Goal: Task Accomplishment & Management: Manage account settings

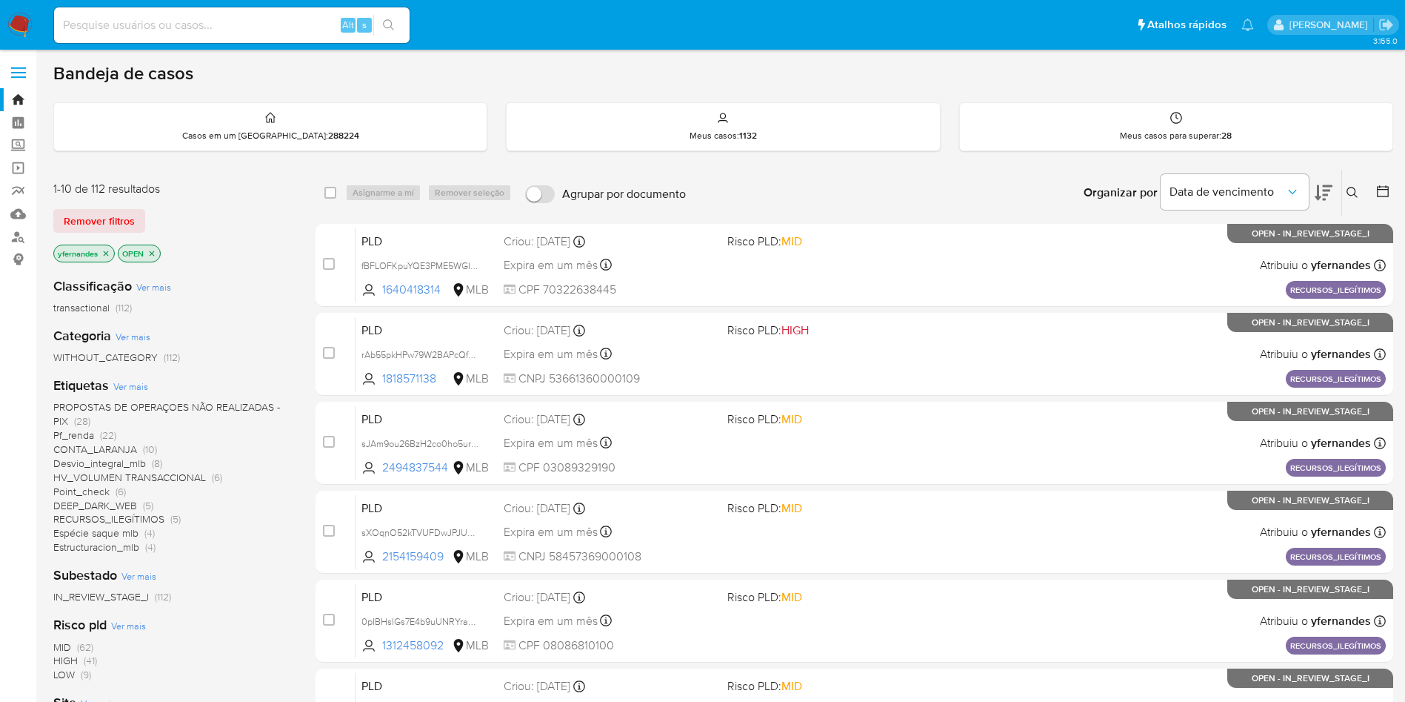
click at [133, 381] on span "Ver mais" at bounding box center [130, 385] width 35 height 13
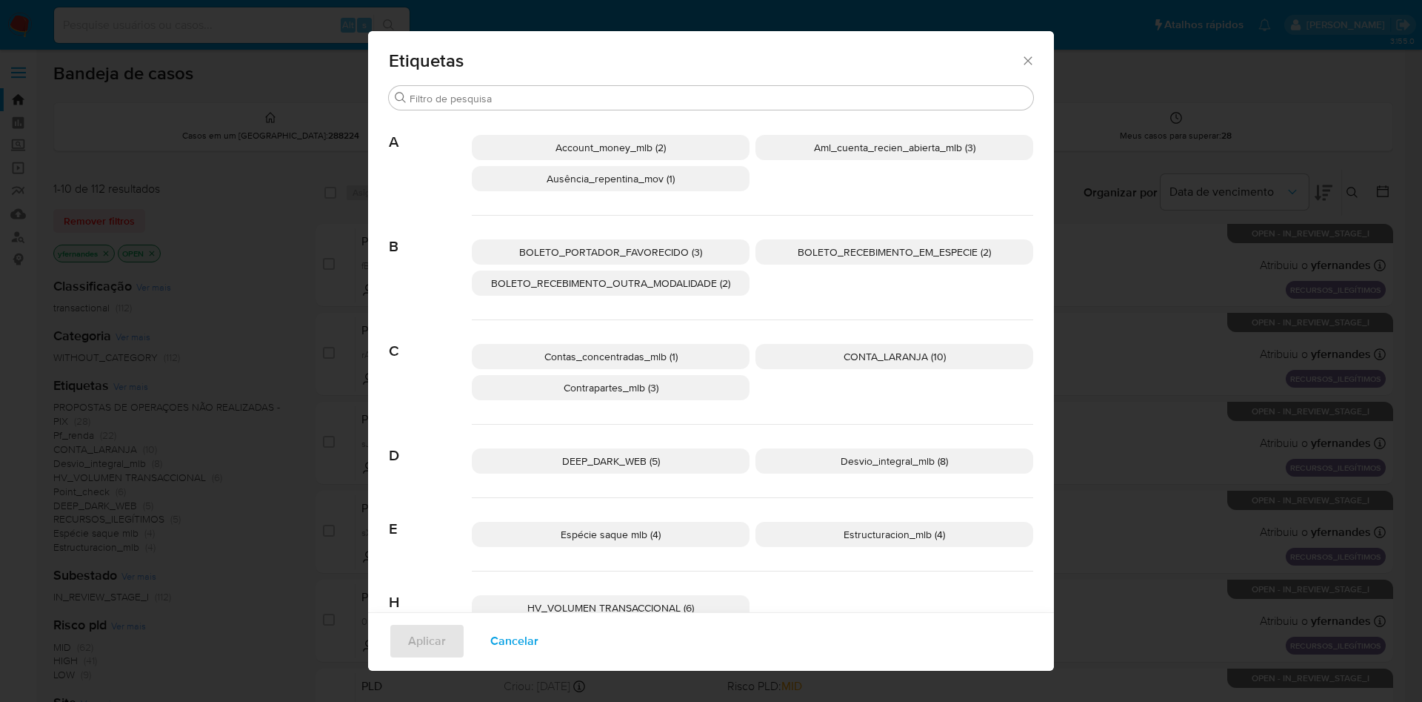
click at [851, 359] on span "CONTA_LARANJA (10)" at bounding box center [895, 356] width 102 height 15
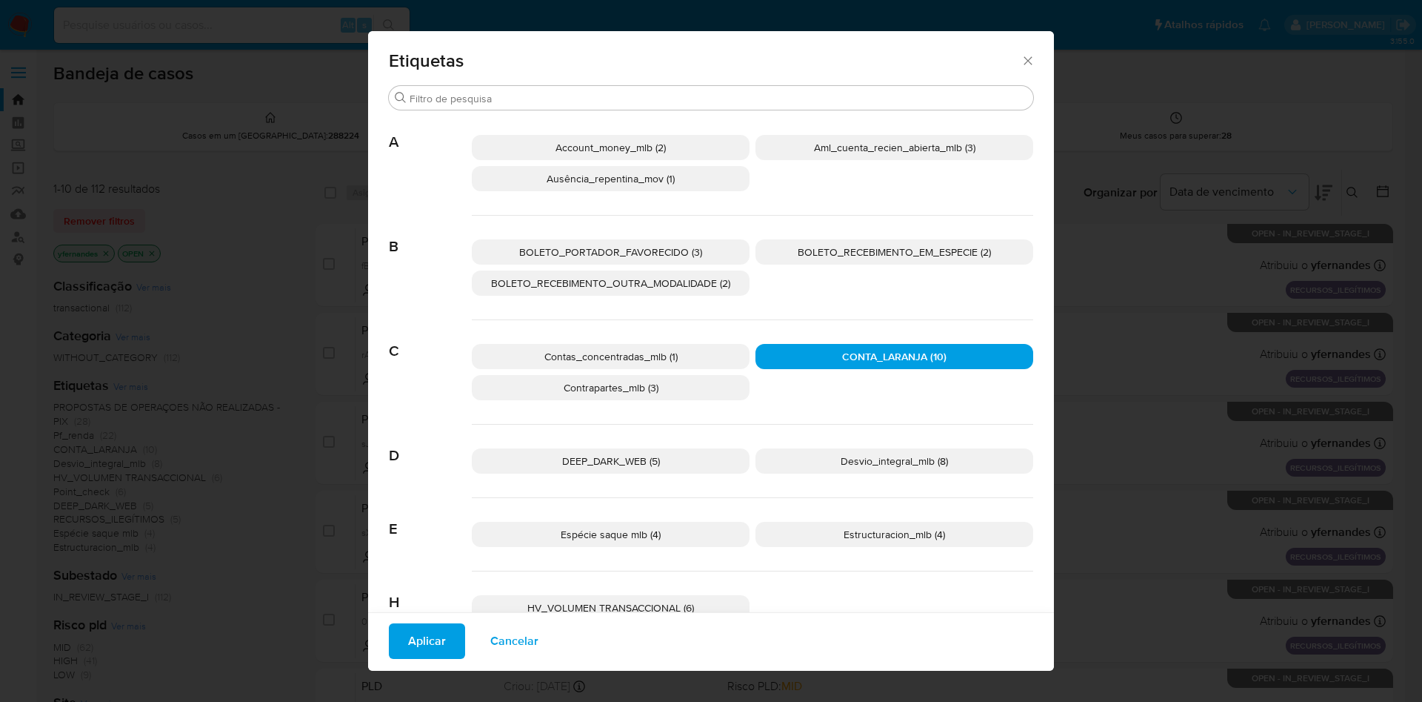
click at [445, 638] on button "Aplicar" at bounding box center [427, 641] width 76 height 36
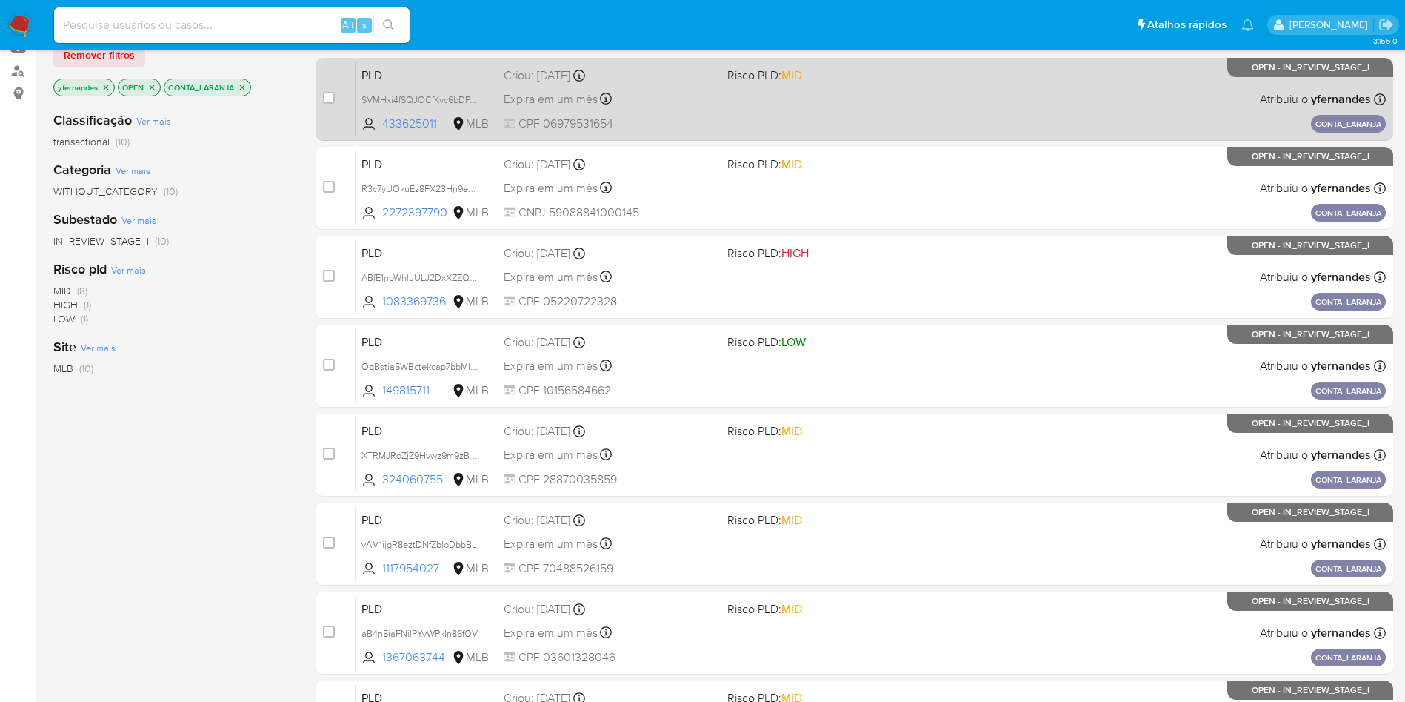
scroll to position [6, 0]
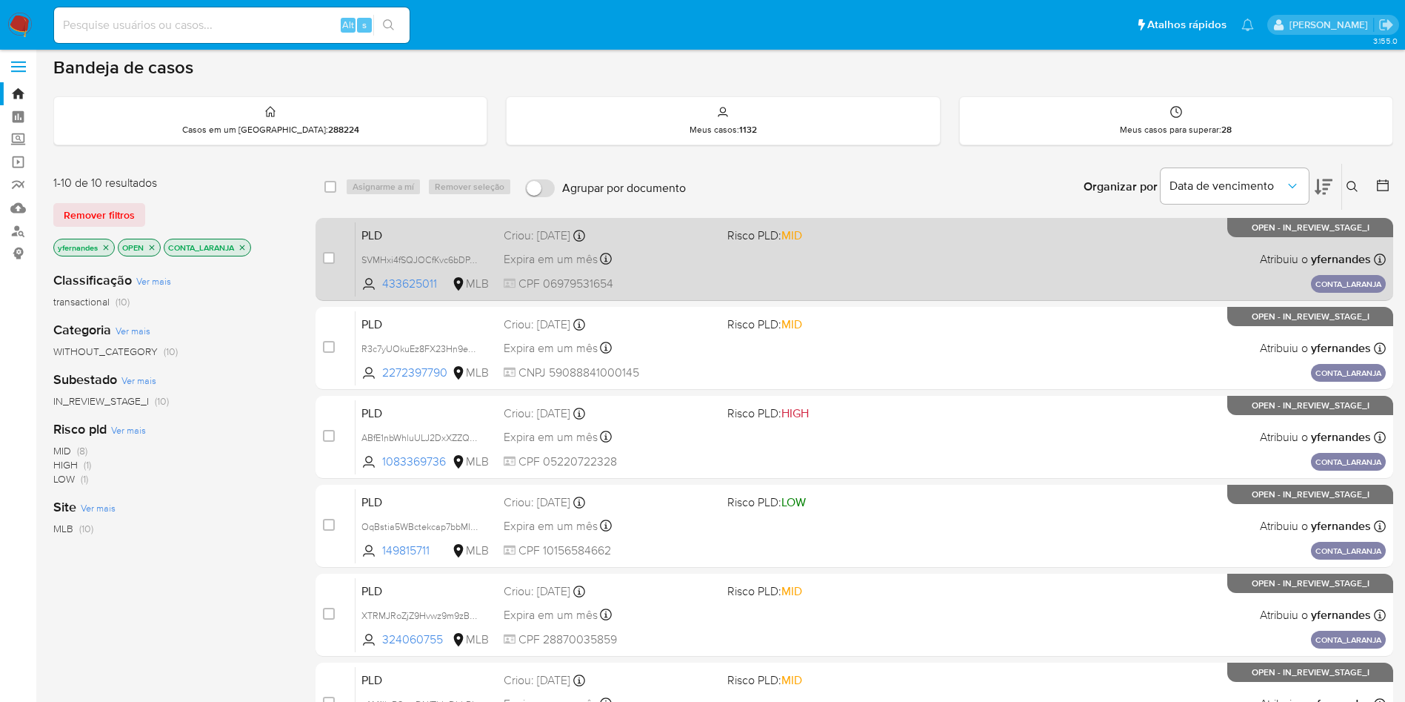
click at [858, 242] on span "Risco PLD: MID" at bounding box center [833, 233] width 212 height 19
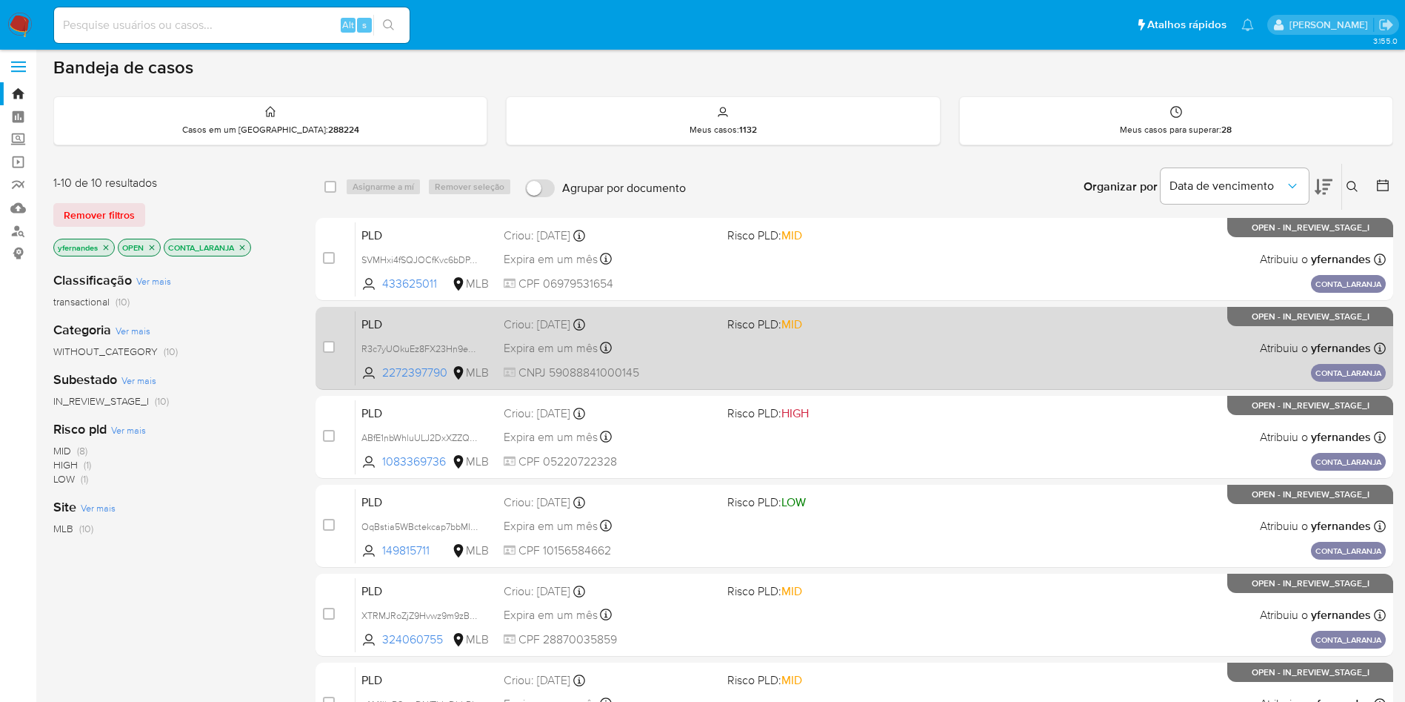
click at [739, 354] on div "PLD R3c7yUOkuEz8FX23Hn9ePcos 2272397790 MLB Risco PLD: MID Criou: 14/08/2025 Cr…" at bounding box center [871, 347] width 1030 height 75
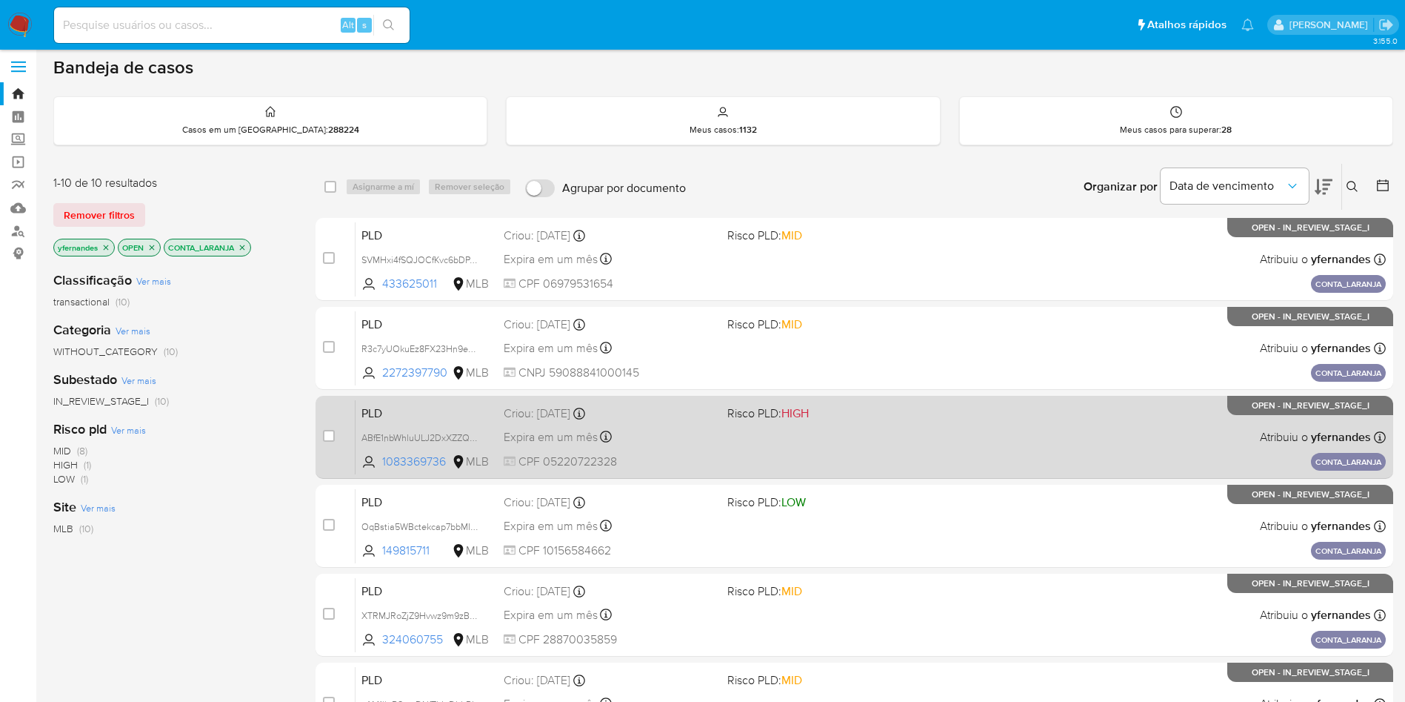
click at [776, 429] on div "PLD ABfE1nbWhluULJ2DxXZZQz0X 1083369736 MLB Risco PLD: HIGH Criou: 14/08/2025 C…" at bounding box center [871, 436] width 1030 height 75
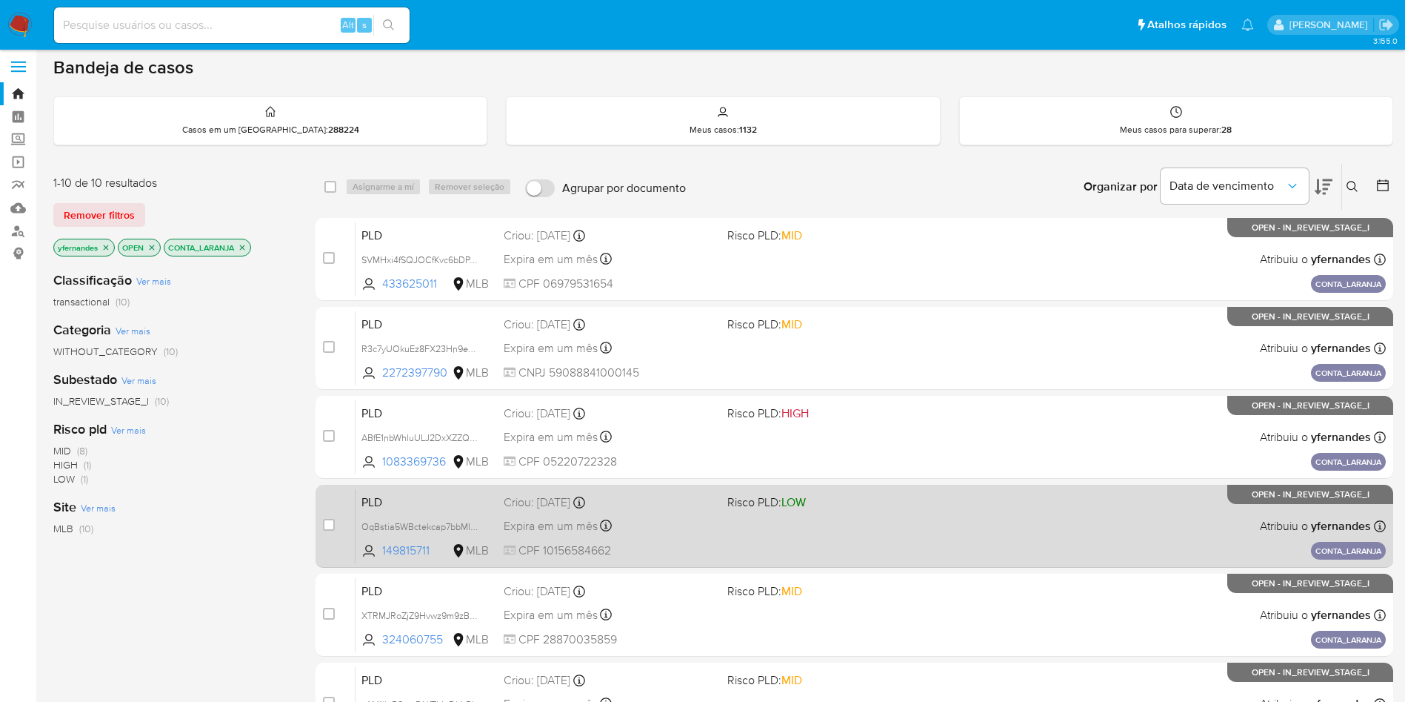
click at [807, 519] on div "PLD OqBstia5WBctekcap7bbMI4D 149815711 MLB Risco PLD: LOW Criou: 14/08/2025 Cri…" at bounding box center [871, 525] width 1030 height 75
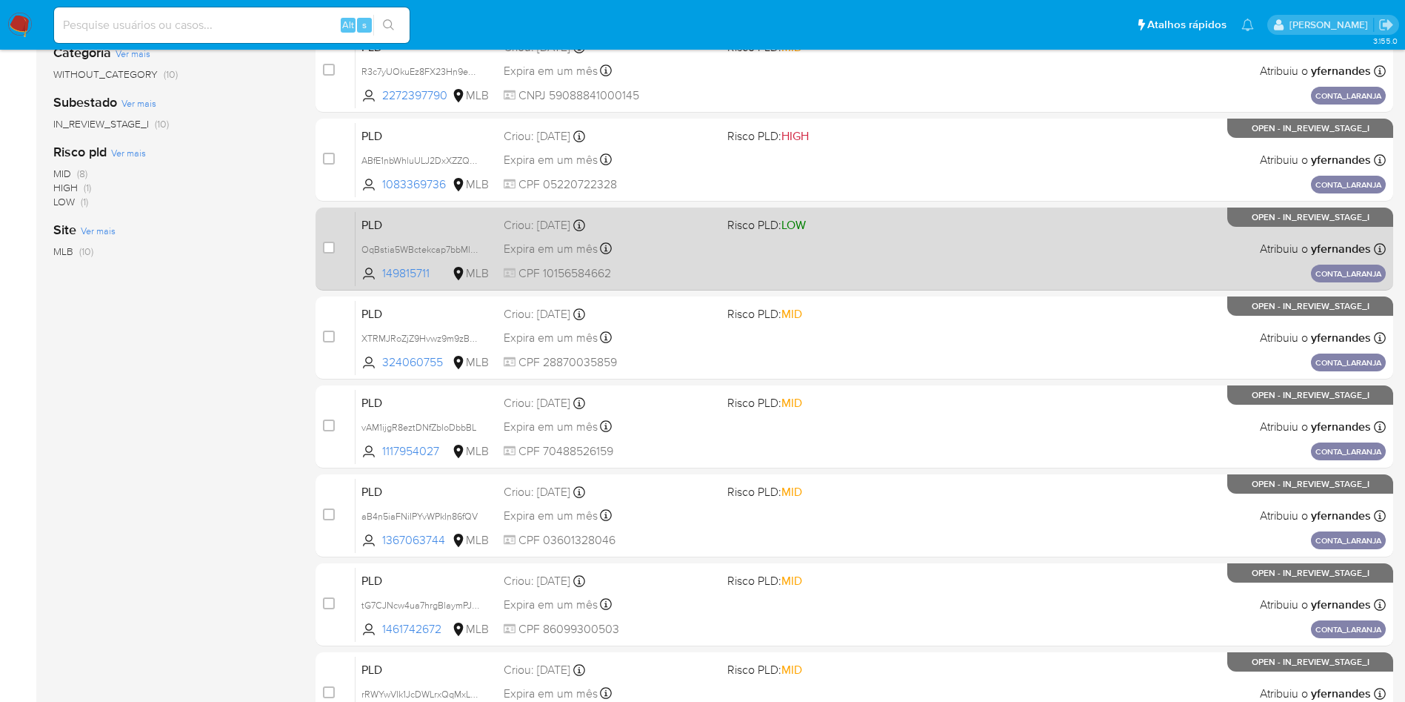
scroll to position [284, 0]
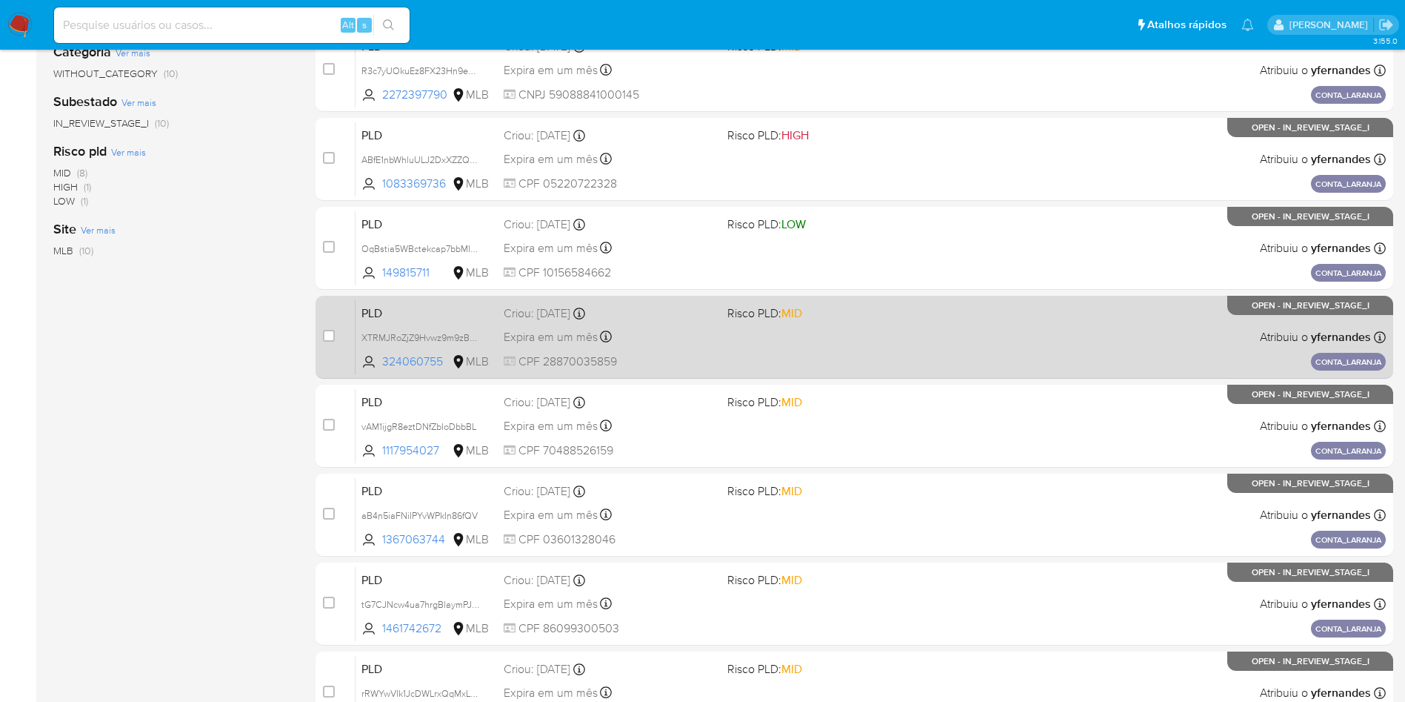
click at [848, 335] on div "PLD XTRMJRoZjZ9Hvwz9m9zBqQX2 324060755 MLB Risco PLD: MID Criou: 14/08/2025 Cri…" at bounding box center [871, 336] width 1030 height 75
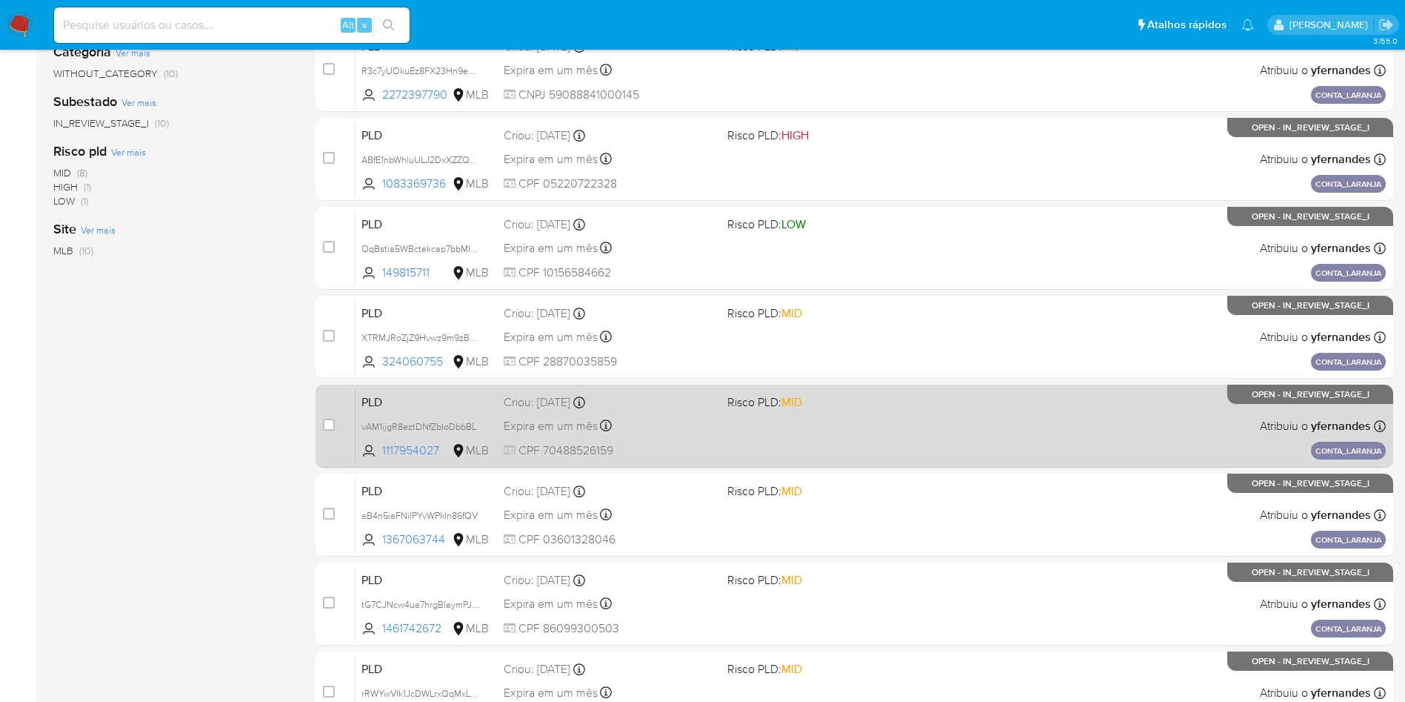
click at [806, 422] on div "PLD vAM1ijgR8eztDNfZbIoDbbBL 1117954027 MLB Risco PLD: MID Criou: 14/08/2025 Cr…" at bounding box center [871, 425] width 1030 height 75
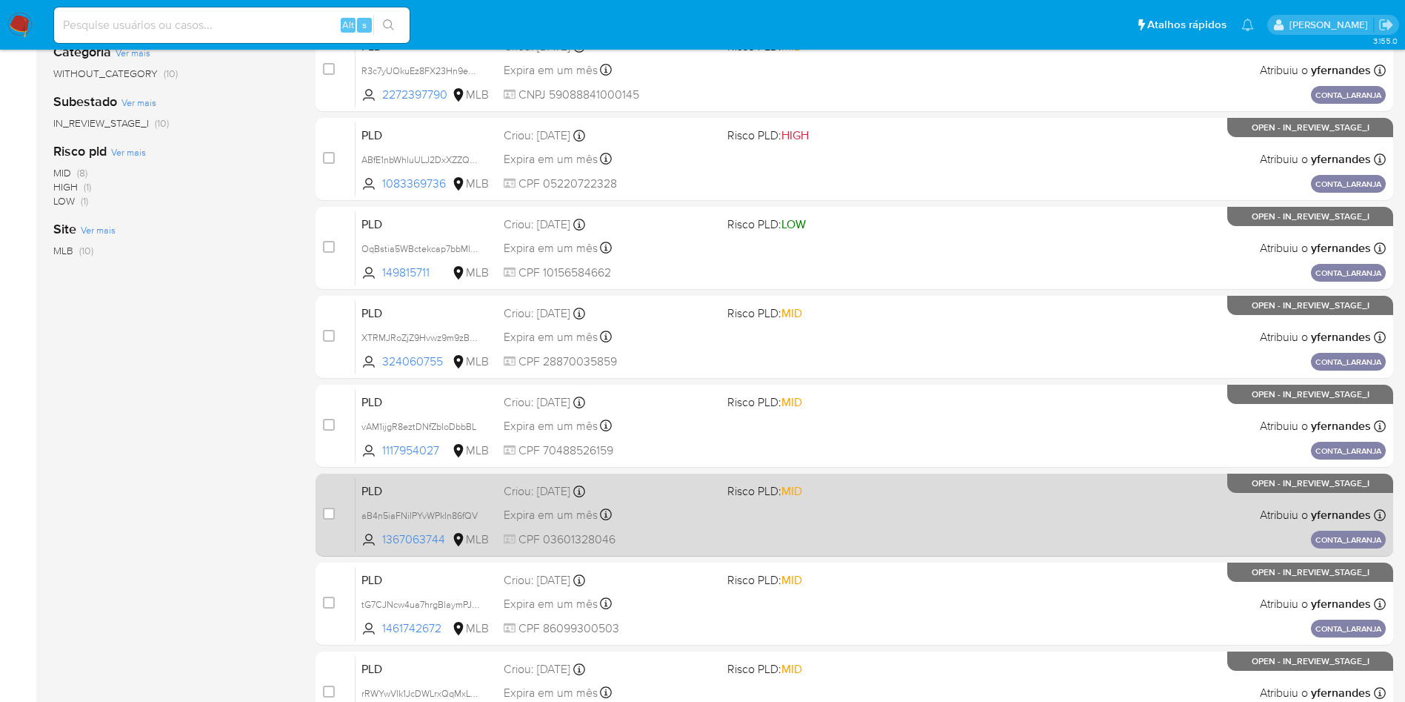
click at [779, 528] on div "PLD aB4n5iaFNiIPYvWPkIn86fQV 1367063744 MLB Risco PLD: MID Criou: 14/08/2025 Cr…" at bounding box center [871, 514] width 1030 height 75
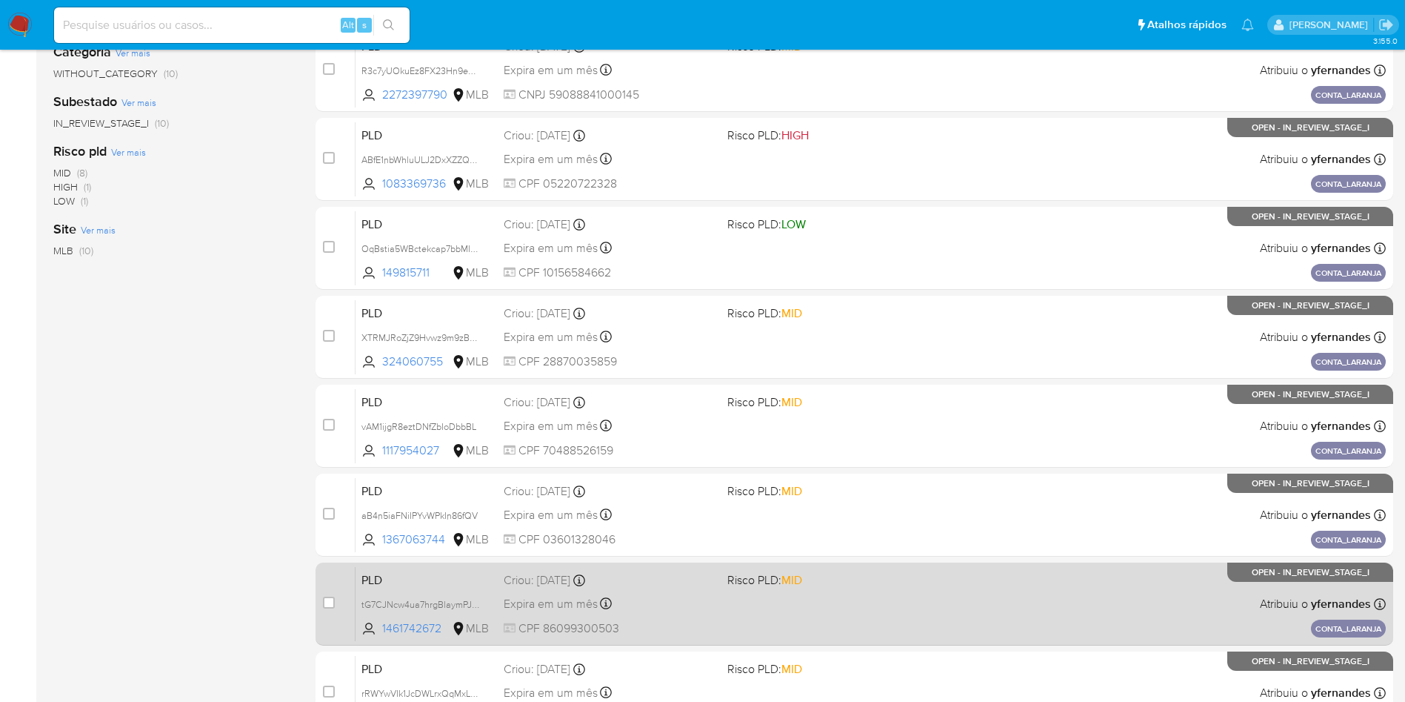
click at [820, 586] on span "Risco PLD: MID" at bounding box center [833, 578] width 212 height 19
click at [333, 599] on input "checkbox" at bounding box center [329, 602] width 12 height 12
checkbox input "true"
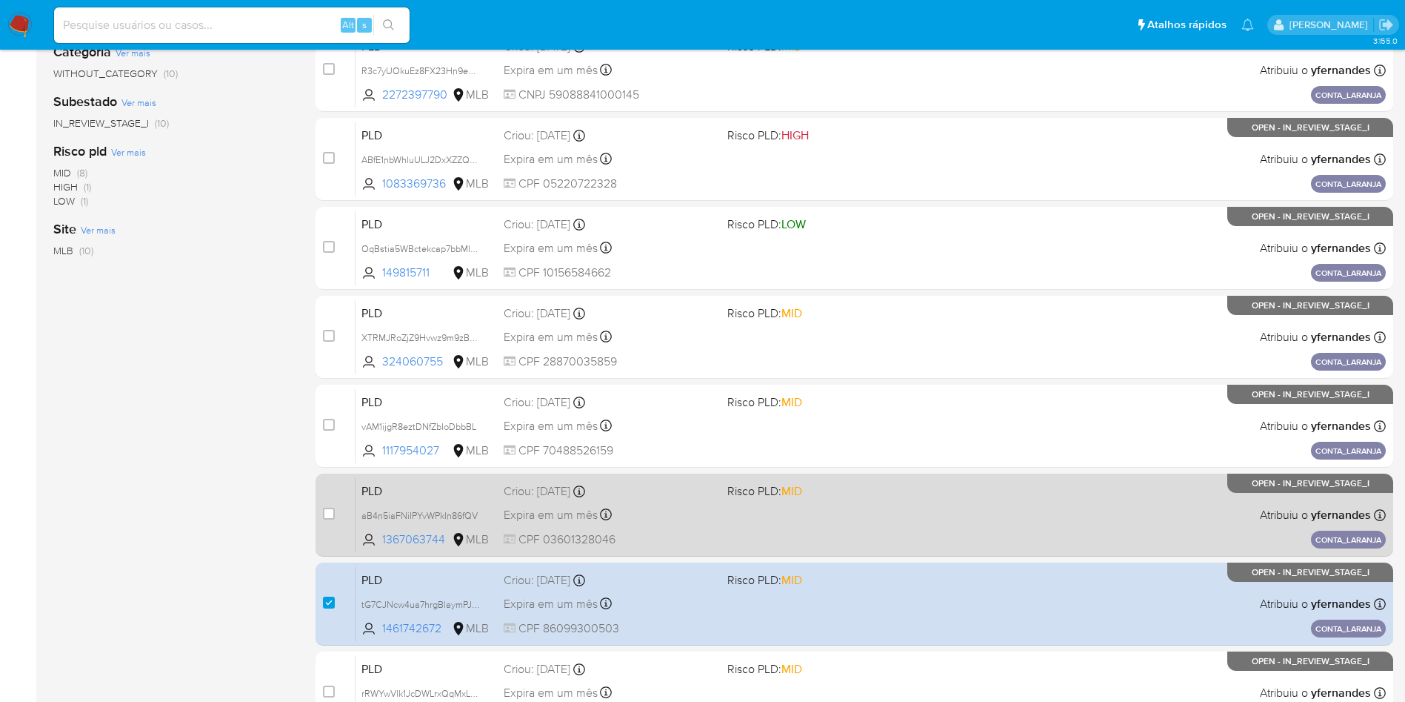
click at [789, 515] on div "case-item-checkbox Incapaz de atribuir o caso PLD SVMHxi4fSQJOCfKvc6bDPJMX 4336…" at bounding box center [855, 381] width 1078 height 883
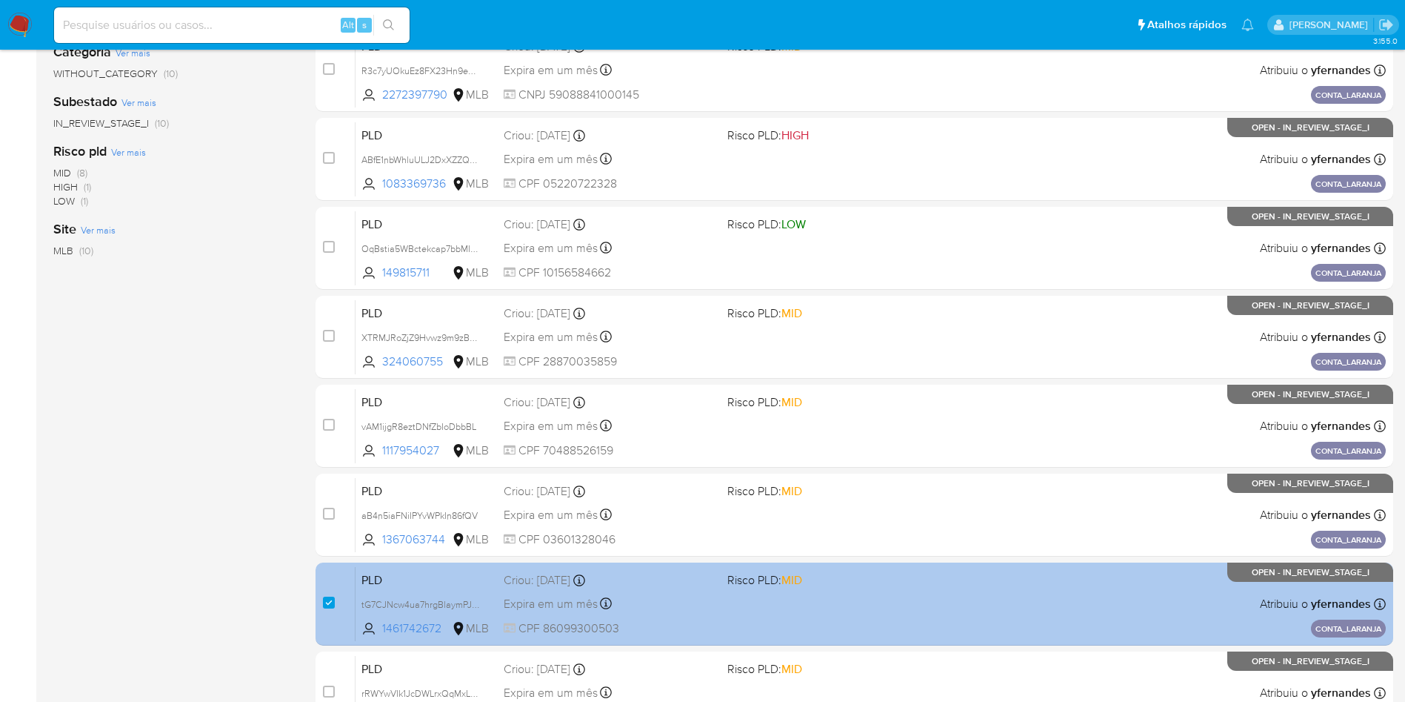
scroll to position [468, 0]
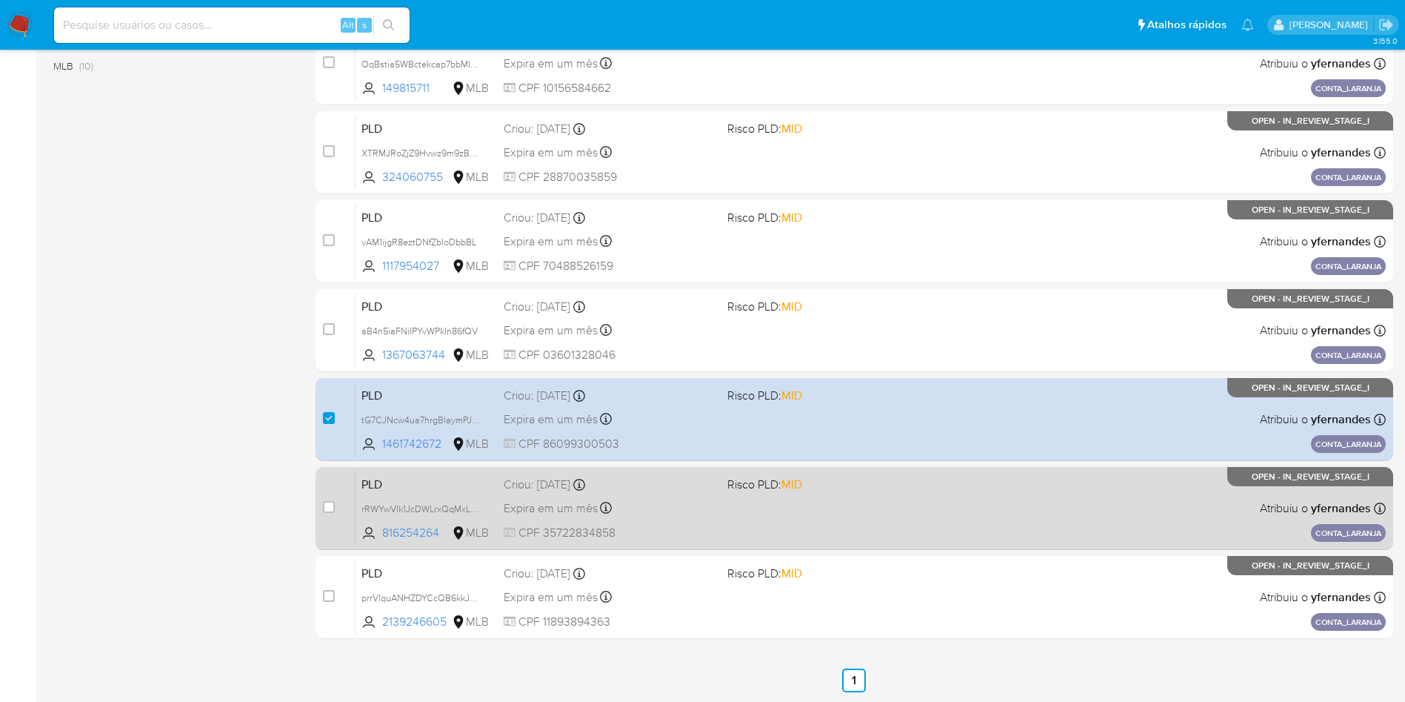
click at [838, 512] on div "PLD rRWYwVIk1JcDWLrxQqMxLhOr 816254264 MLB Risco PLD: MID Criou: 14/08/2025 Cri…" at bounding box center [871, 507] width 1030 height 75
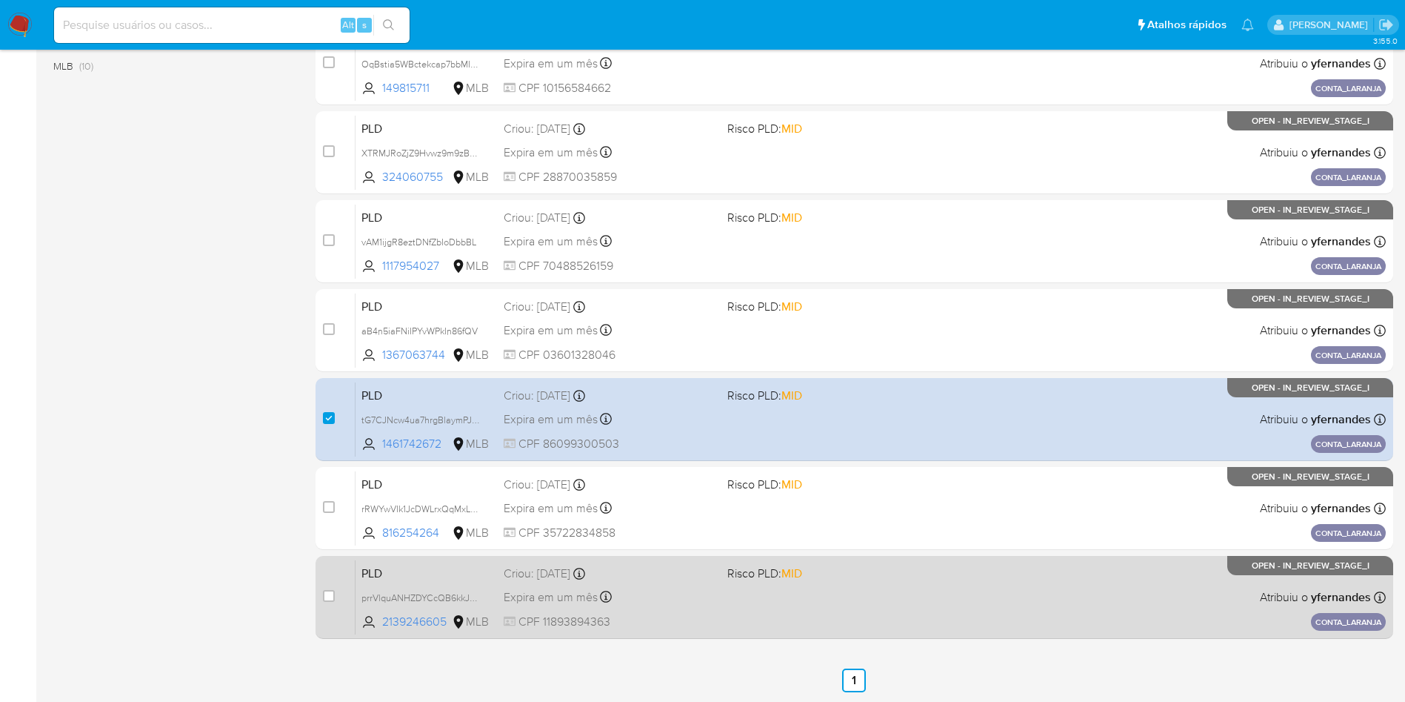
click at [831, 585] on div "PLD prrVlquANHZDYCcQB6kkJrNW 2139246605 MLB Risco PLD: MID Criou: 14/08/2025 Cr…" at bounding box center [871, 596] width 1030 height 75
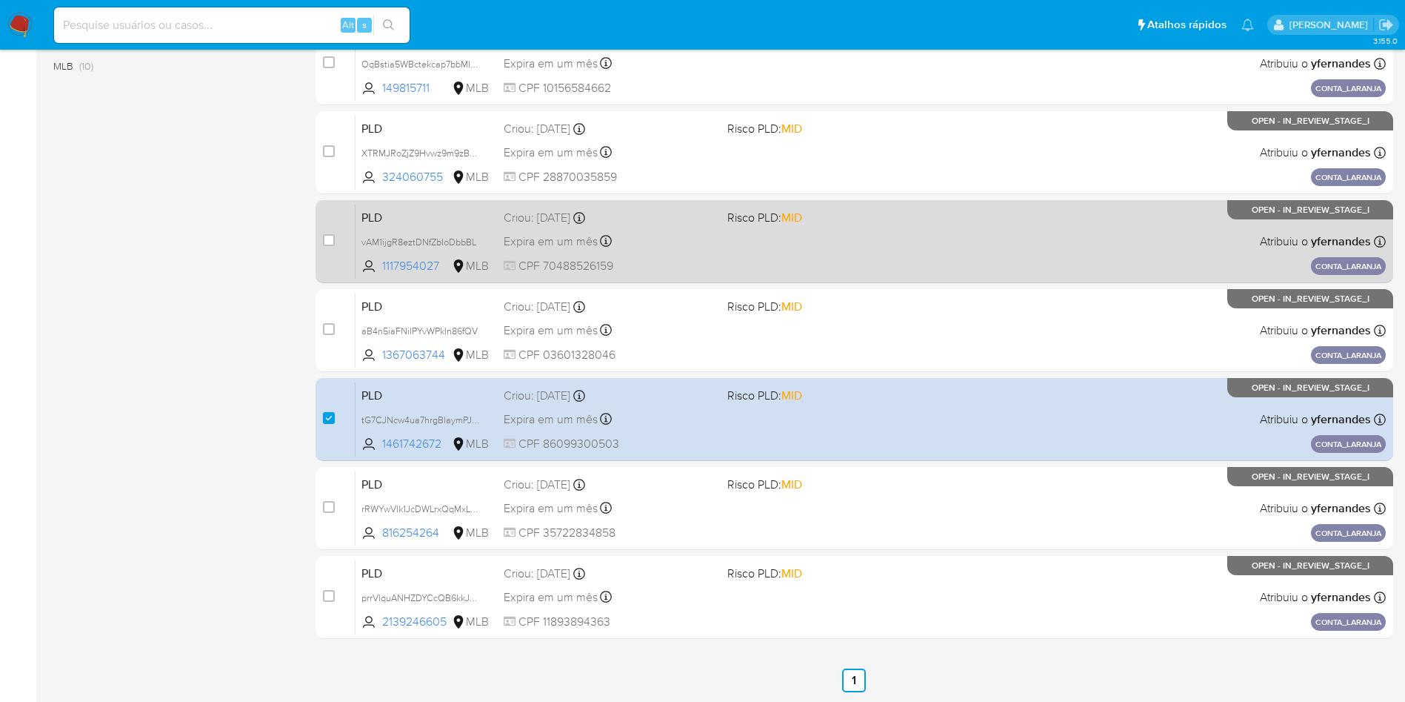
scroll to position [0, 0]
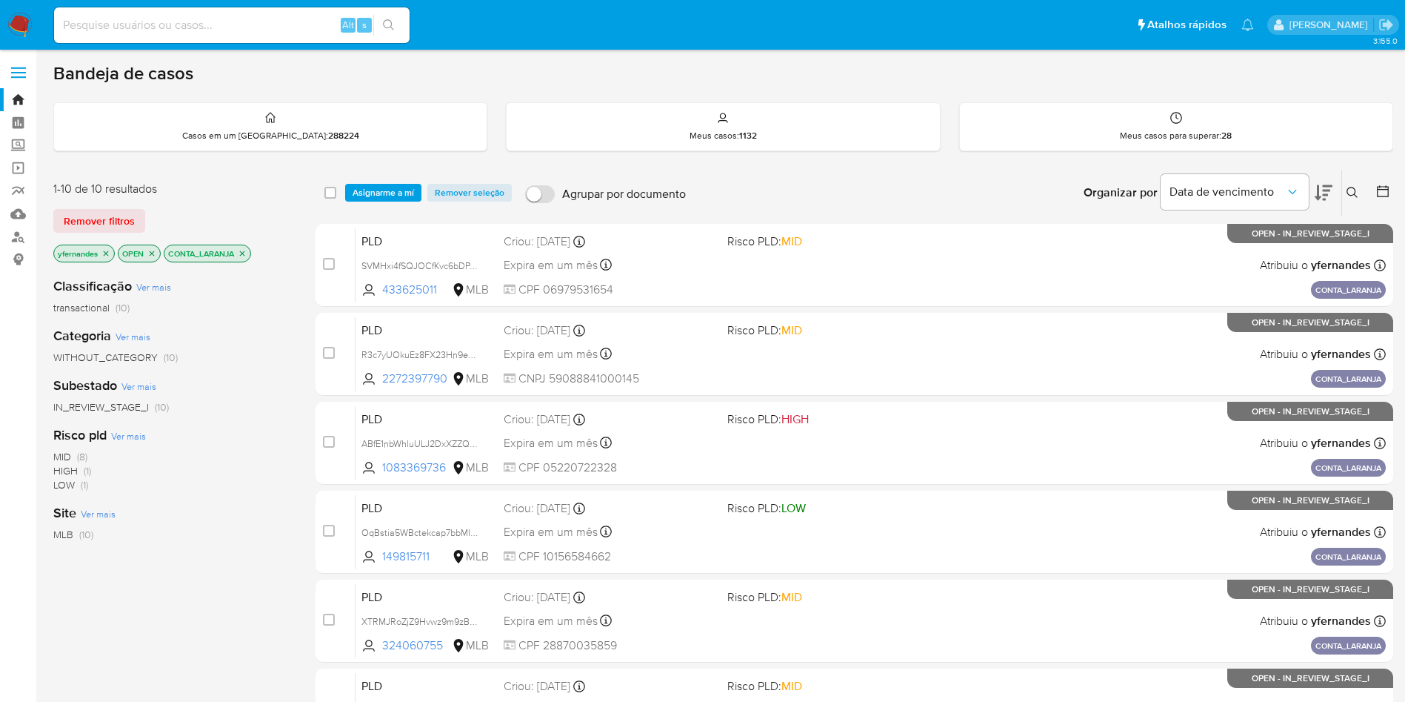
click at [17, 39] on nav "Pausado Ver notificaciones Alt s Atalhos rápidos Presiona las siguientes teclas…" at bounding box center [702, 25] width 1405 height 50
click at [16, 33] on img at bounding box center [19, 25] width 25 height 25
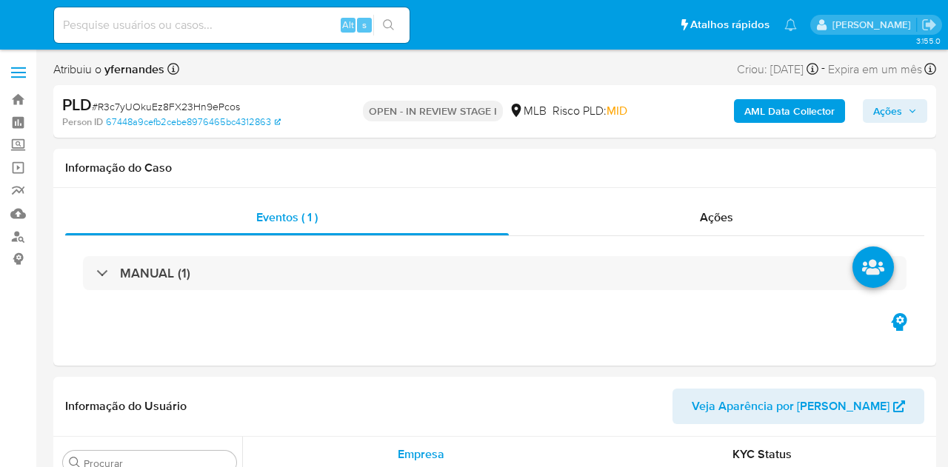
select select "10"
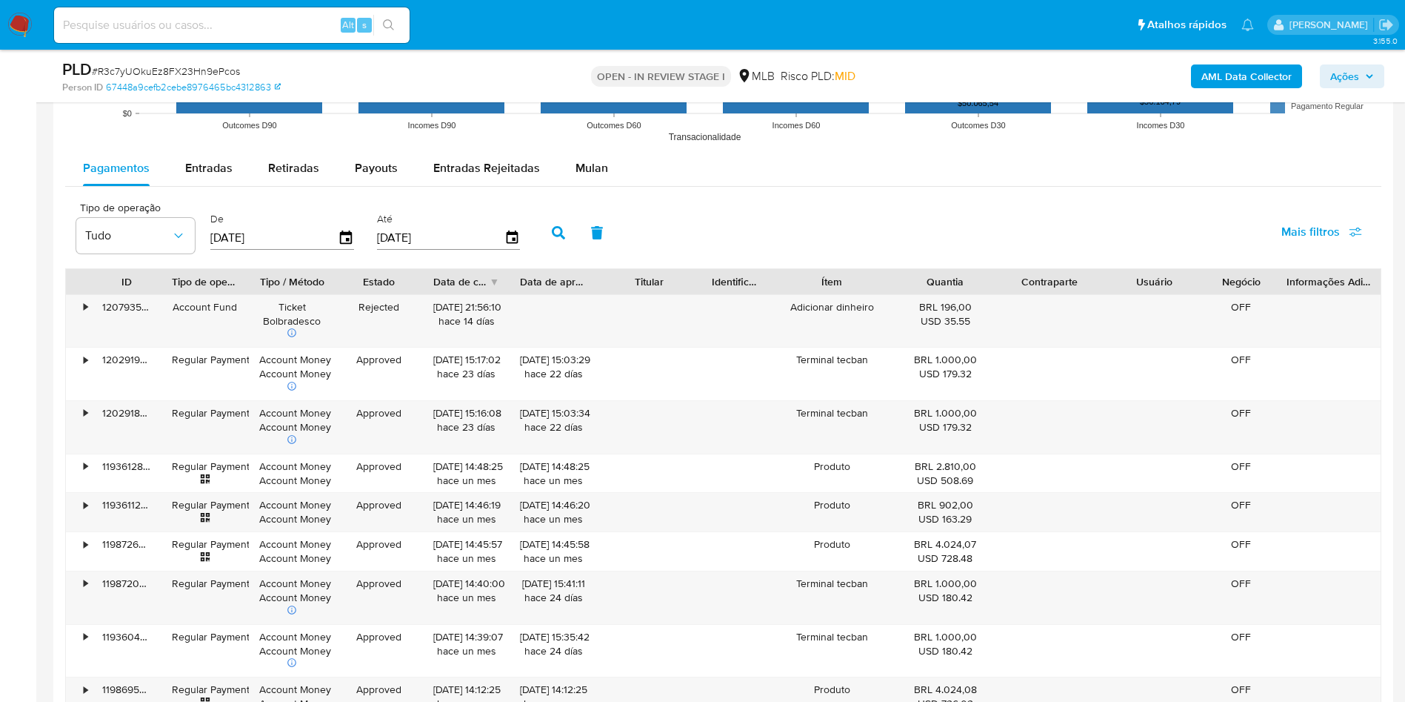
scroll to position [1602, 0]
click at [594, 171] on span "Mulan" at bounding box center [592, 167] width 33 height 17
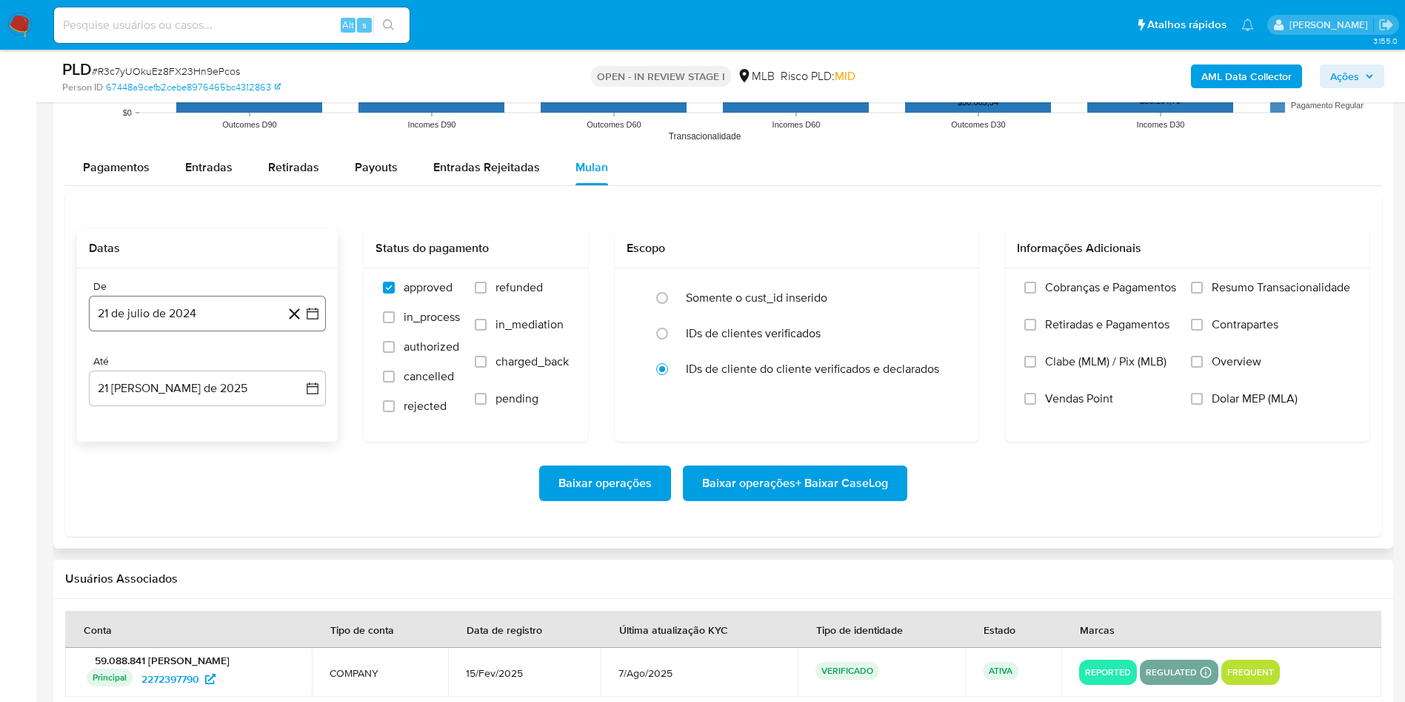
click at [167, 325] on button "21 de julio de 2024" at bounding box center [207, 314] width 237 height 36
click at [201, 356] on div "julio 2024 julio 2024 lun lunes mar martes mié miércoles jue jueves vie viernes…" at bounding box center [207, 453] width 237 height 234
click at [203, 373] on span "julio 2024" at bounding box center [201, 366] width 56 height 15
click at [300, 363] on icon "Año siguiente" at bounding box center [296, 367] width 18 height 18
click at [136, 467] on span "[DATE]" at bounding box center [142, 504] width 33 height 12
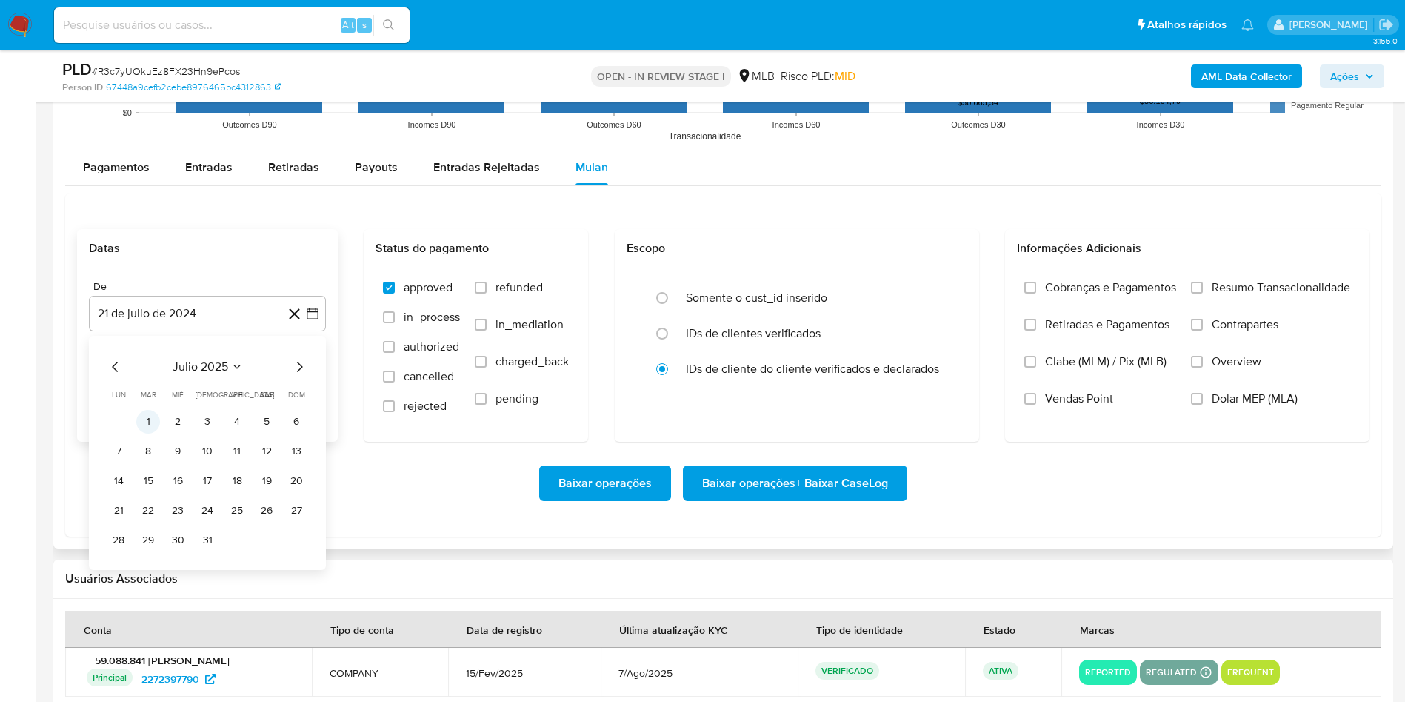
click at [149, 421] on button "1" at bounding box center [148, 422] width 24 height 24
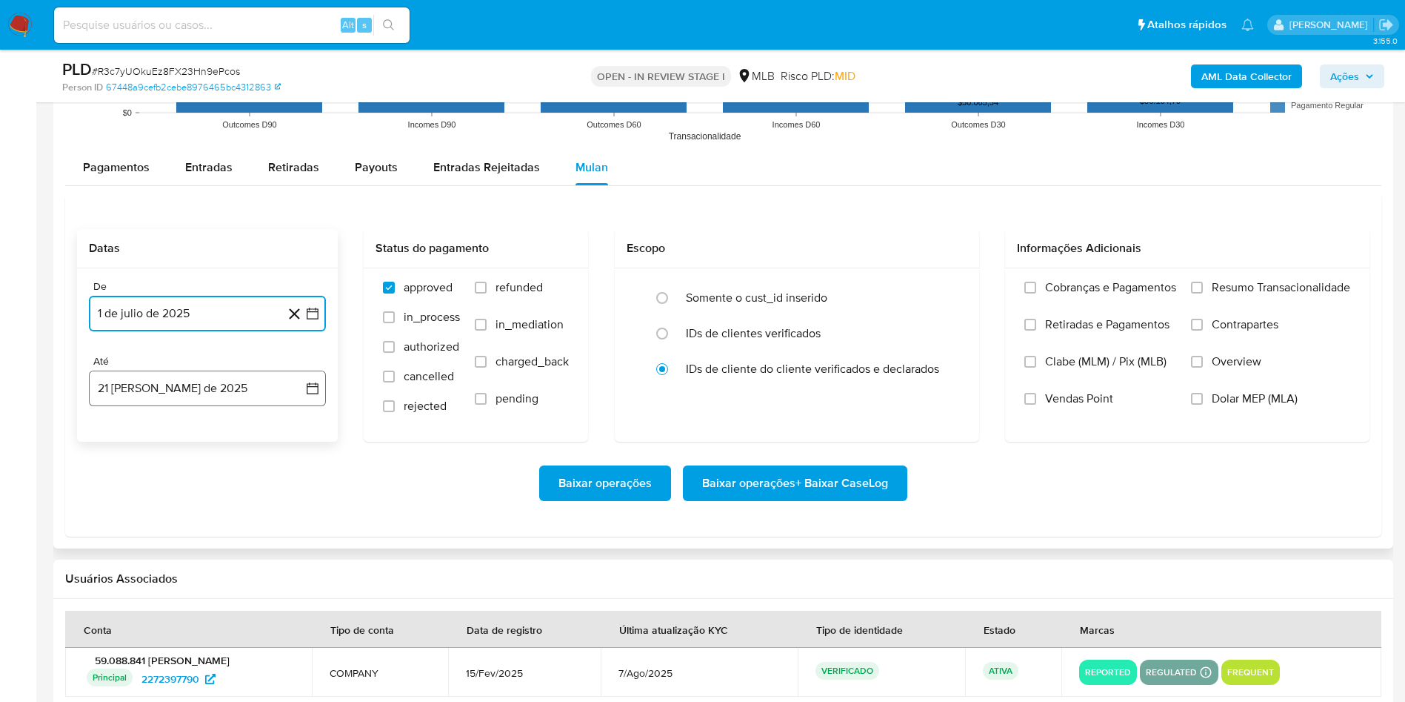
click at [139, 376] on button "21 [PERSON_NAME] de 2025" at bounding box center [207, 388] width 237 height 36
click at [176, 467] on button "20" at bounding box center [178, 585] width 24 height 24
click at [948, 282] on span "Resumo Transacionalidade" at bounding box center [1281, 287] width 139 height 15
click at [948, 282] on input "Resumo Transacionalidade" at bounding box center [1197, 288] width 12 height 12
click at [743, 467] on span "Baixar operações + Baixar CaseLog" at bounding box center [795, 483] width 186 height 33
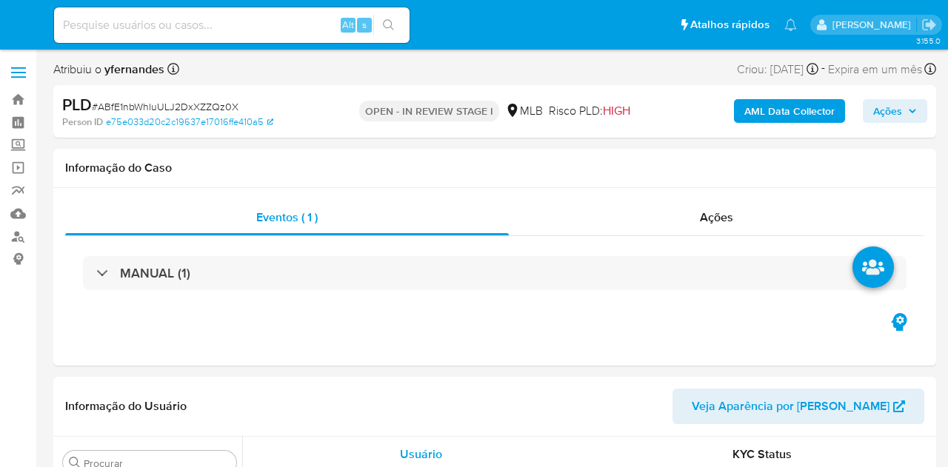
select select "10"
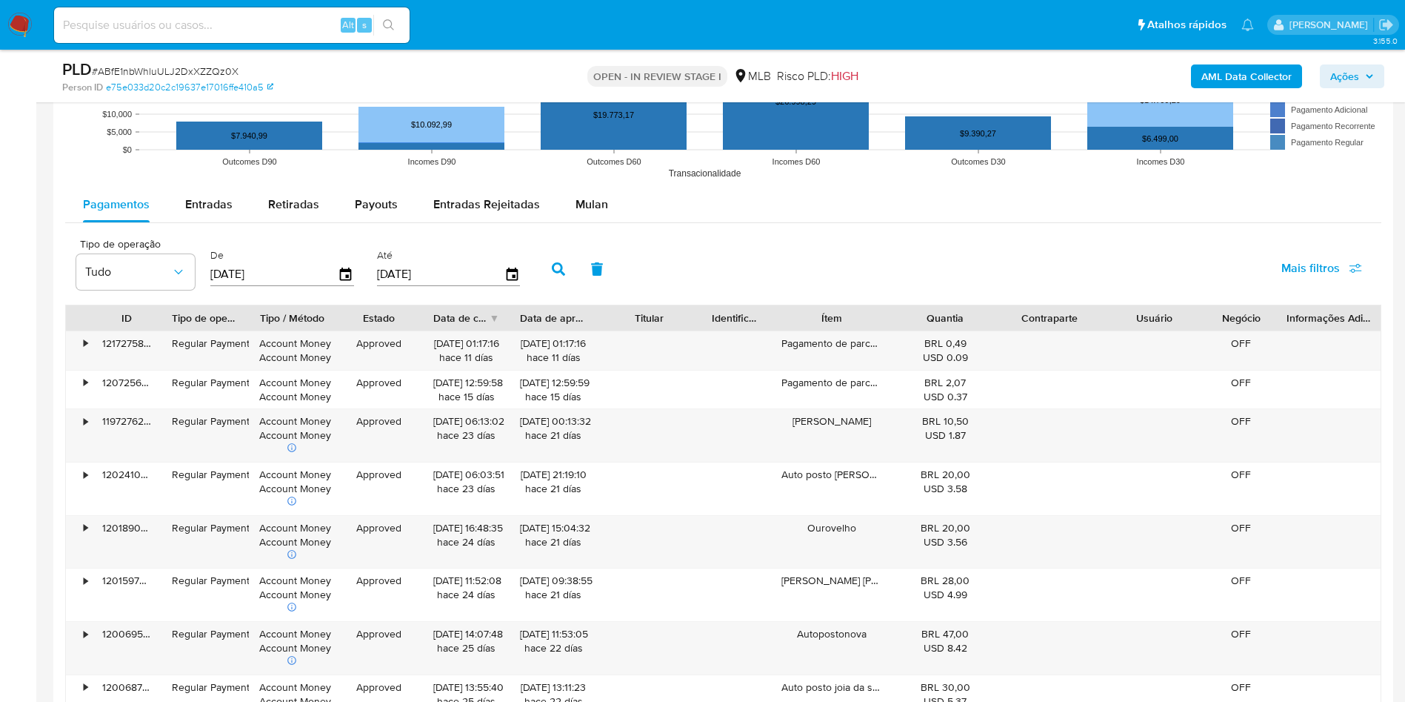
scroll to position [1516, 0]
click at [591, 210] on span "Mulan" at bounding box center [592, 203] width 33 height 17
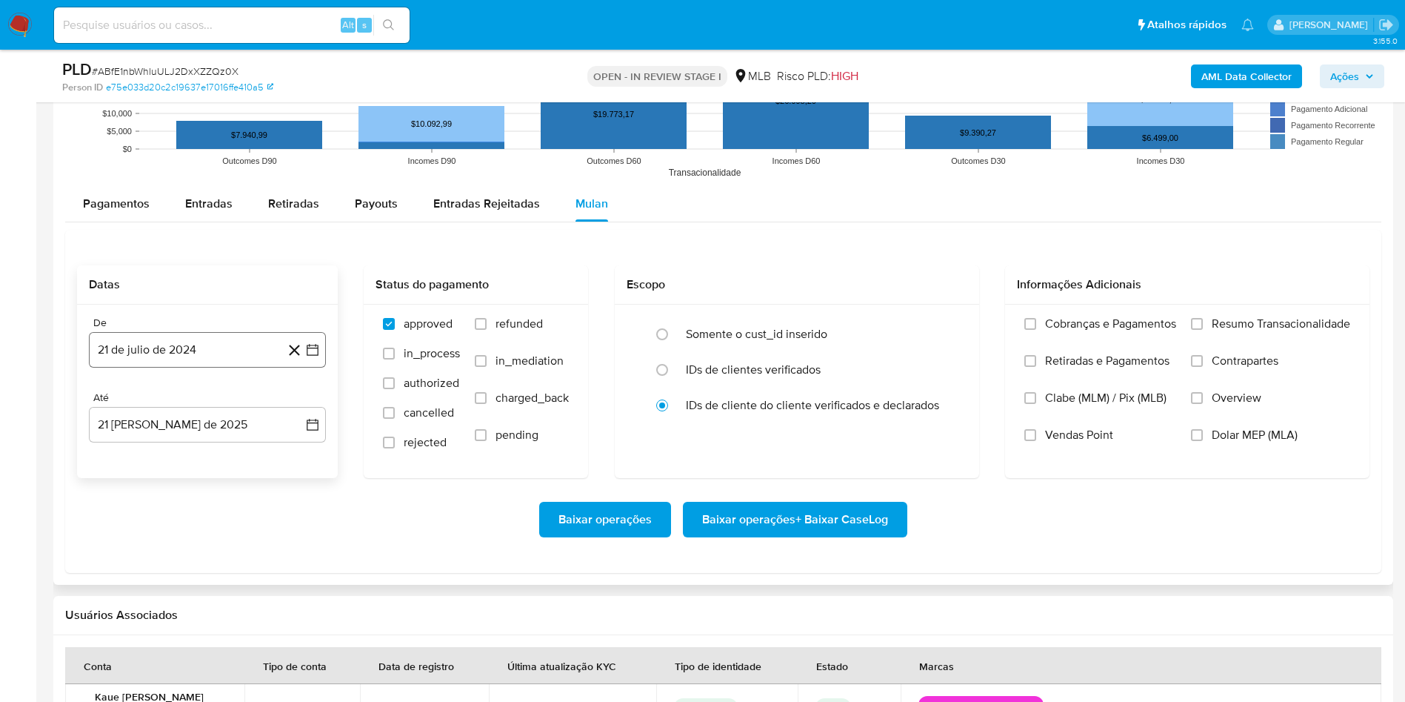
click at [177, 359] on button "21 de julio de 2024" at bounding box center [207, 350] width 237 height 36
click at [206, 407] on span "julio 2024" at bounding box center [201, 403] width 56 height 15
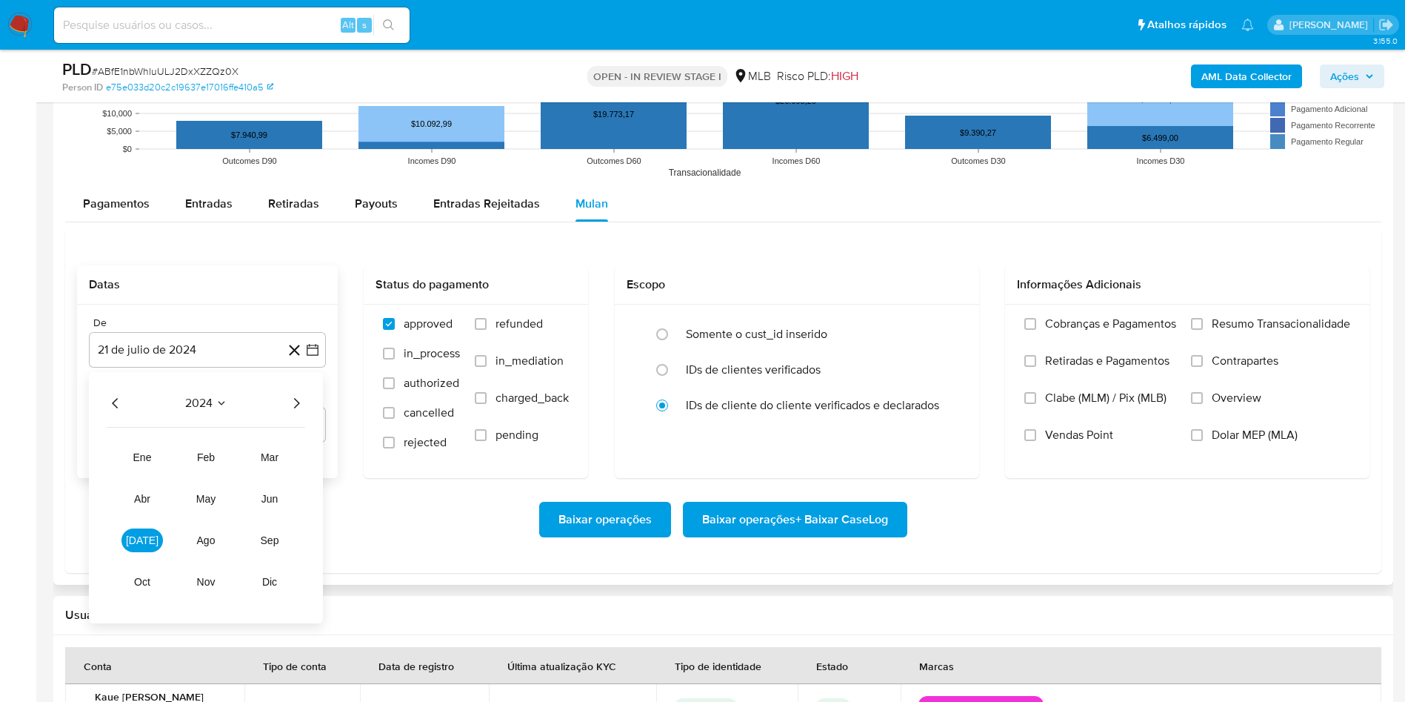
click at [292, 402] on icon "Año siguiente" at bounding box center [296, 403] width 18 height 18
click at [142, 467] on span "[DATE]" at bounding box center [142, 540] width 33 height 12
click at [149, 453] on button "1" at bounding box center [148, 458] width 24 height 24
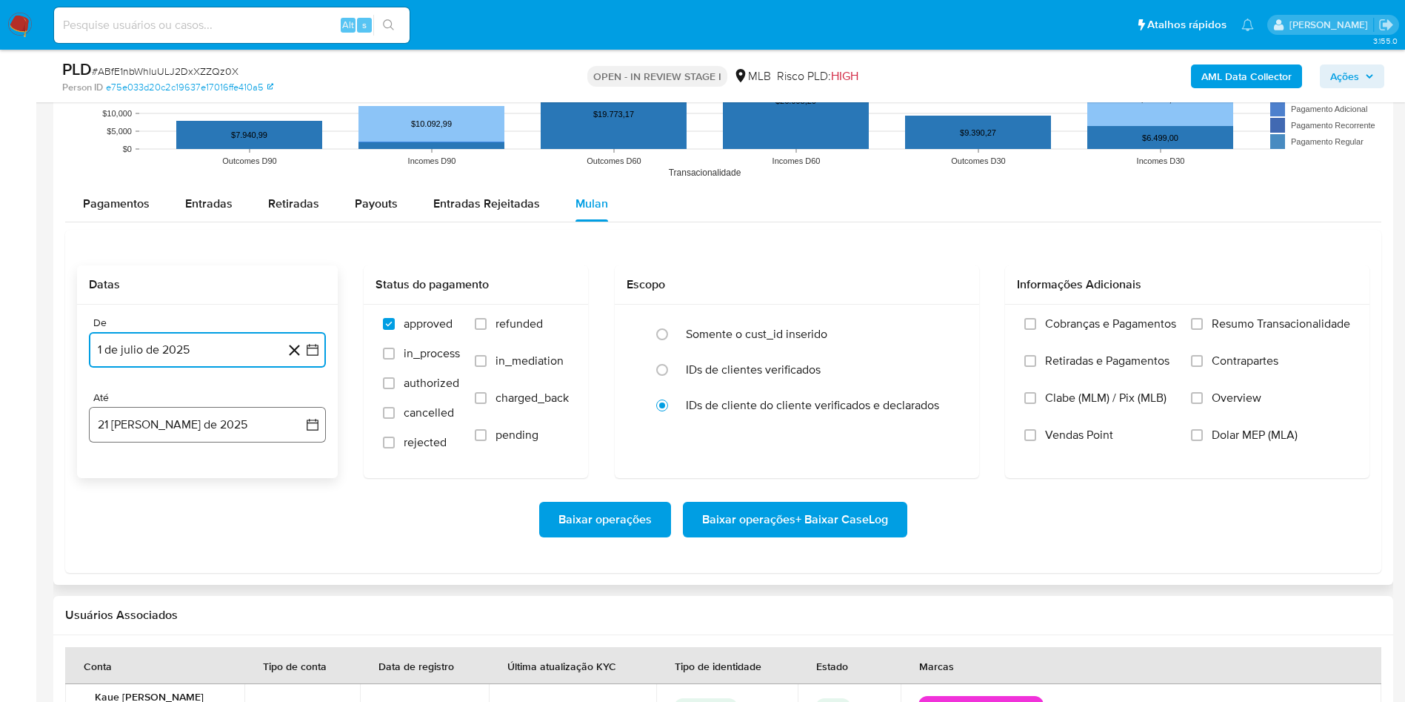
click at [140, 439] on button "21 [PERSON_NAME] de 2025" at bounding box center [207, 425] width 237 height 36
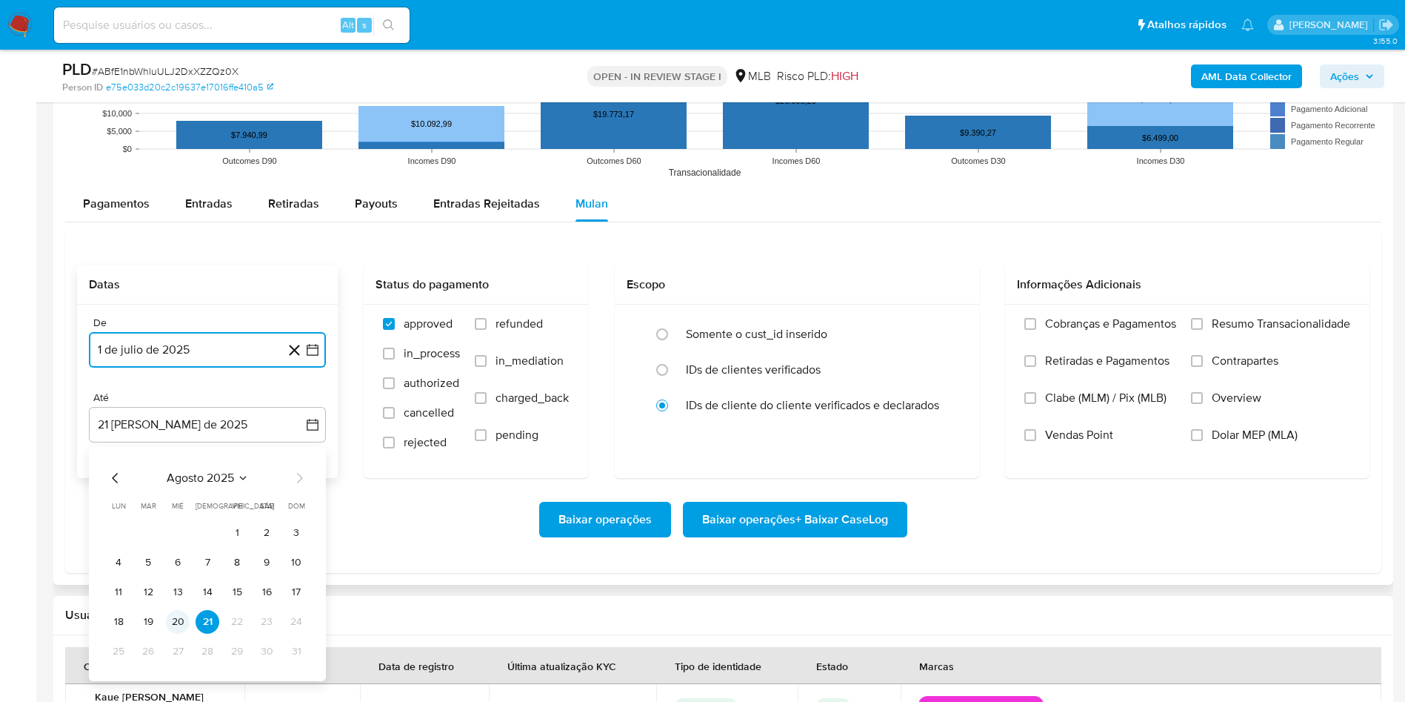
click at [179, 467] on button "20" at bounding box center [178, 622] width 24 height 24
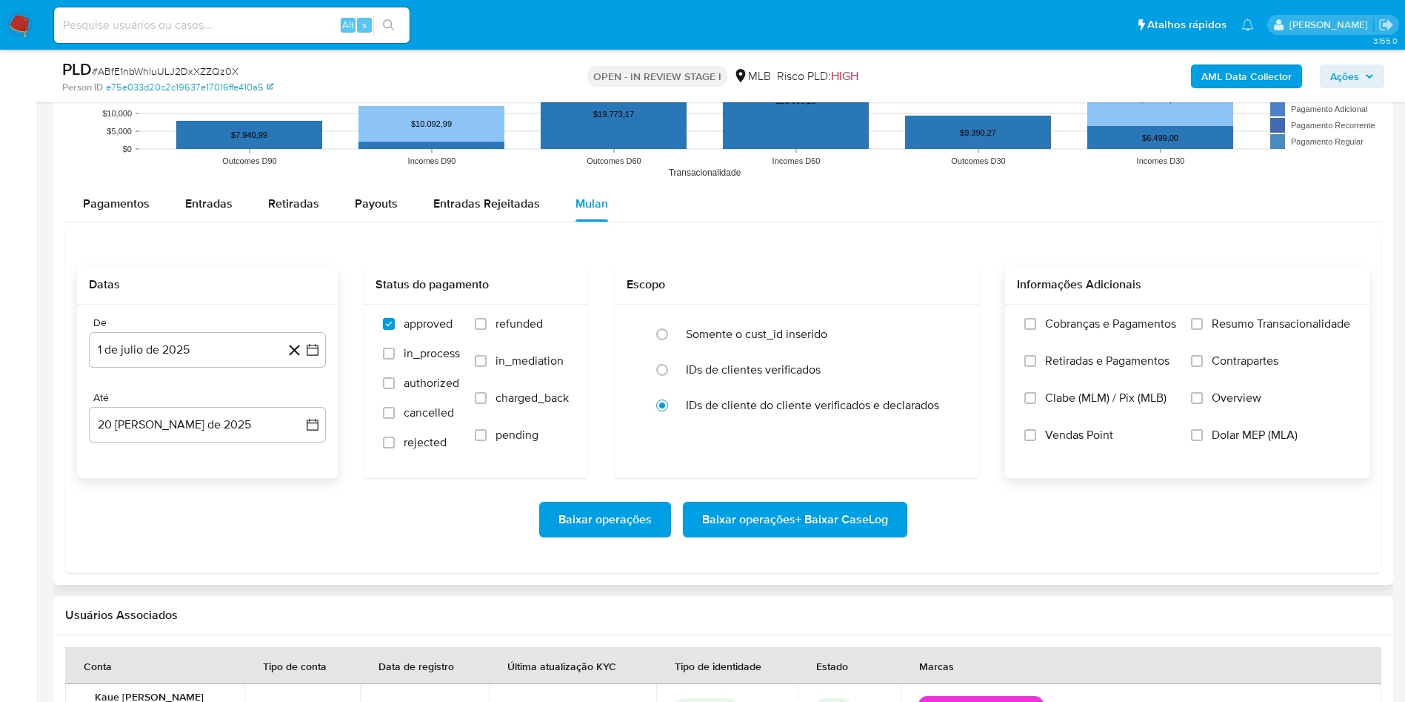
click at [948, 322] on span "Resumo Transacionalidade" at bounding box center [1281, 323] width 139 height 15
click at [948, 322] on input "Resumo Transacionalidade" at bounding box center [1197, 324] width 12 height 12
click at [849, 467] on span "Baixar operações + Baixar CaseLog" at bounding box center [795, 519] width 186 height 33
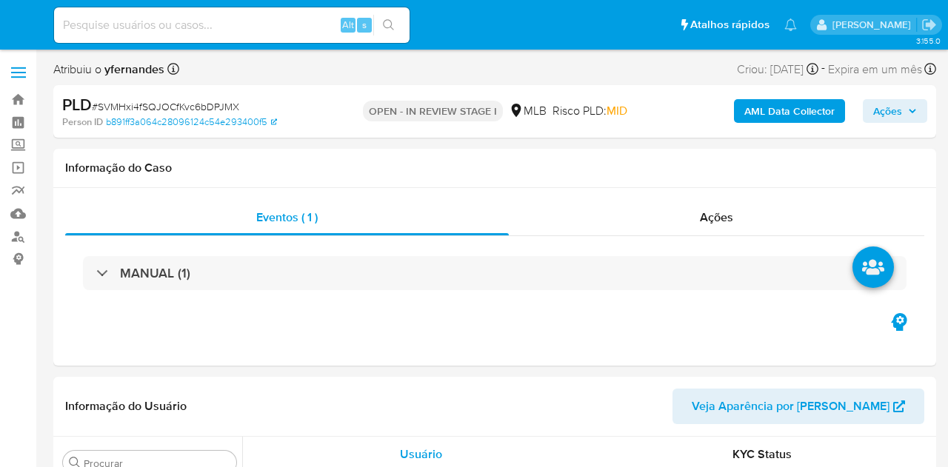
select select "10"
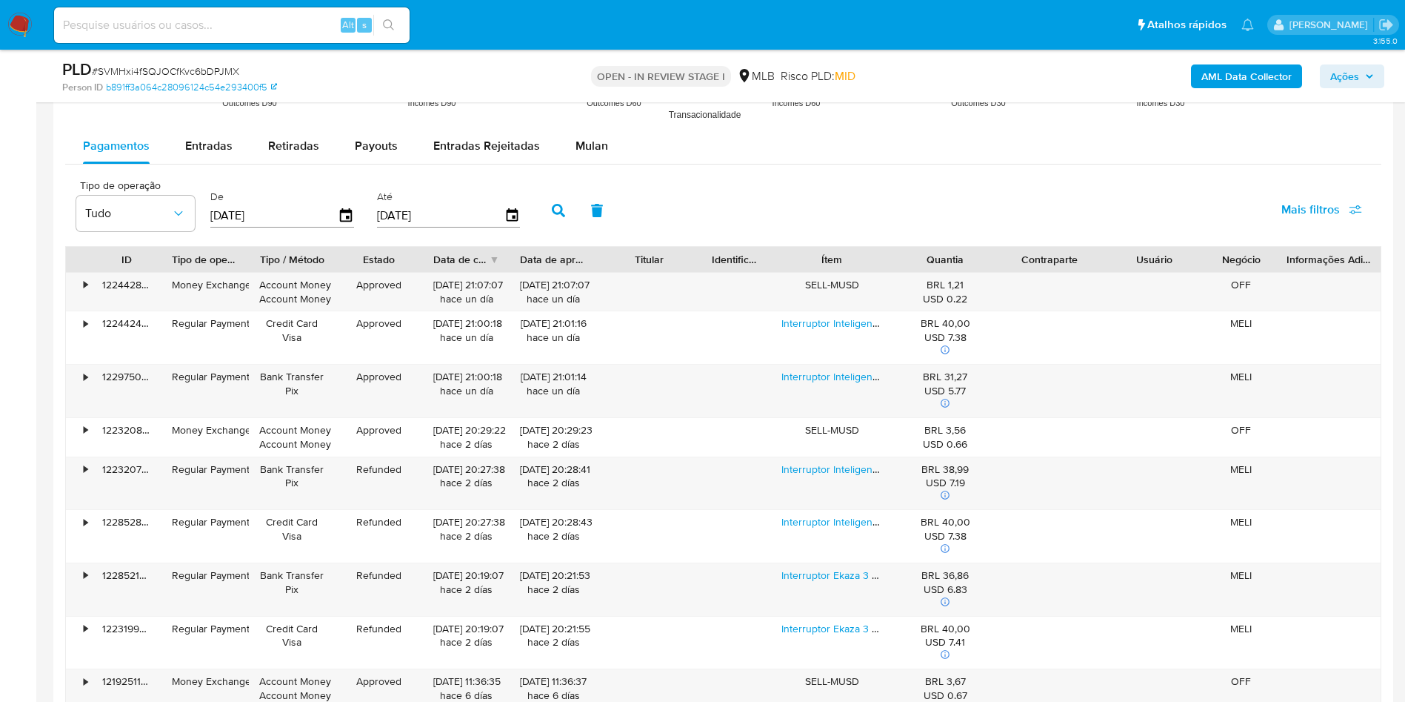
scroll to position [1604, 0]
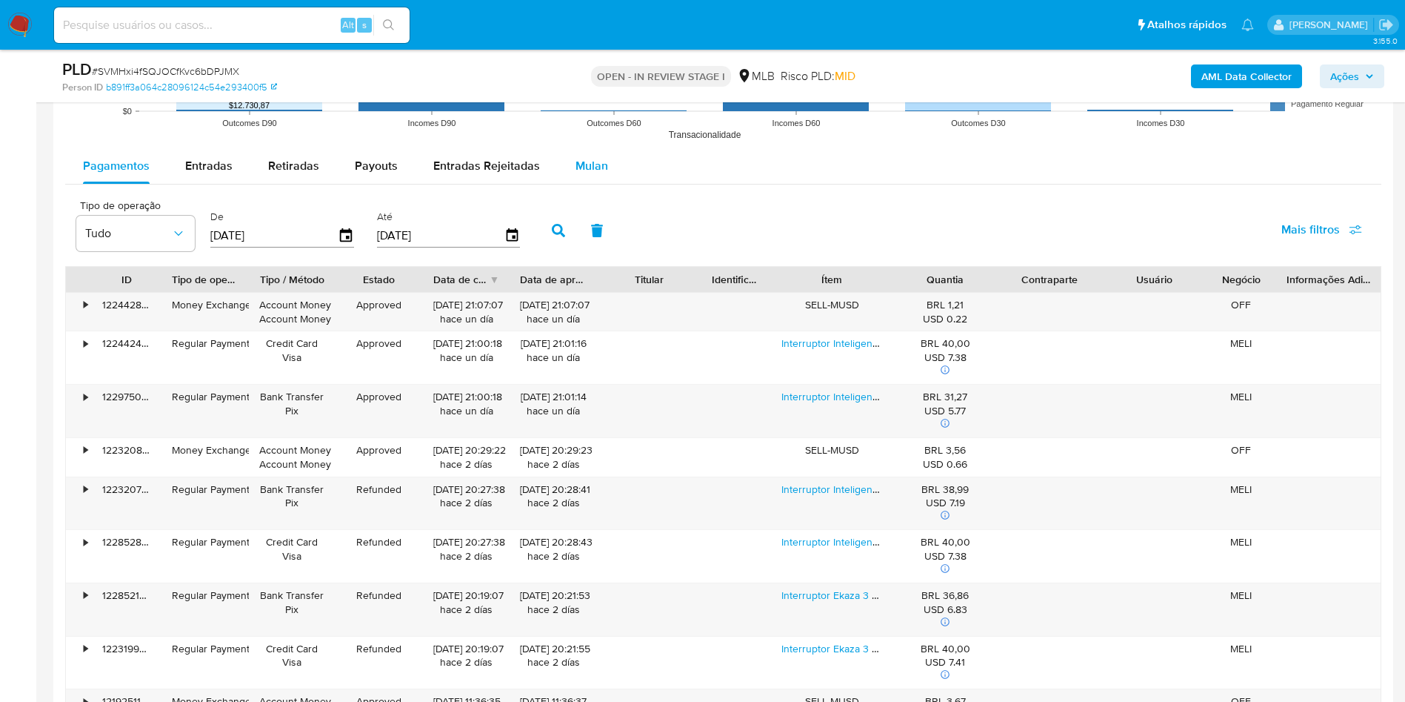
click at [589, 166] on span "Mulan" at bounding box center [592, 165] width 33 height 17
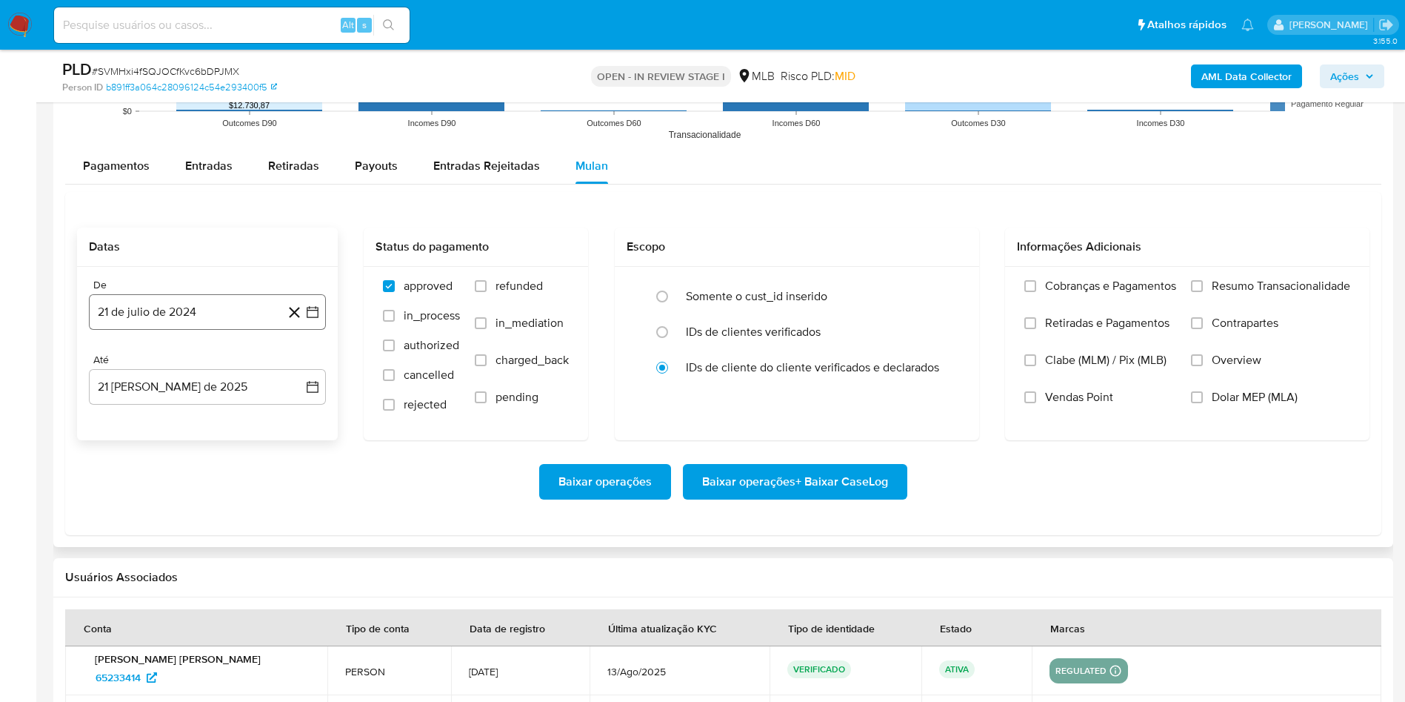
click at [216, 318] on button "21 de julio de 2024" at bounding box center [207, 312] width 237 height 36
click at [207, 358] on span "julio 2024" at bounding box center [201, 365] width 56 height 15
click at [293, 363] on icon "Año siguiente" at bounding box center [296, 365] width 18 height 18
click at [133, 467] on button "[DATE]" at bounding box center [141, 502] width 41 height 24
click at [143, 430] on button "1" at bounding box center [148, 420] width 24 height 24
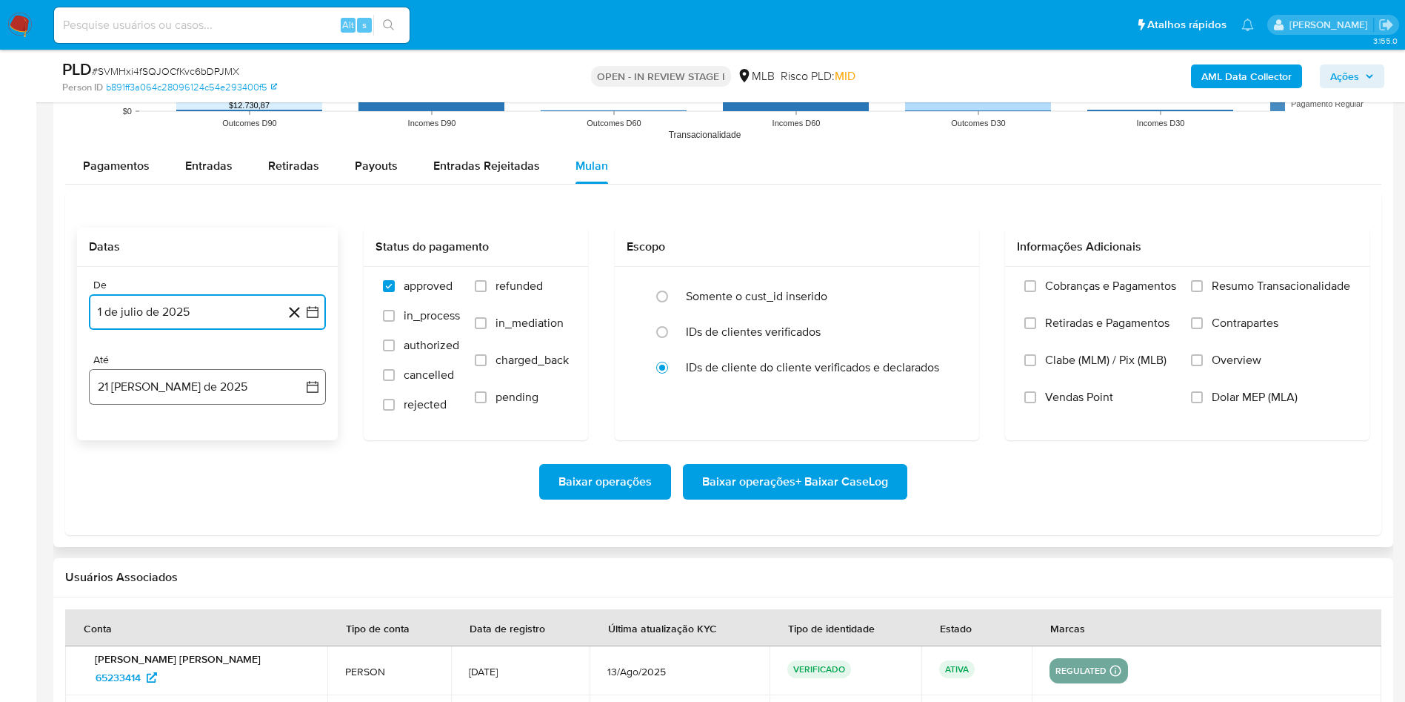
click at [139, 398] on button "21 [PERSON_NAME] de 2025" at bounding box center [207, 387] width 237 height 36
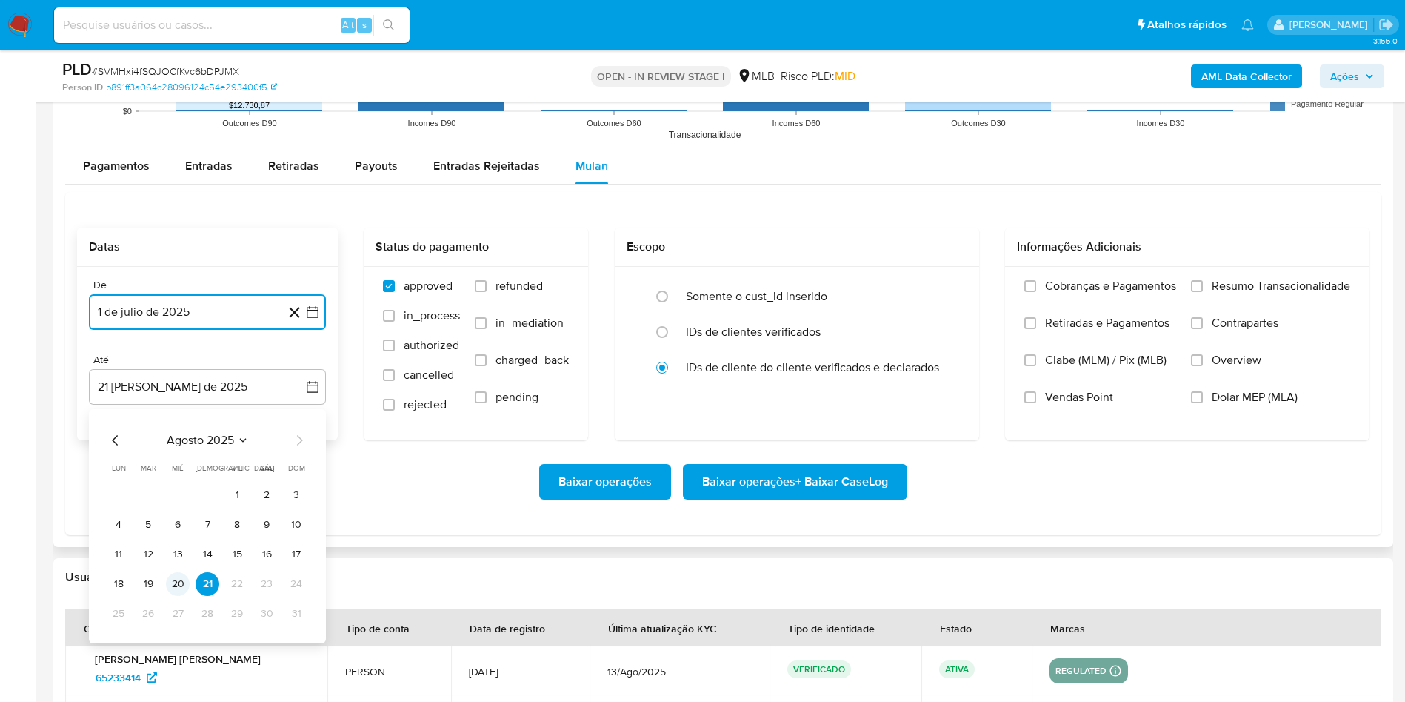
click at [179, 467] on button "20" at bounding box center [178, 584] width 24 height 24
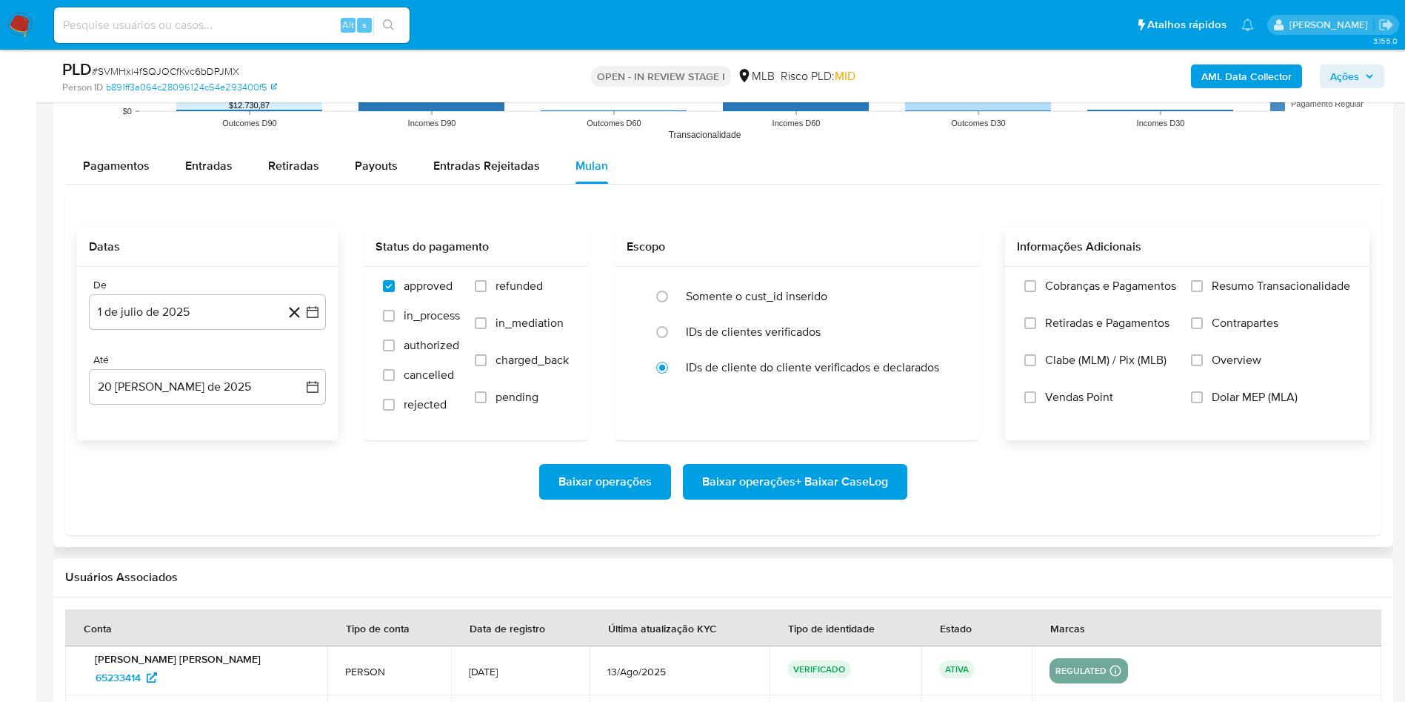
click at [948, 296] on label "Resumo Transacionalidade" at bounding box center [1270, 297] width 159 height 37
click at [948, 292] on input "Resumo Transacionalidade" at bounding box center [1197, 286] width 12 height 12
click at [778, 467] on span "Baixar operações + Baixar CaseLog" at bounding box center [795, 481] width 186 height 33
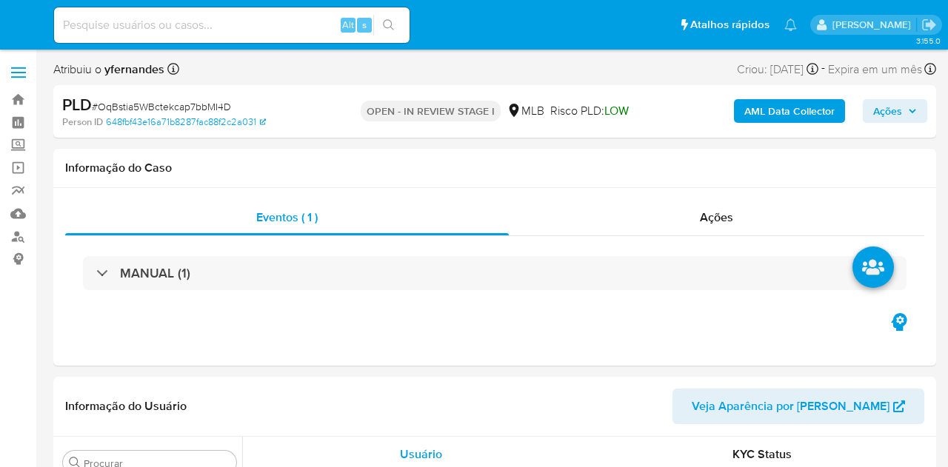
select select "10"
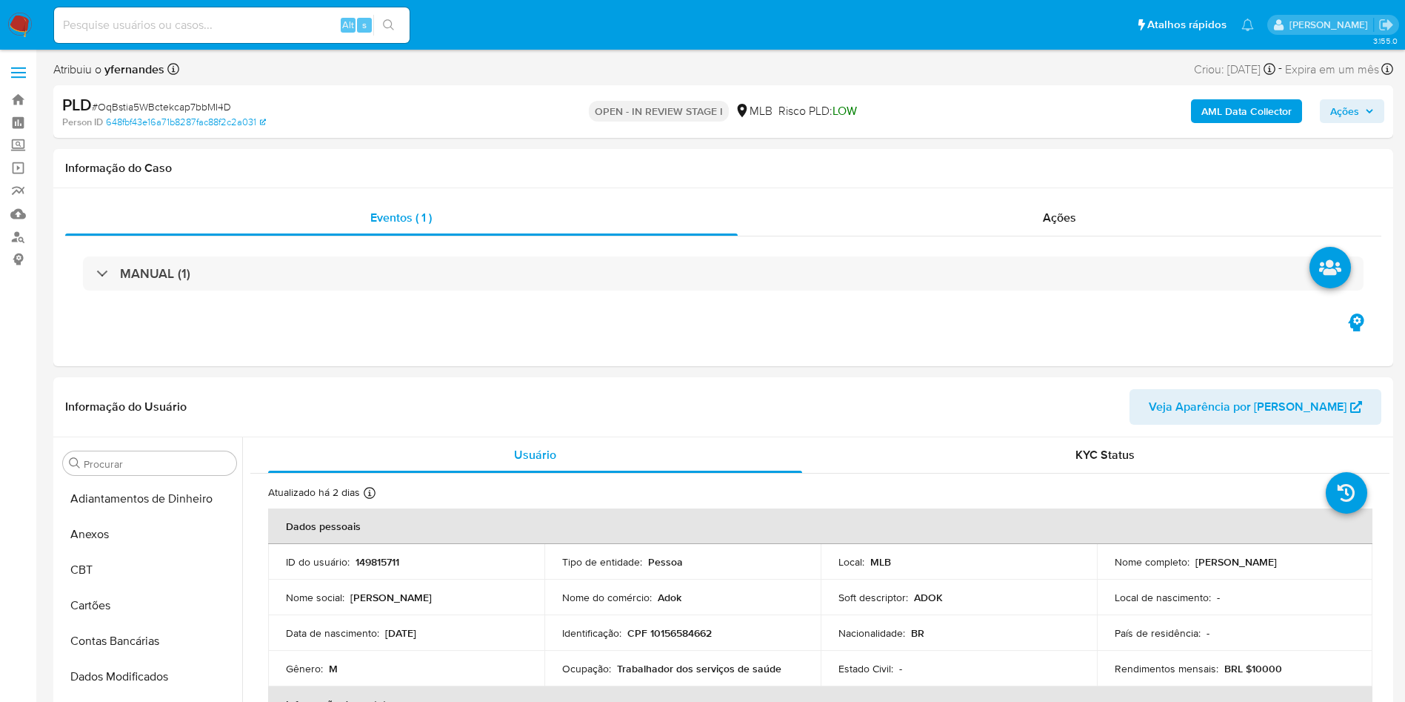
scroll to position [662, 0]
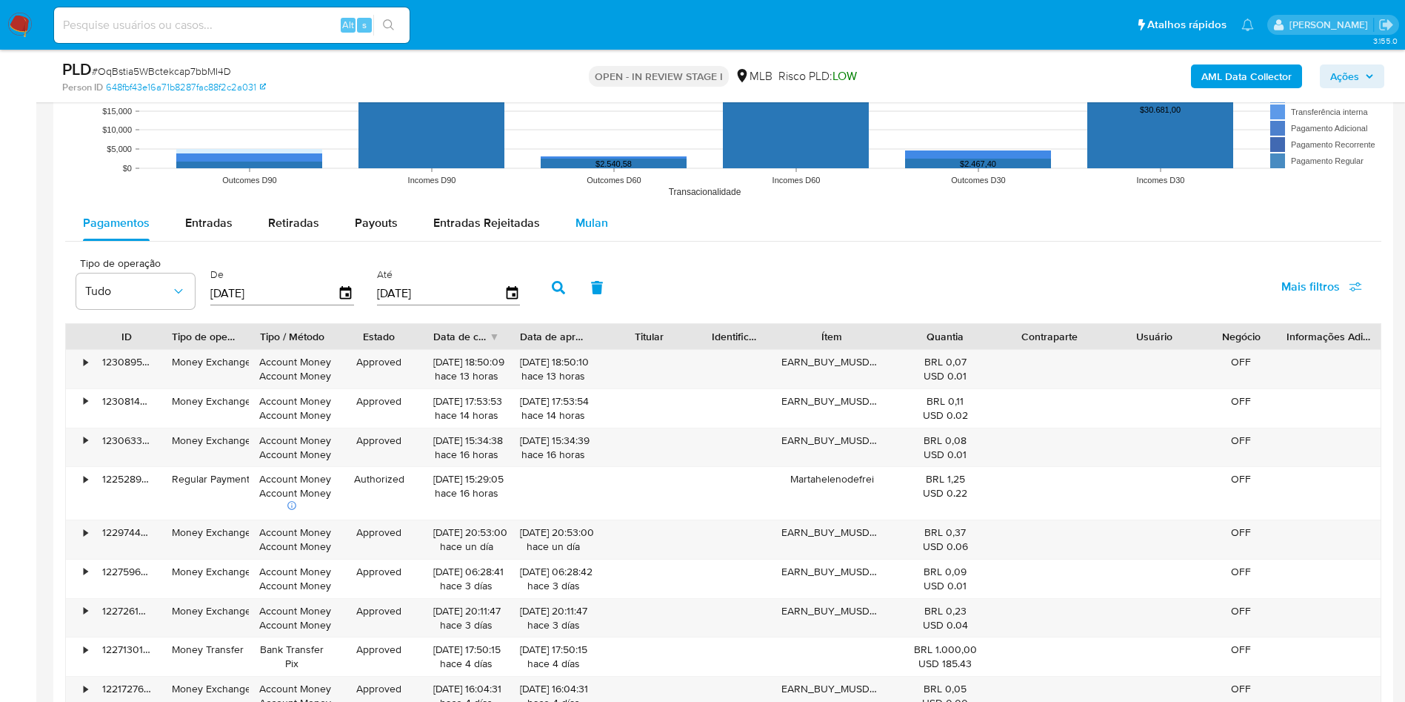
click at [593, 233] on div "Mulan" at bounding box center [592, 223] width 33 height 36
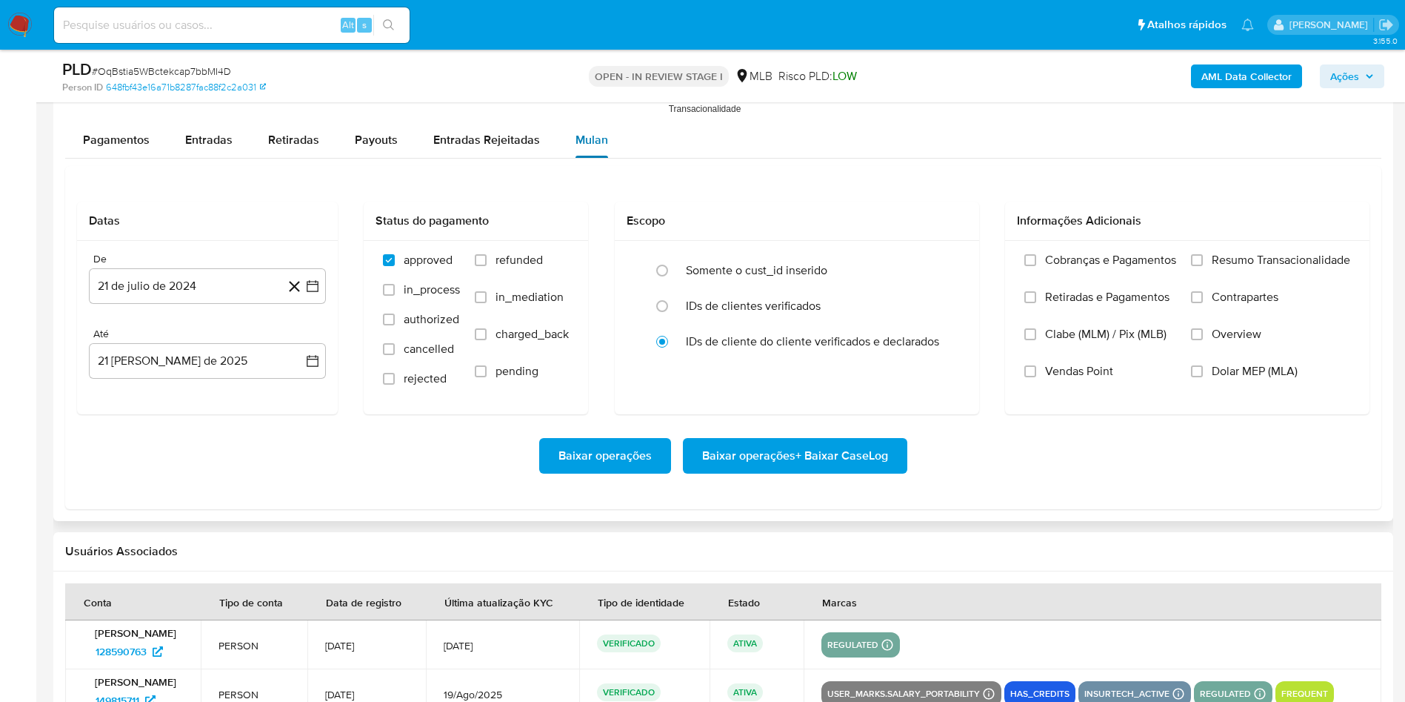
scroll to position [1514, 0]
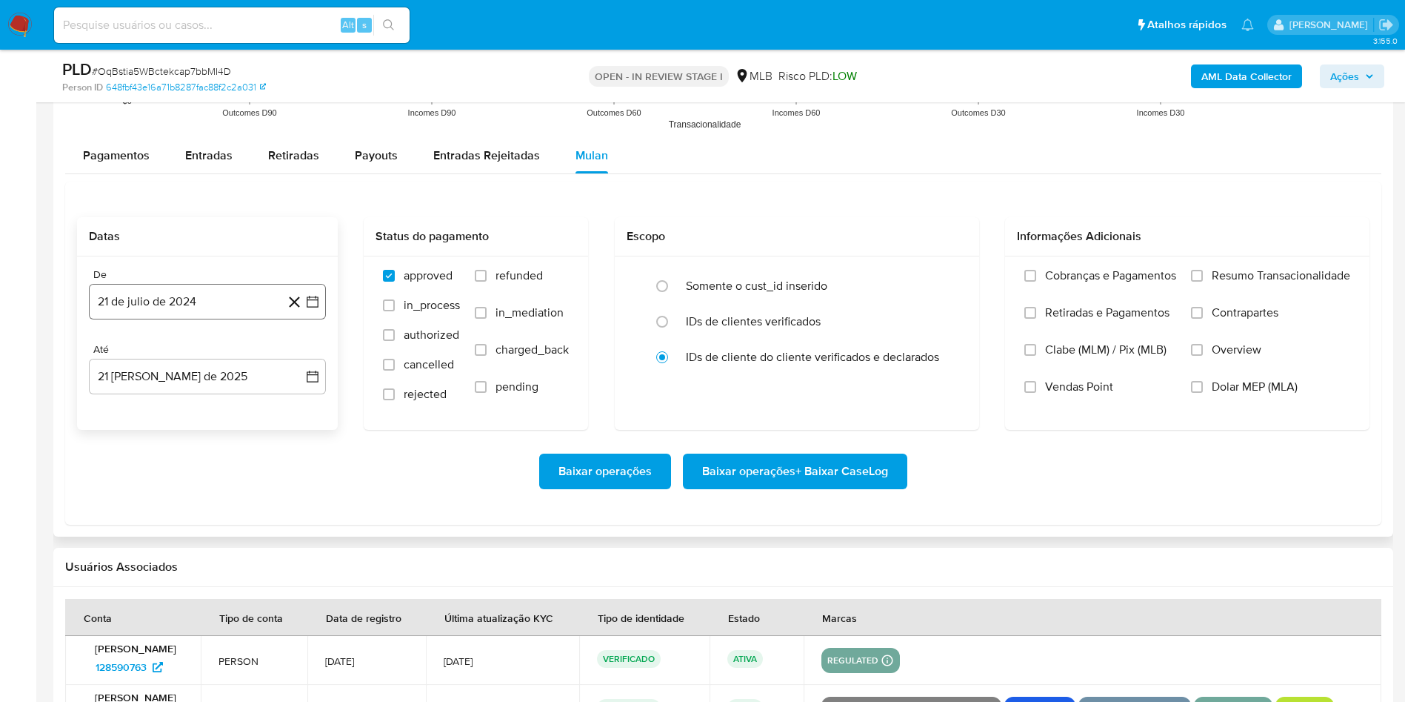
click at [227, 291] on button "21 de julio de 2024" at bounding box center [207, 302] width 237 height 36
click at [210, 339] on div "julio 2024 julio 2024 lun lunes mar martes mié miércoles jue jueves vie viernes…" at bounding box center [207, 441] width 237 height 234
click at [208, 350] on span "julio 2024" at bounding box center [201, 354] width 56 height 15
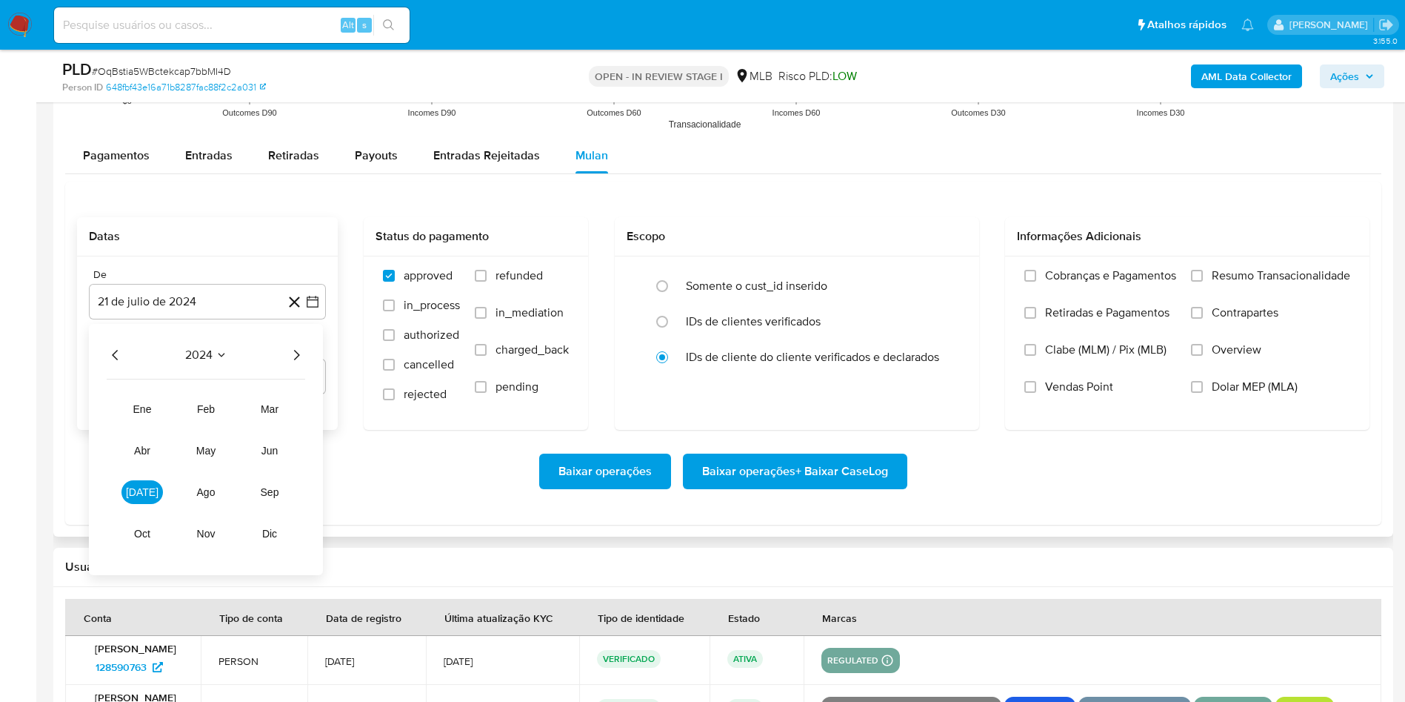
click at [274, 365] on div "2024 2024 ene feb mar abr may jun [DATE] ago sep oct nov dic" at bounding box center [206, 449] width 234 height 251
click at [290, 356] on icon "Año siguiente" at bounding box center [296, 355] width 18 height 18
click at [140, 467] on span "[DATE]" at bounding box center [142, 492] width 33 height 12
click at [149, 404] on button "1" at bounding box center [148, 410] width 24 height 24
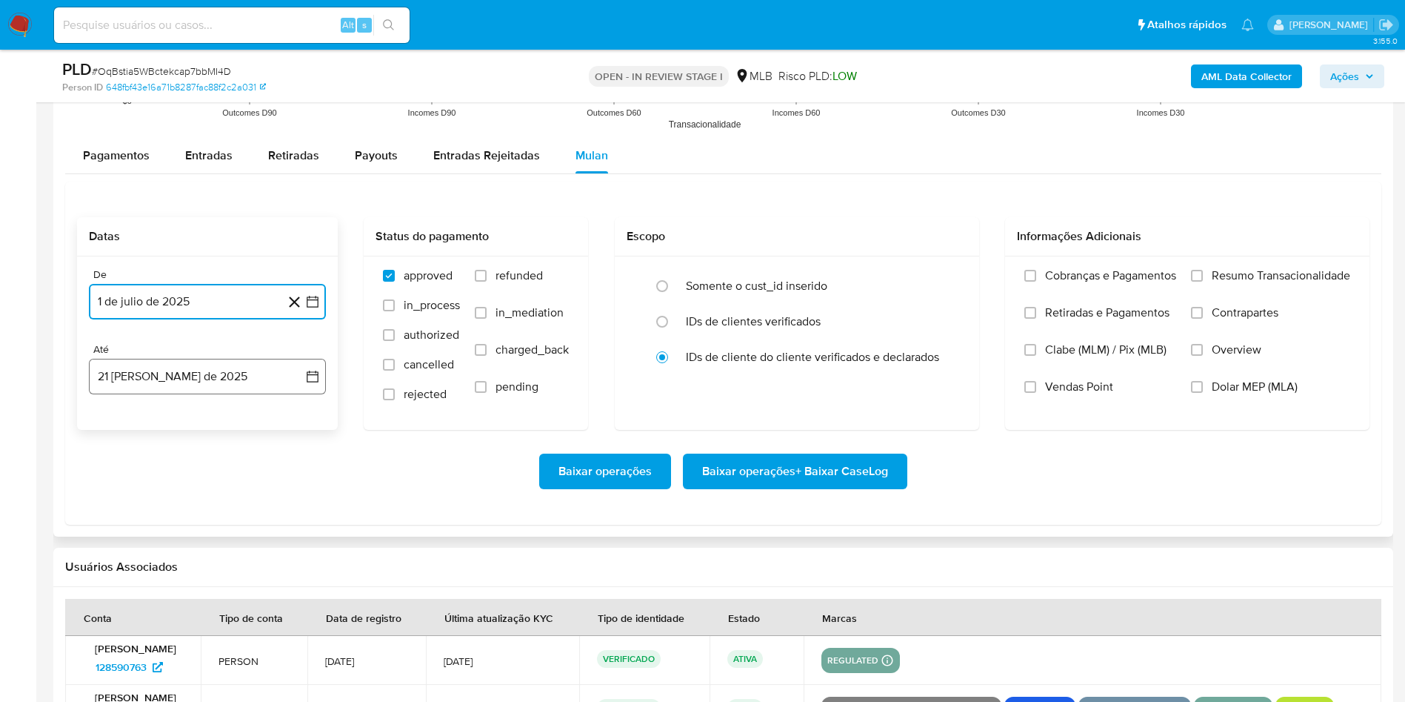
click at [139, 383] on button "21 [PERSON_NAME] de 2025" at bounding box center [207, 377] width 237 height 36
click at [173, 467] on button "20" at bounding box center [178, 574] width 24 height 24
click at [948, 277] on span "Resumo Transacionalidade" at bounding box center [1281, 275] width 139 height 15
click at [948, 277] on input "Resumo Transacionalidade" at bounding box center [1197, 276] width 12 height 12
click at [765, 467] on span "Baixar operações + Baixar CaseLog" at bounding box center [795, 471] width 186 height 33
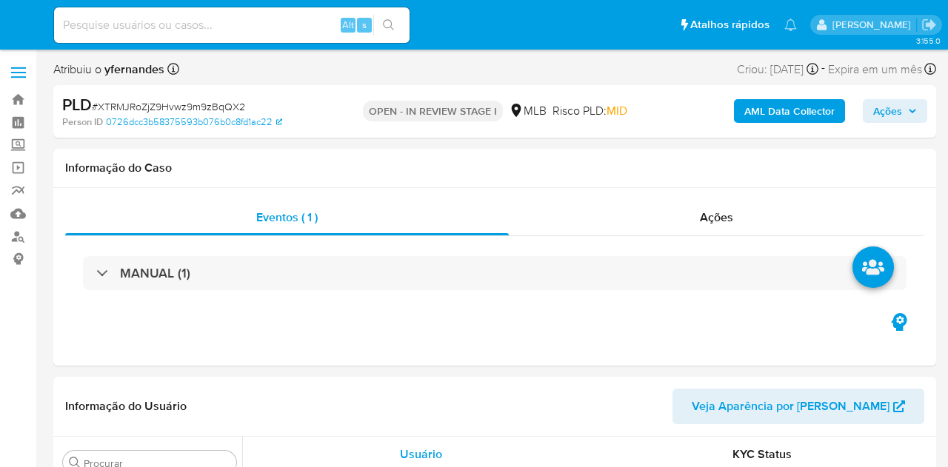
select select "10"
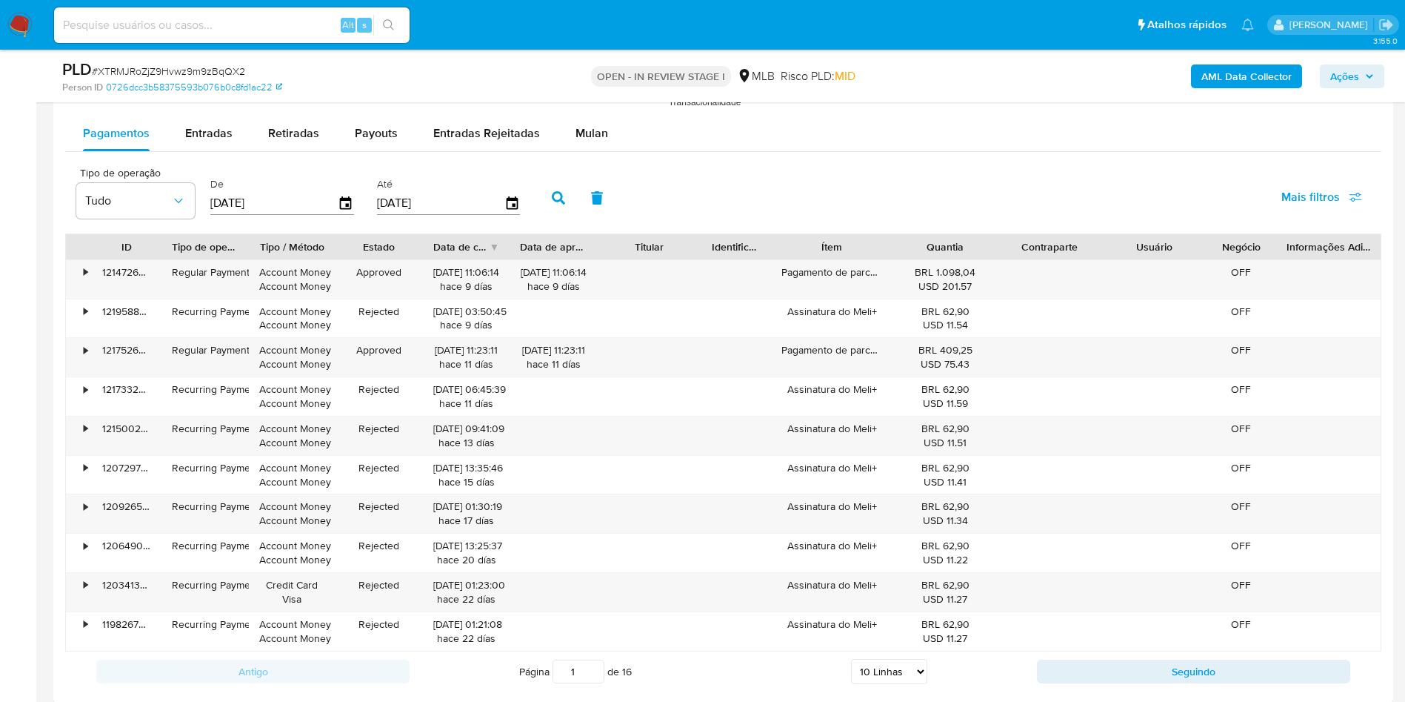
scroll to position [1575, 0]
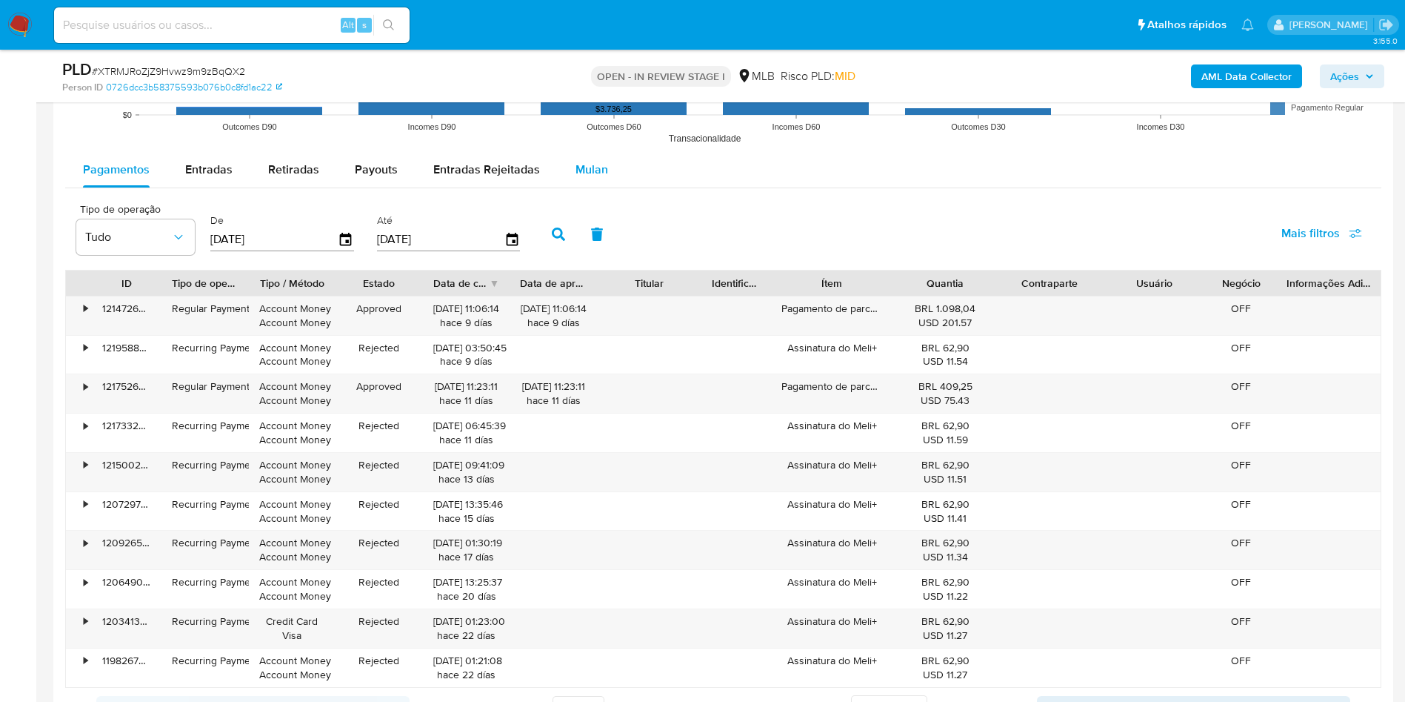
click at [576, 159] on div "Mulan" at bounding box center [592, 170] width 33 height 36
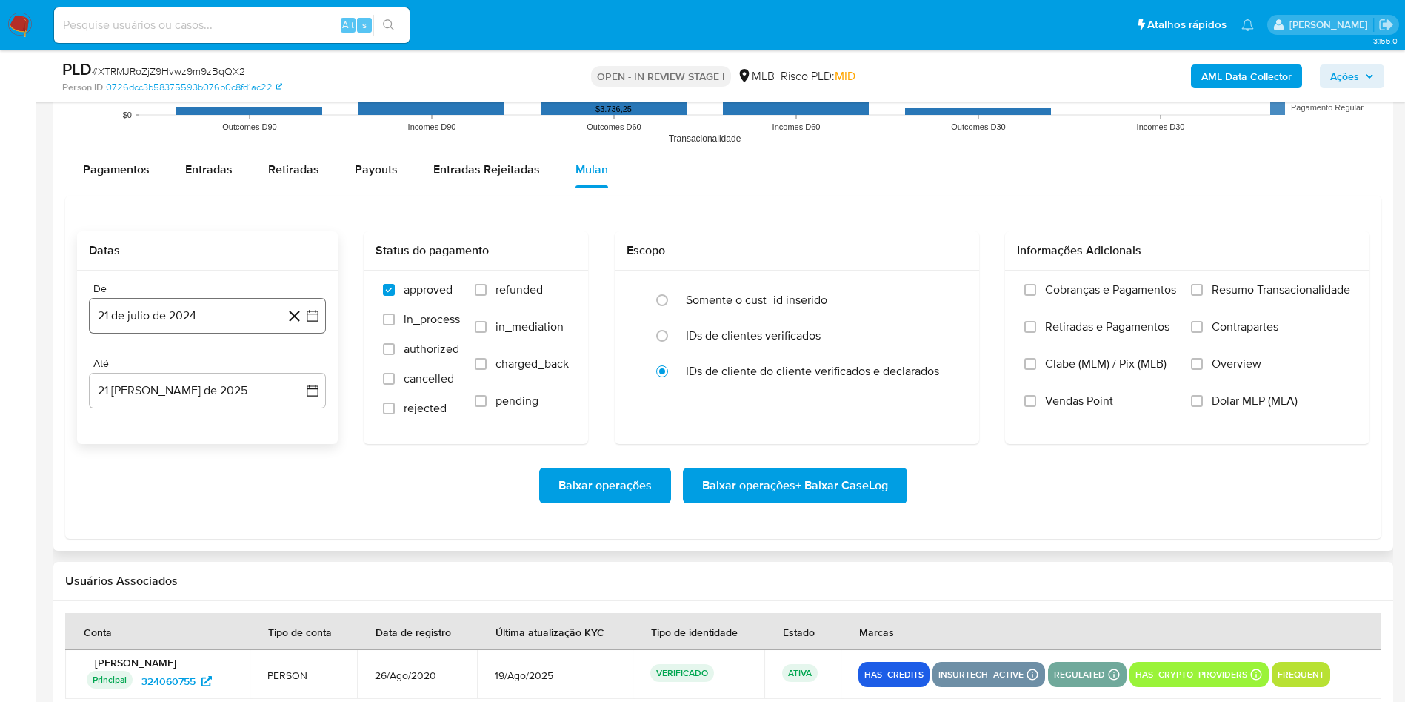
click at [198, 325] on button "21 de julio de 2024" at bounding box center [207, 316] width 237 height 36
click at [198, 369] on span "julio 2024" at bounding box center [201, 369] width 56 height 15
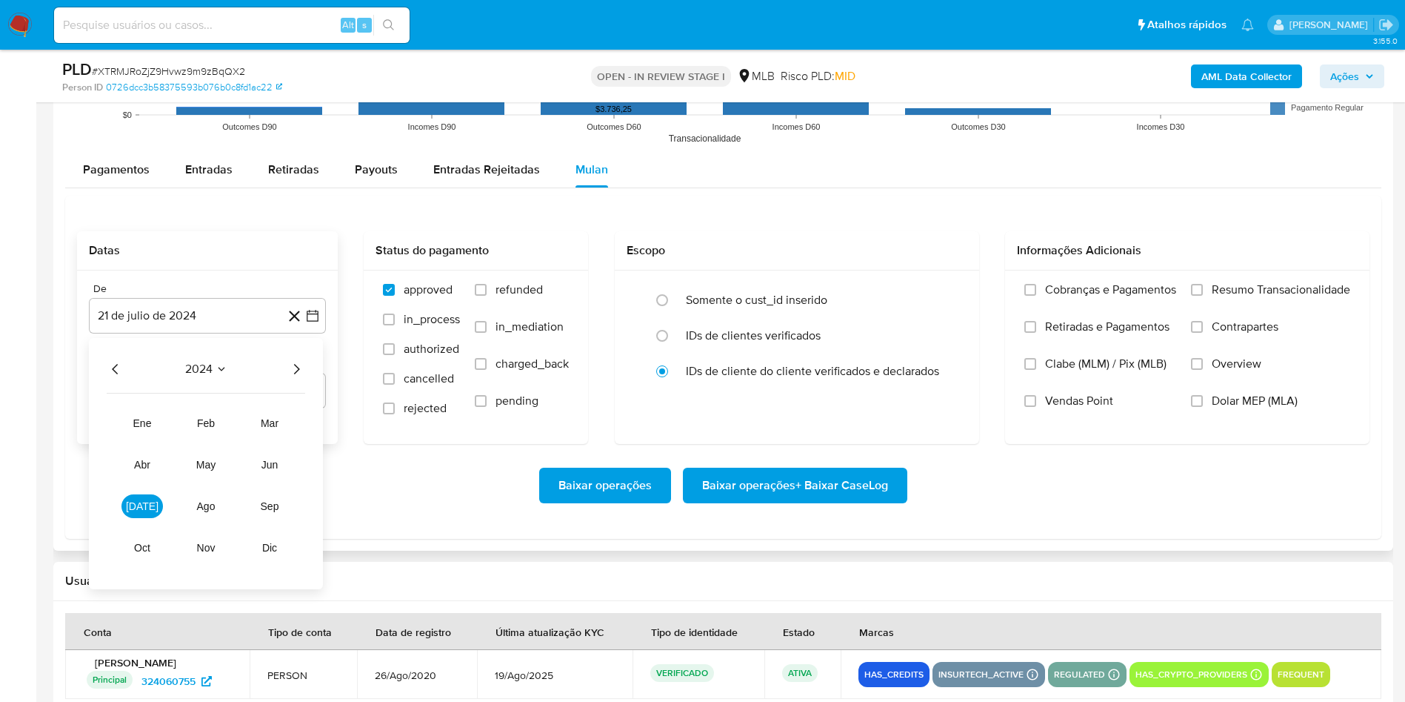
click at [305, 371] on div "2024 2024 ene feb mar abr may jun [DATE] ago sep oct nov dic" at bounding box center [206, 463] width 234 height 251
click at [295, 367] on icon "Año siguiente" at bounding box center [296, 369] width 18 height 18
click at [140, 467] on button "[DATE]" at bounding box center [141, 506] width 41 height 24
click at [147, 424] on button "1" at bounding box center [148, 424] width 24 height 24
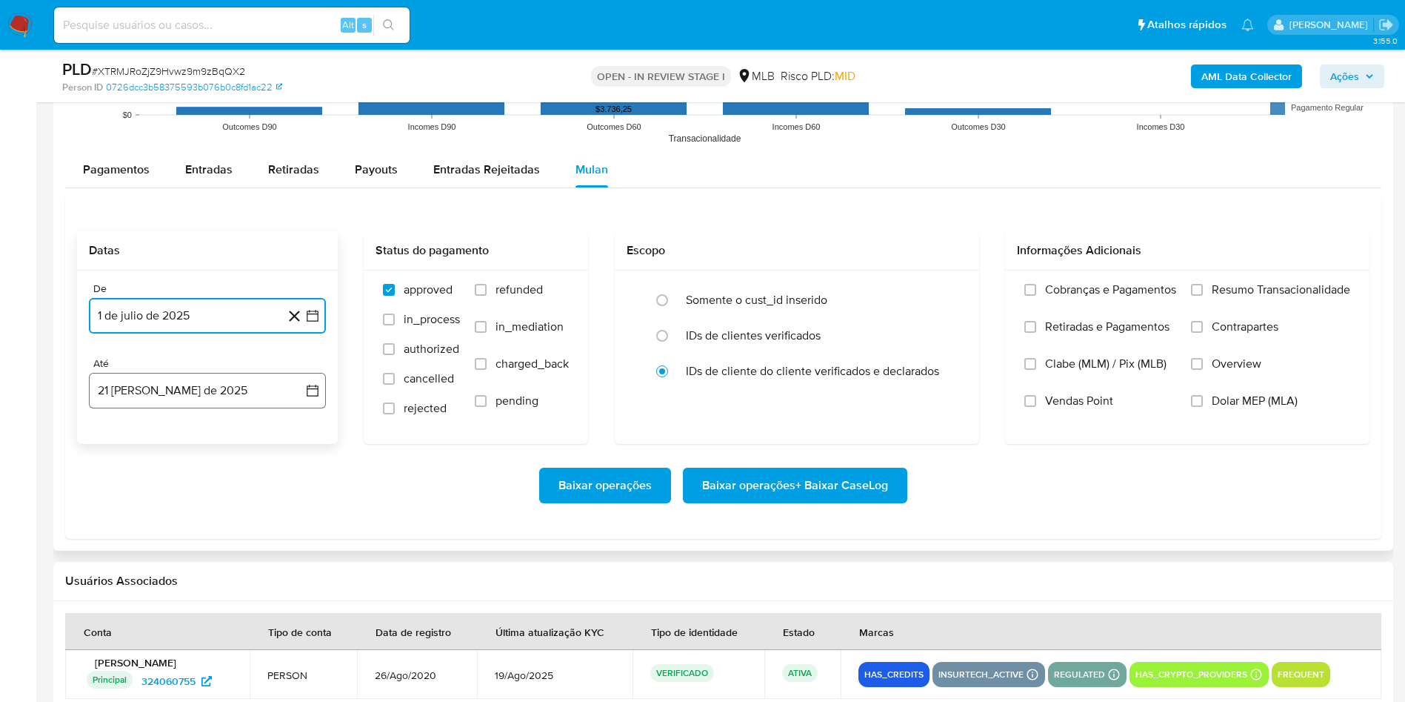
click at [130, 394] on button "21 [PERSON_NAME] de 2025" at bounding box center [207, 391] width 237 height 36
click at [179, 467] on button "20" at bounding box center [178, 588] width 24 height 24
click at [948, 286] on label "Resumo Transacionalidade" at bounding box center [1270, 300] width 159 height 37
click at [948, 286] on input "Resumo Transacionalidade" at bounding box center [1197, 290] width 12 height 12
click at [759, 467] on span "Baixar operações + Baixar CaseLog" at bounding box center [795, 485] width 186 height 33
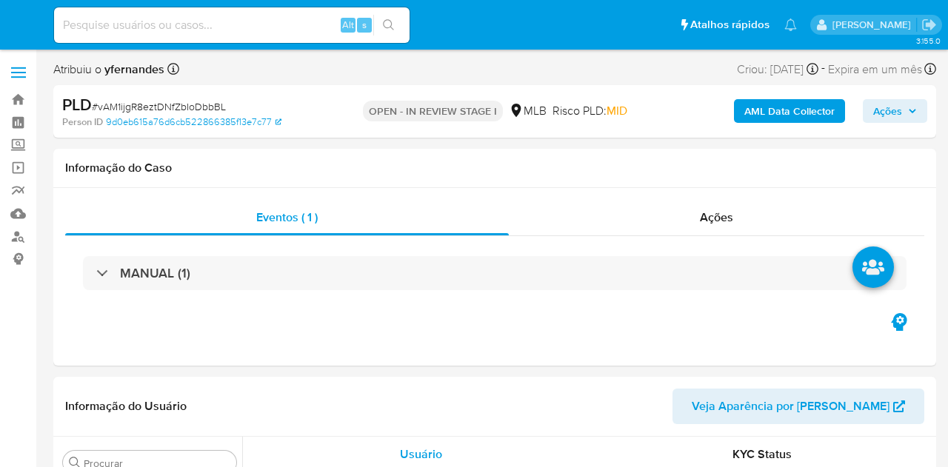
select select "10"
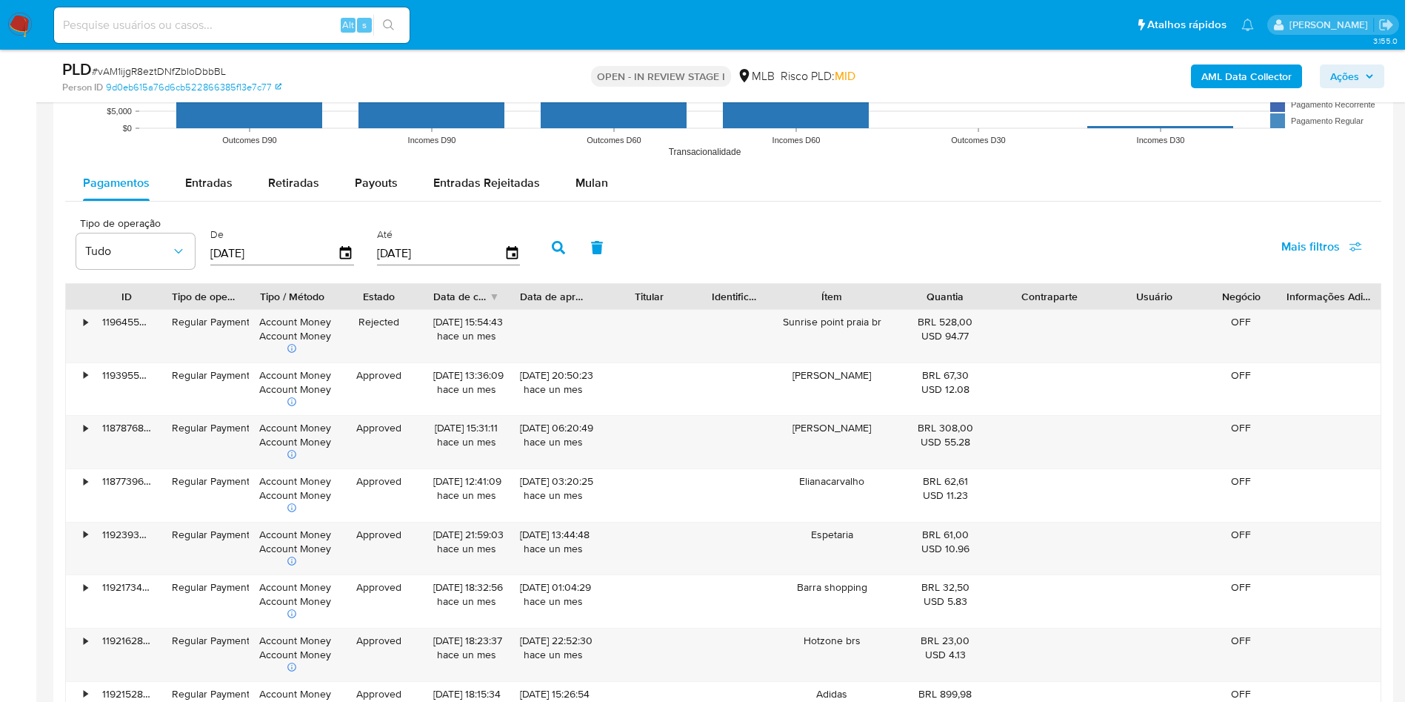
scroll to position [1487, 0]
click at [585, 181] on span "Mulan" at bounding box center [592, 181] width 33 height 17
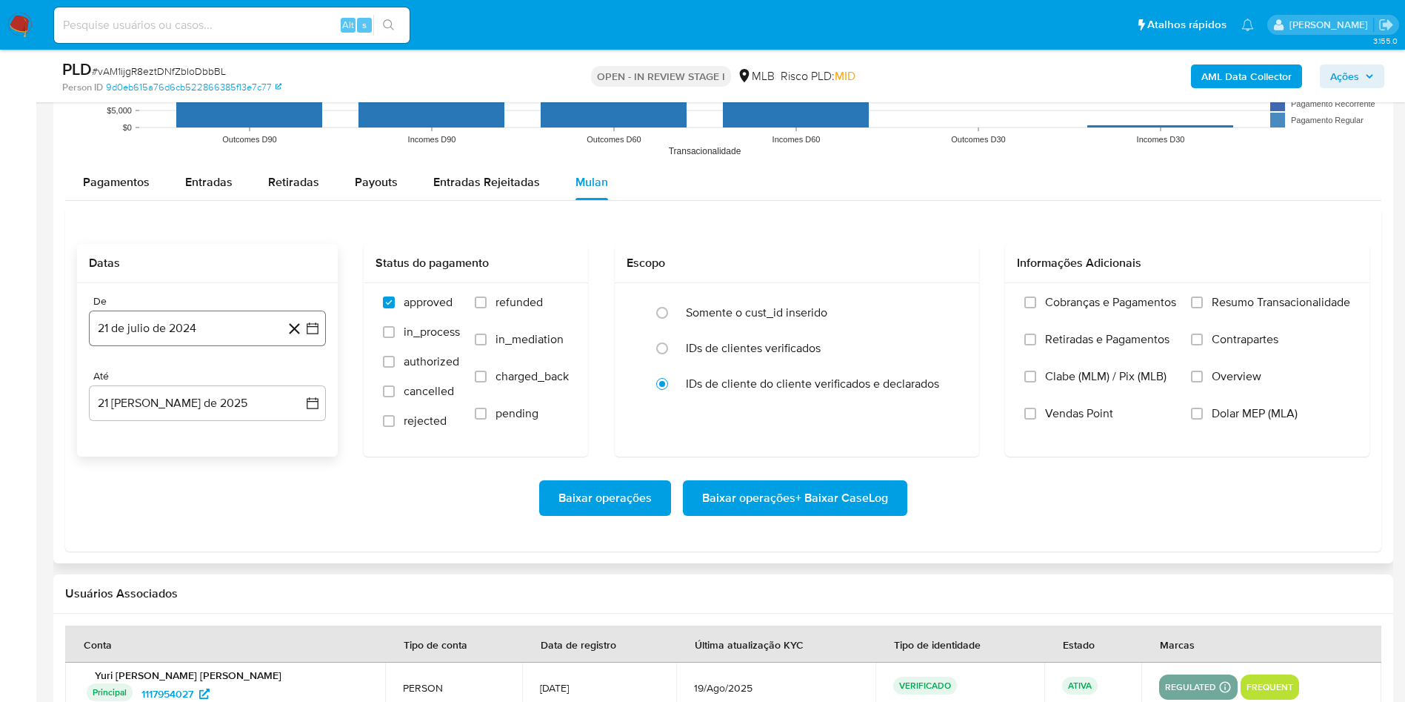
click at [225, 344] on button "21 de julio de 2024" at bounding box center [207, 328] width 237 height 36
click at [204, 382] on span "julio 2024" at bounding box center [201, 381] width 56 height 15
click at [296, 388] on icon "Año siguiente" at bounding box center [296, 382] width 18 height 18
click at [110, 467] on tbody "ene feb mar abr may jun jul ago sep oct nov dic" at bounding box center [206, 489] width 199 height 166
click at [136, 467] on span "[DATE]" at bounding box center [142, 519] width 33 height 12
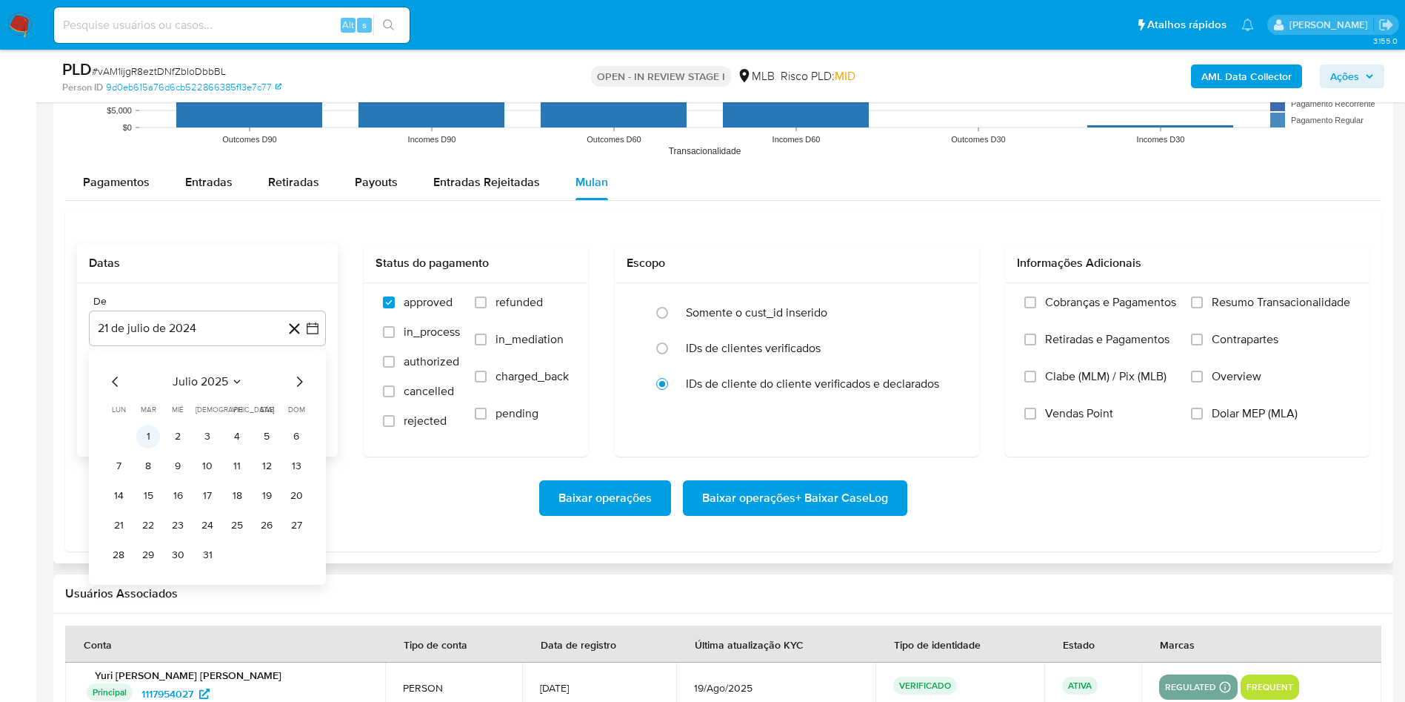
click at [147, 441] on button "1" at bounding box center [148, 436] width 24 height 24
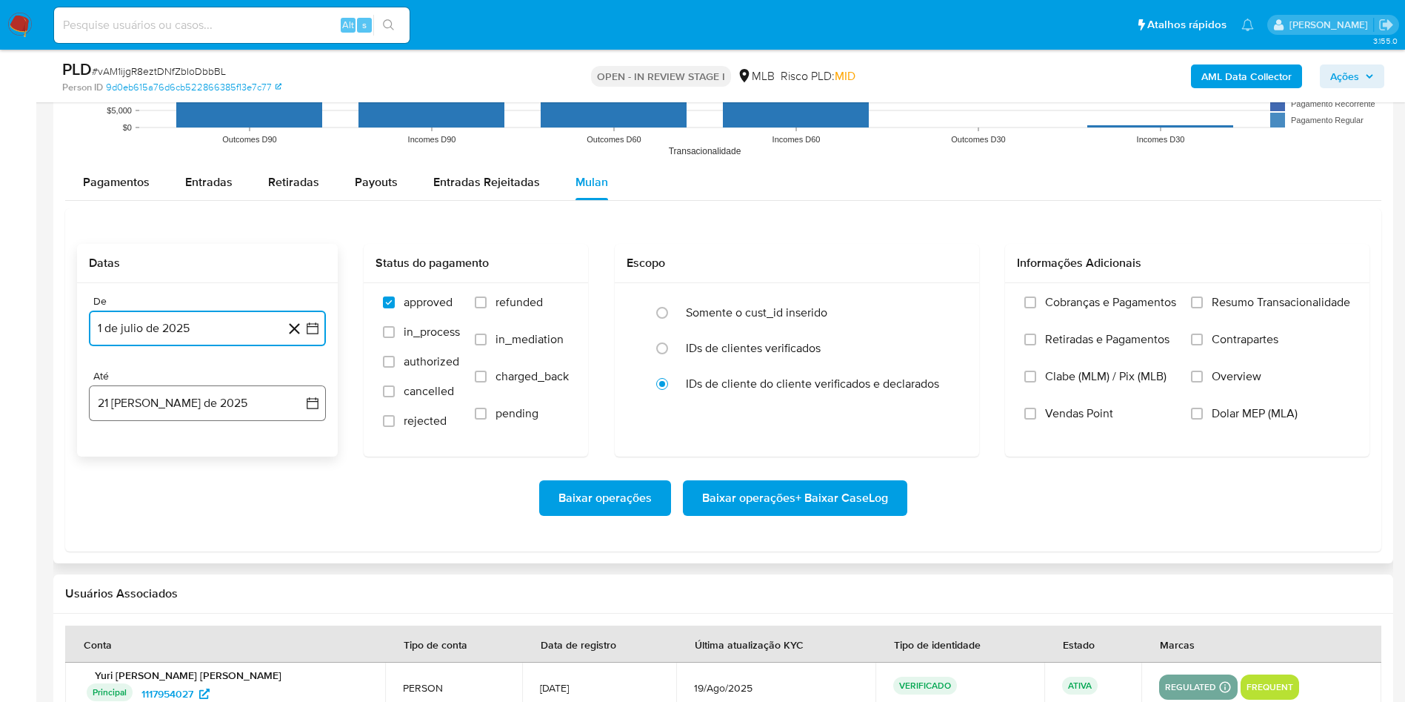
click at [136, 413] on button "21 [PERSON_NAME] de 2025" at bounding box center [207, 403] width 237 height 36
click at [182, 467] on button "20" at bounding box center [178, 600] width 24 height 24
click at [948, 308] on label "Resumo Transacionalidade" at bounding box center [1270, 313] width 159 height 37
click at [948, 308] on input "Resumo Transacionalidade" at bounding box center [1197, 302] width 12 height 12
click at [799, 467] on span "Baixar operações + Baixar CaseLog" at bounding box center [795, 498] width 186 height 33
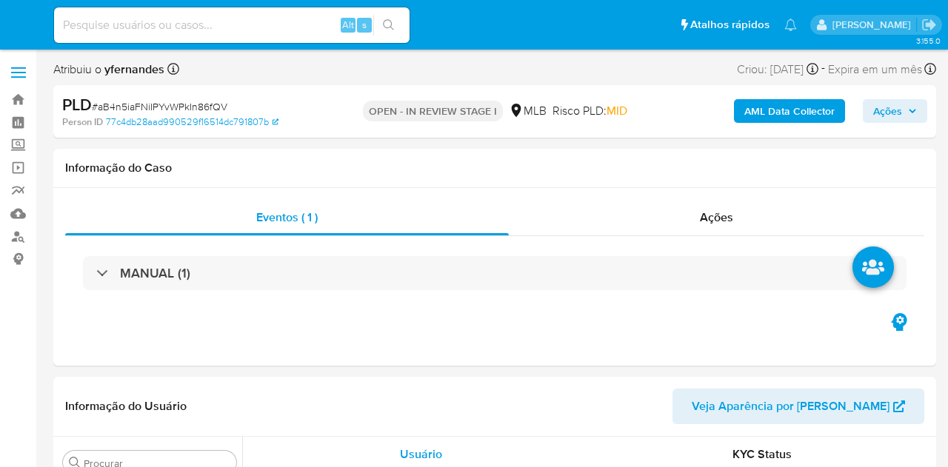
select select "10"
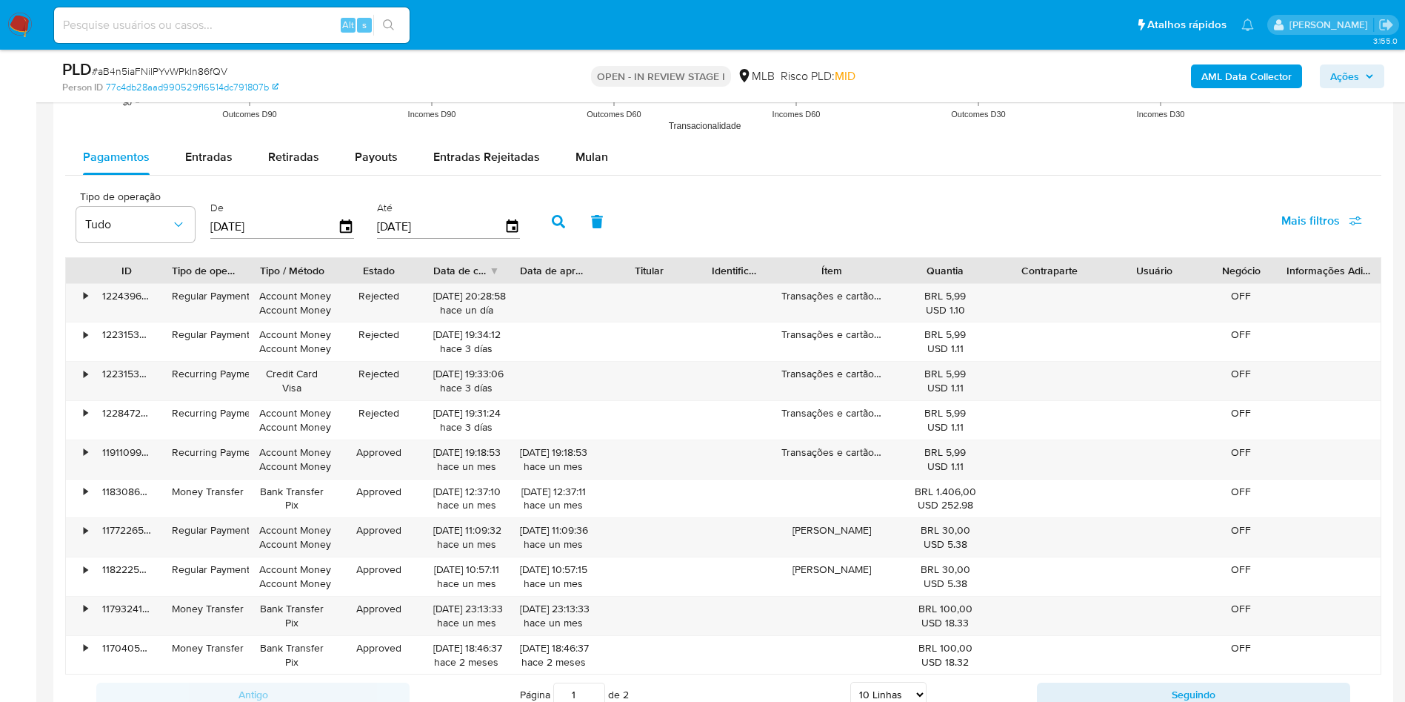
scroll to position [1616, 0]
click at [576, 155] on span "Mulan" at bounding box center [592, 153] width 33 height 17
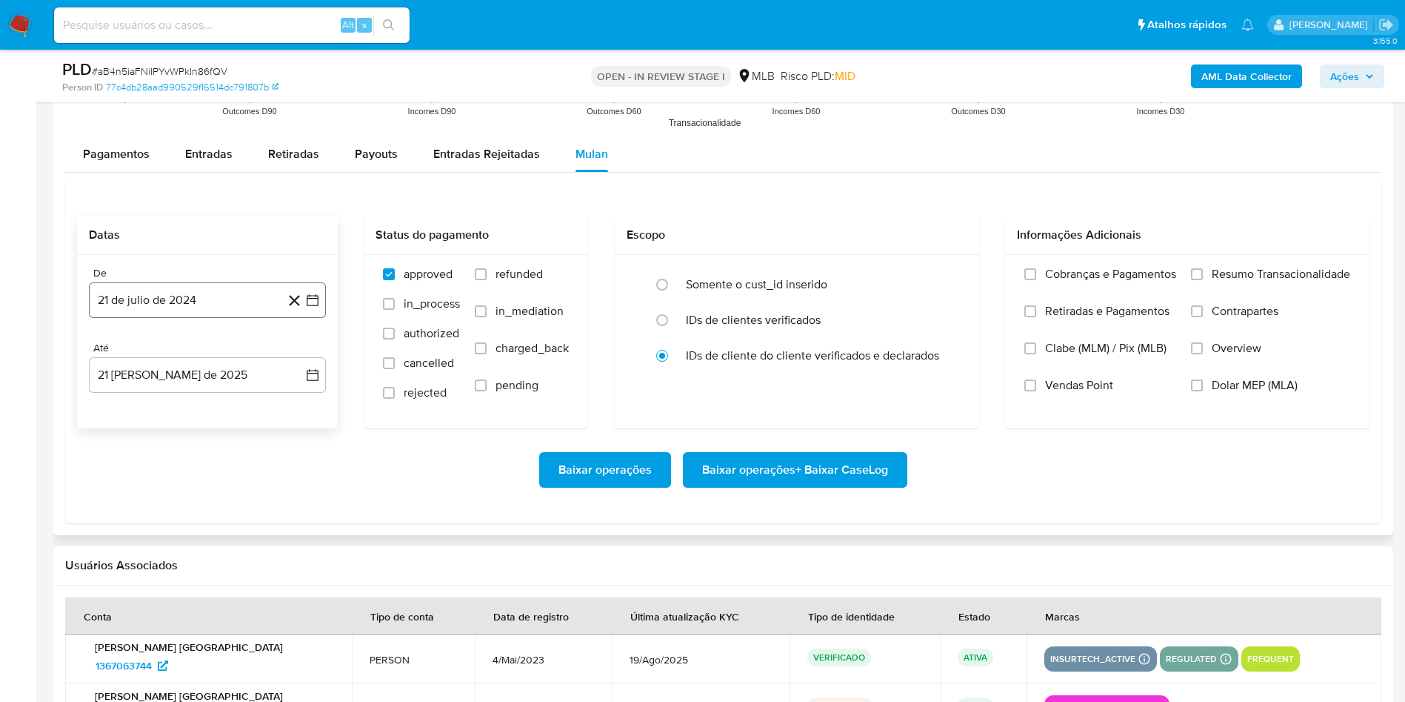
click at [198, 296] on button "21 de julio de 2024" at bounding box center [207, 300] width 237 height 36
click at [199, 351] on span "julio 2024" at bounding box center [201, 353] width 56 height 15
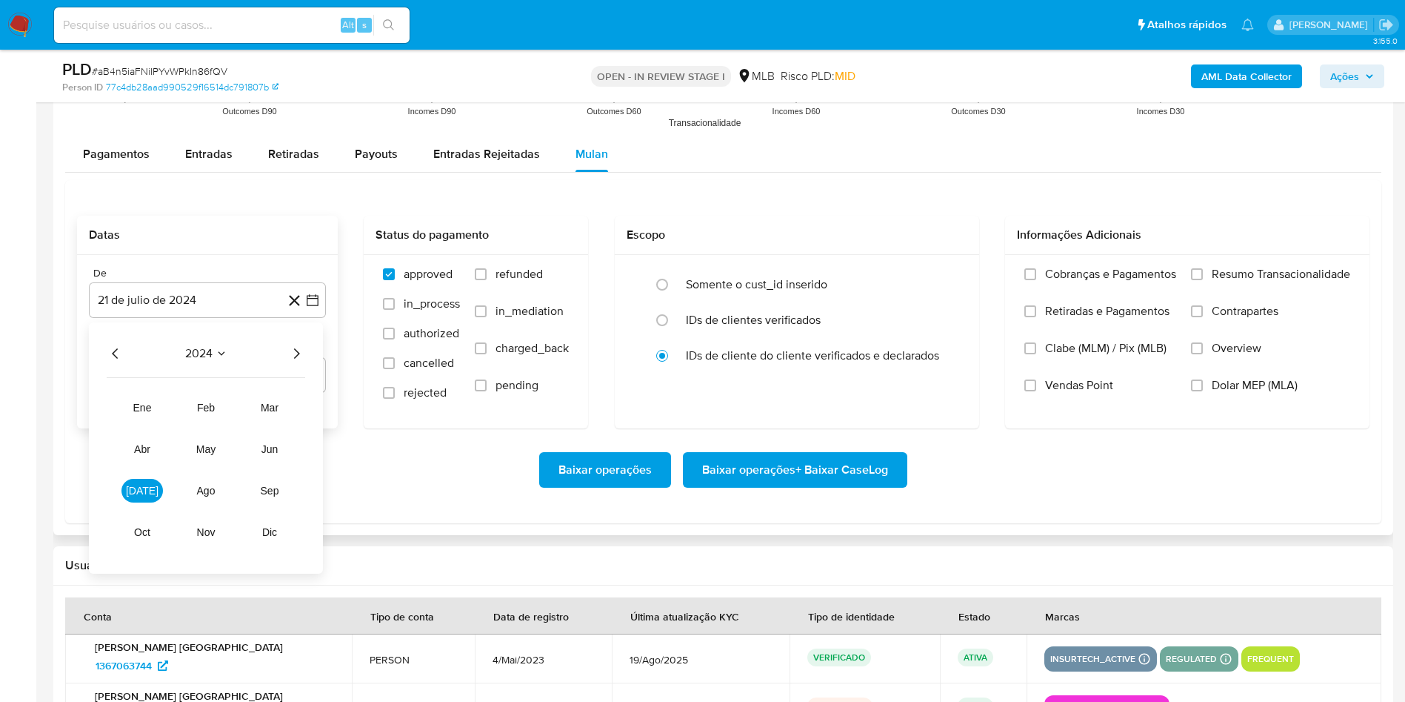
click at [304, 364] on div "2024 2024 ene feb mar abr may jun [DATE] ago sep oct nov dic" at bounding box center [206, 447] width 234 height 251
click at [302, 359] on icon "Año siguiente" at bounding box center [296, 353] width 18 height 18
click at [144, 467] on button "[DATE]" at bounding box center [141, 491] width 41 height 24
click at [150, 408] on button "1" at bounding box center [148, 408] width 24 height 24
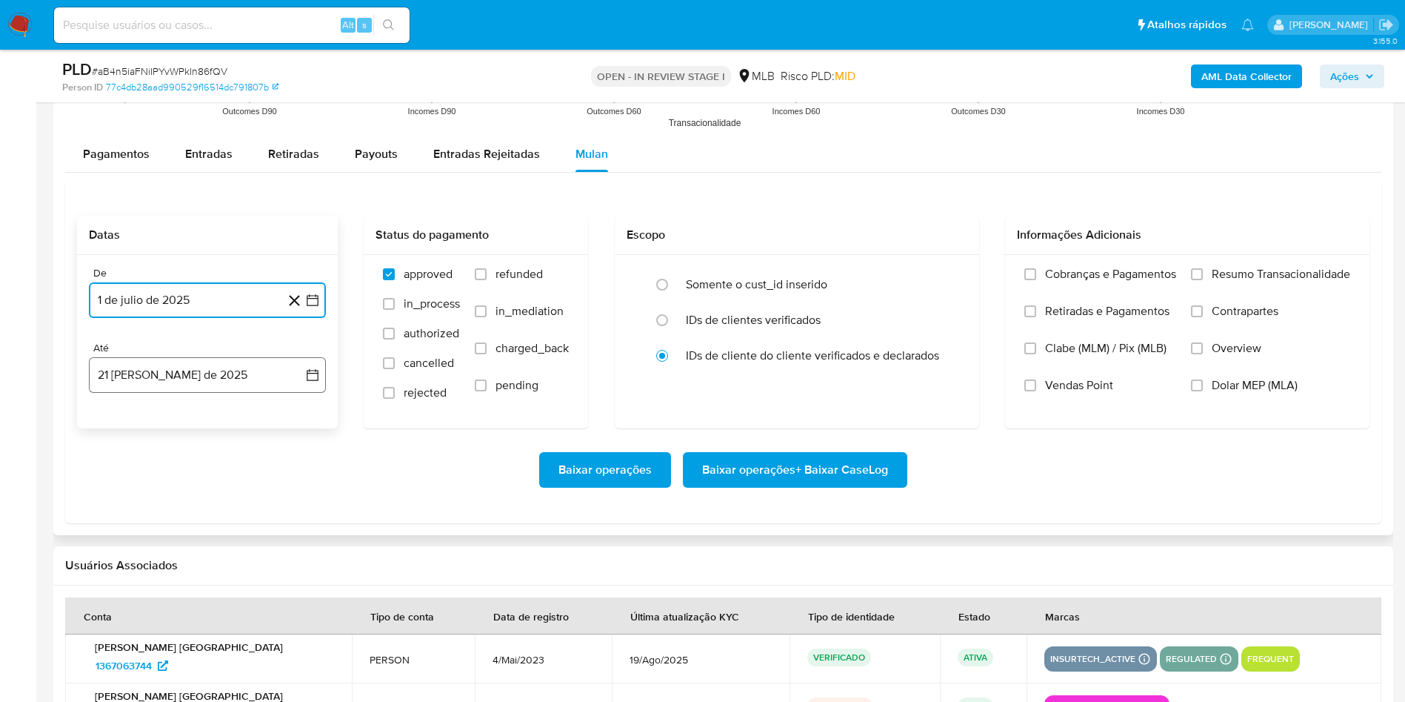
click at [141, 384] on button "21 [PERSON_NAME] de 2025" at bounding box center [207, 375] width 237 height 36
click at [175, 467] on button "20" at bounding box center [178, 572] width 24 height 24
click at [948, 272] on span "Resumo Transacionalidade" at bounding box center [1281, 274] width 139 height 15
click at [948, 272] on input "Resumo Transacionalidade" at bounding box center [1197, 274] width 12 height 12
click at [821, 467] on span "Baixar operações + Baixar CaseLog" at bounding box center [795, 469] width 186 height 33
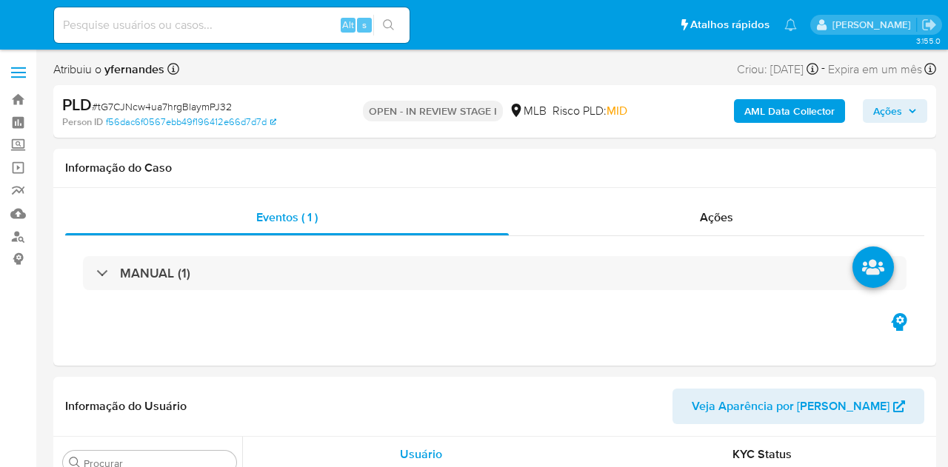
select select "10"
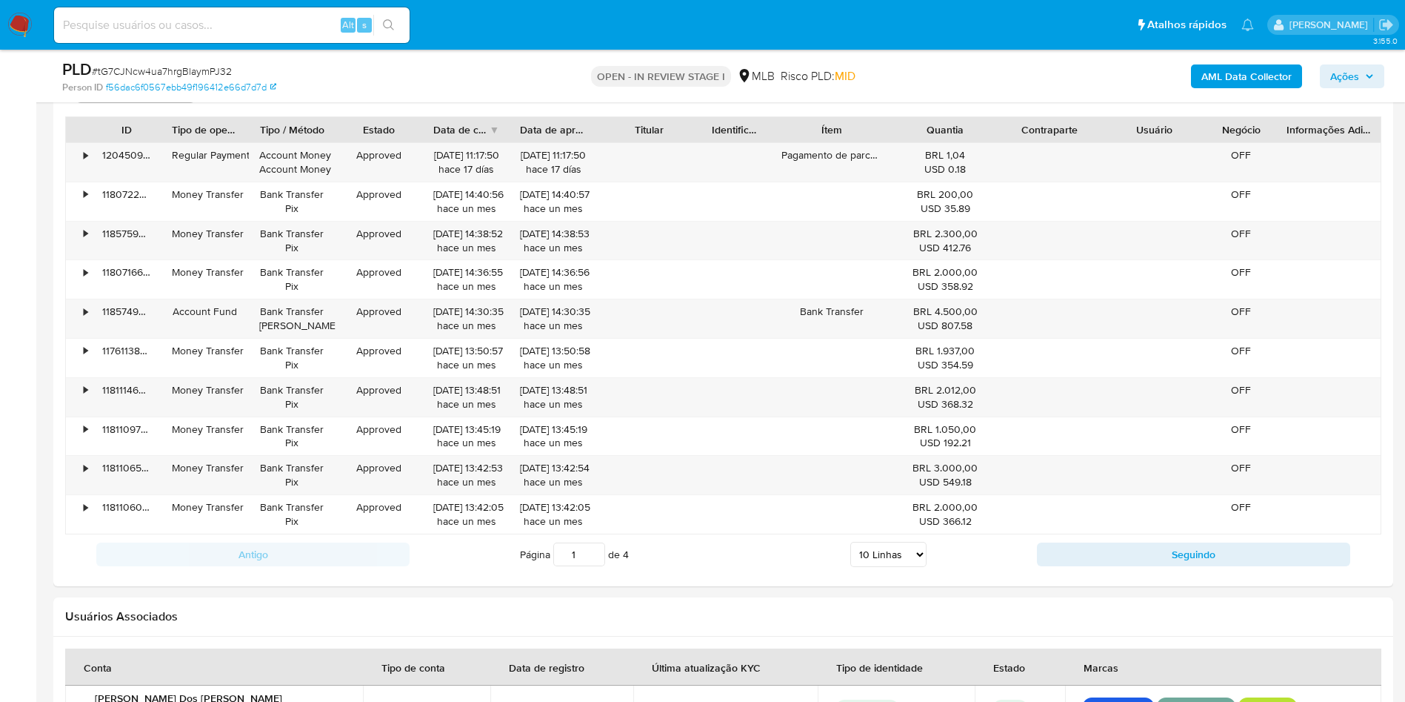
scroll to position [1511, 0]
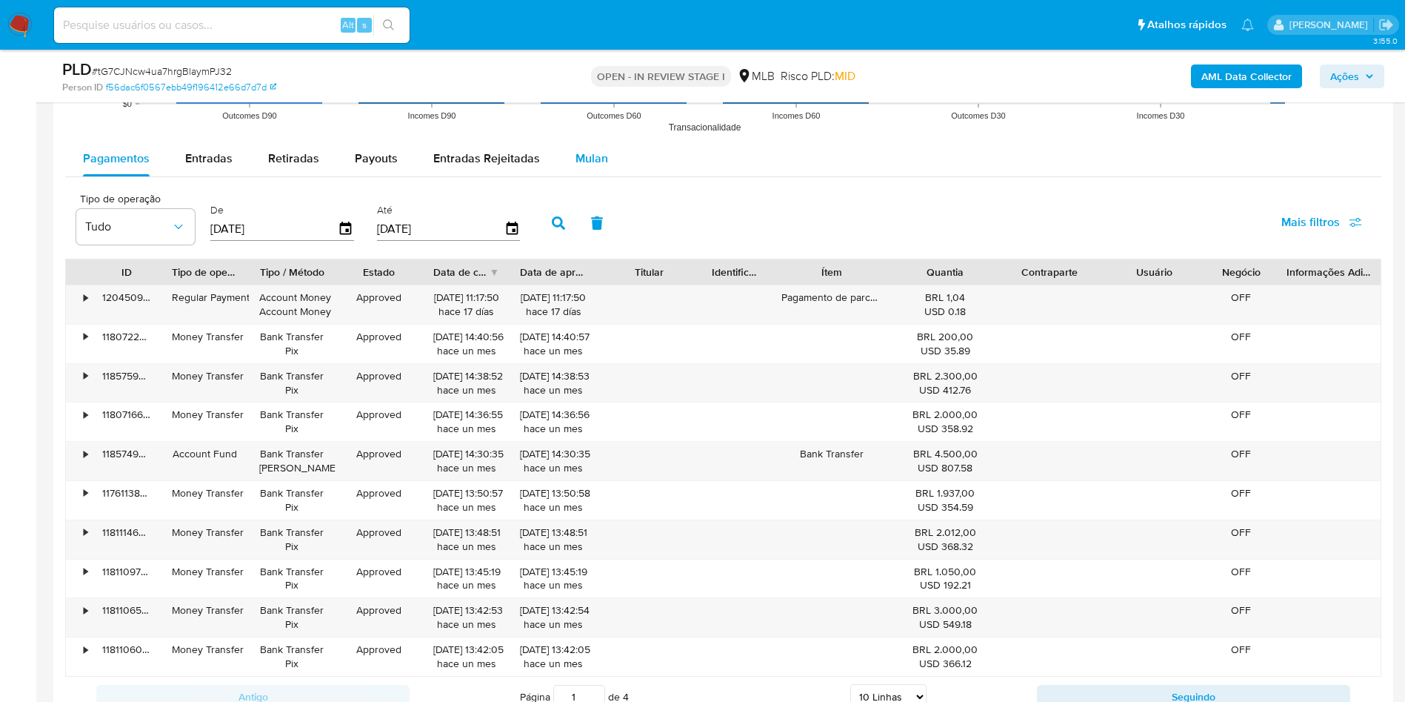
click at [589, 163] on span "Mulan" at bounding box center [592, 158] width 33 height 17
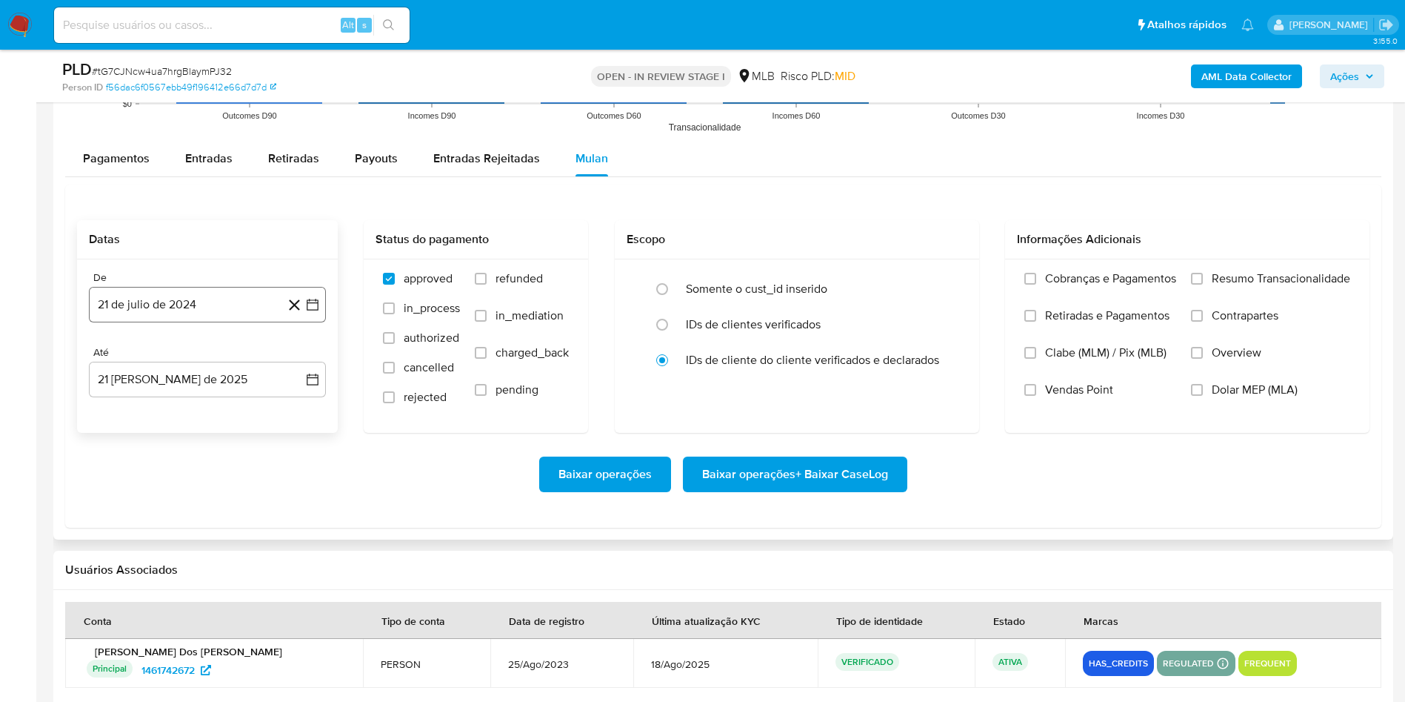
click at [211, 289] on button "21 de julio de 2024" at bounding box center [207, 305] width 237 height 36
click at [187, 363] on span "julio 2024" at bounding box center [201, 357] width 56 height 15
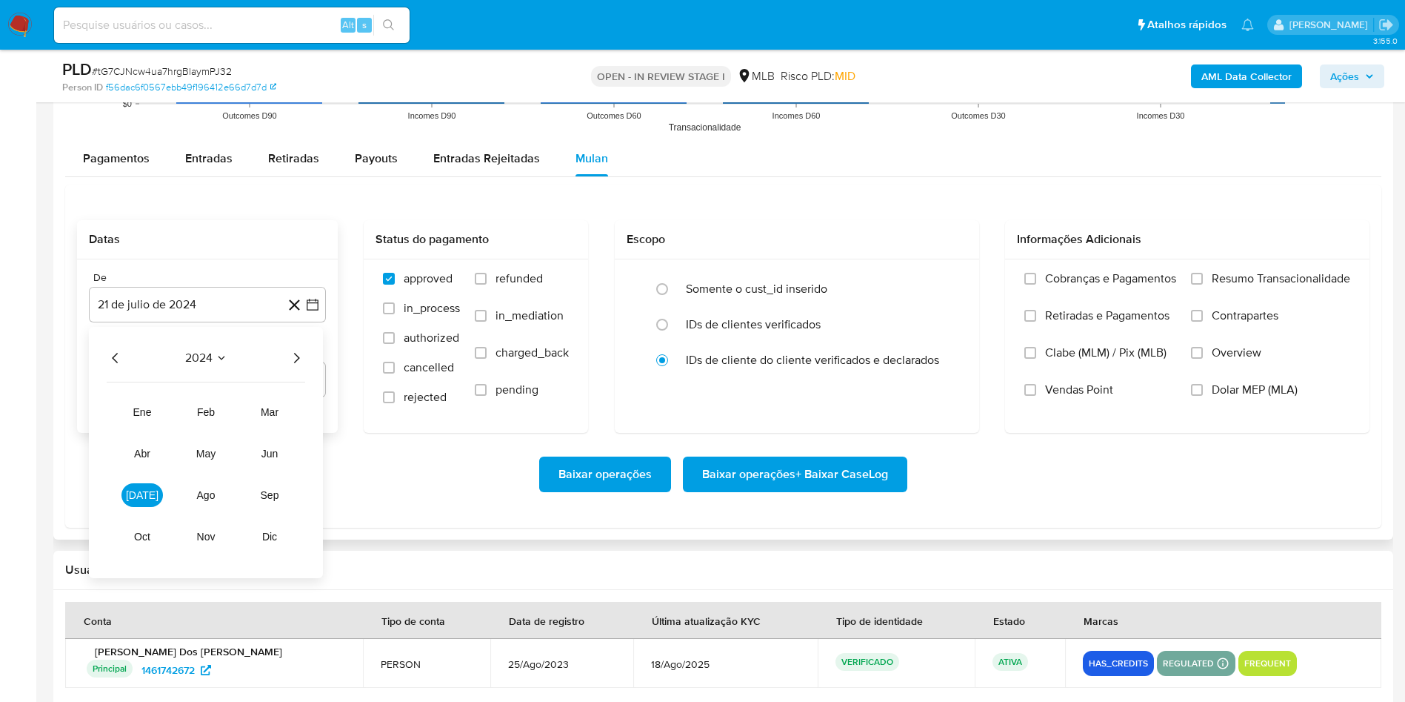
click at [299, 362] on icon "Año siguiente" at bounding box center [296, 358] width 18 height 18
click at [137, 467] on span "[DATE]" at bounding box center [142, 495] width 33 height 12
click at [145, 411] on button "1" at bounding box center [148, 413] width 24 height 24
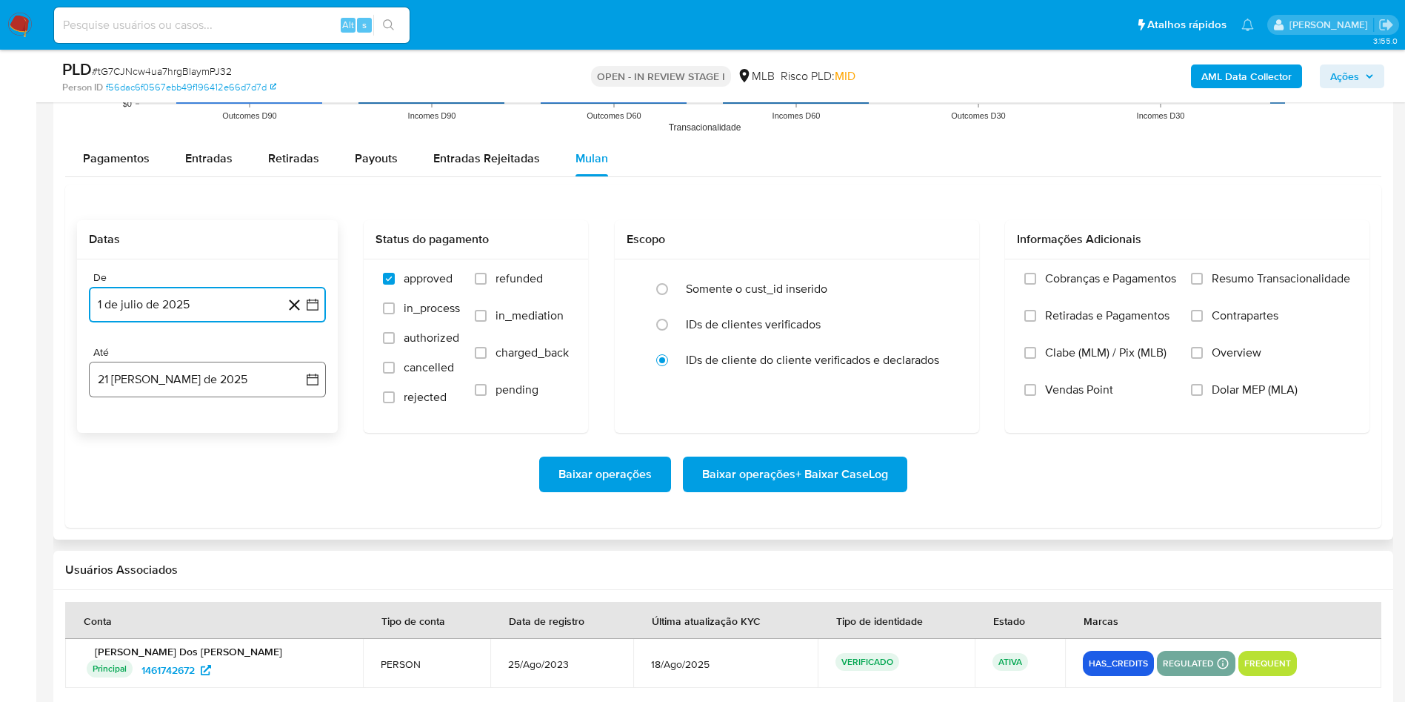
click at [136, 384] on button "21 de agosto de 2025" at bounding box center [207, 380] width 237 height 36
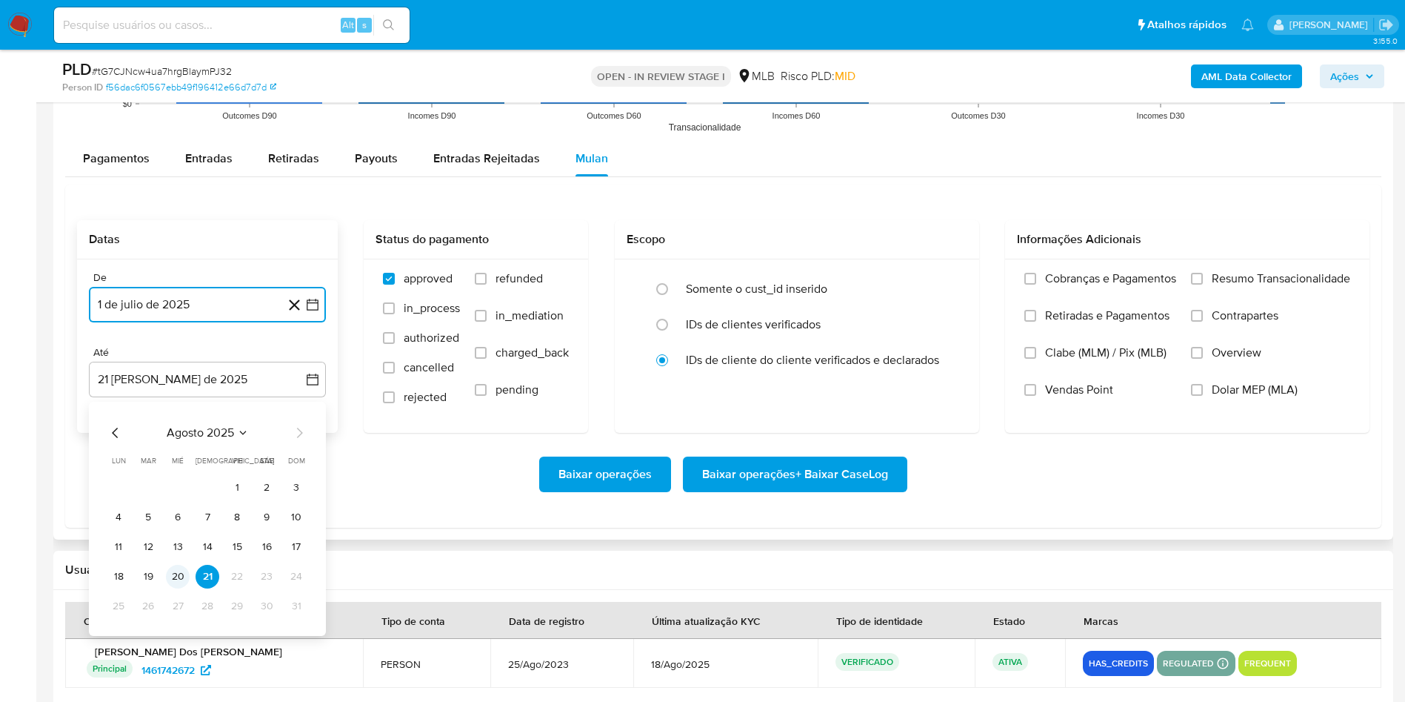
click at [187, 467] on button "20" at bounding box center [178, 577] width 24 height 24
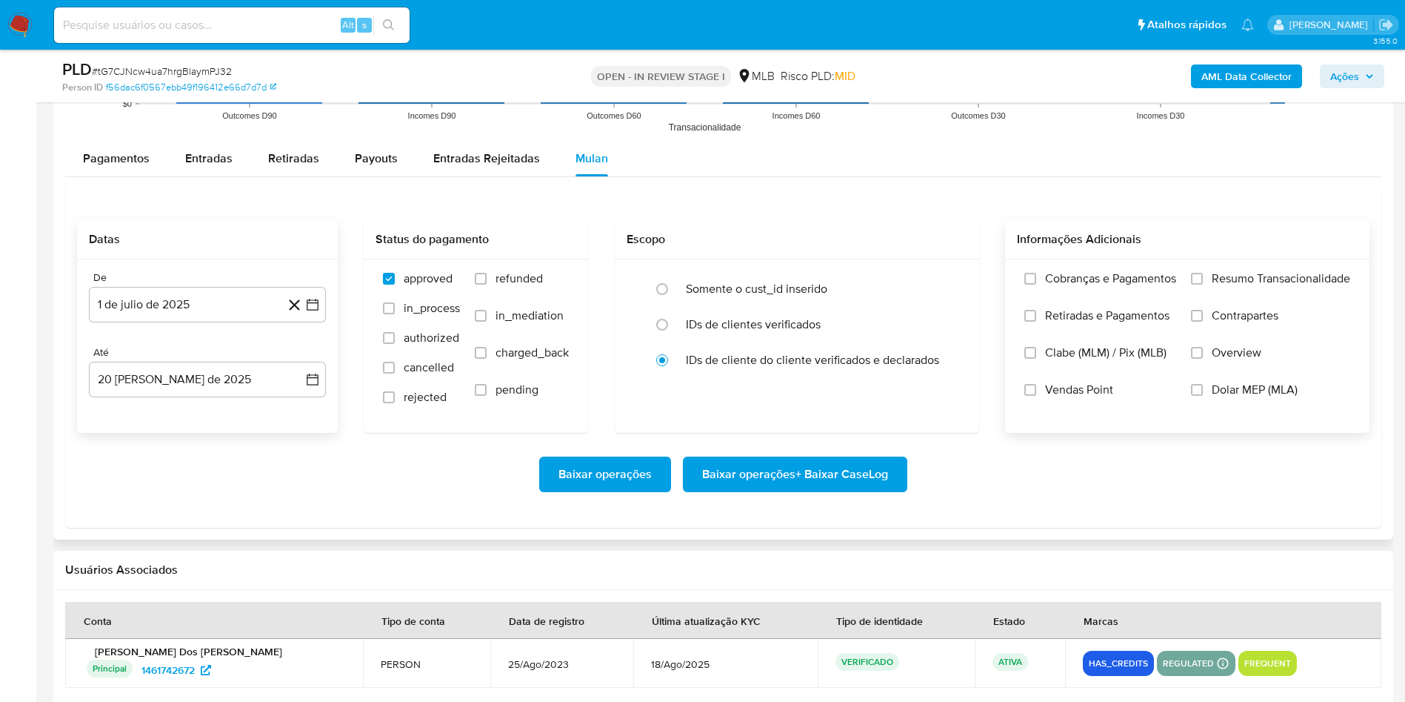
click at [948, 261] on div "Cobranças e Pagamentos Retiradas e Pagamentos Clabe (MLM) / Pix (MLB) Vendas Po…" at bounding box center [1187, 345] width 364 height 172
click at [948, 271] on span "Resumo Transacionalidade" at bounding box center [1281, 278] width 139 height 15
click at [948, 273] on input "Resumo Transacionalidade" at bounding box center [1197, 279] width 12 height 12
click at [811, 467] on span "Baixar operações + Baixar CaseLog" at bounding box center [795, 474] width 186 height 33
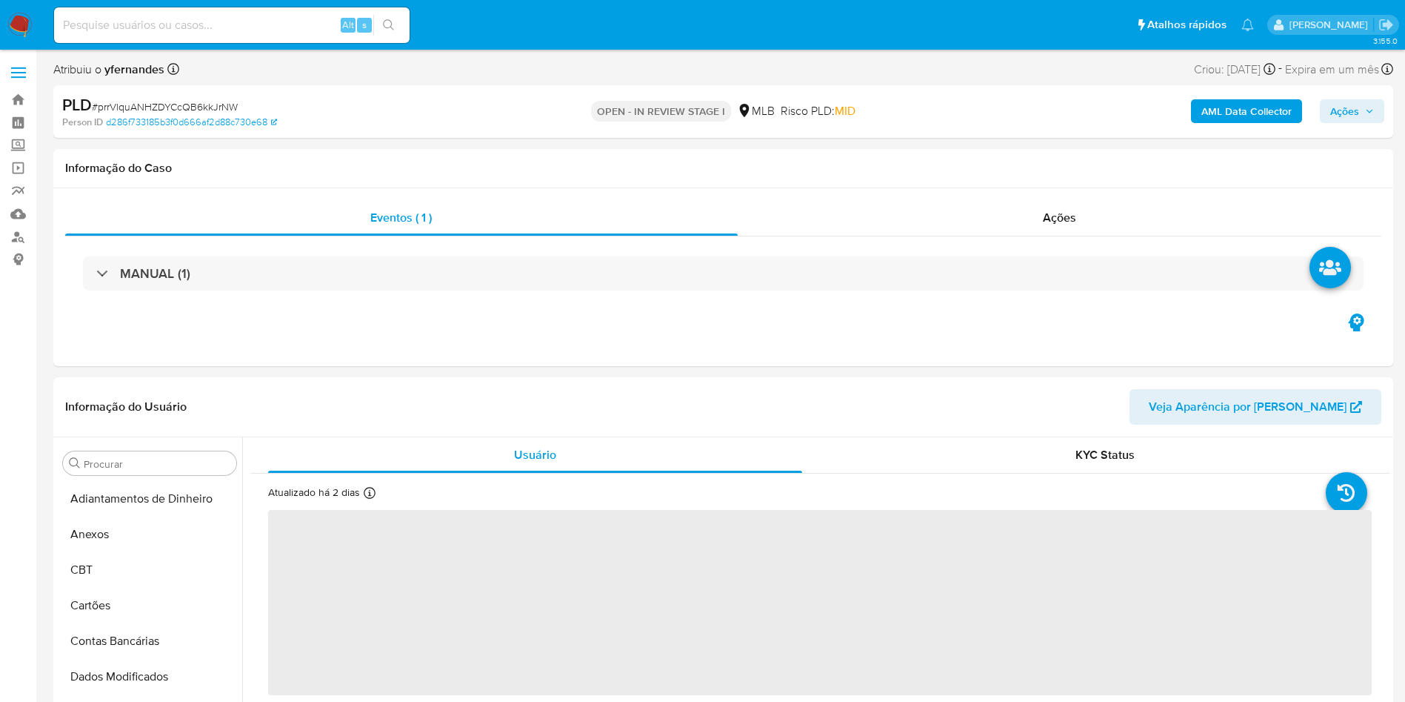
scroll to position [662, 0]
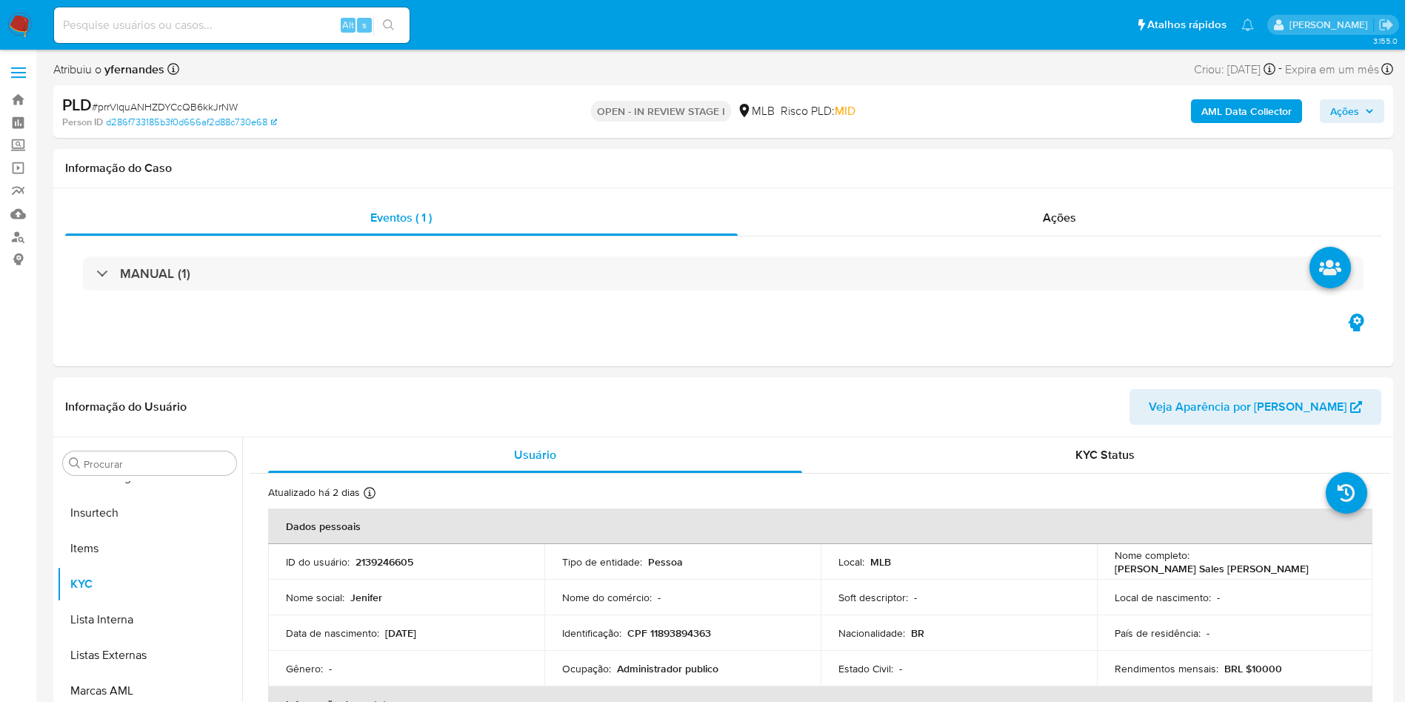
select select "10"
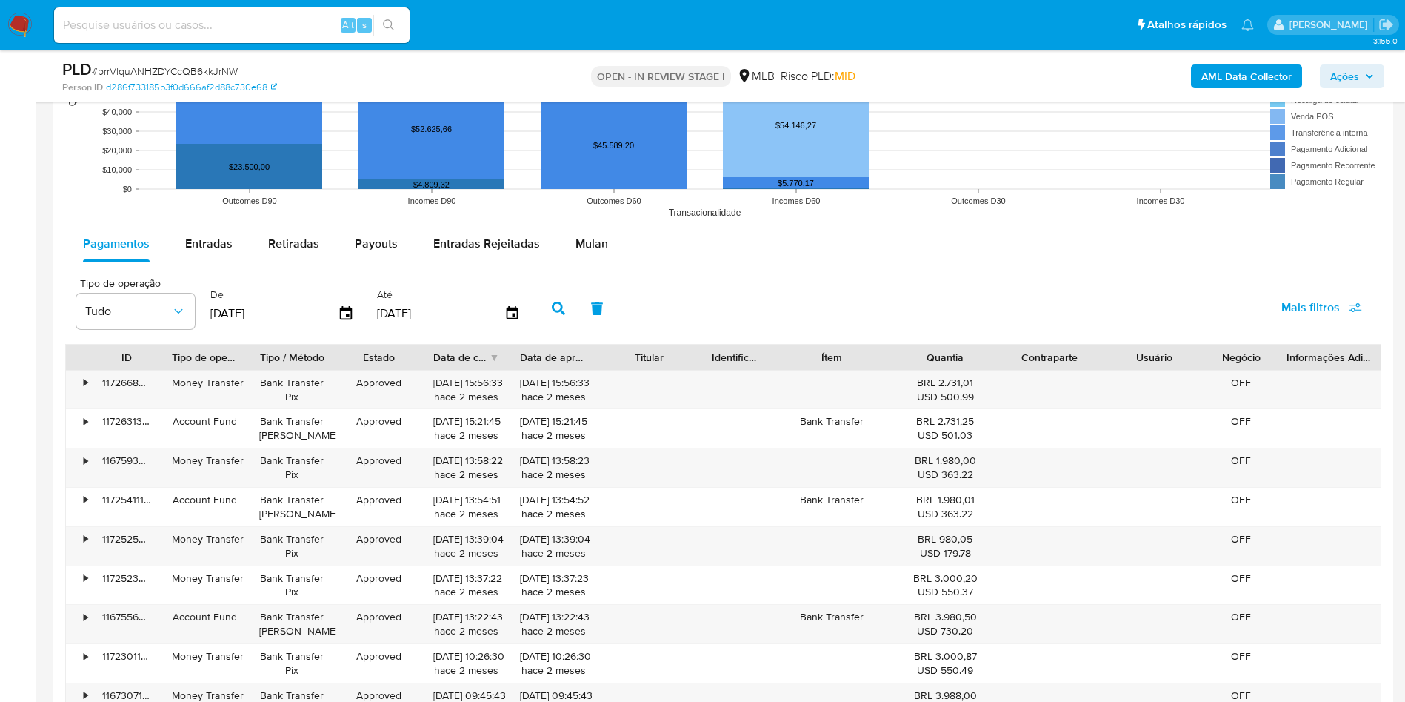
scroll to position [1618, 0]
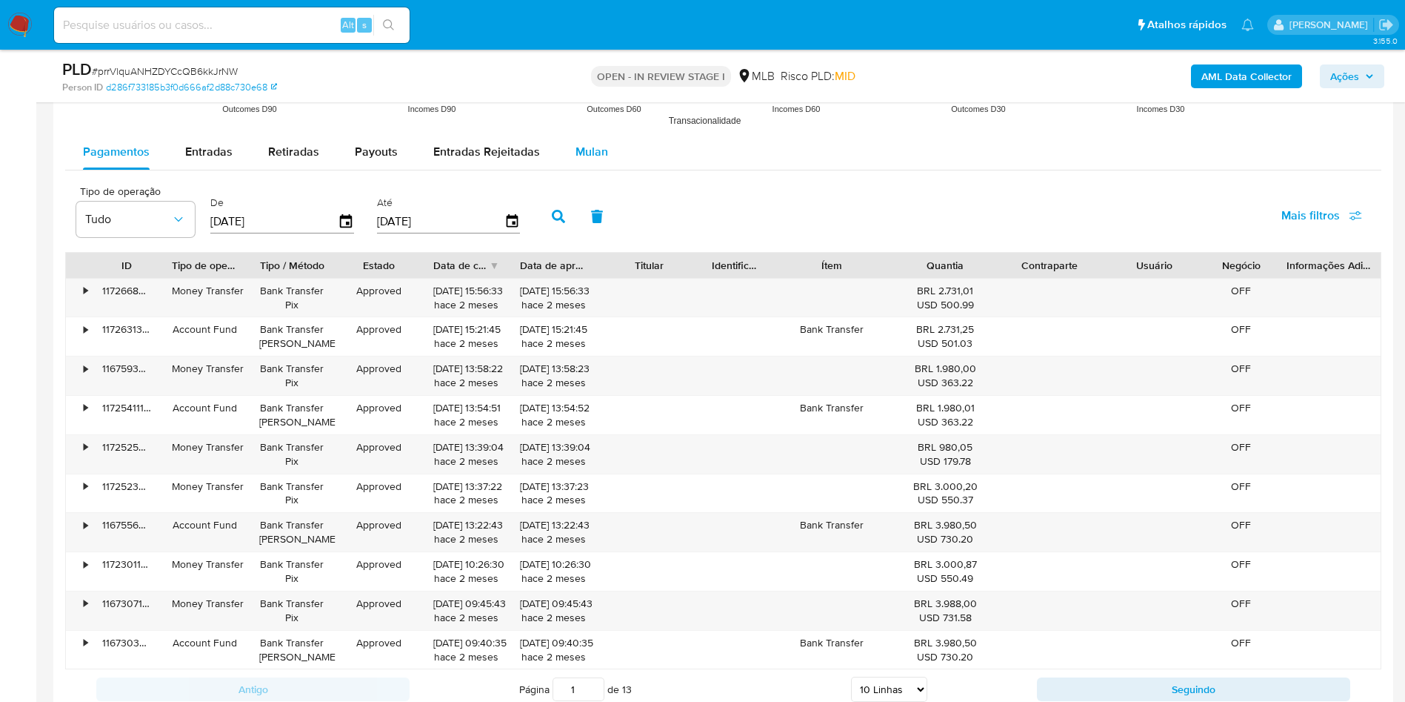
click at [589, 138] on div "Mulan" at bounding box center [592, 152] width 33 height 36
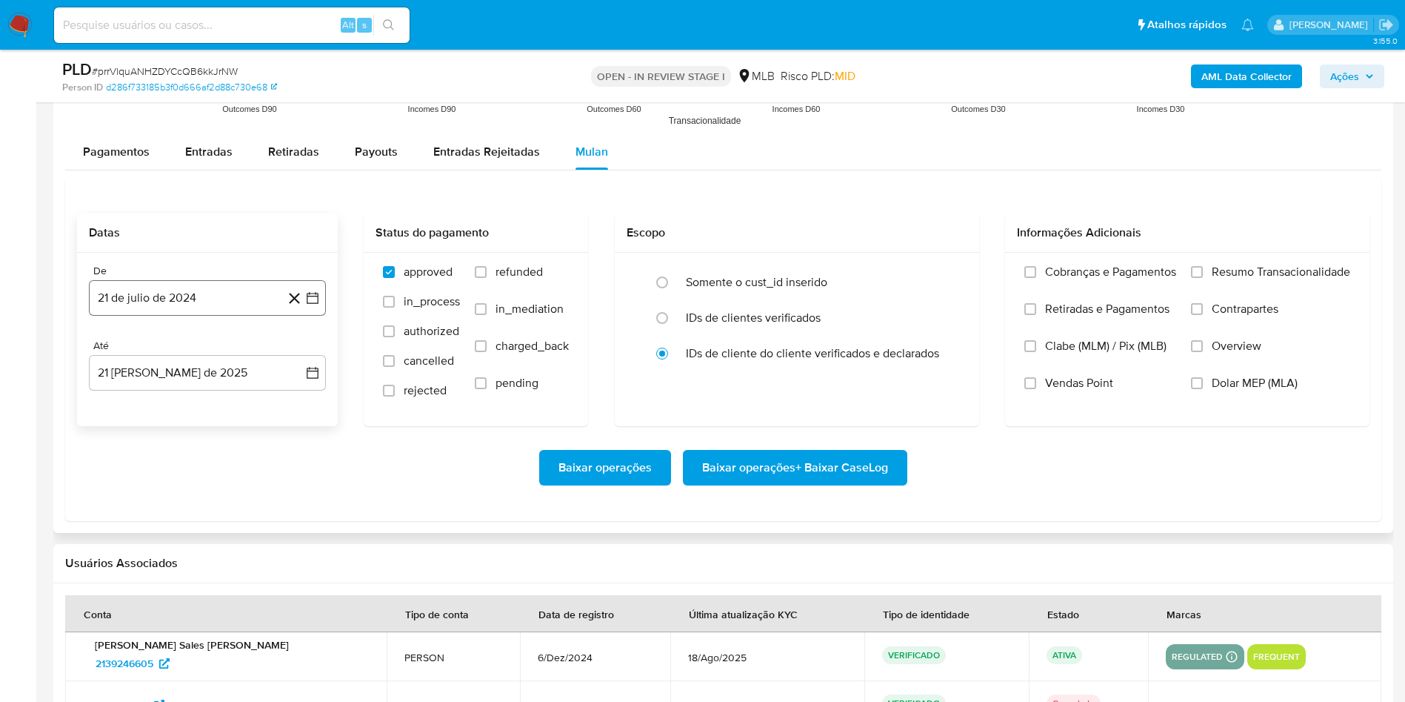
click at [162, 297] on button "21 de julio de 2024" at bounding box center [207, 298] width 237 height 36
click at [193, 355] on span "julio 2024" at bounding box center [201, 351] width 56 height 15
click at [299, 353] on icon "Año siguiente" at bounding box center [296, 351] width 18 height 18
click at [154, 479] on button "[DATE]" at bounding box center [141, 488] width 41 height 24
click at [149, 399] on button "1" at bounding box center [148, 406] width 24 height 24
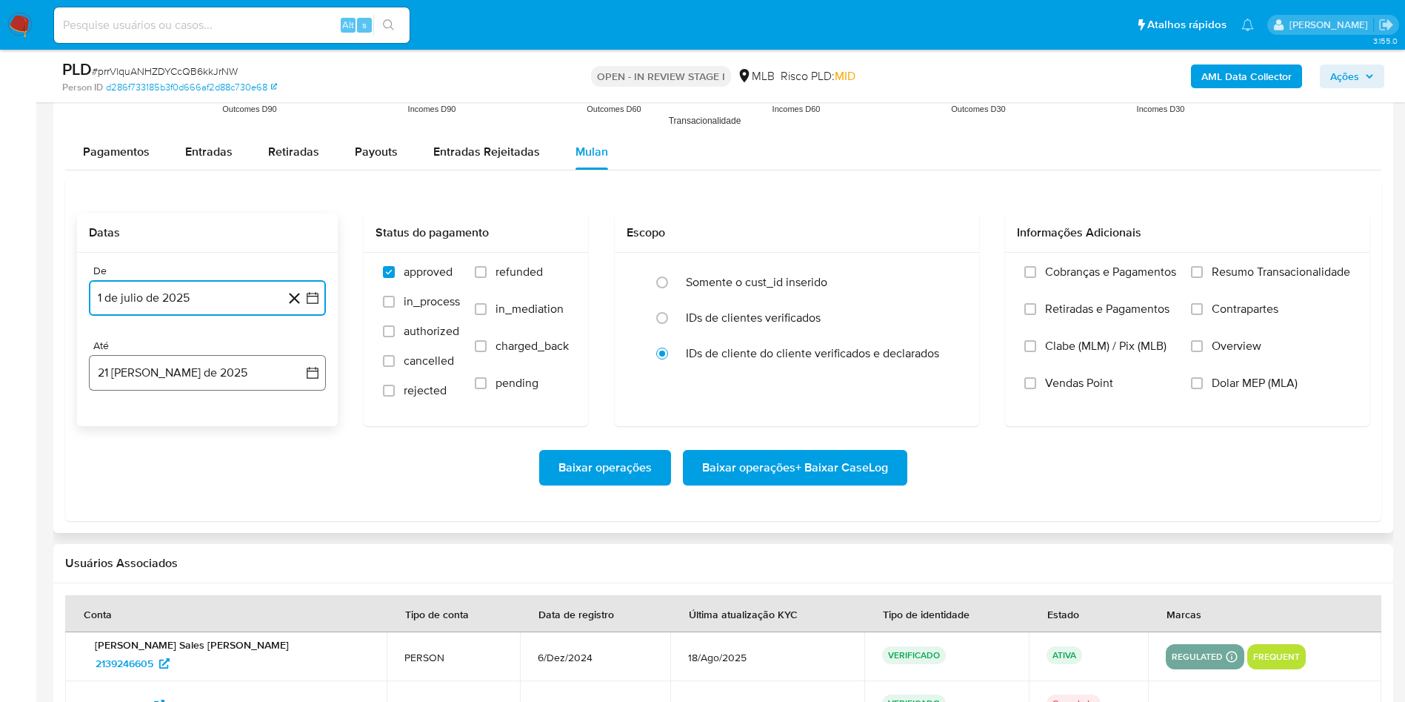
click at [139, 380] on button "21 [PERSON_NAME] de 2025" at bounding box center [207, 373] width 237 height 36
click at [172, 571] on button "20" at bounding box center [178, 570] width 24 height 24
click at [1265, 294] on label "Resumo Transacionalidade" at bounding box center [1270, 282] width 159 height 37
click at [1203, 278] on input "Resumo Transacionalidade" at bounding box center [1197, 272] width 12 height 12
click at [862, 457] on span "Baixar operações + Baixar CaseLog" at bounding box center [795, 467] width 186 height 33
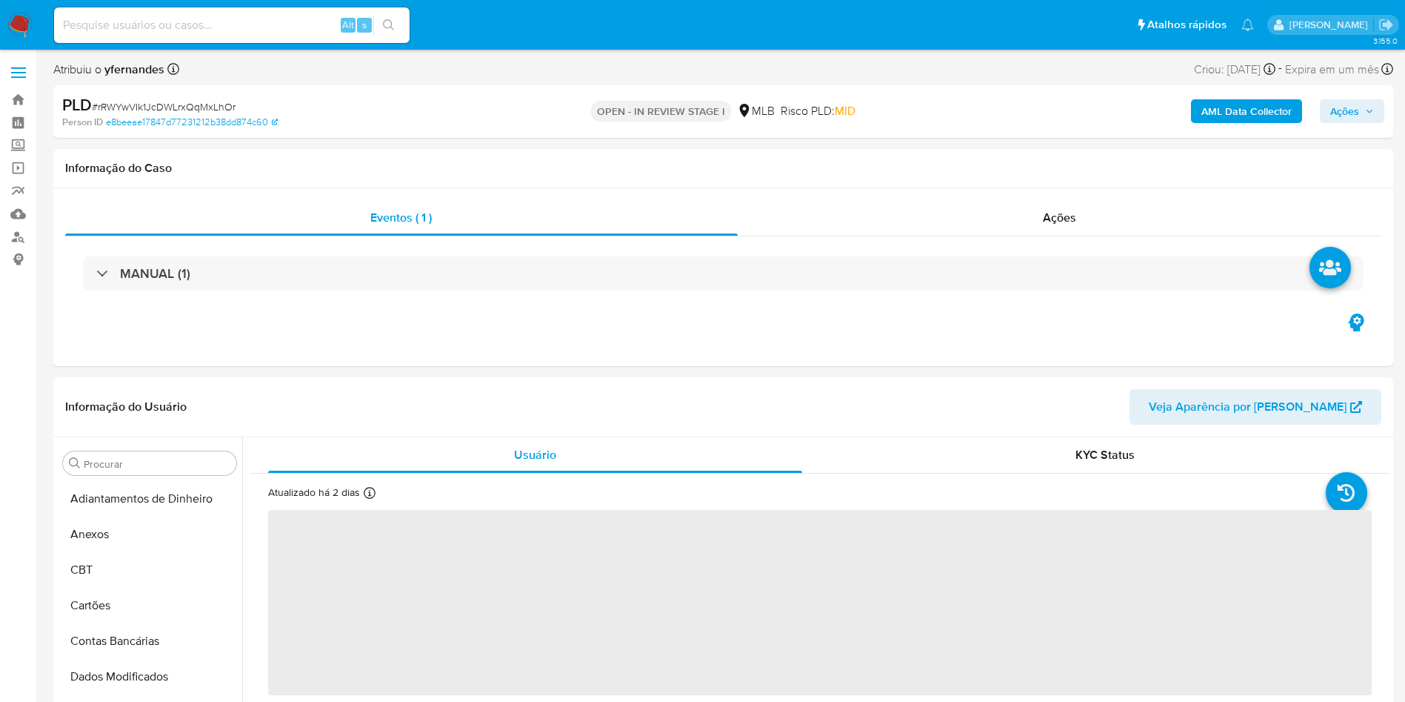
select select "10"
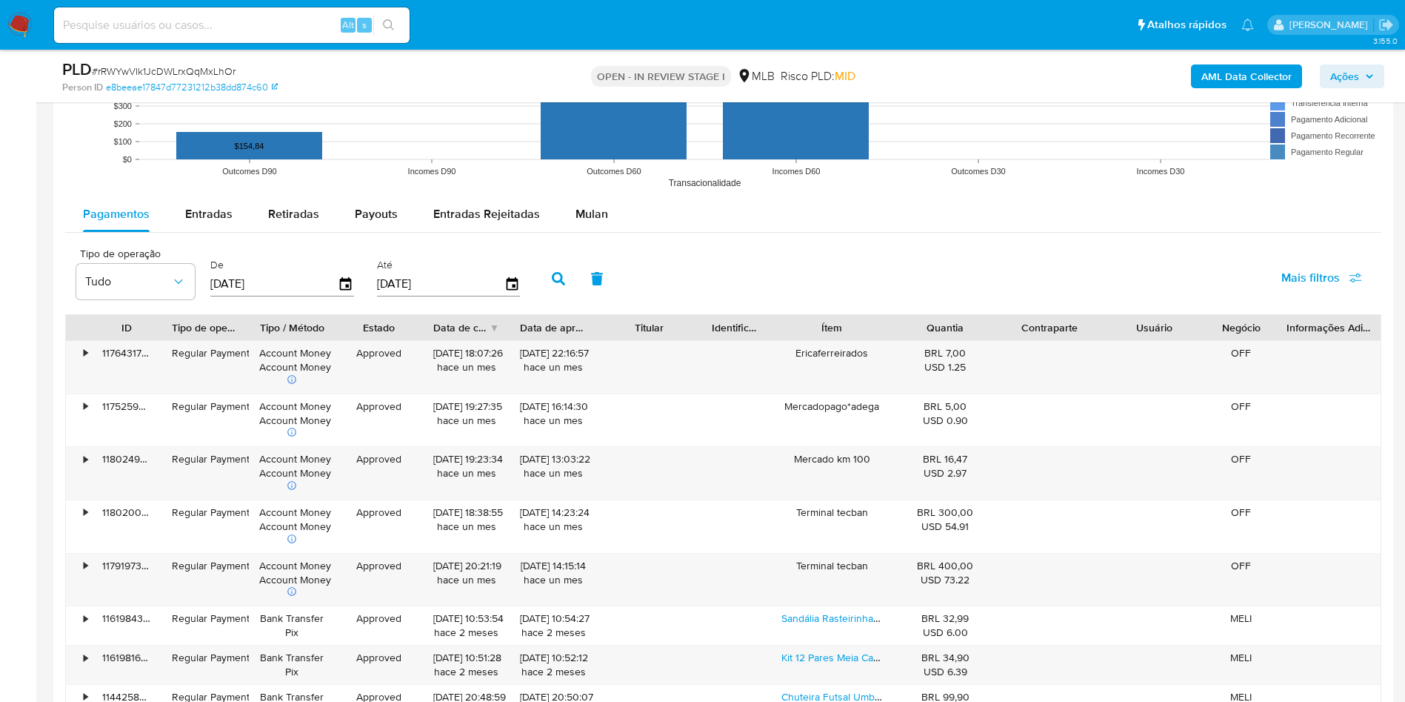
scroll to position [1484, 0]
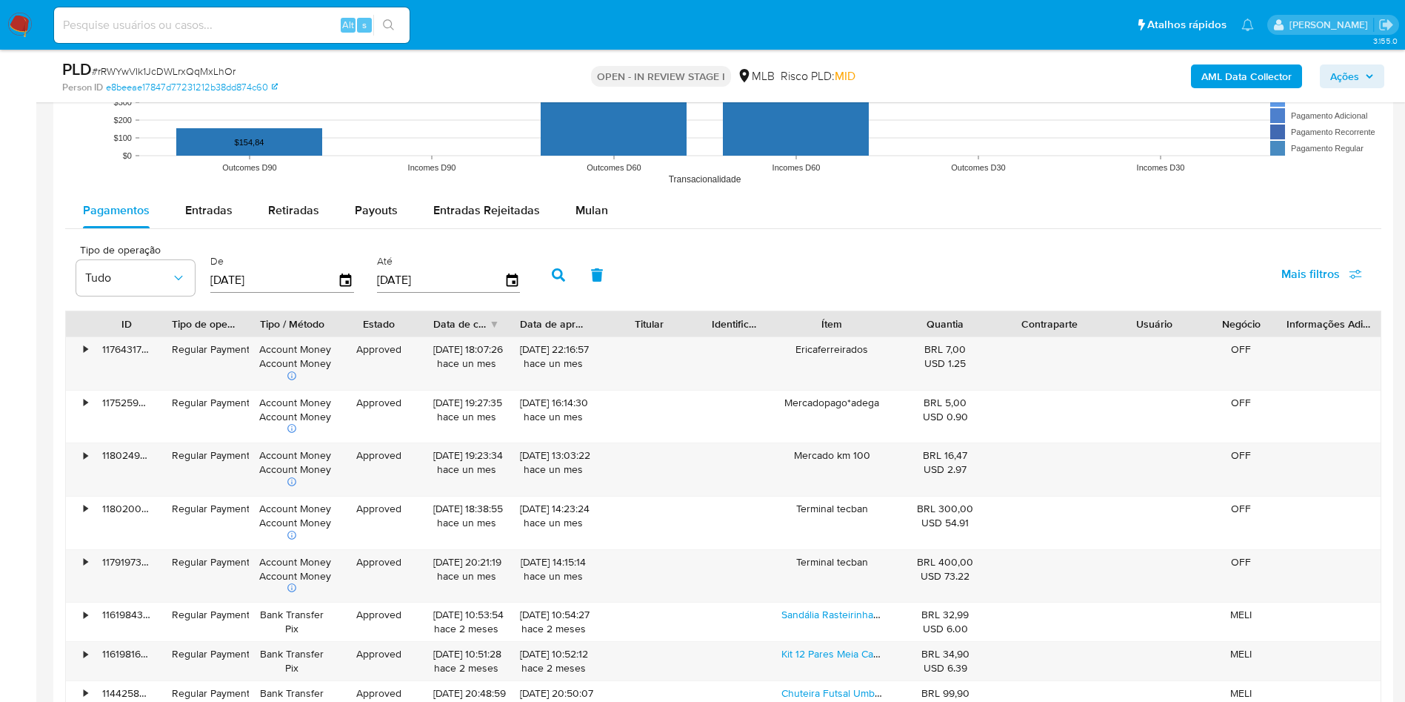
click at [599, 188] on rect at bounding box center [723, 44] width 1316 height 296
click at [608, 207] on button "Mulan" at bounding box center [592, 211] width 68 height 36
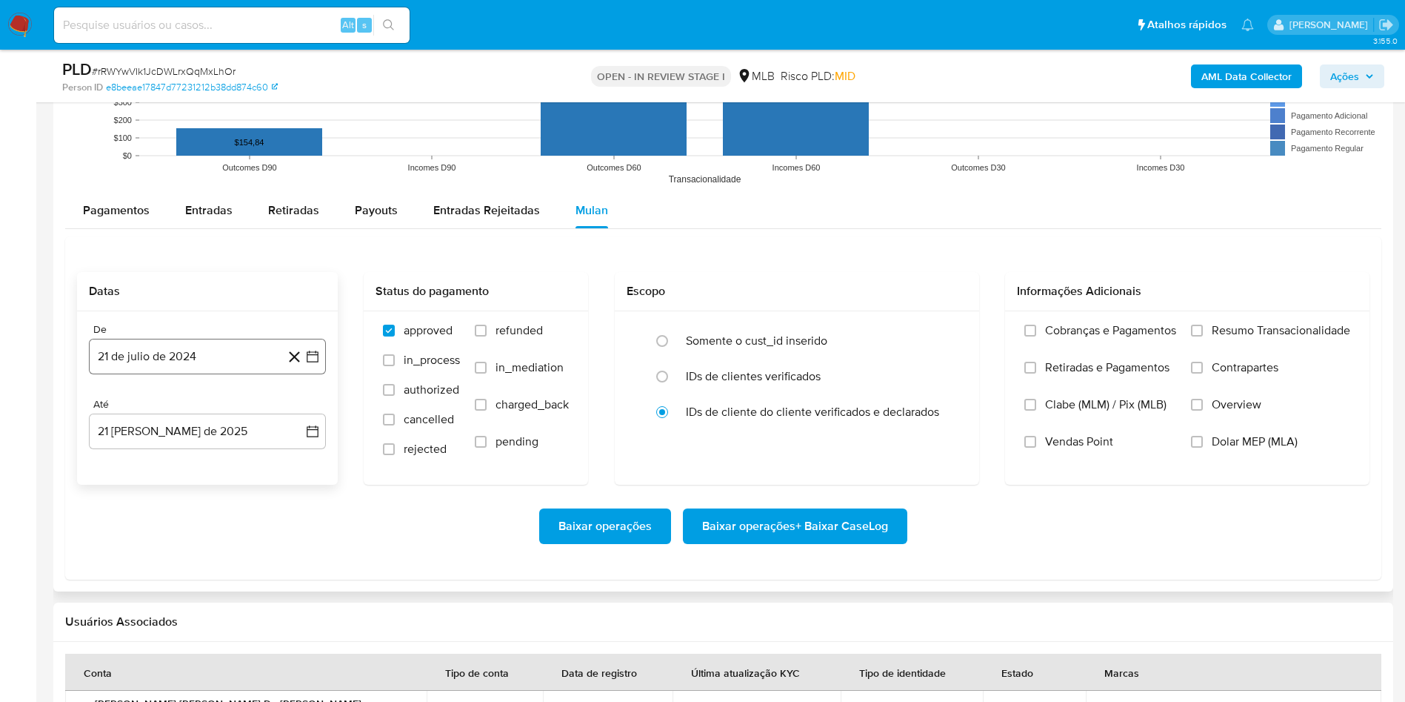
click at [156, 367] on button "21 de julio de 2024" at bounding box center [207, 357] width 237 height 36
click at [184, 406] on span "julio 2024" at bounding box center [201, 409] width 56 height 15
click at [293, 413] on icon "Año siguiente" at bounding box center [296, 410] width 18 height 18
click at [129, 467] on button "[DATE]" at bounding box center [141, 547] width 41 height 24
click at [156, 455] on button "1" at bounding box center [148, 465] width 24 height 24
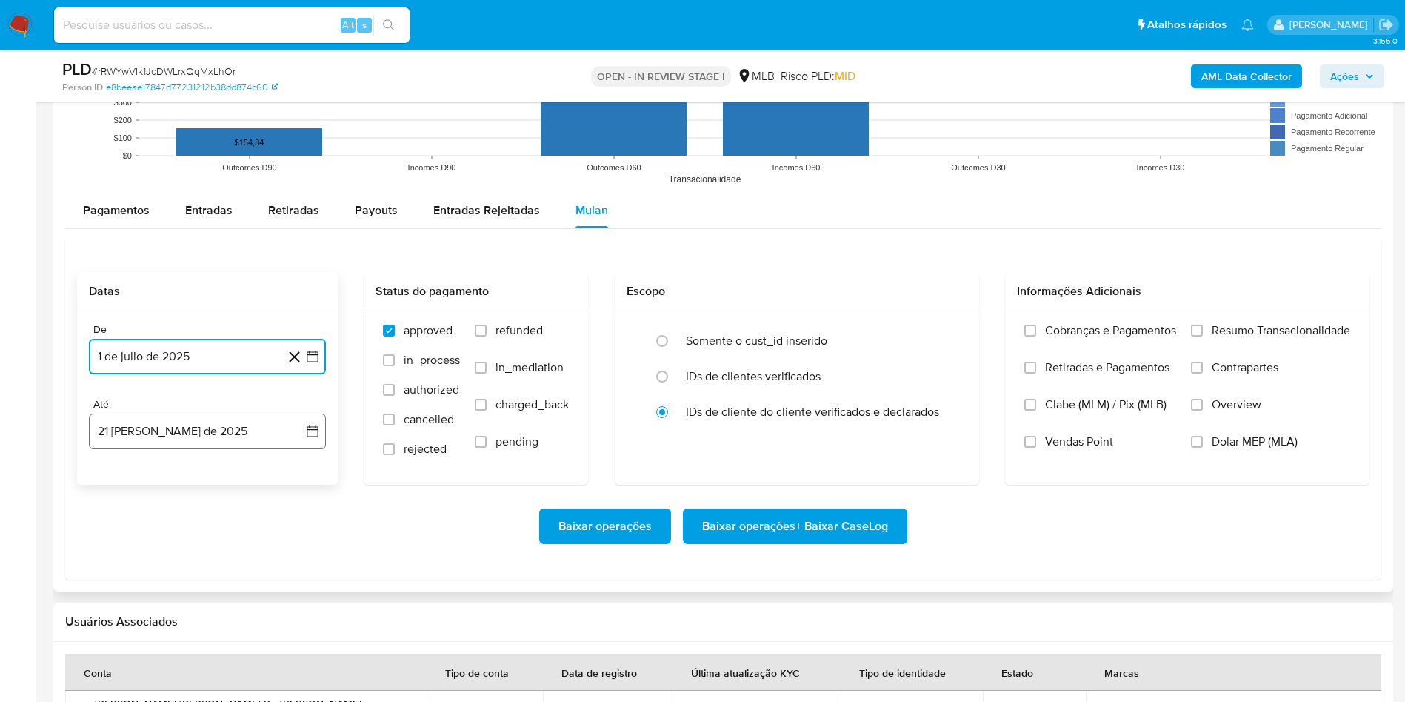
click at [150, 434] on button "21 [PERSON_NAME] de 2025" at bounding box center [207, 431] width 237 height 36
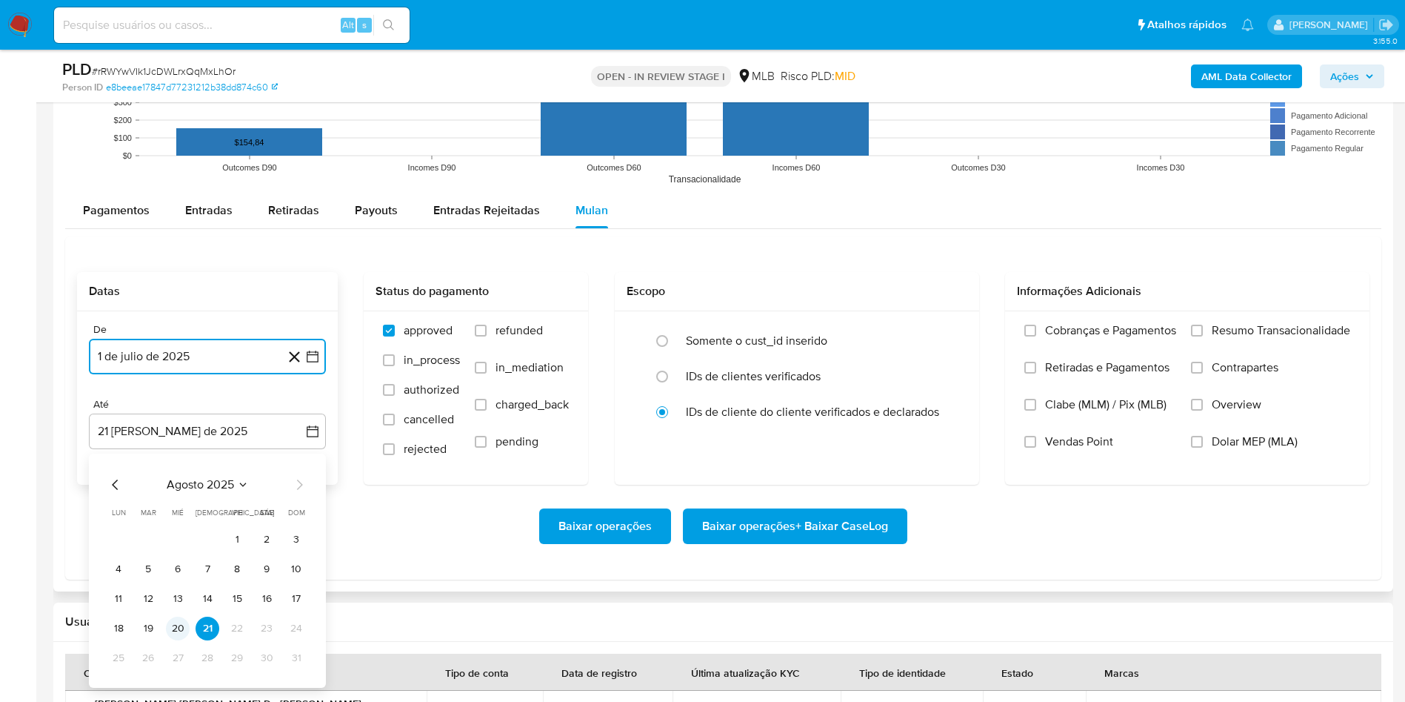
click at [179, 467] on button "20" at bounding box center [178, 628] width 24 height 24
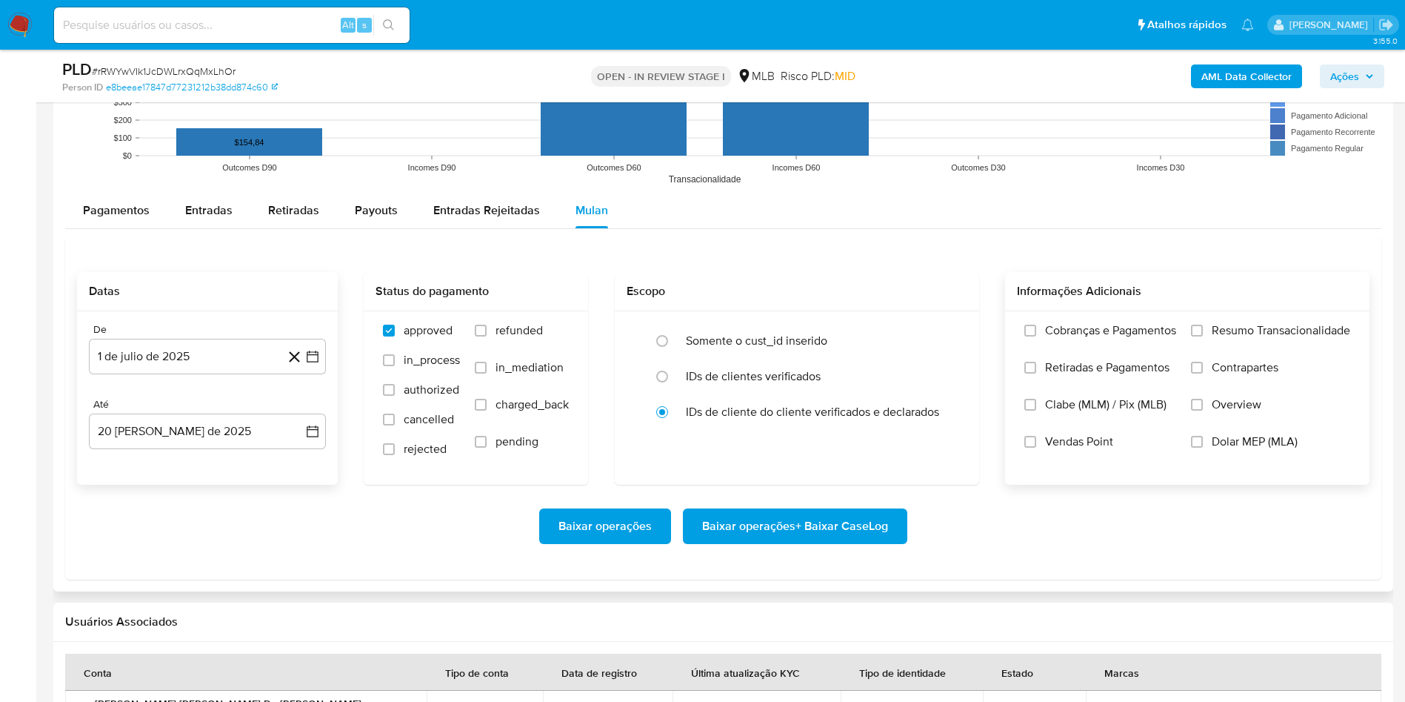
click at [948, 344] on label "Resumo Transacionalidade" at bounding box center [1270, 341] width 159 height 37
click at [948, 336] on input "Resumo Transacionalidade" at bounding box center [1197, 330] width 12 height 12
click at [779, 467] on span "Baixar operações + Baixar CaseLog" at bounding box center [795, 526] width 186 height 33
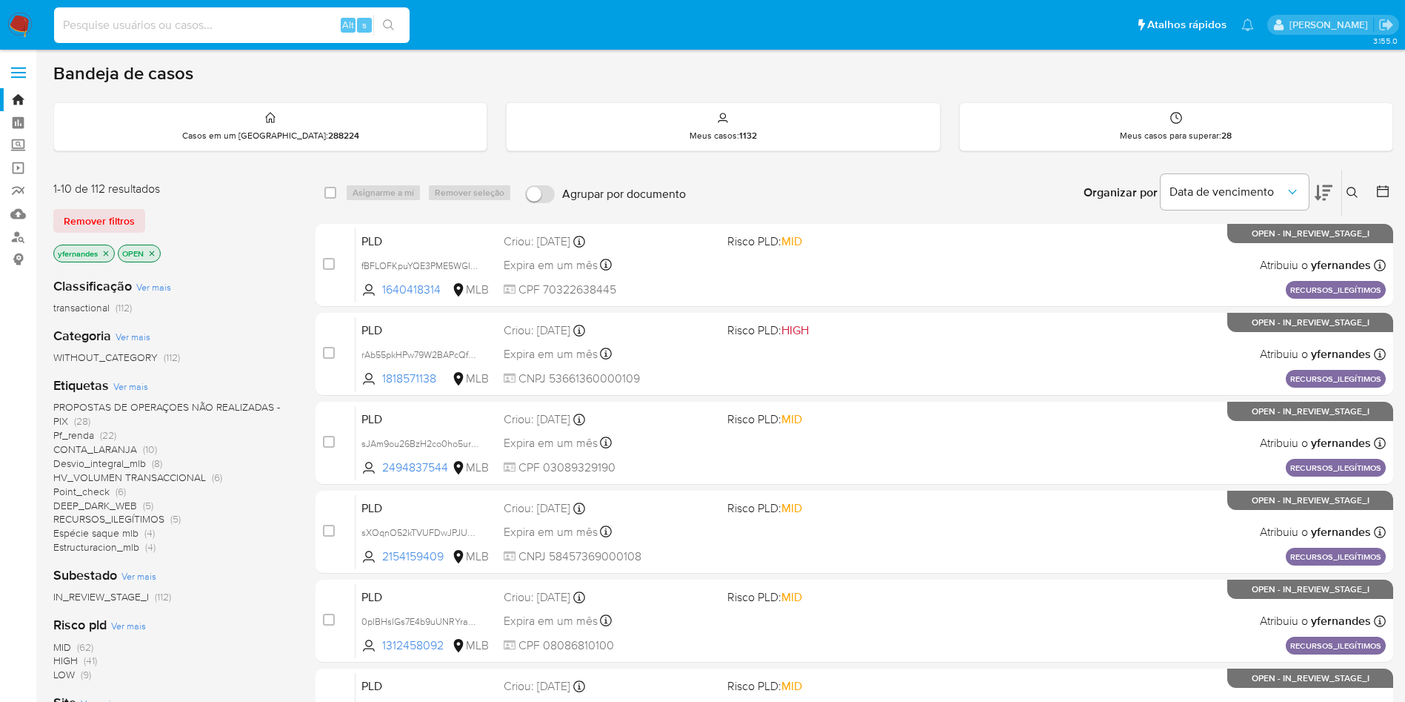
click at [292, 33] on input at bounding box center [232, 25] width 356 height 19
paste input "1275655905"
type input "1275655905"
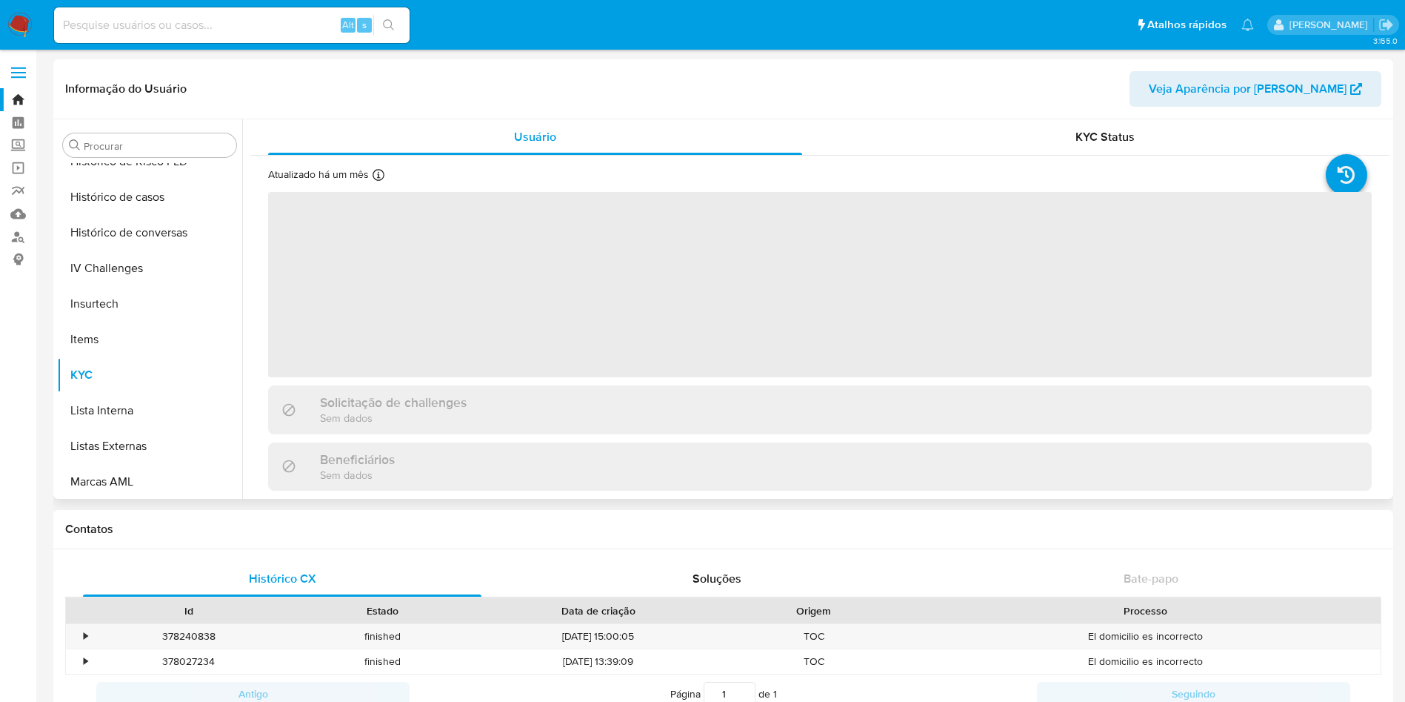
scroll to position [662, 0]
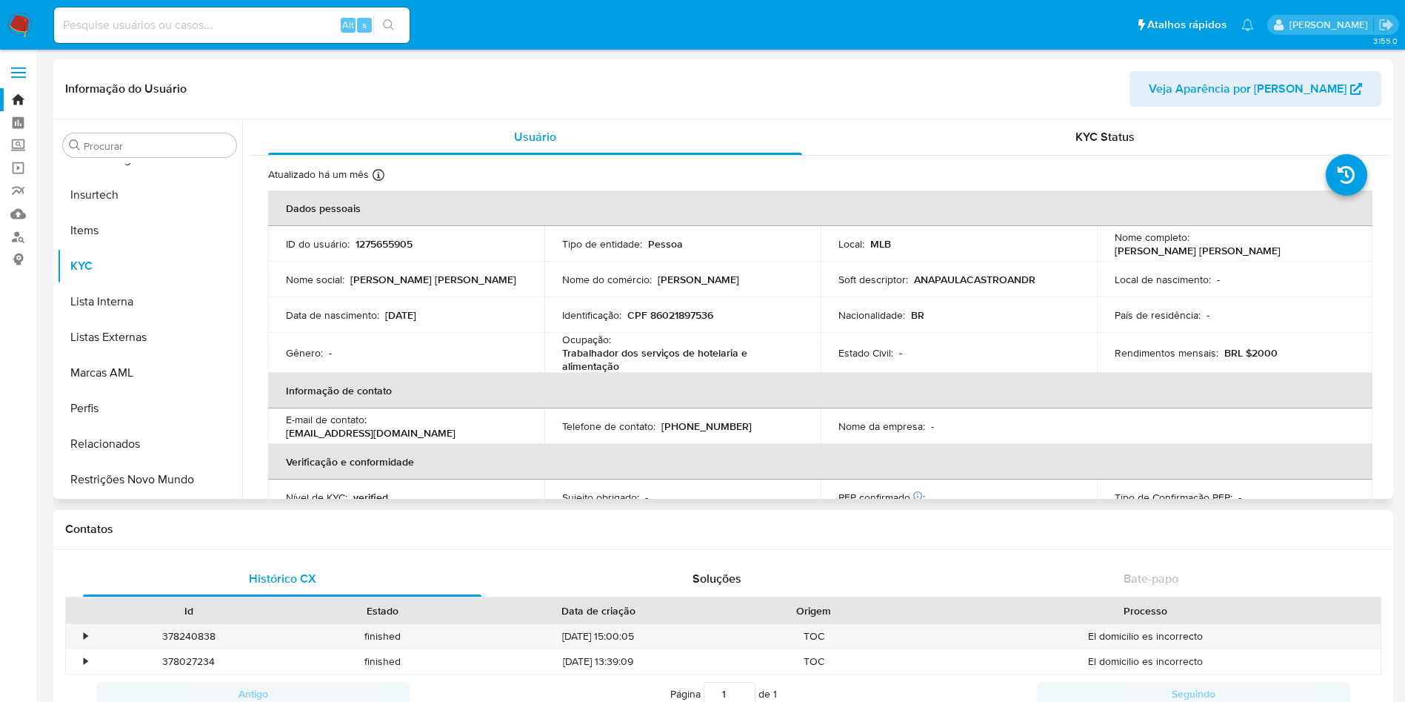
select select "10"
click at [205, 144] on input "Procurar" at bounding box center [157, 145] width 147 height 13
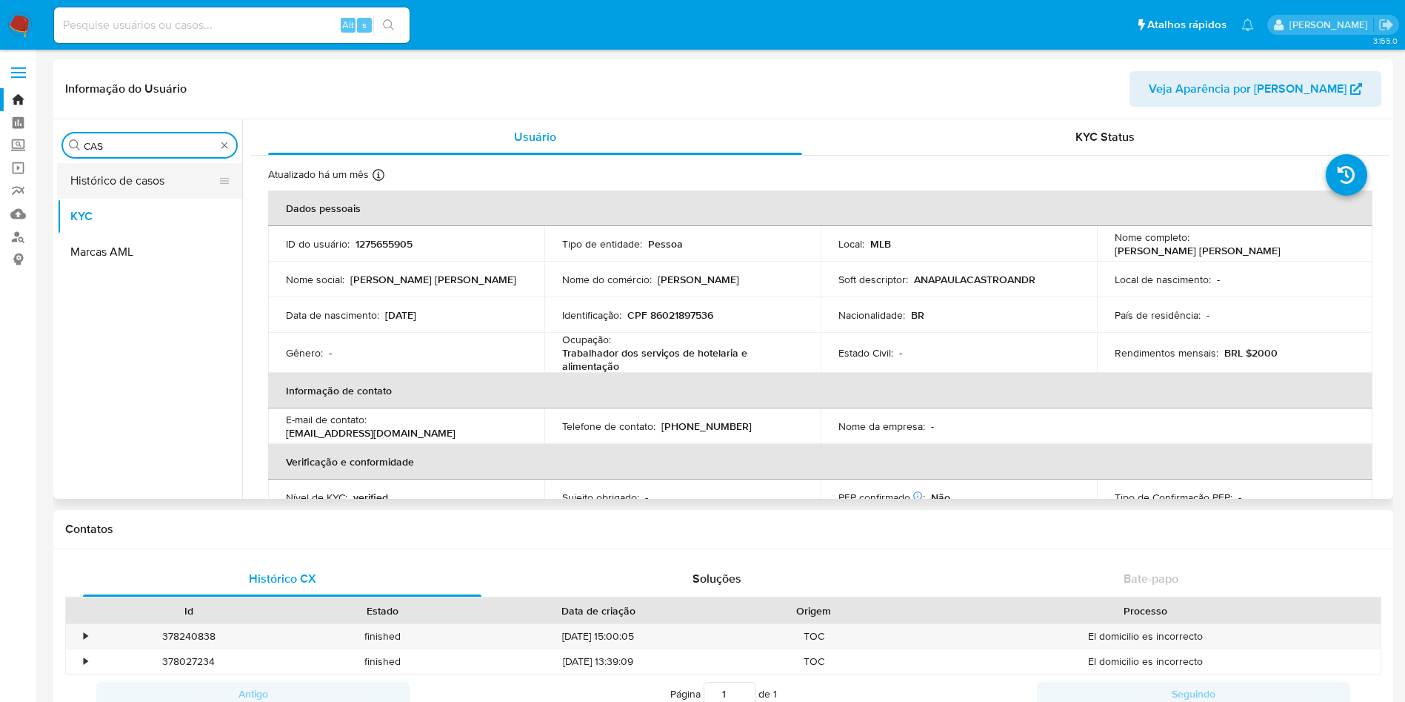
scroll to position [0, 0]
type input "CAS"
click at [136, 175] on button "Histórico de casos" at bounding box center [143, 181] width 173 height 36
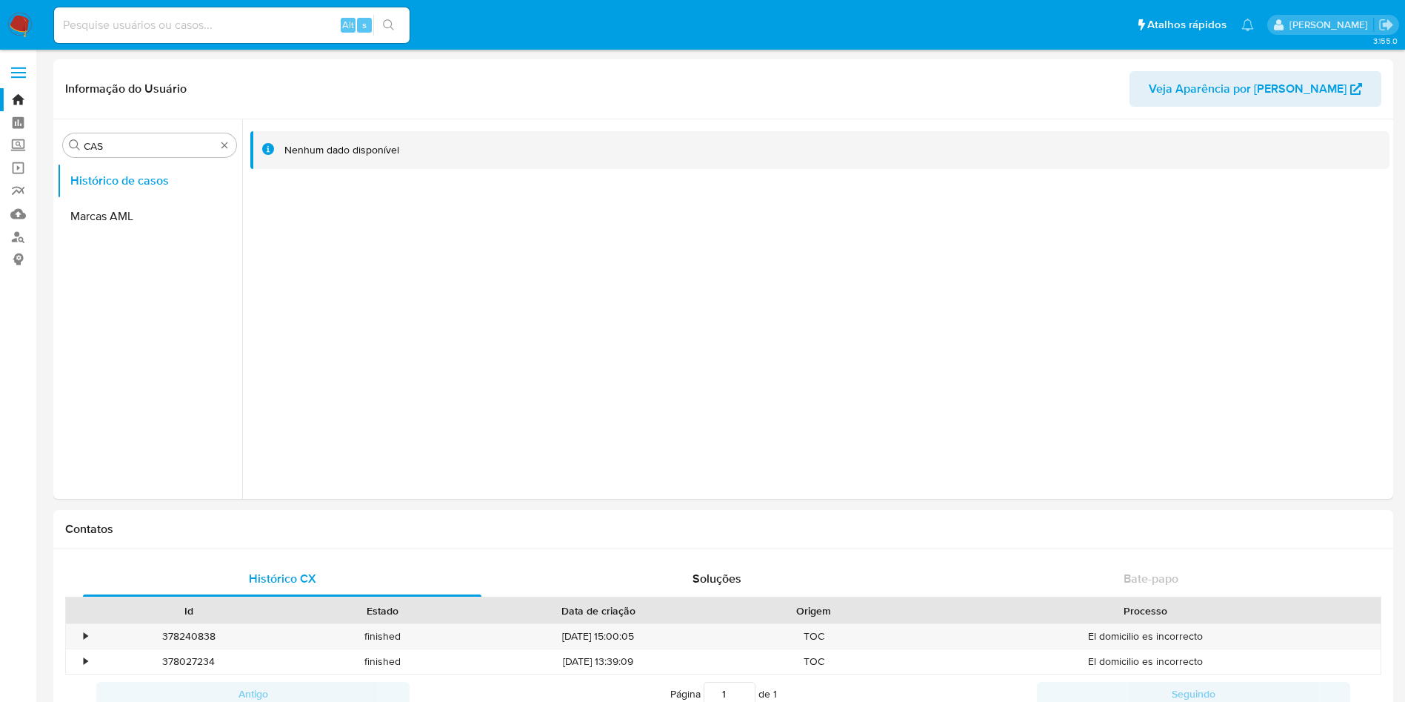
click at [15, 22] on img at bounding box center [19, 25] width 25 height 25
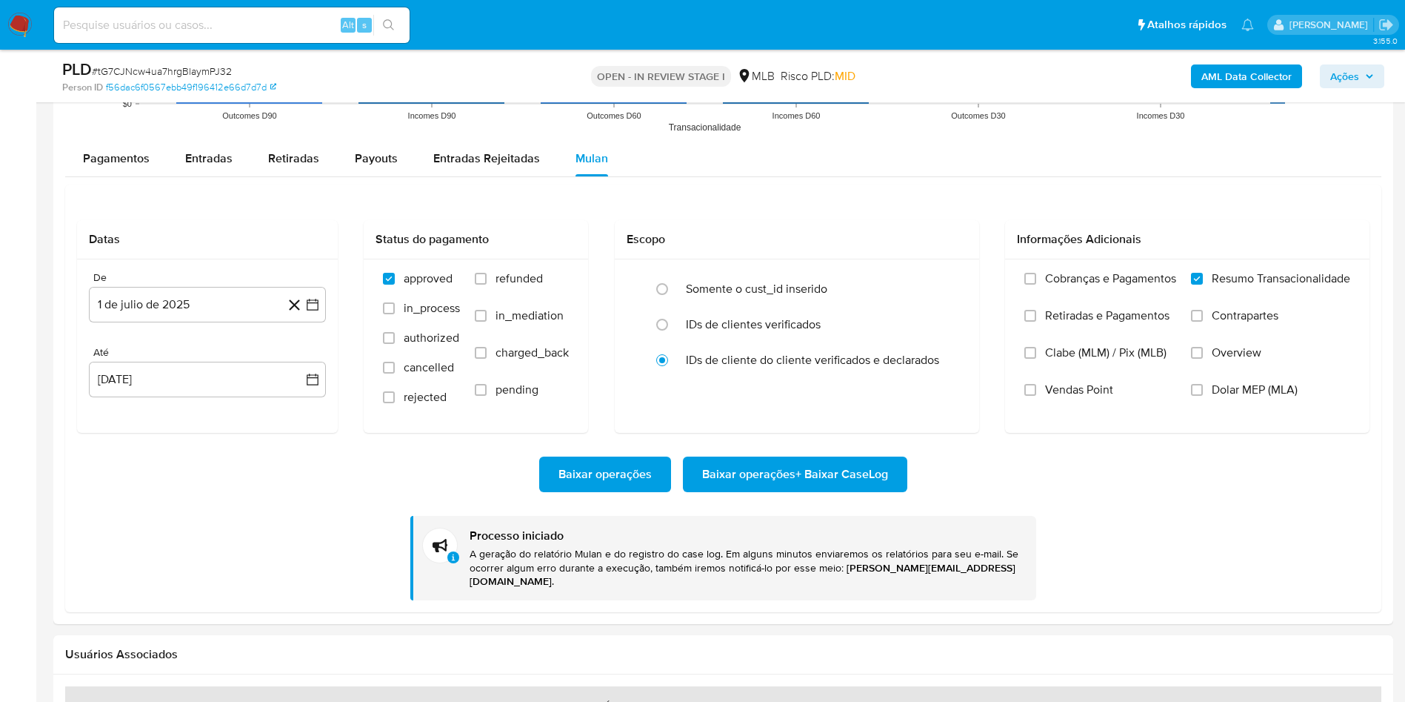
scroll to position [662, 0]
click at [195, 66] on span "# tG7CJNcw4ua7hrgBlaymPJ32" at bounding box center [162, 71] width 140 height 15
copy span "tG7CJNcw4ua7hrgBlaymPJ32"
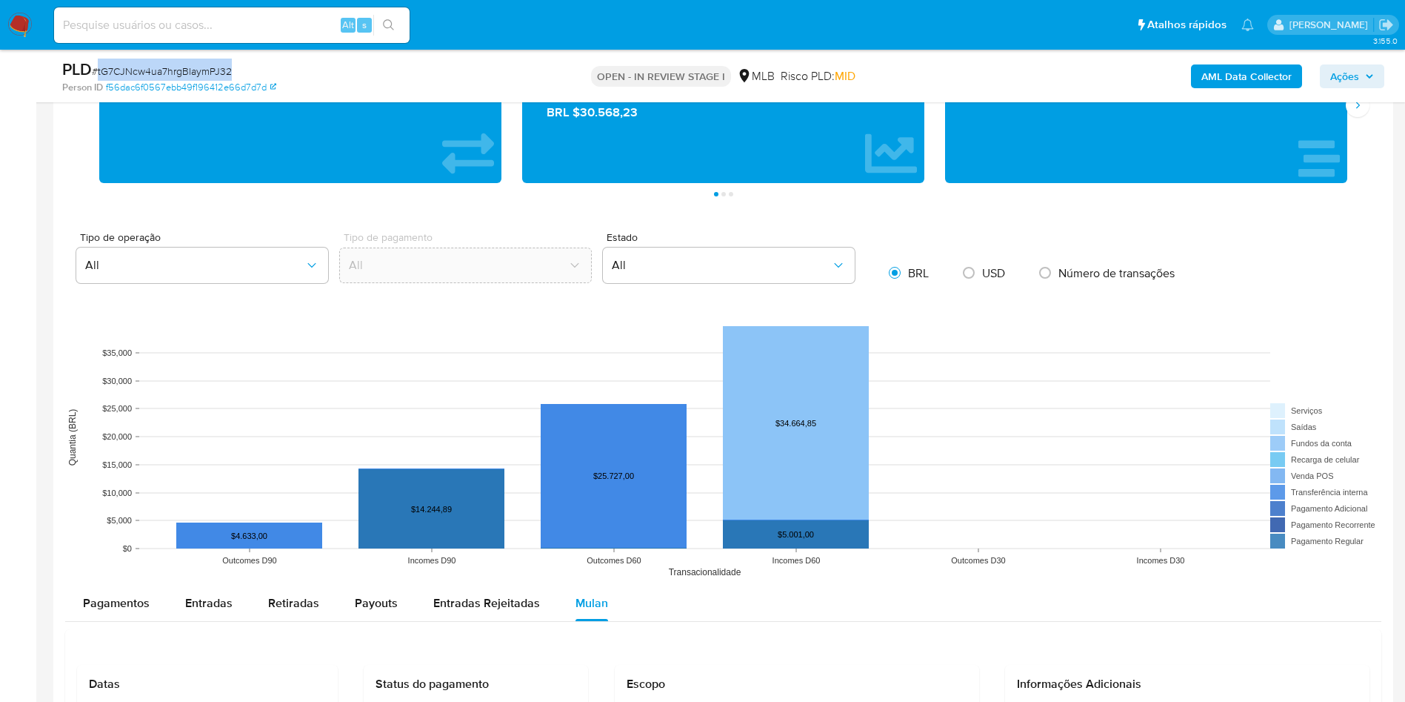
scroll to position [955, 0]
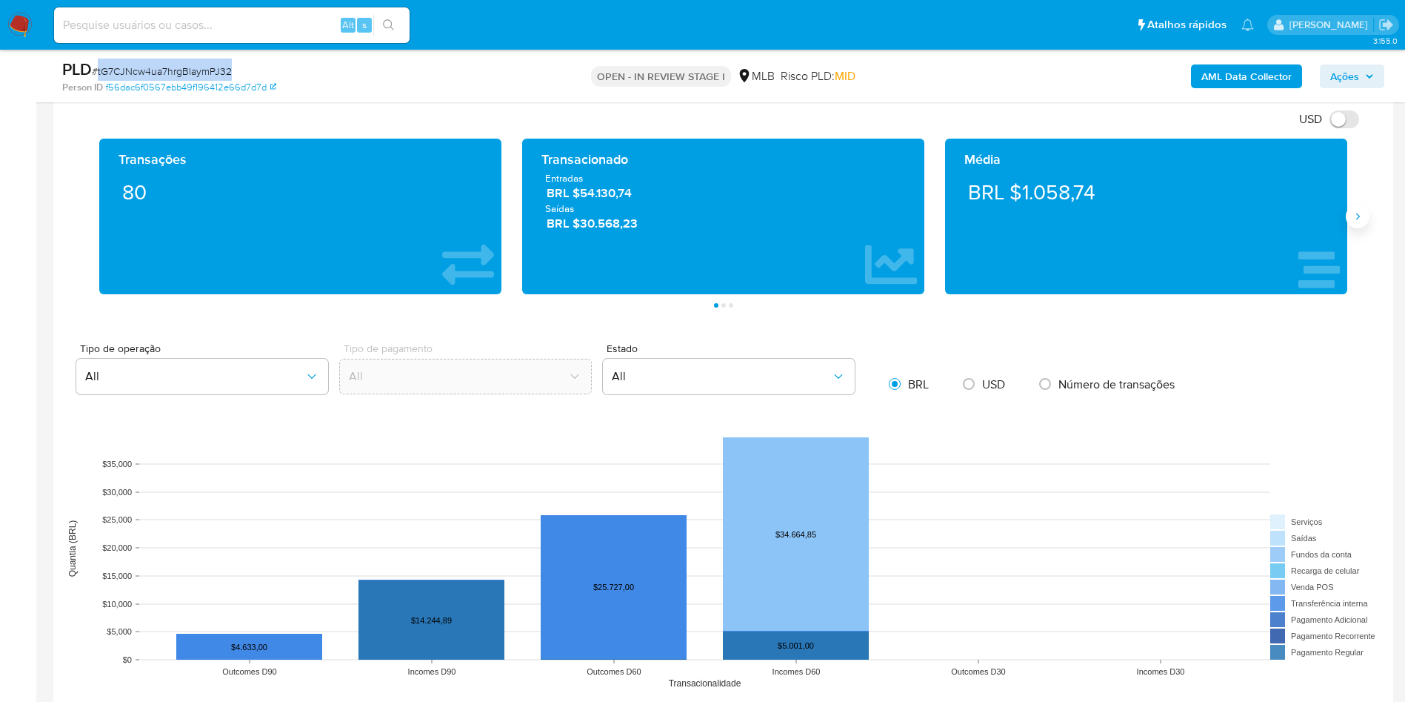
click at [1352, 219] on icon "Siguiente" at bounding box center [1358, 216] width 12 height 12
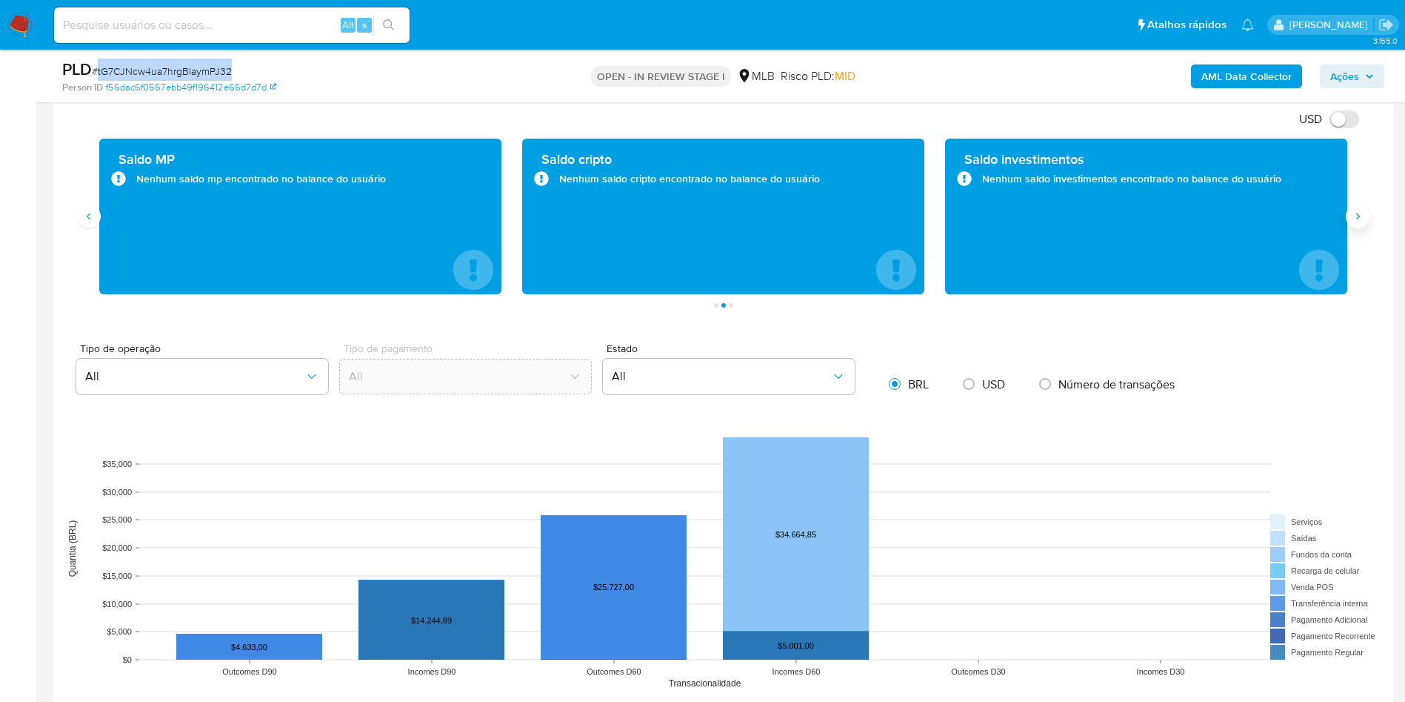
click at [1351, 219] on button "Siguiente" at bounding box center [1358, 216] width 24 height 24
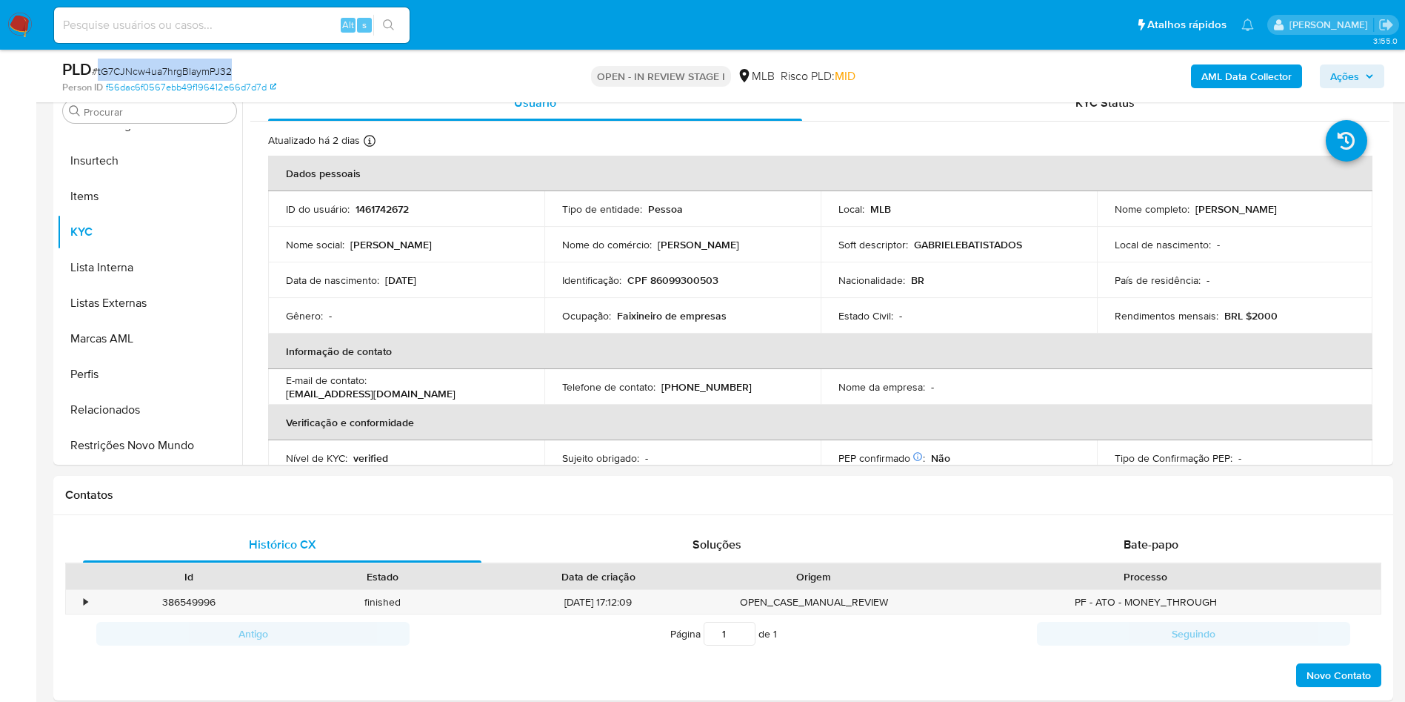
scroll to position [177, 0]
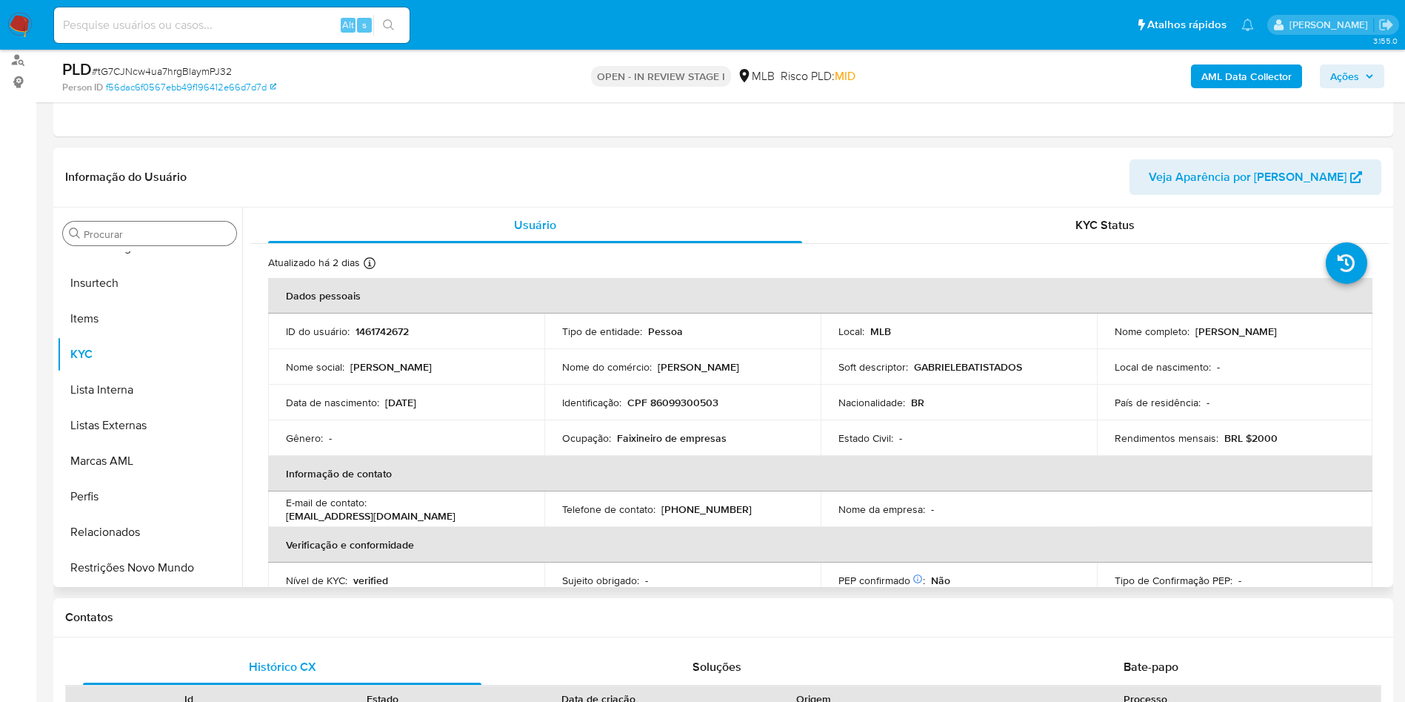
click at [161, 242] on div "Procurar" at bounding box center [149, 234] width 173 height 24
click at [156, 239] on input "Procurar" at bounding box center [157, 233] width 147 height 13
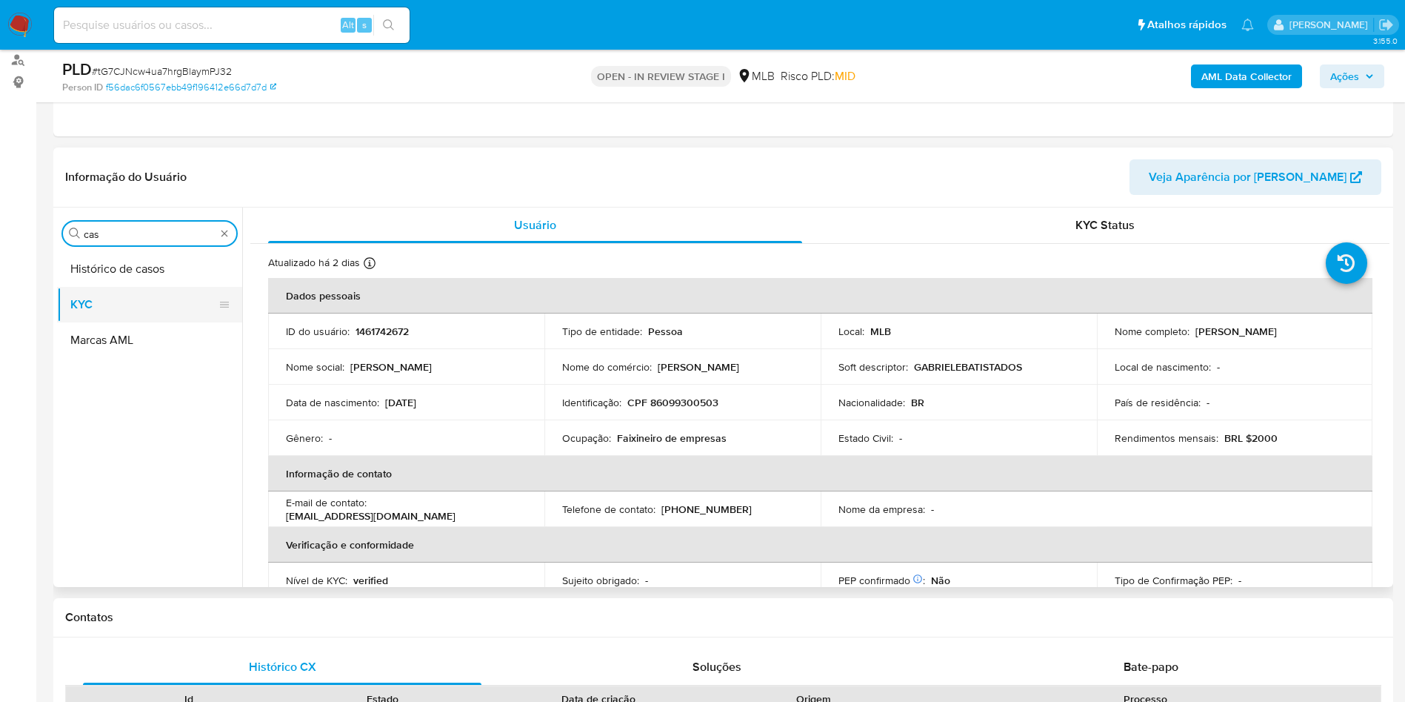
scroll to position [0, 0]
click at [147, 287] on button "KYC" at bounding box center [143, 305] width 173 height 36
click at [131, 259] on button "Histórico de casos" at bounding box center [143, 269] width 173 height 36
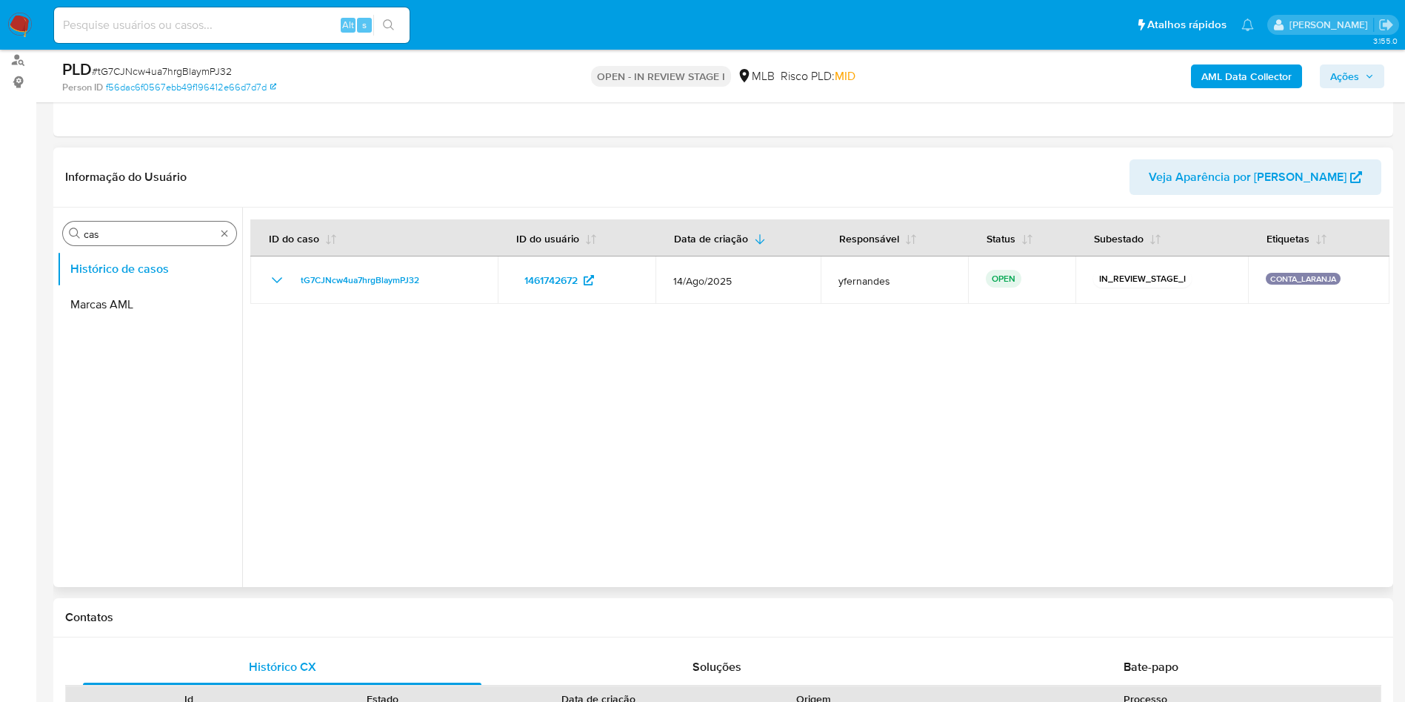
click at [153, 235] on input "cas" at bounding box center [150, 233] width 132 height 13
type input "ger"
drag, startPoint x: 135, startPoint y: 264, endPoint x: 191, endPoint y: 231, distance: 65.1
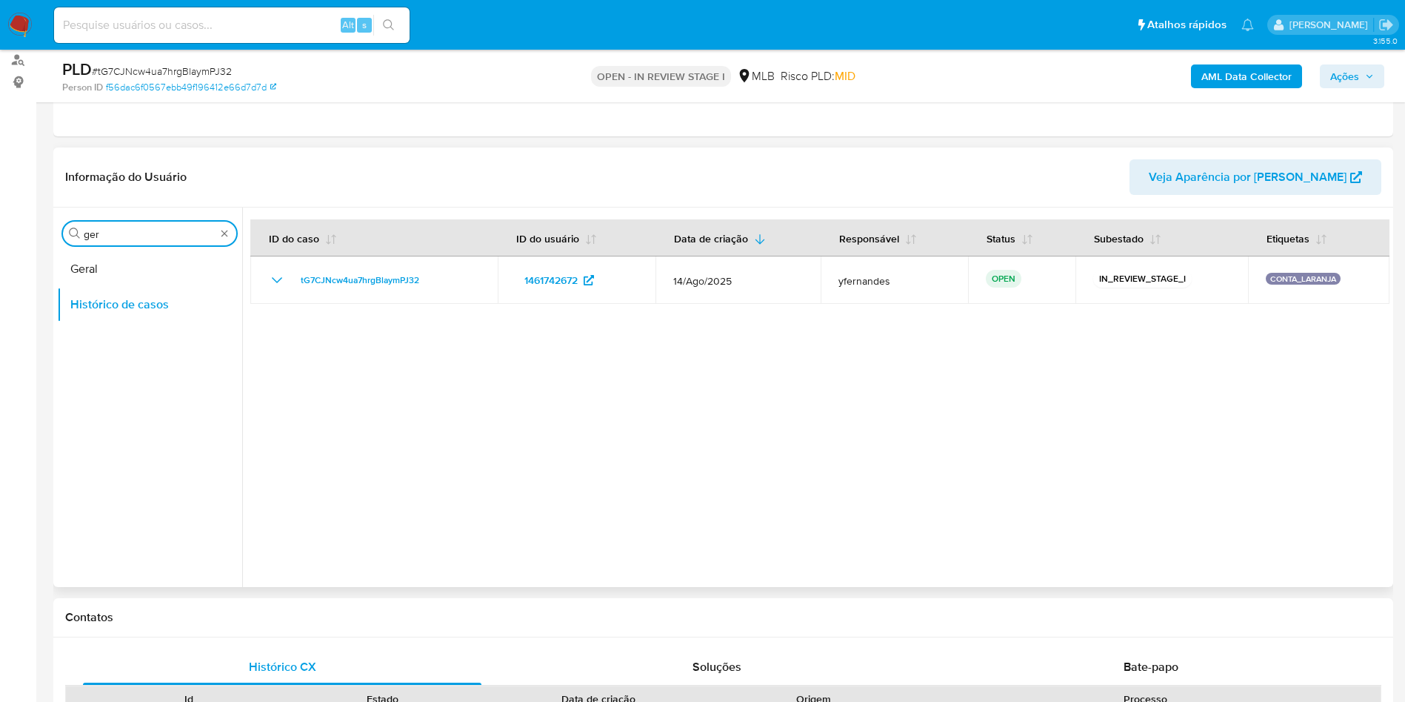
click at [134, 264] on button "Geral" at bounding box center [149, 269] width 185 height 36
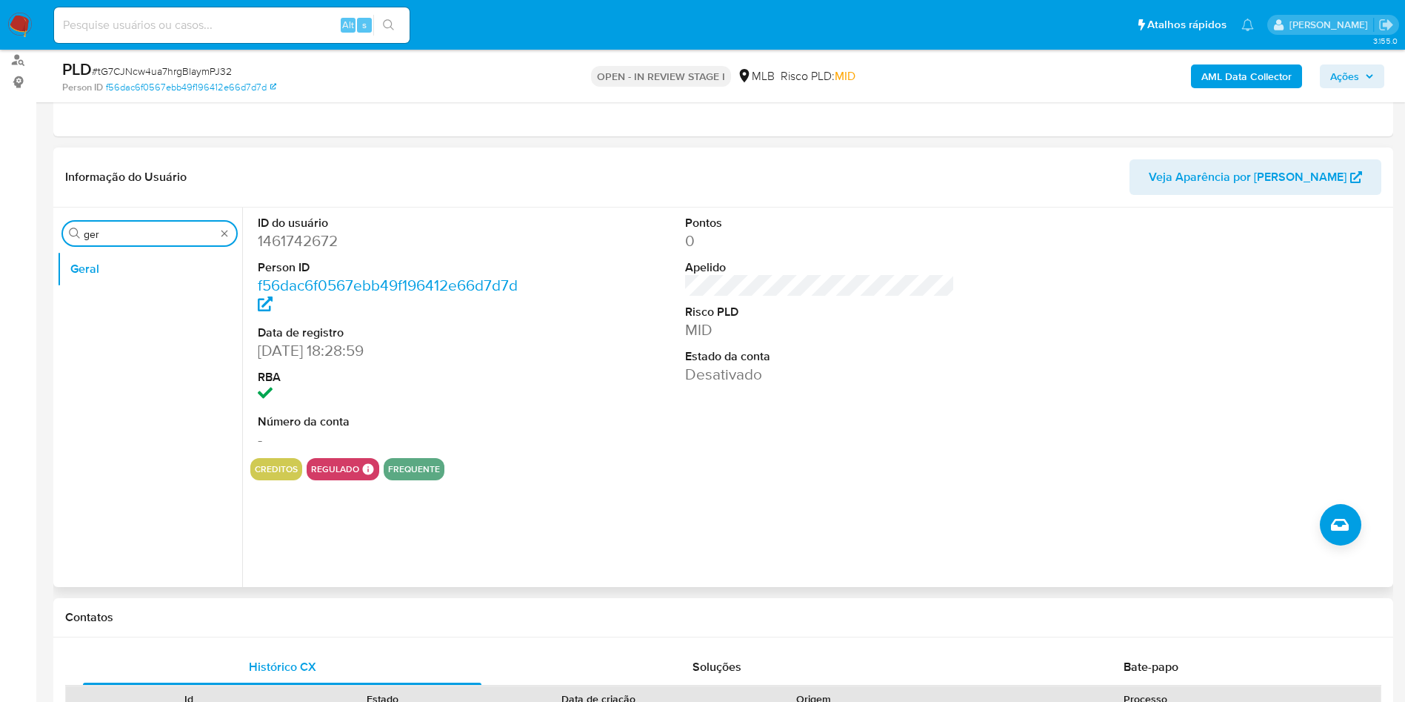
click at [135, 236] on input "ger" at bounding box center [150, 233] width 132 height 13
type input "do"
click at [107, 304] on button "Documentação" at bounding box center [143, 305] width 173 height 36
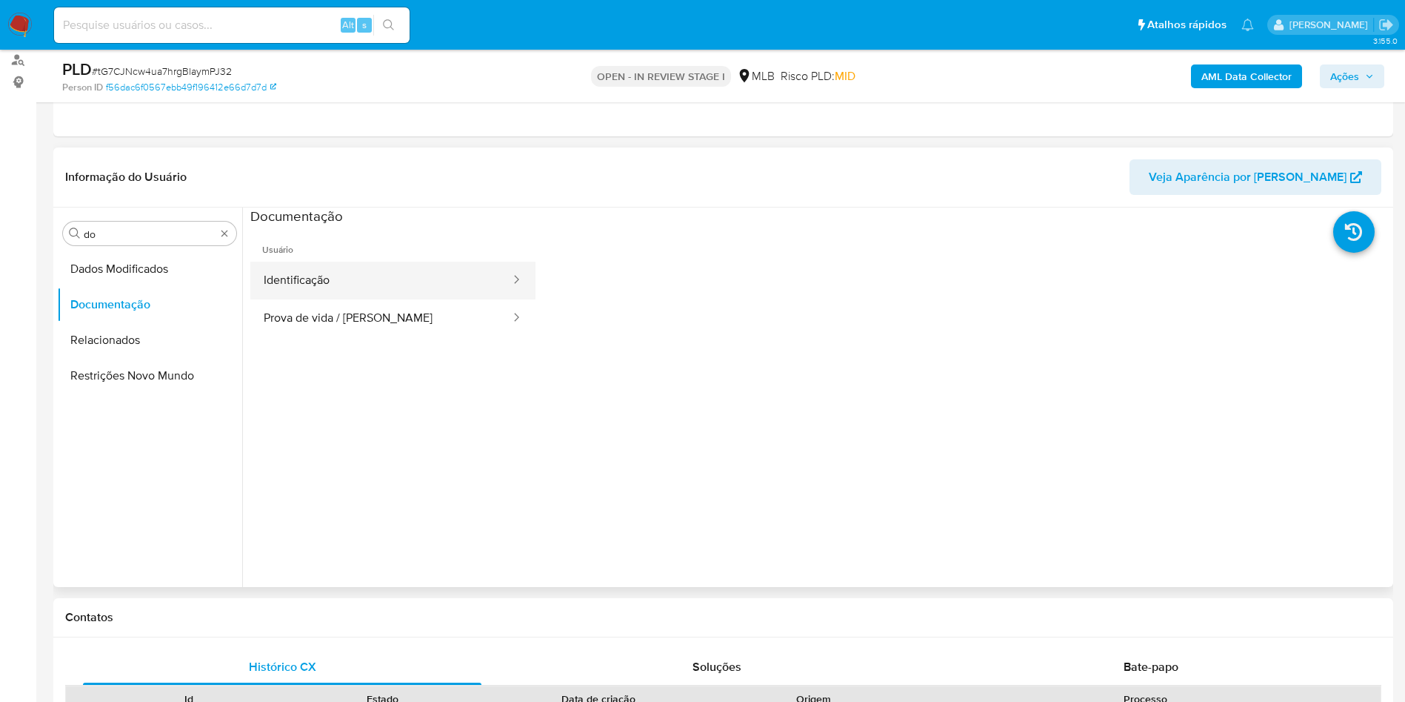
click at [338, 280] on button "Identificação" at bounding box center [381, 281] width 262 height 38
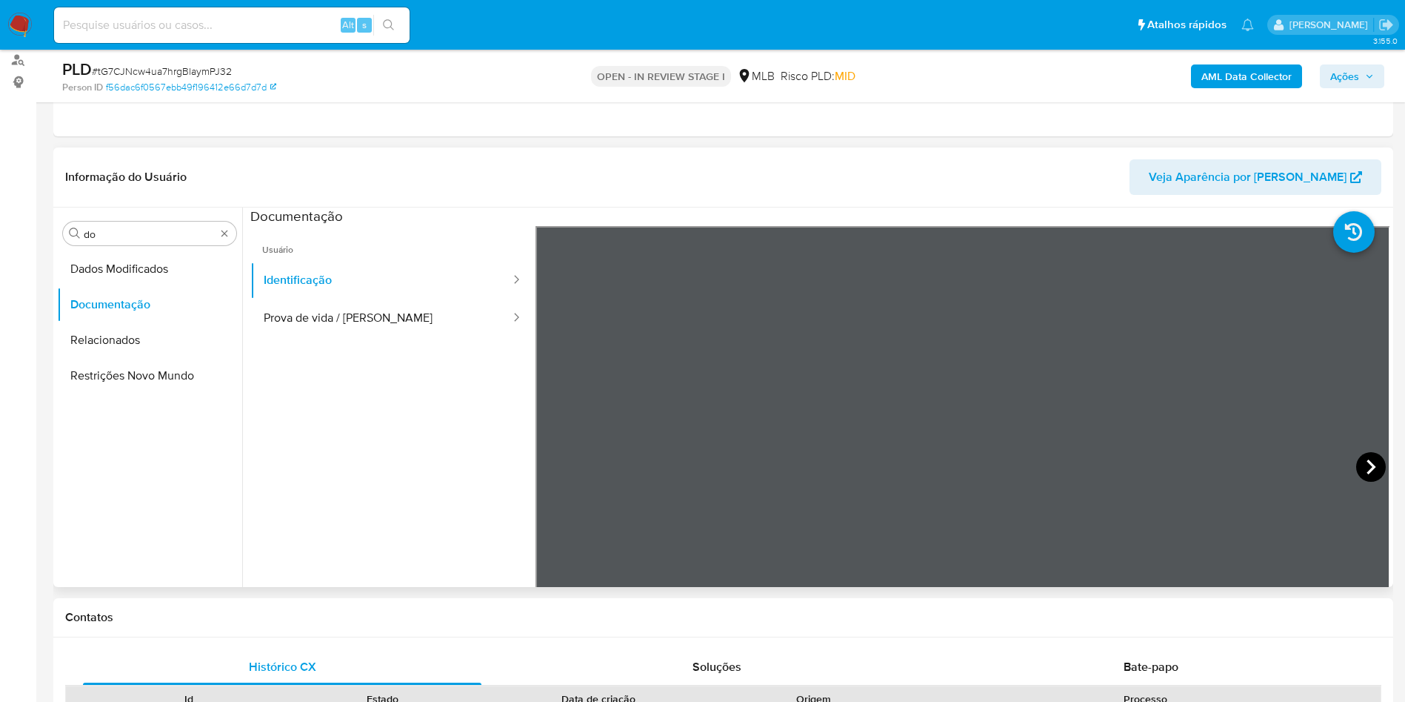
click at [1368, 468] on icon at bounding box center [1371, 467] width 30 height 30
drag, startPoint x: 334, startPoint y: 316, endPoint x: 502, endPoint y: 344, distance: 170.5
click at [333, 316] on button "Prova de vida / [PERSON_NAME]" at bounding box center [381, 318] width 262 height 38
click at [143, 227] on input "do" at bounding box center [150, 233] width 132 height 13
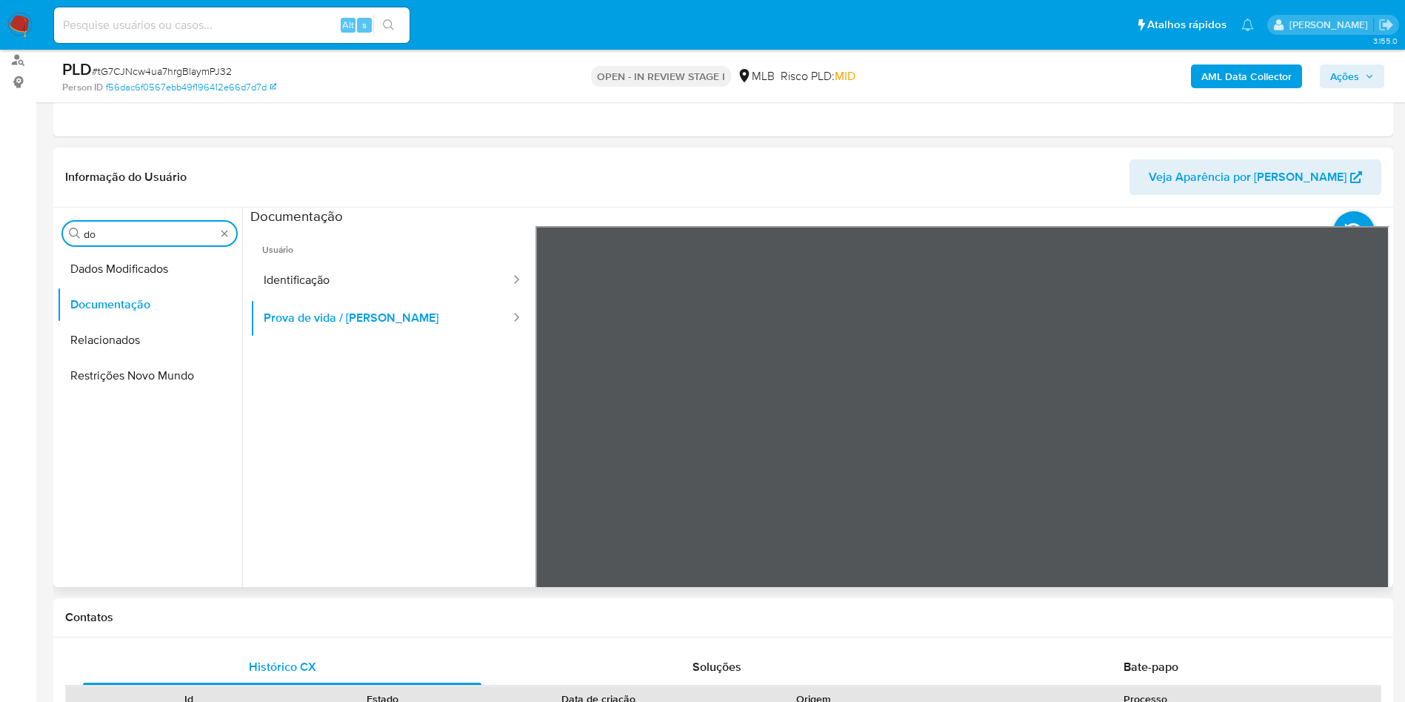
click at [143, 227] on input "do" at bounding box center [150, 233] width 132 height 13
type input "ky"
click at [133, 308] on button "KYC" at bounding box center [143, 305] width 173 height 36
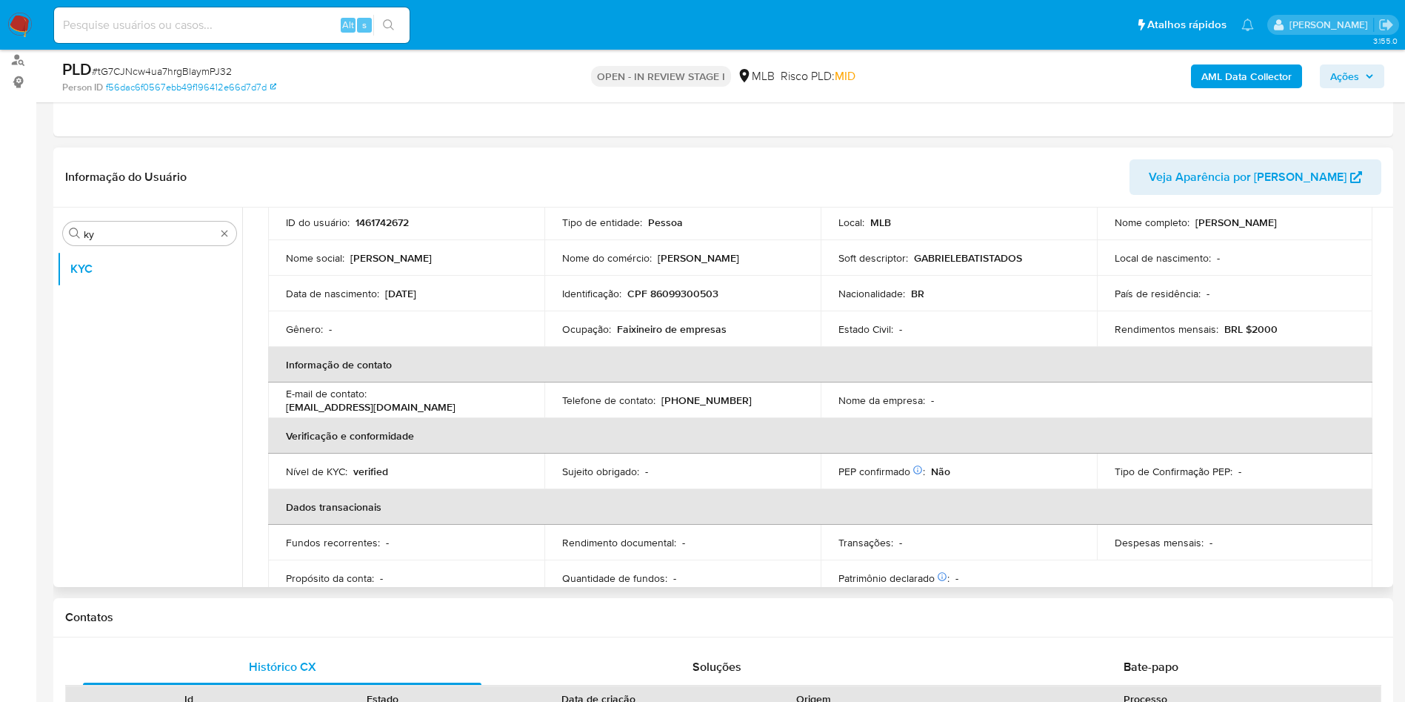
scroll to position [111, 0]
click at [610, 329] on div "Ocupação : Faixineiro de empresas" at bounding box center [682, 326] width 241 height 13
copy div "Ocupação : Faixineiro de empresas"
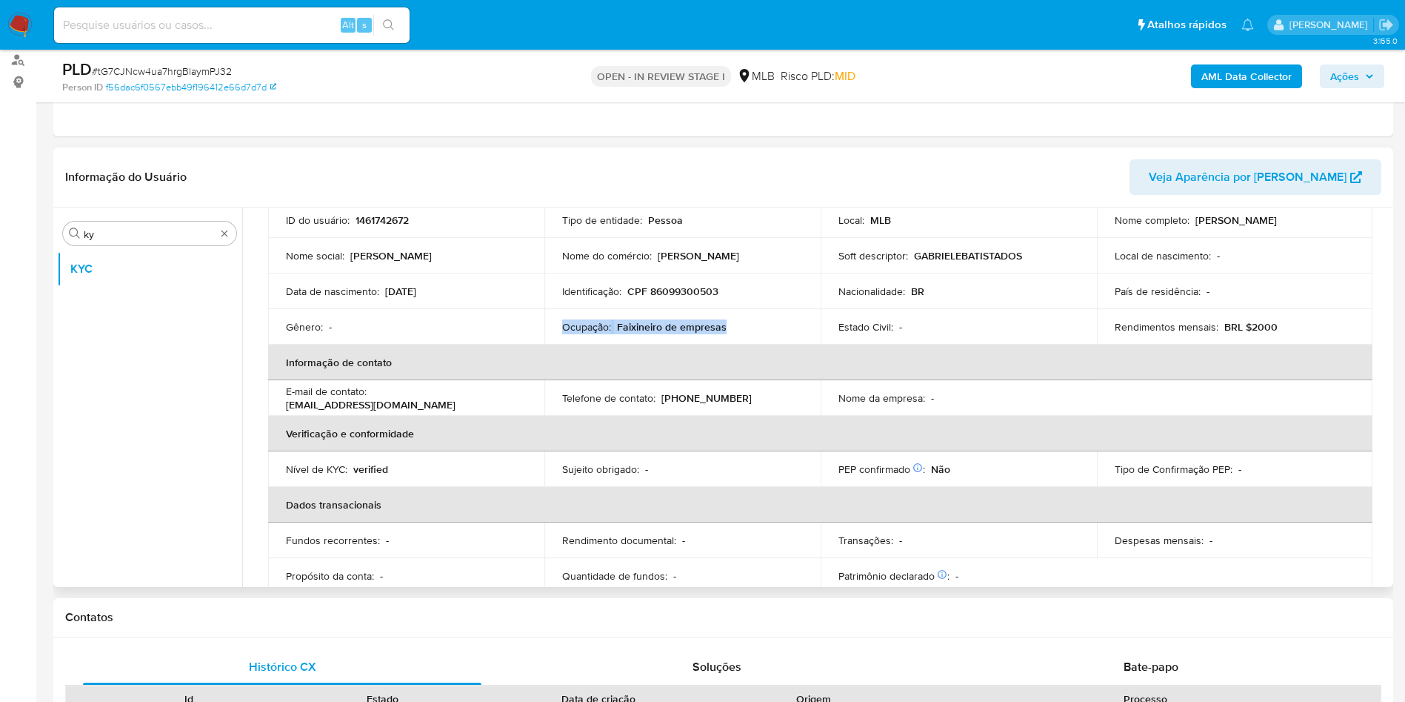
click at [743, 360] on th "Informação de contato" at bounding box center [820, 362] width 1105 height 36
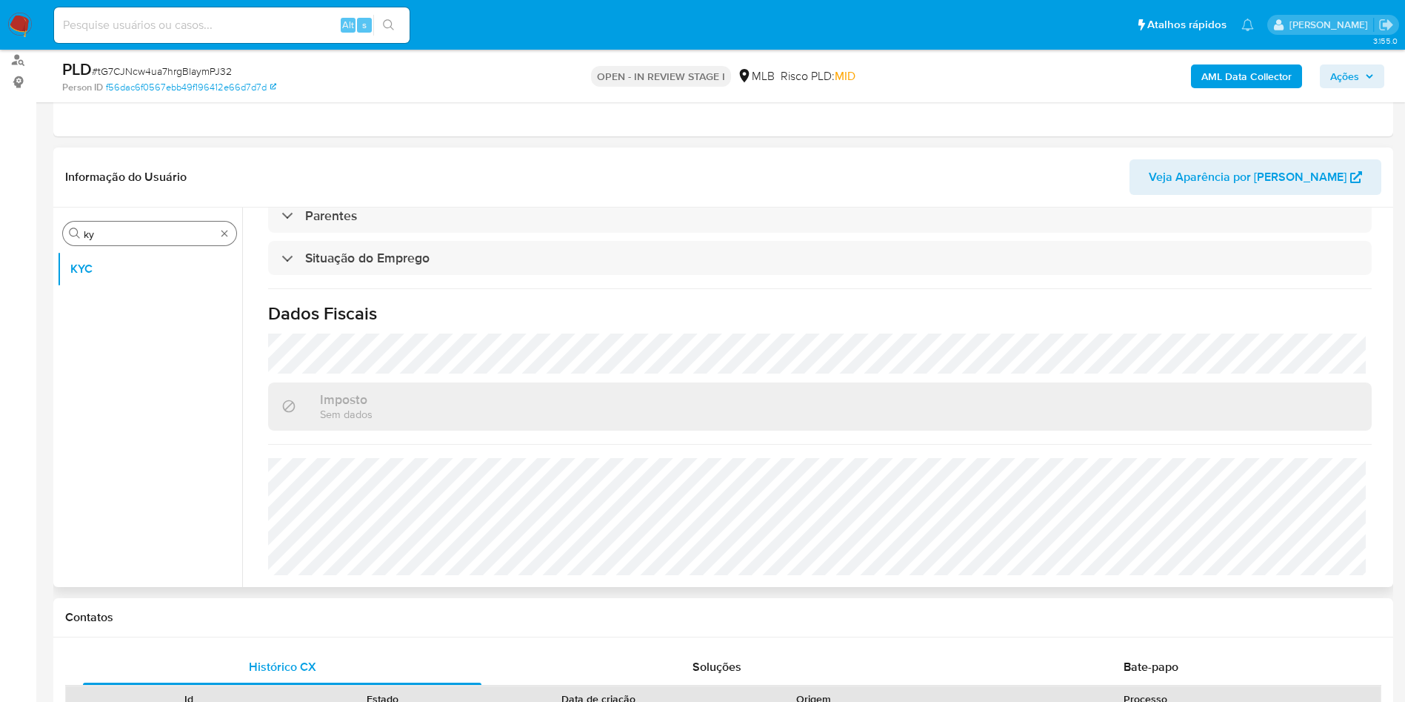
click at [133, 222] on div "Procurar ky" at bounding box center [149, 234] width 173 height 24
drag, startPoint x: 133, startPoint y: 221, endPoint x: 133, endPoint y: 256, distance: 34.8
click at [133, 222] on div "Procurar ky" at bounding box center [149, 234] width 173 height 24
click at [110, 239] on input "ky" at bounding box center [150, 233] width 132 height 13
click at [109, 239] on input "ky" at bounding box center [150, 233] width 132 height 13
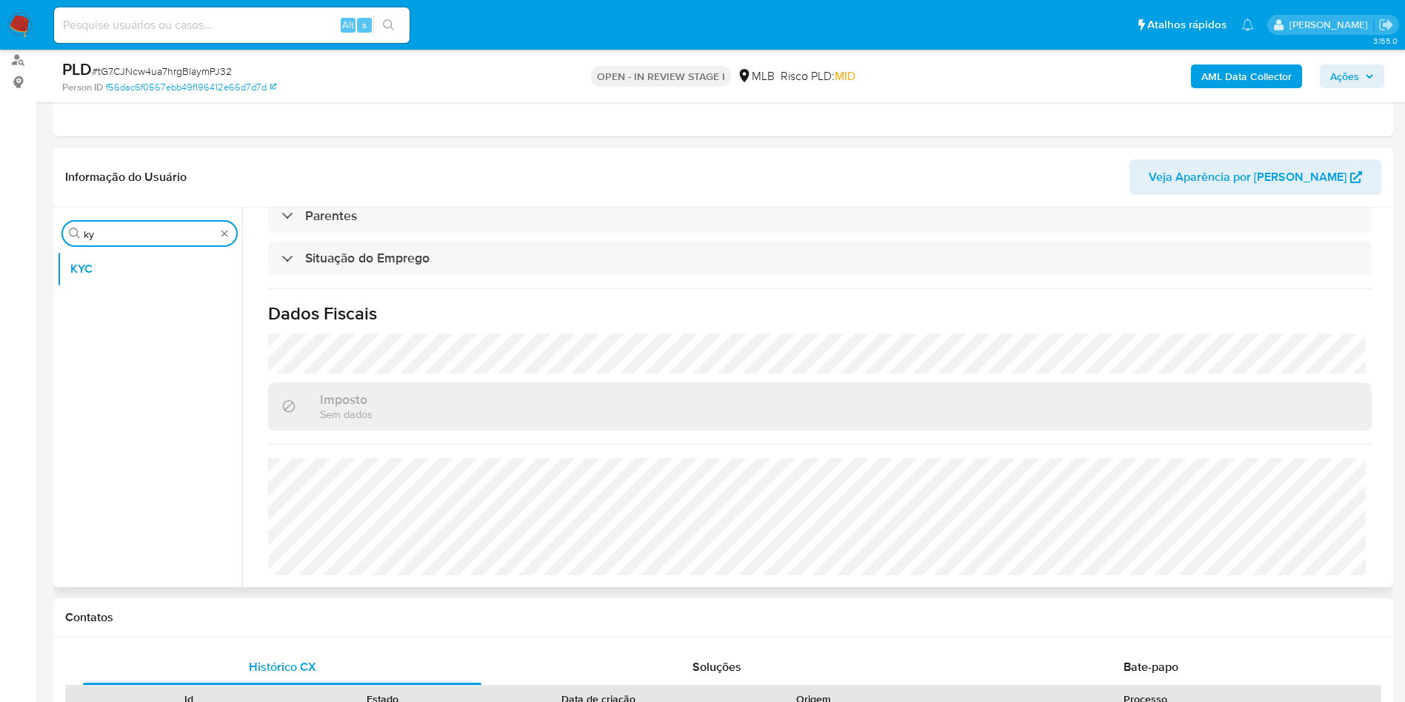
click at [109, 239] on input "ky" at bounding box center [150, 233] width 132 height 13
type input "en"
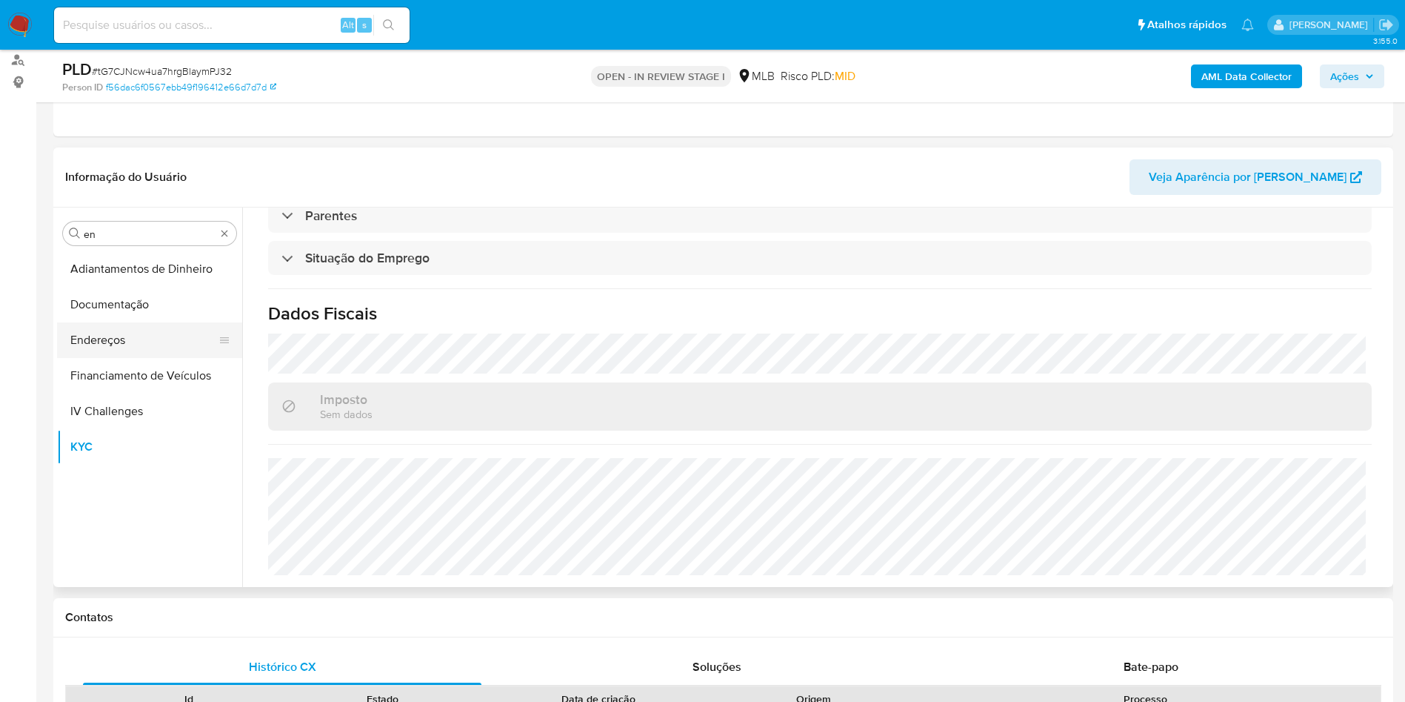
click at [115, 345] on button "Endereços" at bounding box center [143, 340] width 173 height 36
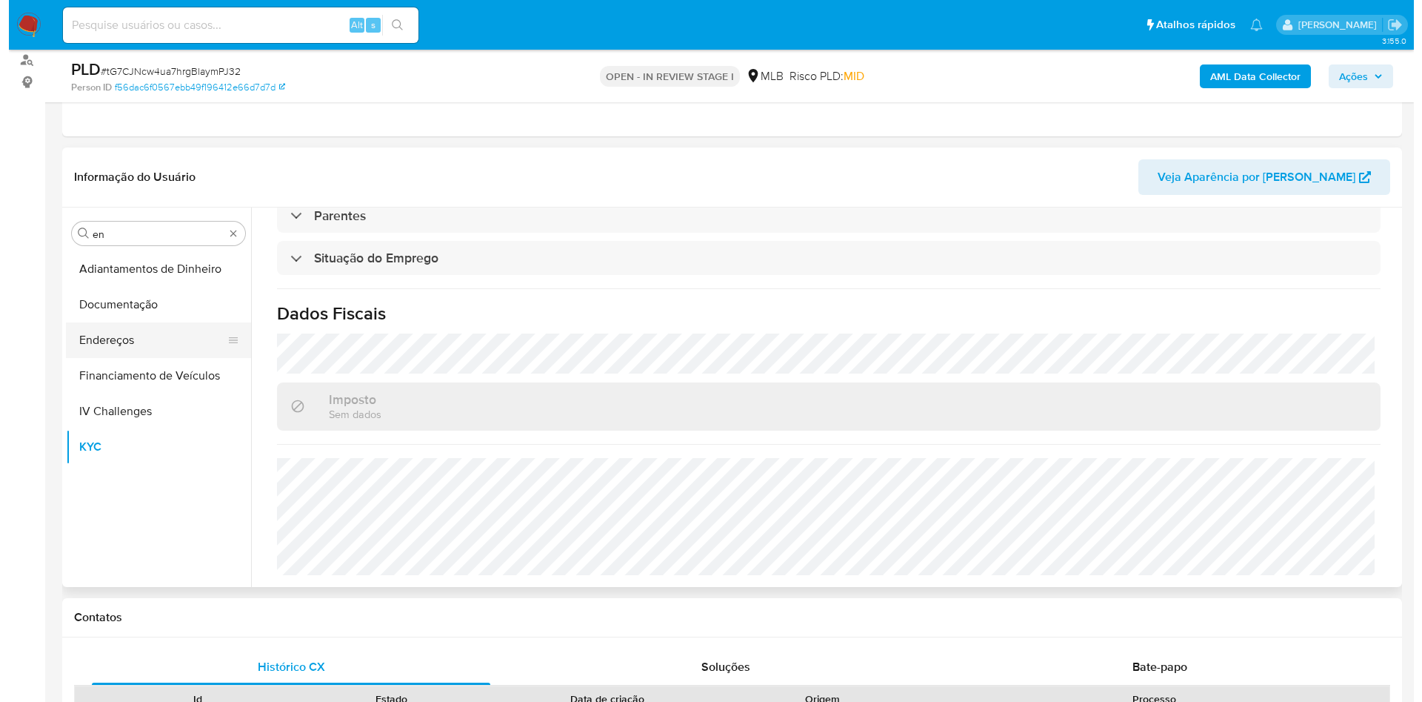
scroll to position [0, 0]
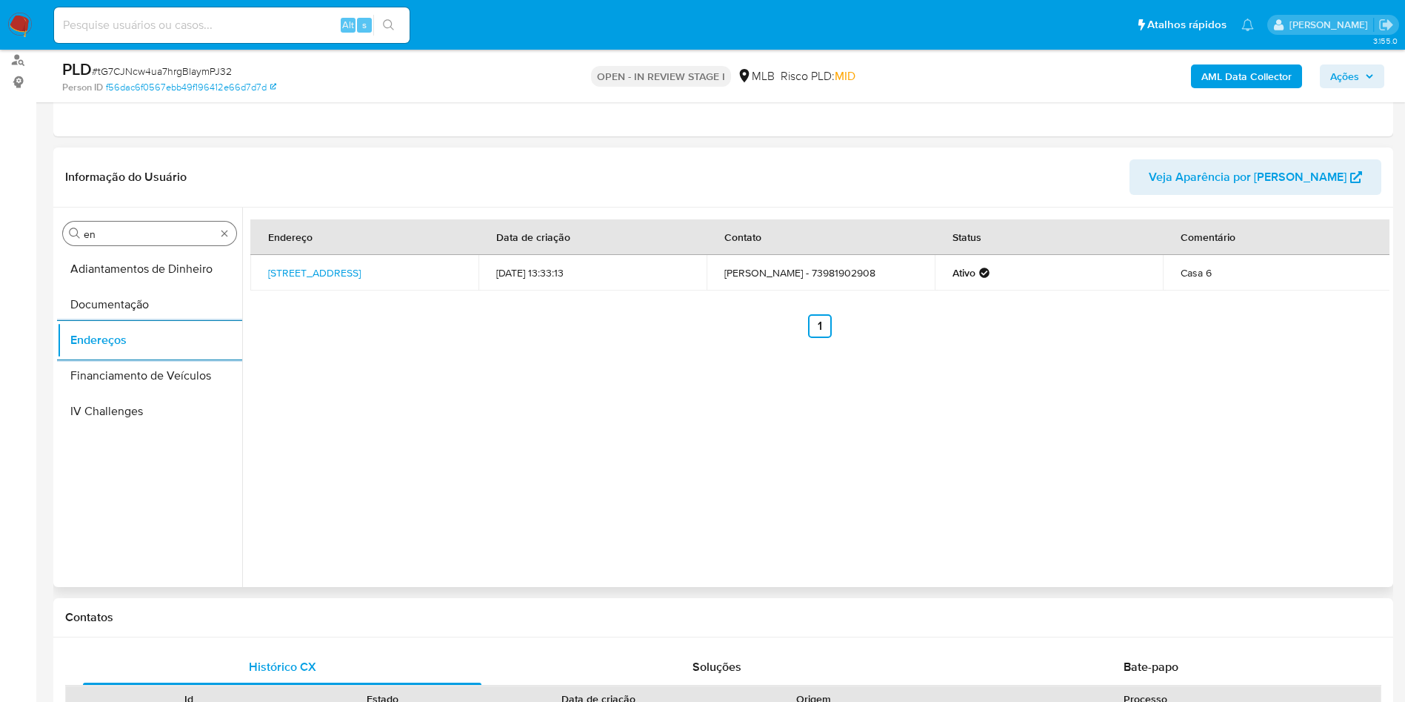
click at [136, 235] on input "en" at bounding box center [150, 233] width 132 height 13
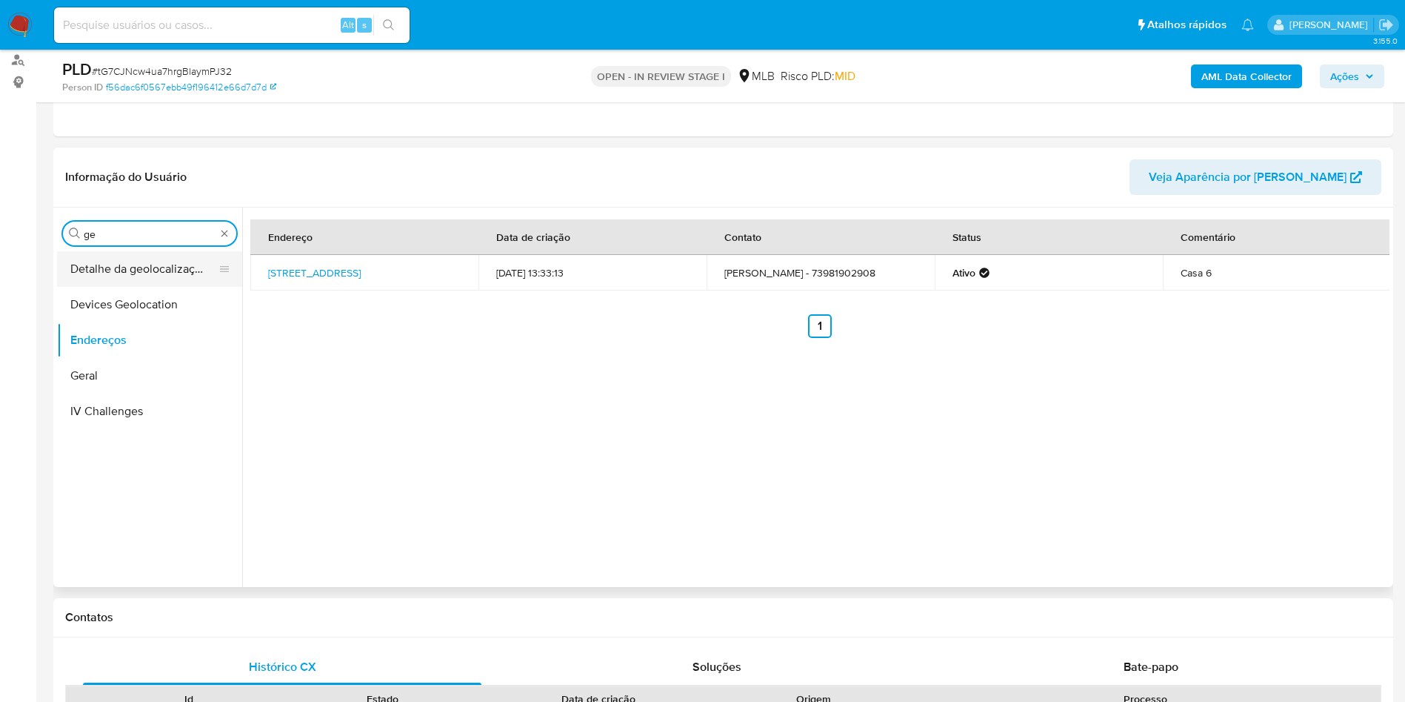
type input "ge"
click at [101, 271] on button "Detalhe da geolocalização" at bounding box center [143, 269] width 173 height 36
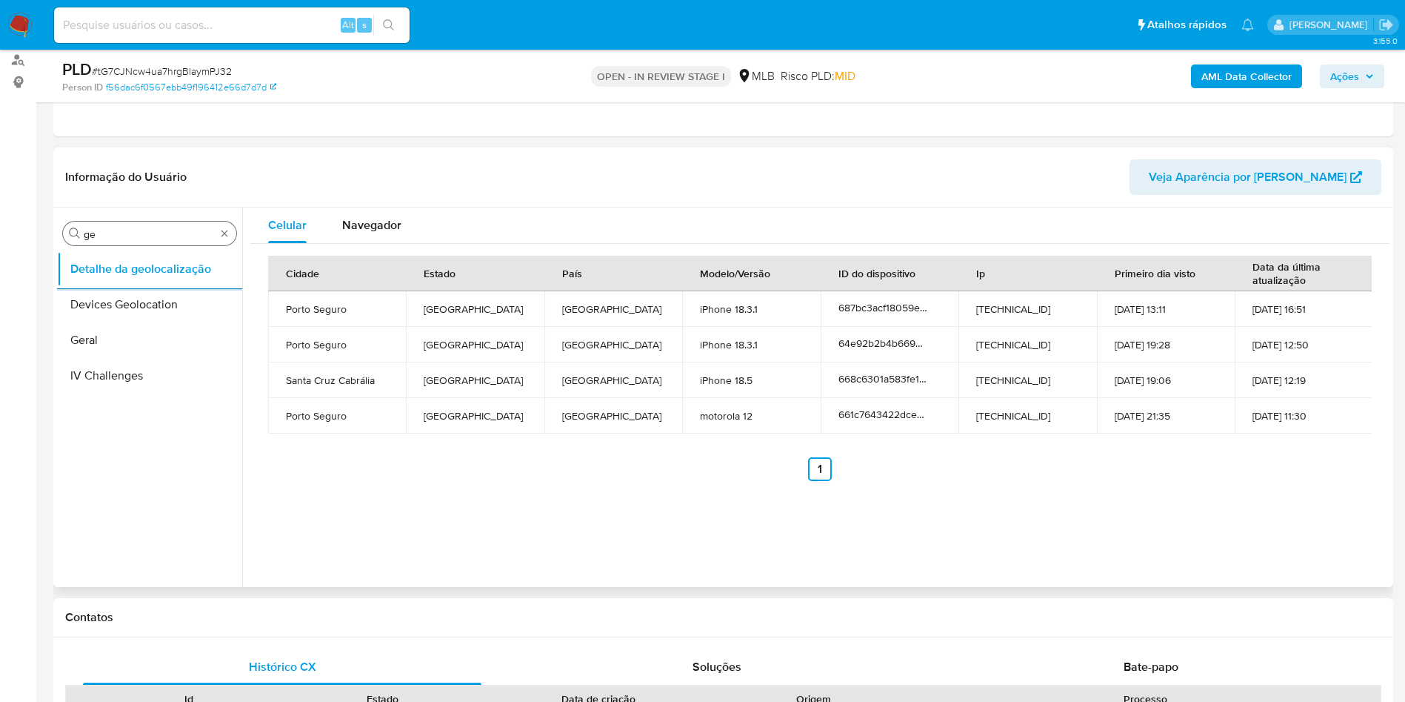
click at [151, 224] on div "Procurar ge" at bounding box center [149, 234] width 173 height 24
click at [139, 234] on input "ge" at bounding box center [150, 233] width 132 height 13
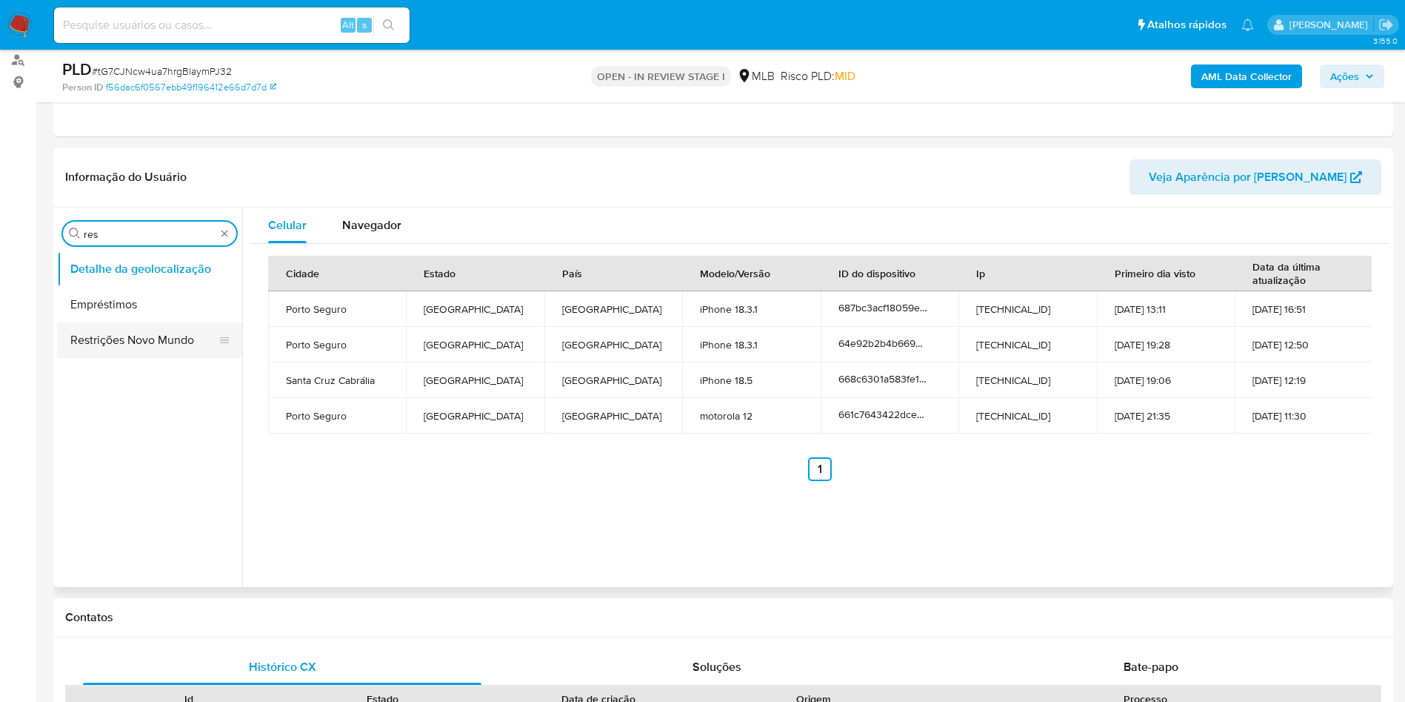
type input "res"
click at [84, 343] on button "Restrições Novo Mundo" at bounding box center [143, 340] width 173 height 36
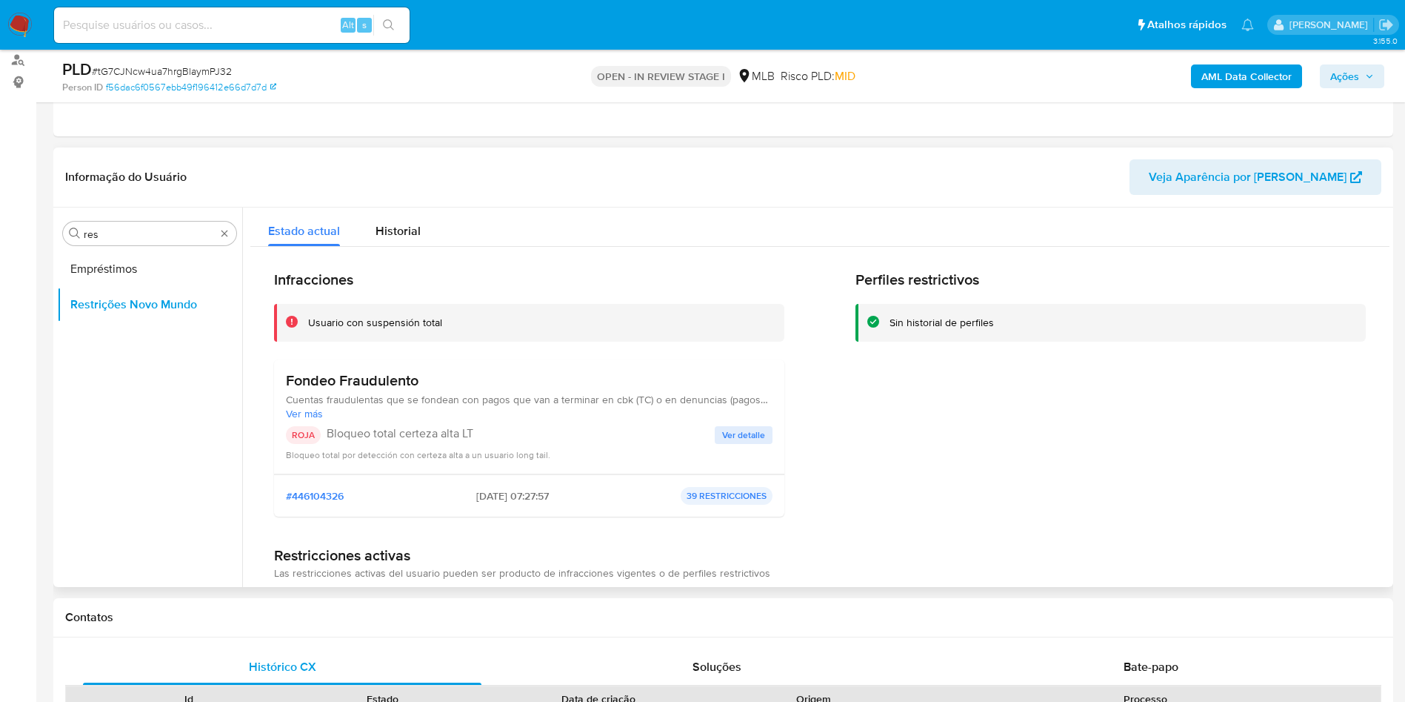
click at [328, 379] on h3 "Fondeo Fraudulento" at bounding box center [529, 380] width 487 height 19
click at [391, 433] on p "Bloqueo total certeza alta LT" at bounding box center [521, 433] width 388 height 15
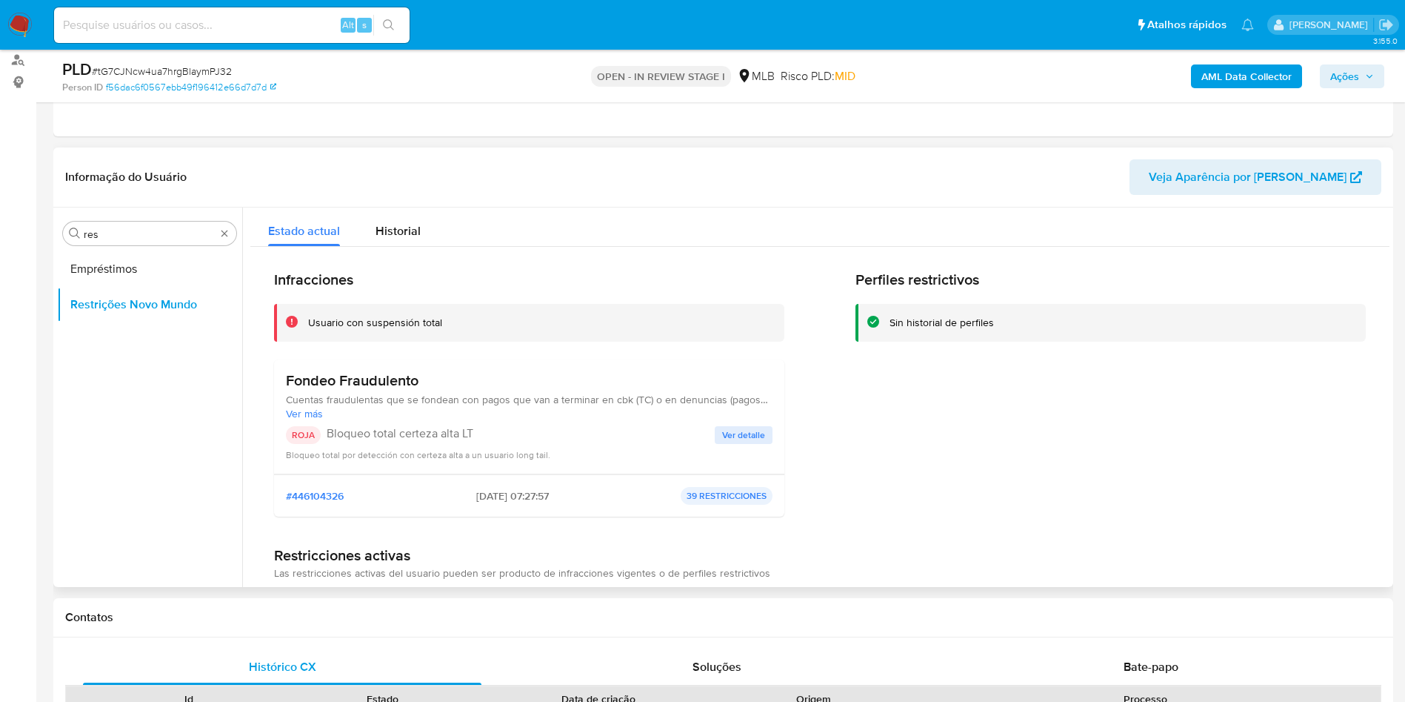
click at [391, 433] on p "Bloqueo total certeza alta LT" at bounding box center [521, 433] width 388 height 15
click at [737, 424] on div "Fondeo Fraudulento Cuentas fraudulentas que se fondean con pagos que van a term…" at bounding box center [529, 416] width 487 height 90
click at [759, 427] on span "Ver detalle" at bounding box center [743, 434] width 43 height 15
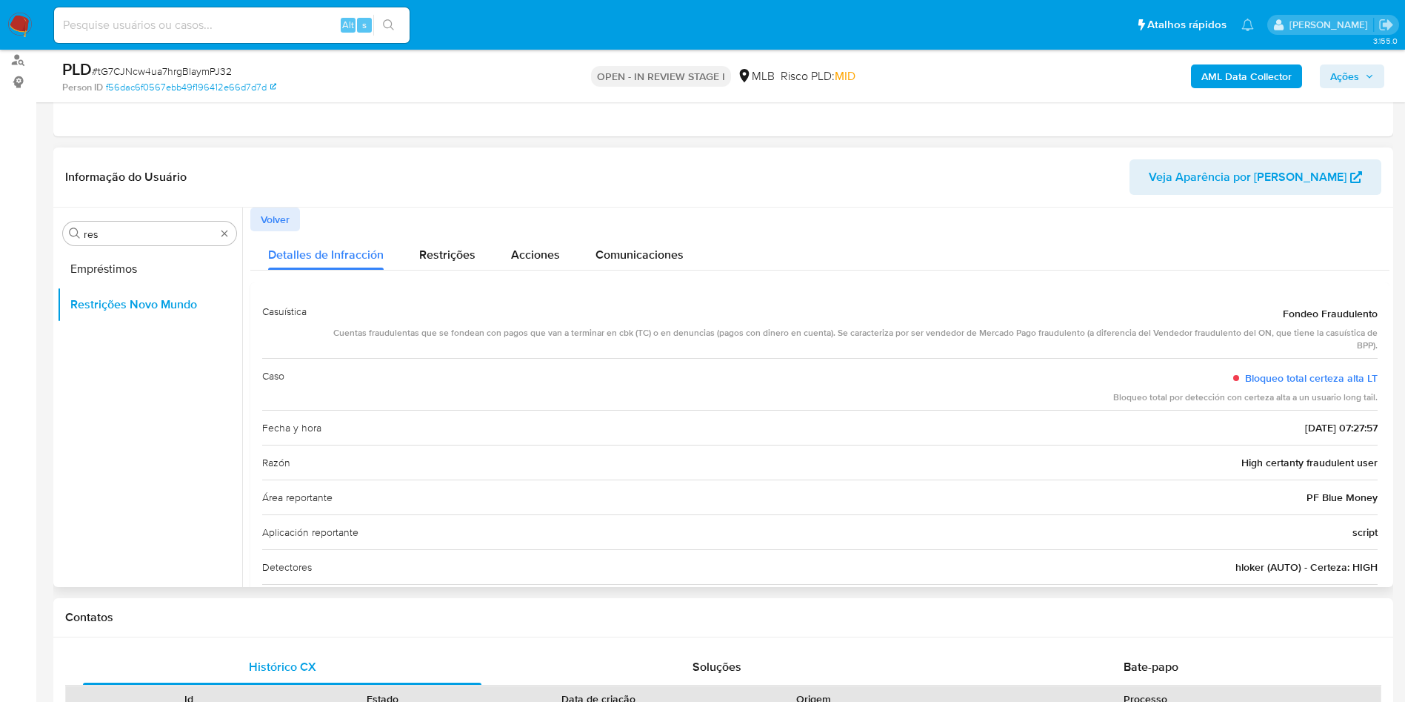
click at [1320, 473] on div "Razón High certanty fraudulent user" at bounding box center [820, 461] width 1116 height 35
click at [1319, 473] on div "Razón High certanty fraudulent user" at bounding box center [820, 461] width 1116 height 35
click at [570, 347] on div "Cuentas fraudulentas que se fondean con pagos que van a terminar en cbk (TC) o …" at bounding box center [848, 339] width 1059 height 25
click at [173, 231] on input "res" at bounding box center [150, 233] width 132 height 13
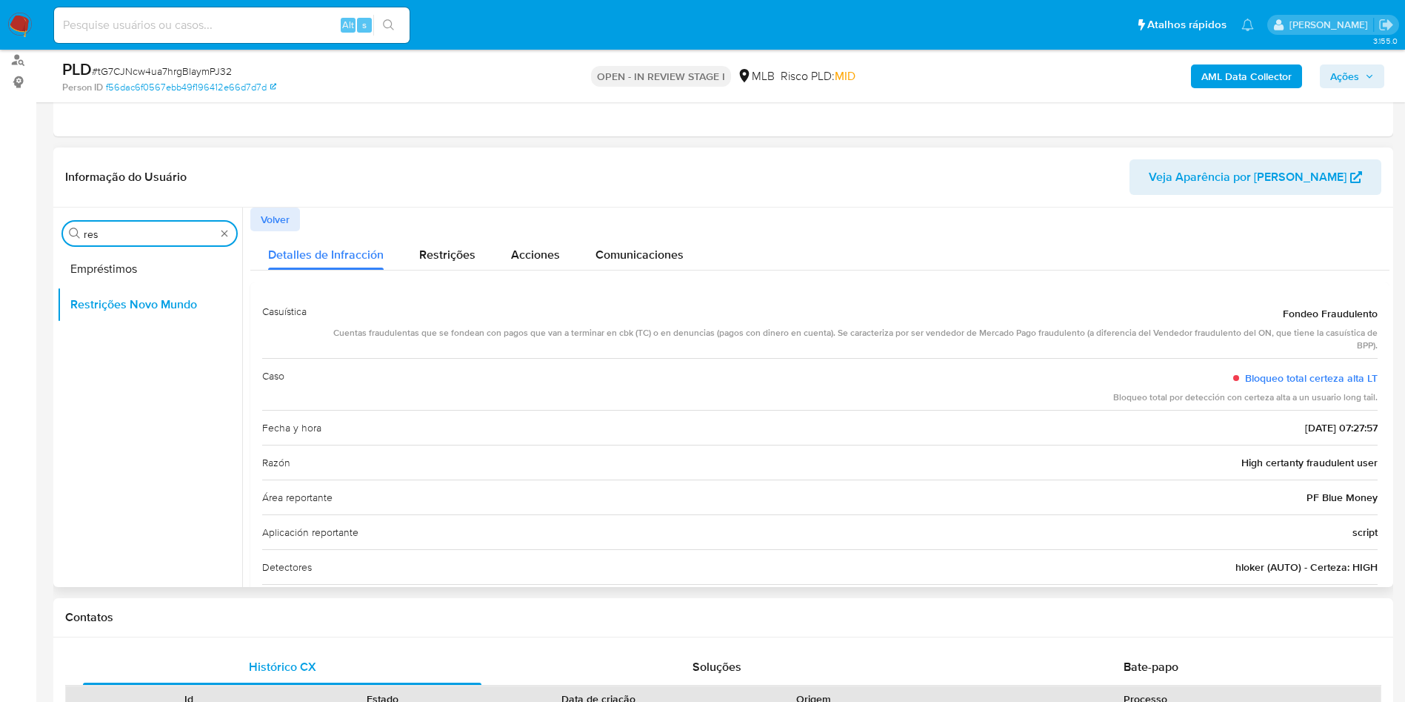
click at [173, 231] on input "res" at bounding box center [150, 233] width 132 height 13
type input "po"
click at [124, 256] on button "Dispositivos Point" at bounding box center [143, 269] width 173 height 36
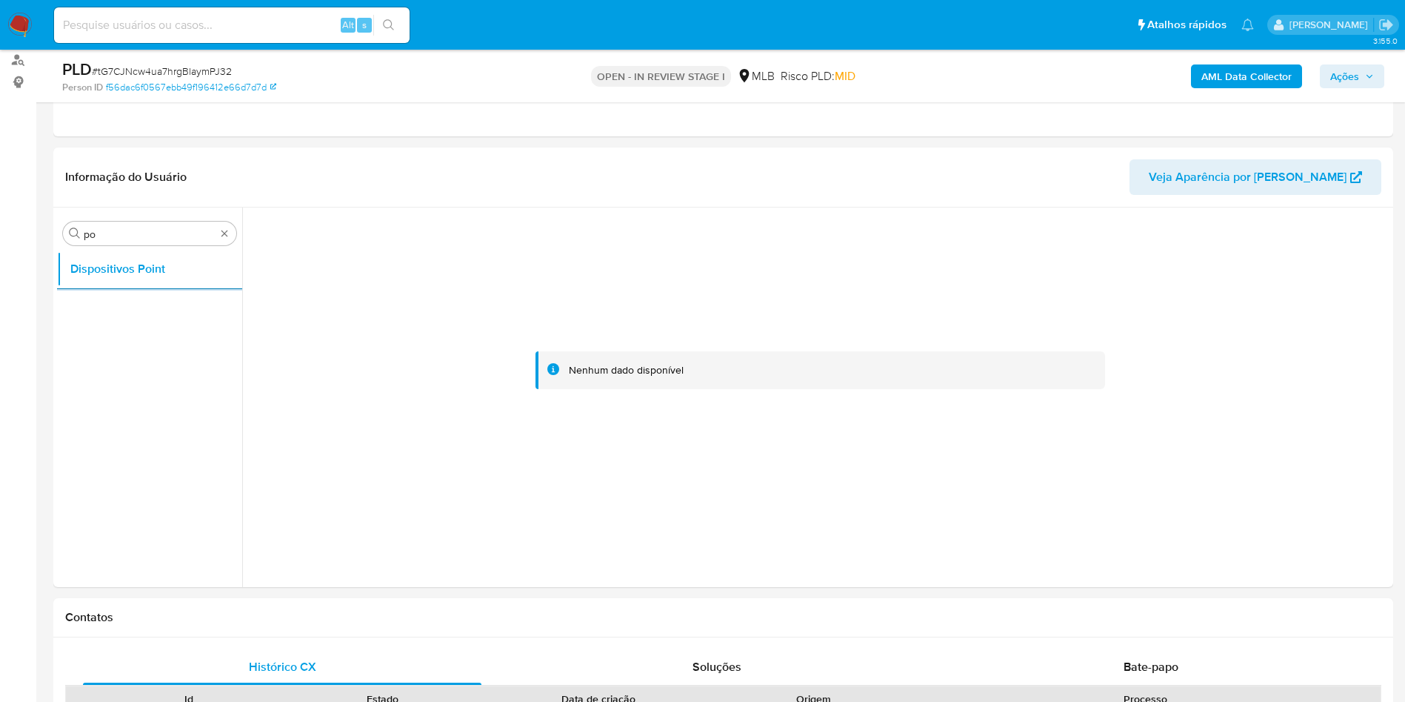
click at [1261, 76] on b "AML Data Collector" at bounding box center [1247, 76] width 90 height 24
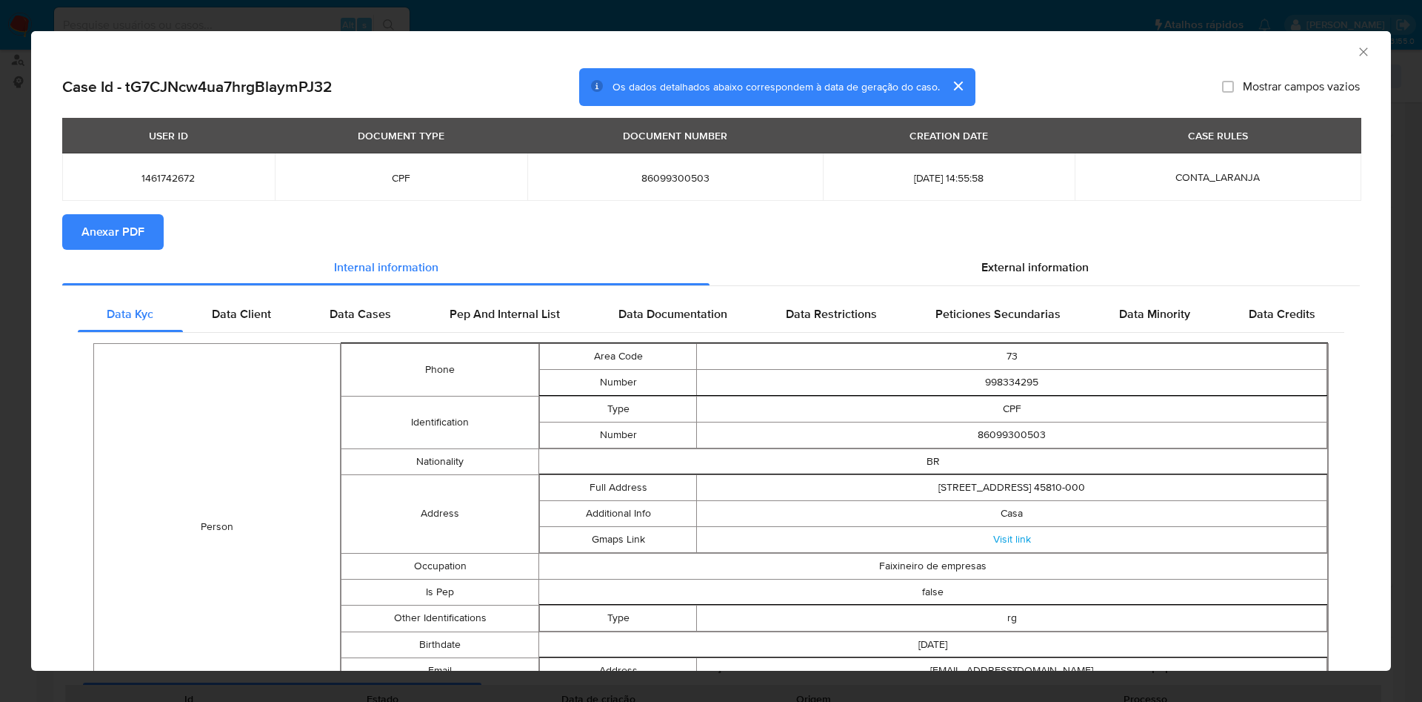
click at [112, 233] on span "Anexar PDF" at bounding box center [112, 232] width 63 height 33
click at [1012, 267] on span "External information" at bounding box center [1035, 269] width 107 height 17
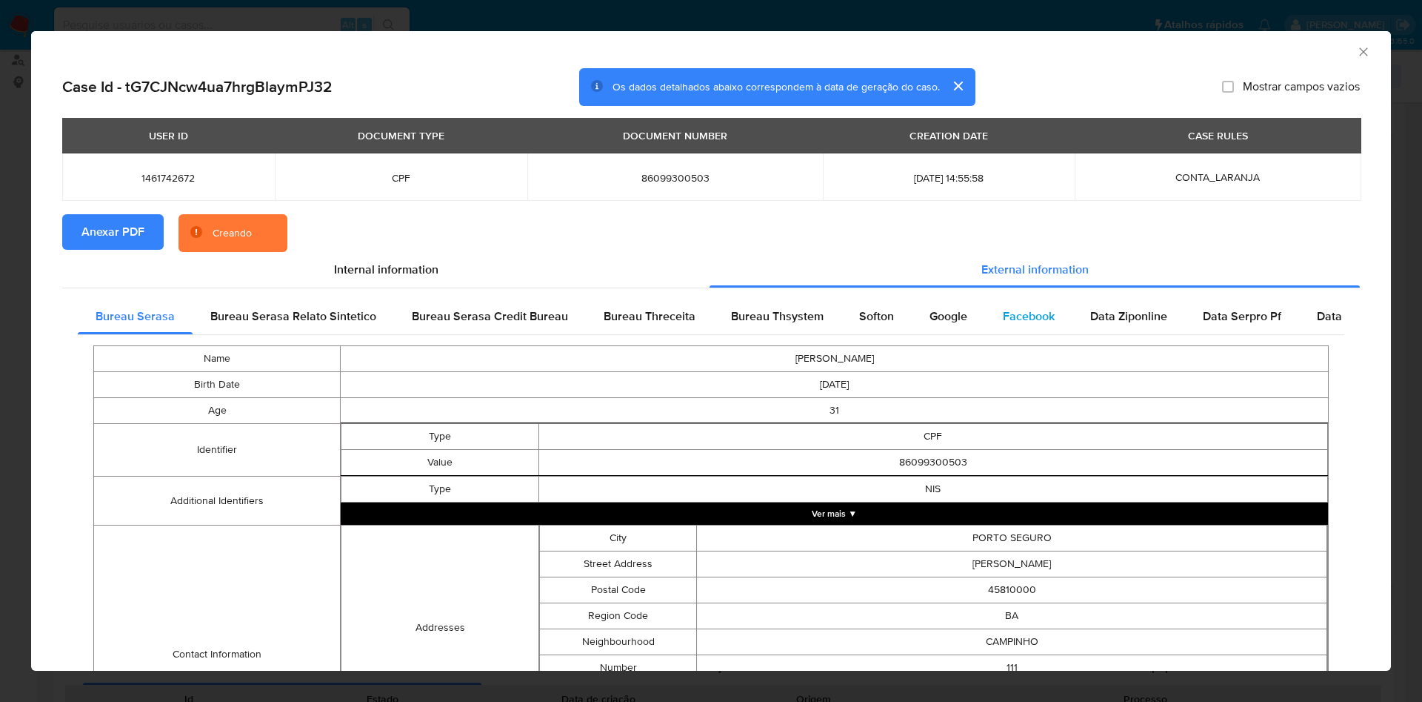
click at [1003, 313] on span "Facebook" at bounding box center [1029, 315] width 52 height 17
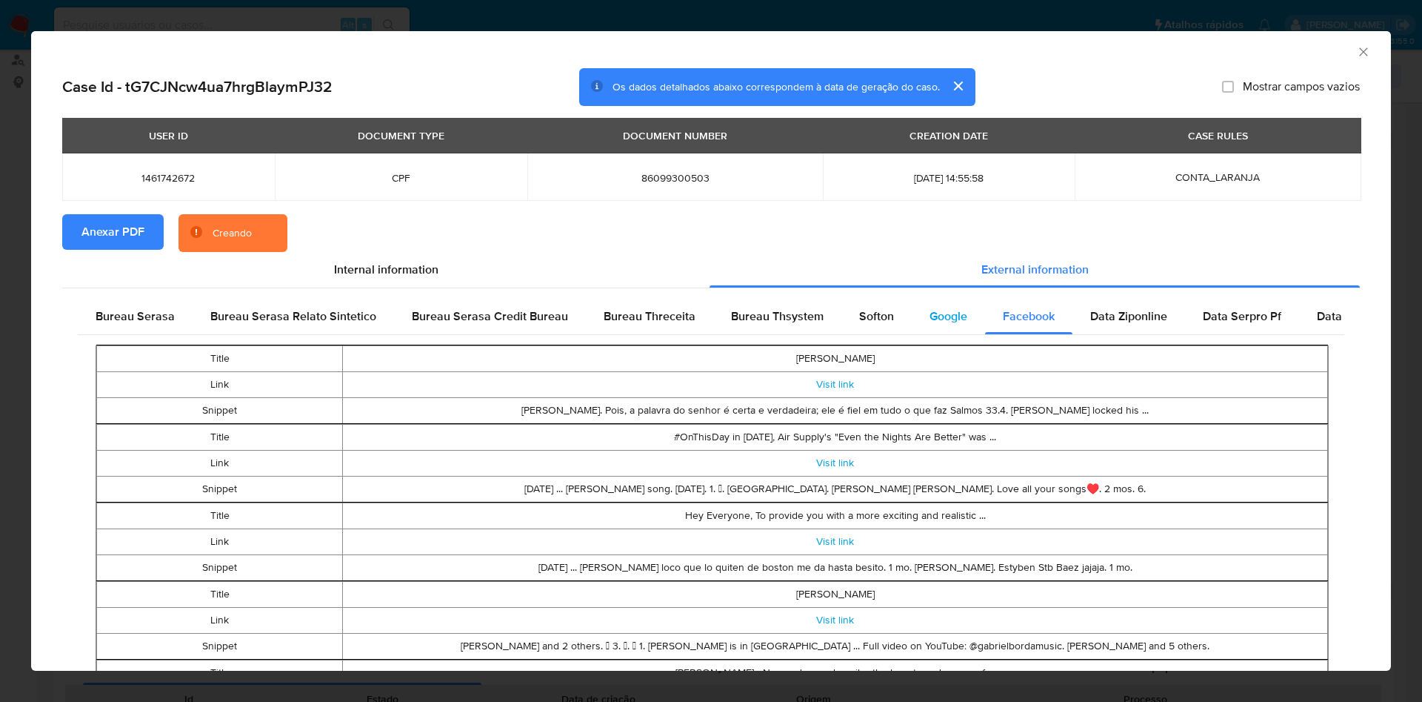
click at [933, 320] on span "Google" at bounding box center [949, 315] width 38 height 17
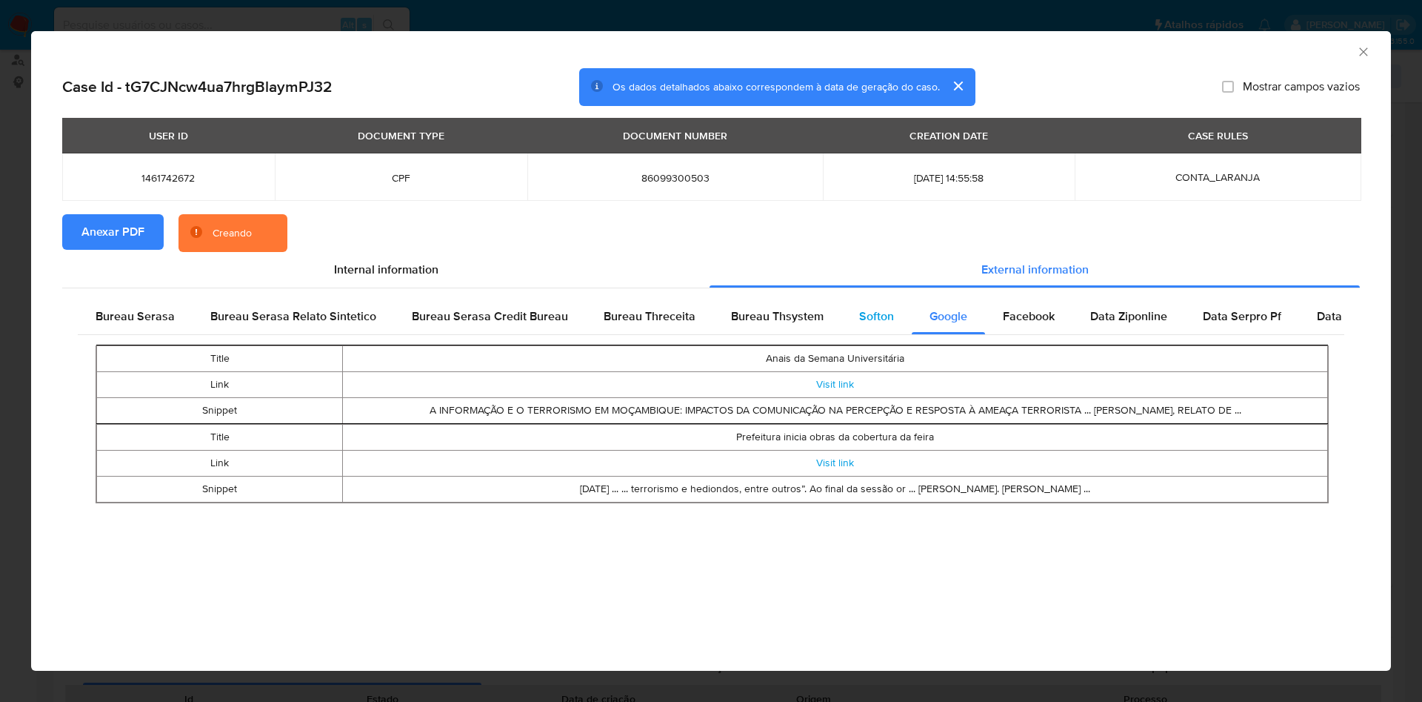
click at [900, 318] on div "Softon" at bounding box center [877, 317] width 70 height 36
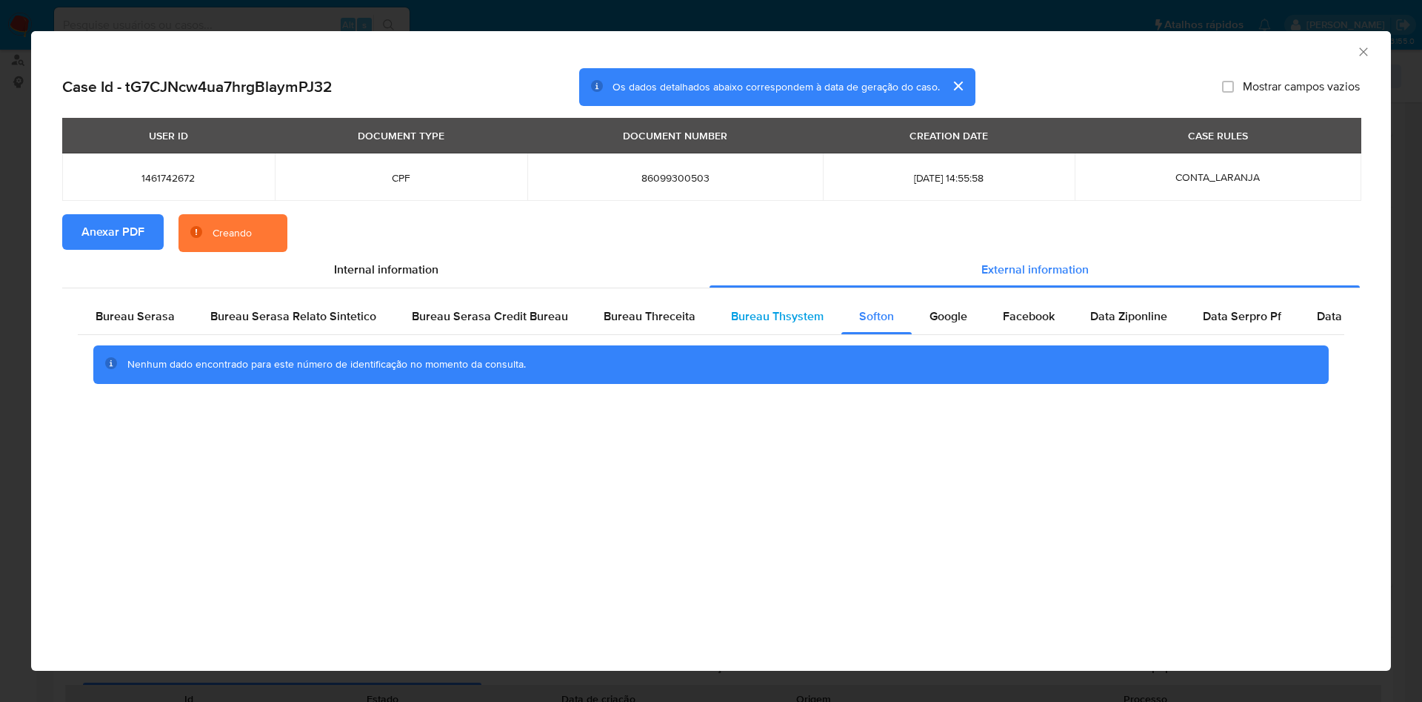
click at [796, 316] on span "Bureau Thsystem" at bounding box center [777, 315] width 93 height 17
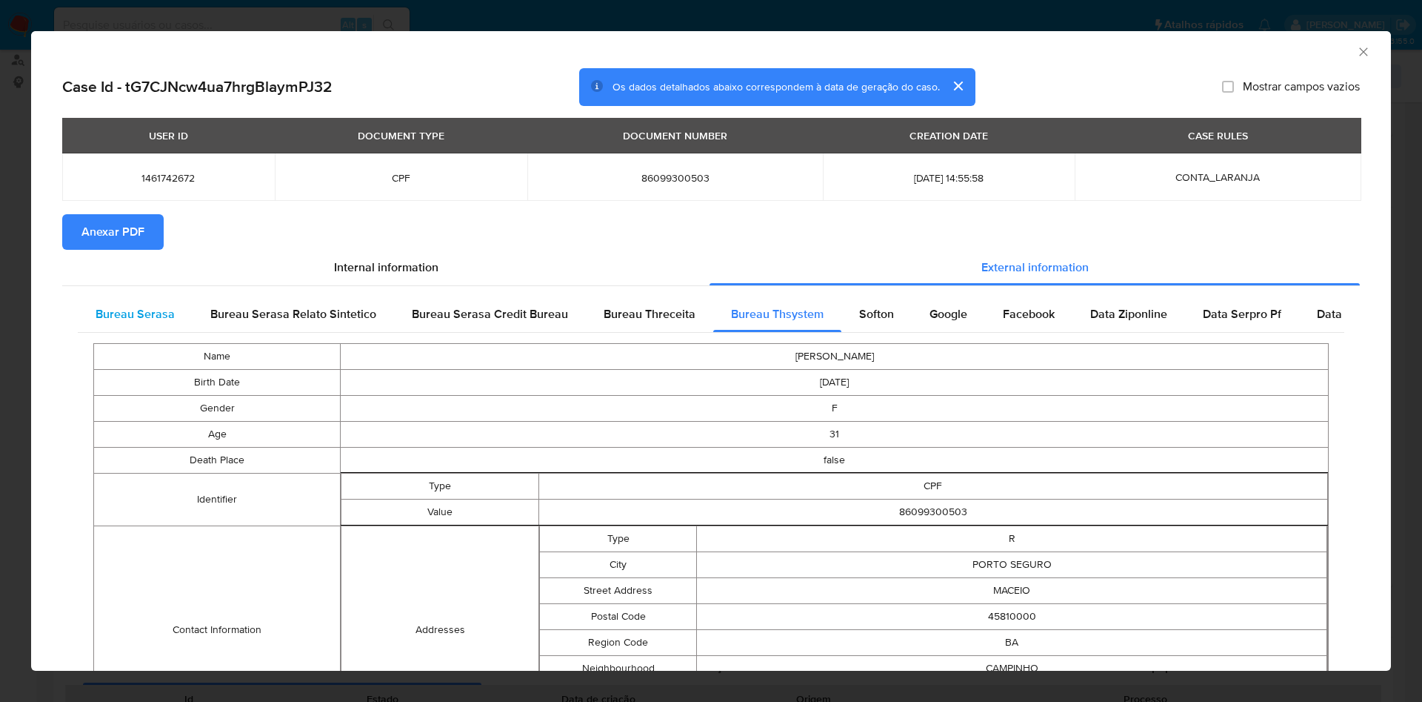
click at [123, 322] on div "Bureau Serasa" at bounding box center [135, 314] width 115 height 36
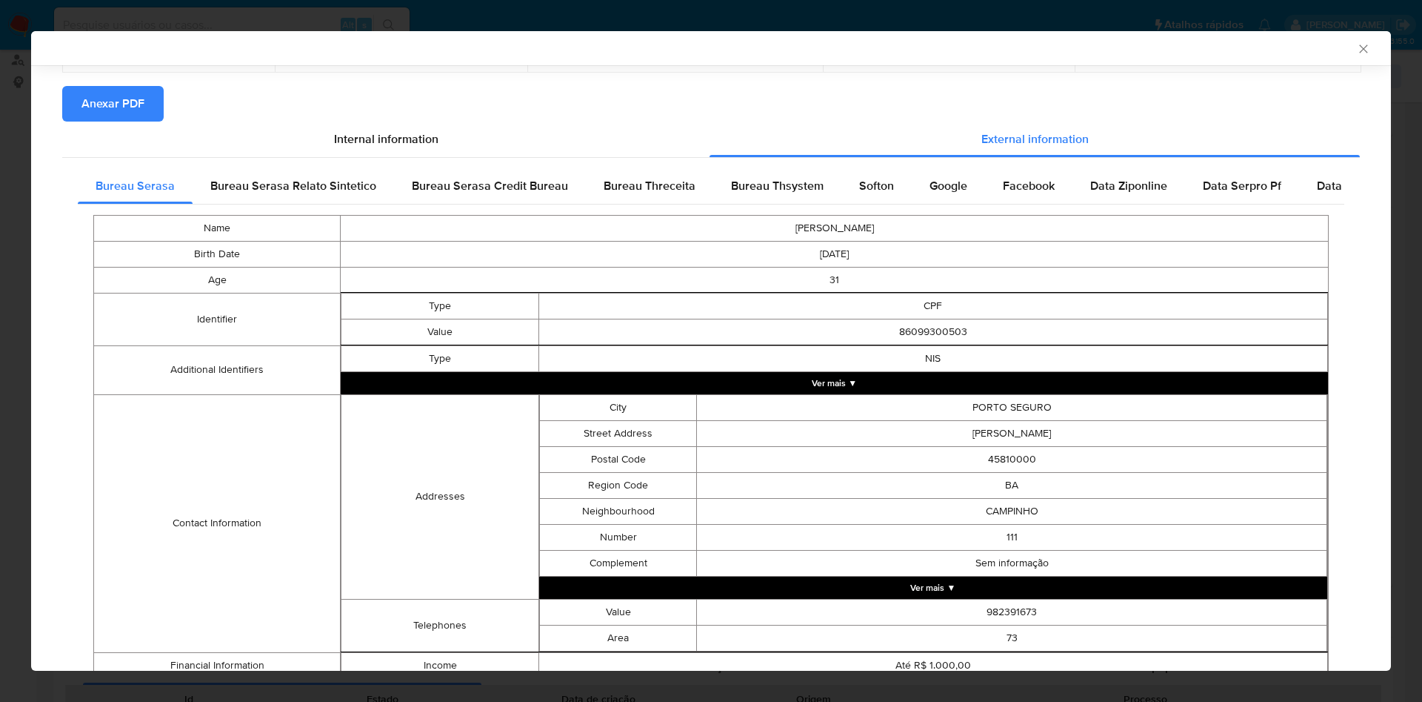
scroll to position [238, 0]
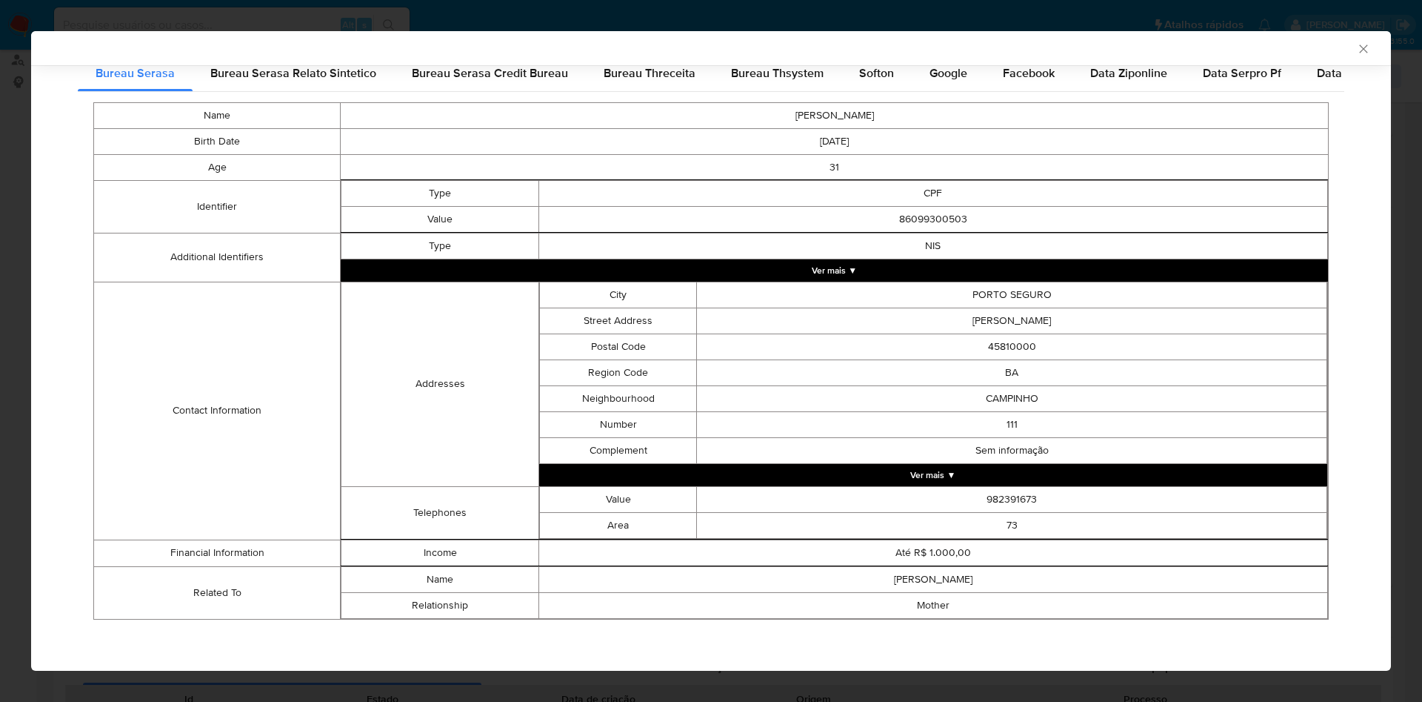
click at [1356, 53] on icon "Fechar a janela" at bounding box center [1363, 48] width 15 height 15
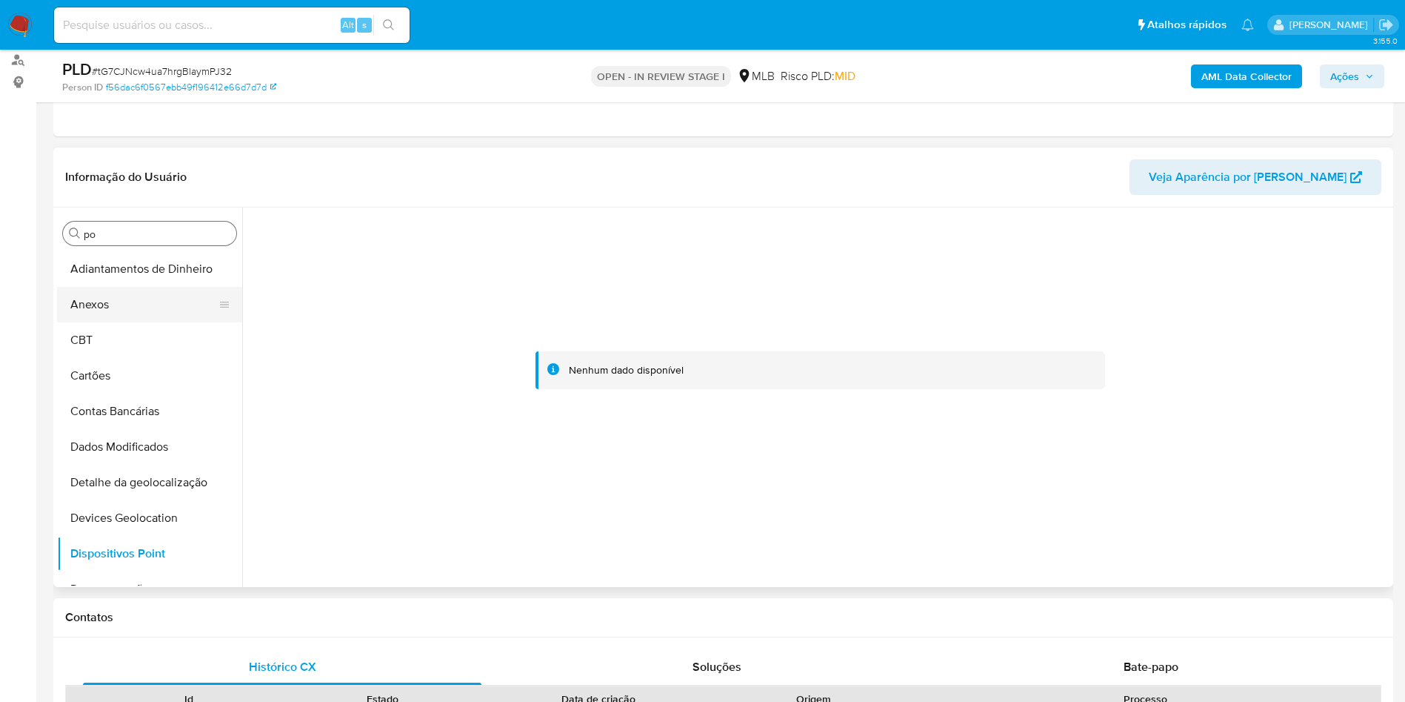
click at [184, 303] on button "Anexos" at bounding box center [143, 305] width 173 height 36
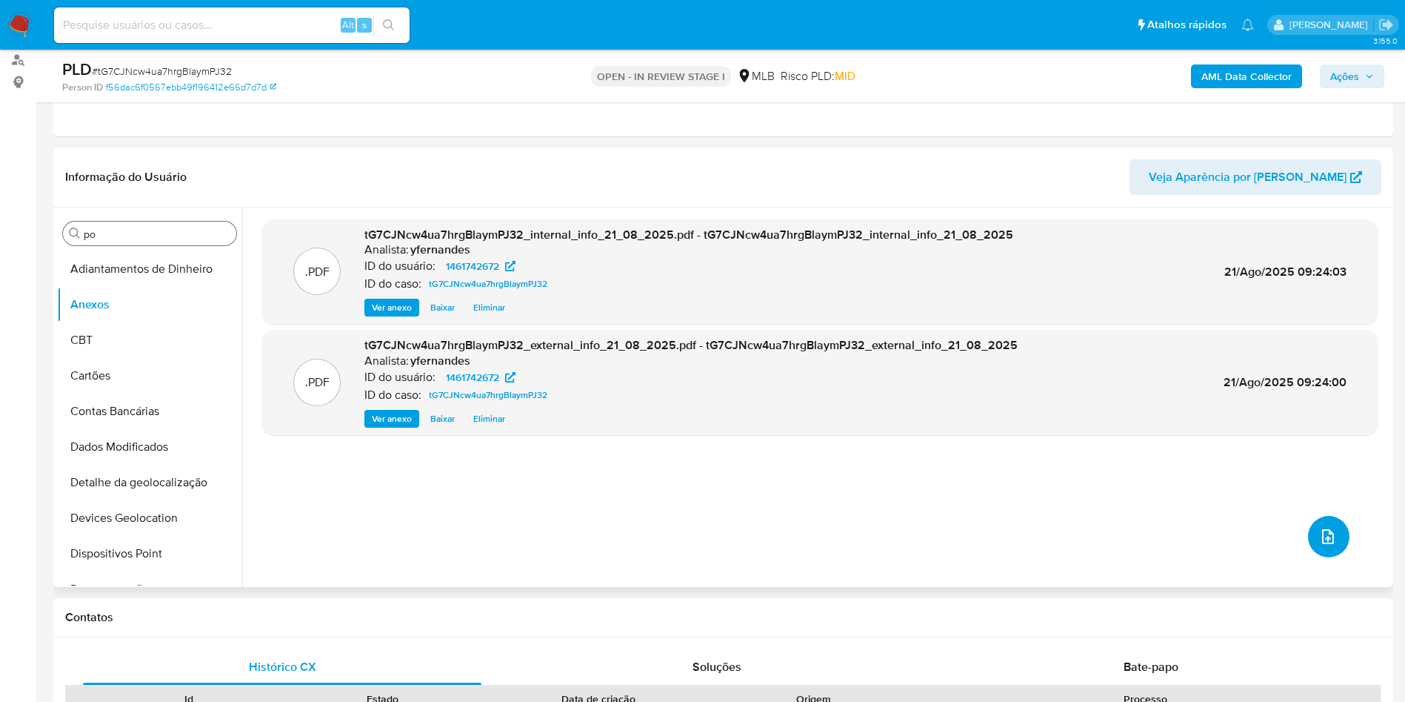
click at [1324, 526] on button "upload-file" at bounding box center [1328, 536] width 41 height 41
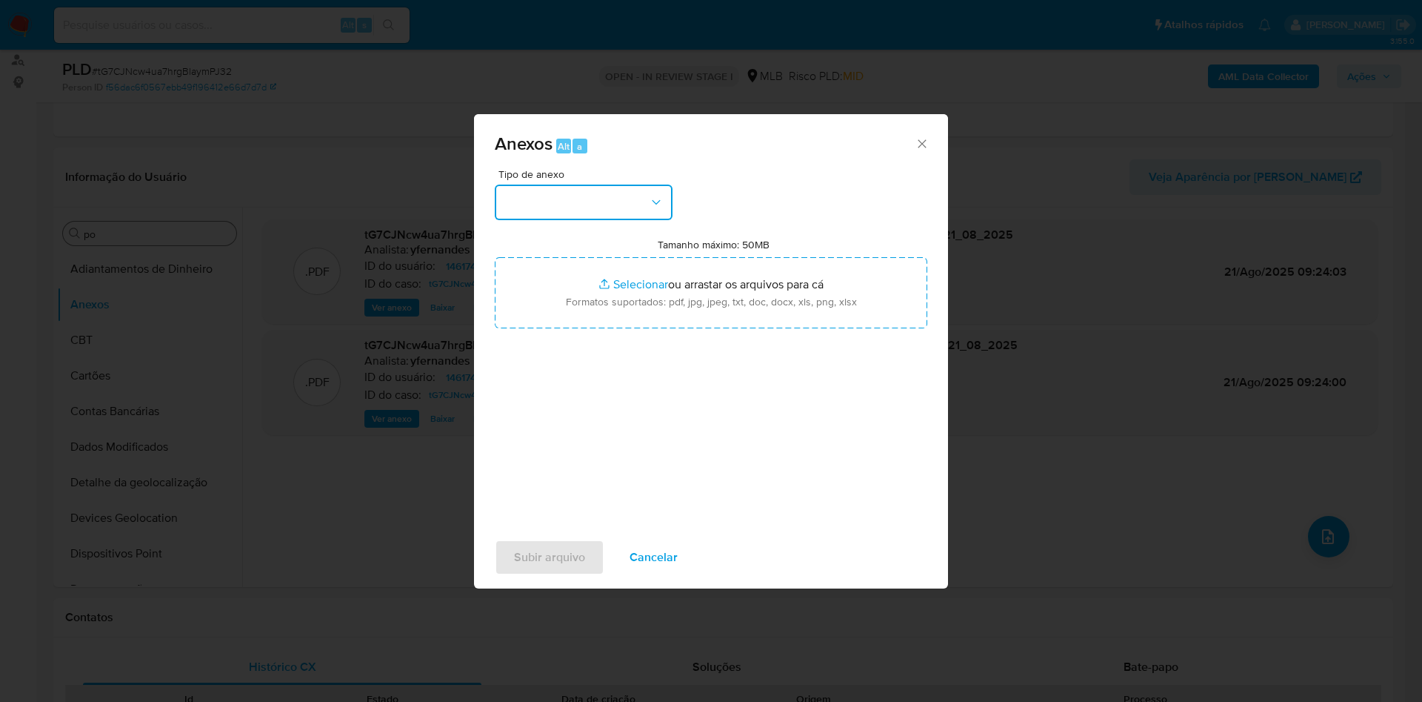
drag, startPoint x: 577, startPoint y: 191, endPoint x: 579, endPoint y: 201, distance: 9.7
click at [578, 191] on button "button" at bounding box center [584, 202] width 178 height 36
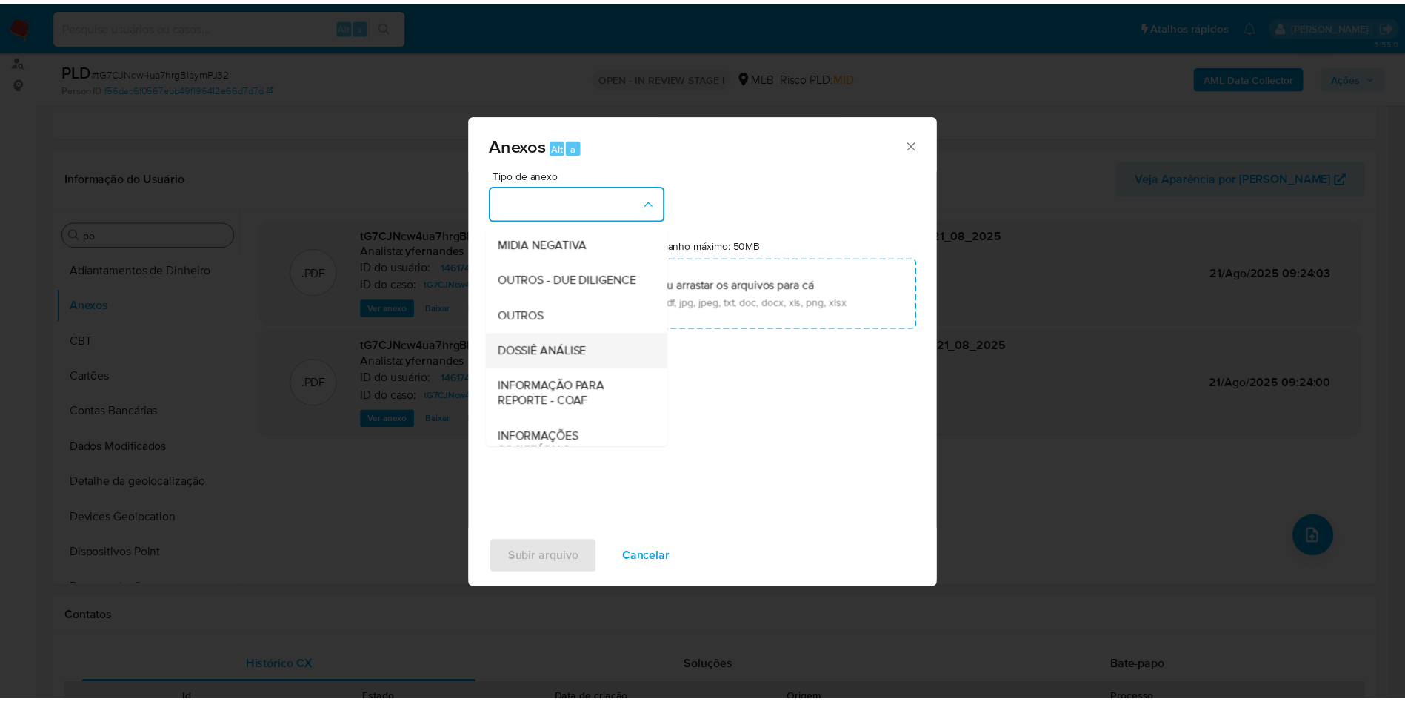
scroll to position [228, 0]
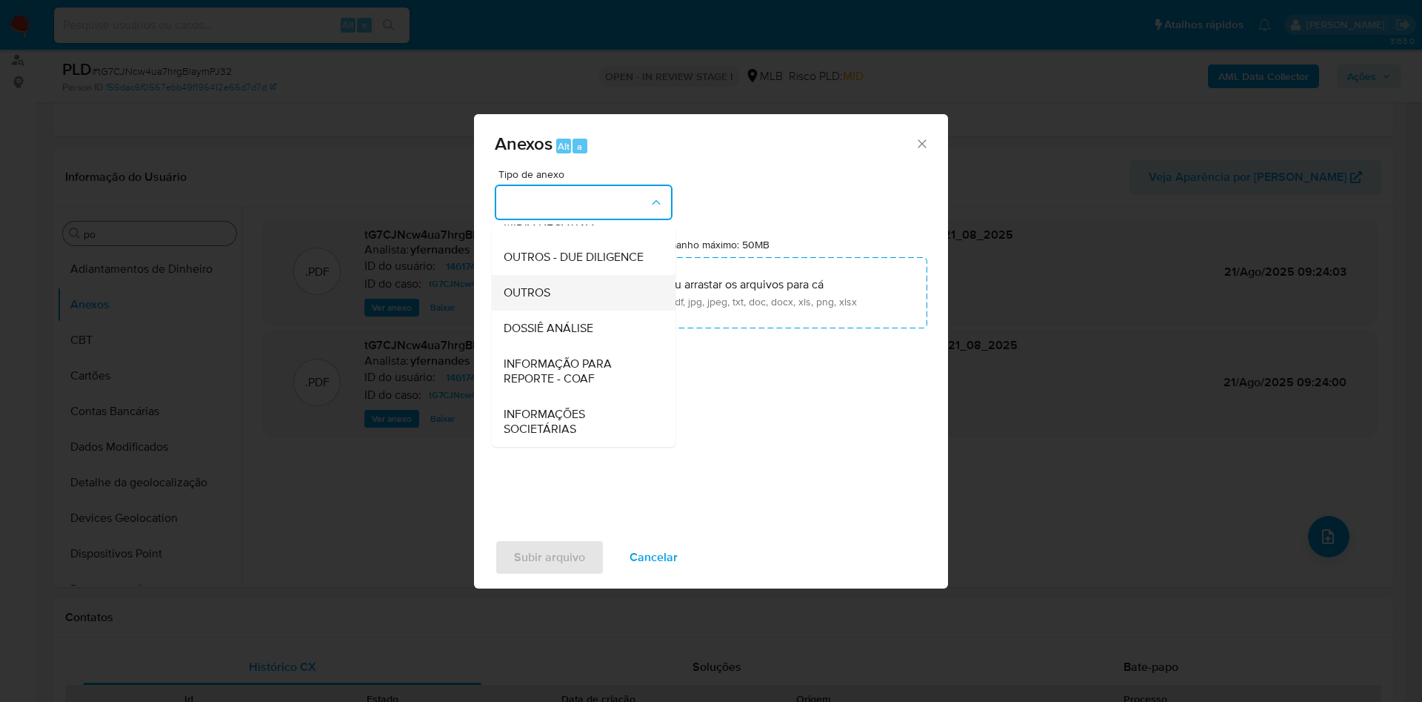
click at [576, 296] on div "OUTROS" at bounding box center [579, 293] width 151 height 36
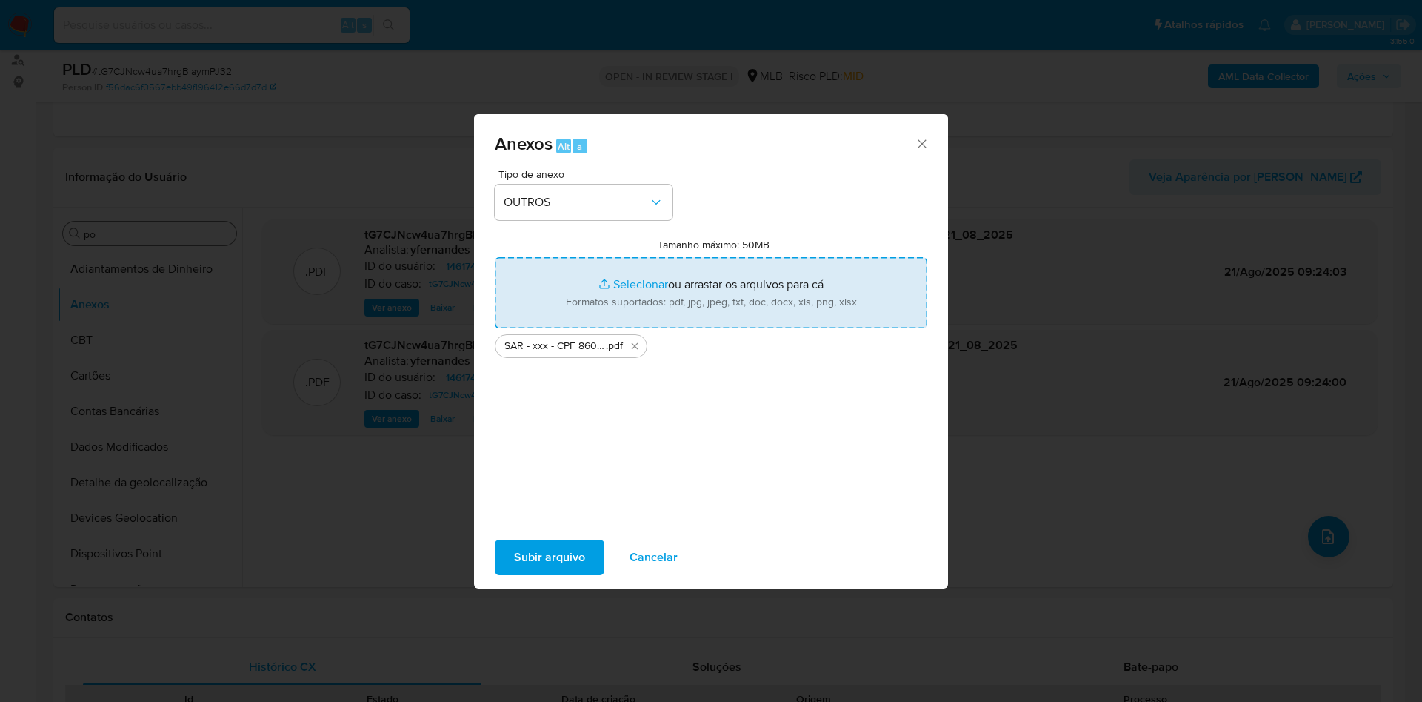
type input "C:\fakepath\Mulan 1461742672_2025_08_21_07_51_57.xlsx"
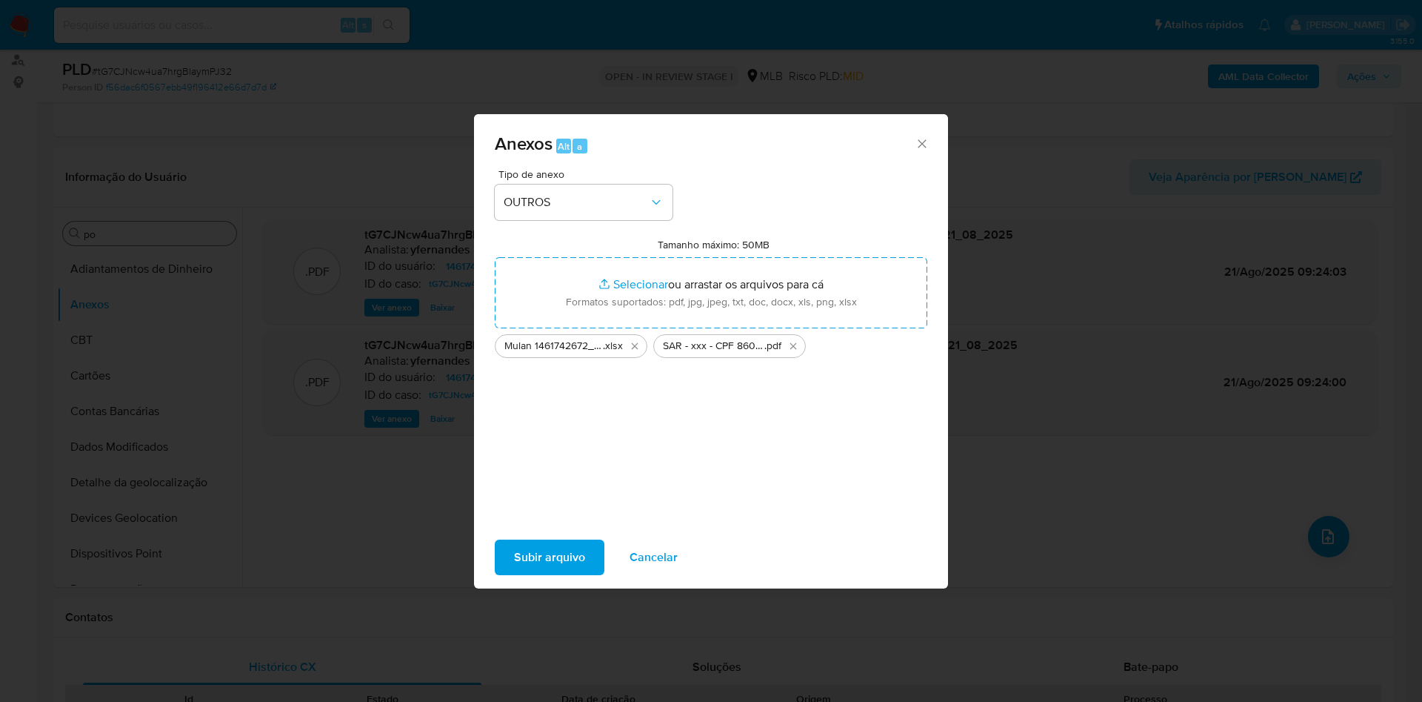
click at [571, 551] on span "Subir arquivo" at bounding box center [549, 557] width 71 height 33
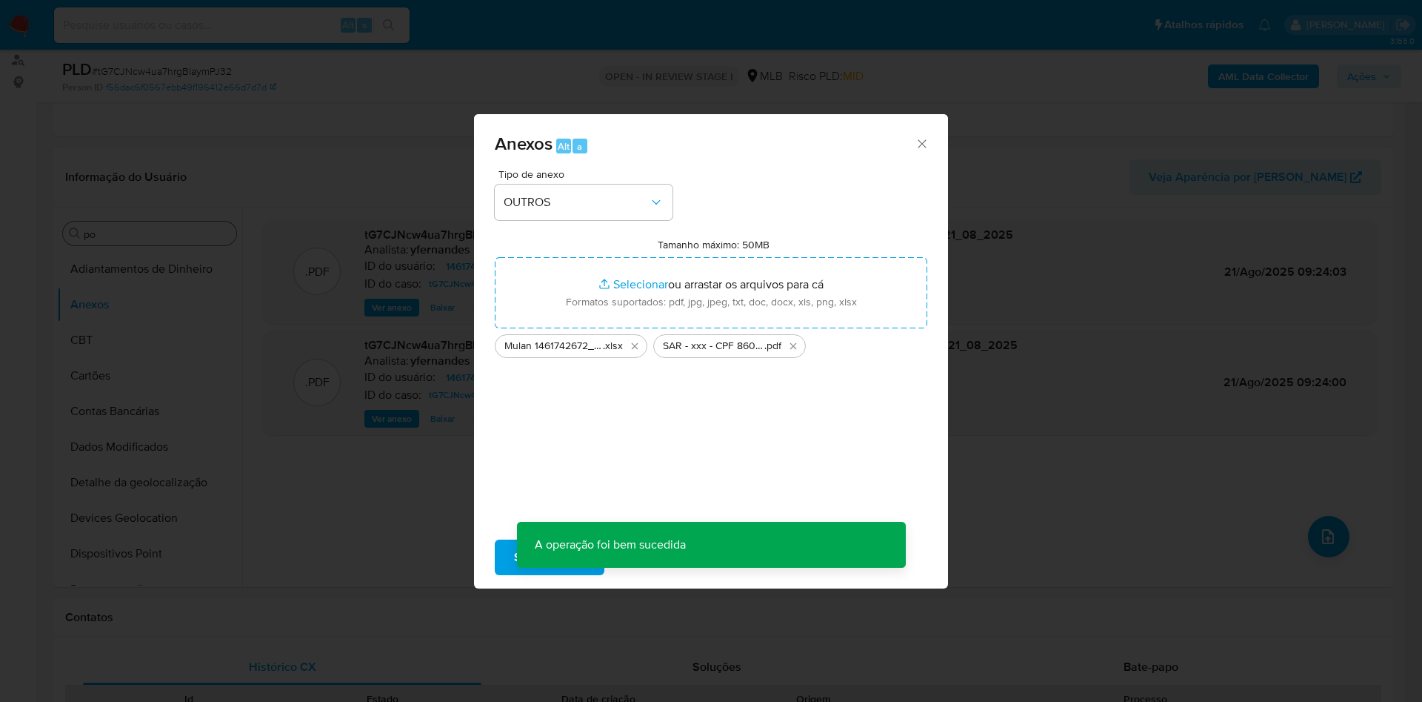
click at [67, 370] on div "Anexos Alt a Tipo de anexo OUTROS Tamanho máximo: 50MB Selecionar arquivos Sele…" at bounding box center [711, 351] width 1422 height 702
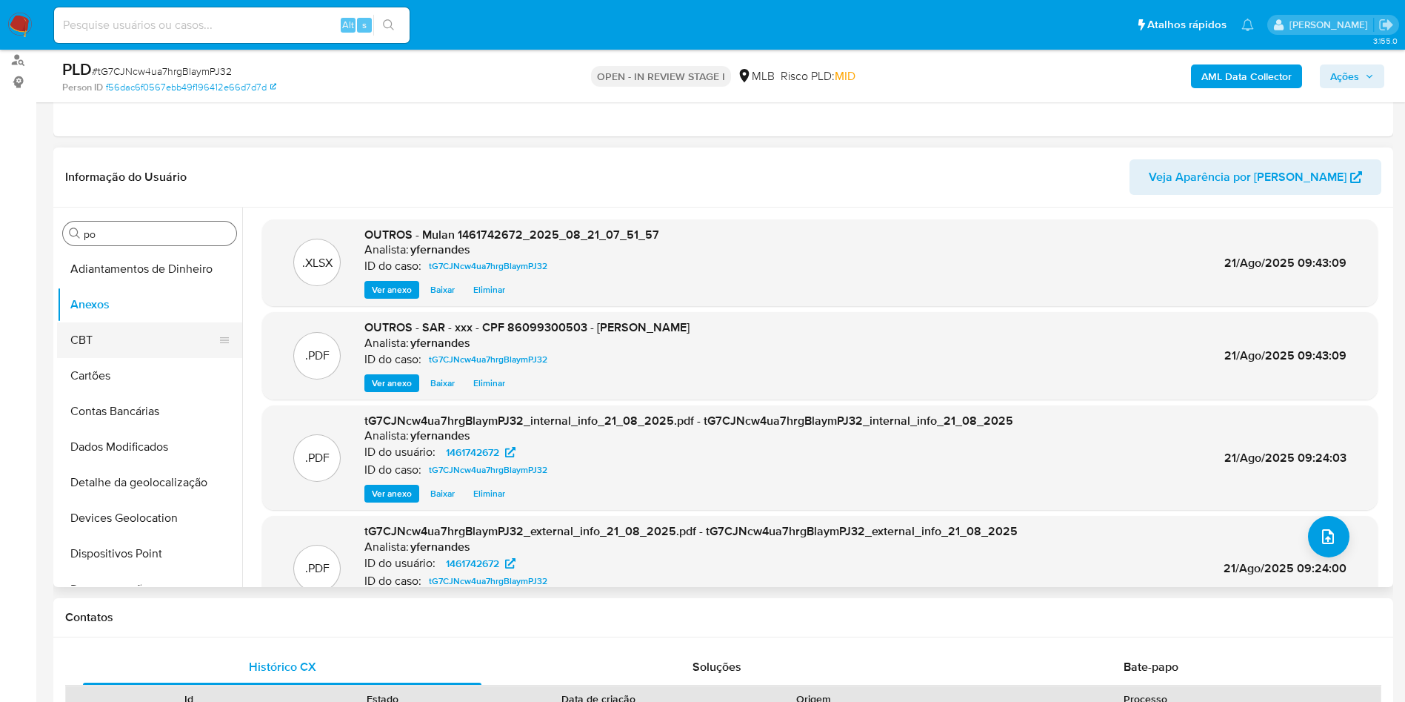
click at [109, 324] on button "CBT" at bounding box center [143, 340] width 173 height 36
click at [113, 308] on button "Anexos" at bounding box center [149, 305] width 185 height 36
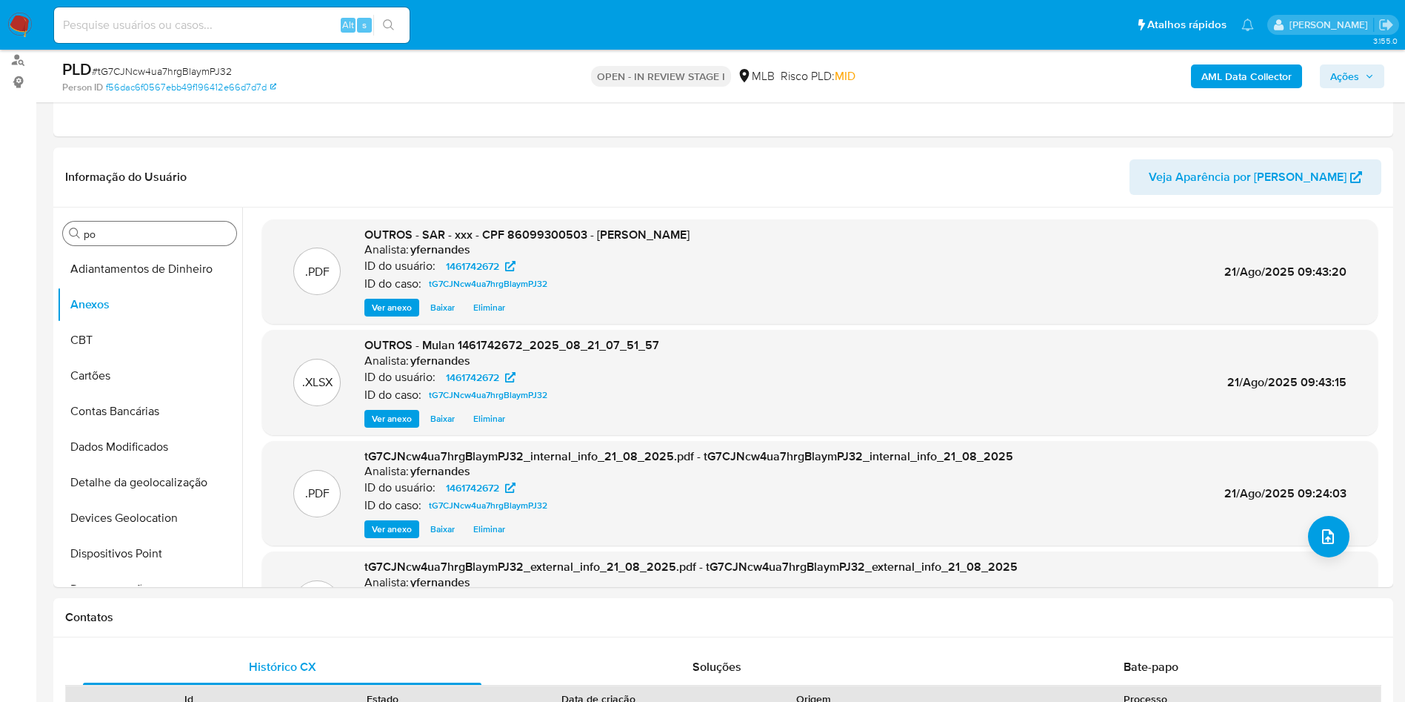
click at [1331, 76] on span "Ações" at bounding box center [1345, 76] width 29 height 24
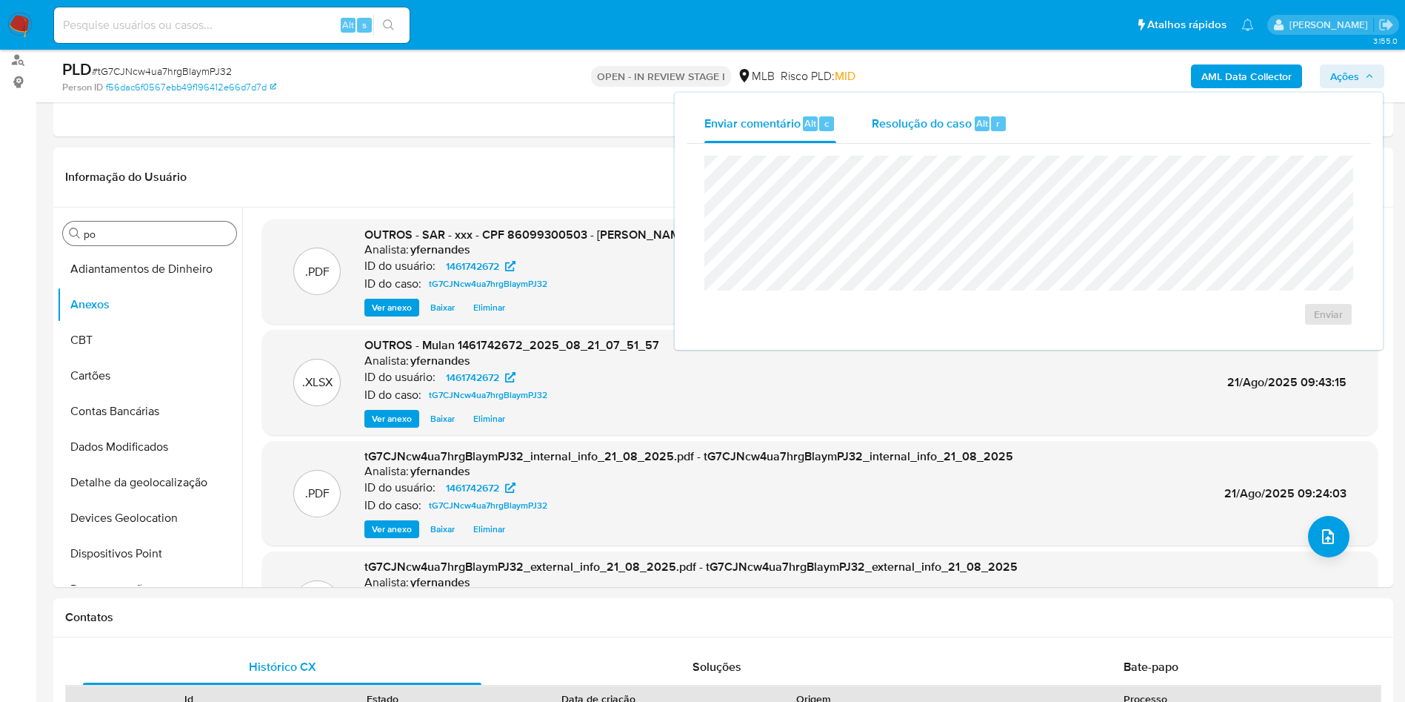
click at [1005, 118] on button "Resolução do caso Alt r" at bounding box center [939, 123] width 171 height 39
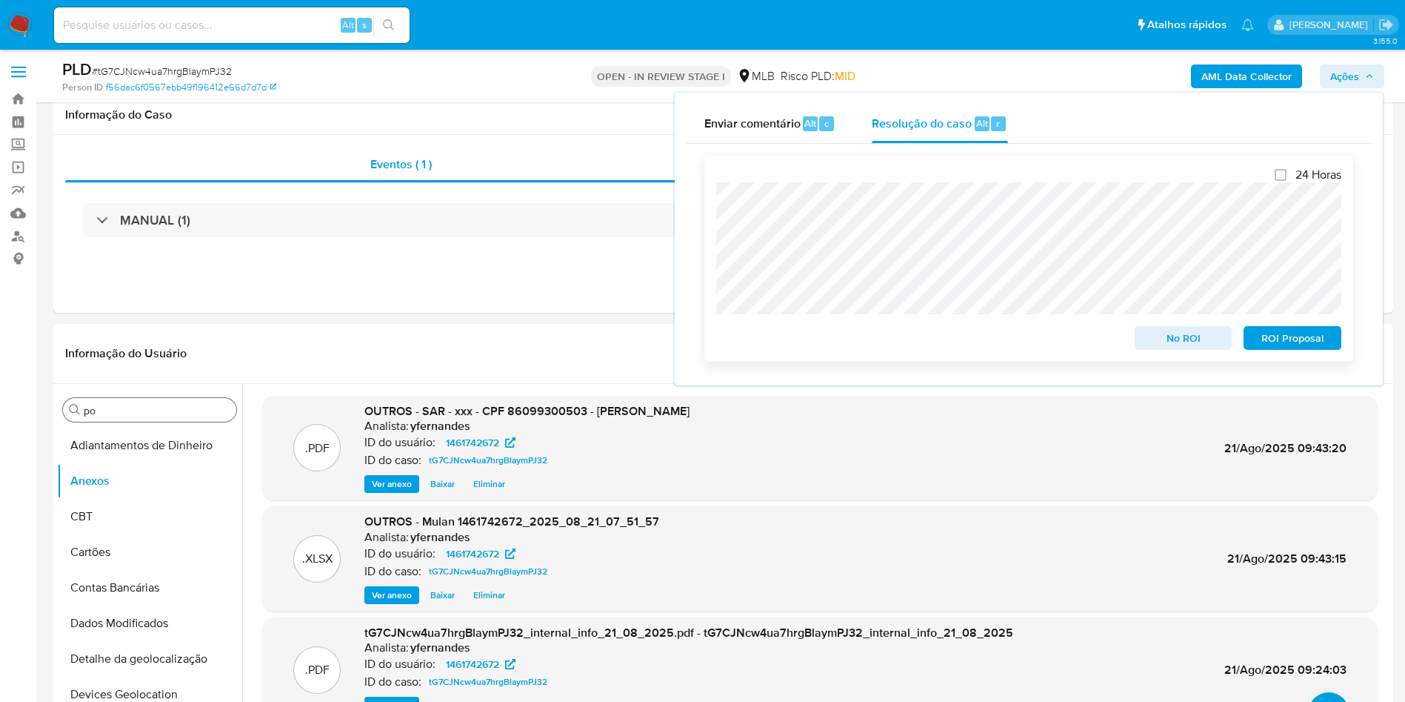
scroll to position [0, 0]
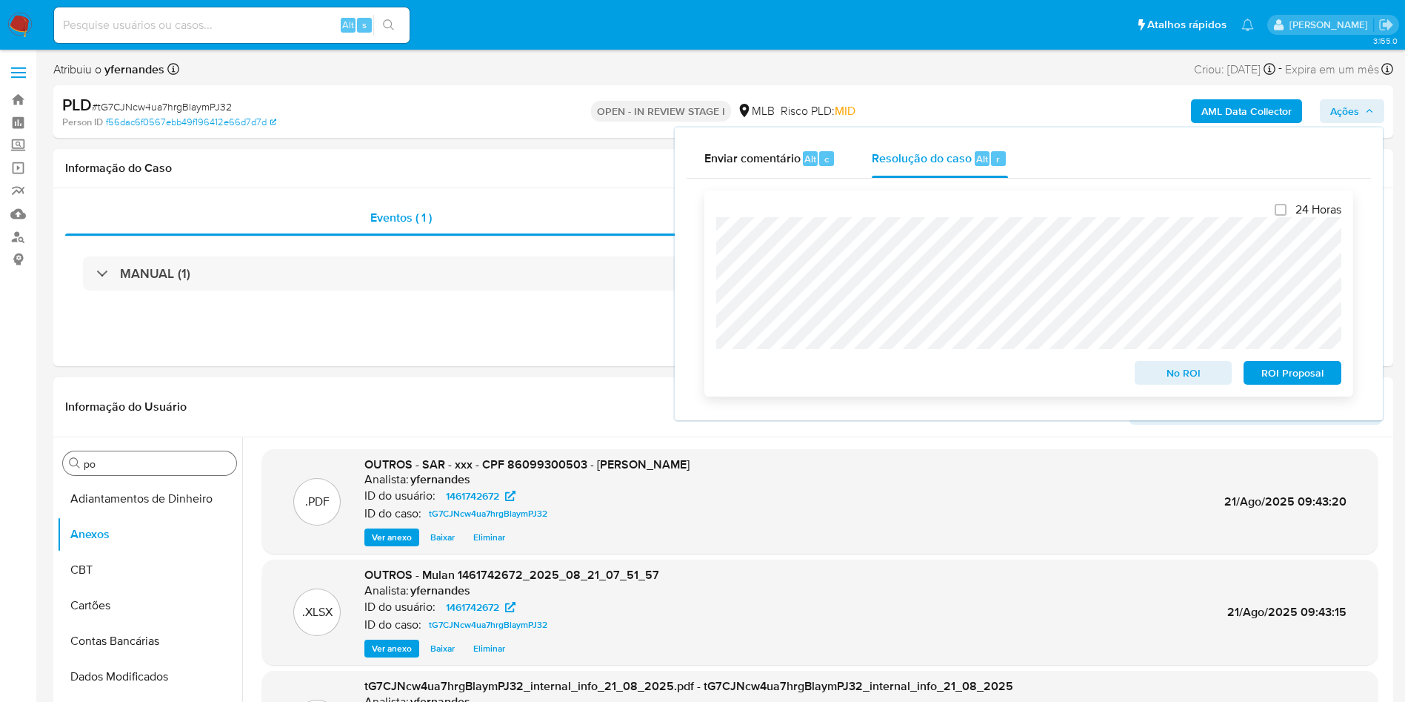
click at [1300, 383] on span "ROI Proposal" at bounding box center [1292, 372] width 77 height 21
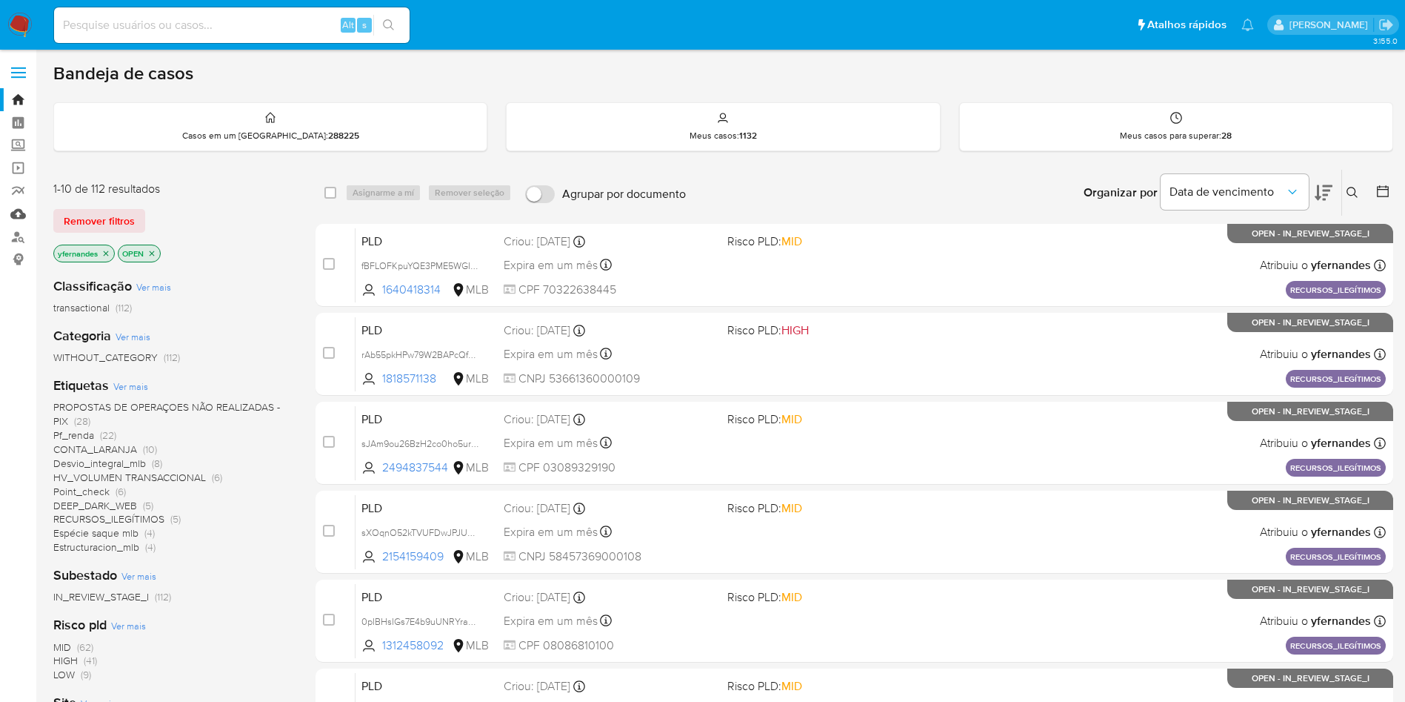
click at [18, 211] on link "Mulan" at bounding box center [88, 213] width 176 height 23
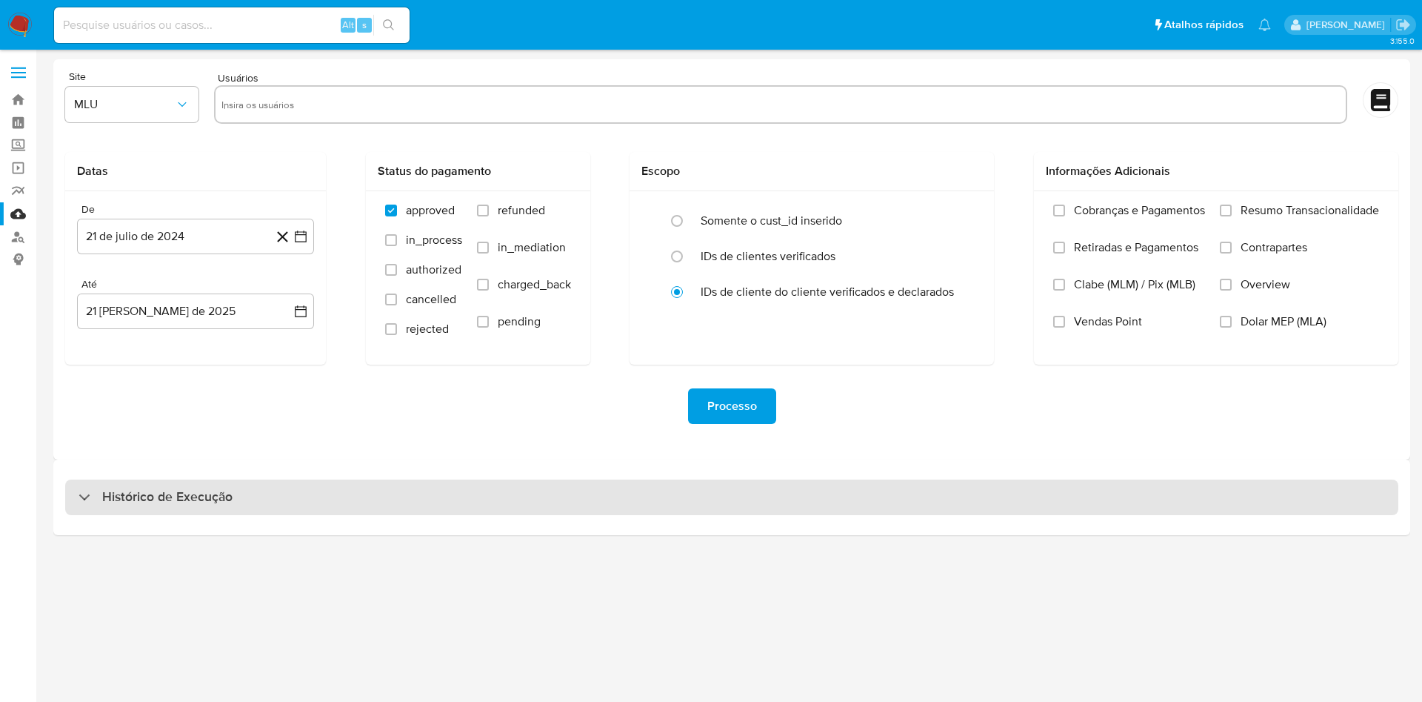
click at [595, 482] on div "Histórico de Execução" at bounding box center [731, 497] width 1333 height 36
select select "10"
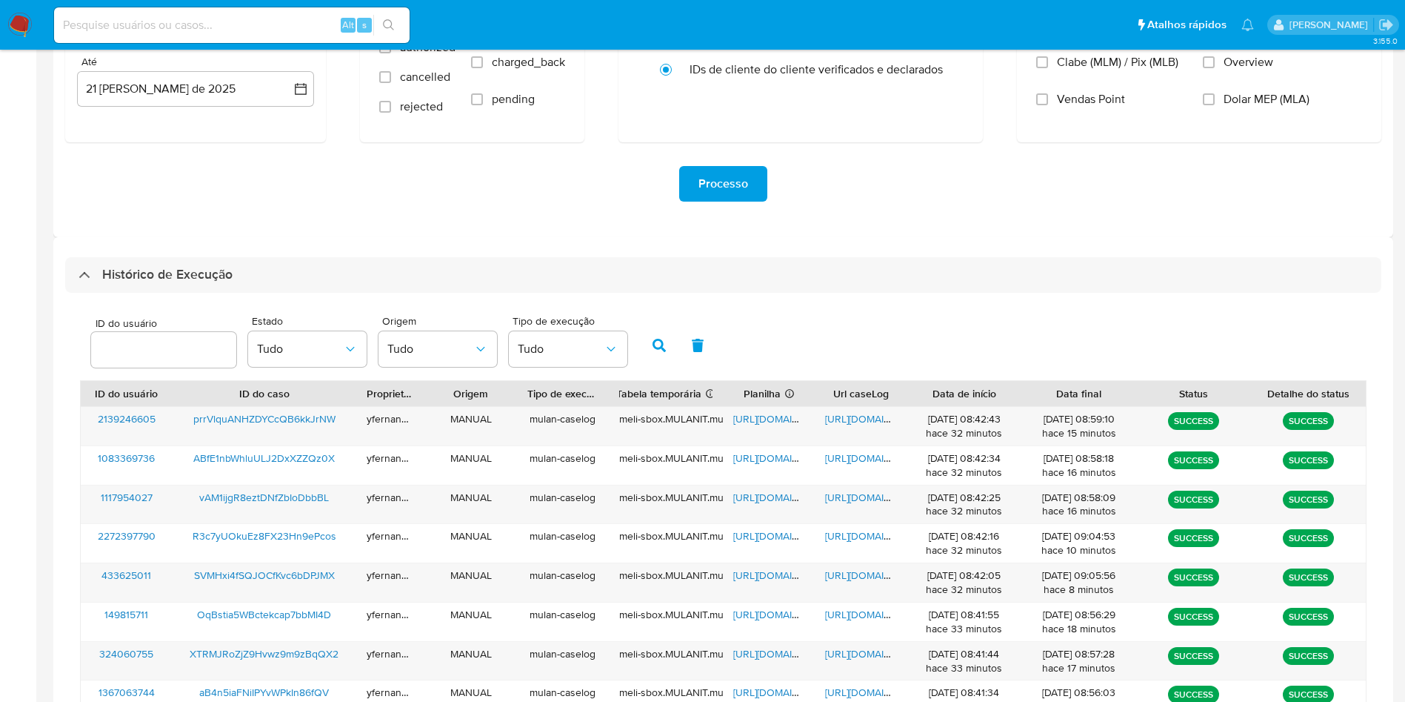
scroll to position [403, 0]
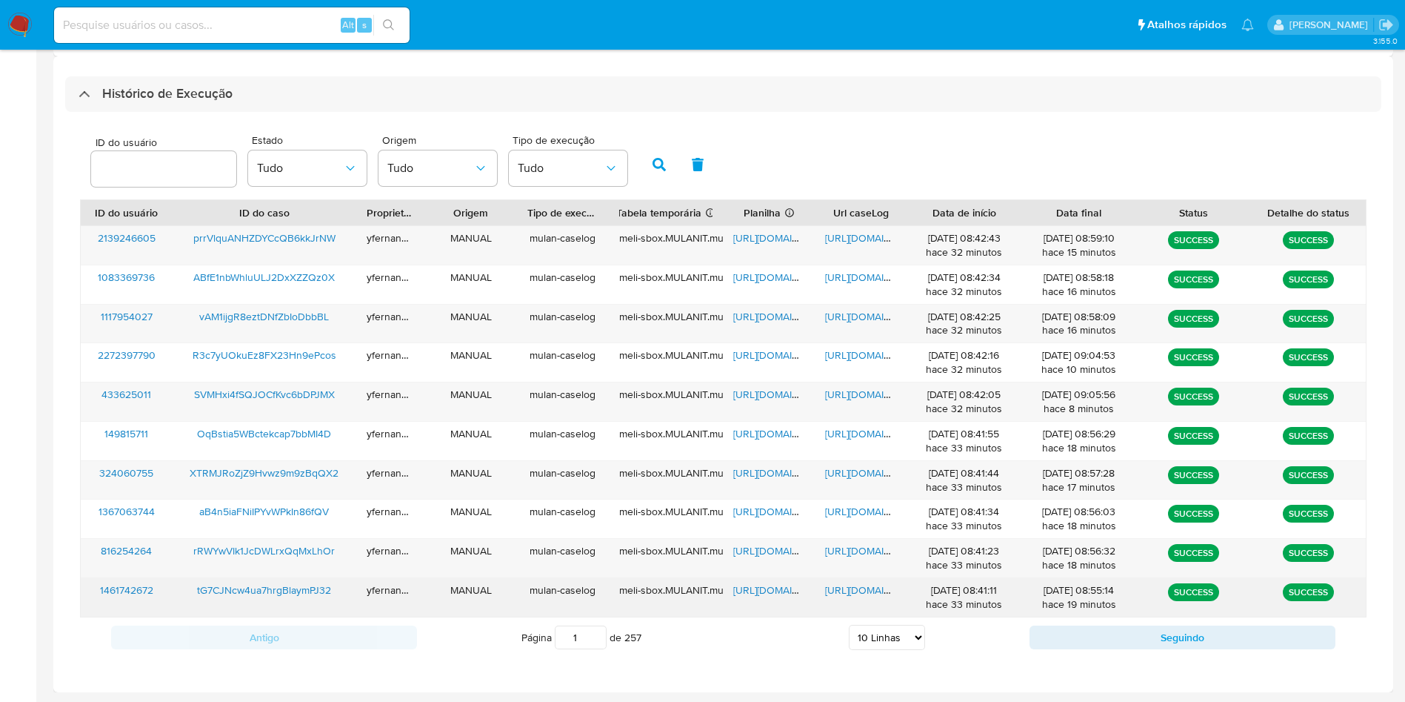
click at [773, 588] on span "https://docs.google.com/spreadsheets/d/1XGV_N7RukNslSL5PkVCOYetJWuQk2r-hQdTkaFH…" at bounding box center [784, 589] width 102 height 15
click at [861, 596] on span "https://docs.google.com/document/d/16sQVlqApC-ueG36pIL7zIhNUl9y5SZKez4gOvtqRoDs…" at bounding box center [876, 589] width 102 height 15
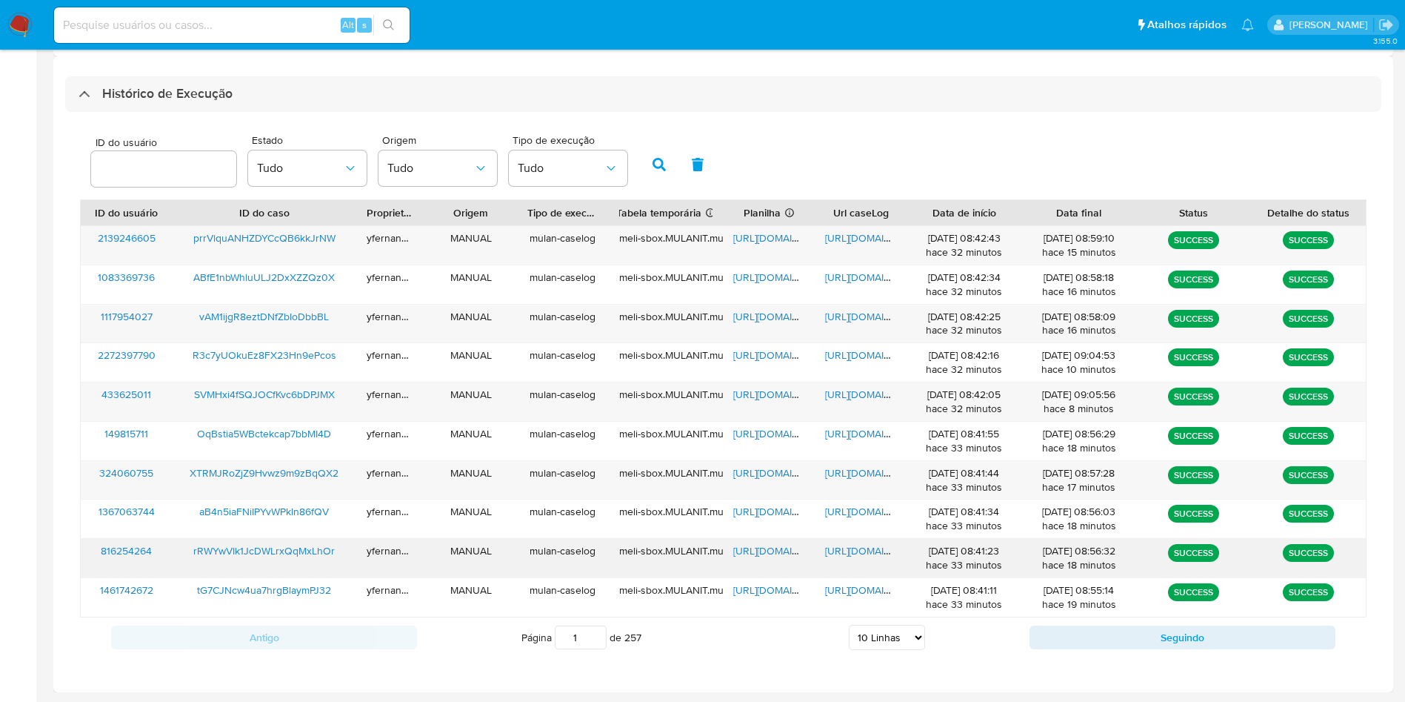
click at [781, 549] on span "https://docs.google.com/spreadsheets/d/13o02GE27Lr3vKDN8NrrLJ3SYhsr913ezNlmu6YC…" at bounding box center [784, 550] width 102 height 15
click at [856, 552] on span "https://docs.google.com/document/d/1IhjGIc1LOGqAWyfXCuaaGqtx_qFkjTeQmo989b3Bqho…" at bounding box center [876, 550] width 102 height 15
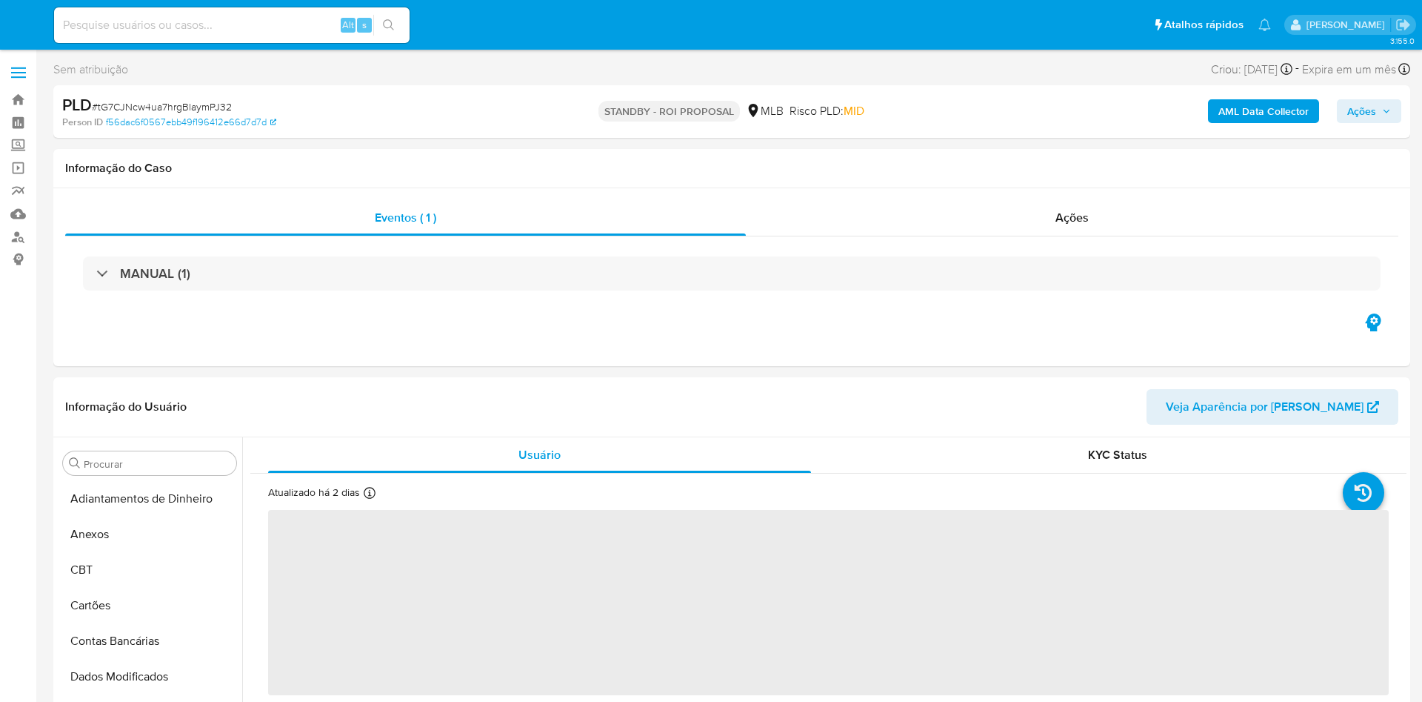
select select "10"
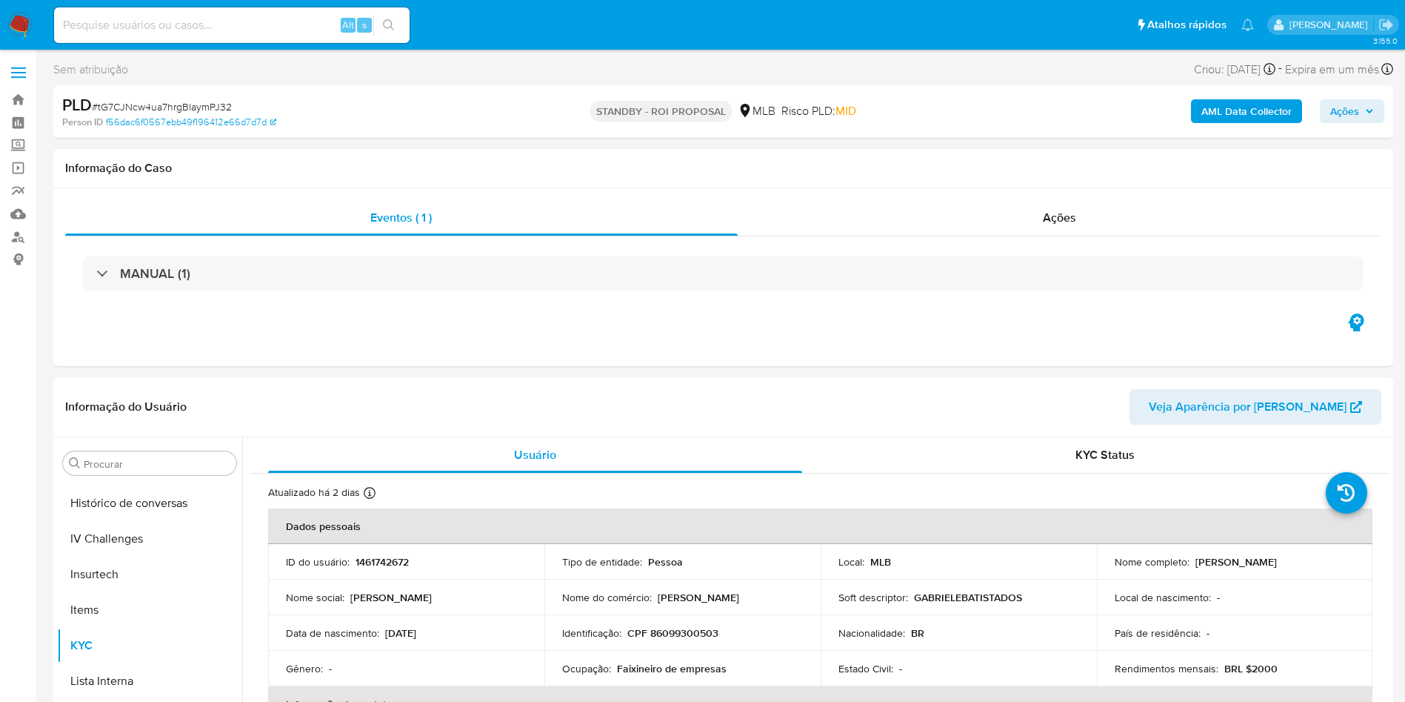
scroll to position [662, 0]
click at [987, 227] on div "Ações" at bounding box center [1060, 218] width 645 height 36
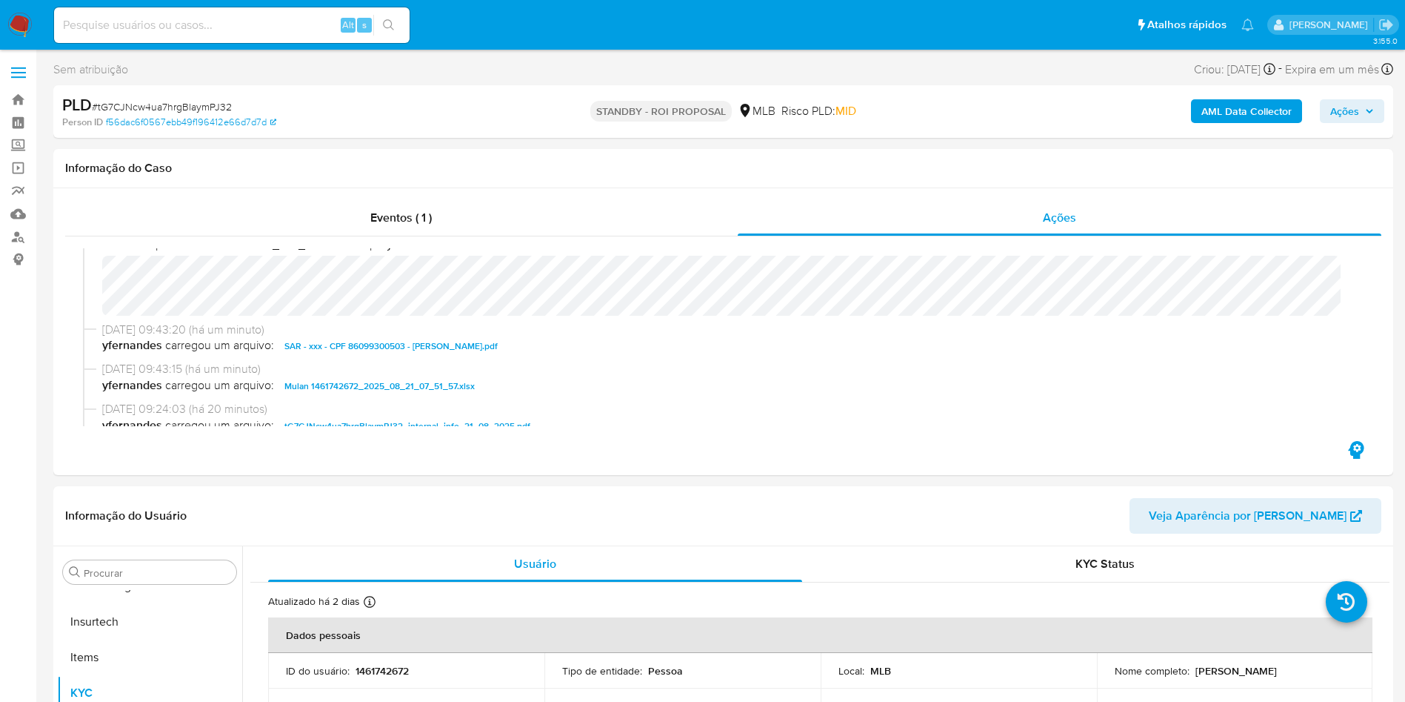
scroll to position [0, 0]
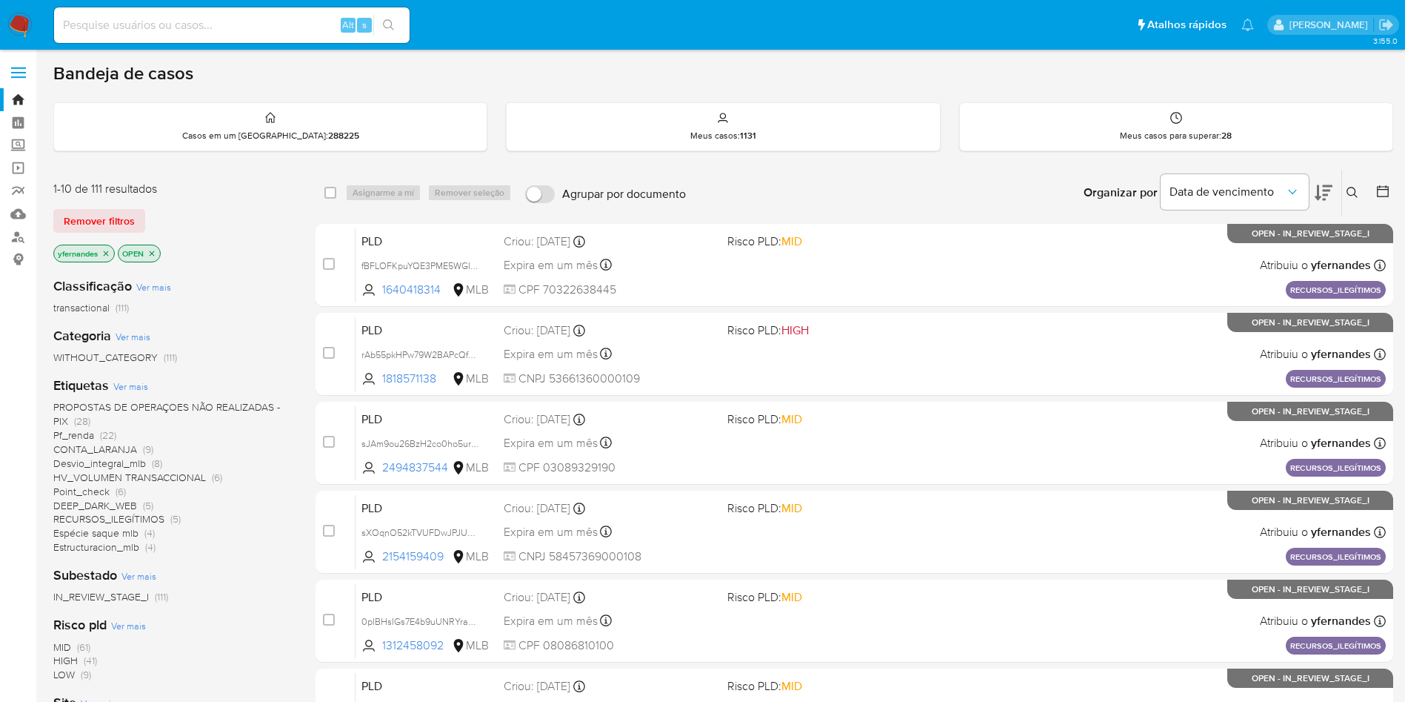
click at [219, 40] on div "Alt s" at bounding box center [232, 25] width 356 height 36
click at [200, 25] on input at bounding box center [232, 25] width 356 height 19
paste input "2327362040"
type input "2327362040"
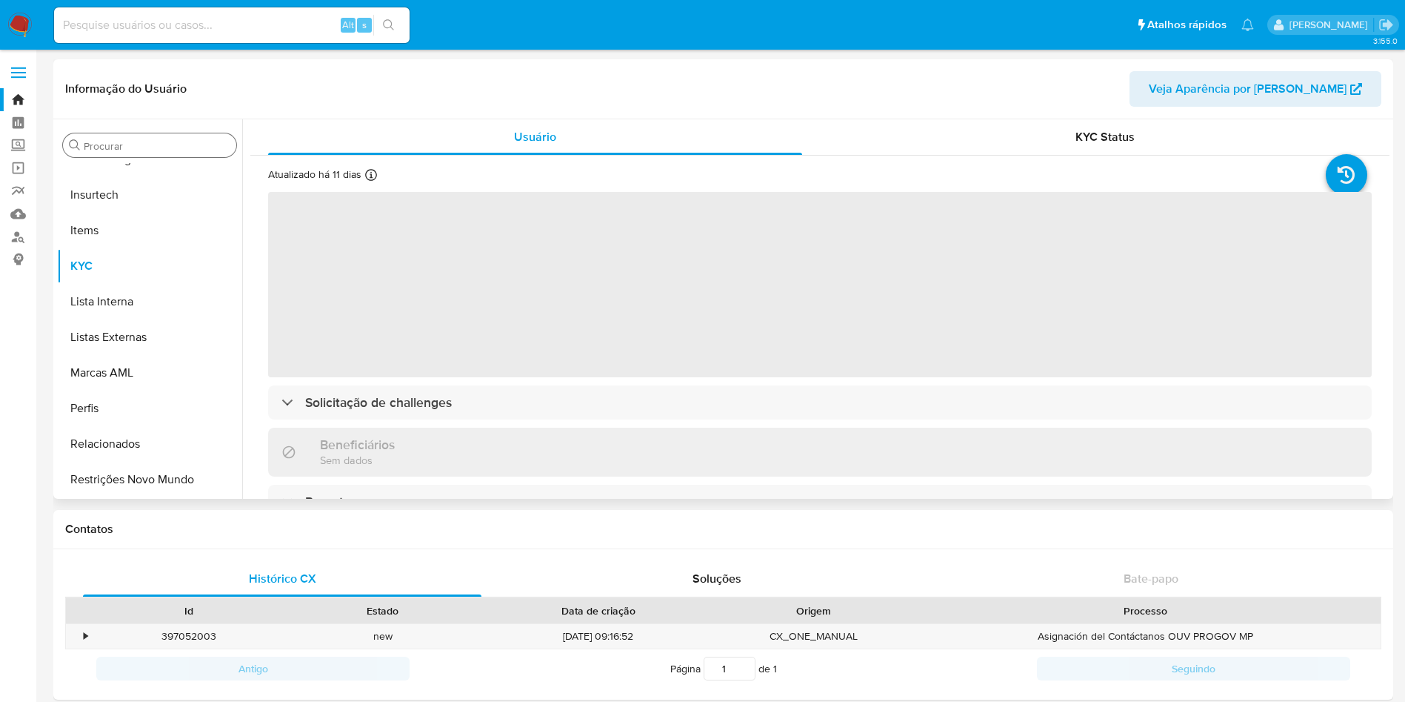
click at [114, 153] on div "Procurar" at bounding box center [149, 145] width 173 height 24
click at [104, 144] on input "Procurar" at bounding box center [157, 145] width 147 height 13
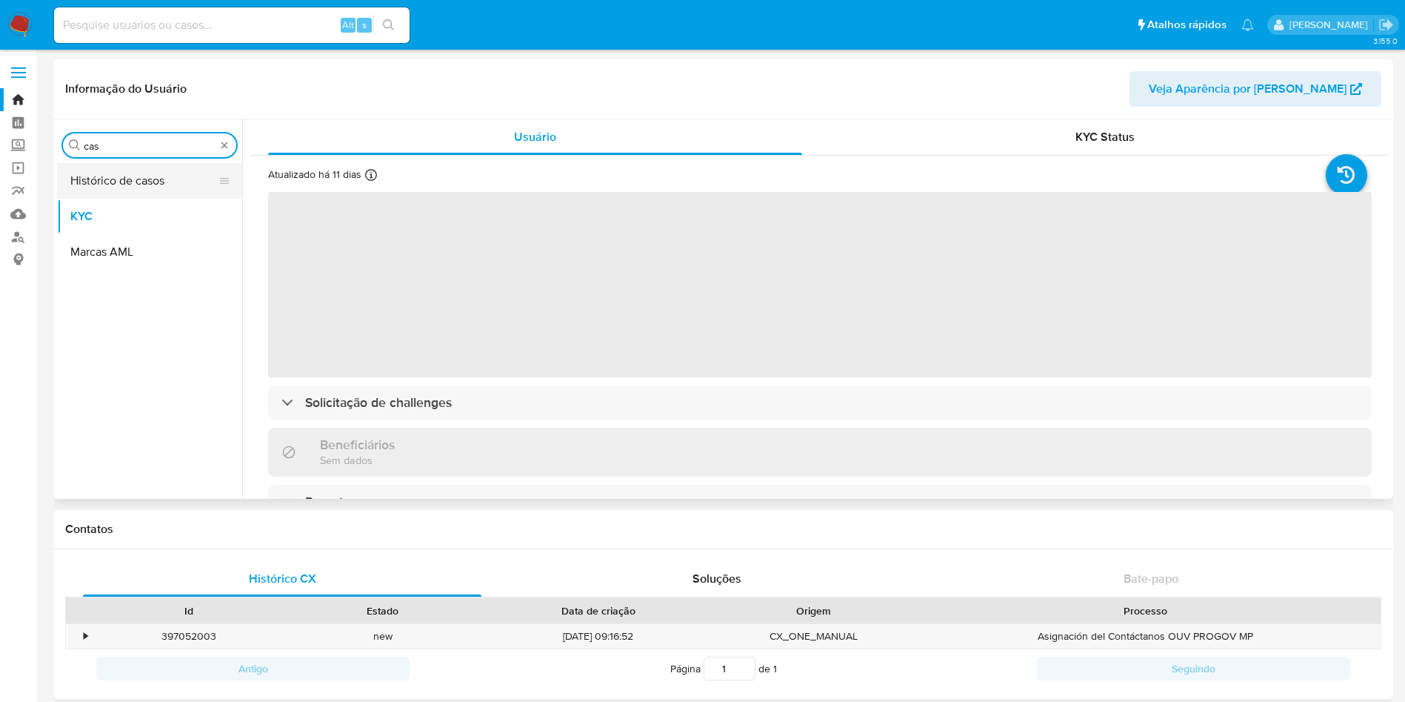
type input "cas"
click at [92, 190] on button "Histórico de casos" at bounding box center [143, 181] width 173 height 36
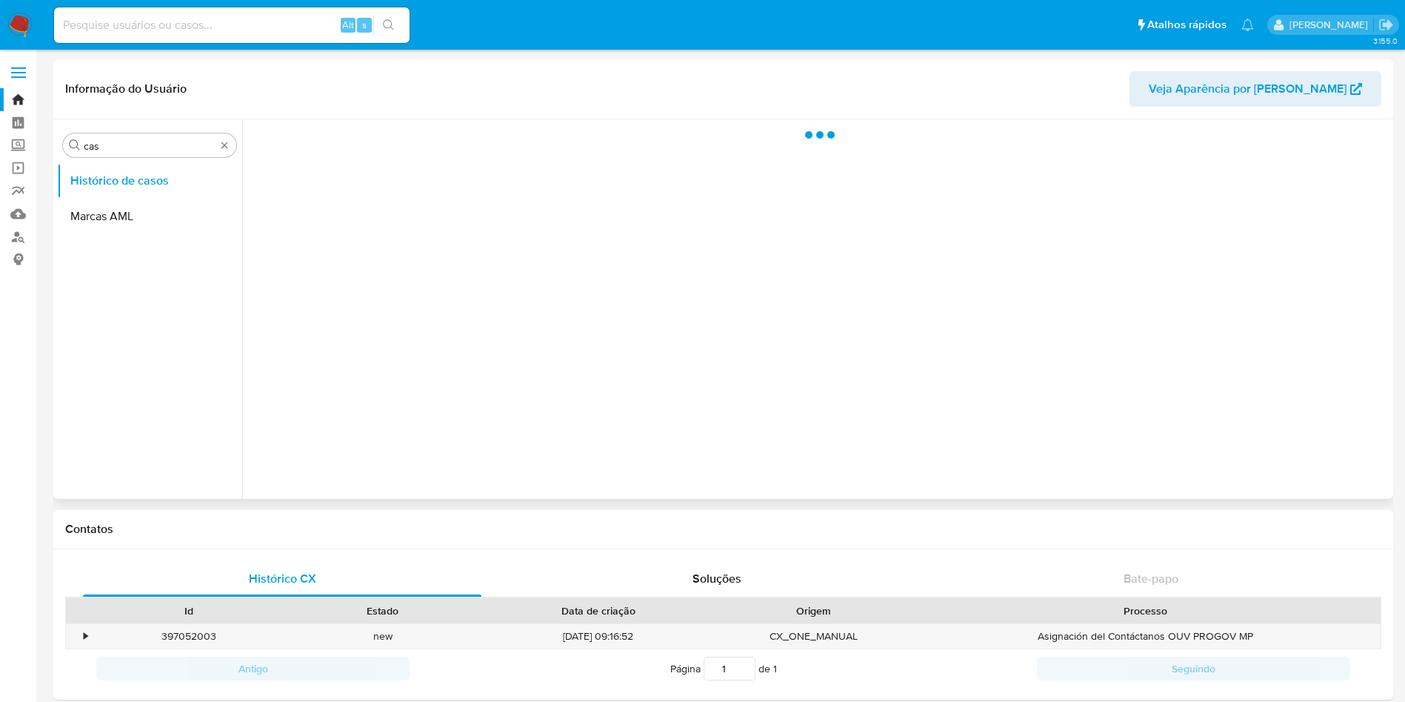
select select "10"
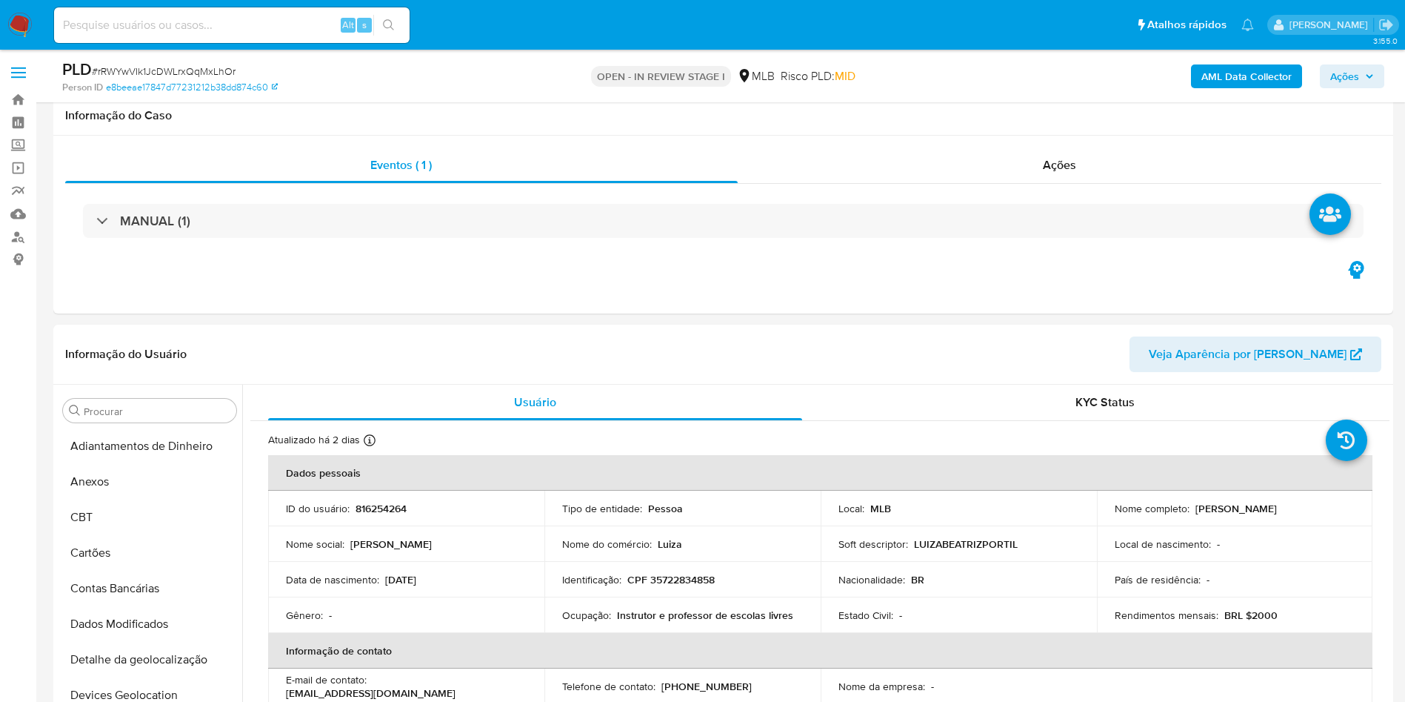
drag, startPoint x: 0, startPoint y: 0, endPoint x: 227, endPoint y: 58, distance: 233.9
click at [227, 59] on div "PLD # rRWYwVIk1JcDWLrxQqMxLhOr" at bounding box center [280, 70] width 436 height 22
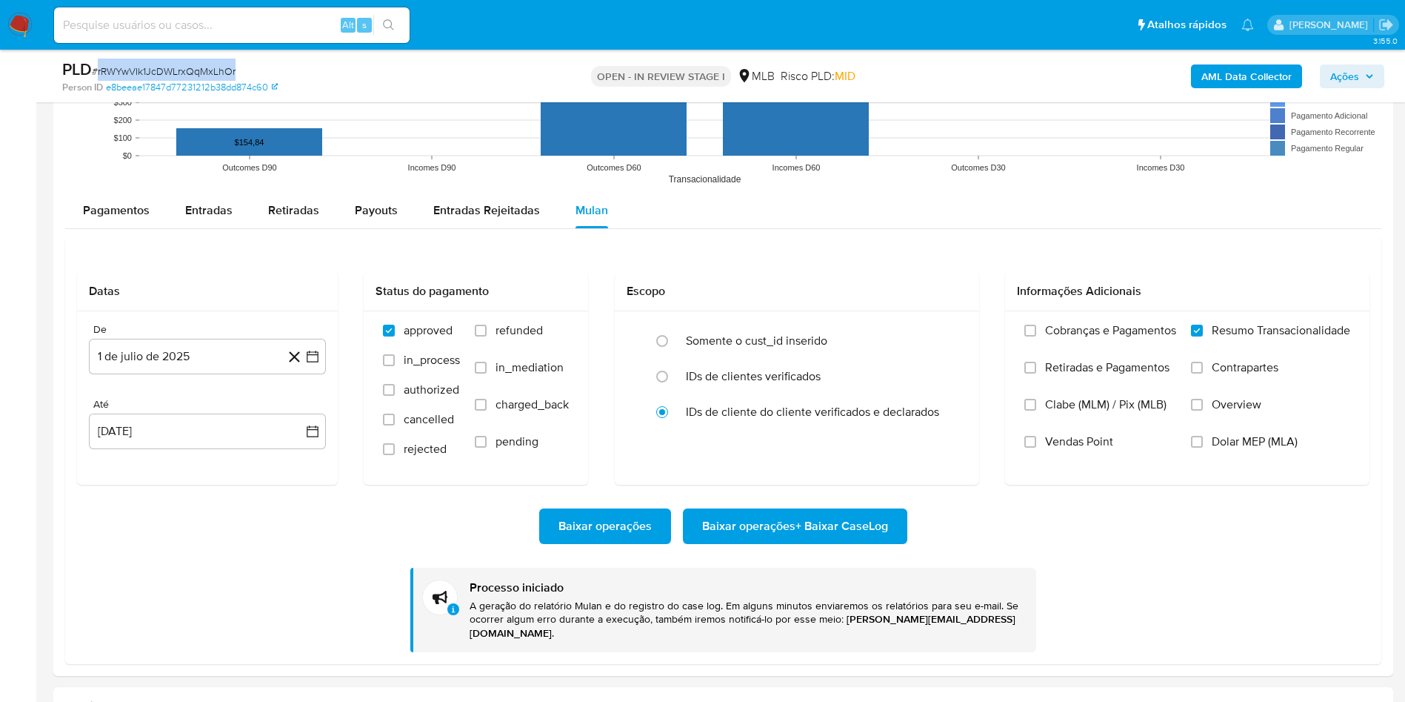
click at [227, 59] on div "PLD # rRWYwVIk1JcDWLrxQqMxLhOr" at bounding box center [280, 70] width 436 height 22
copy span "rRWYwVIk1JcDWLrxQqMxLhOr"
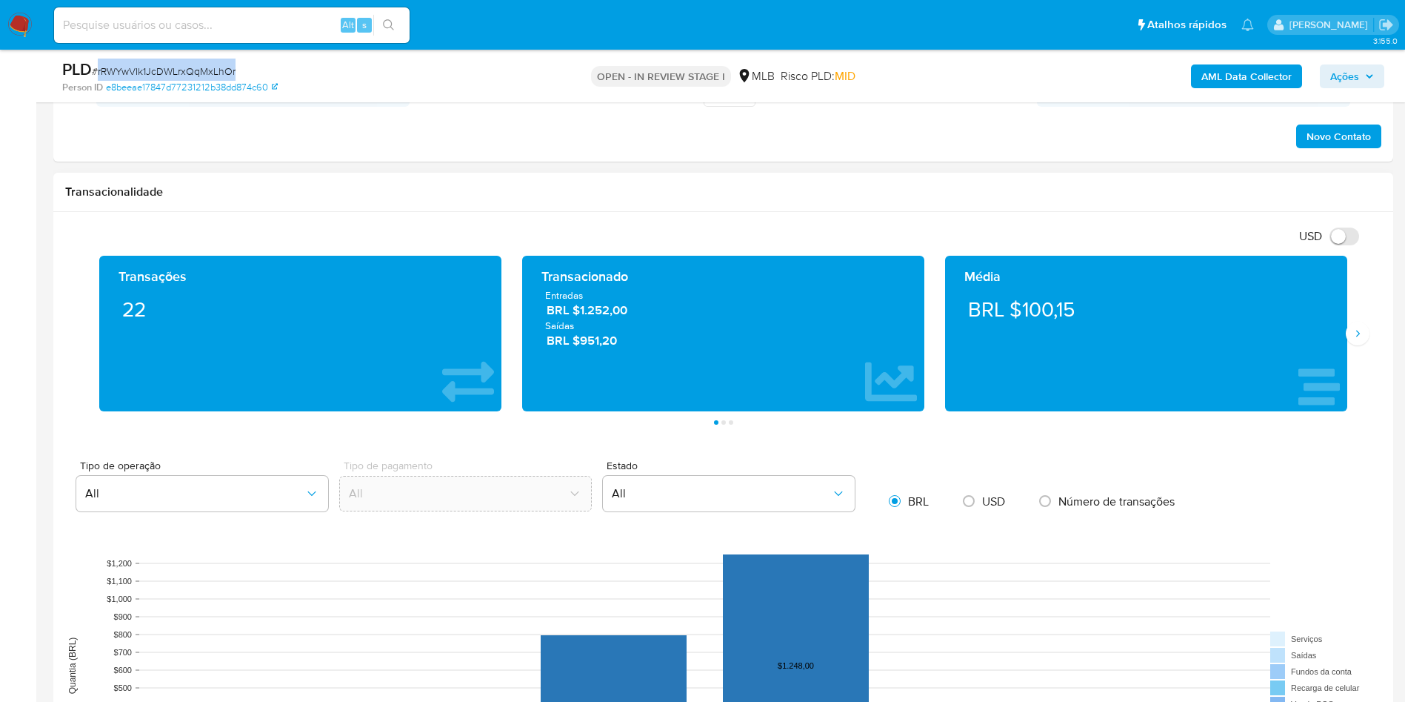
scroll to position [817, 0]
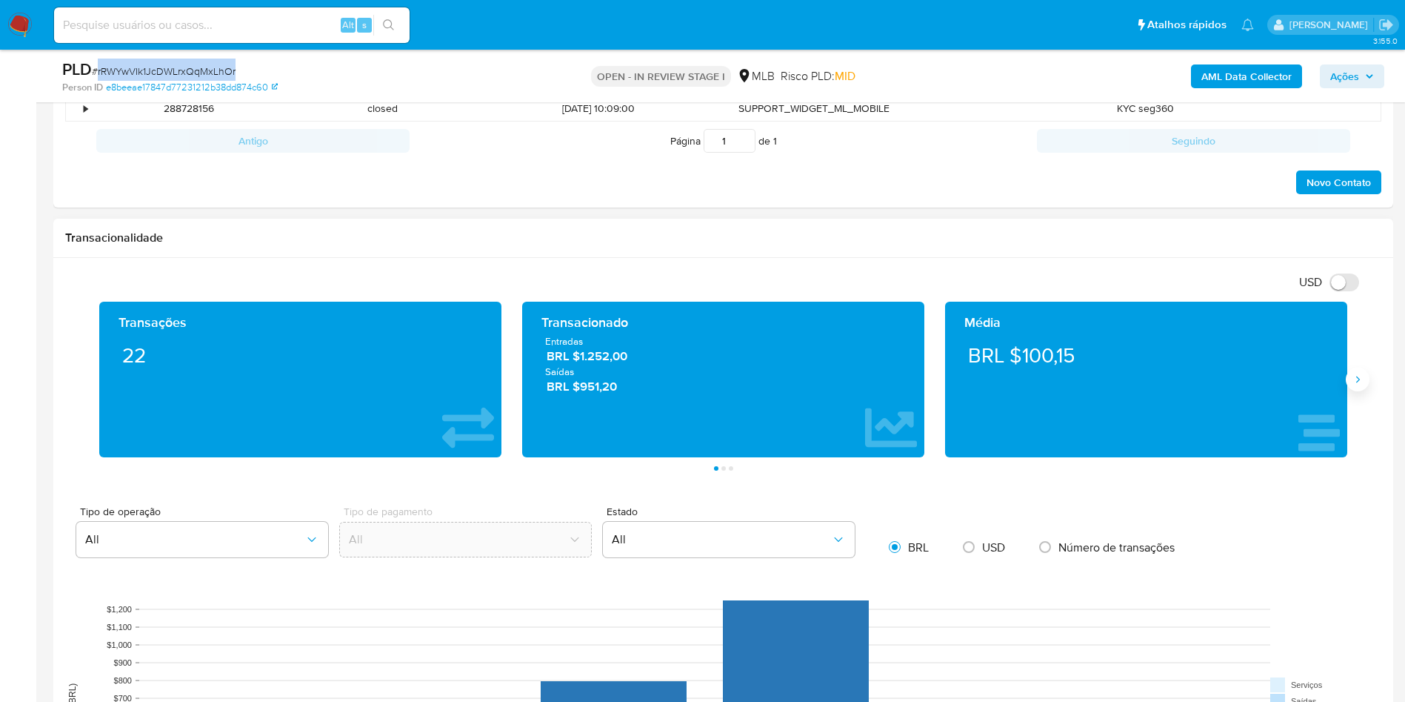
click at [1353, 370] on button "Siguiente" at bounding box center [1358, 379] width 24 height 24
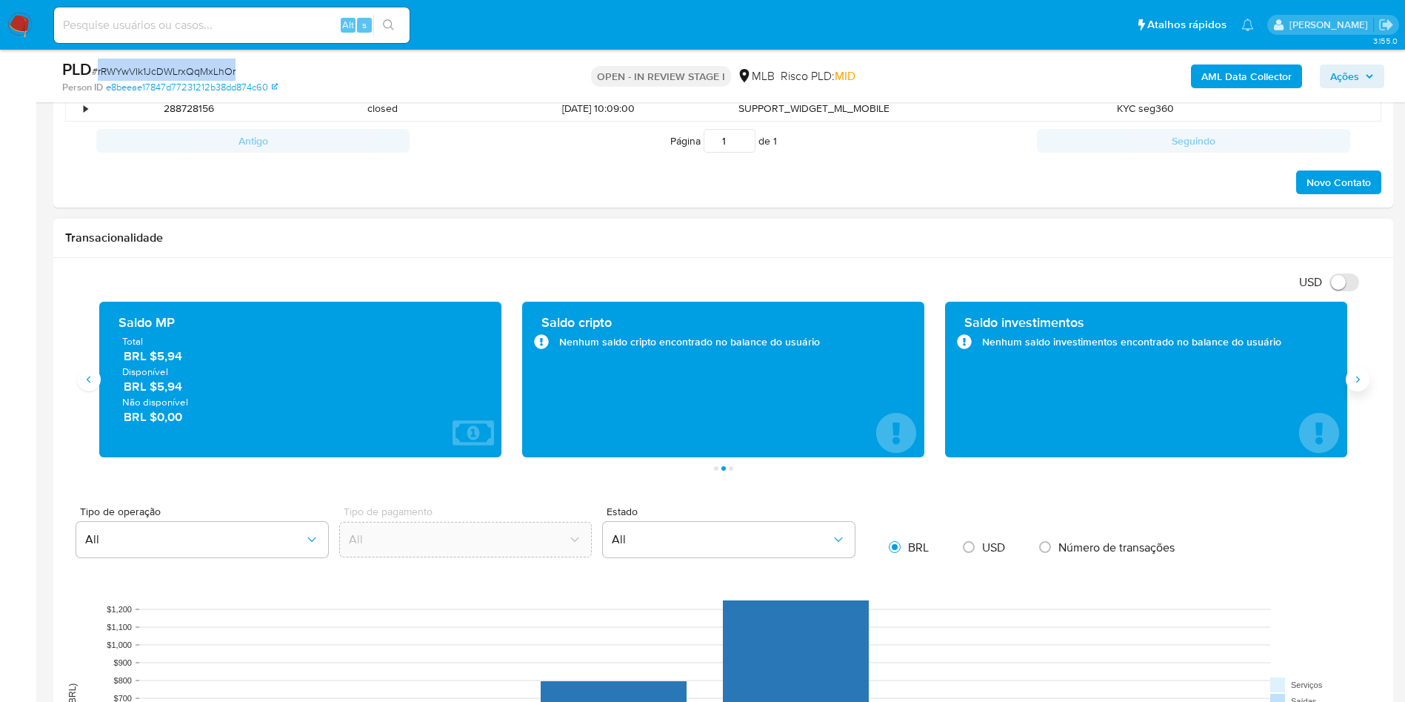
click at [1353, 370] on button "Siguiente" at bounding box center [1358, 379] width 24 height 24
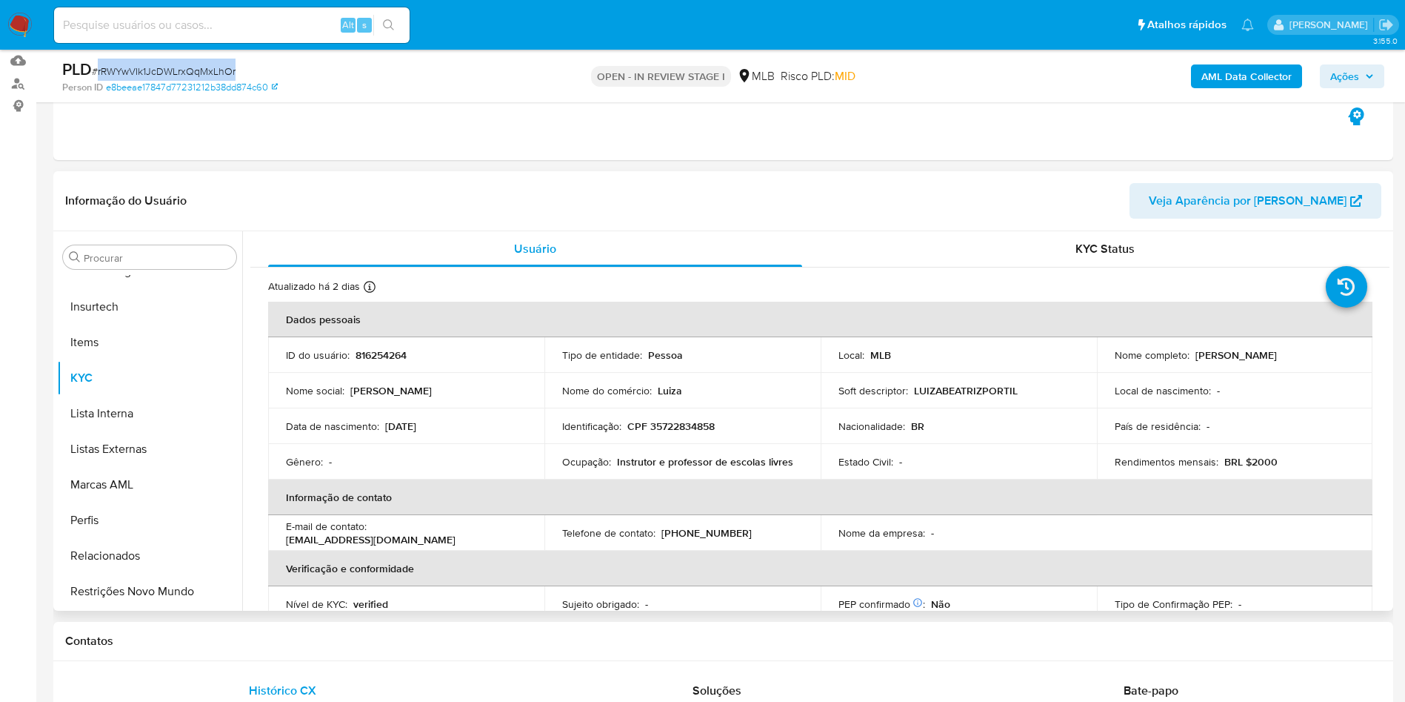
scroll to position [150, 0]
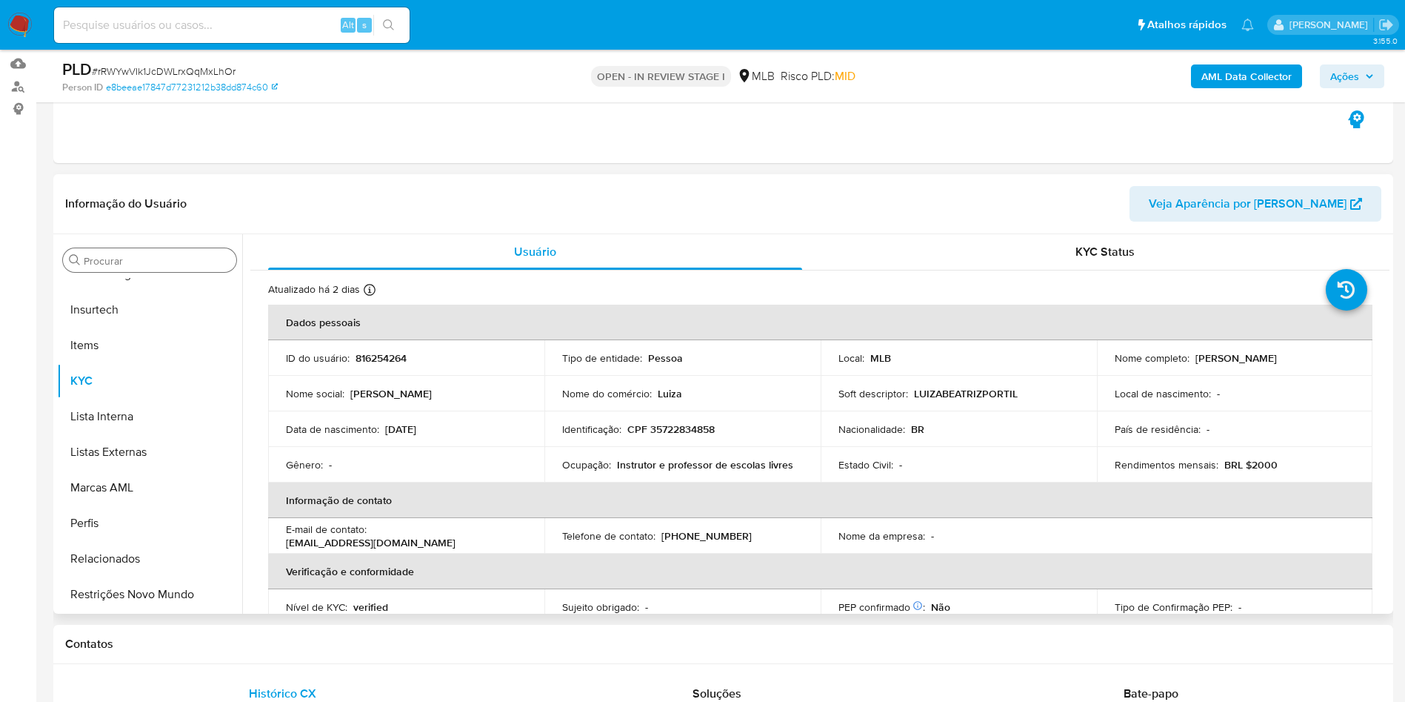
click at [176, 268] on div "Procurar" at bounding box center [149, 260] width 173 height 24
click at [155, 259] on input "Procurar" at bounding box center [157, 260] width 147 height 13
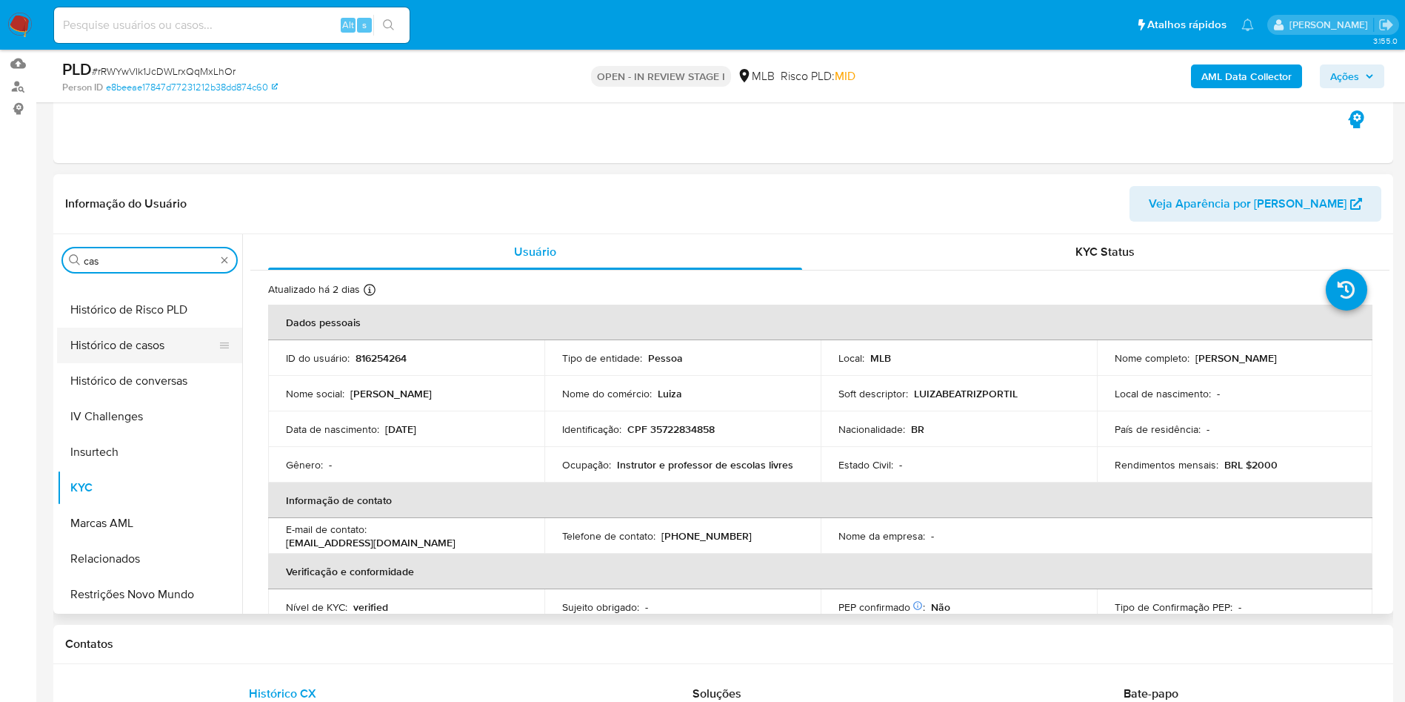
scroll to position [0, 0]
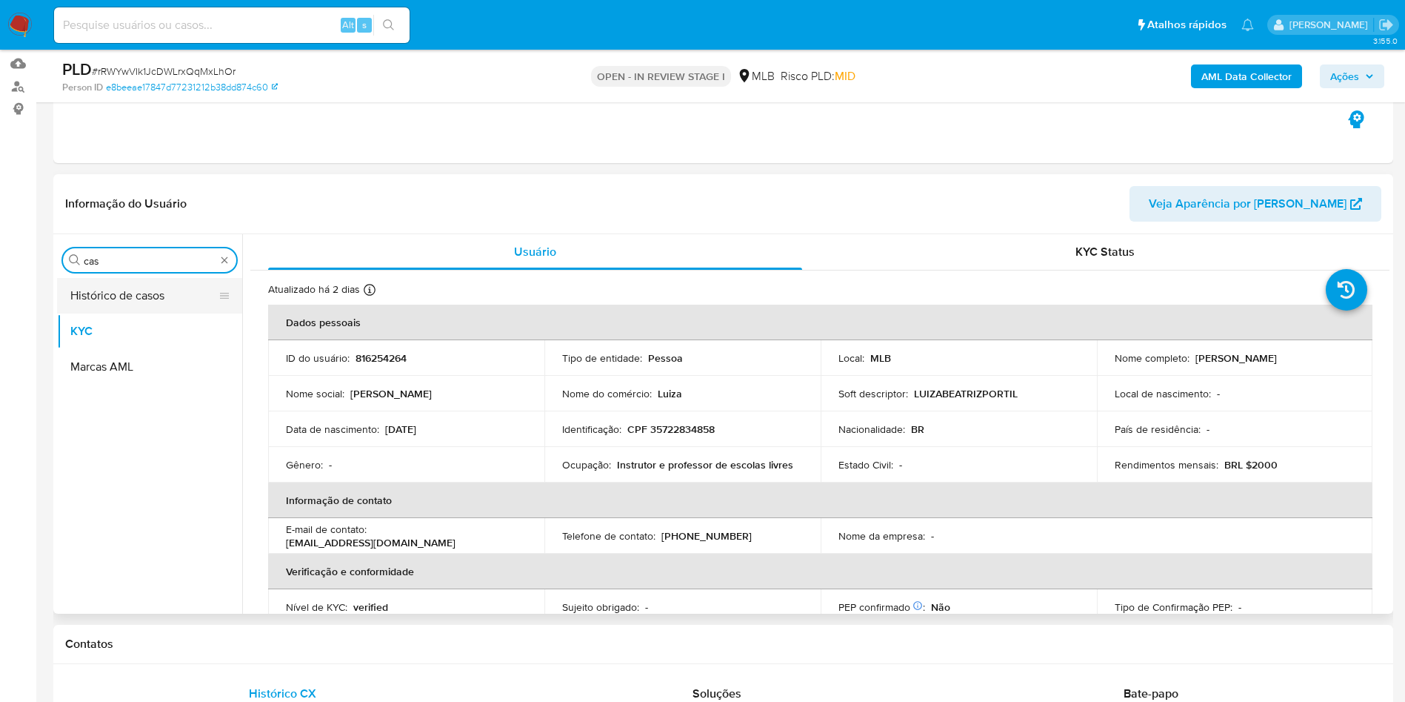
click at [105, 310] on button "Histórico de casos" at bounding box center [143, 296] width 173 height 36
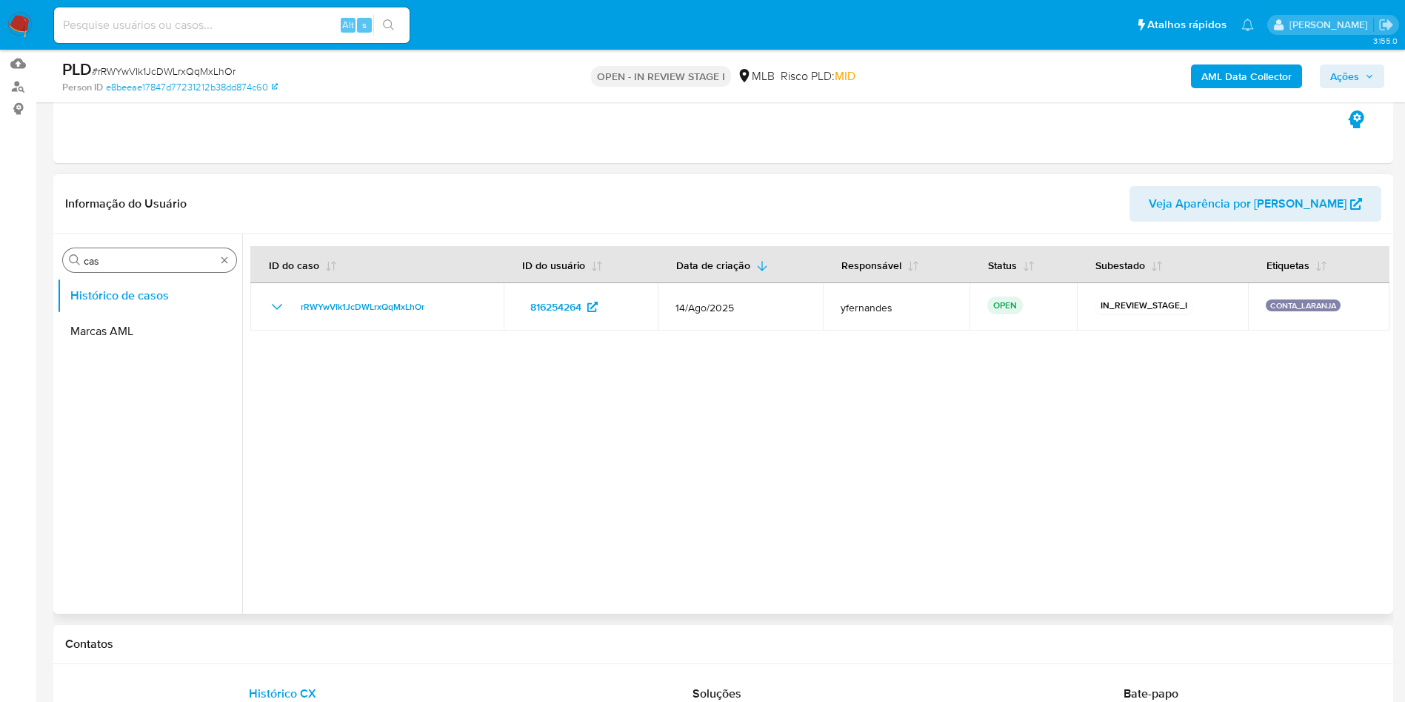
click at [108, 265] on input "cas" at bounding box center [150, 260] width 132 height 13
click at [107, 264] on input "cas" at bounding box center [150, 260] width 132 height 13
type input "ger"
click at [110, 302] on button "Geral" at bounding box center [143, 296] width 173 height 36
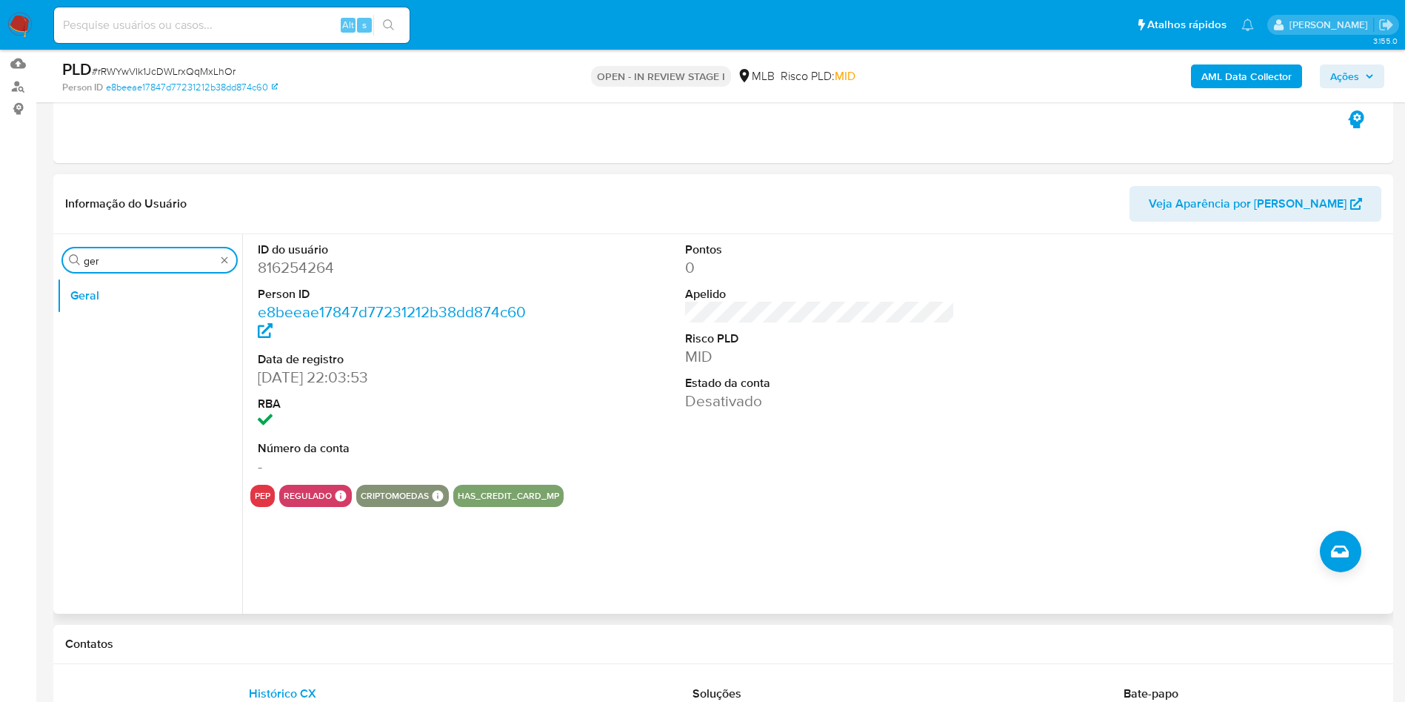
click at [121, 266] on input "ger" at bounding box center [150, 260] width 132 height 13
type input "do"
click at [149, 339] on button "Documentação" at bounding box center [143, 331] width 173 height 36
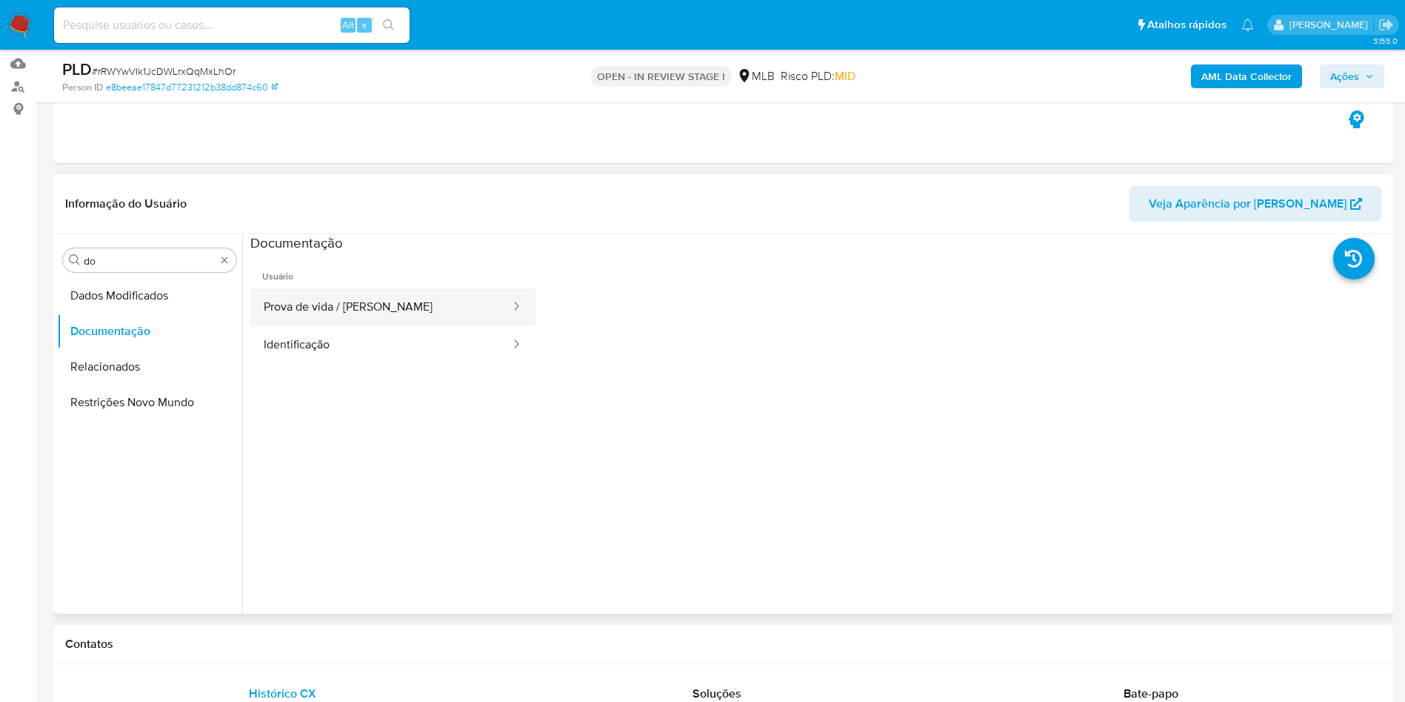
click at [345, 299] on button "Prova de vida / [PERSON_NAME]" at bounding box center [381, 307] width 262 height 38
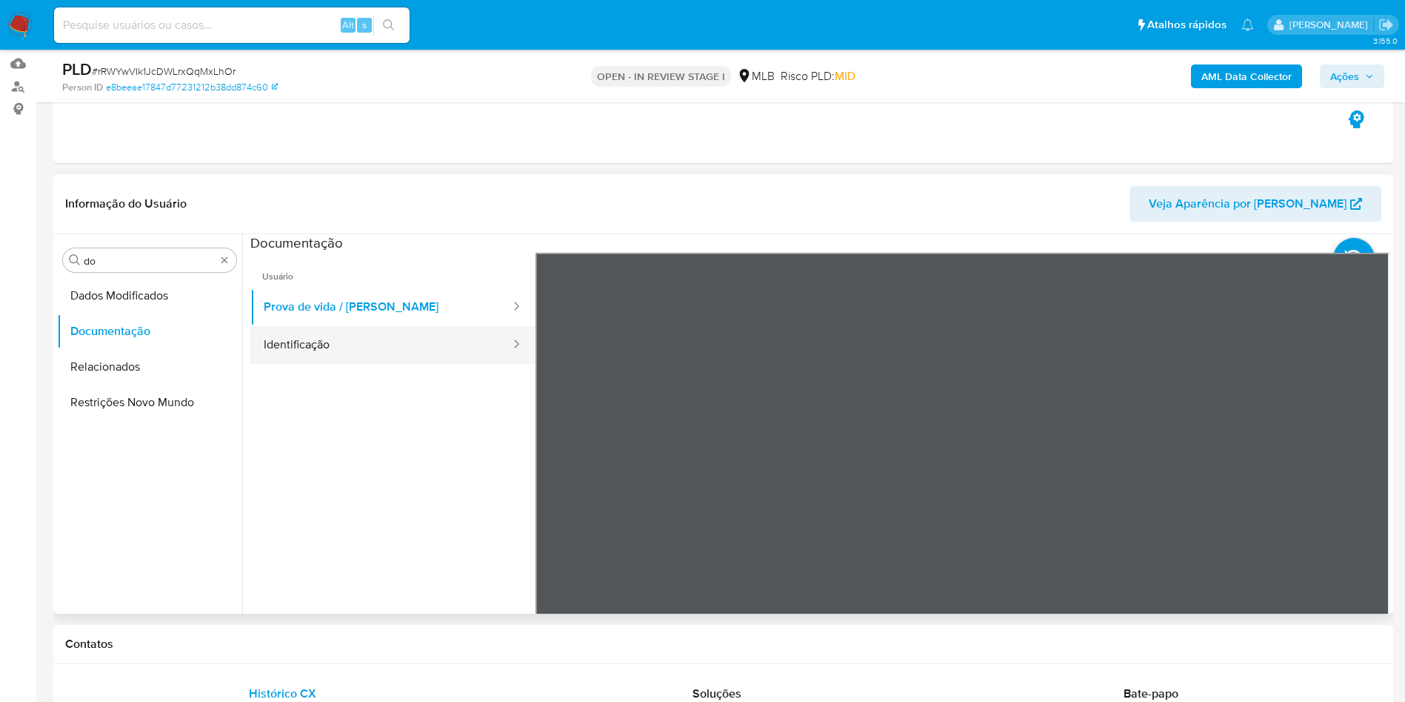
click at [360, 344] on button "Identificação" at bounding box center [381, 345] width 262 height 38
click at [1376, 499] on icon at bounding box center [1371, 494] width 30 height 30
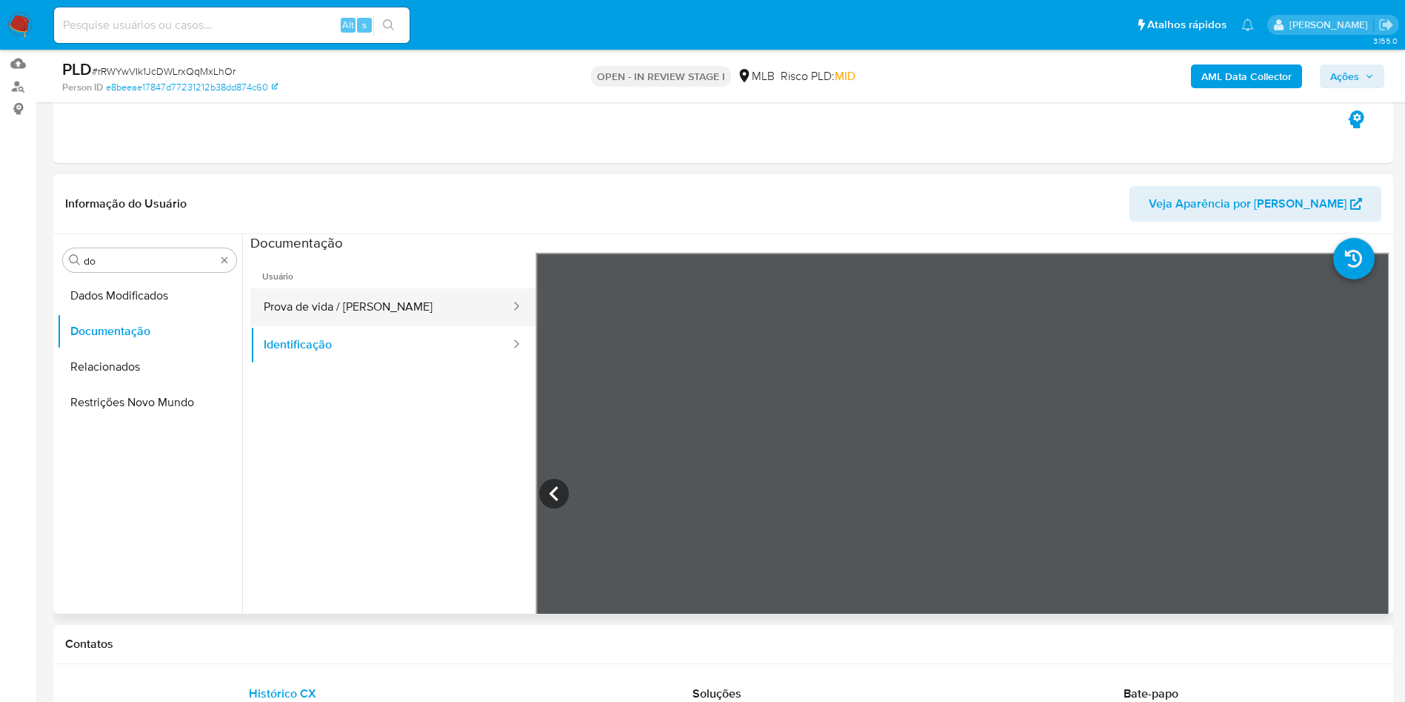
drag, startPoint x: 290, startPoint y: 316, endPoint x: 313, endPoint y: 322, distance: 22.8
click at [290, 316] on button "Prova de vida / [PERSON_NAME]" at bounding box center [381, 307] width 262 height 38
click at [127, 259] on input "do" at bounding box center [150, 260] width 132 height 13
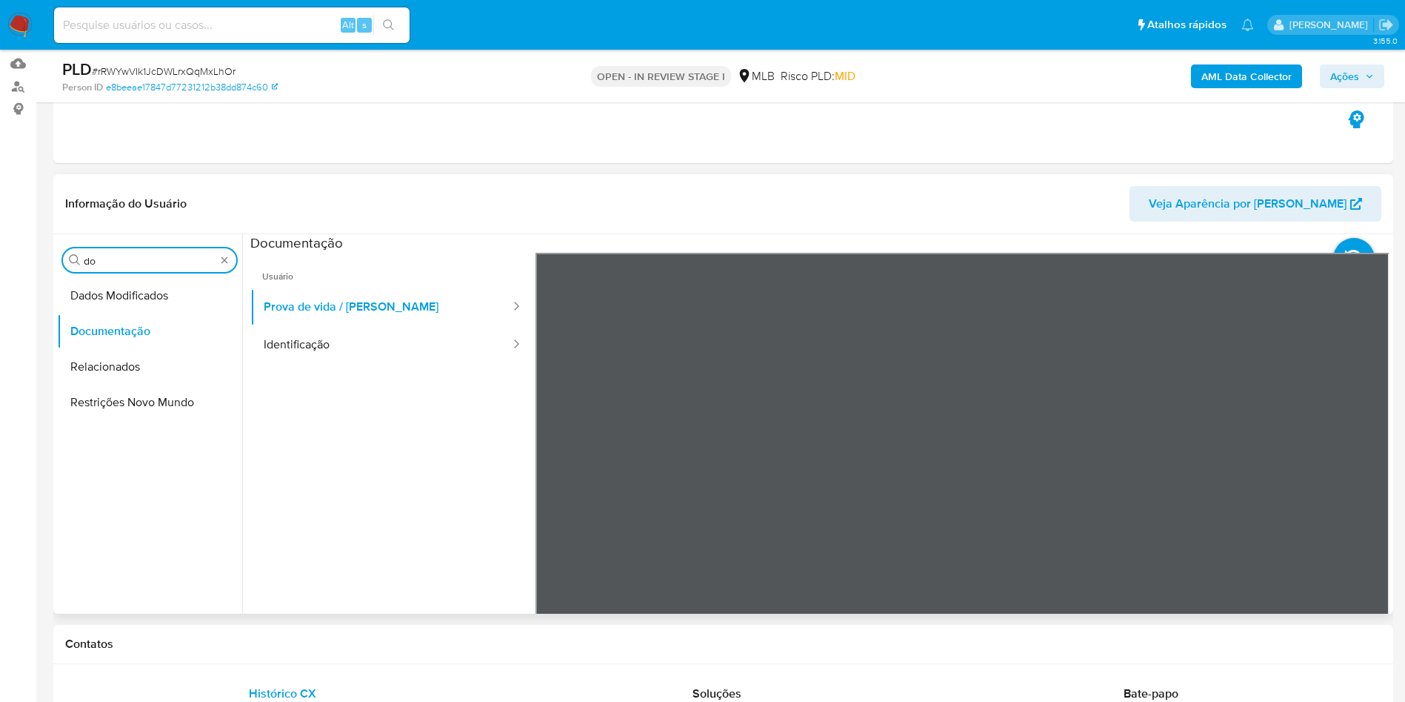
click at [127, 259] on input "do" at bounding box center [150, 260] width 132 height 13
type input "ky"
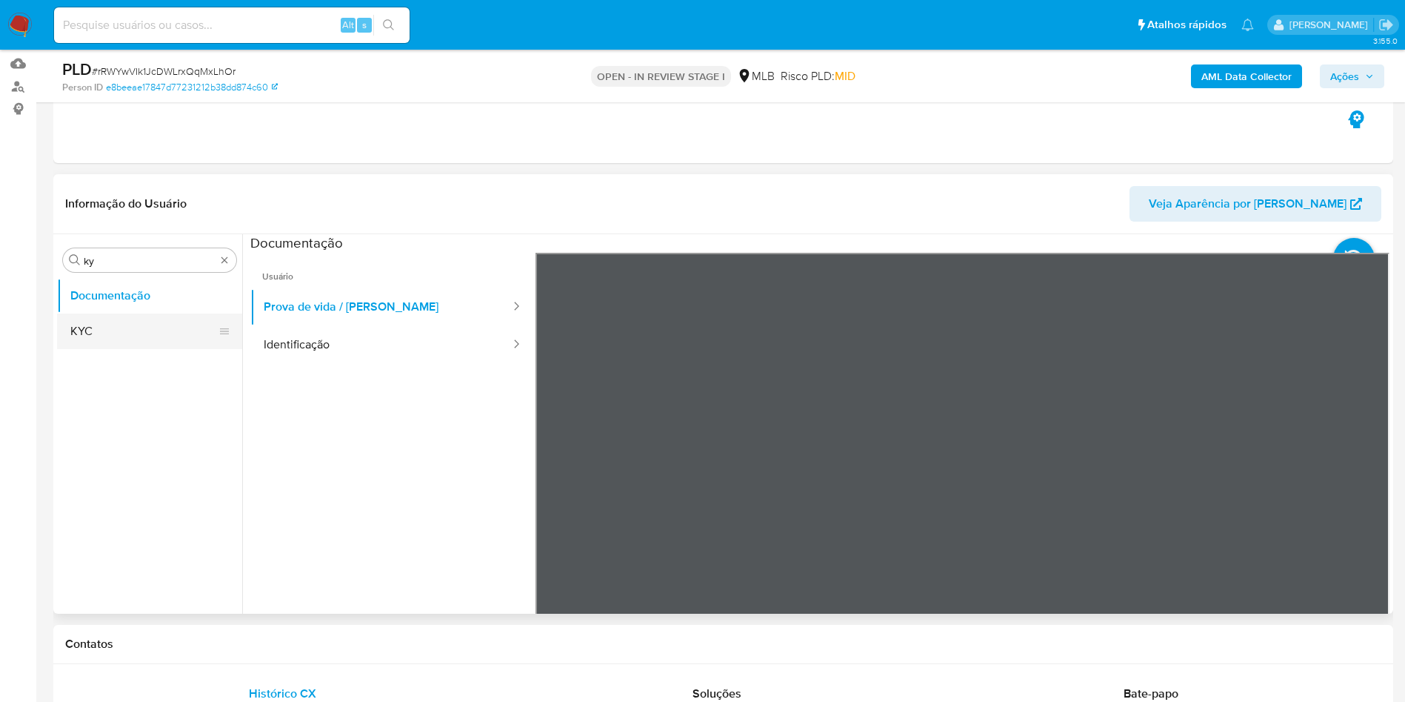
click at [101, 324] on button "KYC" at bounding box center [143, 331] width 173 height 36
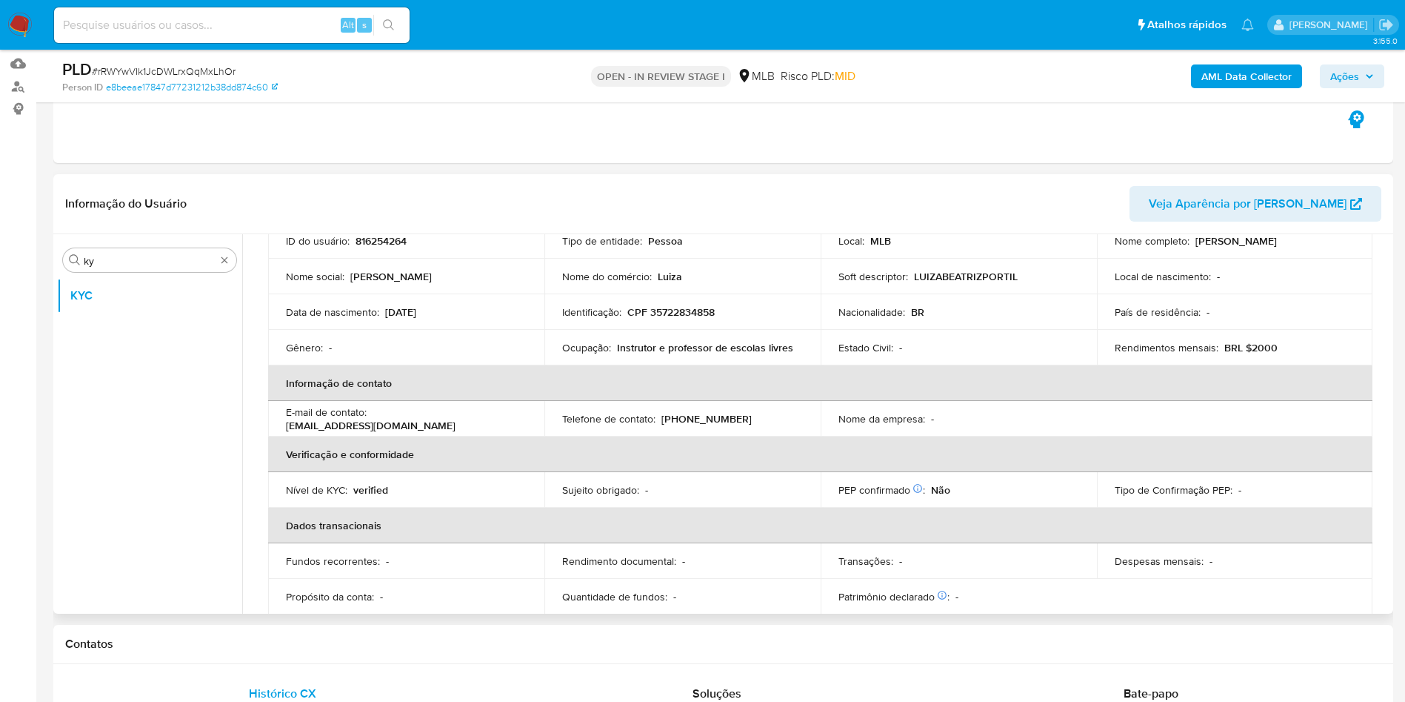
scroll to position [111, 0]
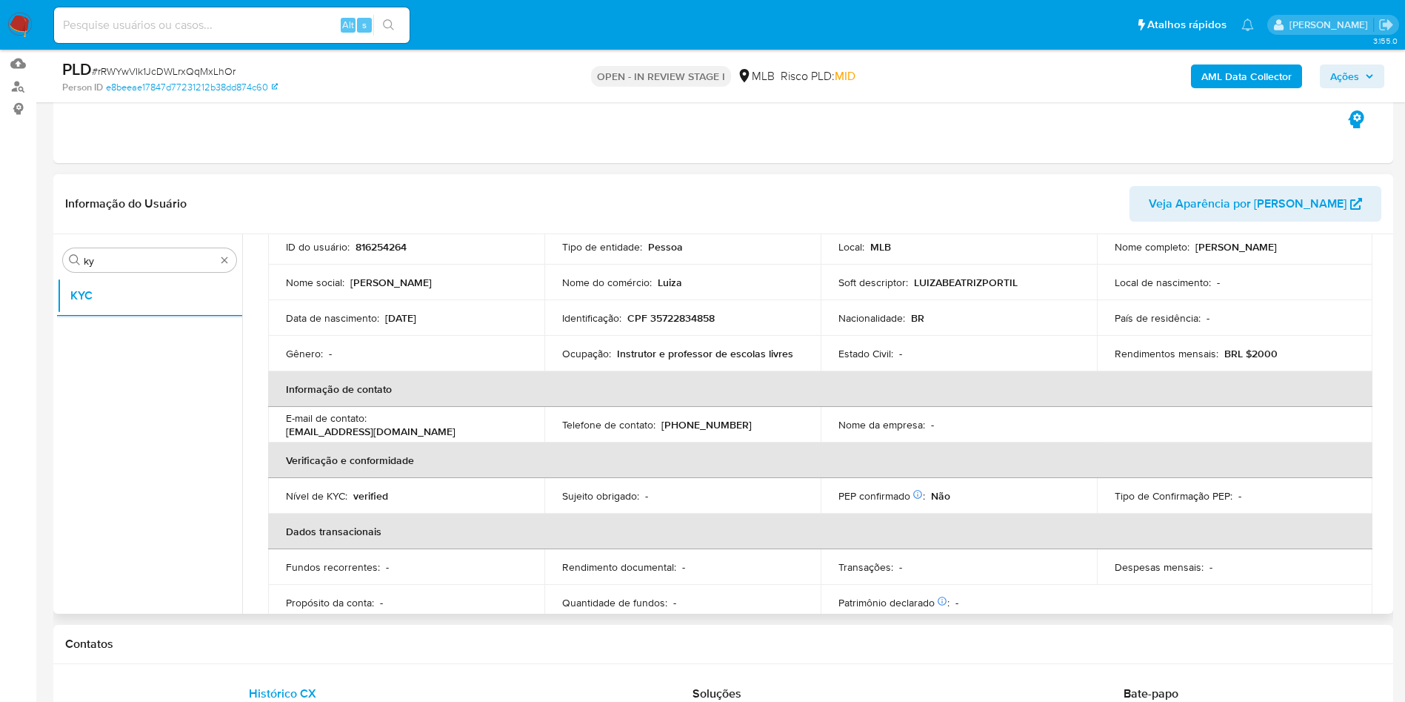
click at [584, 353] on p "Ocupação :" at bounding box center [586, 353] width 49 height 13
copy div "Ocupação : Instrutor e professor de escolas livres"
click at [699, 300] on td "Identificação : CPF 35722834858" at bounding box center [683, 318] width 276 height 36
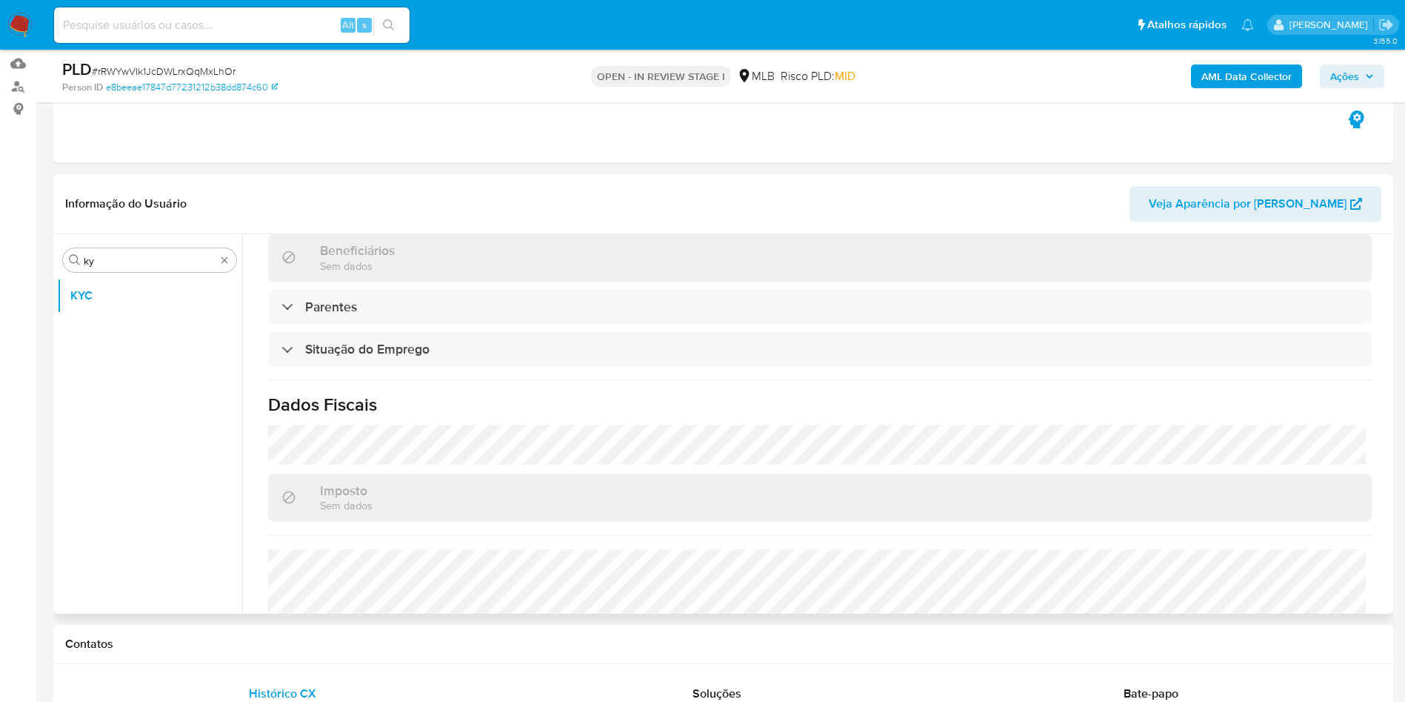
scroll to position [617, 0]
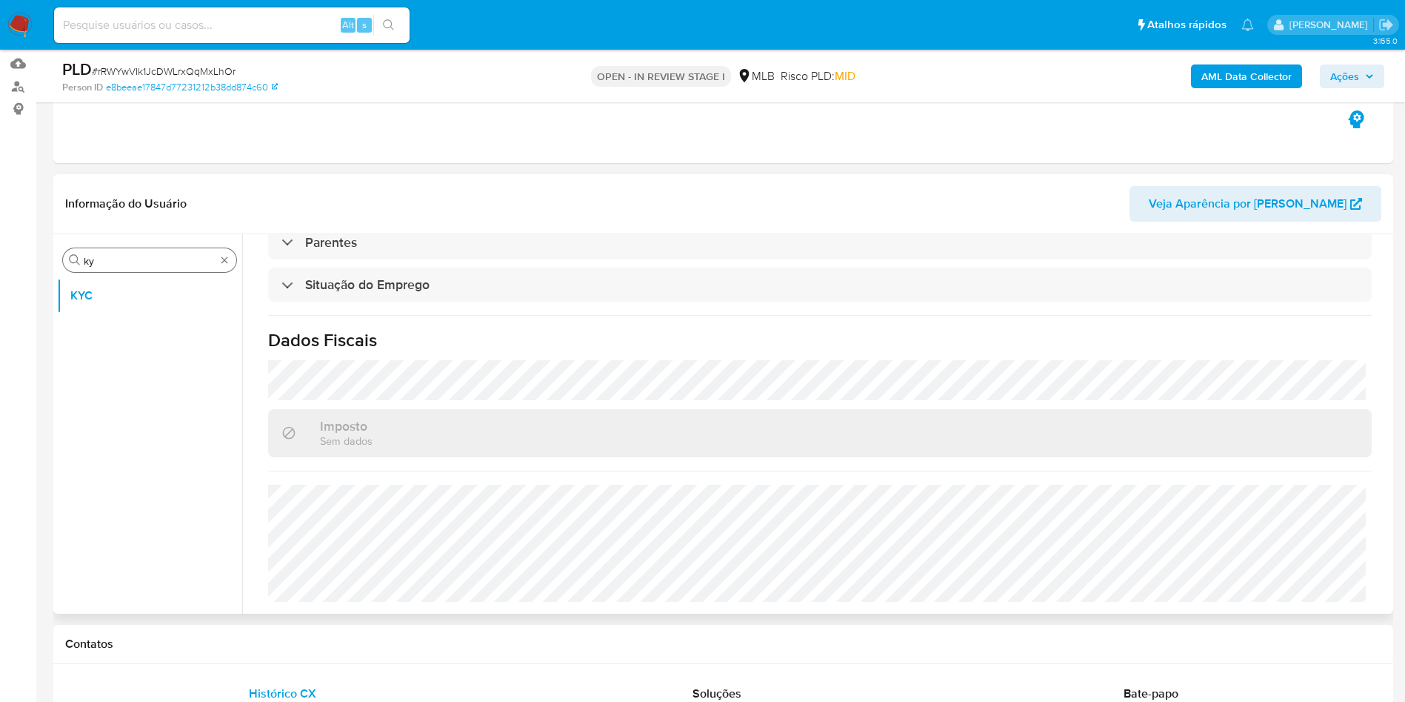
click at [156, 267] on input "ky" at bounding box center [150, 260] width 132 height 13
click at [155, 267] on input "ky" at bounding box center [150, 260] width 132 height 13
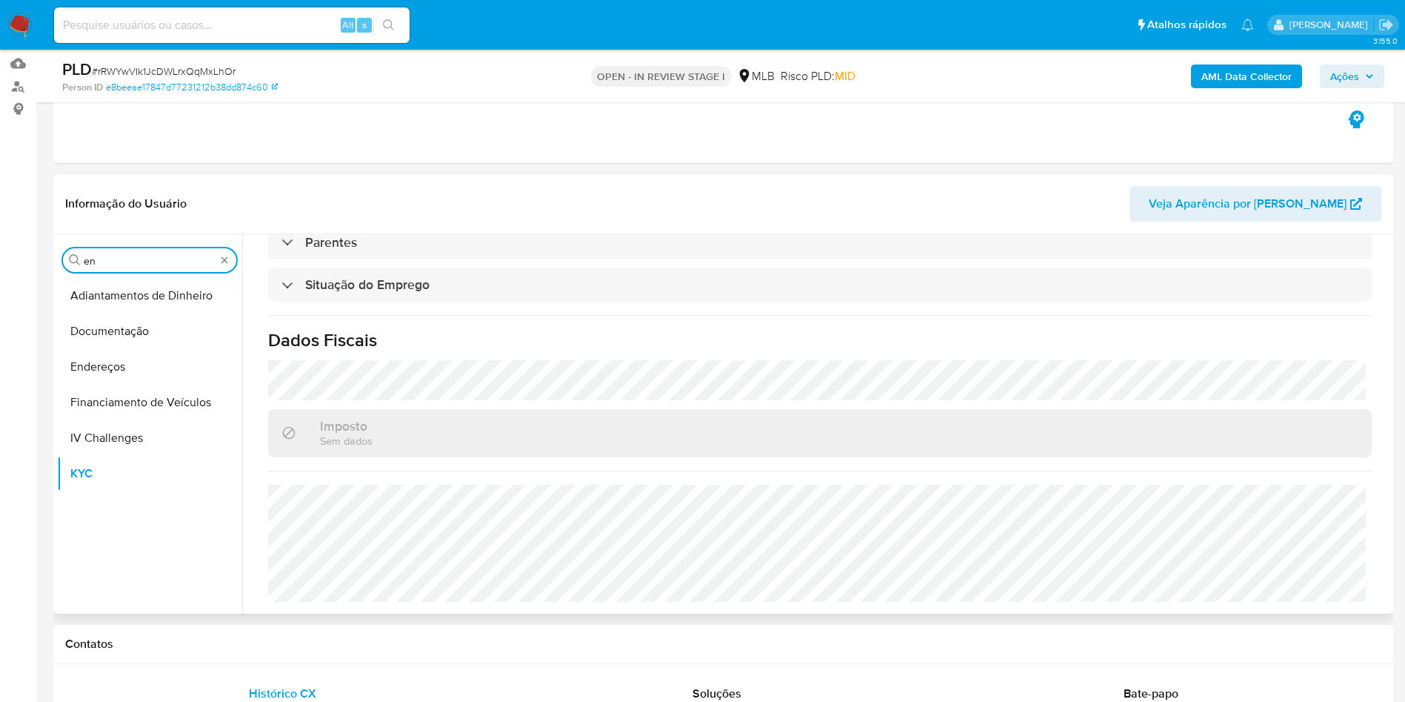
type input "en"
click at [133, 376] on button "Endereços" at bounding box center [149, 367] width 185 height 36
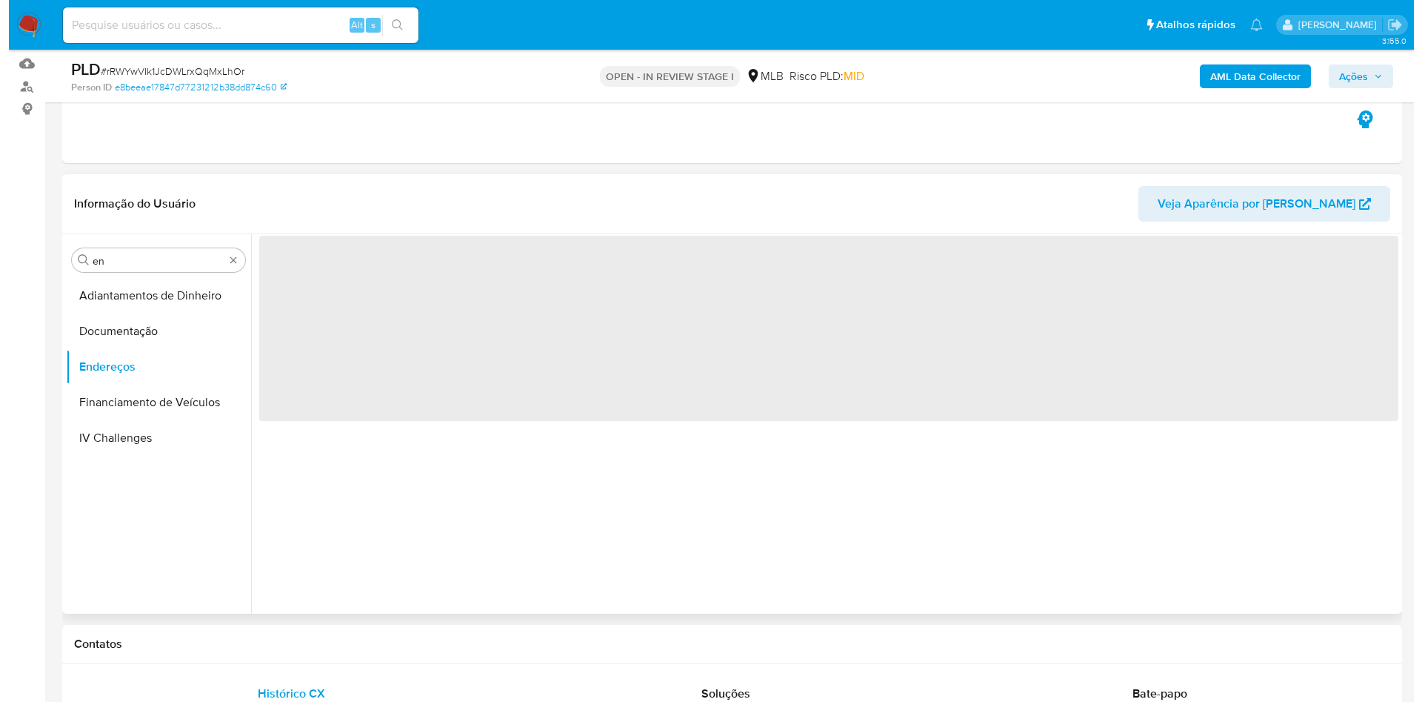
scroll to position [0, 0]
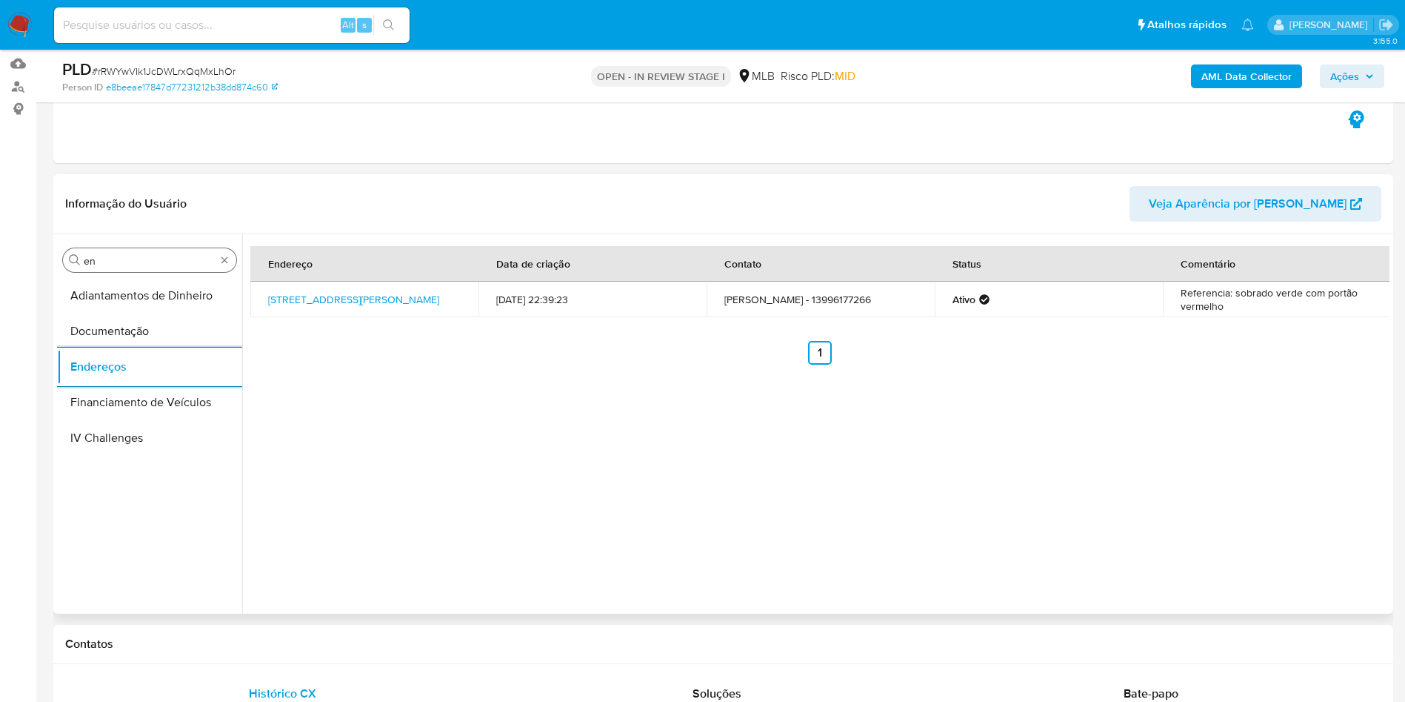
click at [113, 259] on input "en" at bounding box center [150, 260] width 132 height 13
type input "ge"
click at [110, 278] on button "Detalhe da geolocalização" at bounding box center [143, 296] width 173 height 36
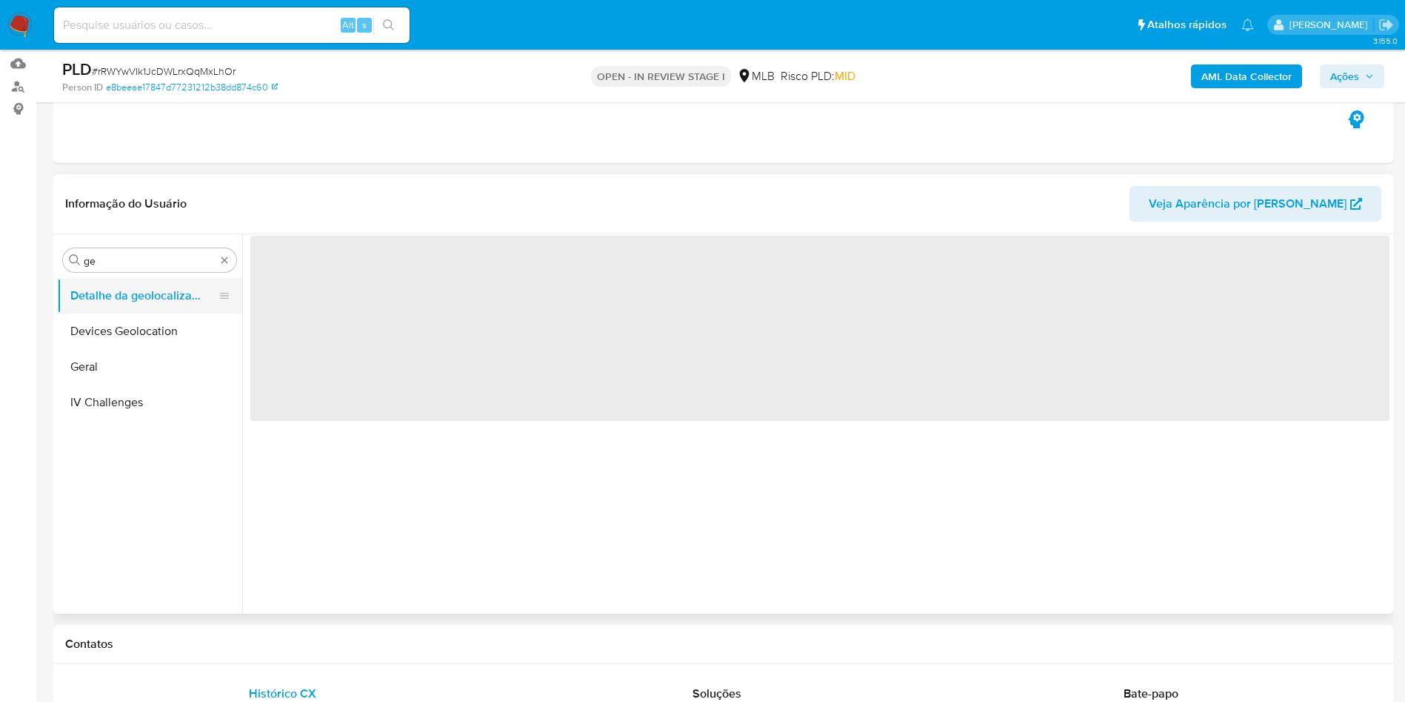
click at [107, 288] on button "Detalhe da geolocalização" at bounding box center [143, 296] width 173 height 36
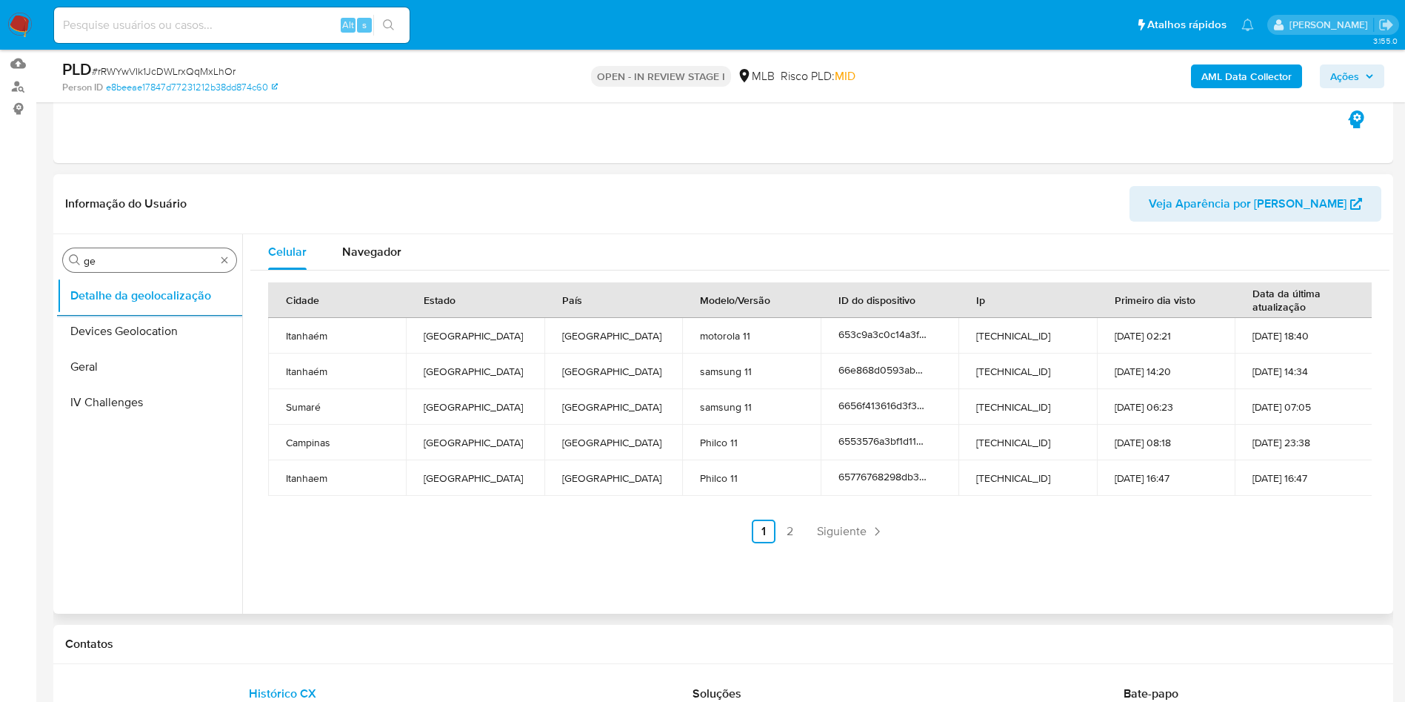
click at [127, 259] on input "ge" at bounding box center [150, 260] width 132 height 13
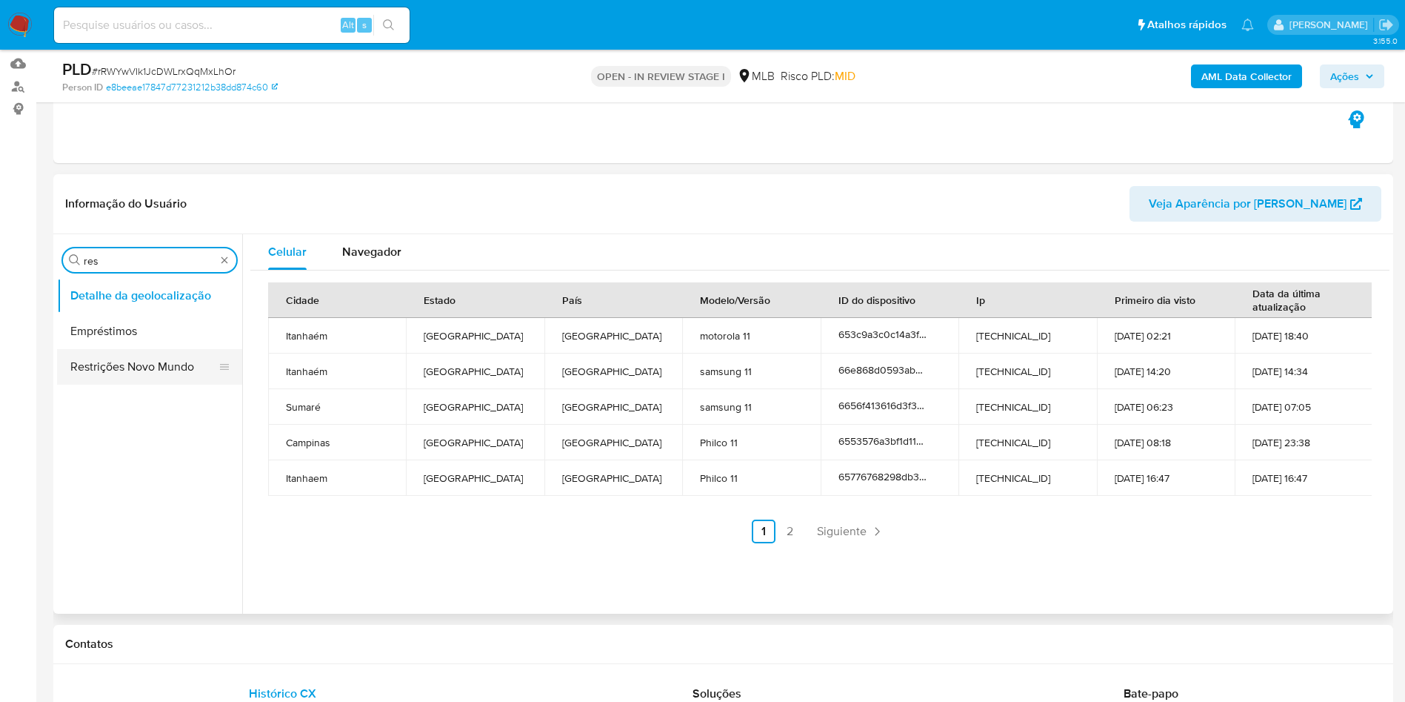
type input "res"
click at [105, 366] on button "Restrições Novo Mundo" at bounding box center [143, 367] width 173 height 36
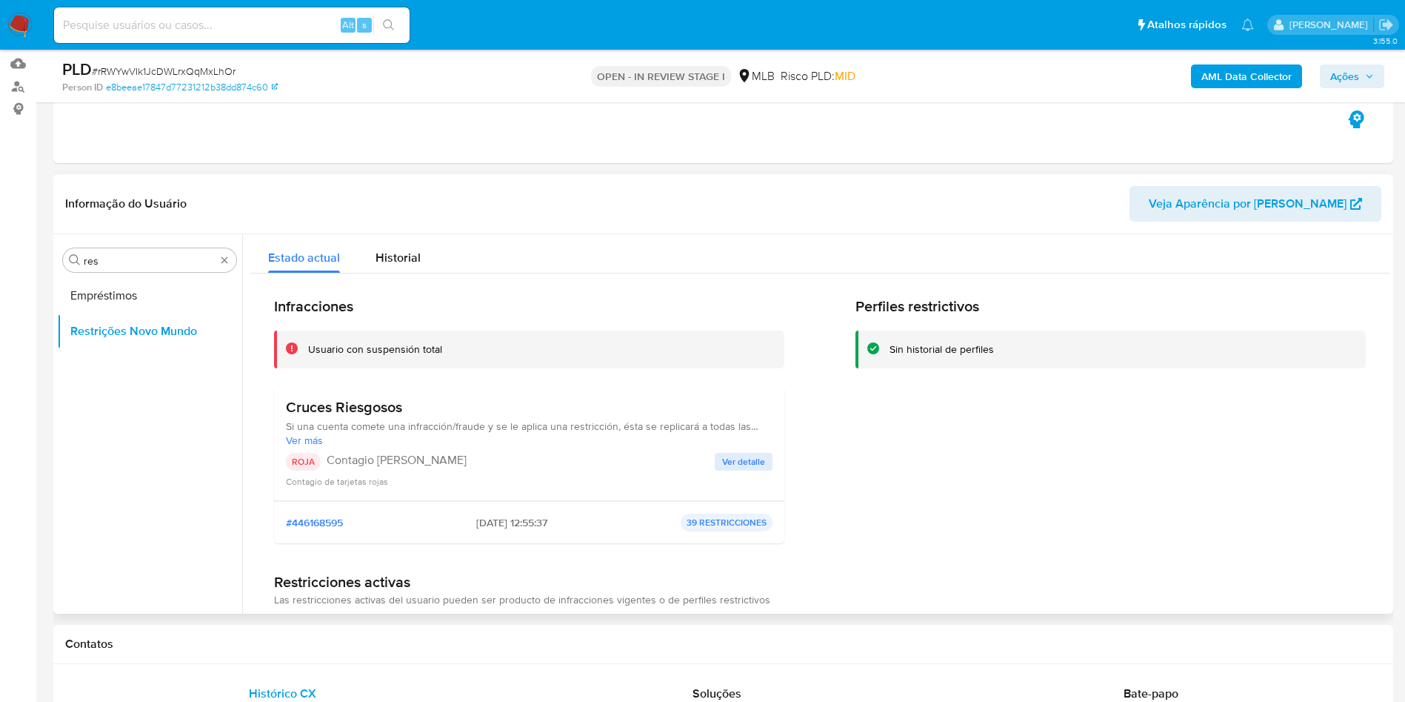
click at [354, 412] on h3 "Cruces Riesgosos" at bounding box center [529, 407] width 487 height 19
click at [354, 411] on h3 "Cruces Riesgosos" at bounding box center [529, 407] width 487 height 19
click at [413, 465] on p "Contagio Tarjetas Rojas" at bounding box center [521, 460] width 388 height 15
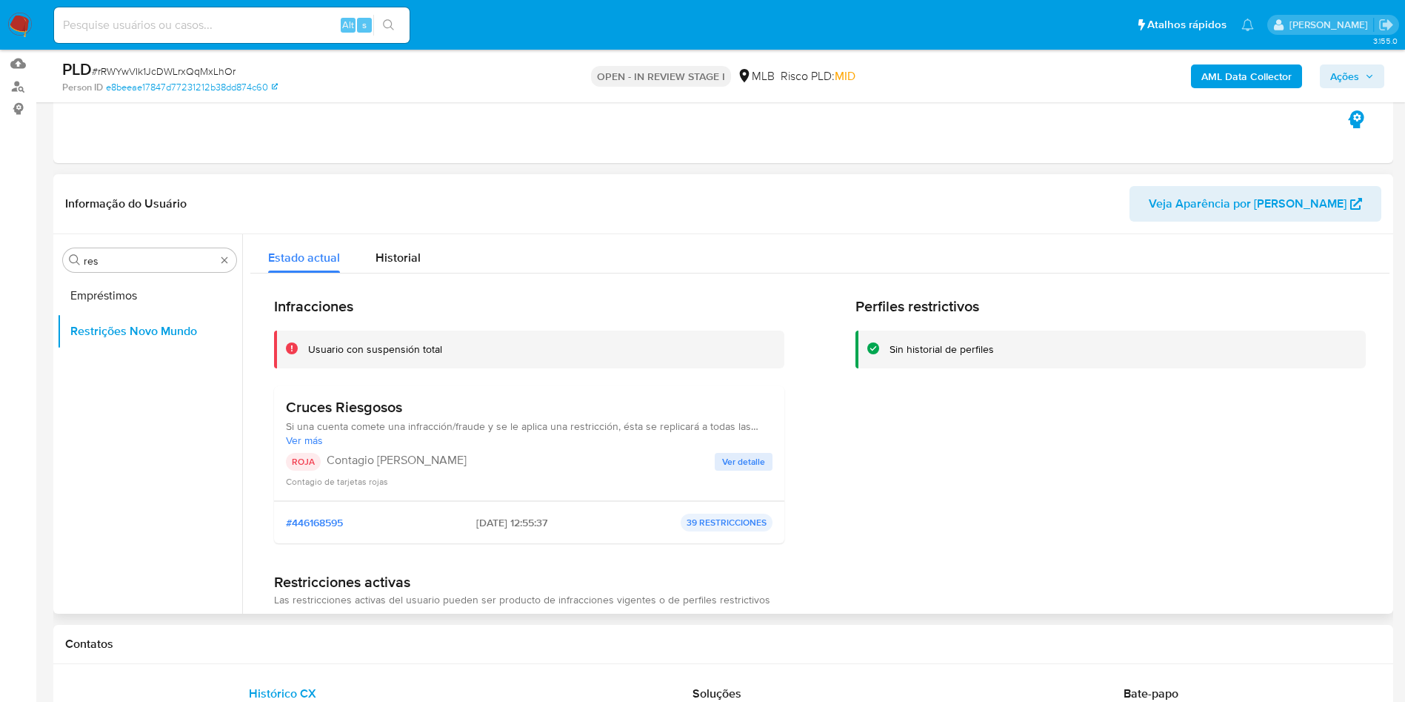
click at [413, 465] on p "Contagio Tarjetas Rojas" at bounding box center [521, 460] width 388 height 15
click at [744, 467] on span "Ver detalle" at bounding box center [743, 461] width 43 height 15
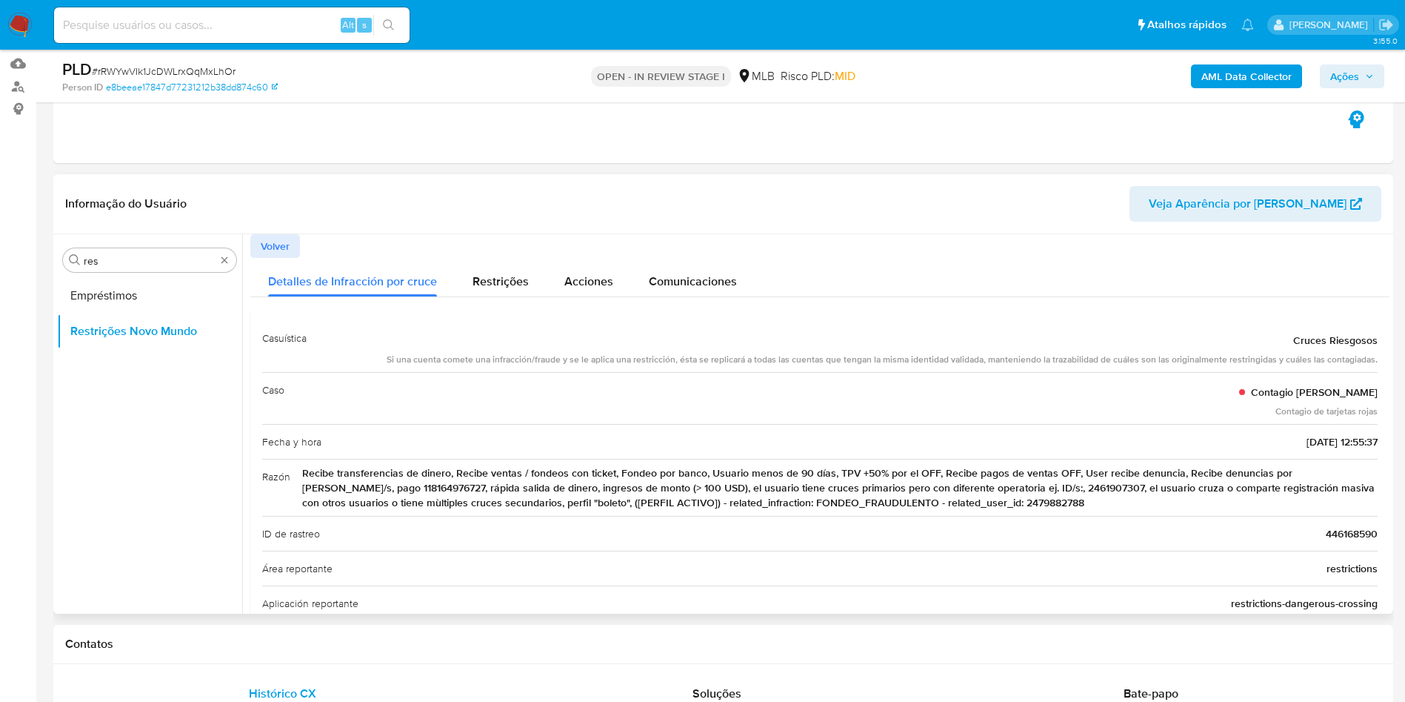
click at [946, 482] on span "Recibe transferencias de dinero, Recibe ventas / fondeos con ticket, Fondeo por…" at bounding box center [840, 487] width 1076 height 44
click at [505, 430] on div "Fecha y hora 2025-07-17 - 12:55:37" at bounding box center [820, 441] width 1116 height 35
click at [176, 254] on input "res" at bounding box center [150, 260] width 132 height 13
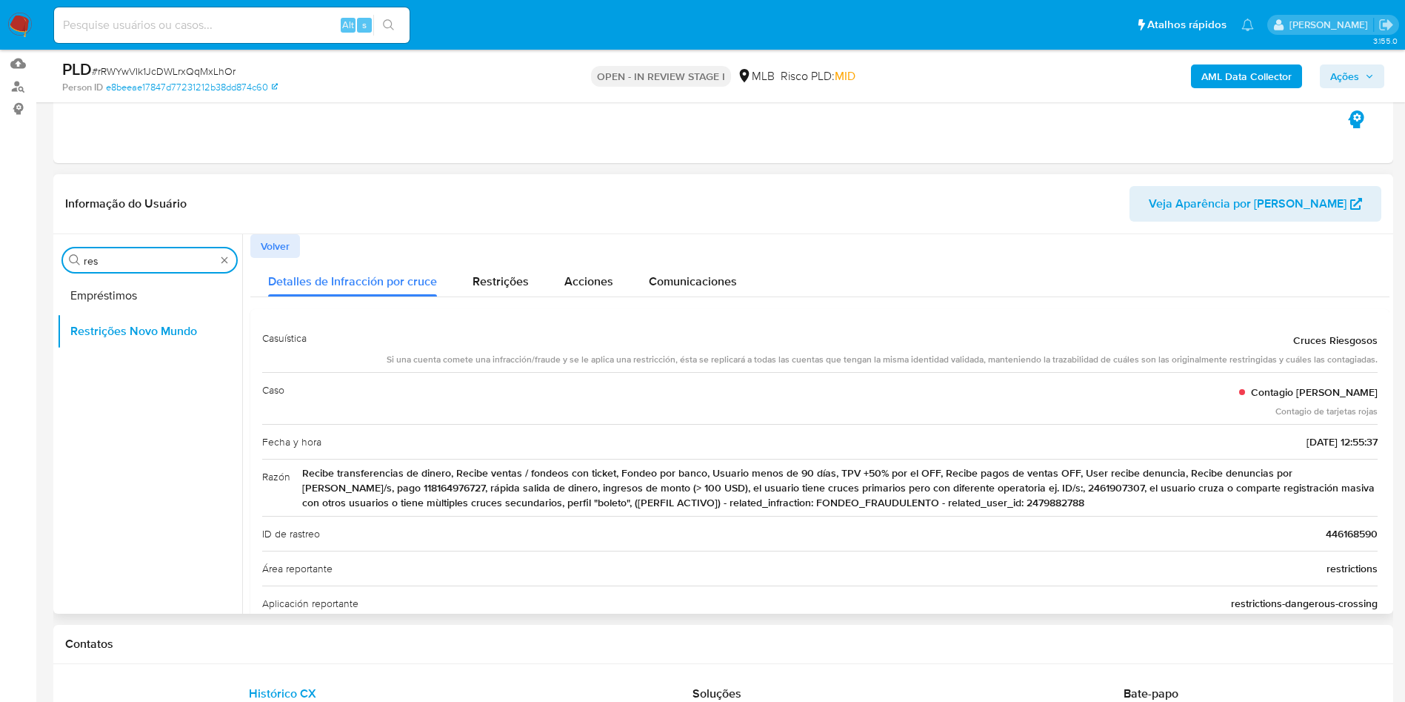
click at [176, 254] on input "res" at bounding box center [150, 260] width 132 height 13
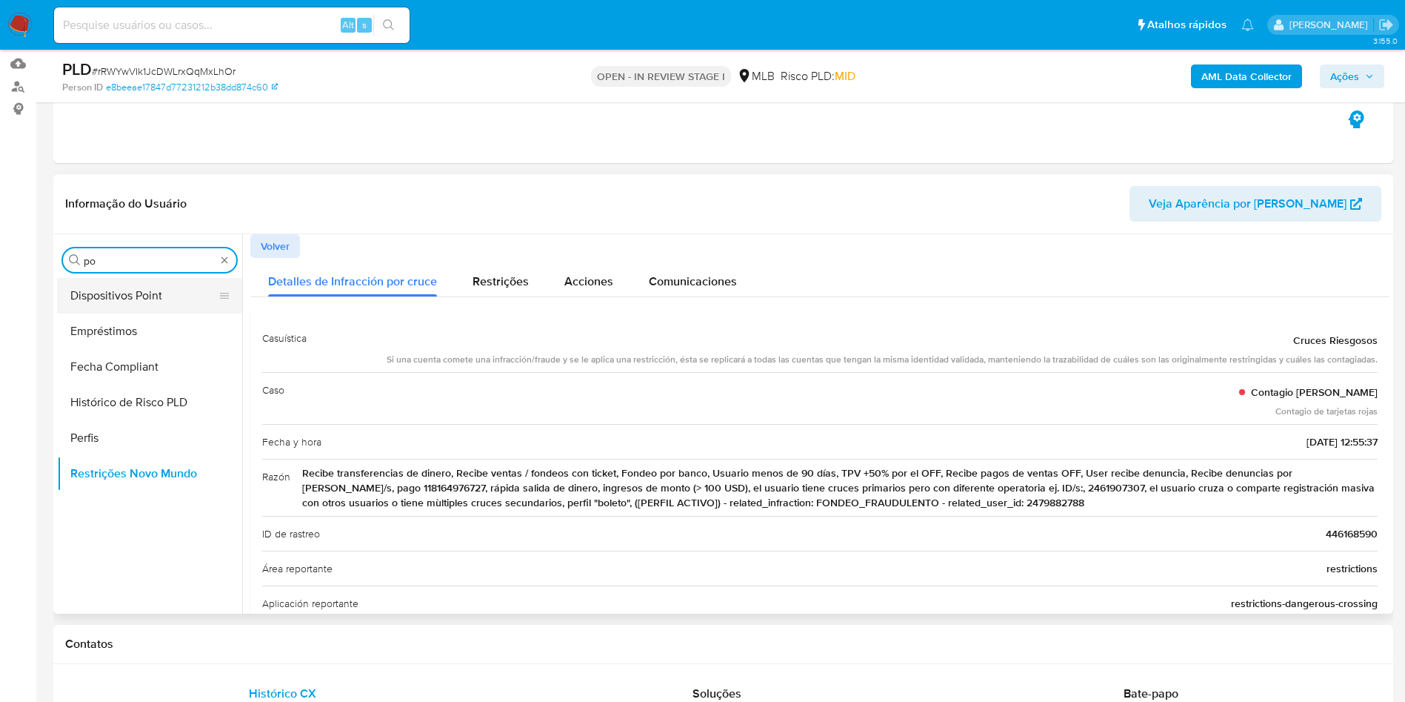
type input "po"
click at [144, 309] on button "Dispositivos Point" at bounding box center [143, 296] width 173 height 36
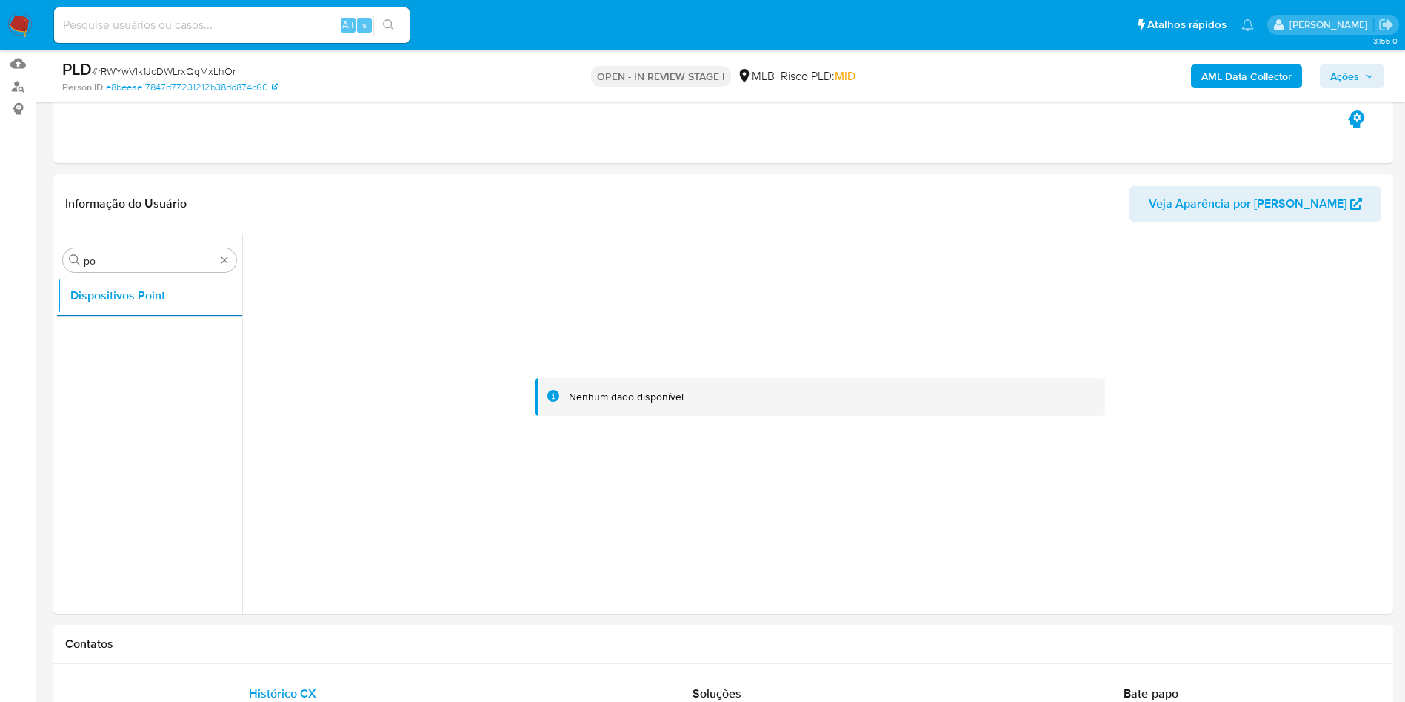
click at [1228, 73] on b "AML Data Collector" at bounding box center [1247, 76] width 90 height 24
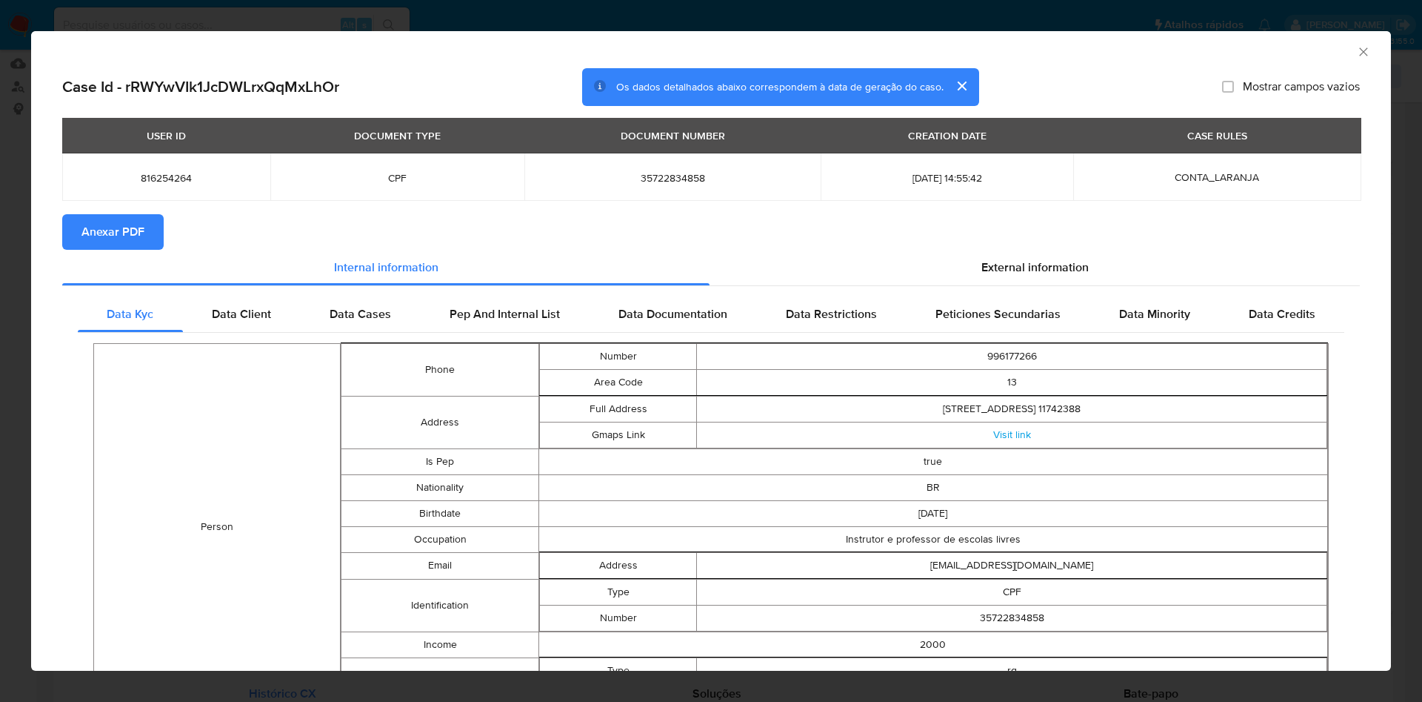
click at [97, 229] on span "Anexar PDF" at bounding box center [112, 232] width 63 height 33
click at [1090, 256] on div "External information" at bounding box center [1035, 270] width 650 height 36
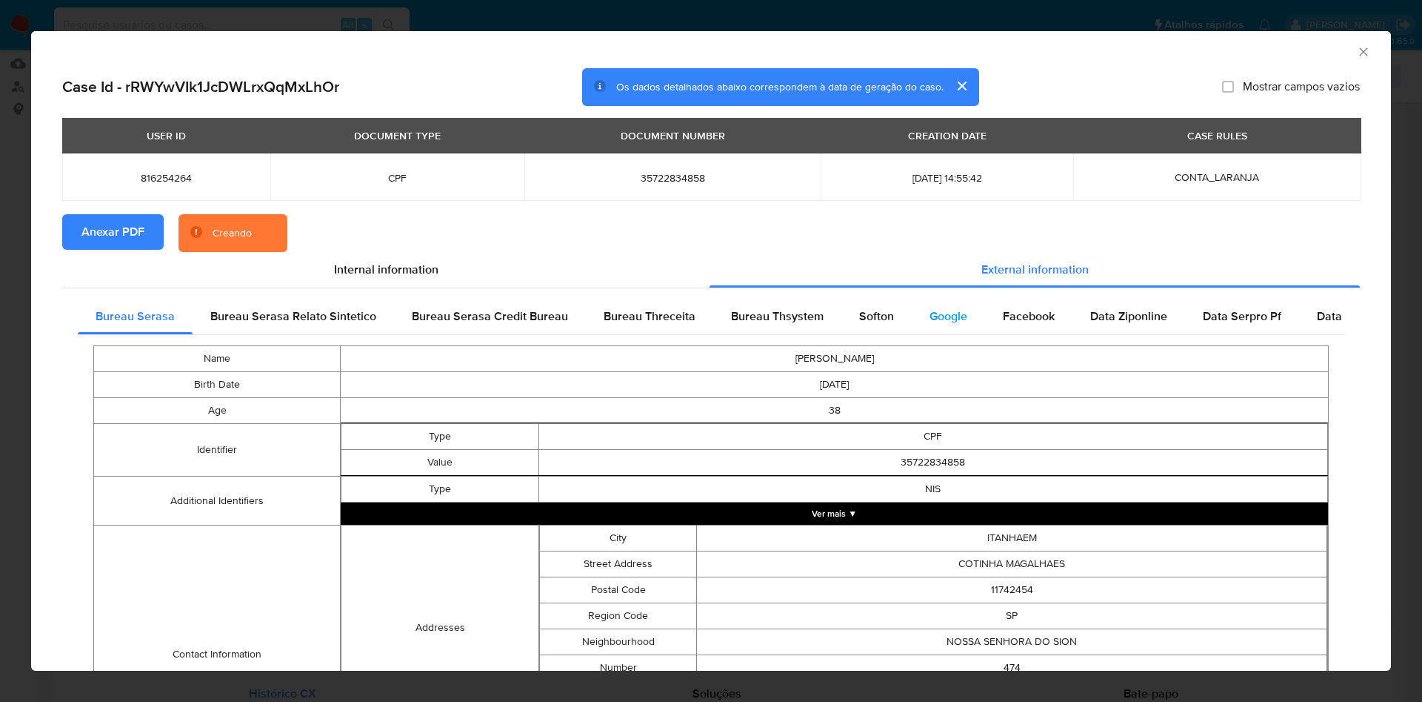
click at [952, 313] on span "Google" at bounding box center [949, 315] width 38 height 17
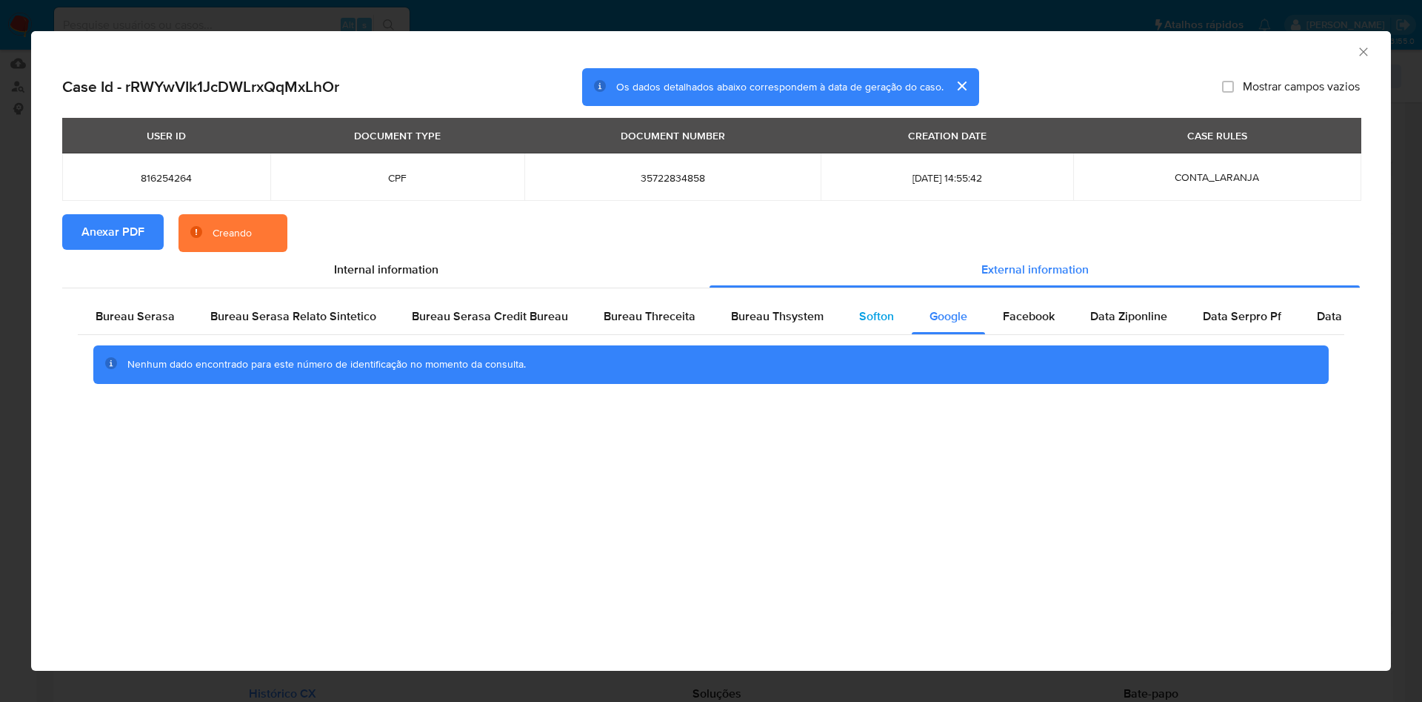
click at [859, 307] on span "Softon" at bounding box center [876, 315] width 35 height 17
click at [793, 304] on div "Bureau Thsystem" at bounding box center [777, 317] width 128 height 36
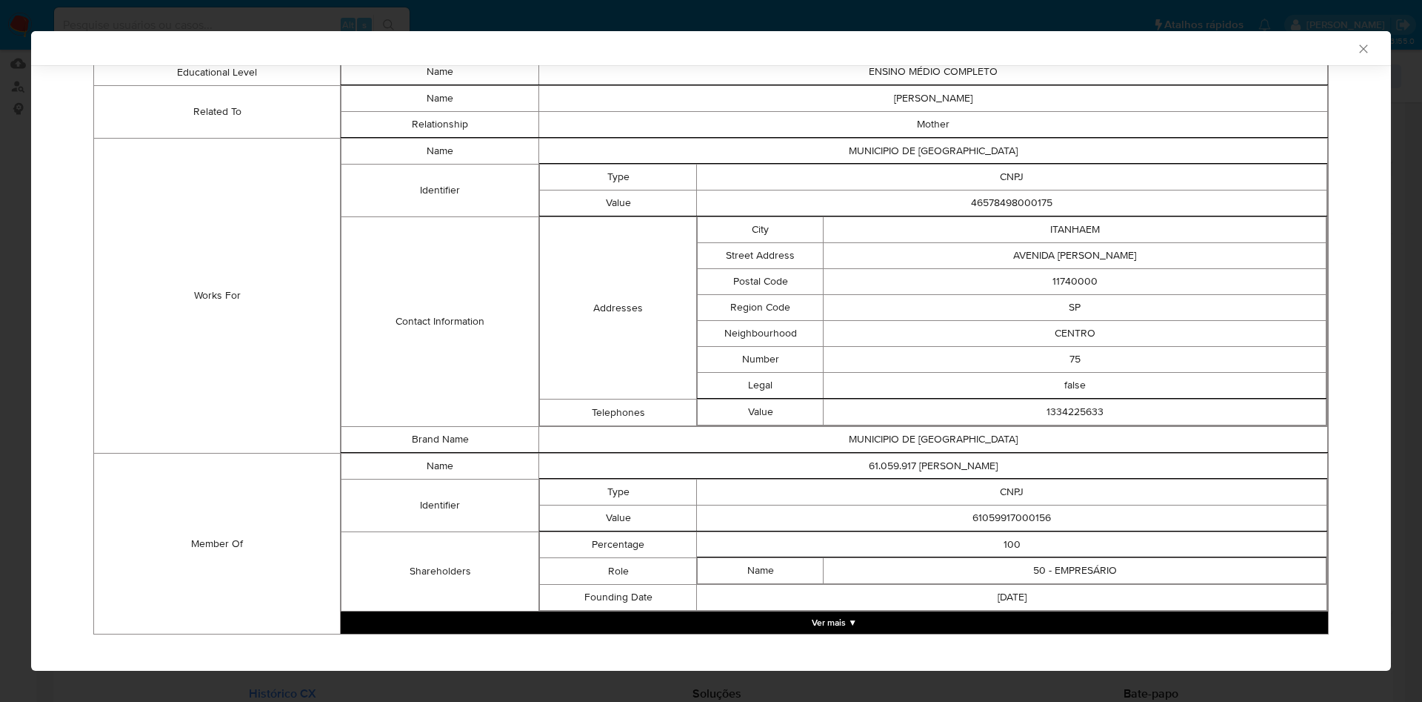
scroll to position [845, 0]
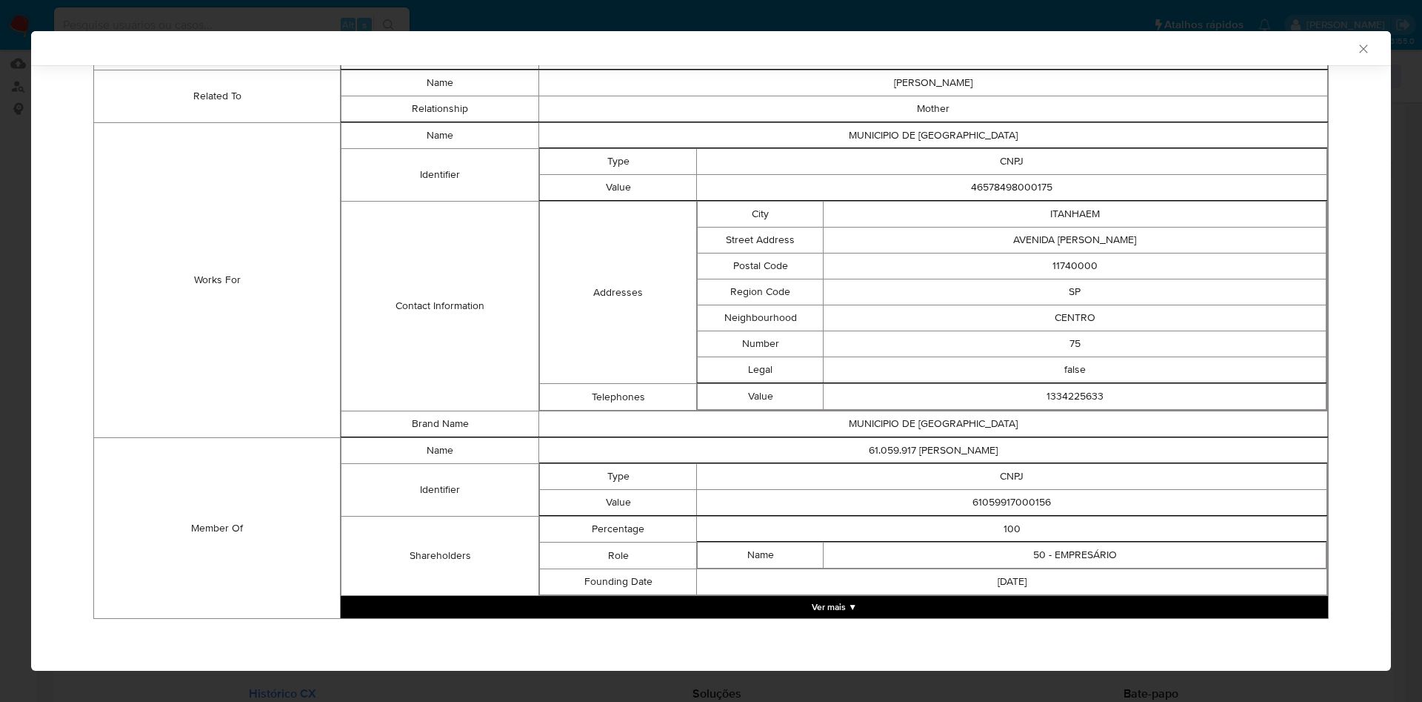
click at [793, 609] on button "Ver mais ▼" at bounding box center [835, 607] width 988 height 22
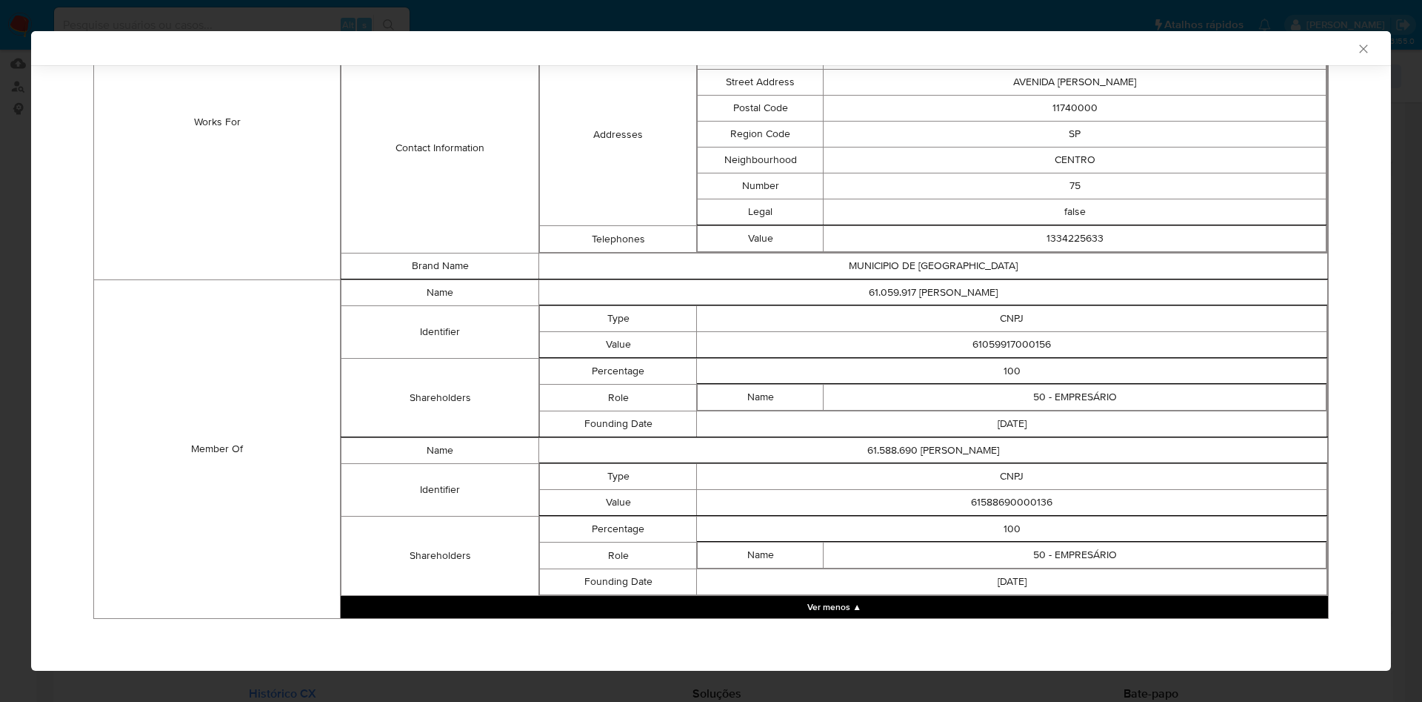
scroll to position [1000, 0]
click at [1002, 349] on td "61059917000156" at bounding box center [1012, 345] width 630 height 26
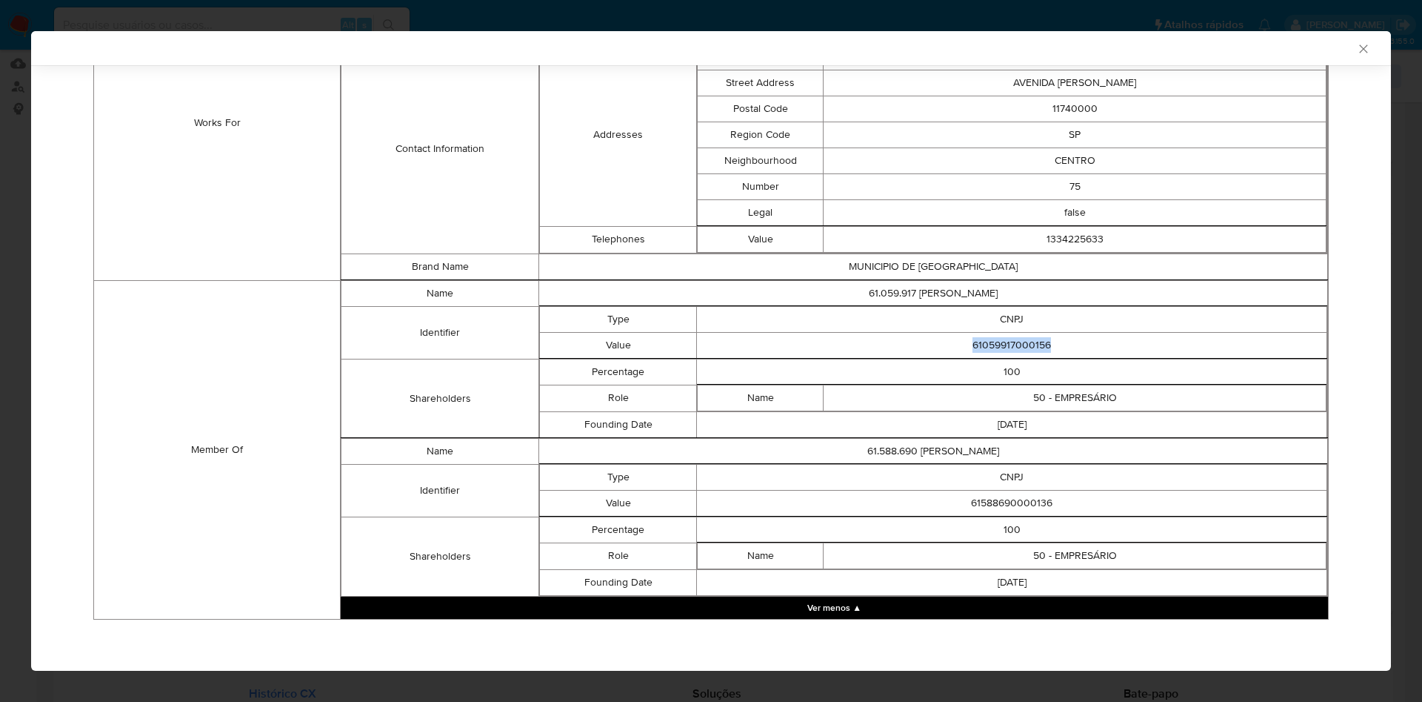
click at [1002, 349] on td "61059917000156" at bounding box center [1012, 345] width 630 height 26
copy td "61059917000156"
drag, startPoint x: 834, startPoint y: 486, endPoint x: 856, endPoint y: 496, distance: 24.5
click at [834, 486] on td "CNPJ" at bounding box center [1012, 477] width 630 height 26
click at [989, 500] on td "61588690000136" at bounding box center [1012, 503] width 630 height 26
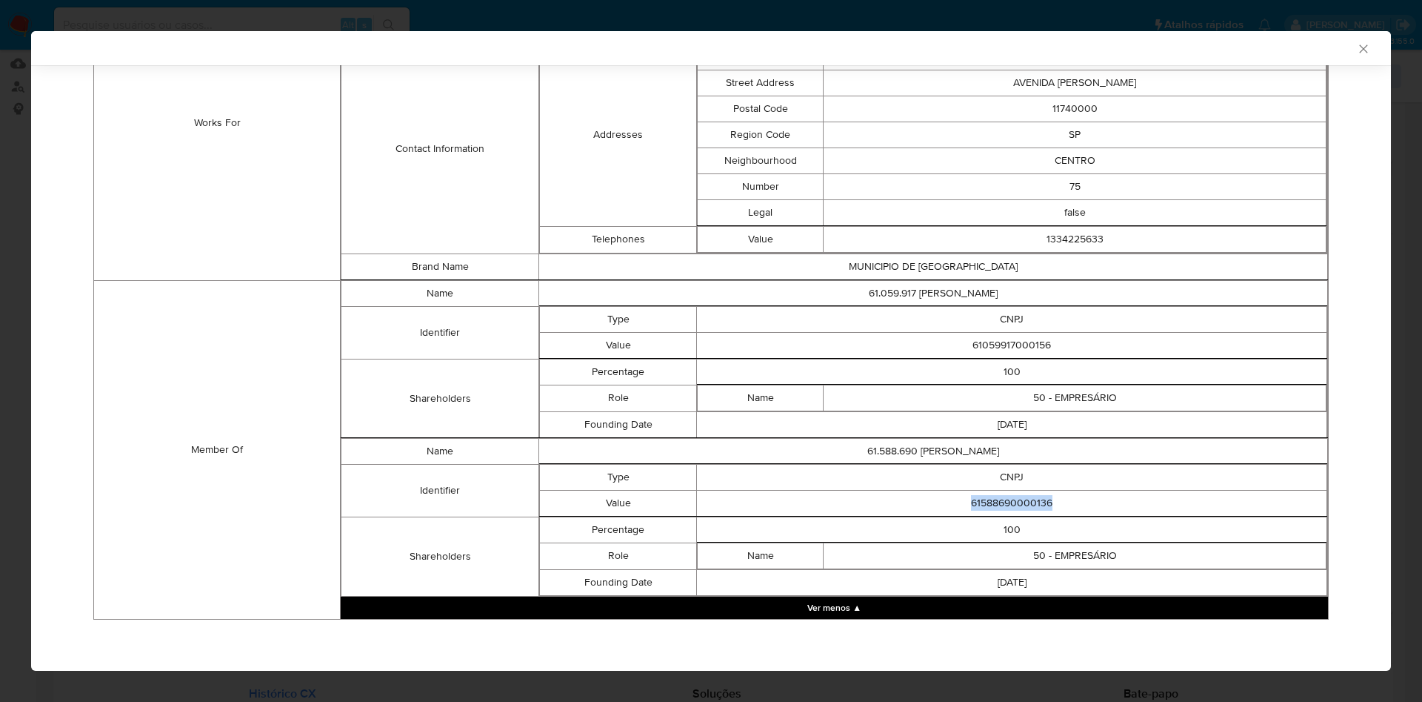
click at [989, 500] on td "61588690000136" at bounding box center [1012, 503] width 630 height 26
copy td "61588690000136"
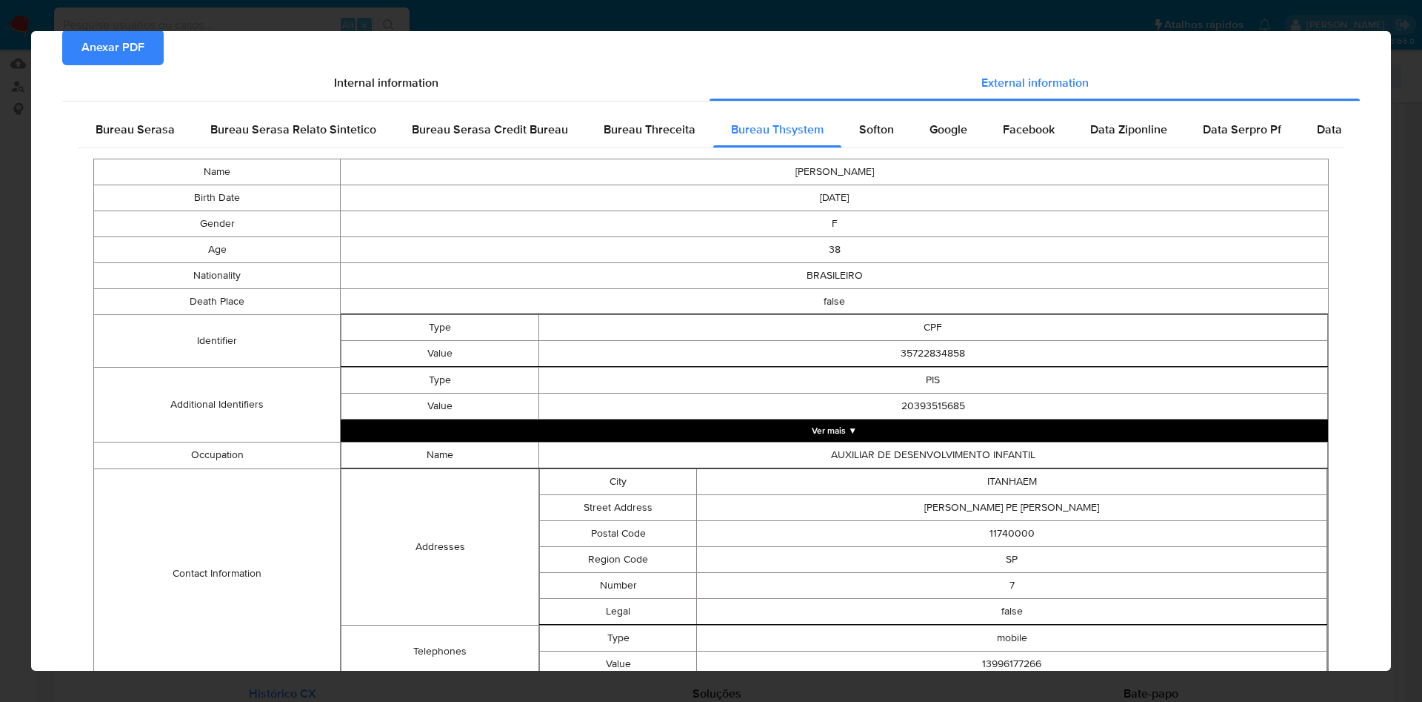
scroll to position [0, 0]
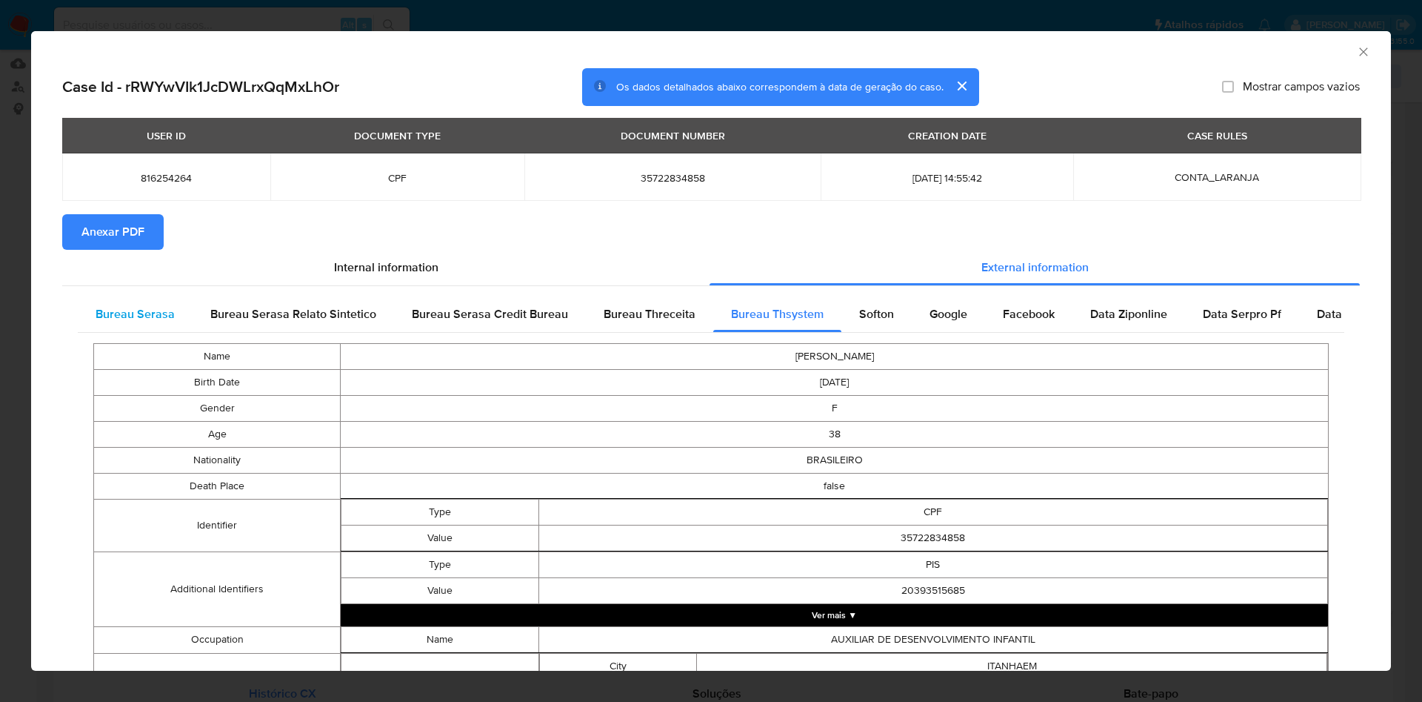
drag, startPoint x: 149, startPoint y: 303, endPoint x: 164, endPoint y: 321, distance: 23.6
click at [149, 303] on div "Bureau Serasa" at bounding box center [135, 314] width 115 height 36
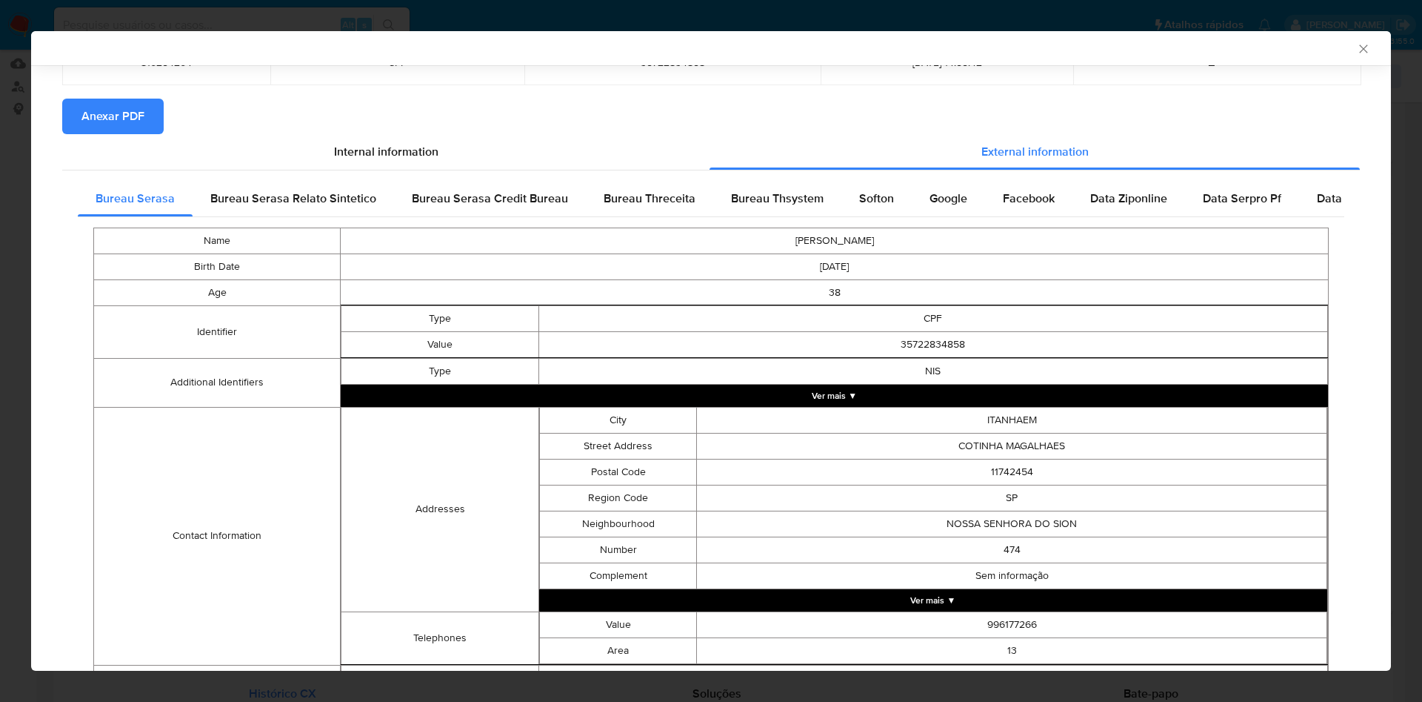
scroll to position [238, 0]
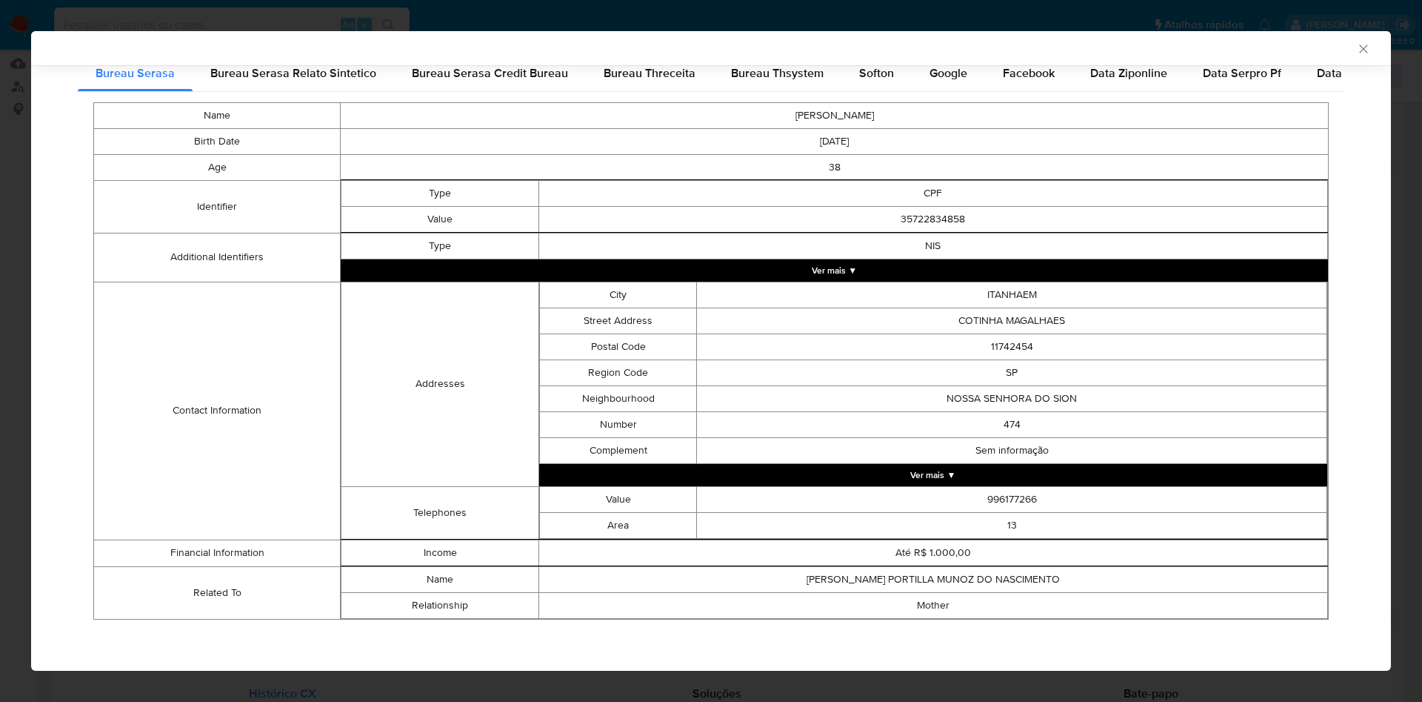
click at [16, 262] on div "AML Data Collector Case Id - rRWYwVIk1JcDWLrxQqMxLhOr Os dados detalhados abaix…" at bounding box center [711, 351] width 1422 height 702
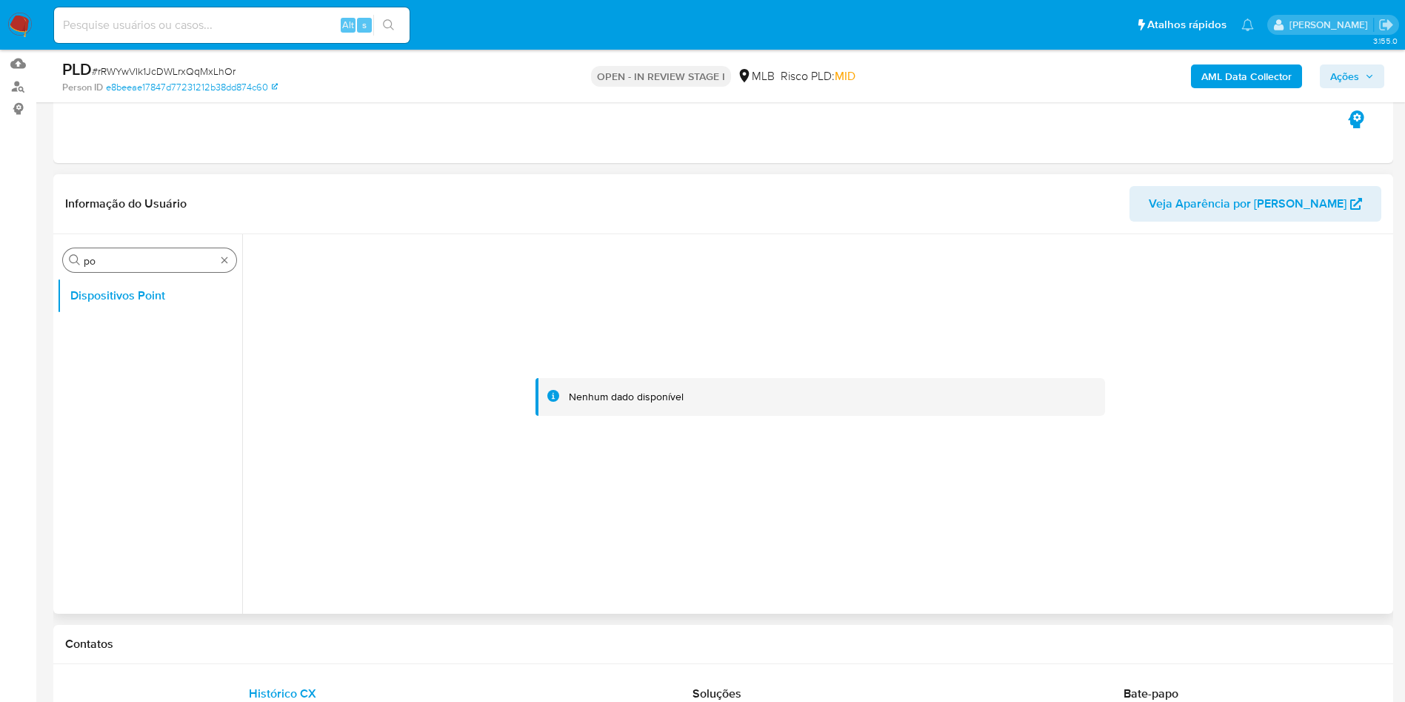
click at [95, 261] on input "po" at bounding box center [150, 260] width 132 height 13
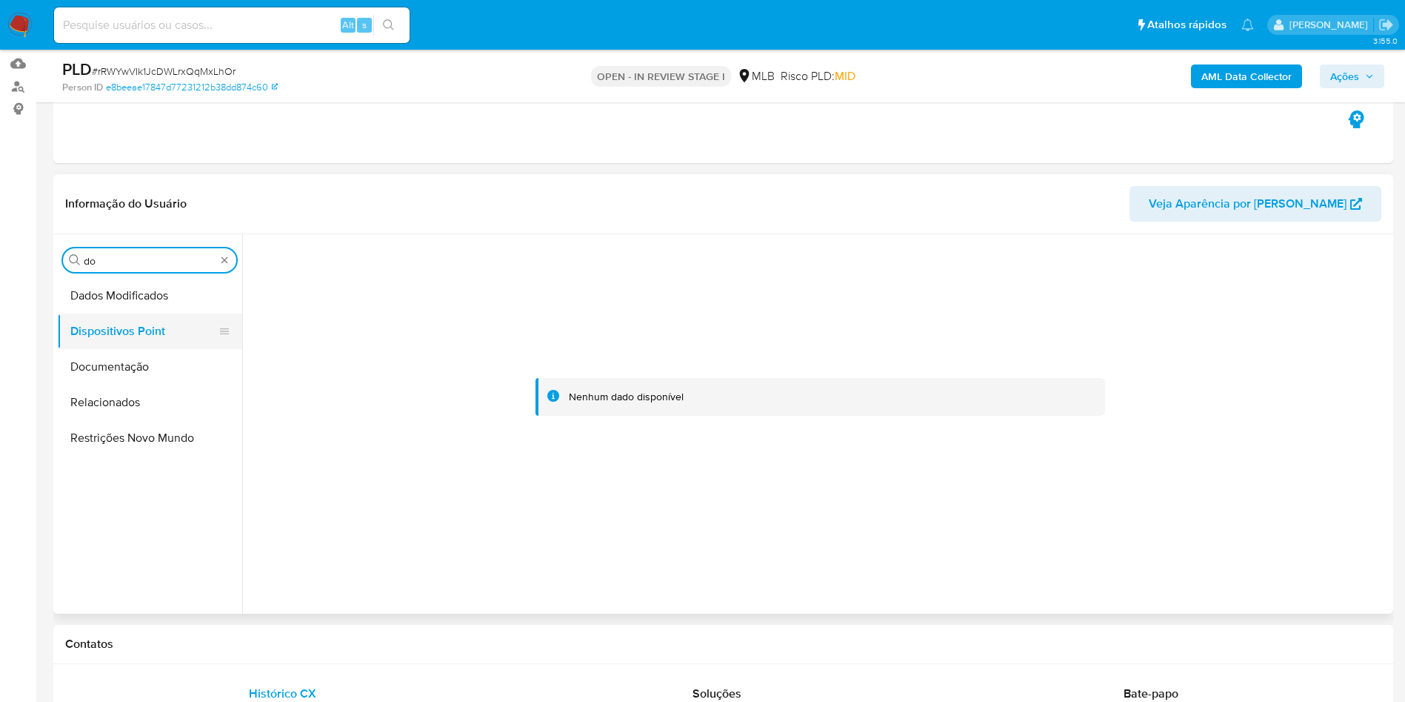
type input "do"
click at [109, 340] on button "Dispositivos Point" at bounding box center [143, 331] width 173 height 36
click at [110, 349] on button "Documentação" at bounding box center [149, 367] width 185 height 36
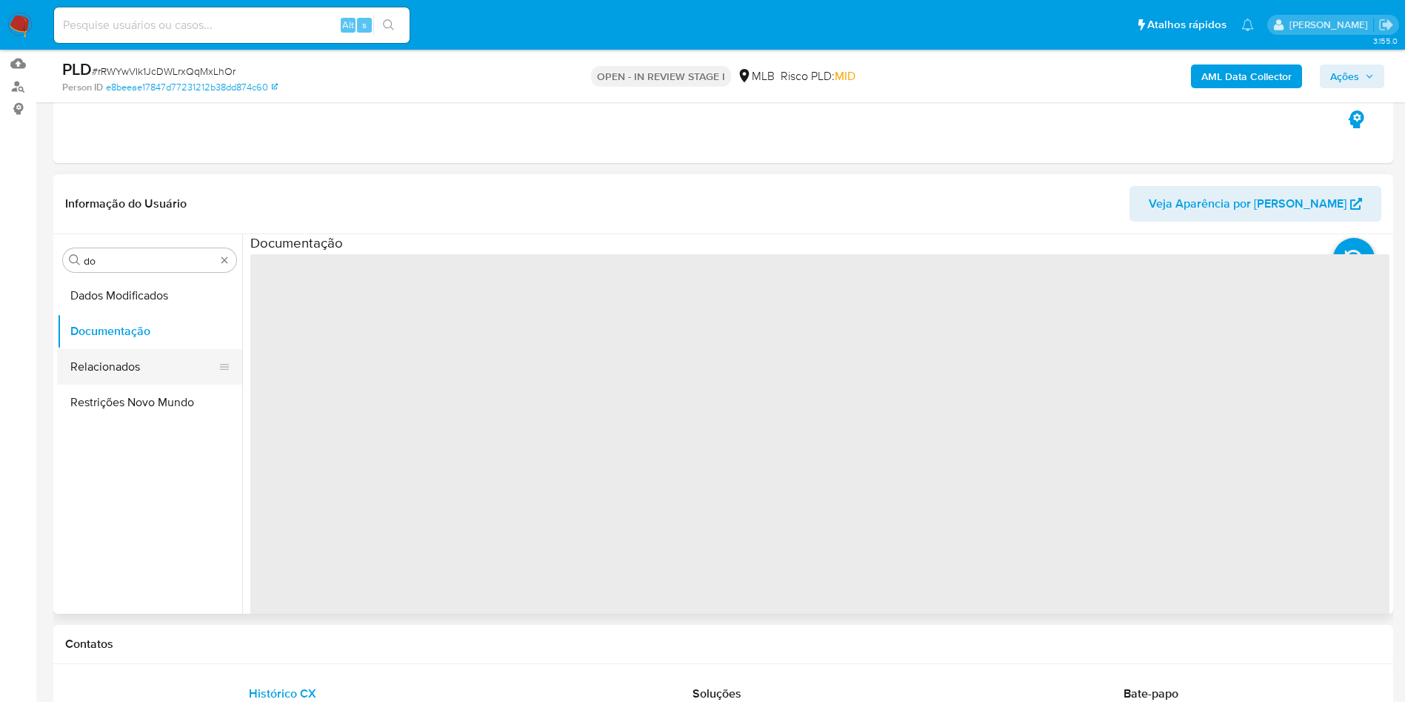
click at [123, 353] on button "Relacionados" at bounding box center [143, 367] width 173 height 36
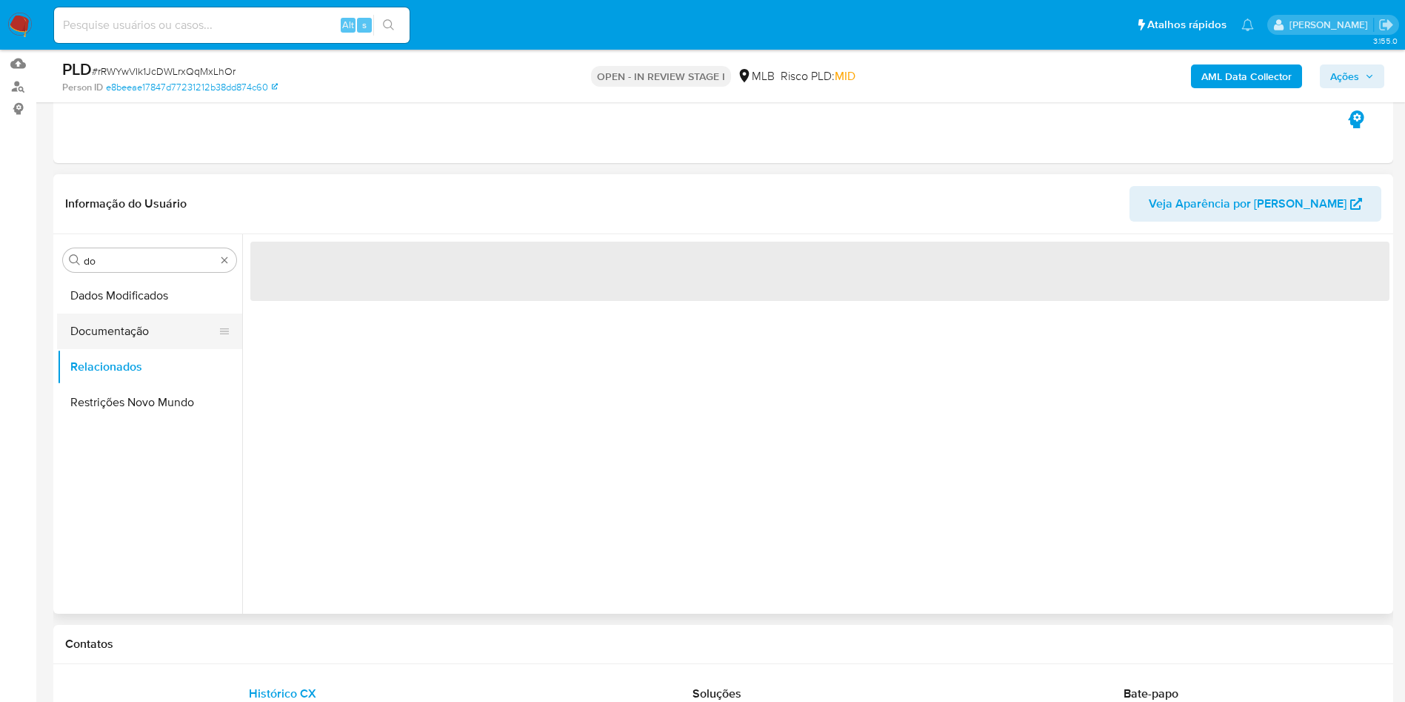
click at [119, 332] on button "Documentação" at bounding box center [143, 331] width 173 height 36
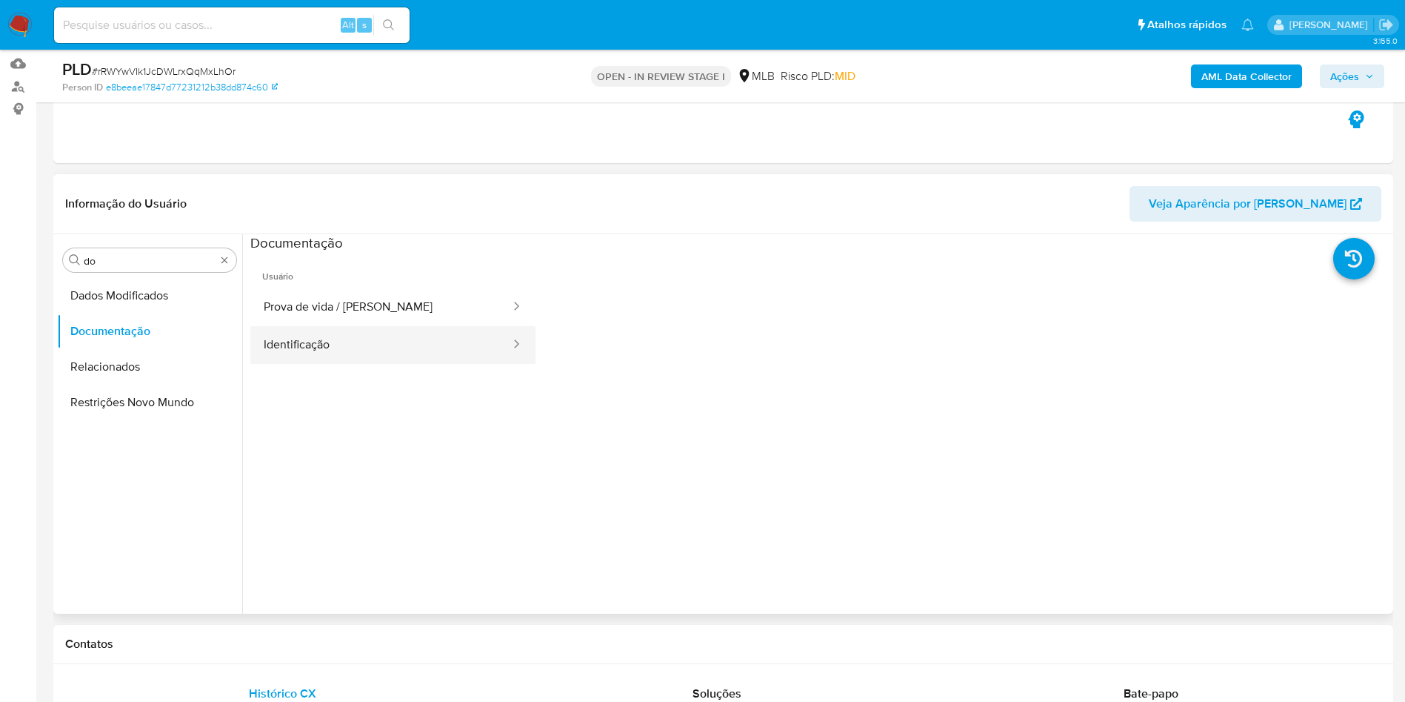
click at [335, 349] on button "Identificação" at bounding box center [381, 345] width 262 height 38
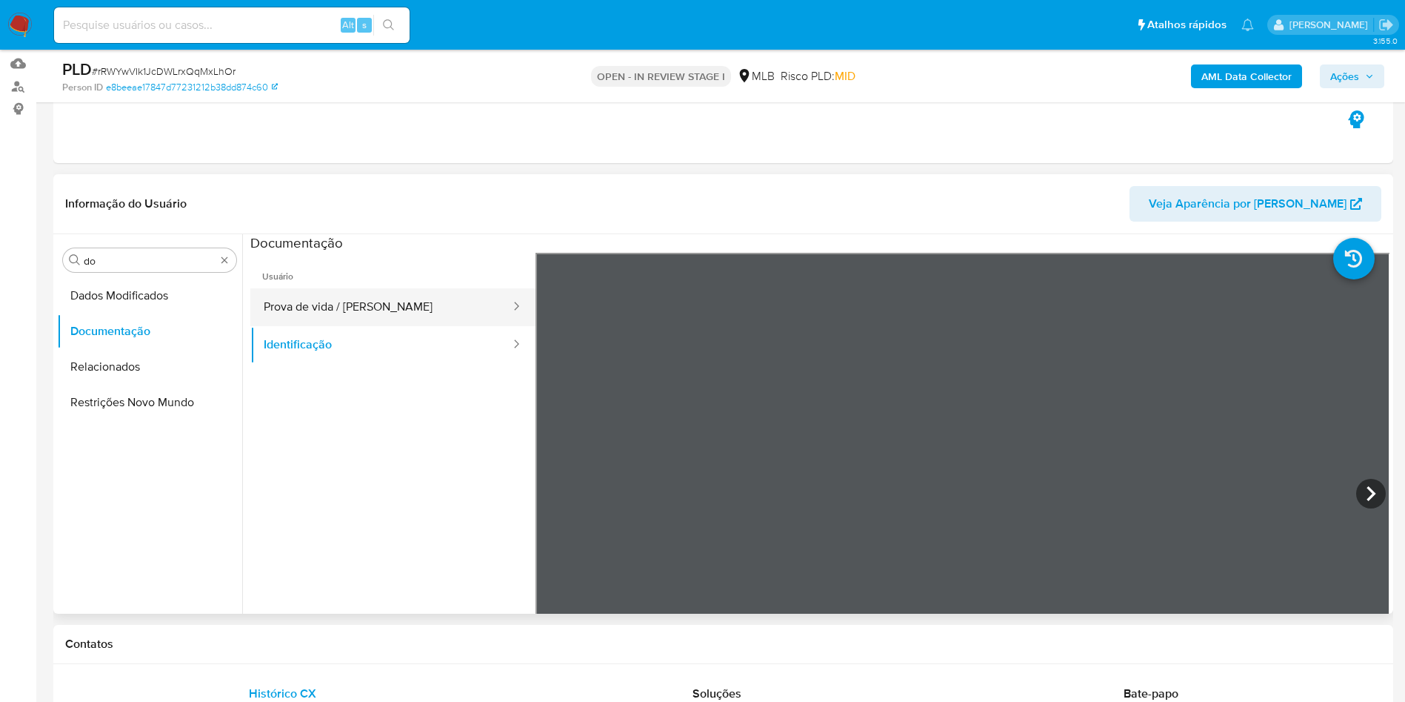
click at [334, 306] on button "Prova de vida / [PERSON_NAME]" at bounding box center [381, 307] width 262 height 38
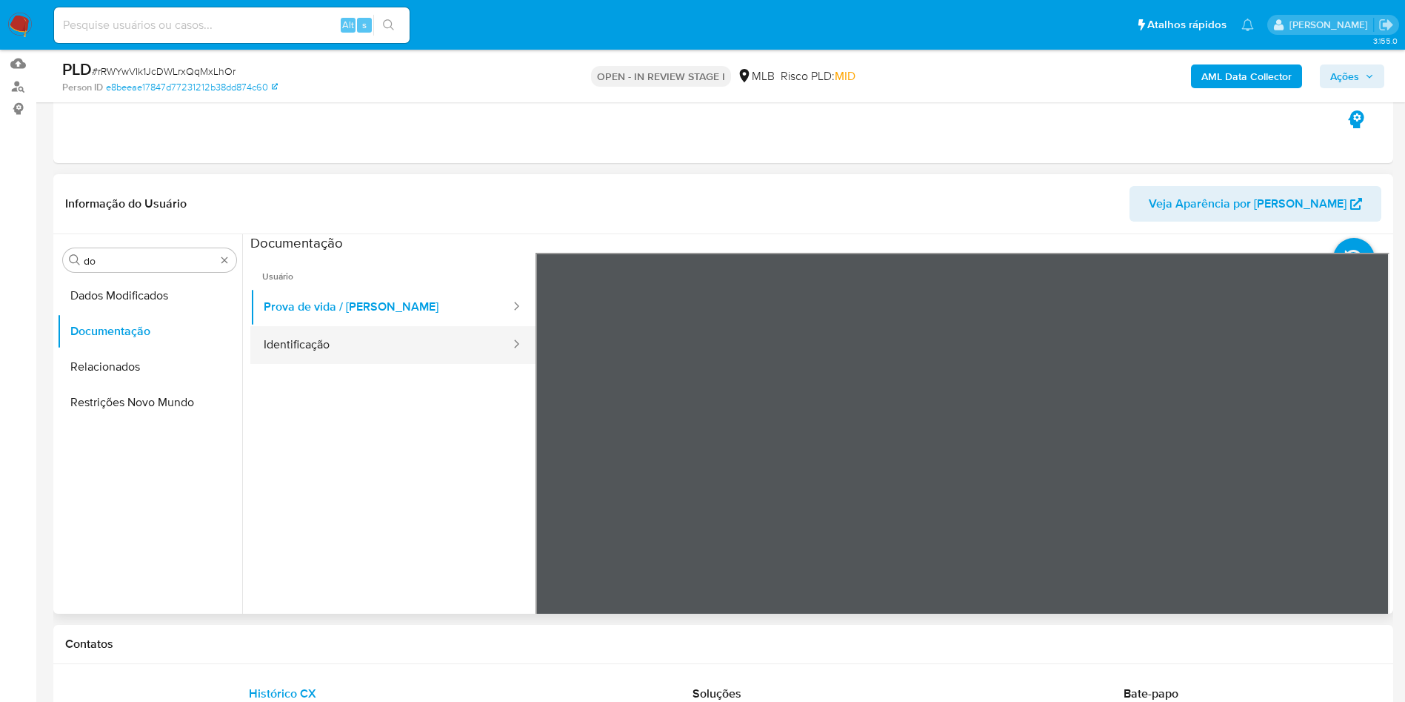
click at [322, 347] on button "Identificação" at bounding box center [381, 345] width 262 height 38
click at [1364, 482] on icon at bounding box center [1371, 494] width 30 height 30
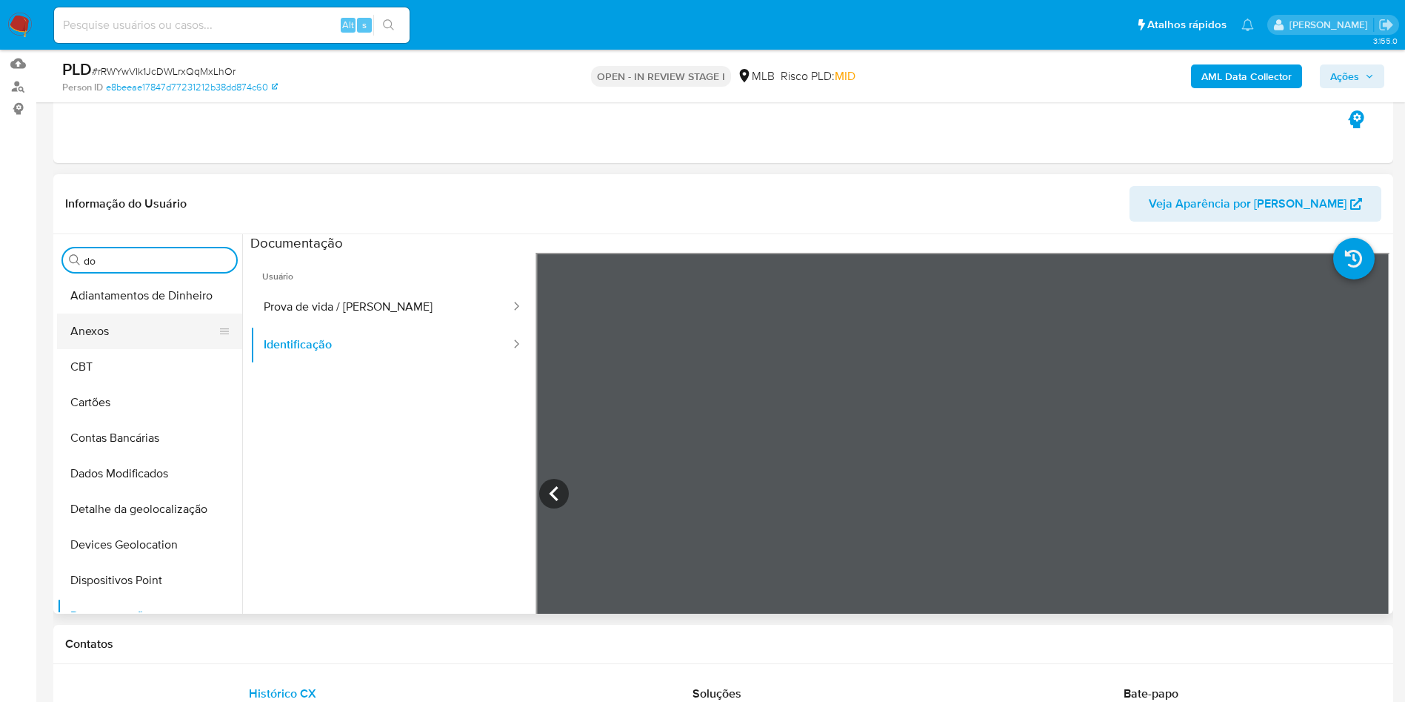
click at [146, 322] on button "Anexos" at bounding box center [143, 331] width 173 height 36
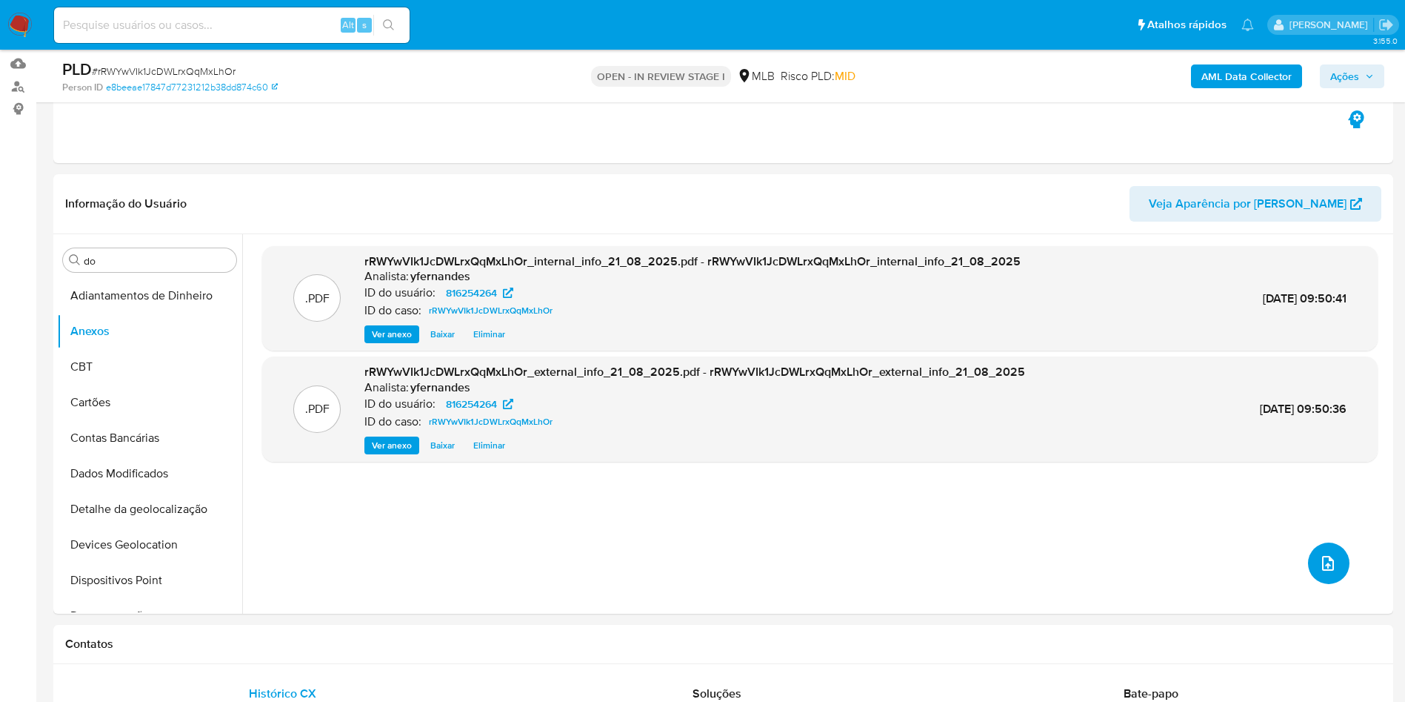
click at [1322, 564] on icon "upload-file" at bounding box center [1328, 563] width 12 height 15
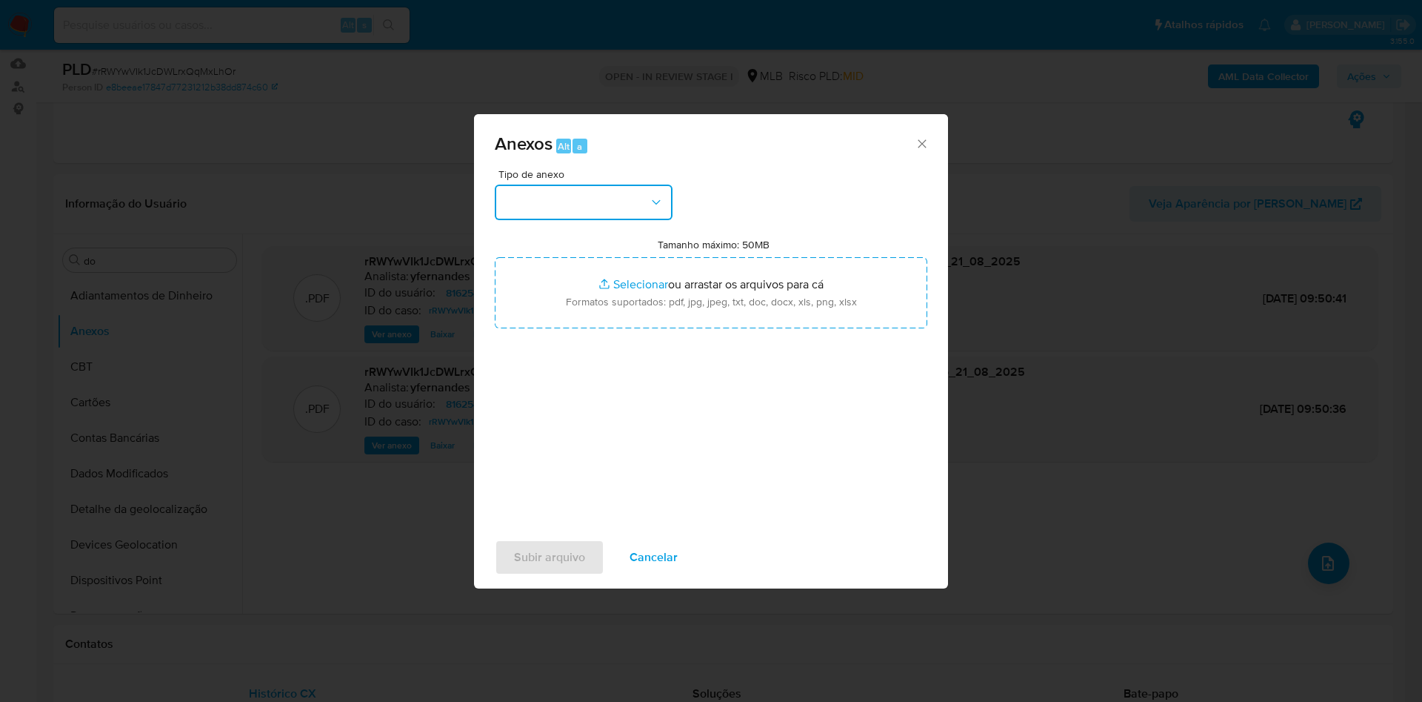
click at [647, 204] on button "button" at bounding box center [584, 202] width 178 height 36
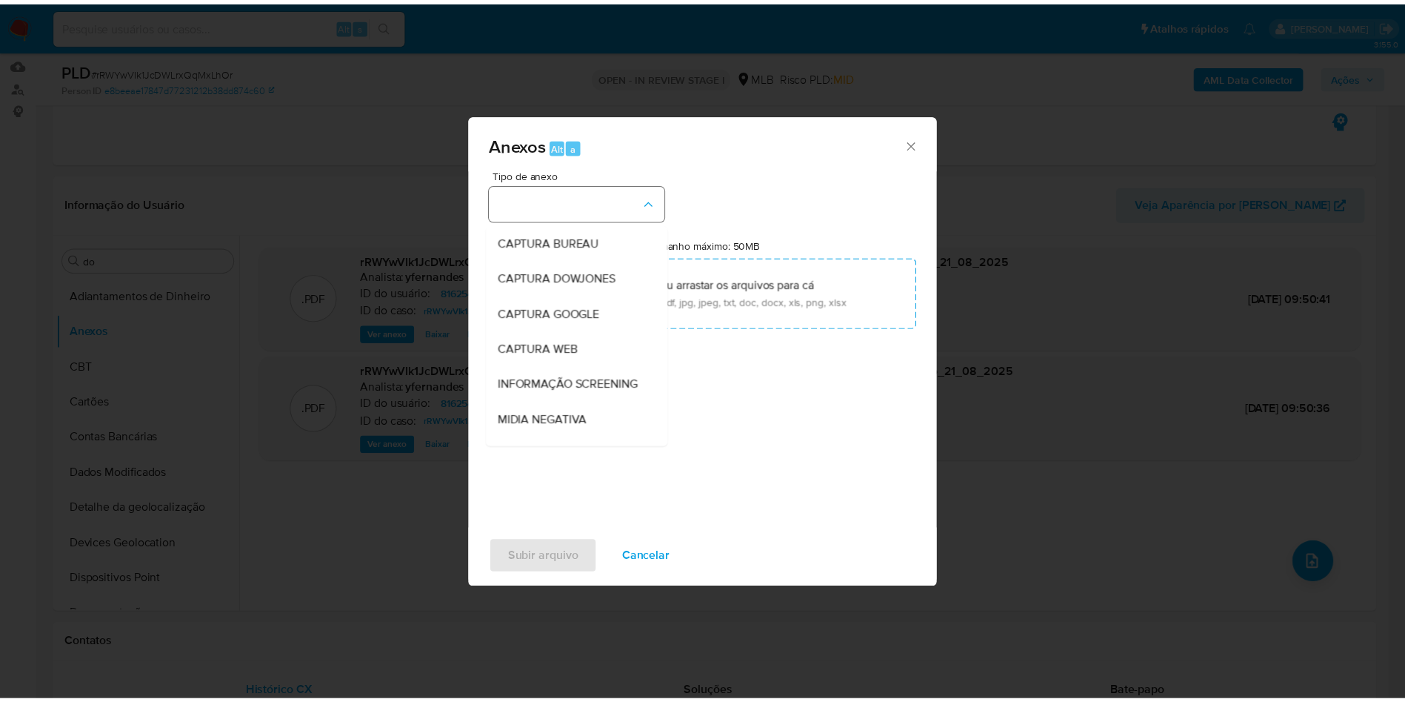
scroll to position [228, 0]
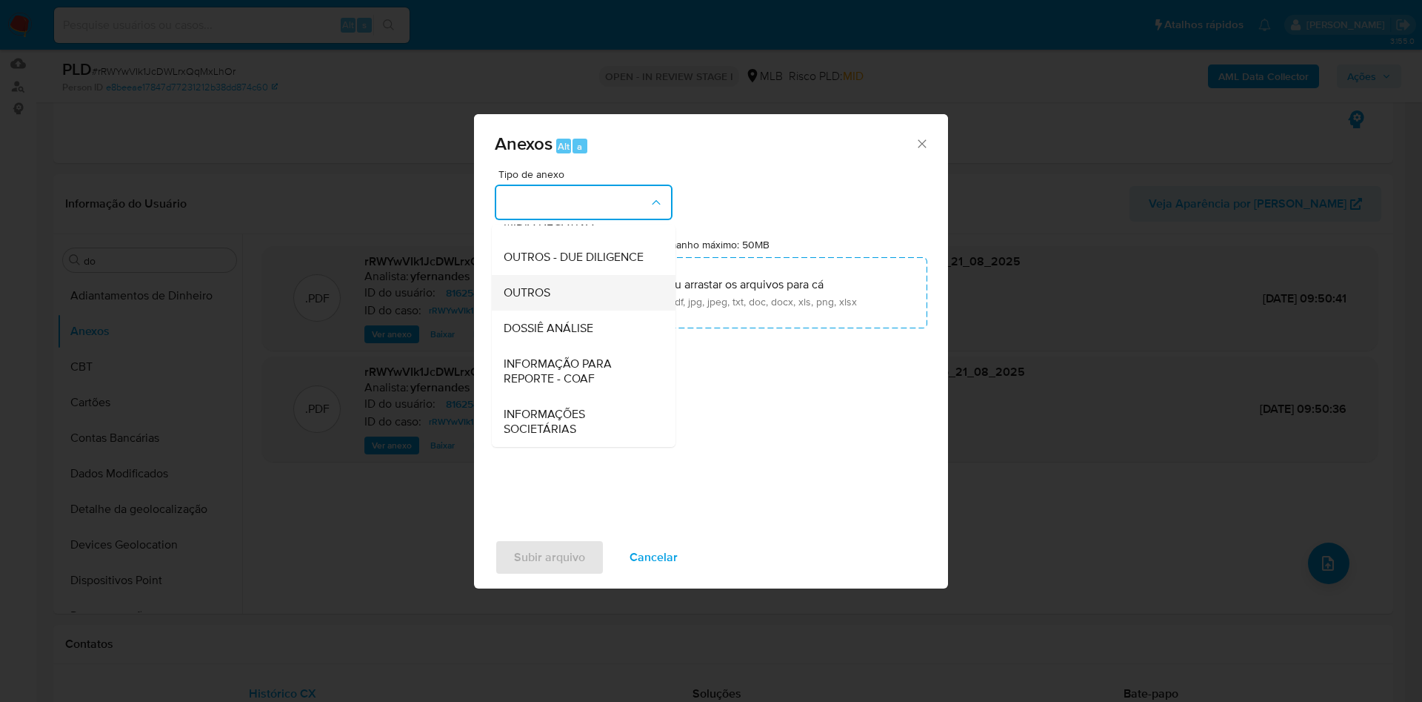
click at [568, 288] on div "OUTROS" at bounding box center [579, 293] width 151 height 36
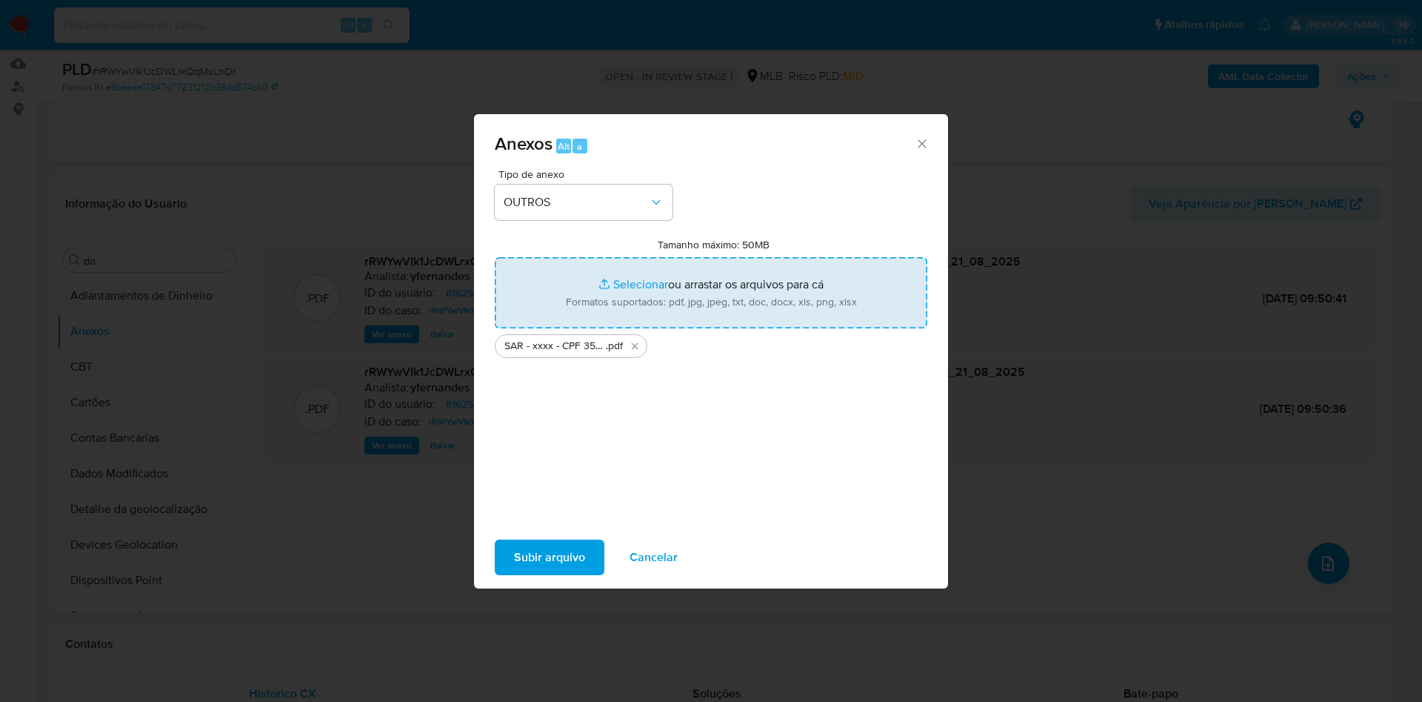
type input "C:\fakepath\Mulan 816254264_2025_08_21_07_53_18.xlsx"
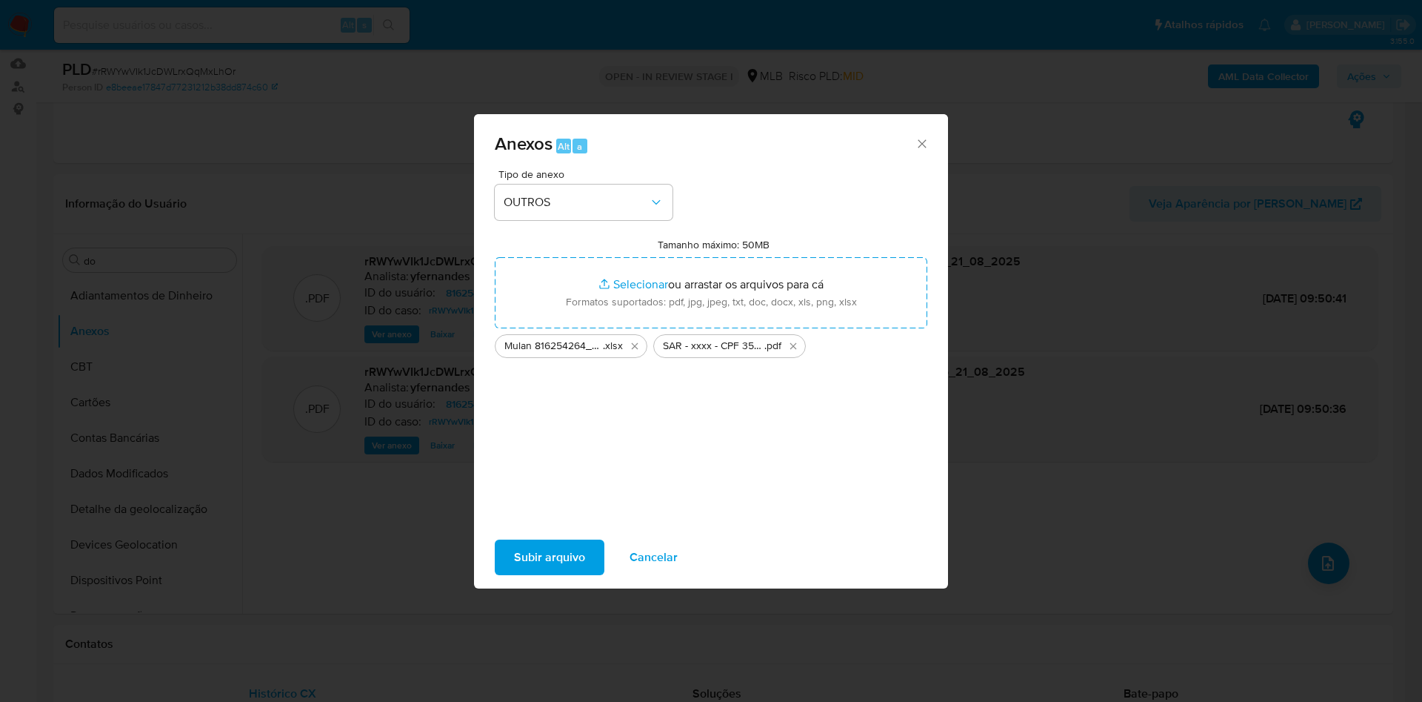
click at [541, 567] on span "Subir arquivo" at bounding box center [549, 557] width 71 height 33
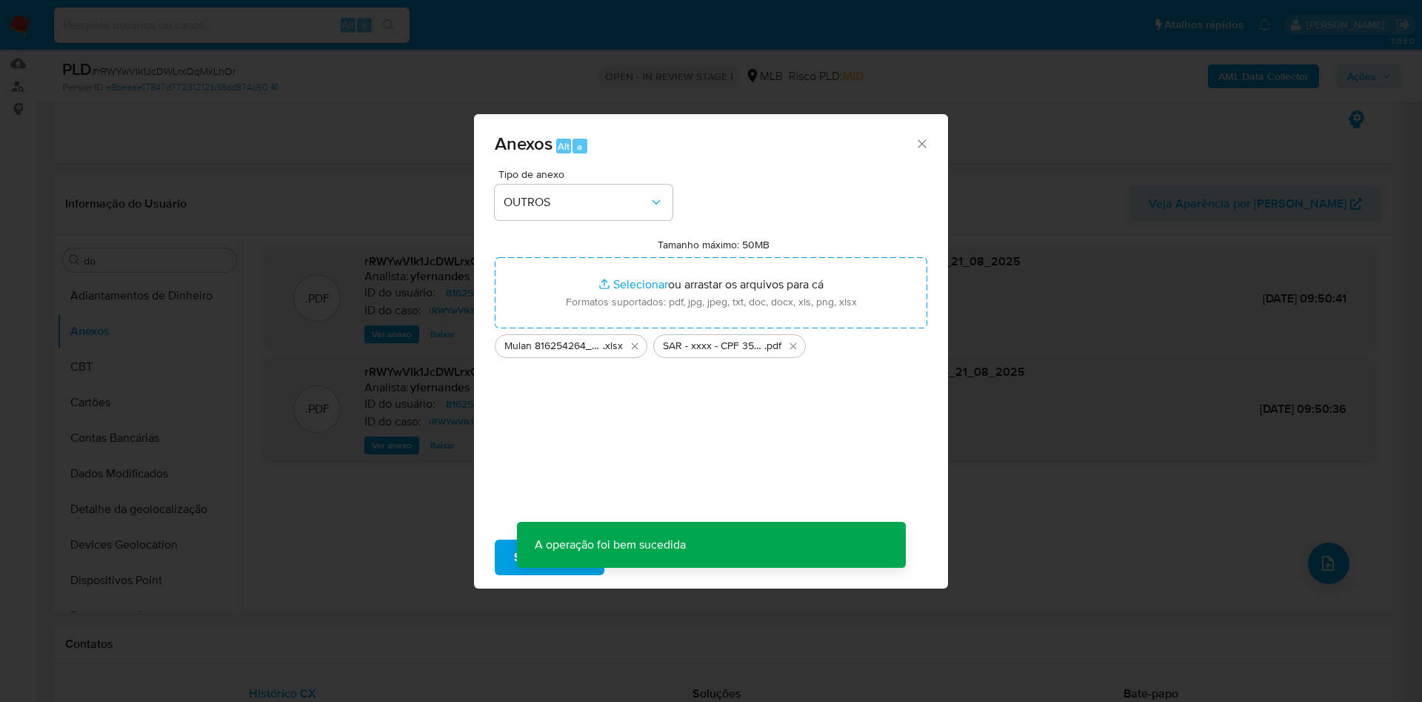
click at [362, 282] on div "Anexos Alt a Tipo de anexo OUTROS Tamanho máximo: 50MB Selecionar arquivos Sele…" at bounding box center [711, 351] width 1422 height 702
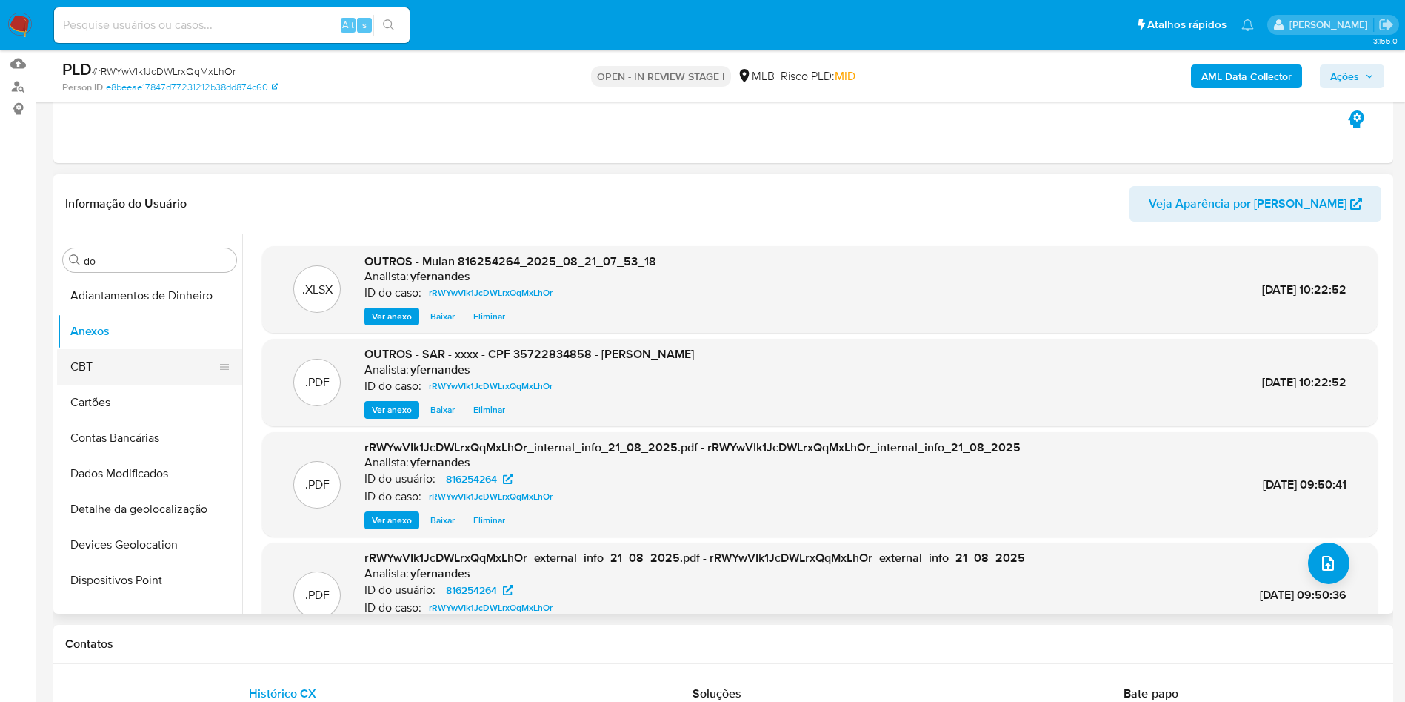
click at [104, 367] on button "CBT" at bounding box center [143, 367] width 173 height 36
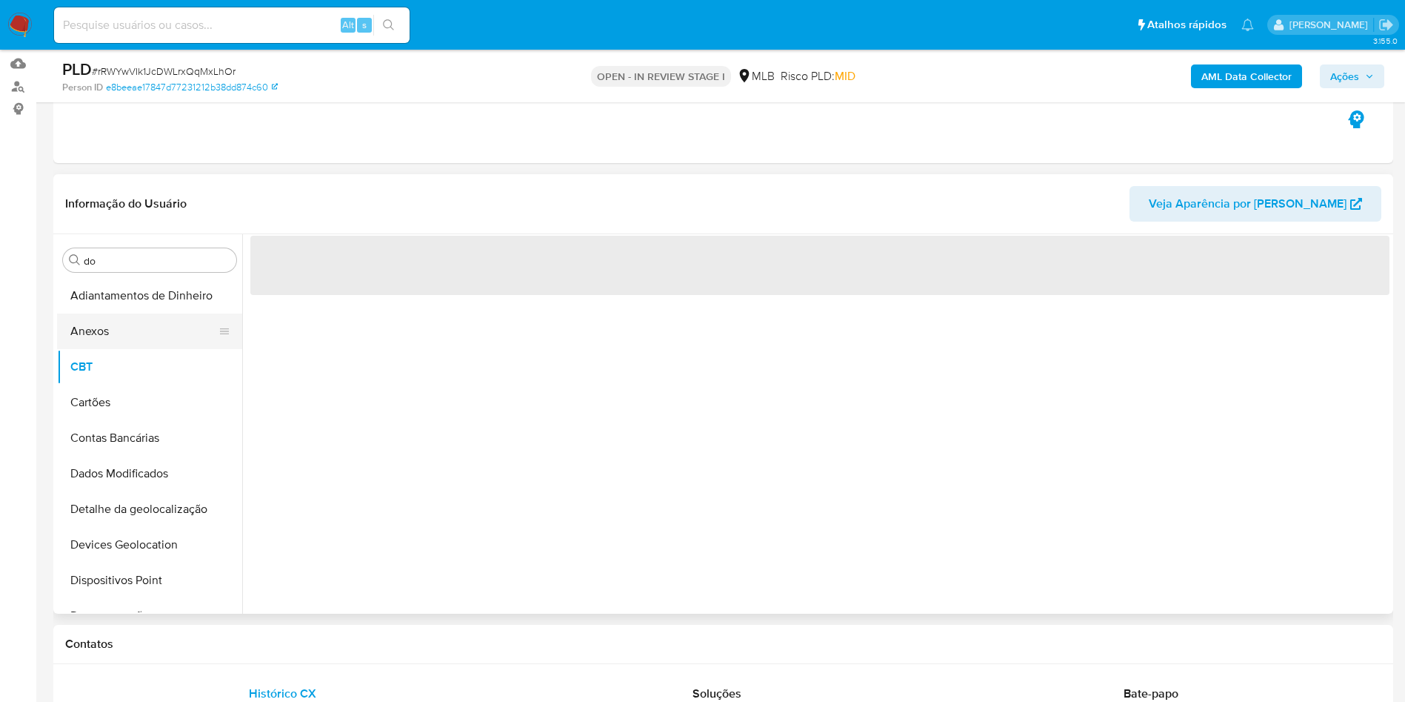
click at [88, 340] on button "Anexos" at bounding box center [143, 331] width 173 height 36
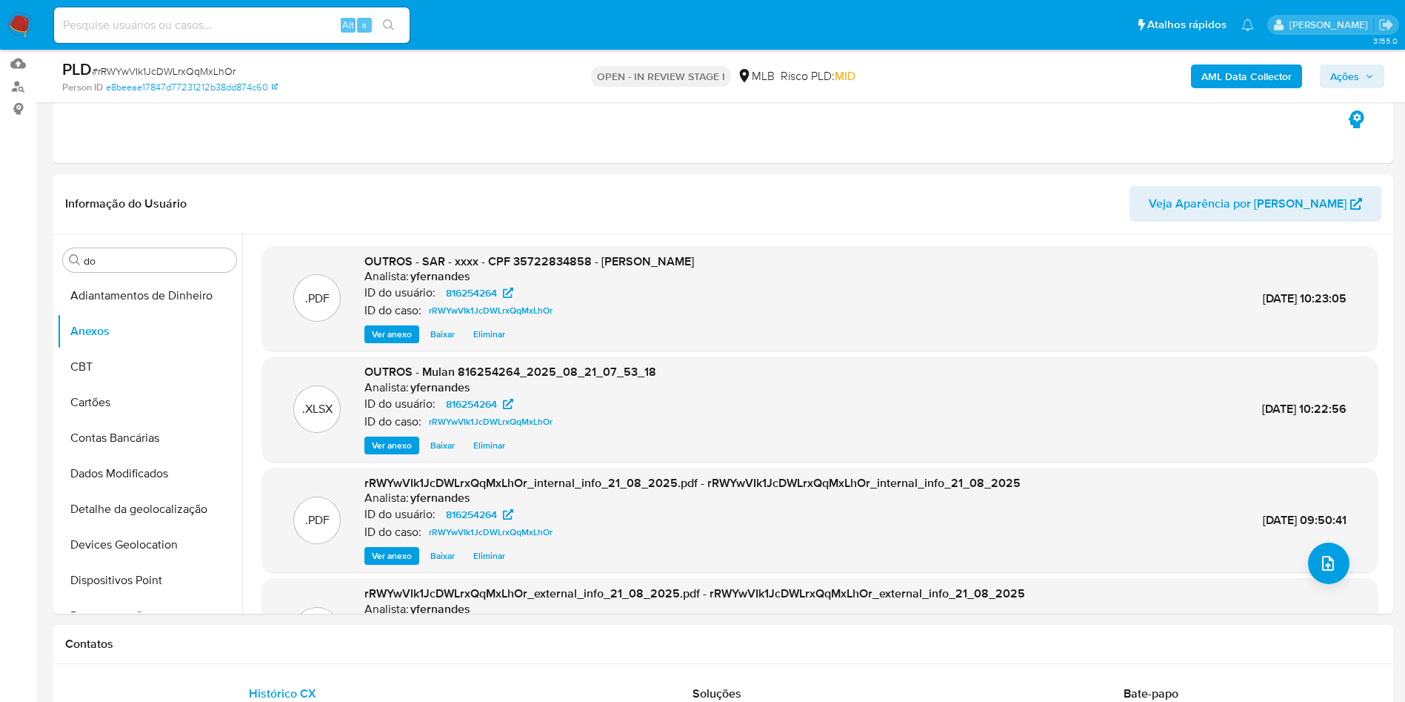
click at [1353, 69] on span "Ações" at bounding box center [1345, 76] width 29 height 24
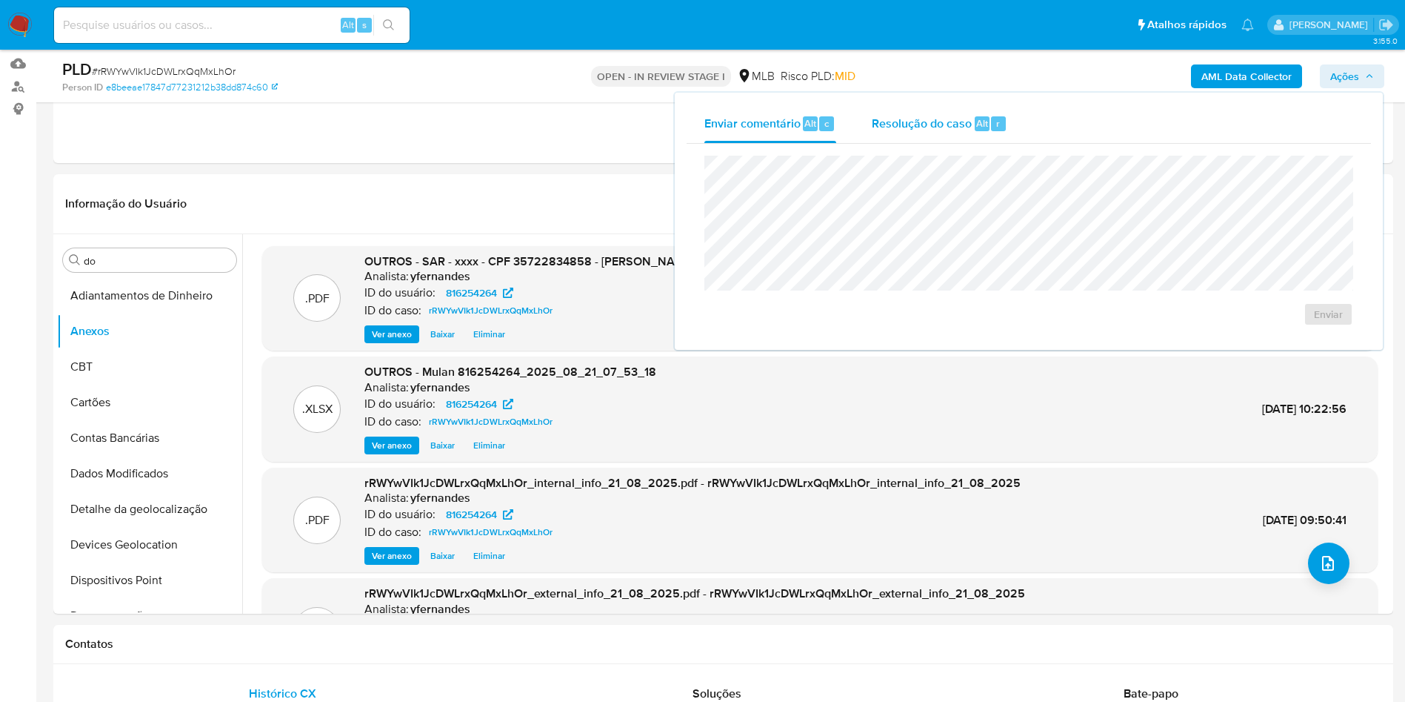
click at [897, 113] on div "Resolução do caso Alt r" at bounding box center [940, 123] width 136 height 39
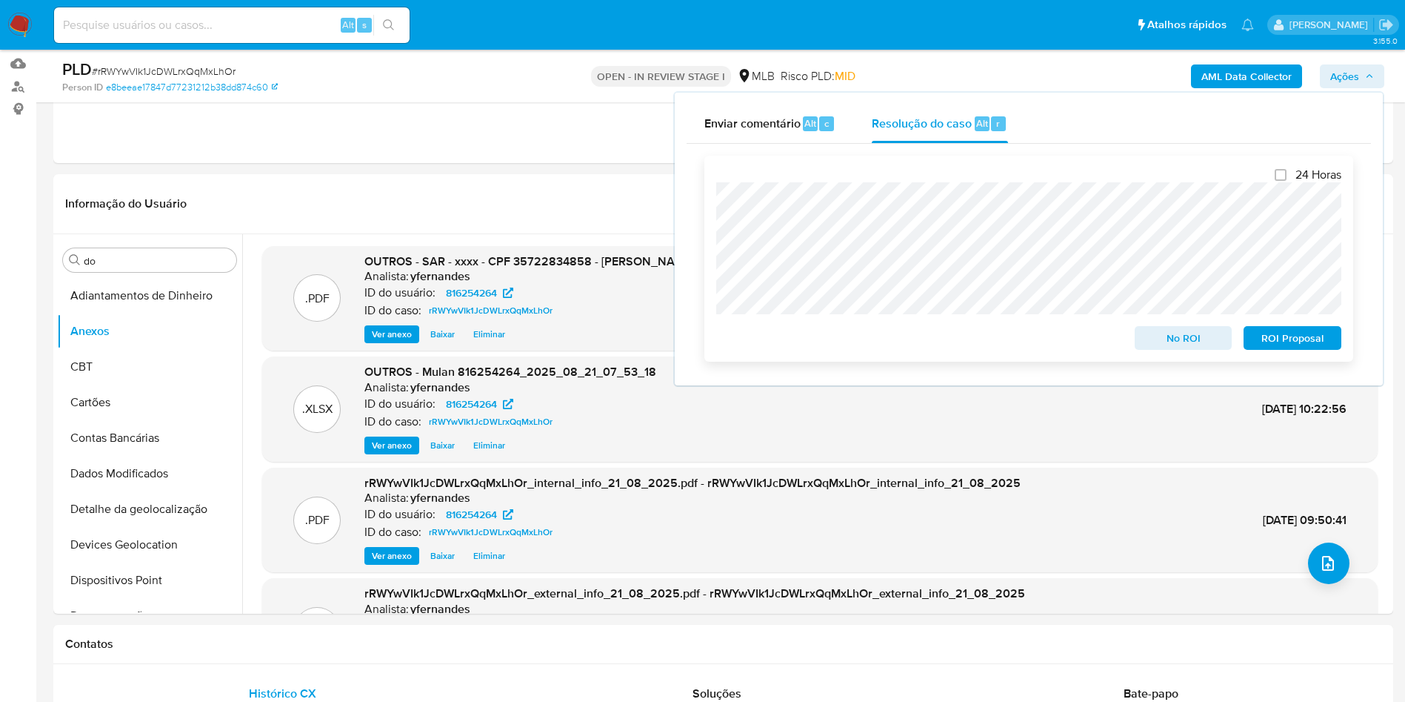
click at [1287, 346] on span "ROI Proposal" at bounding box center [1292, 337] width 77 height 21
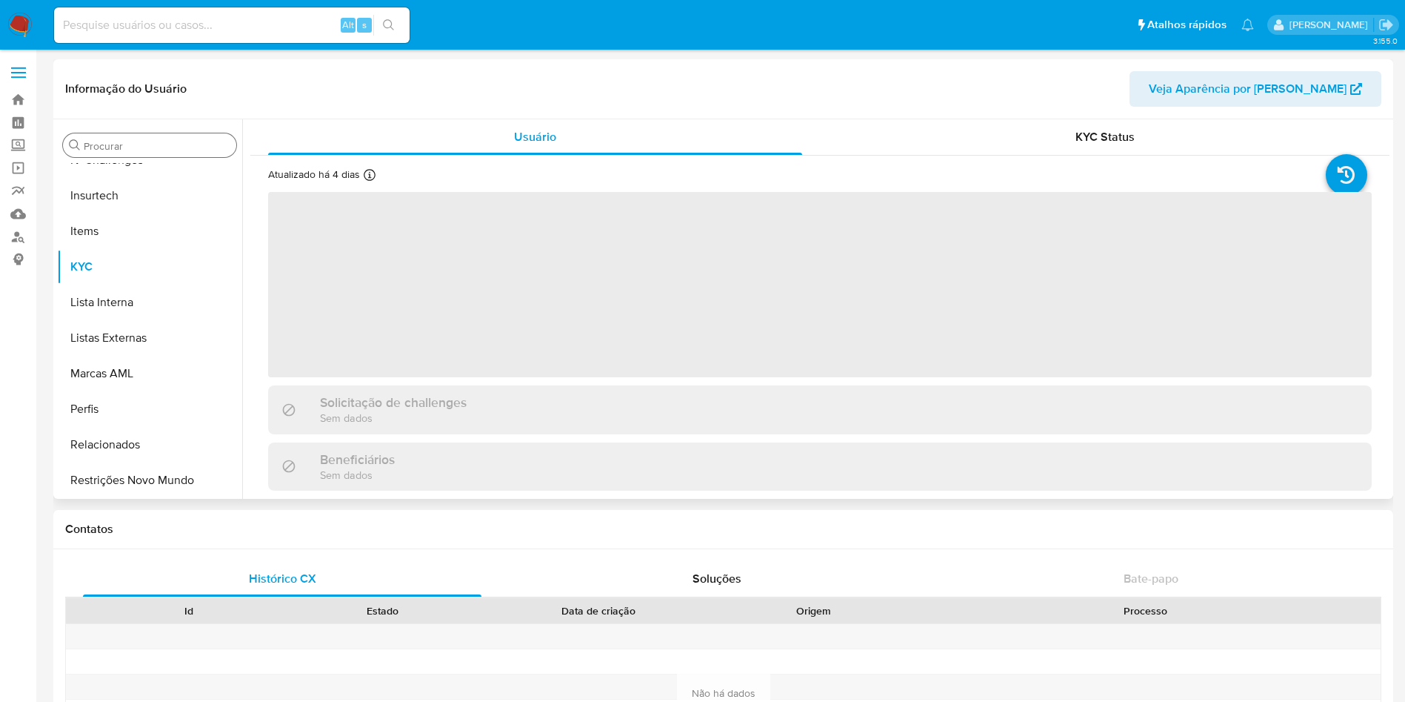
click at [128, 155] on div "Procurar" at bounding box center [149, 145] width 173 height 24
click at [122, 147] on input "Procurar" at bounding box center [157, 145] width 147 height 13
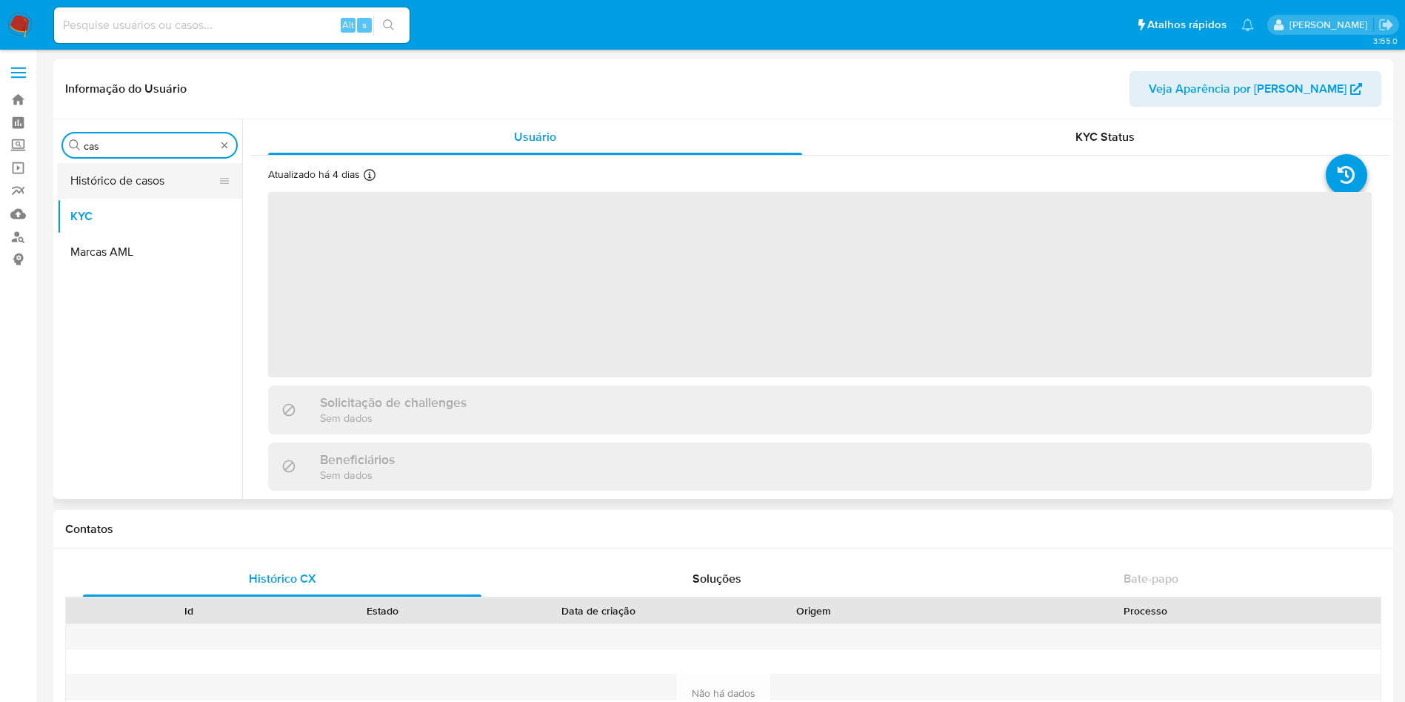
type input "cas"
click at [85, 170] on button "Histórico de casos" at bounding box center [143, 181] width 173 height 36
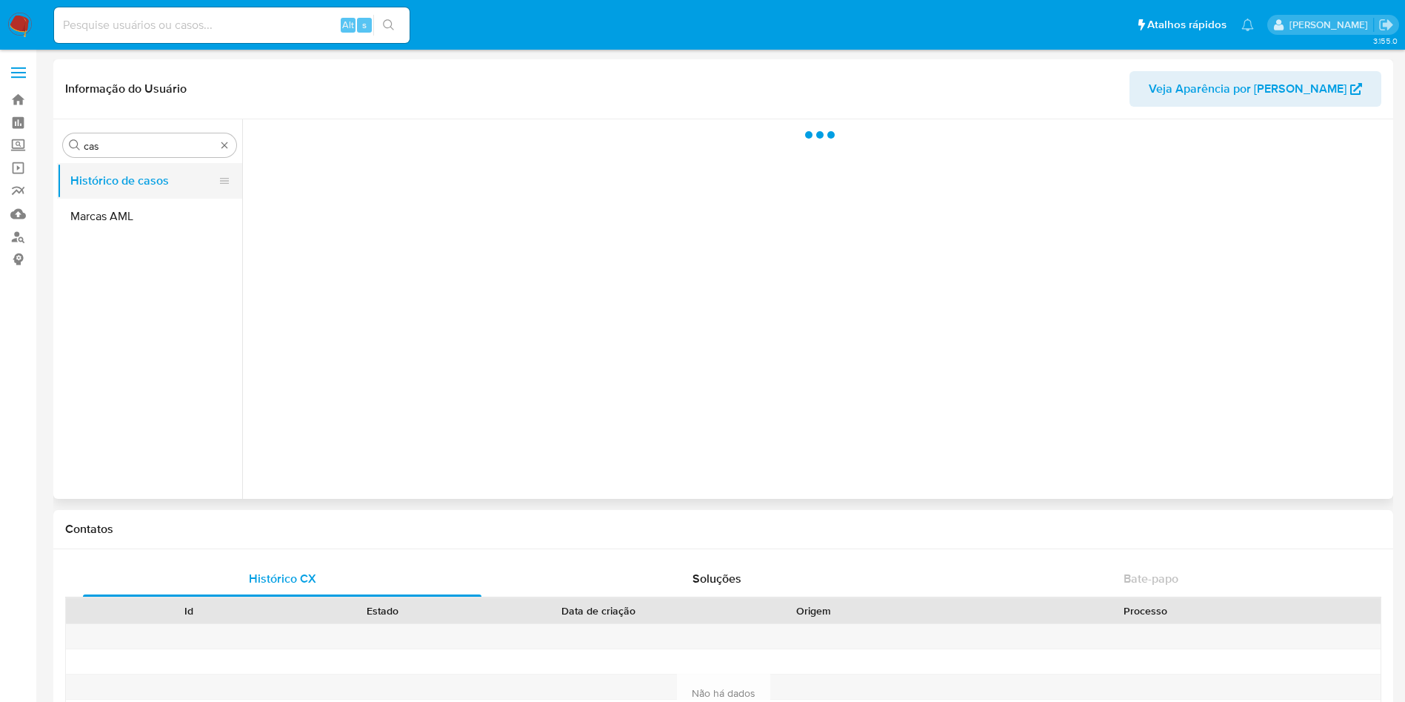
select select "10"
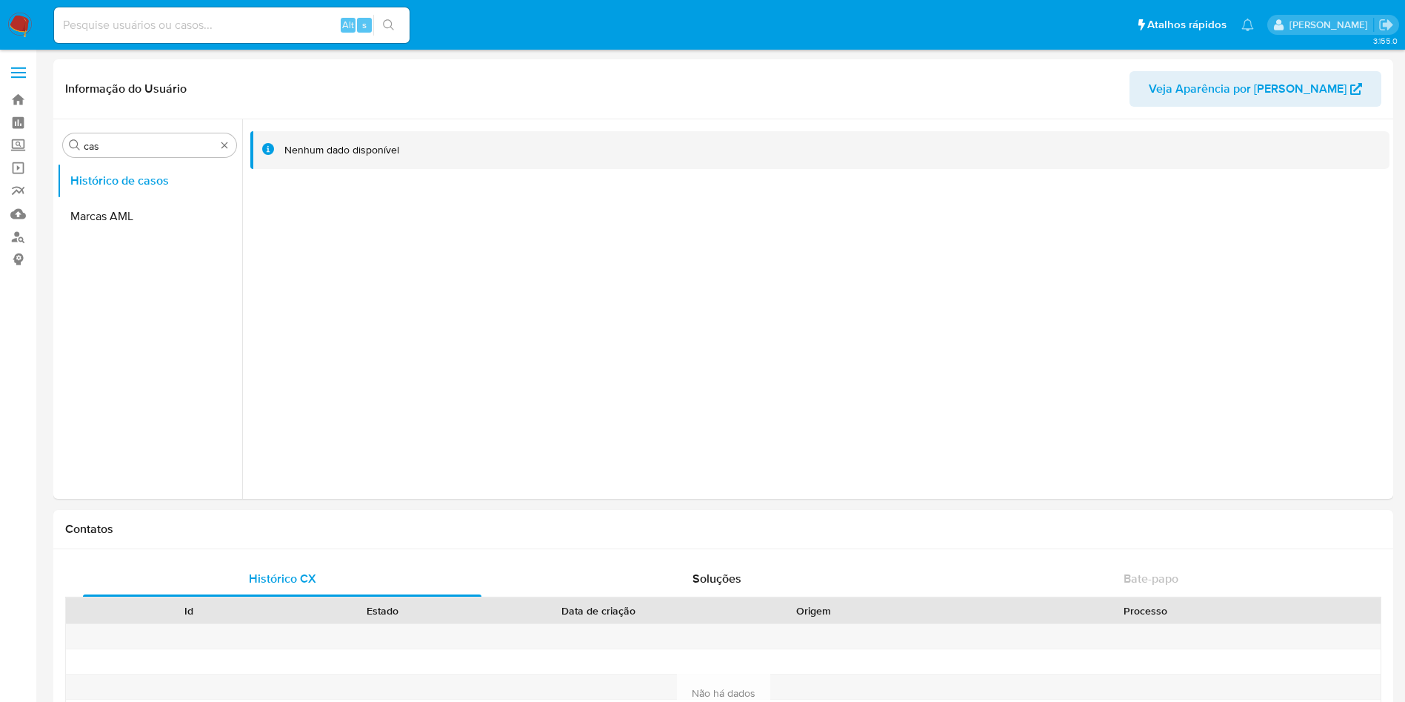
click at [4, 27] on nav "Pausado Ver notificaciones Alt s Atalhos rápidos Presiona las siguientes teclas…" at bounding box center [702, 25] width 1405 height 50
click at [19, 30] on img at bounding box center [19, 25] width 25 height 25
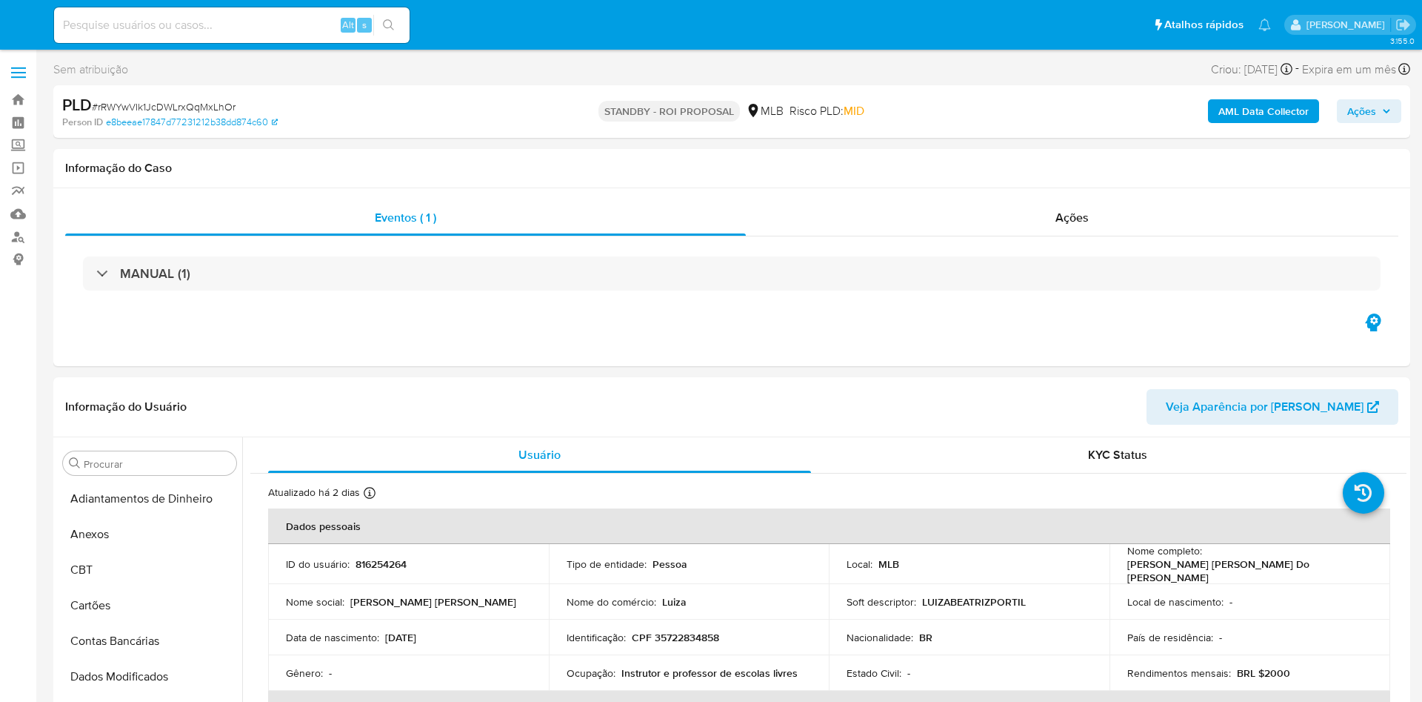
select select "10"
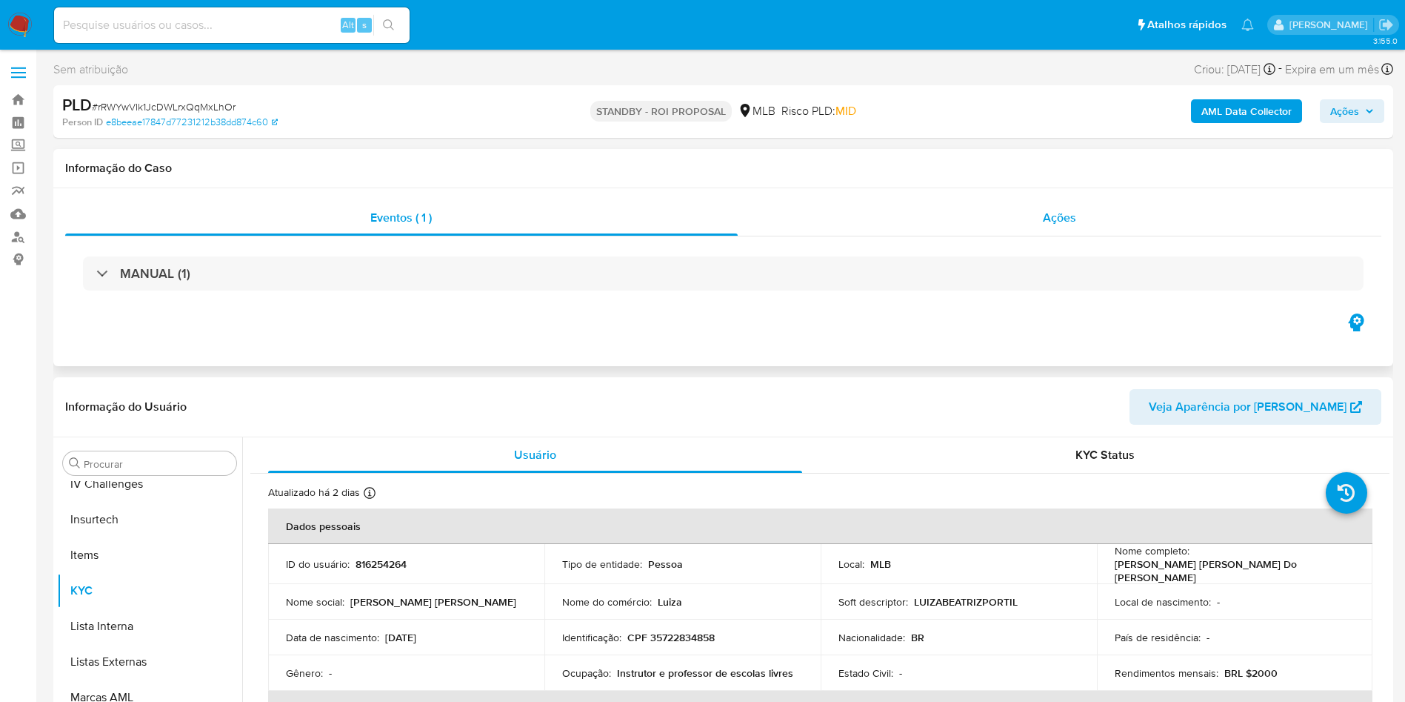
scroll to position [662, 0]
click at [902, 217] on div "Ações" at bounding box center [1060, 218] width 645 height 36
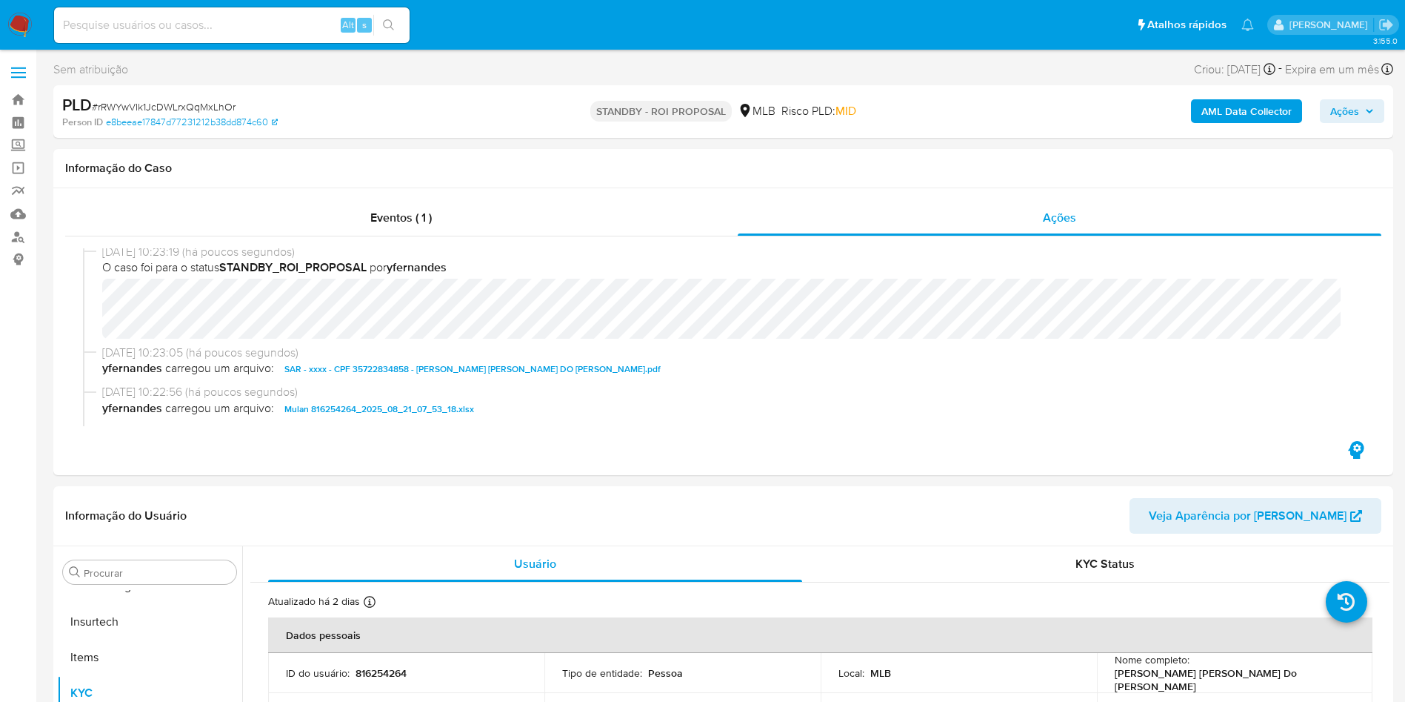
scroll to position [0, 0]
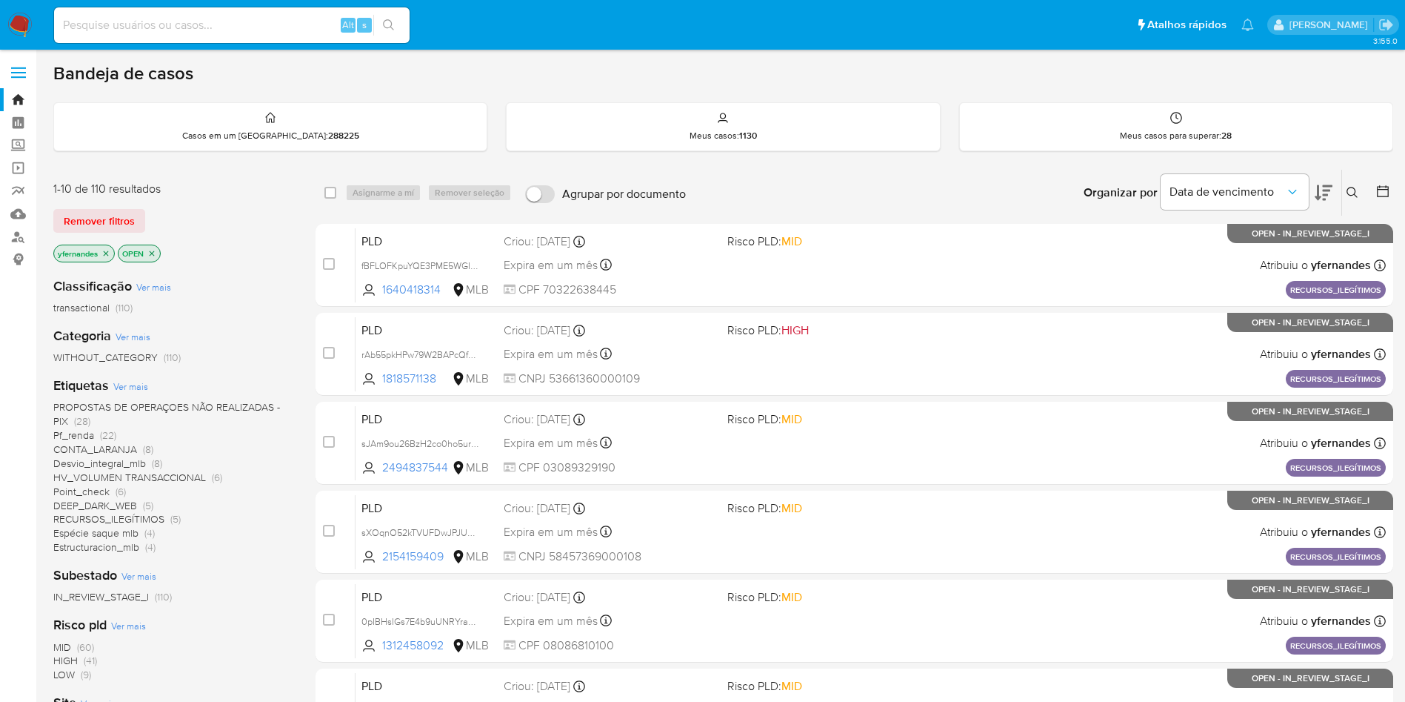
click at [119, 22] on input at bounding box center [232, 25] width 356 height 19
paste input "2390280384"
type input "2390280384"
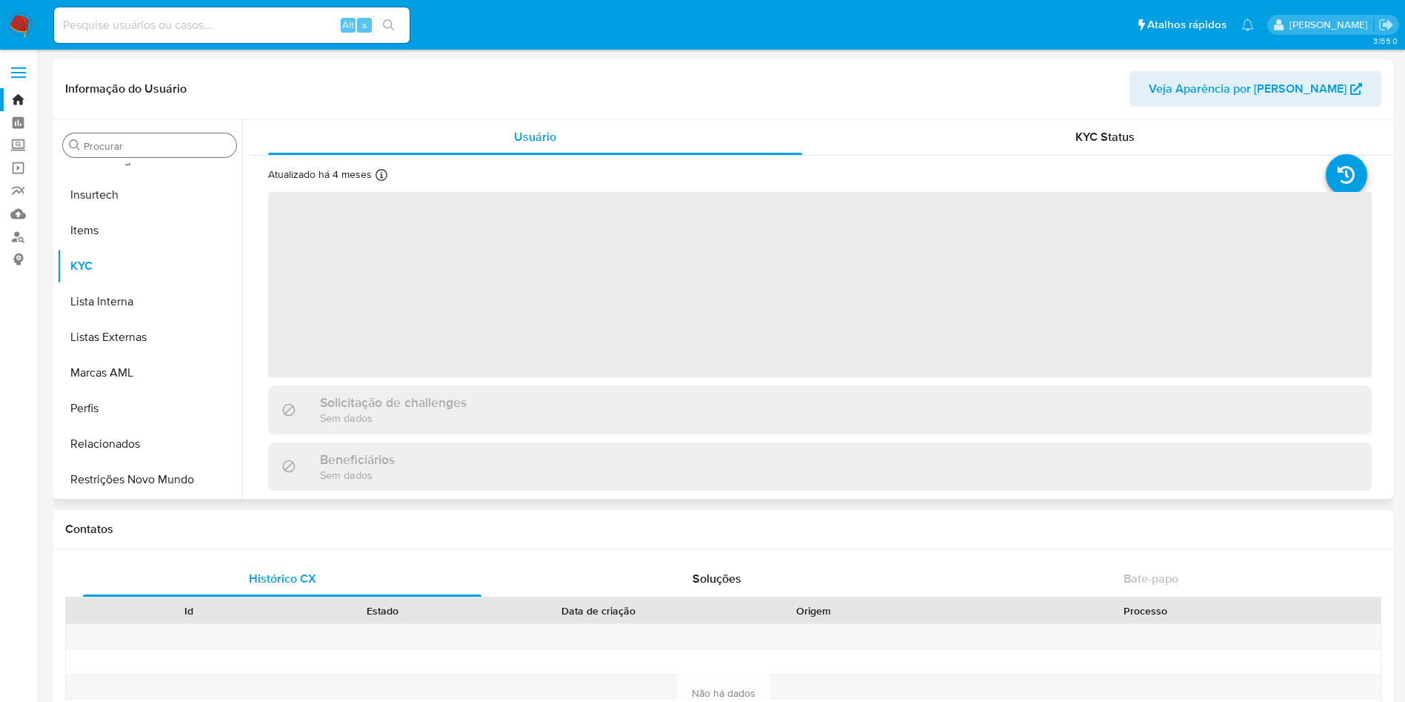
click at [107, 145] on input "Procurar" at bounding box center [157, 145] width 147 height 13
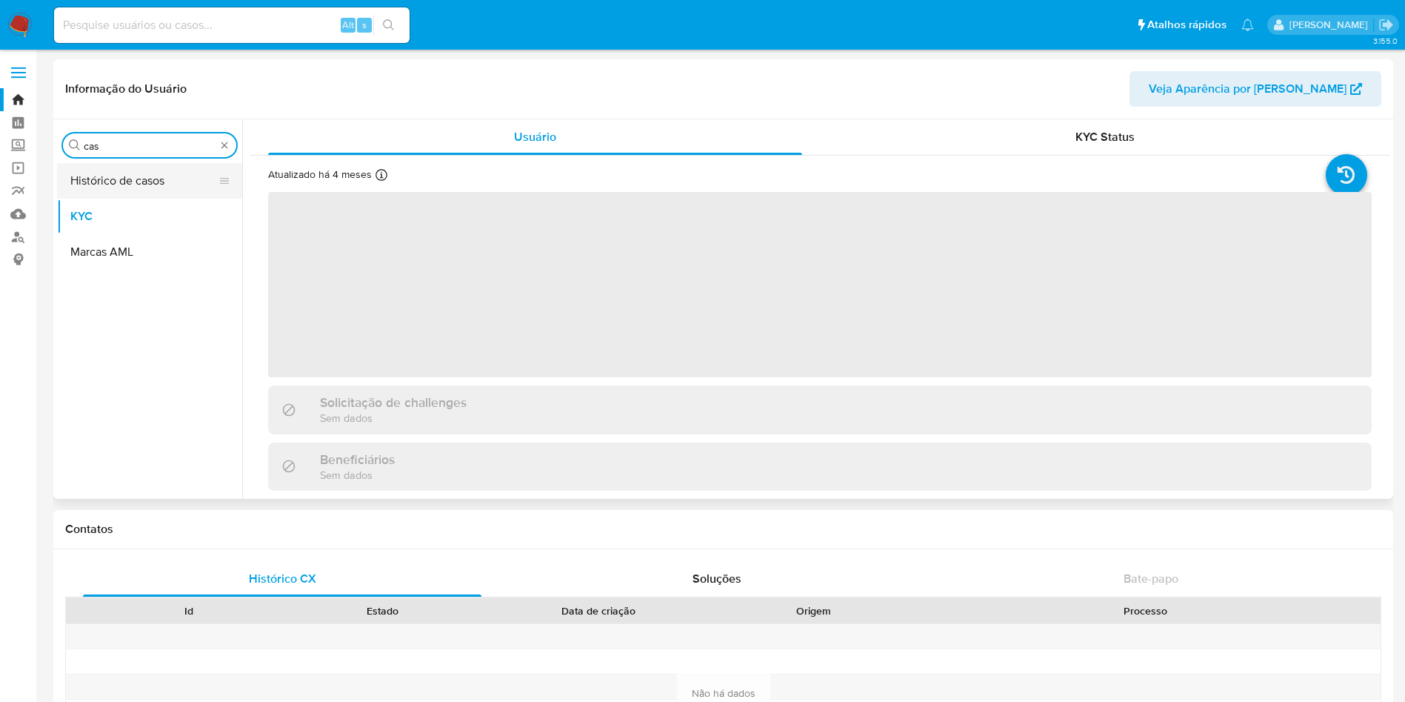
type input "cas"
click at [121, 177] on button "Histórico de casos" at bounding box center [143, 181] width 173 height 36
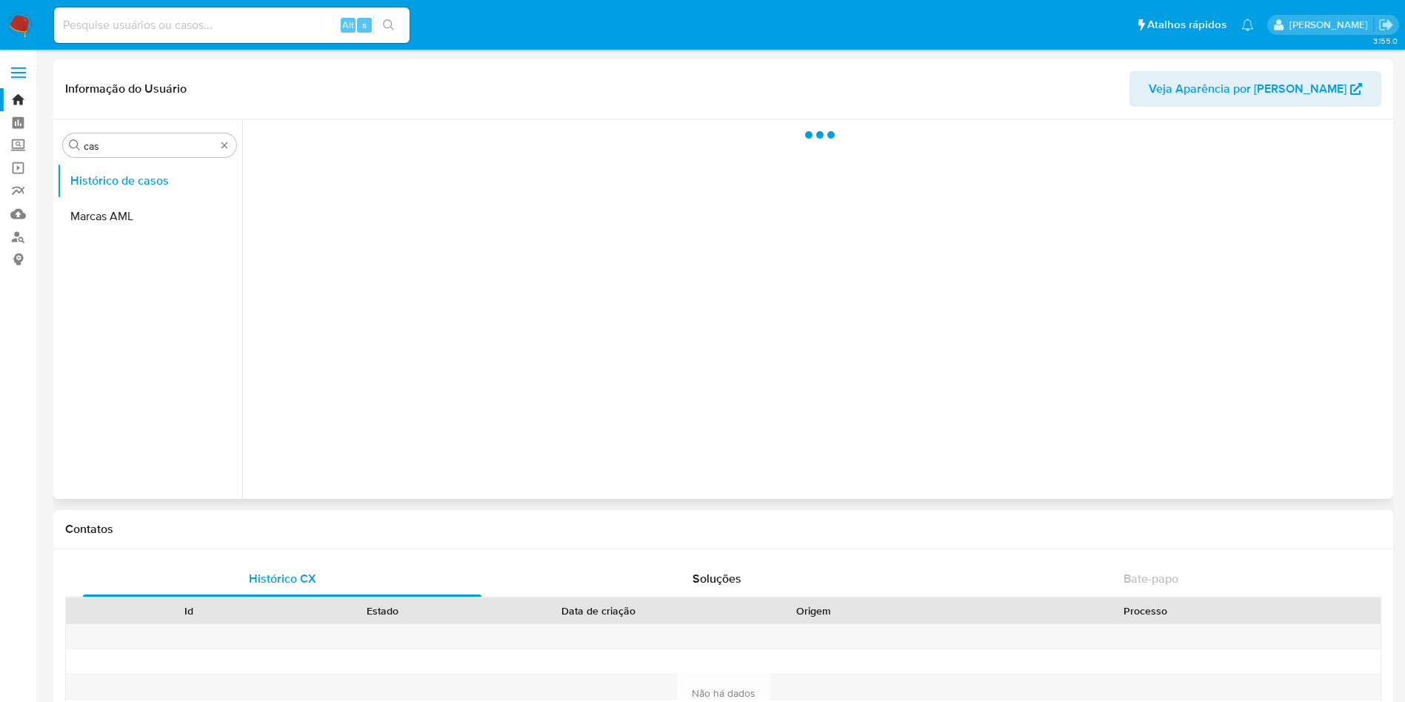
select select "10"
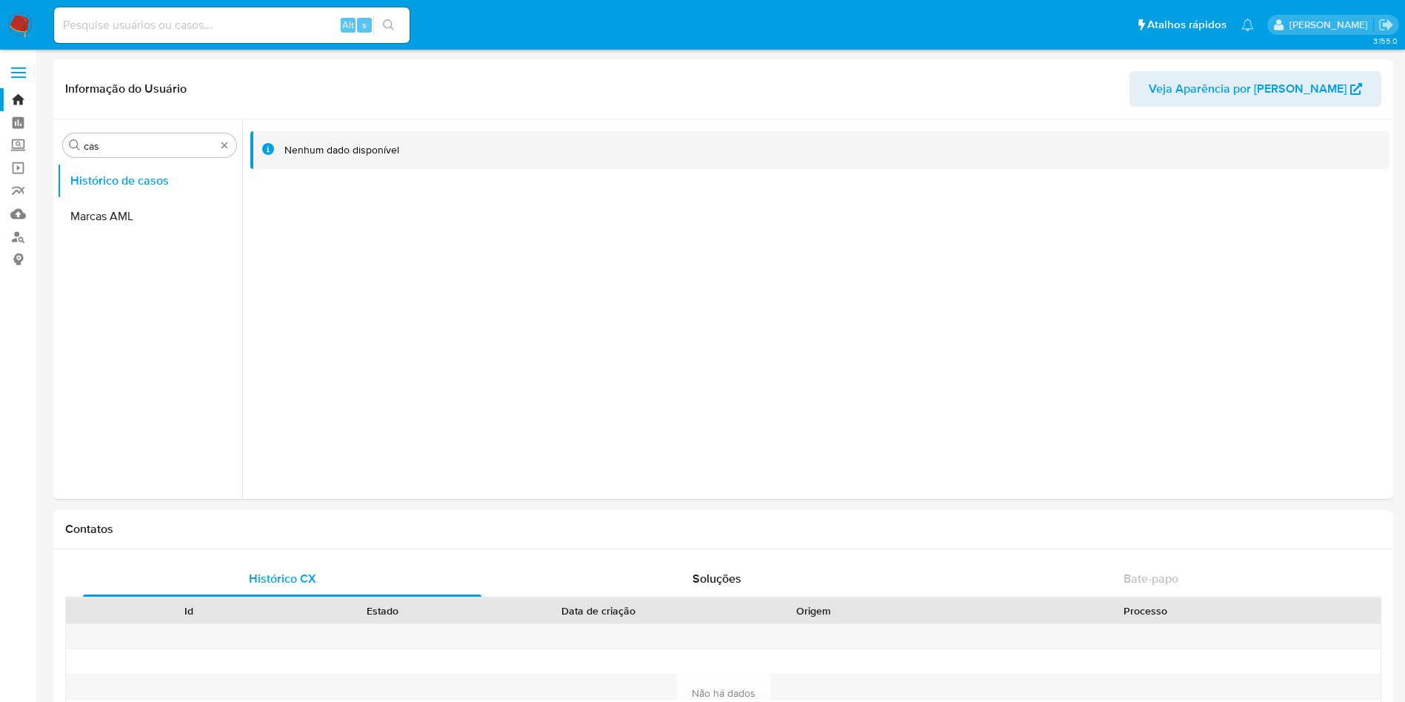
click at [10, 16] on img at bounding box center [19, 25] width 25 height 25
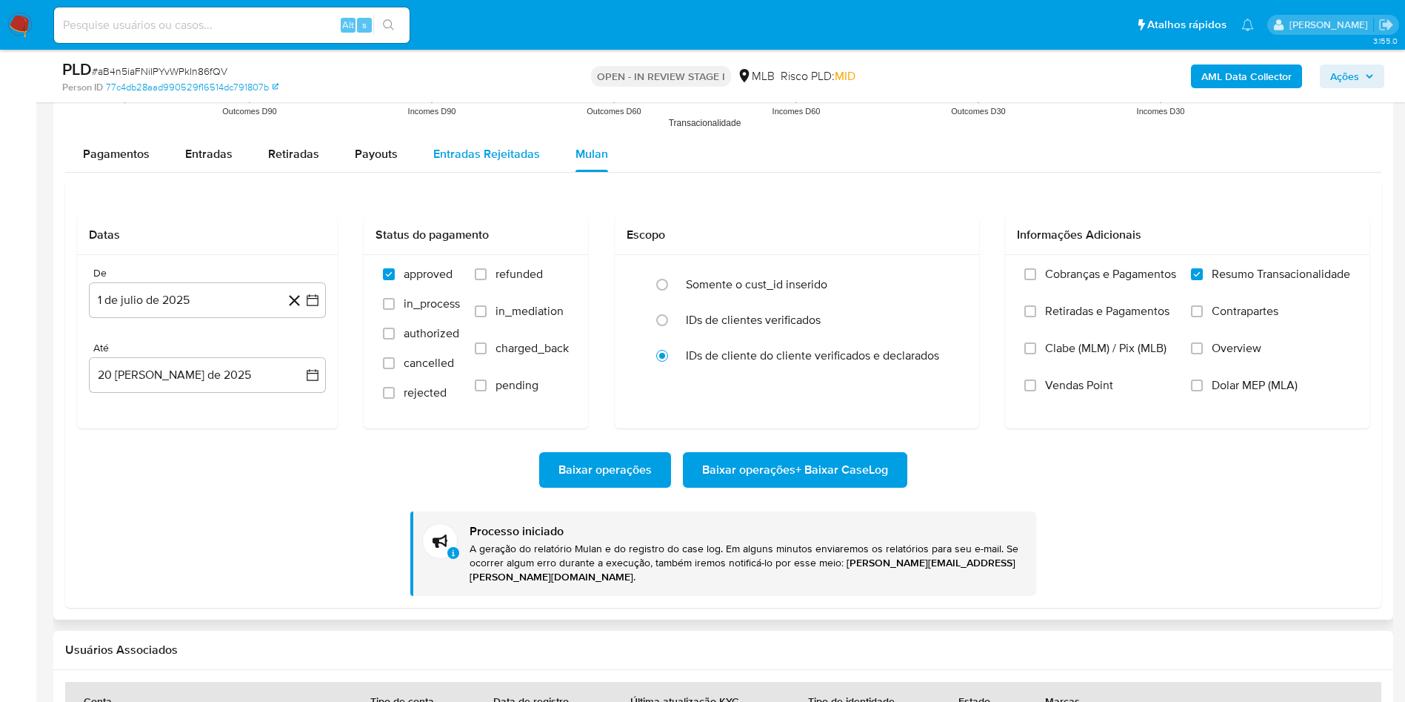
scroll to position [662, 0]
click at [164, 62] on div "PLD # aB4n5iaFNiIPYvWPkIn86fQV" at bounding box center [280, 70] width 436 height 22
copy span "aB4n5iaFNiIPYvWPkIn86fQV"
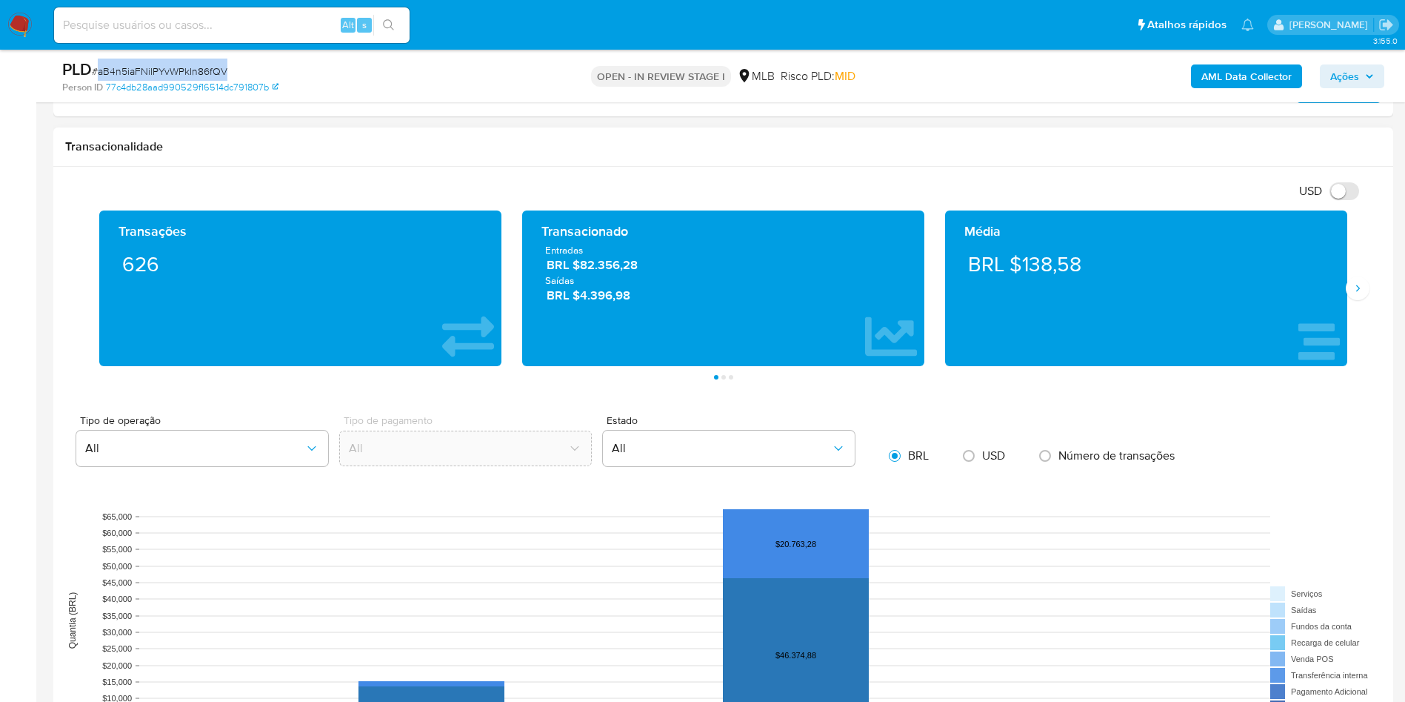
scroll to position [949, 0]
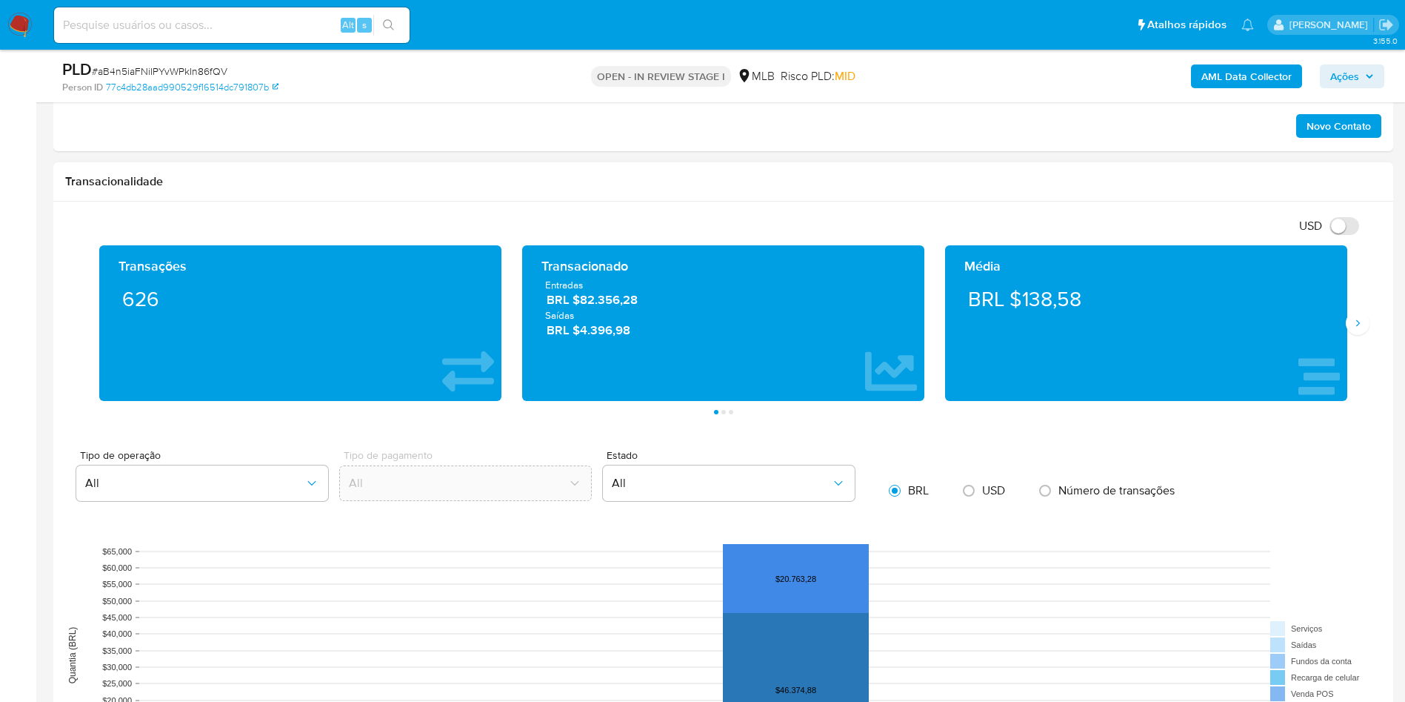
click at [1350, 335] on div "Média BRL $138,58" at bounding box center [1146, 323] width 423 height 156
click at [1356, 326] on icon "Siguiente" at bounding box center [1358, 323] width 12 height 12
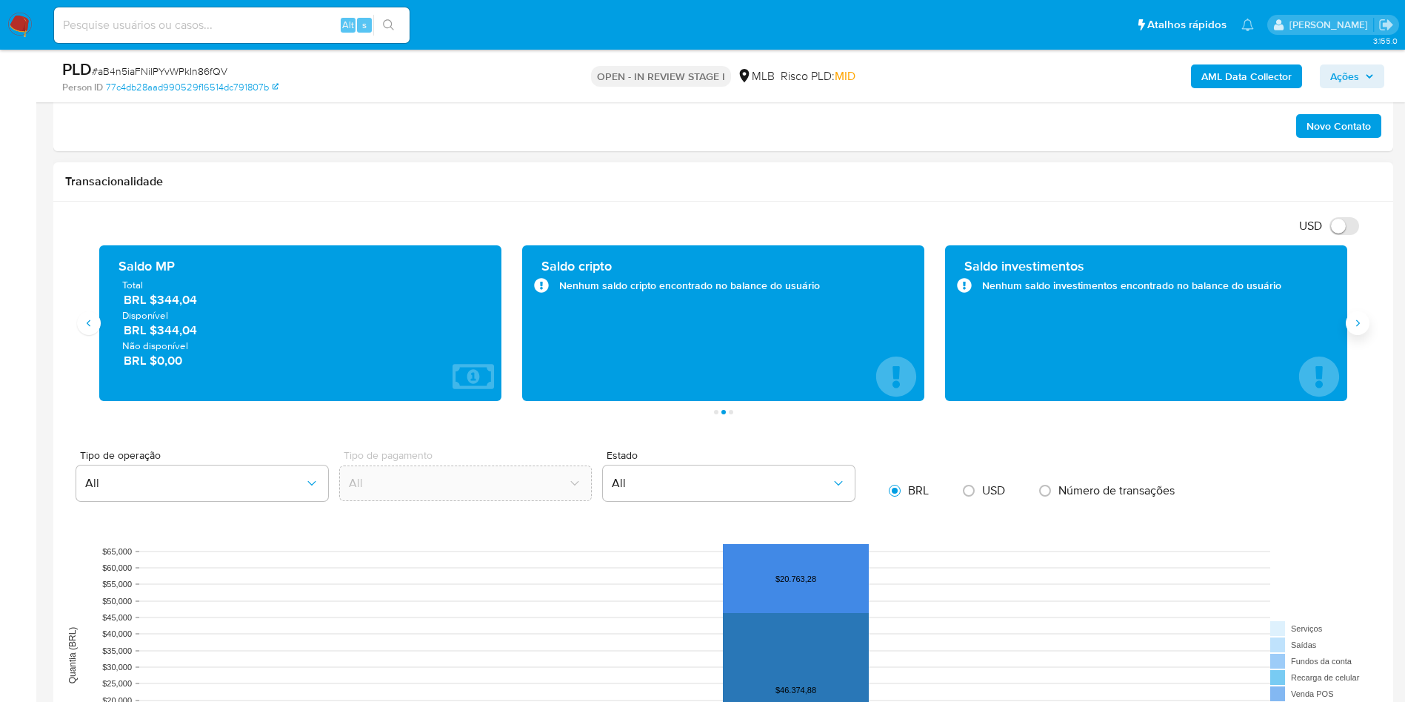
click at [1356, 326] on icon "Siguiente" at bounding box center [1358, 323] width 12 height 12
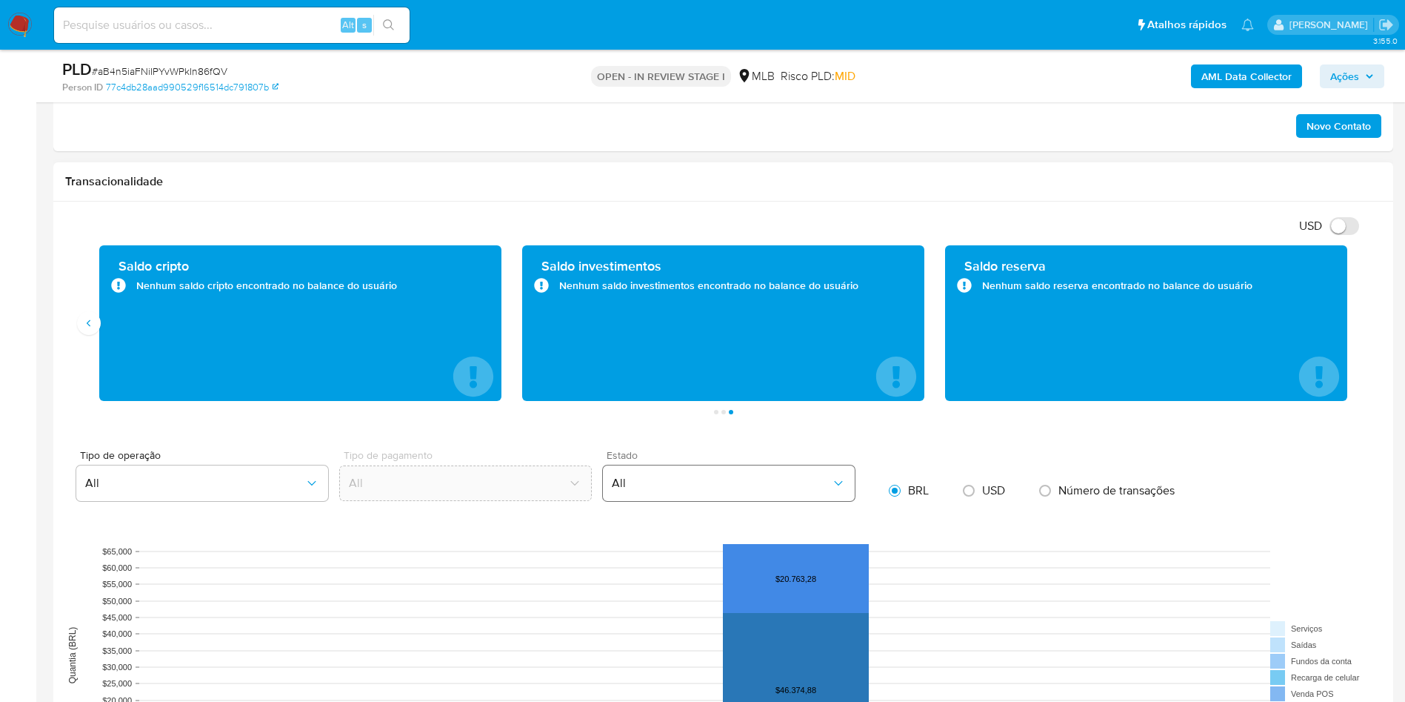
scroll to position [171, 0]
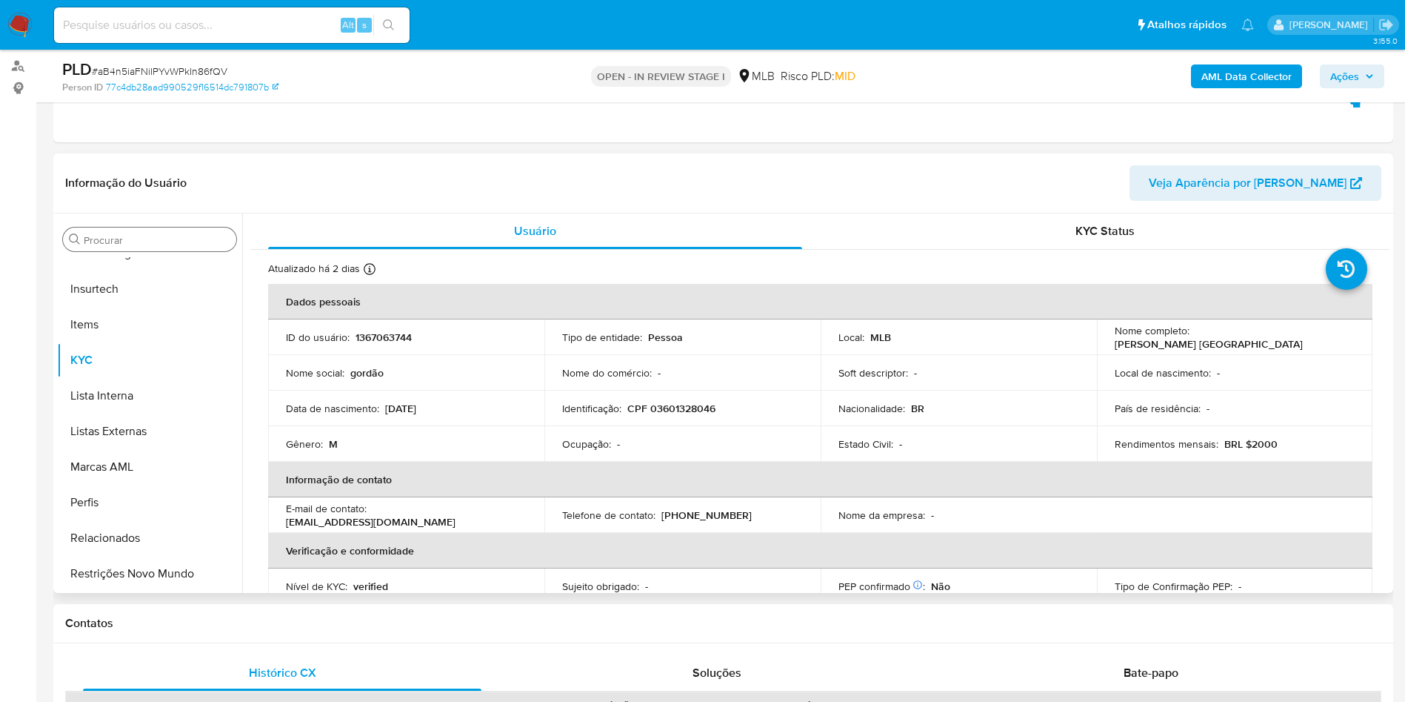
click at [139, 250] on div "Procurar" at bounding box center [149, 239] width 173 height 24
click at [124, 242] on input "Procurar" at bounding box center [157, 239] width 147 height 13
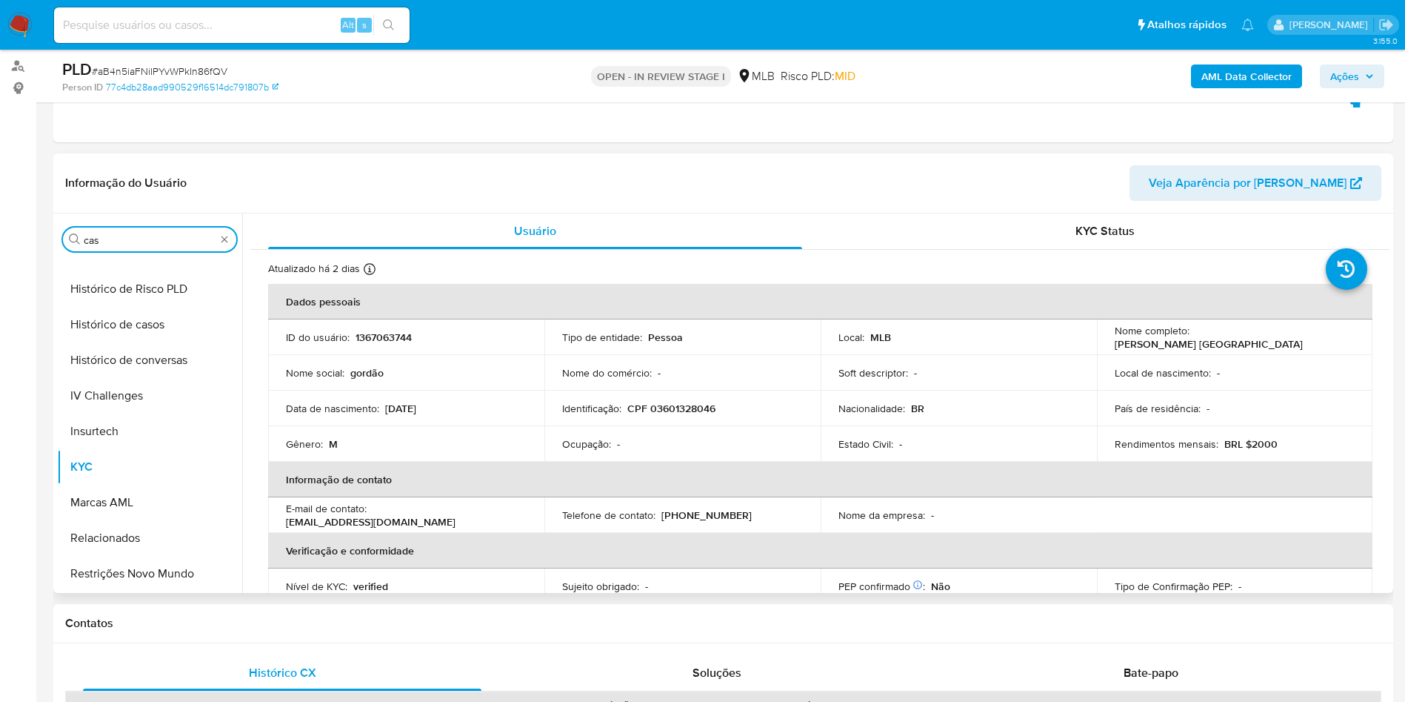
scroll to position [0, 0]
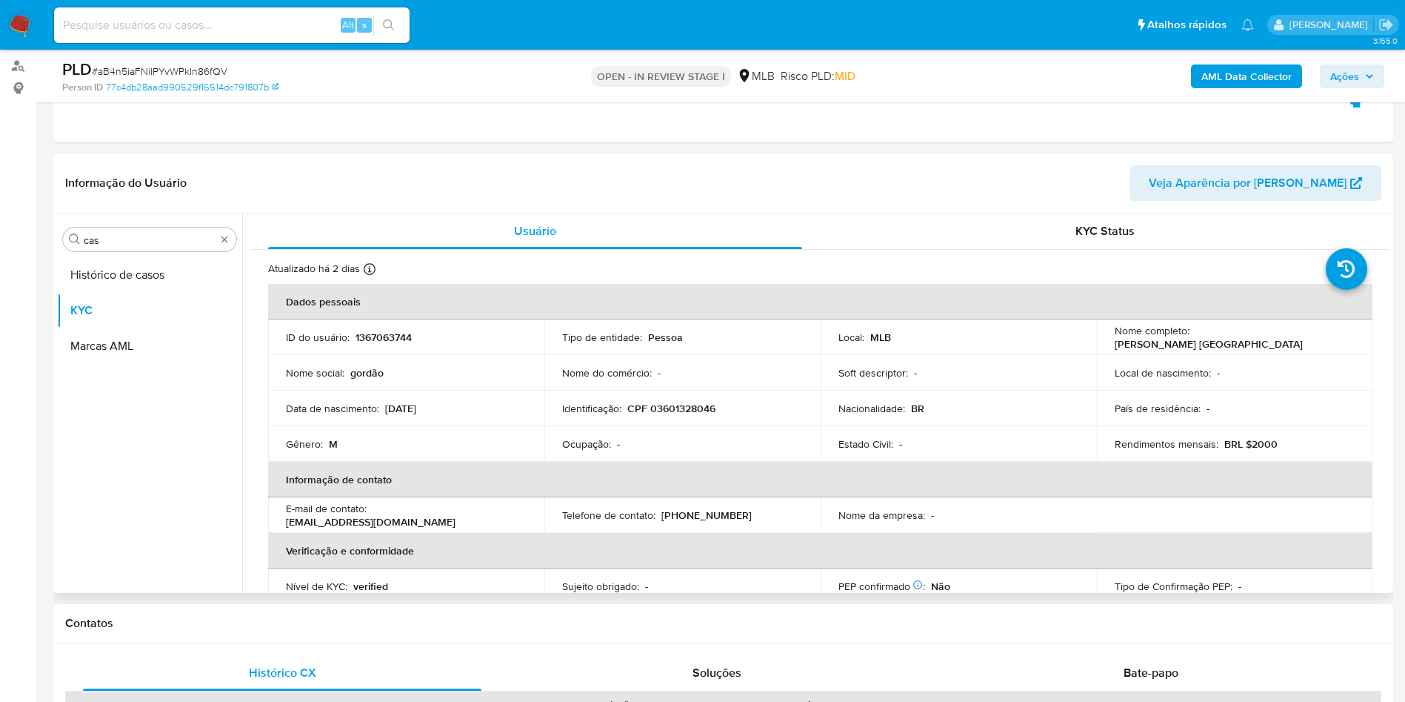
click at [101, 290] on button "Histórico de casos" at bounding box center [149, 275] width 185 height 36
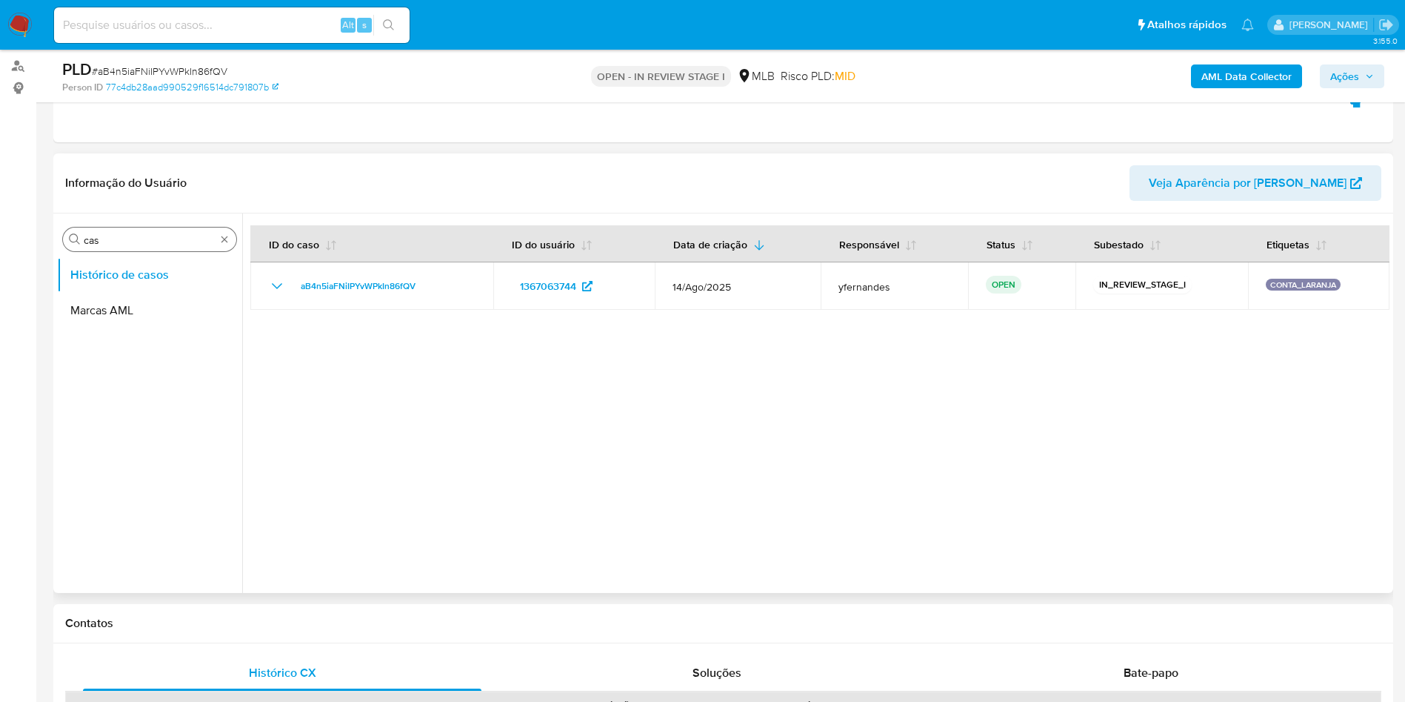
click at [127, 240] on input "cas" at bounding box center [150, 239] width 132 height 13
click at [116, 275] on button "Geral" at bounding box center [143, 275] width 173 height 36
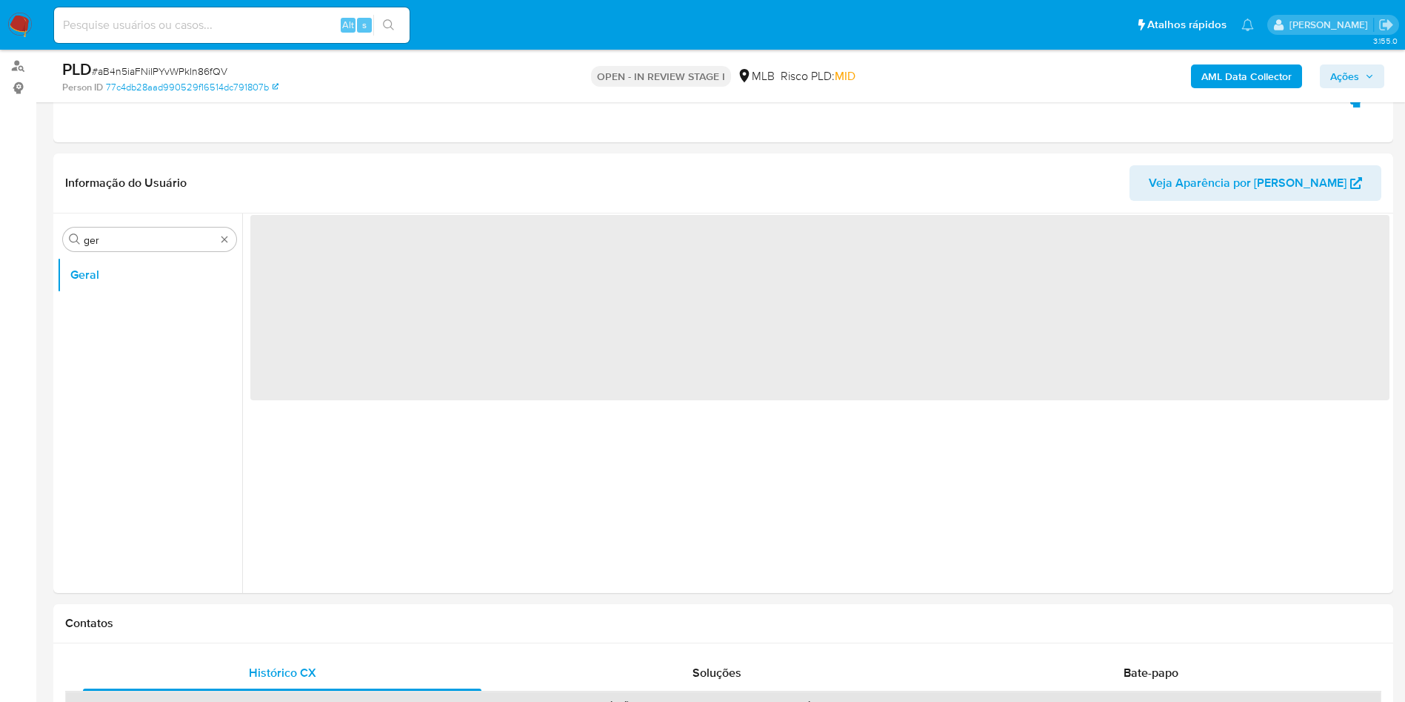
drag, startPoint x: 538, startPoint y: 433, endPoint x: 556, endPoint y: 142, distance: 291.0
click at [537, 433] on div "‌" at bounding box center [816, 402] width 1148 height 379
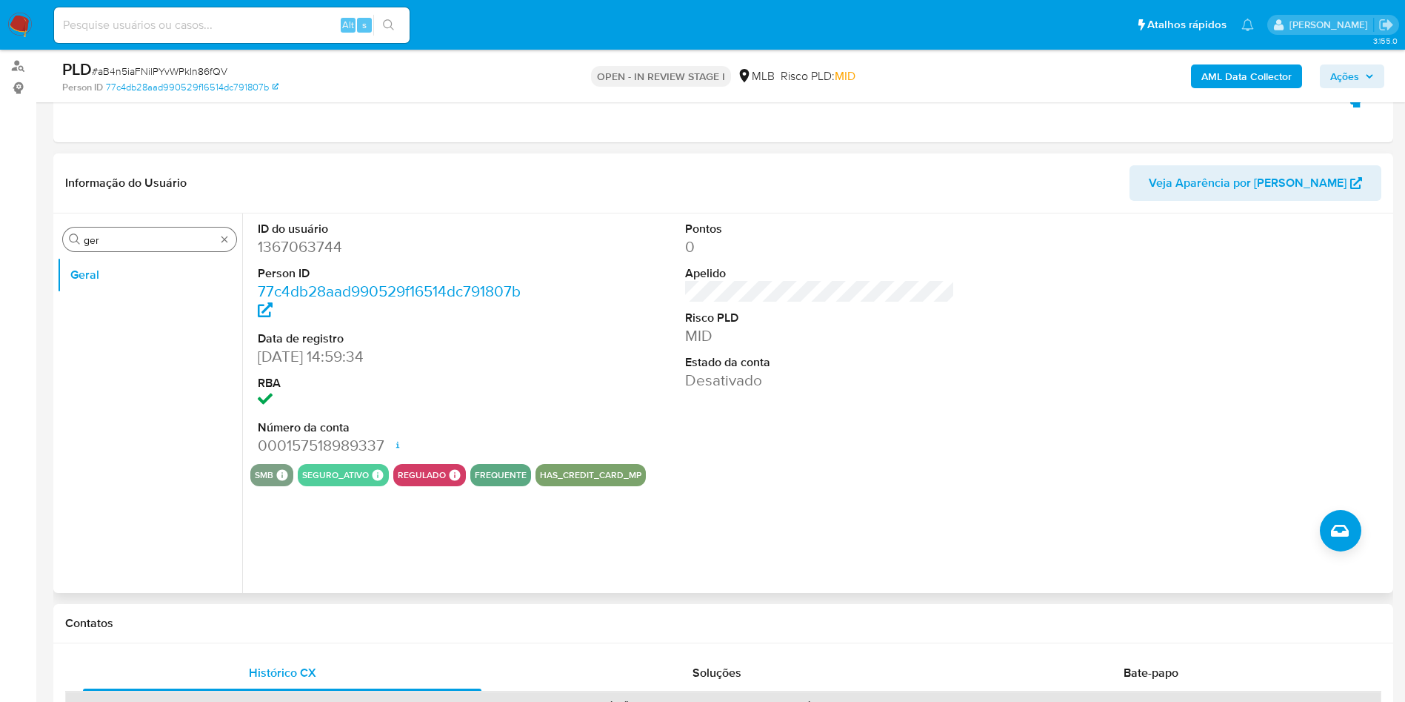
click at [163, 247] on div "Procurar ger" at bounding box center [149, 239] width 173 height 24
click at [145, 241] on input "ger" at bounding box center [150, 239] width 132 height 13
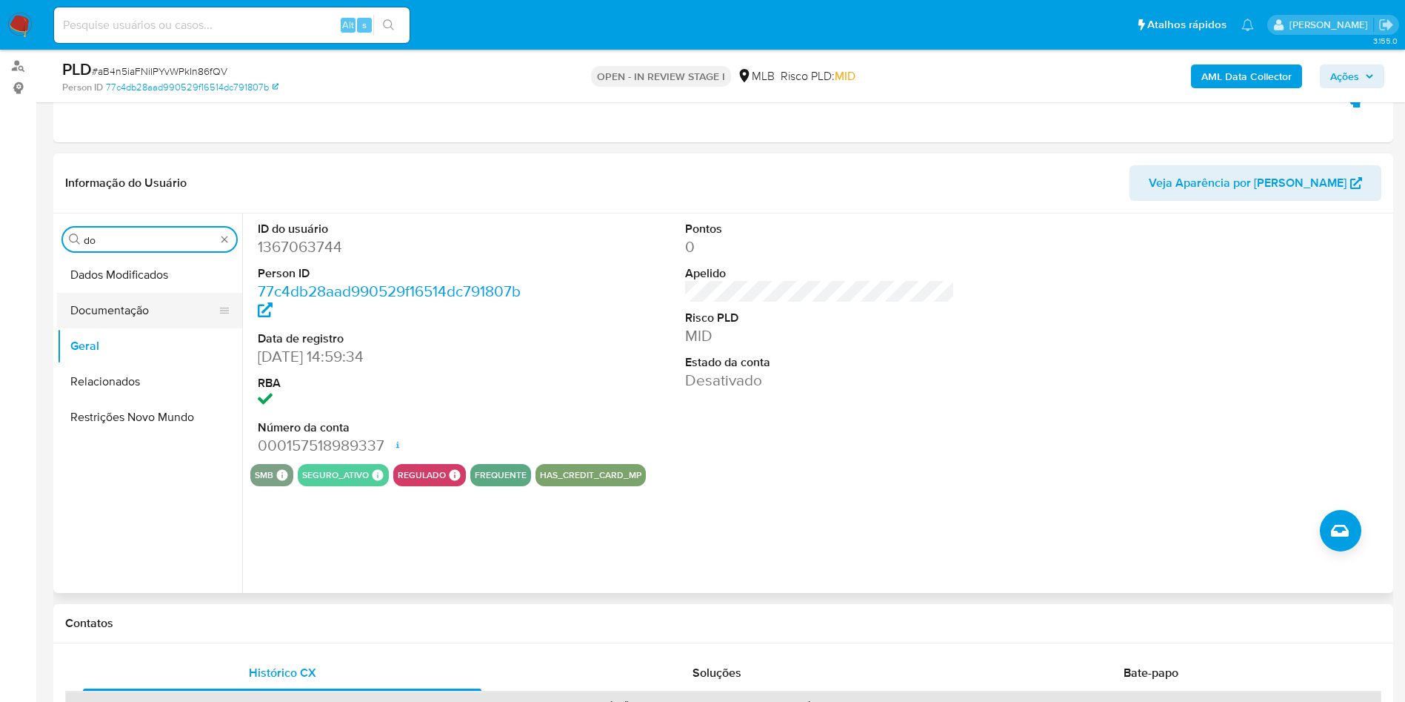
type input "do"
click at [126, 299] on button "Documentação" at bounding box center [143, 311] width 173 height 36
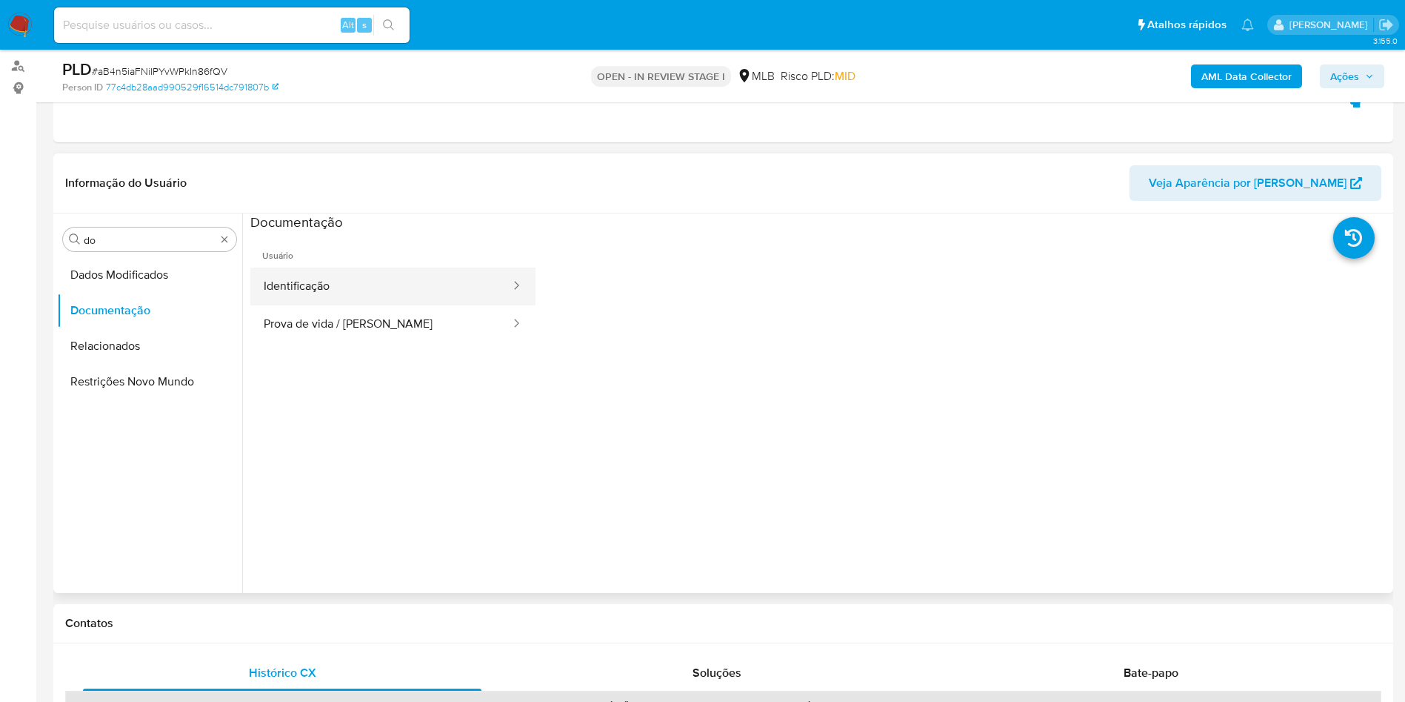
click at [353, 292] on button "Identificação" at bounding box center [381, 286] width 262 height 38
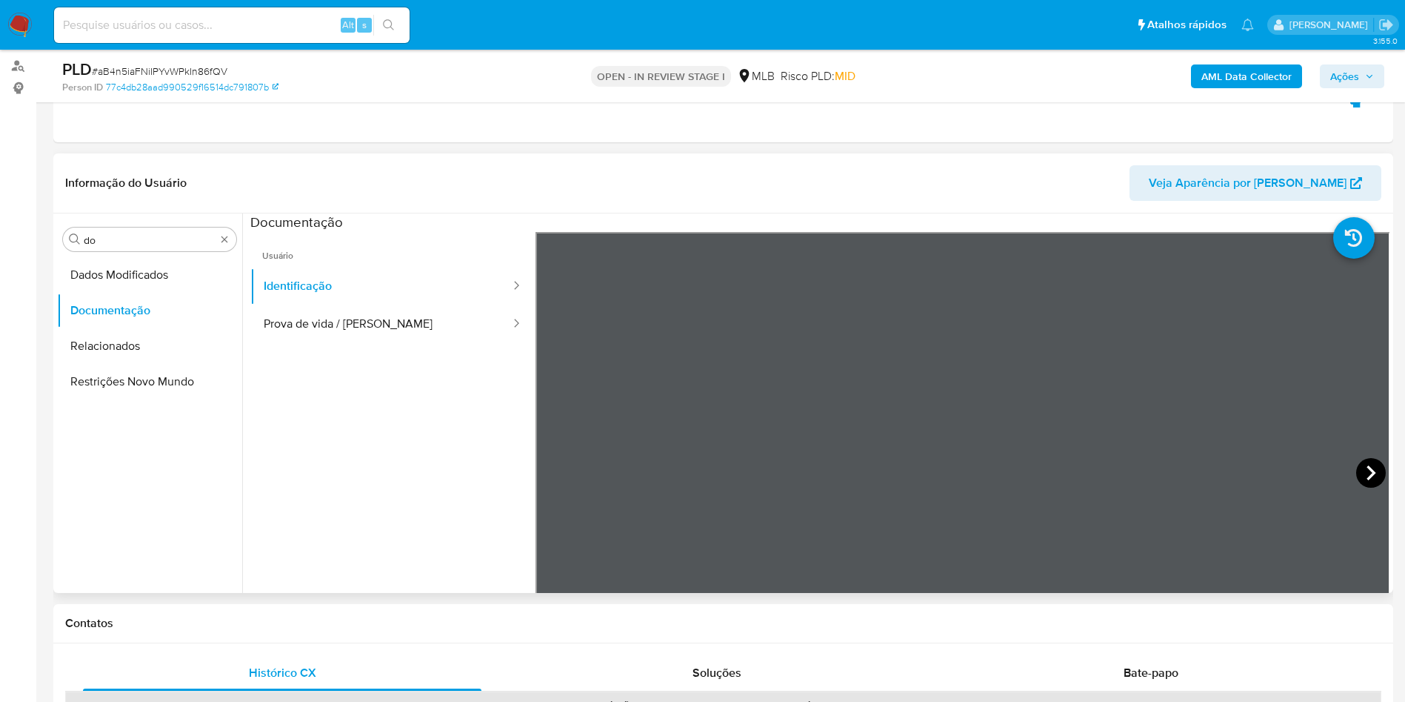
click at [1368, 474] on icon at bounding box center [1371, 472] width 9 height 15
click at [556, 473] on icon at bounding box center [554, 473] width 30 height 30
click at [359, 318] on button "Prova de vida / [PERSON_NAME]" at bounding box center [381, 324] width 262 height 38
click at [112, 245] on input "do" at bounding box center [150, 239] width 132 height 13
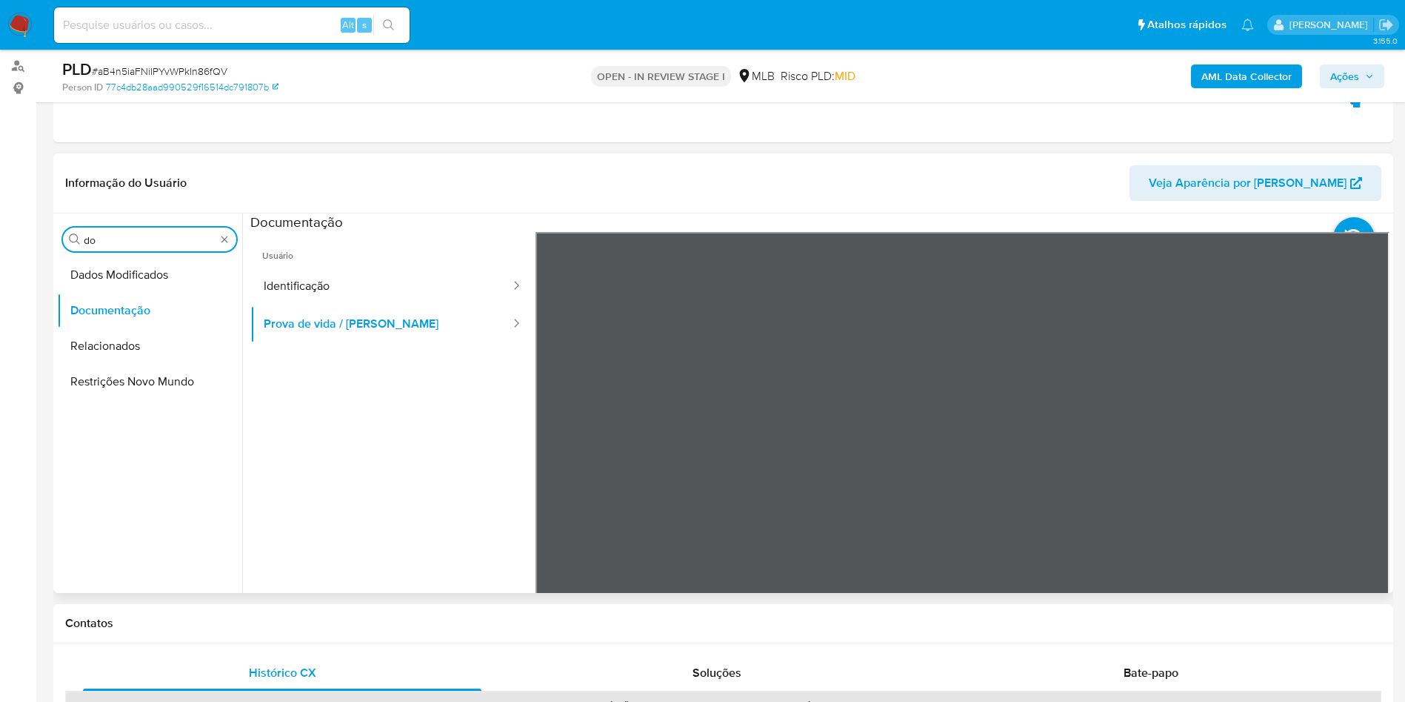
click at [111, 245] on input "do" at bounding box center [150, 239] width 132 height 13
type input "ky"
drag, startPoint x: 99, startPoint y: 289, endPoint x: 104, endPoint y: 298, distance: 10.3
click at [98, 293] on button "KYC" at bounding box center [149, 311] width 185 height 36
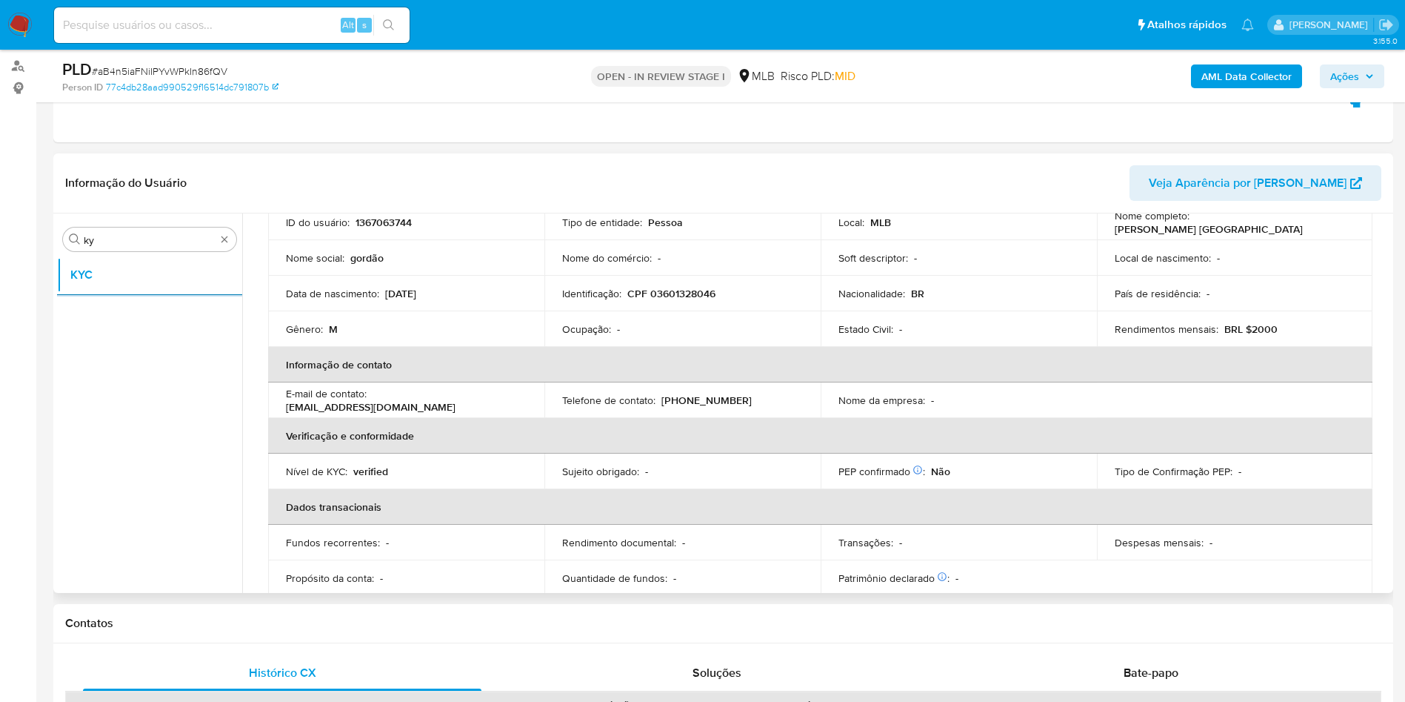
scroll to position [617, 0]
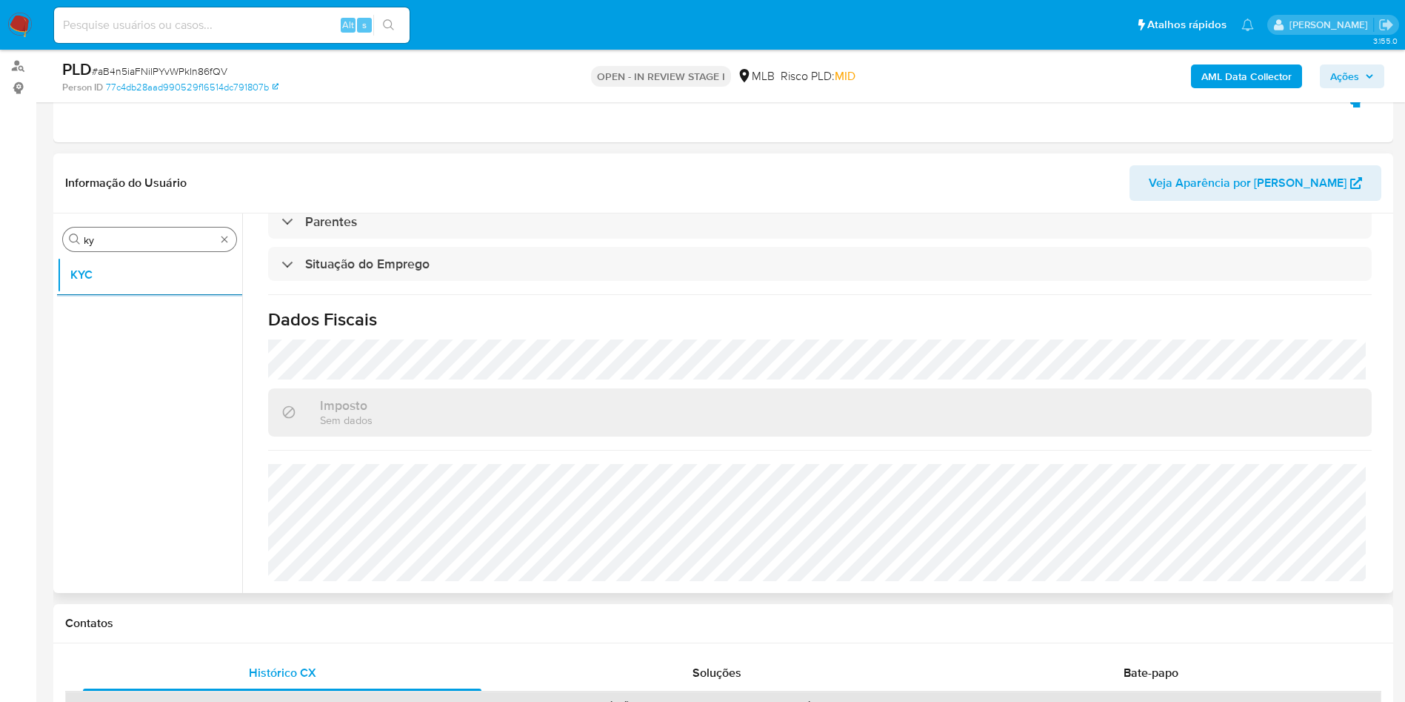
click at [124, 233] on input "ky" at bounding box center [150, 239] width 132 height 13
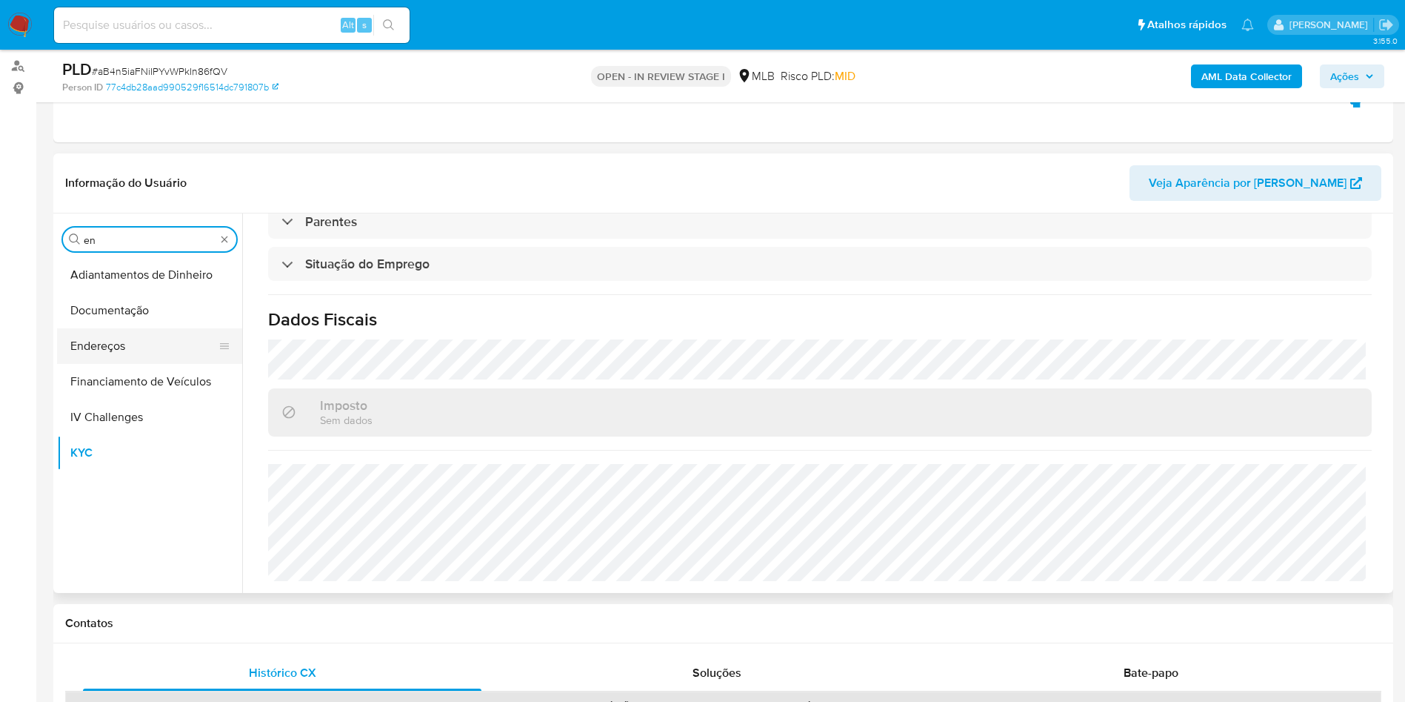
click at [139, 332] on button "Endereços" at bounding box center [143, 346] width 173 height 36
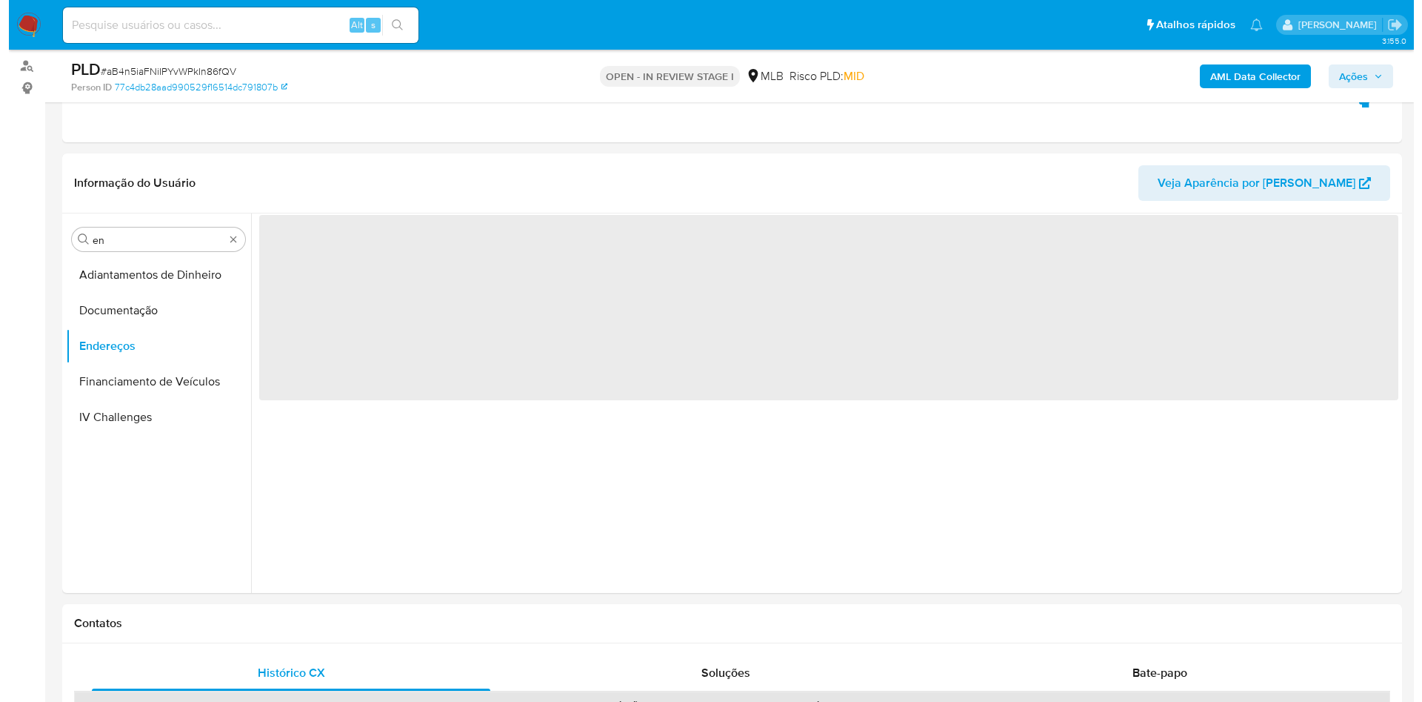
scroll to position [0, 0]
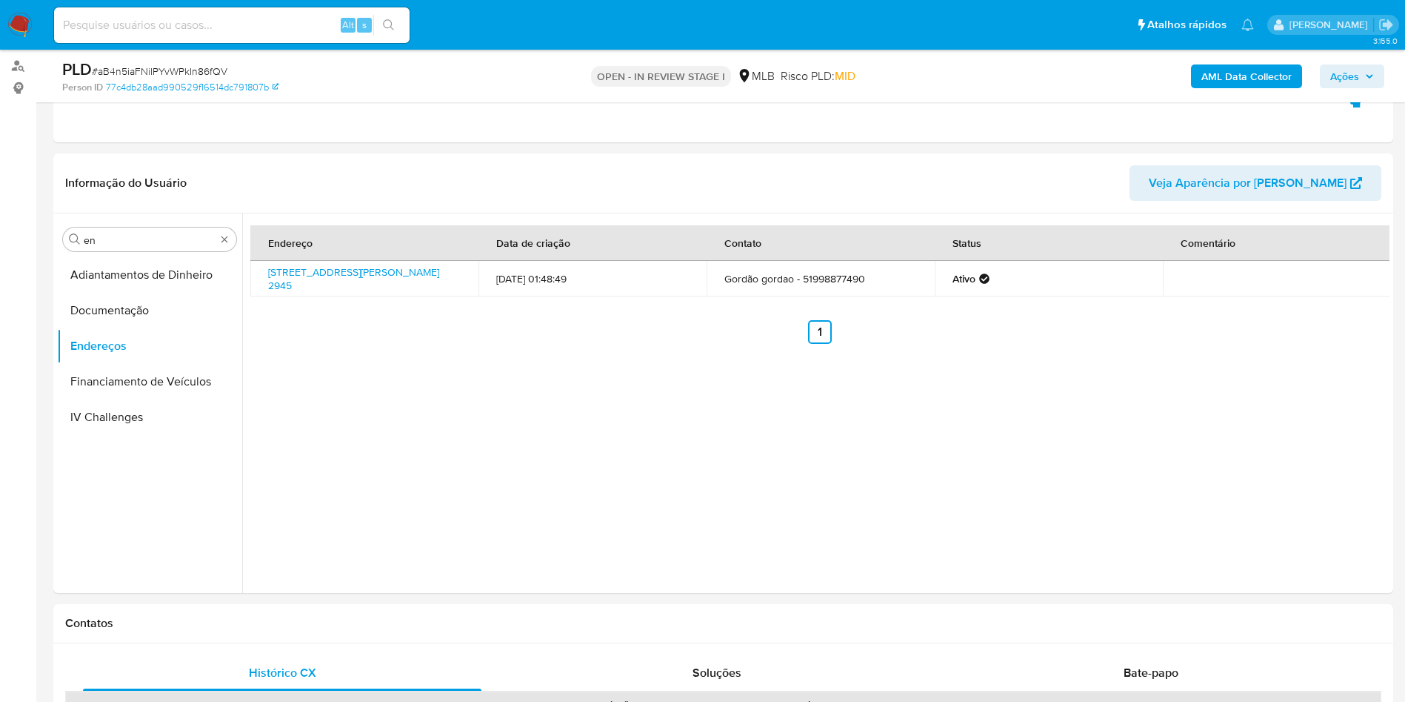
click at [160, 241] on input "en" at bounding box center [150, 239] width 132 height 13
type input "ge"
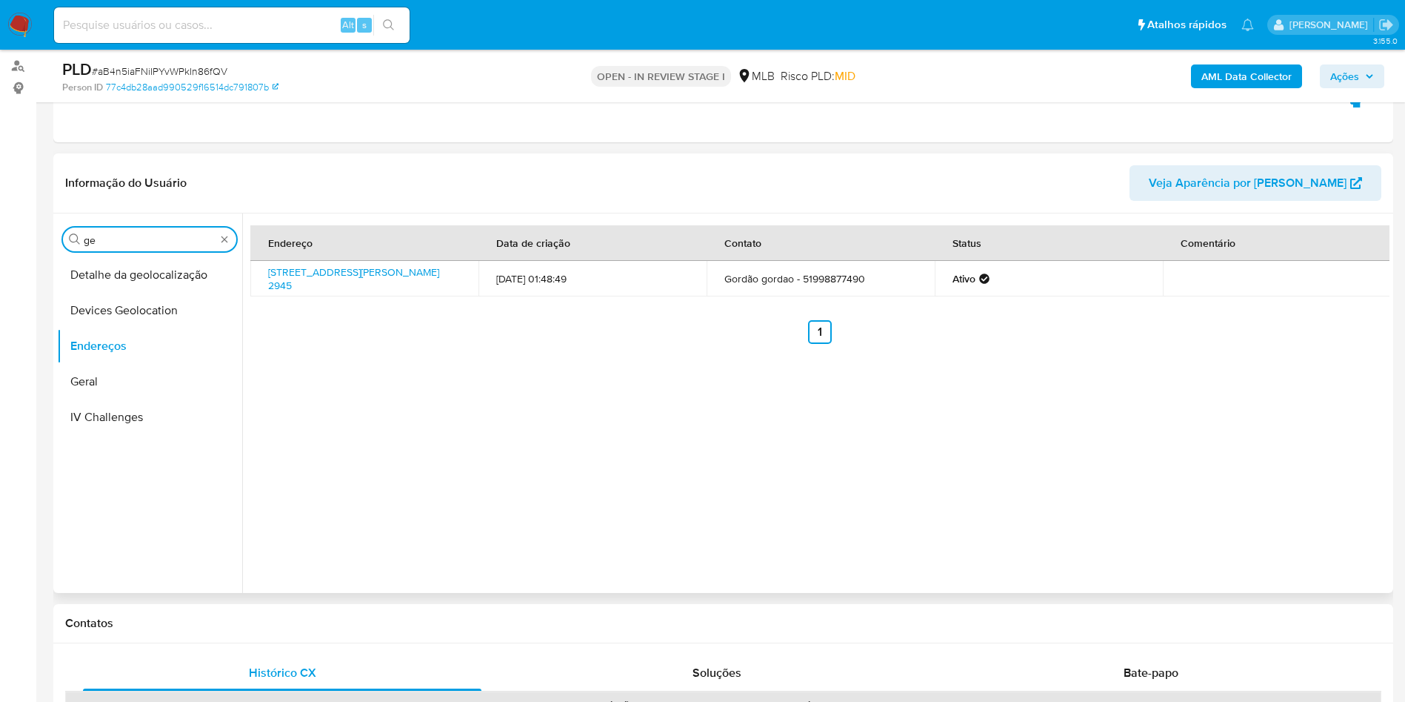
click at [140, 276] on button "Detalhe da geolocalização" at bounding box center [149, 275] width 185 height 36
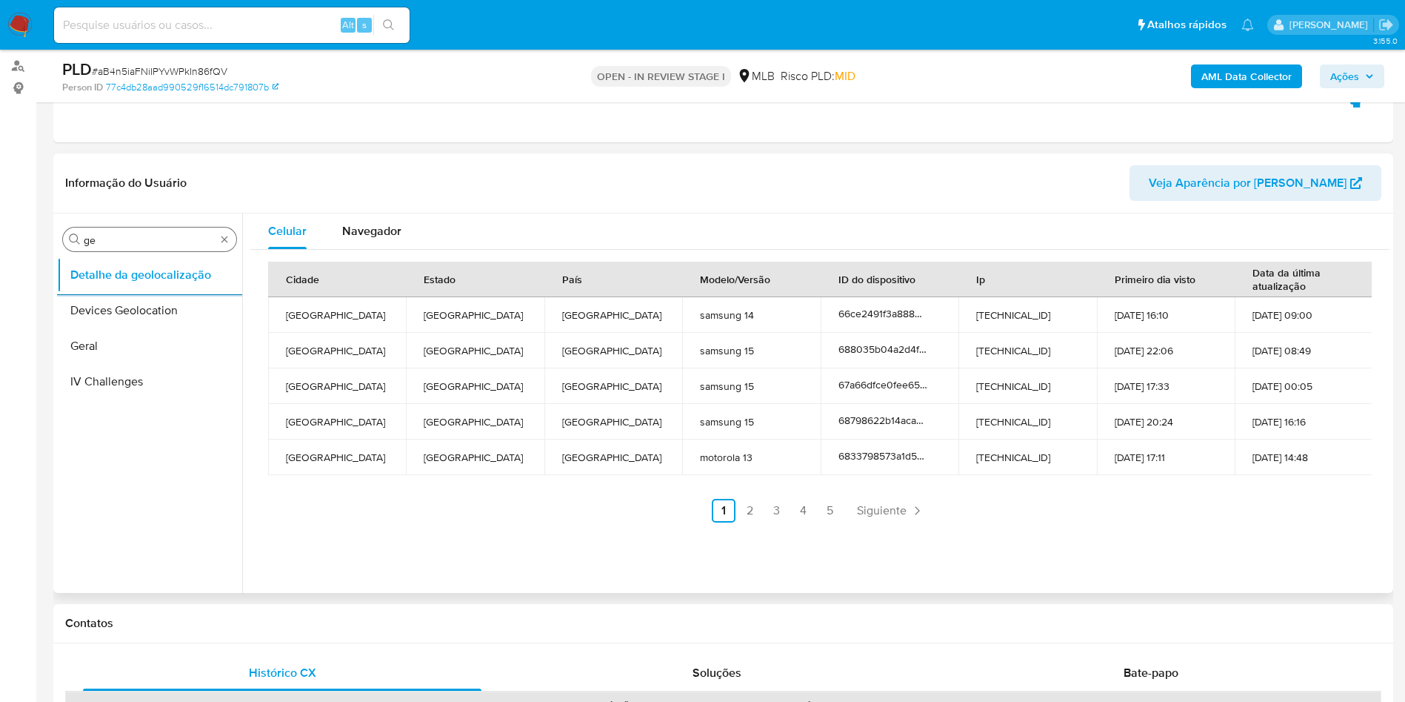
click at [128, 246] on input "ge" at bounding box center [150, 239] width 132 height 13
click at [98, 236] on input "r3es" at bounding box center [150, 239] width 132 height 13
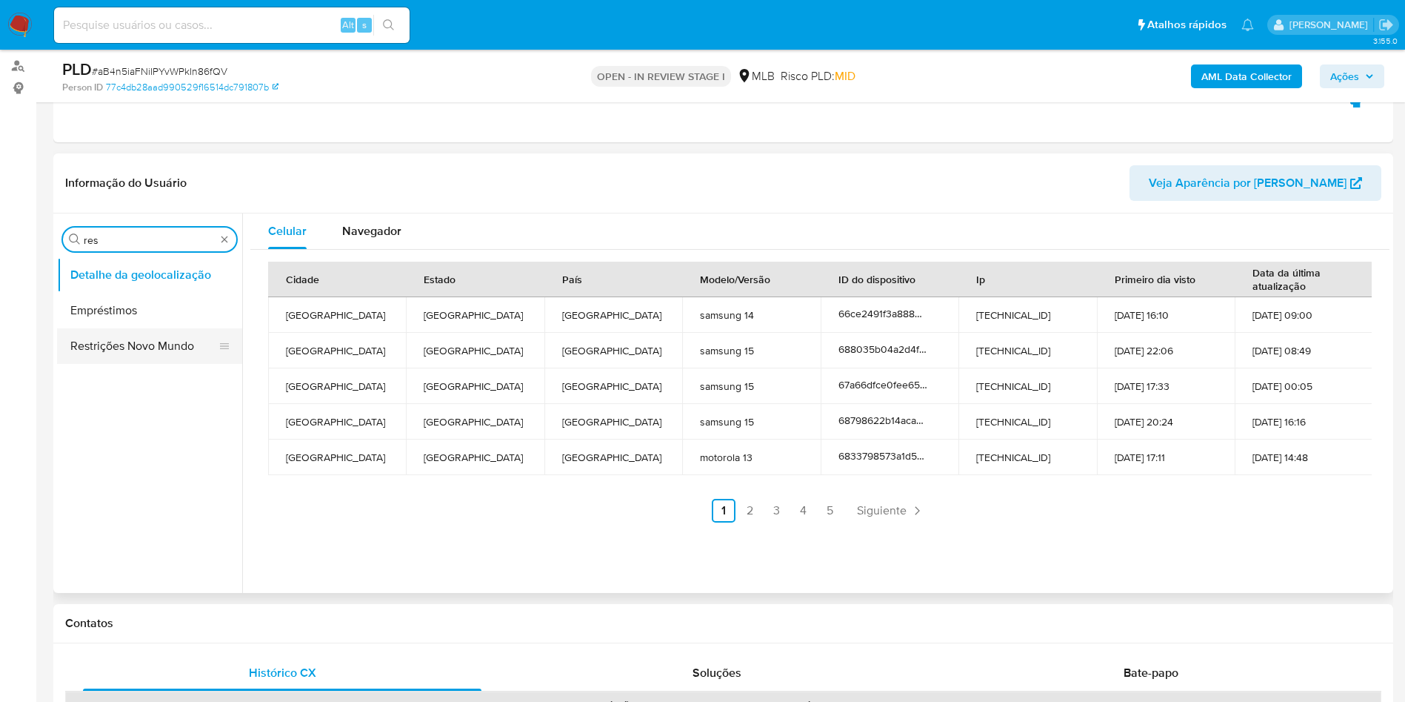
type input "res"
click at [76, 344] on button "Restrições Novo Mundo" at bounding box center [143, 346] width 173 height 36
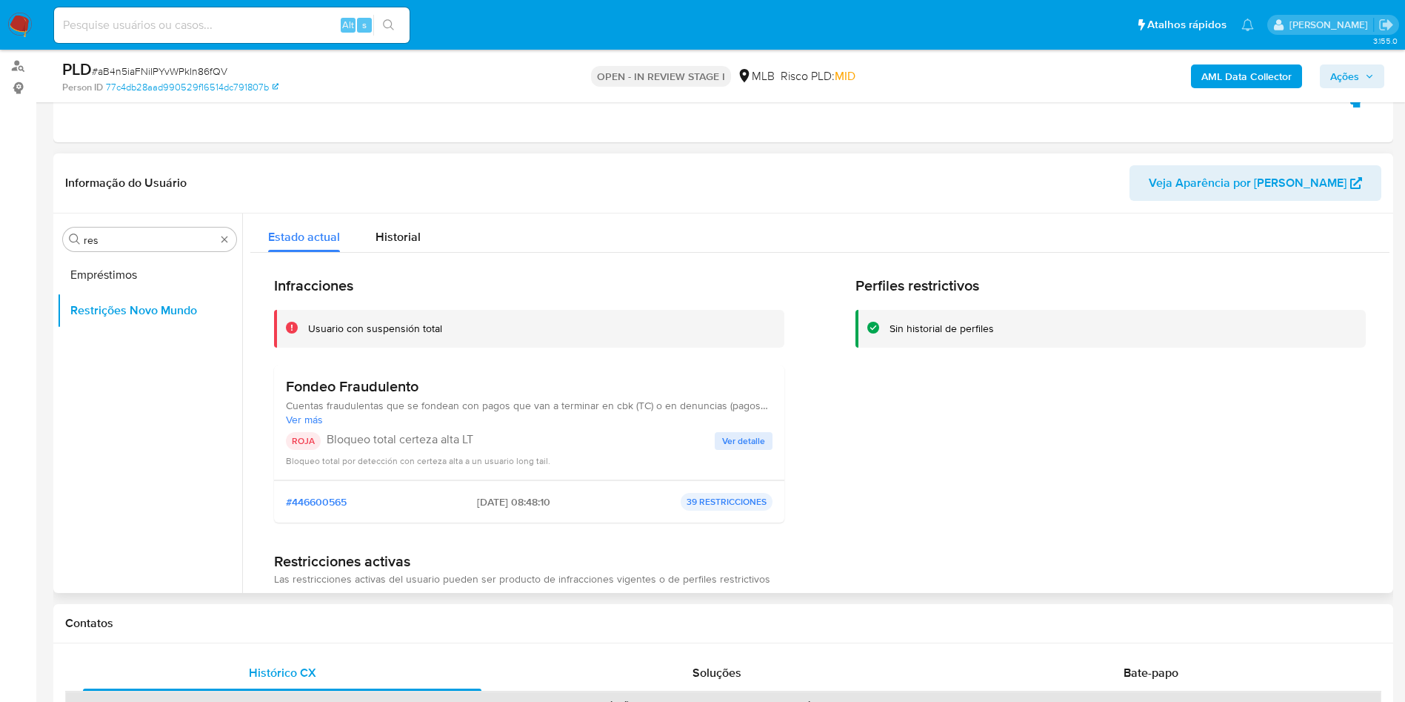
click at [311, 382] on h3 "Fondeo Fraudulento" at bounding box center [529, 386] width 487 height 19
click at [373, 438] on p "Bloqueo total certeza alta LT" at bounding box center [521, 439] width 388 height 15
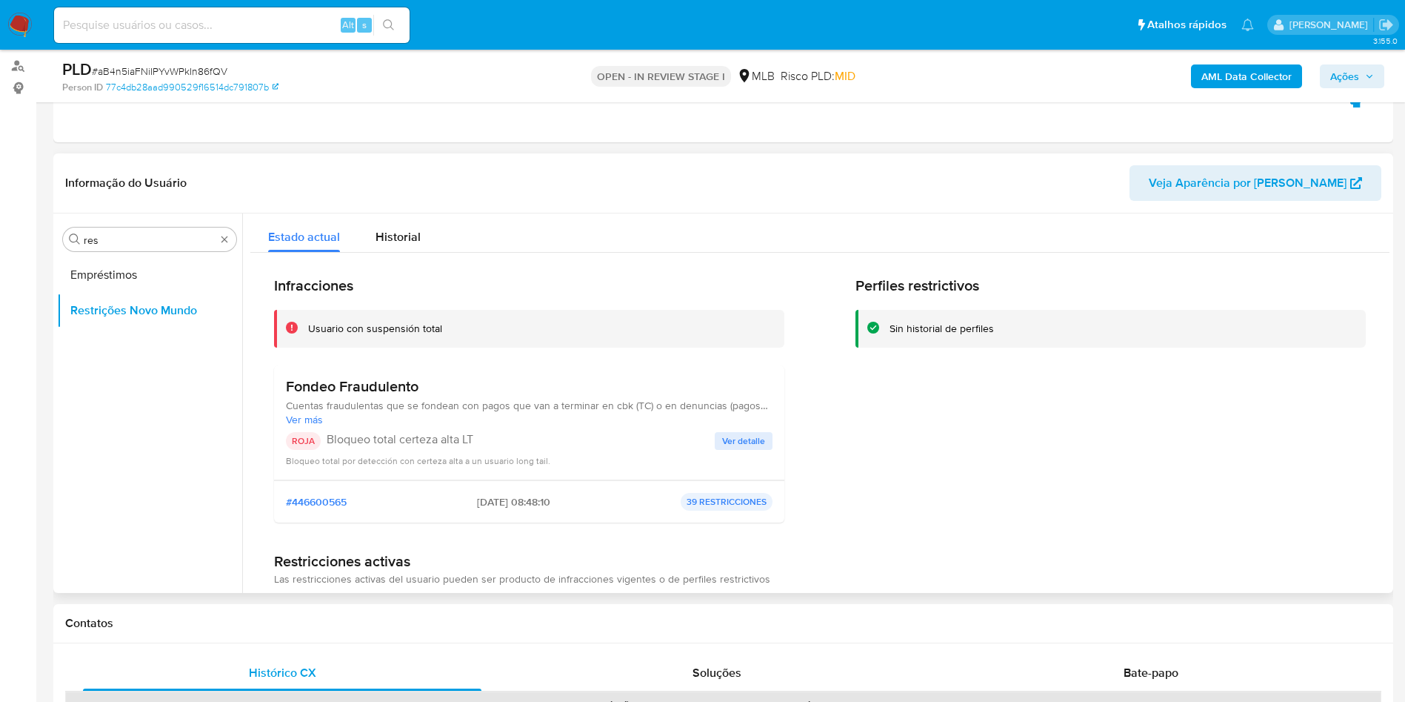
click at [373, 438] on p "Bloqueo total certeza alta LT" at bounding box center [521, 439] width 388 height 15
click at [725, 447] on span "Ver detalle" at bounding box center [743, 440] width 43 height 15
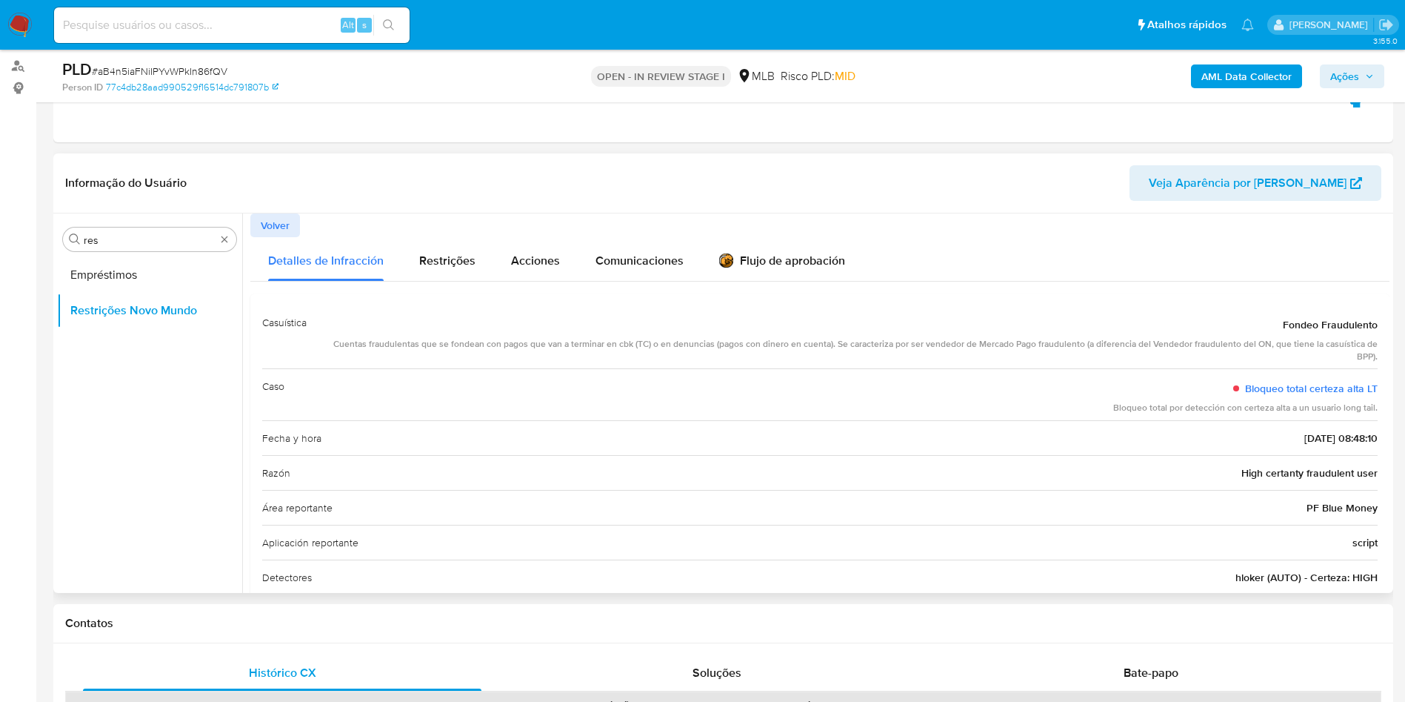
drag, startPoint x: 682, startPoint y: 422, endPoint x: 619, endPoint y: 441, distance: 66.3
click at [682, 422] on div "Fecha y hora 2025-07-21 - 08:48:10" at bounding box center [820, 437] width 1116 height 35
click at [1244, 477] on span "High certanty fraudulent user" at bounding box center [1310, 472] width 136 height 15
click at [1244, 478] on span "High certanty fraudulent user" at bounding box center [1310, 472] width 136 height 15
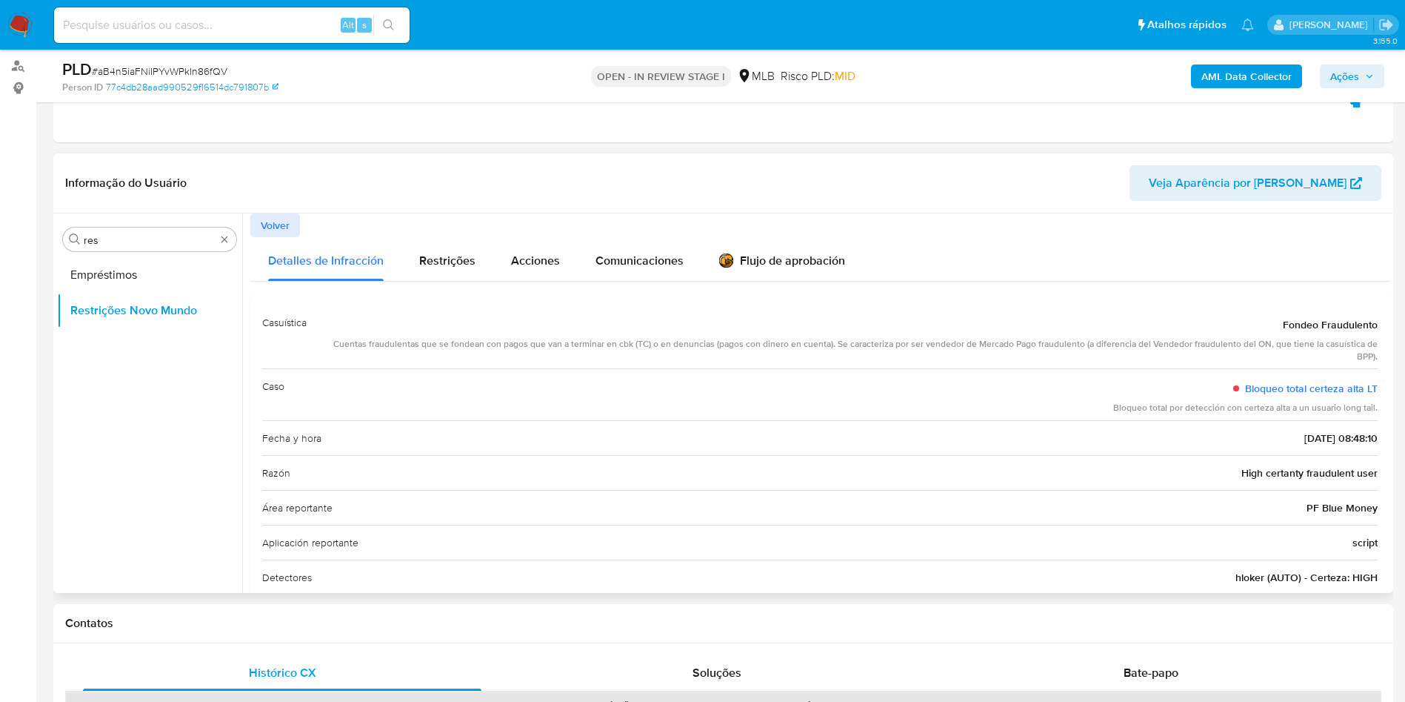
click at [673, 444] on div "Fecha y hora 2025-07-21 - 08:48:10" at bounding box center [820, 437] width 1116 height 35
click at [117, 243] on input "res" at bounding box center [150, 239] width 132 height 13
click at [116, 243] on input "res" at bounding box center [150, 239] width 132 height 13
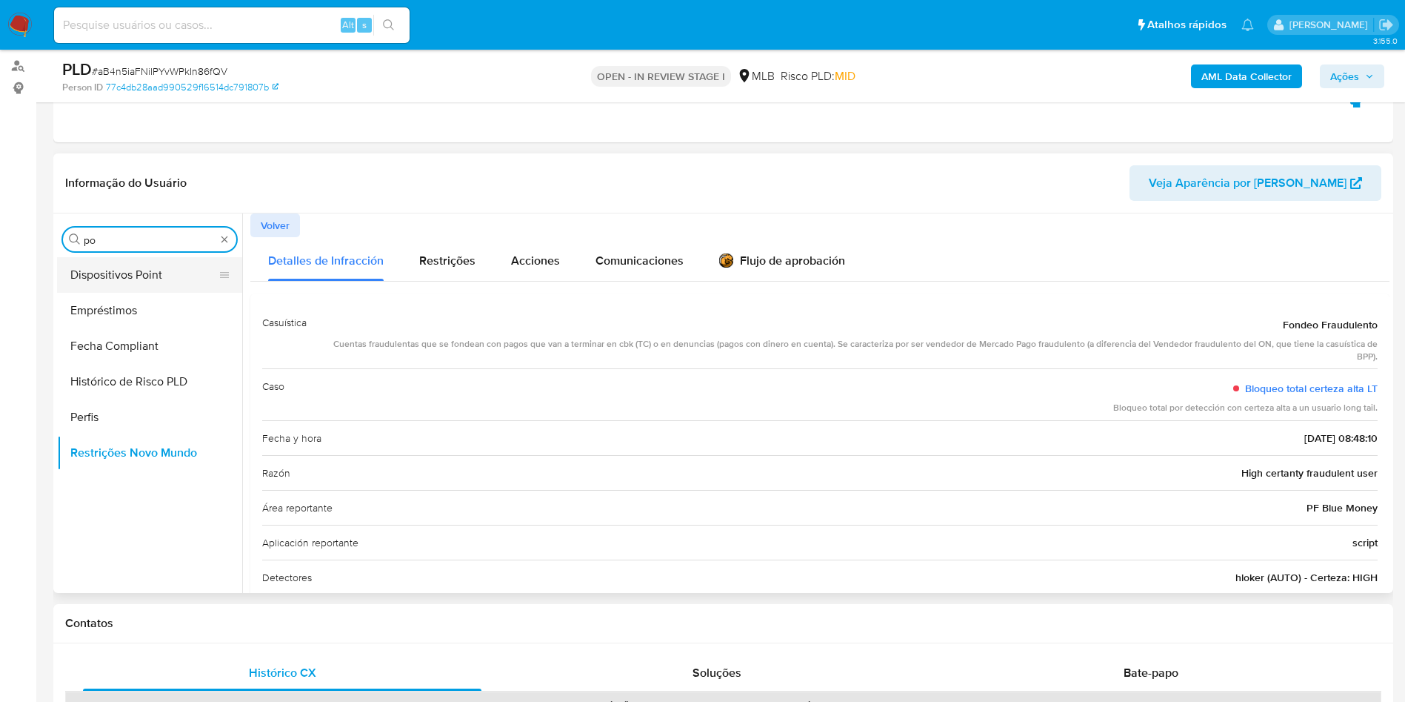
type input "po"
click at [90, 276] on button "Dispositivos Point" at bounding box center [143, 275] width 173 height 36
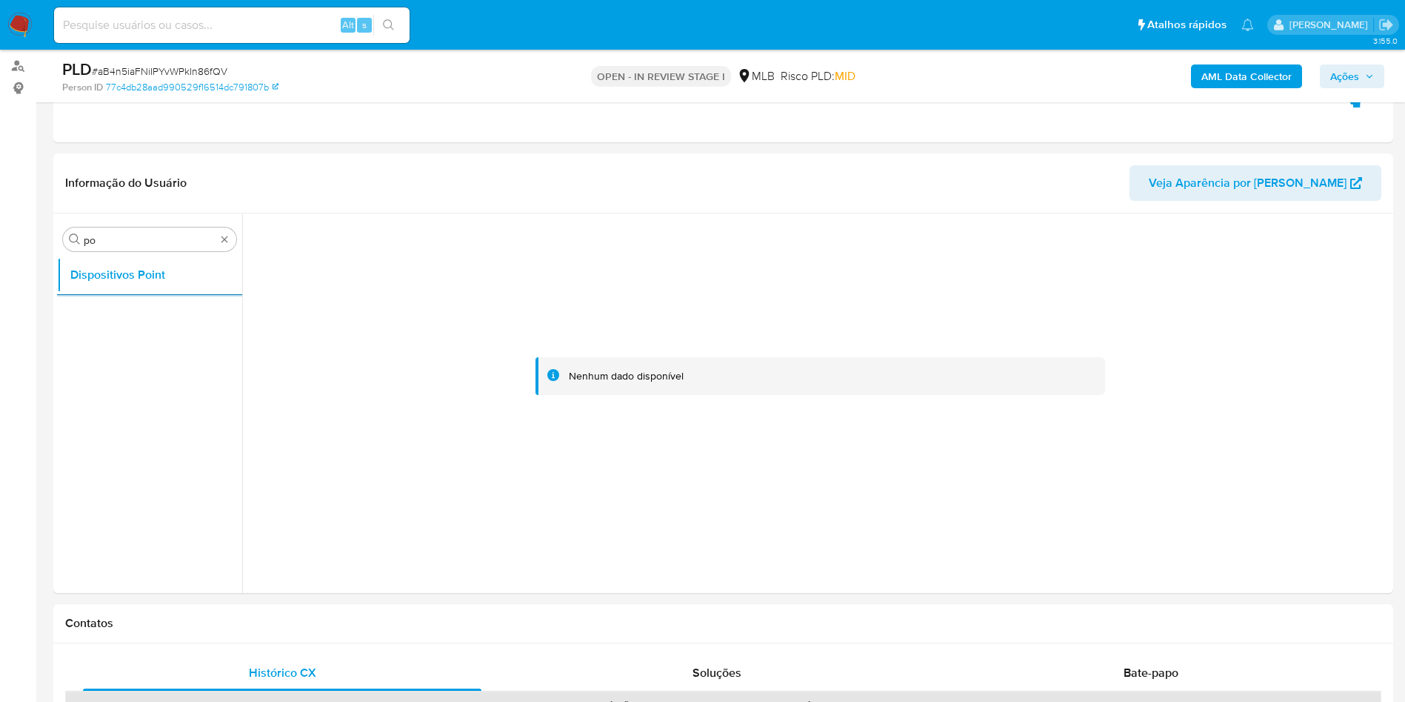
click at [1245, 72] on b "AML Data Collector" at bounding box center [1247, 76] width 90 height 24
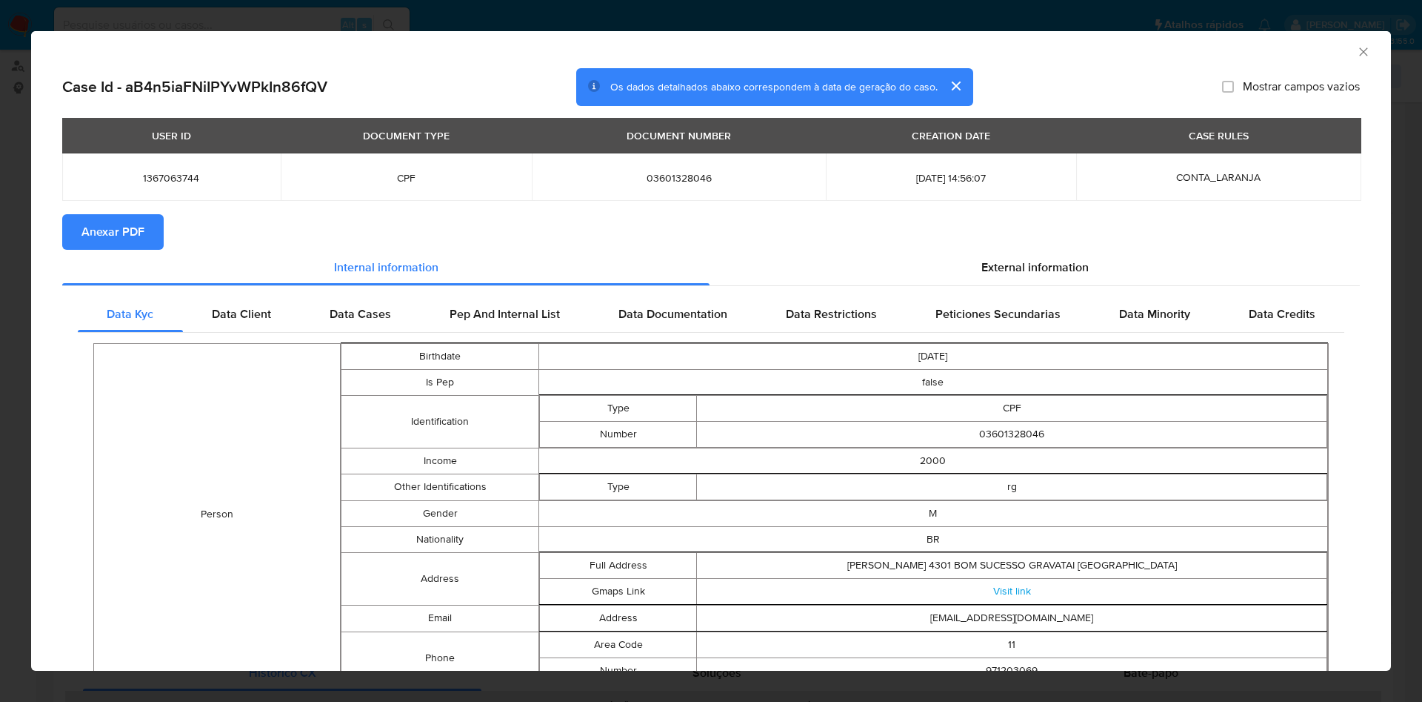
click at [156, 239] on button "Anexar PDF" at bounding box center [112, 232] width 101 height 36
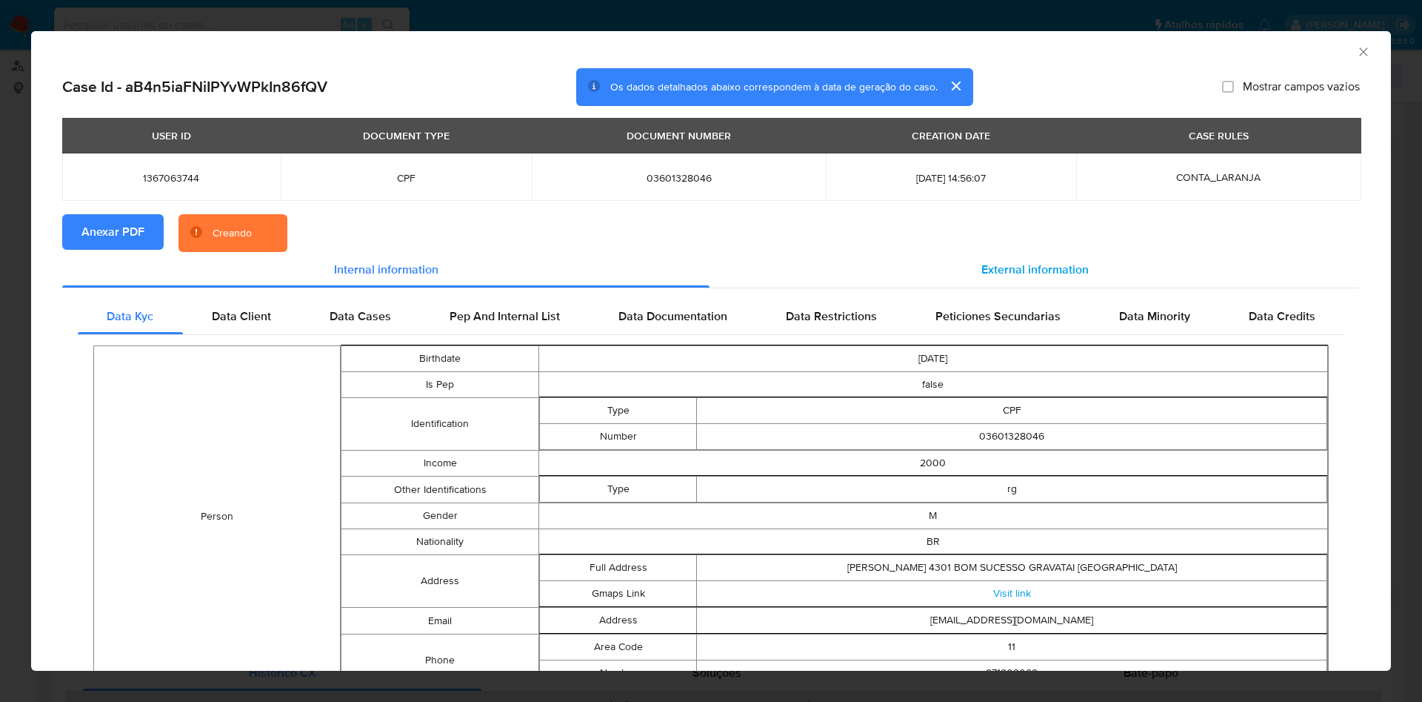
click at [1013, 278] on div "External information" at bounding box center [1035, 270] width 650 height 36
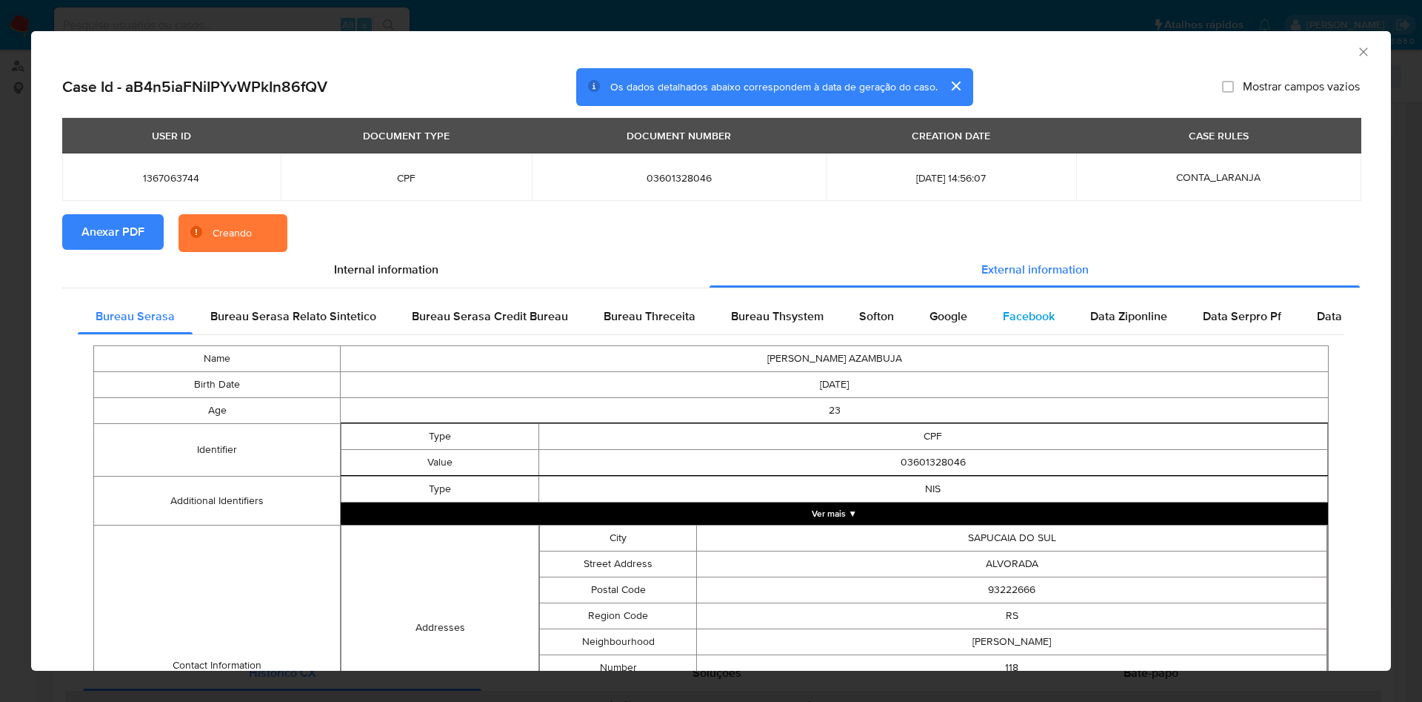
click at [1016, 312] on span "Facebook" at bounding box center [1029, 315] width 52 height 17
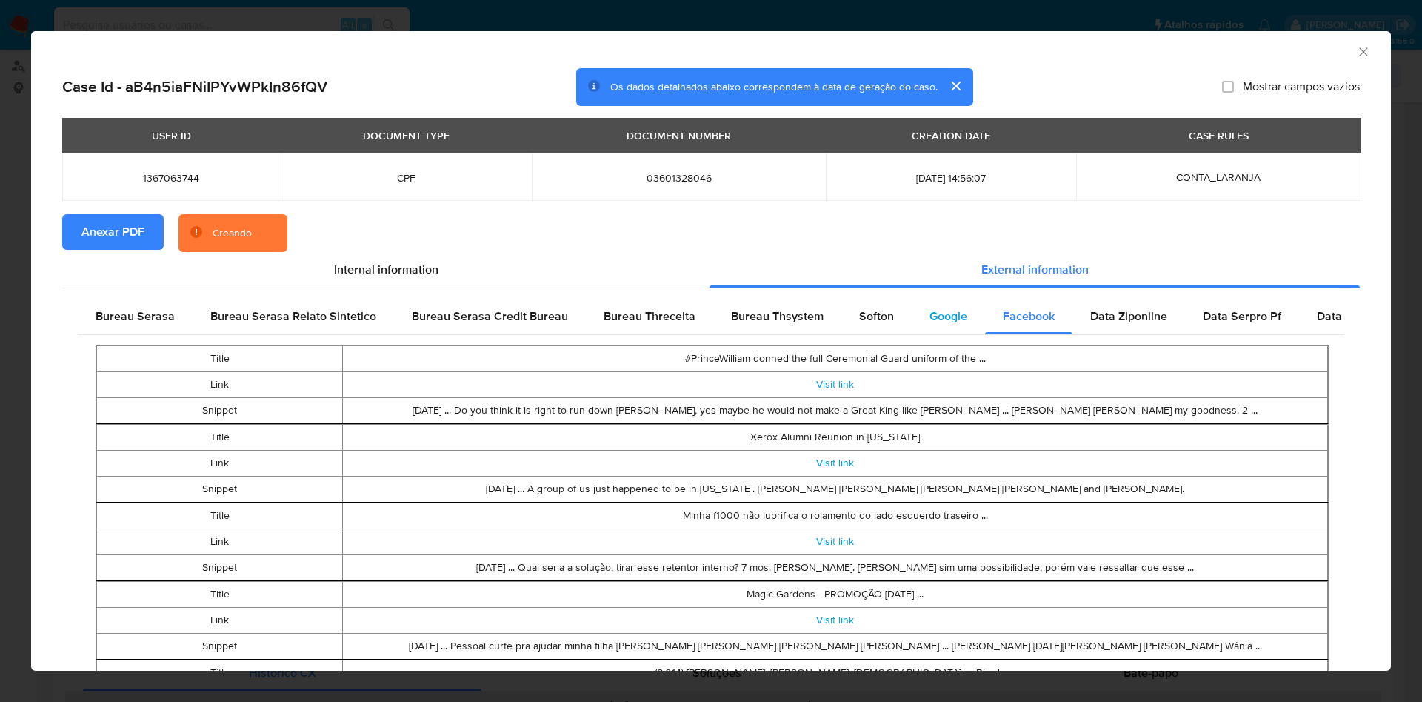
click at [962, 316] on div "Google" at bounding box center [948, 317] width 73 height 36
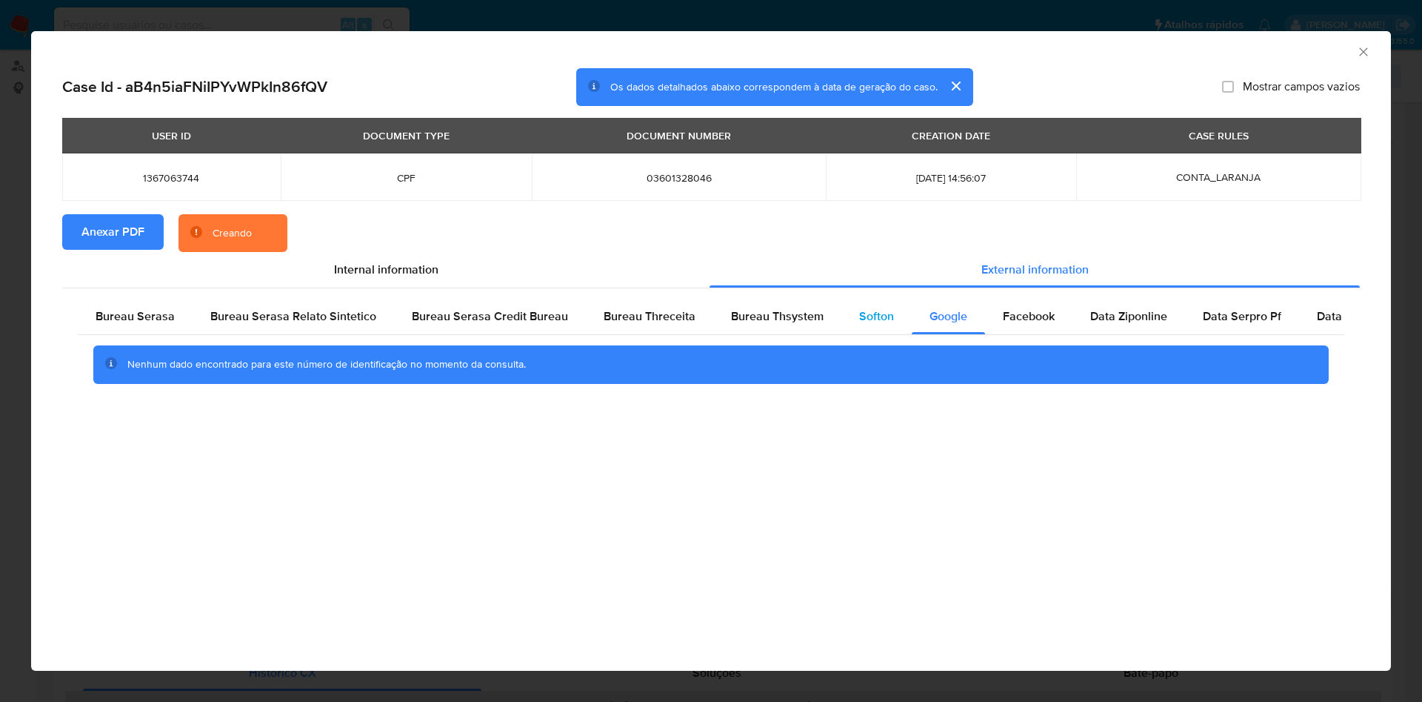
click at [861, 325] on div "Softon" at bounding box center [877, 317] width 70 height 36
click at [791, 324] on div "Bureau Thsystem" at bounding box center [777, 317] width 128 height 36
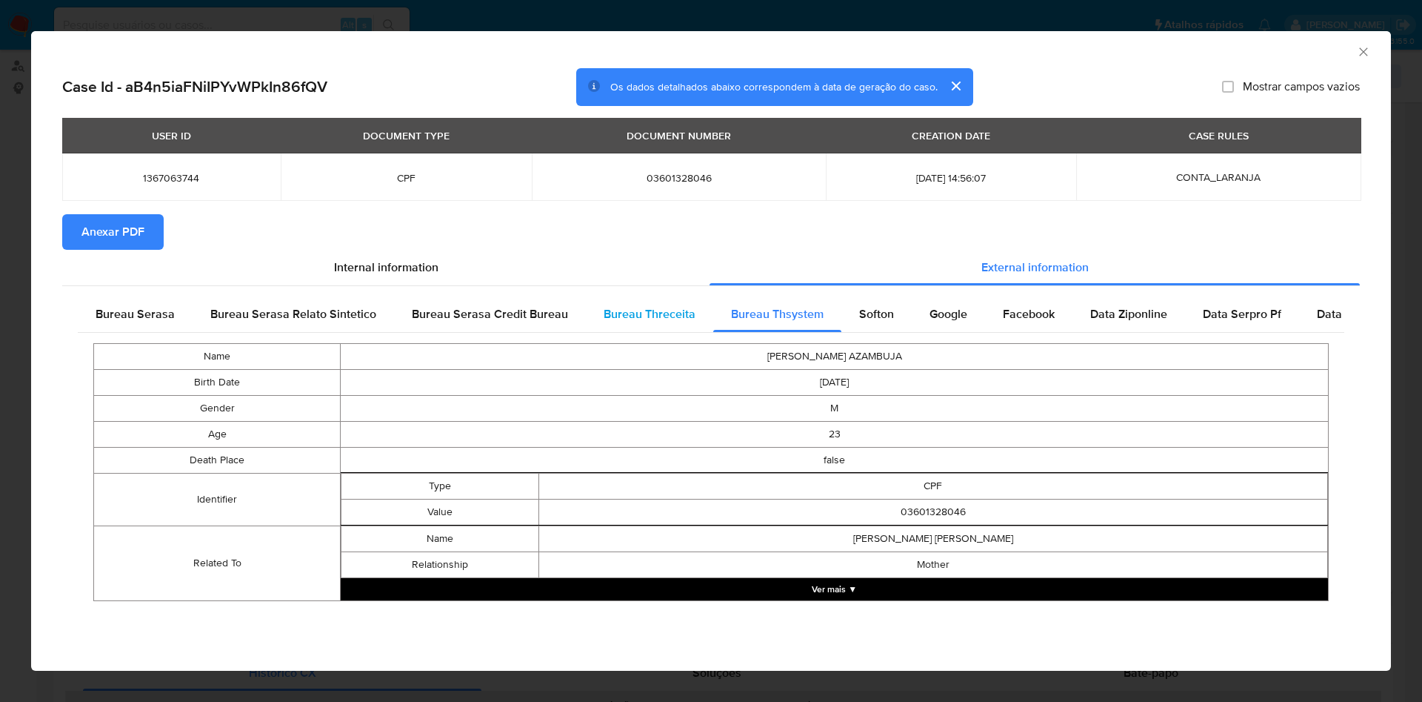
click at [634, 309] on span "Bureau Threceita" at bounding box center [650, 313] width 92 height 17
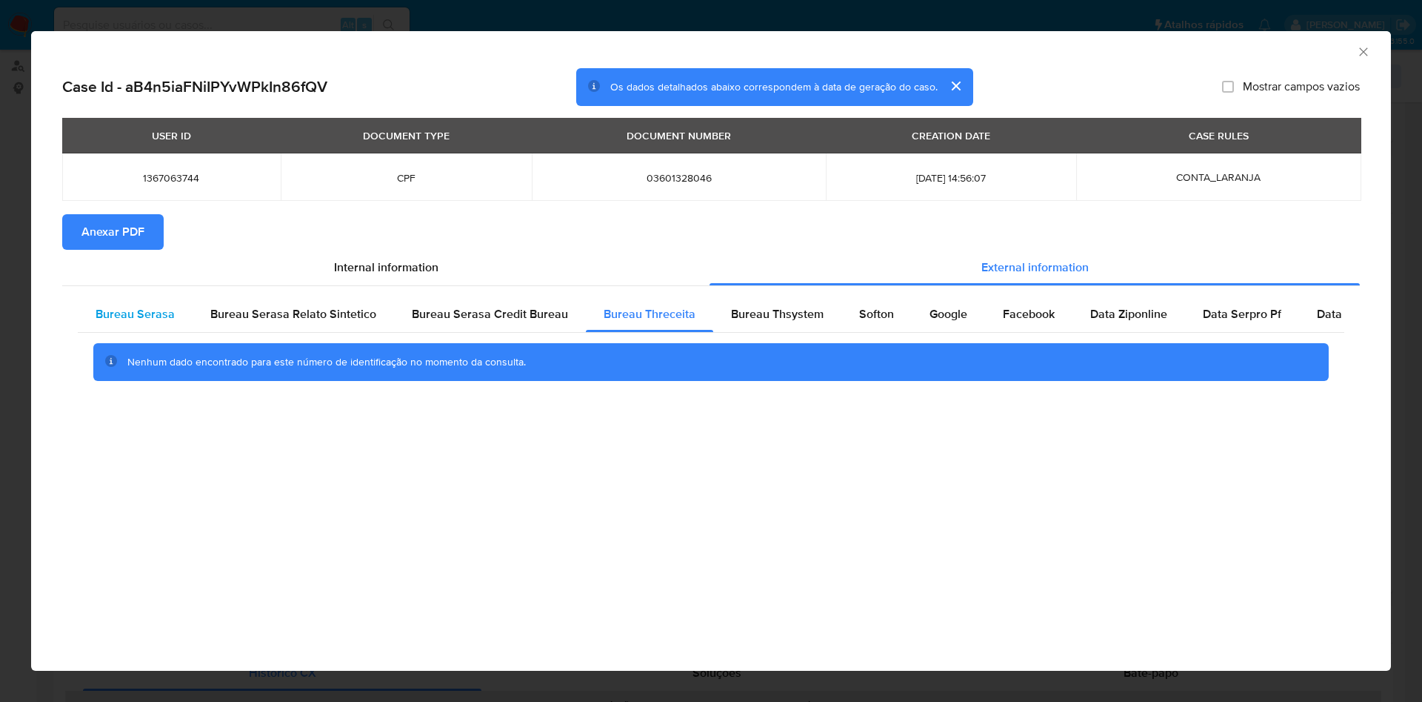
click at [536, 316] on span "Bureau Serasa Credit Bureau" at bounding box center [490, 313] width 156 height 17
click at [382, 319] on div "Bureau Serasa Relato Sintetico" at bounding box center [294, 314] width 202 height 36
click at [128, 321] on span "Bureau Serasa" at bounding box center [135, 313] width 79 height 17
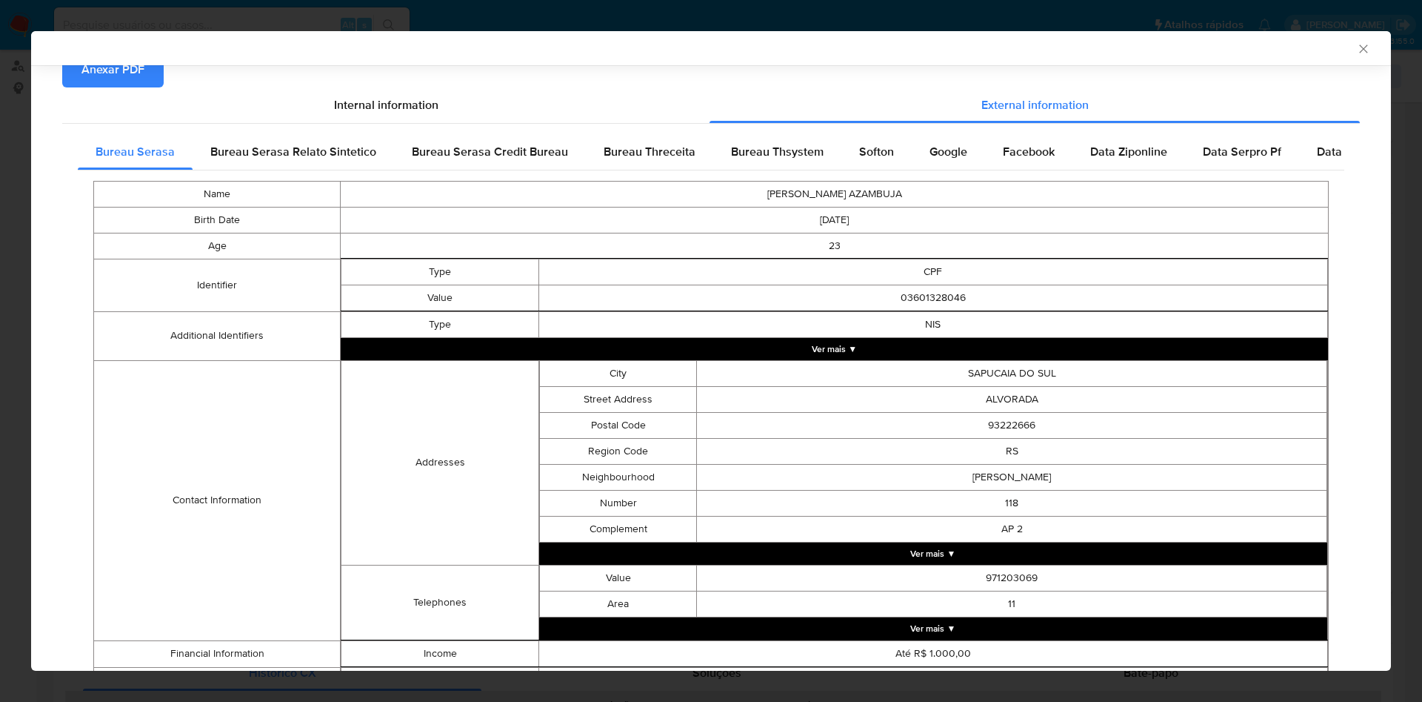
scroll to position [260, 0]
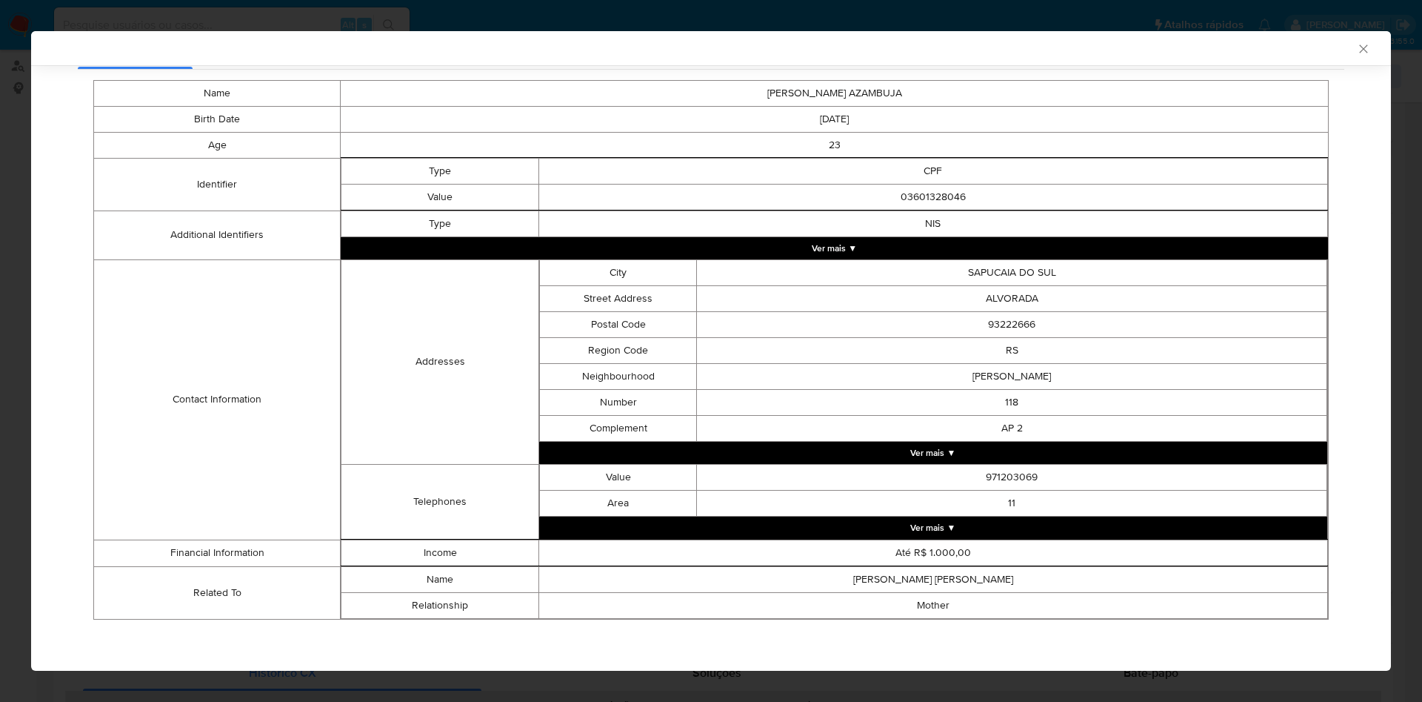
click at [22, 241] on div "AML Data Collector Case Id - aB4n5iaFNiIPYvWPkIn86fQV Os dados detalhados abaix…" at bounding box center [711, 351] width 1422 height 702
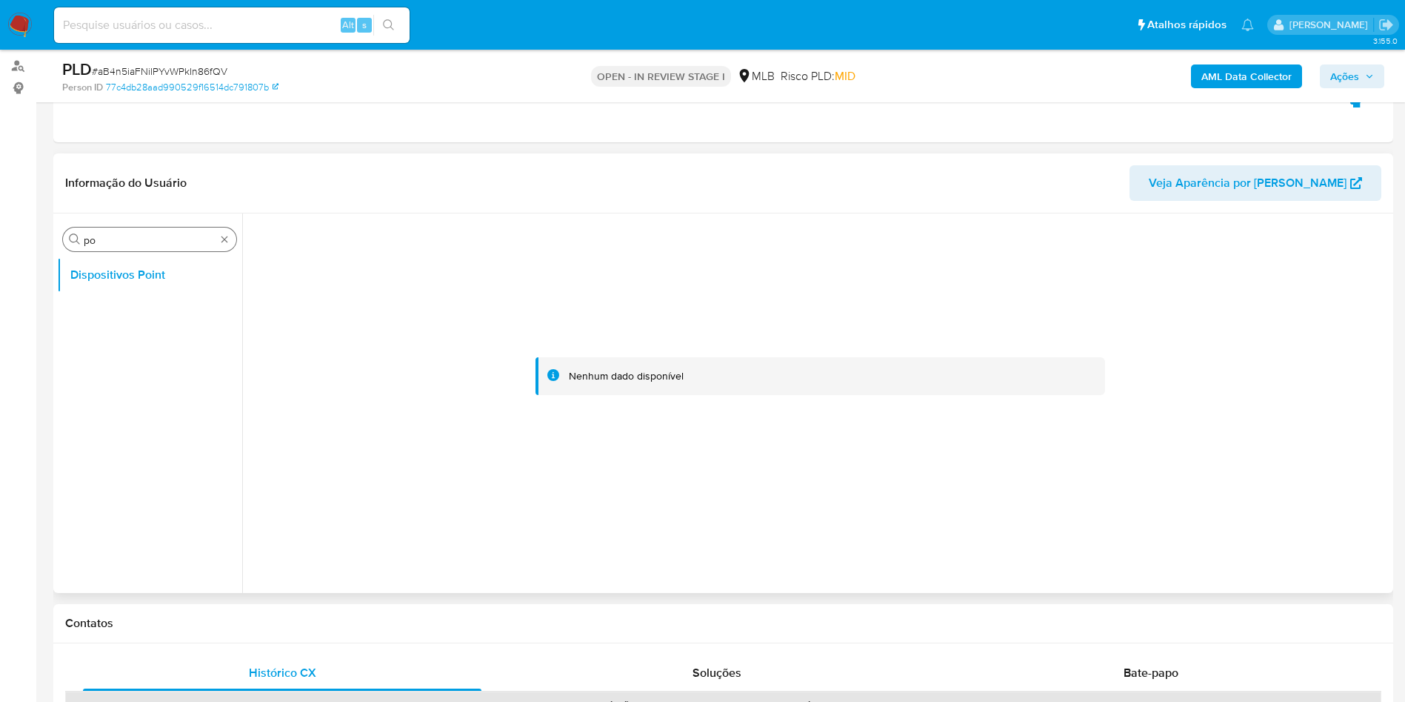
click at [156, 244] on input "po" at bounding box center [150, 239] width 132 height 13
click at [156, 243] on input "po" at bounding box center [150, 239] width 132 height 13
click at [105, 312] on button "Geral" at bounding box center [149, 311] width 185 height 36
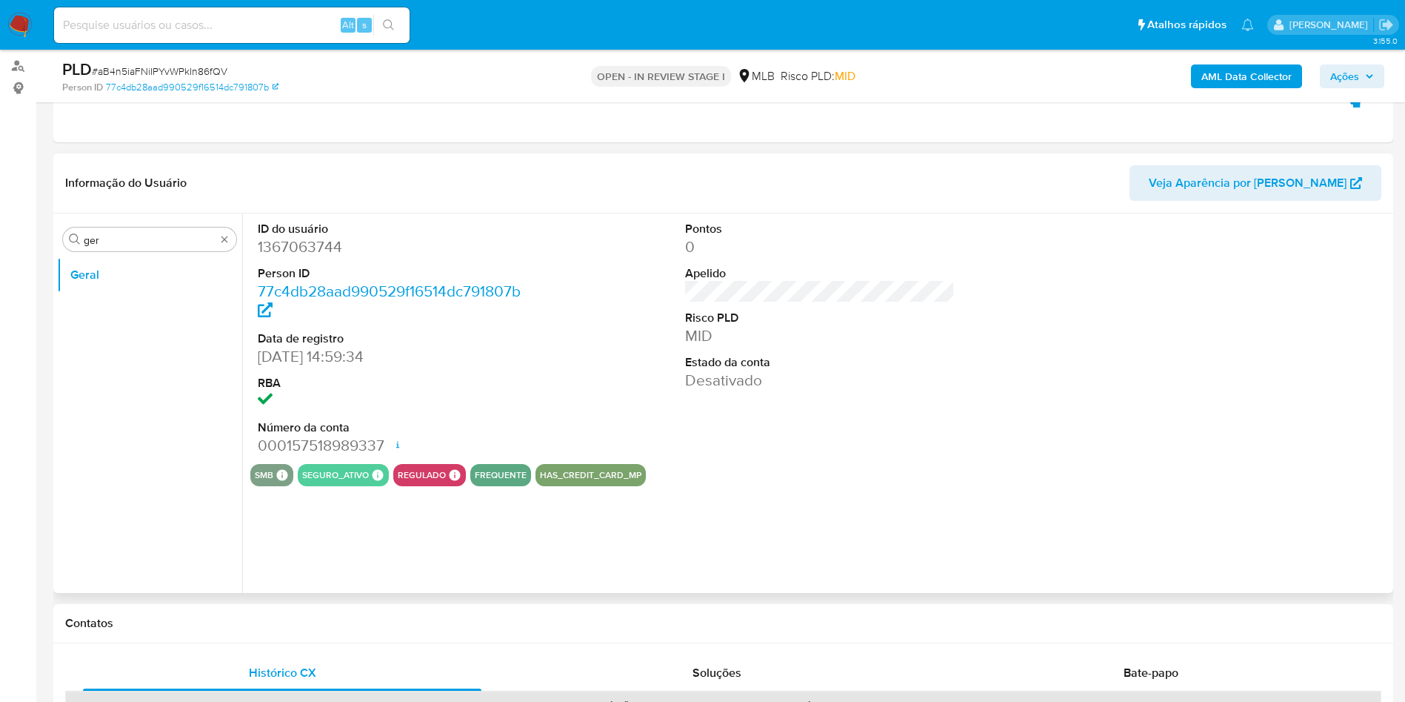
click at [729, 385] on dd "Desativado" at bounding box center [820, 380] width 270 height 21
click at [793, 405] on div "Pontos 0 Apelido Risco PLD MID Estado da conta Desativado" at bounding box center [820, 338] width 285 height 250
click at [780, 382] on dd "Desativado" at bounding box center [820, 380] width 270 height 21
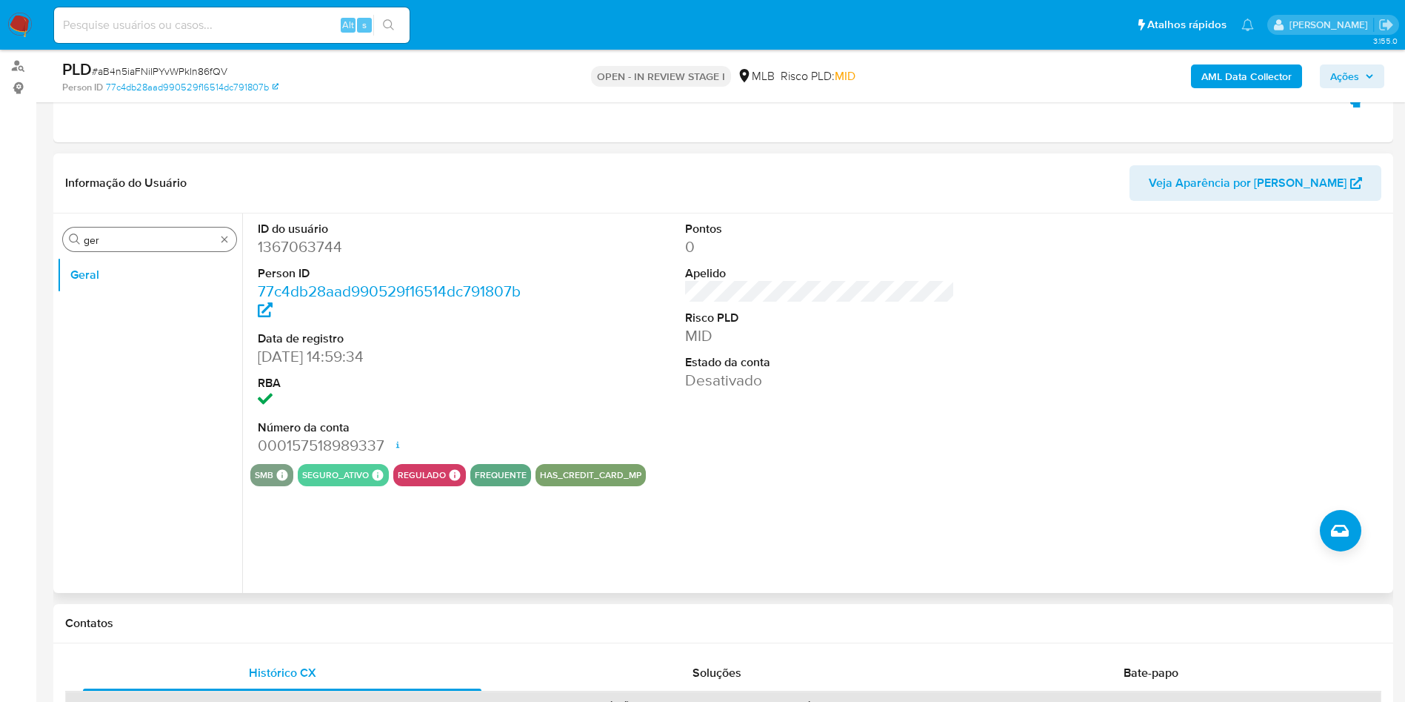
click at [123, 236] on input "ger" at bounding box center [150, 239] width 132 height 13
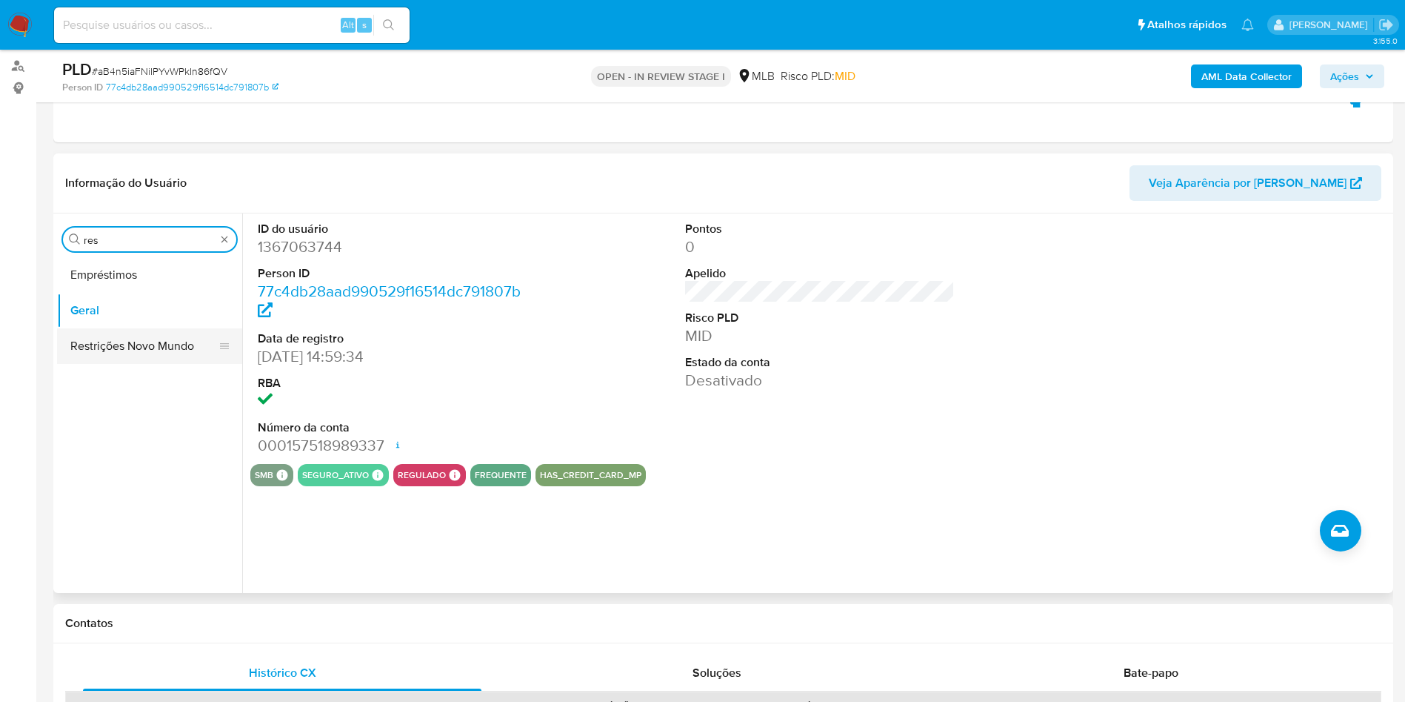
type input "res"
click at [110, 342] on button "Restrições Novo Mundo" at bounding box center [143, 346] width 173 height 36
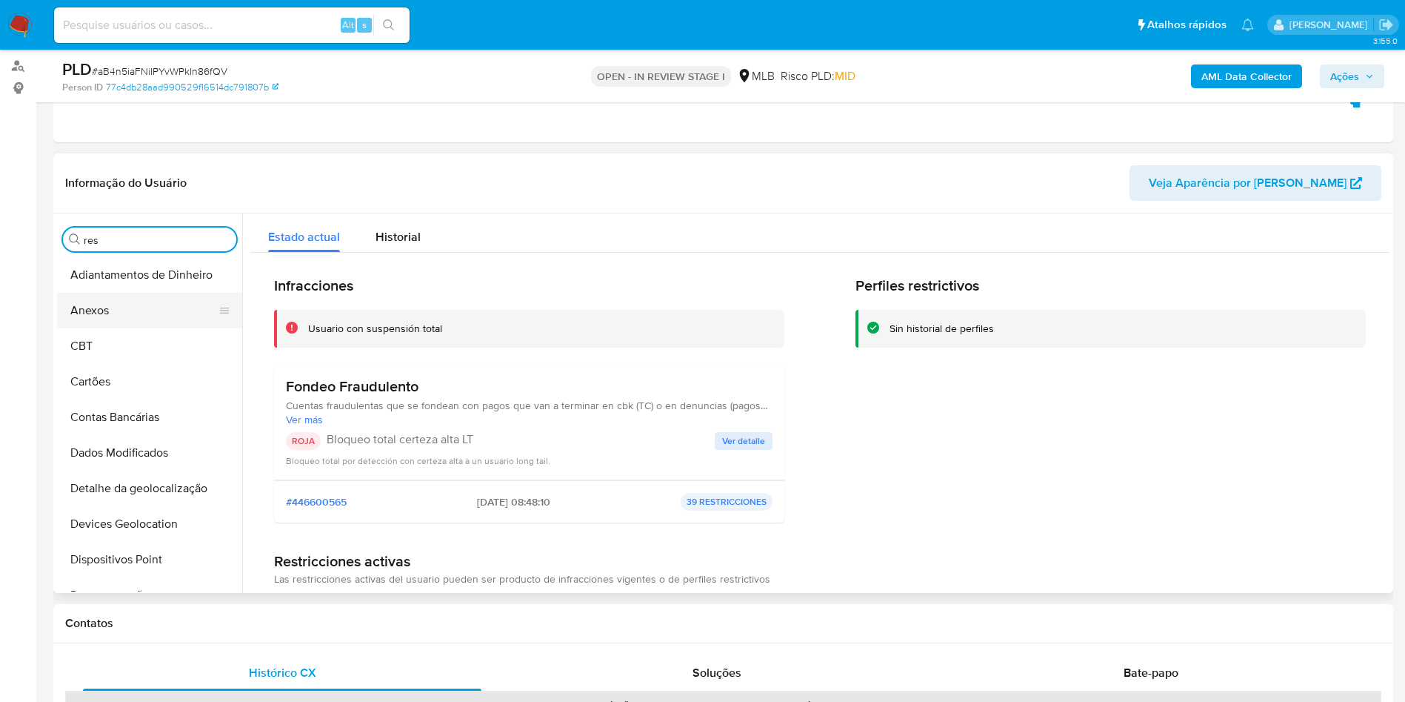
click at [173, 326] on button "Anexos" at bounding box center [143, 311] width 173 height 36
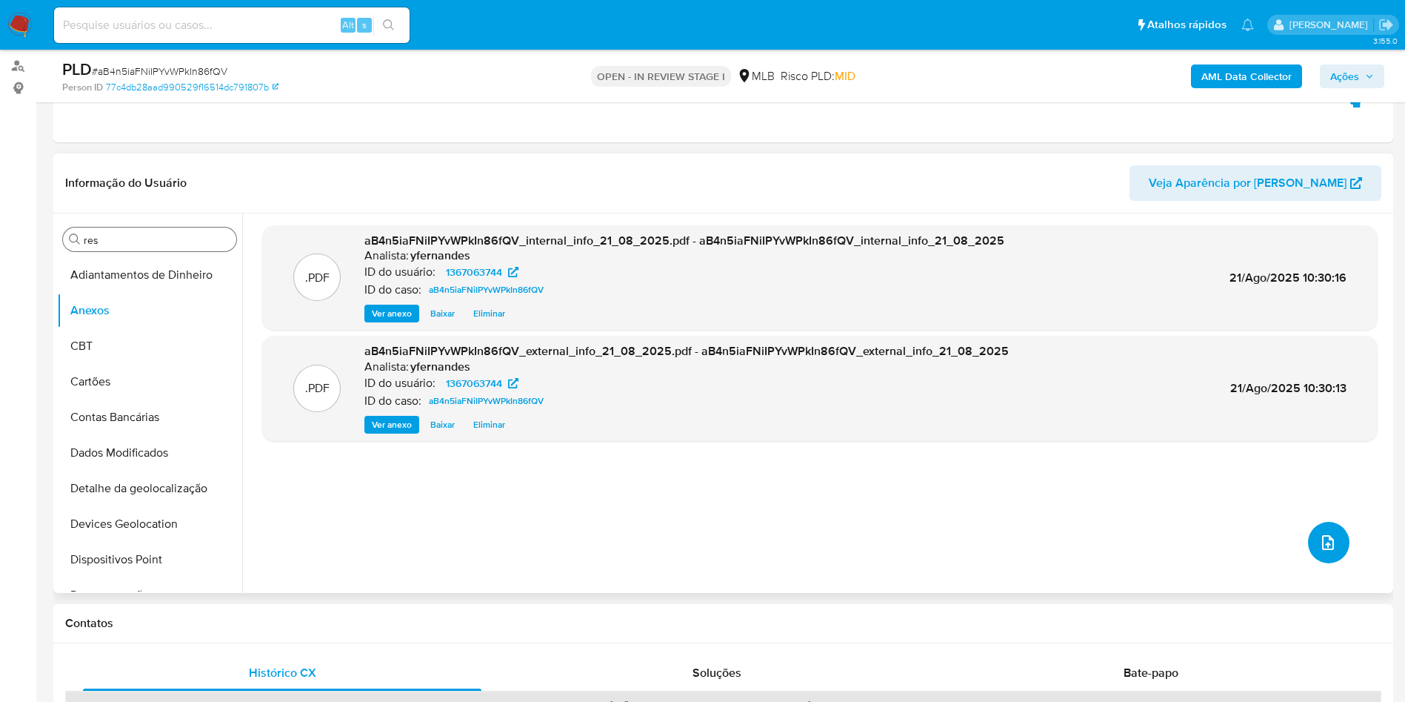
click at [1328, 551] on button "upload-file" at bounding box center [1328, 542] width 41 height 41
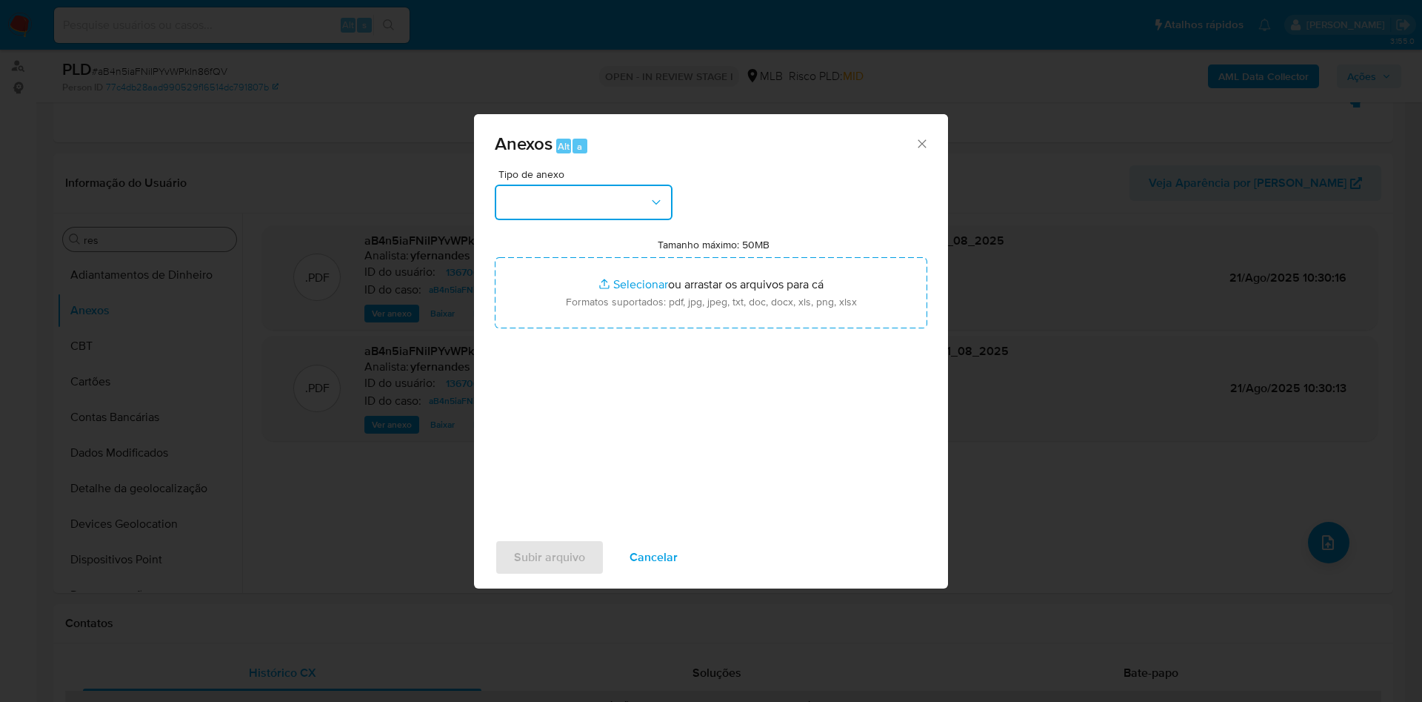
click at [584, 199] on button "button" at bounding box center [584, 202] width 178 height 36
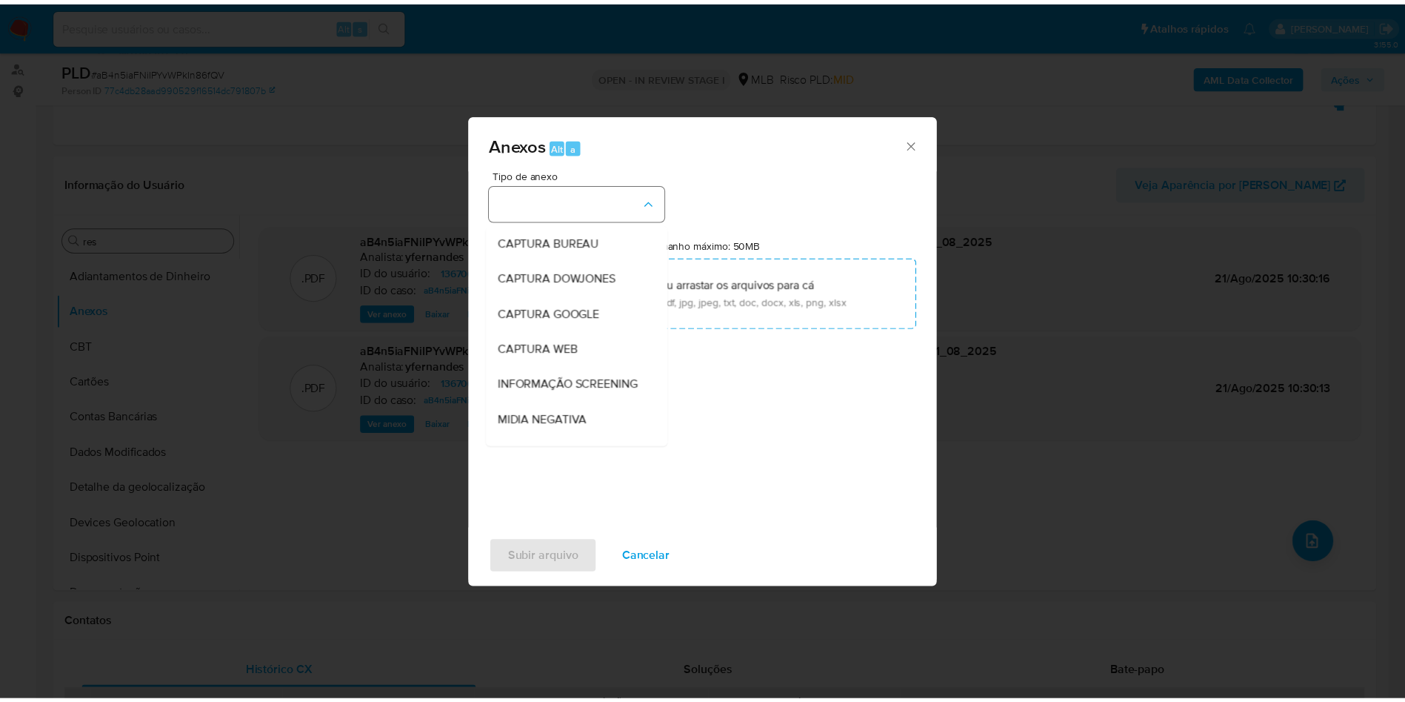
scroll to position [228, 0]
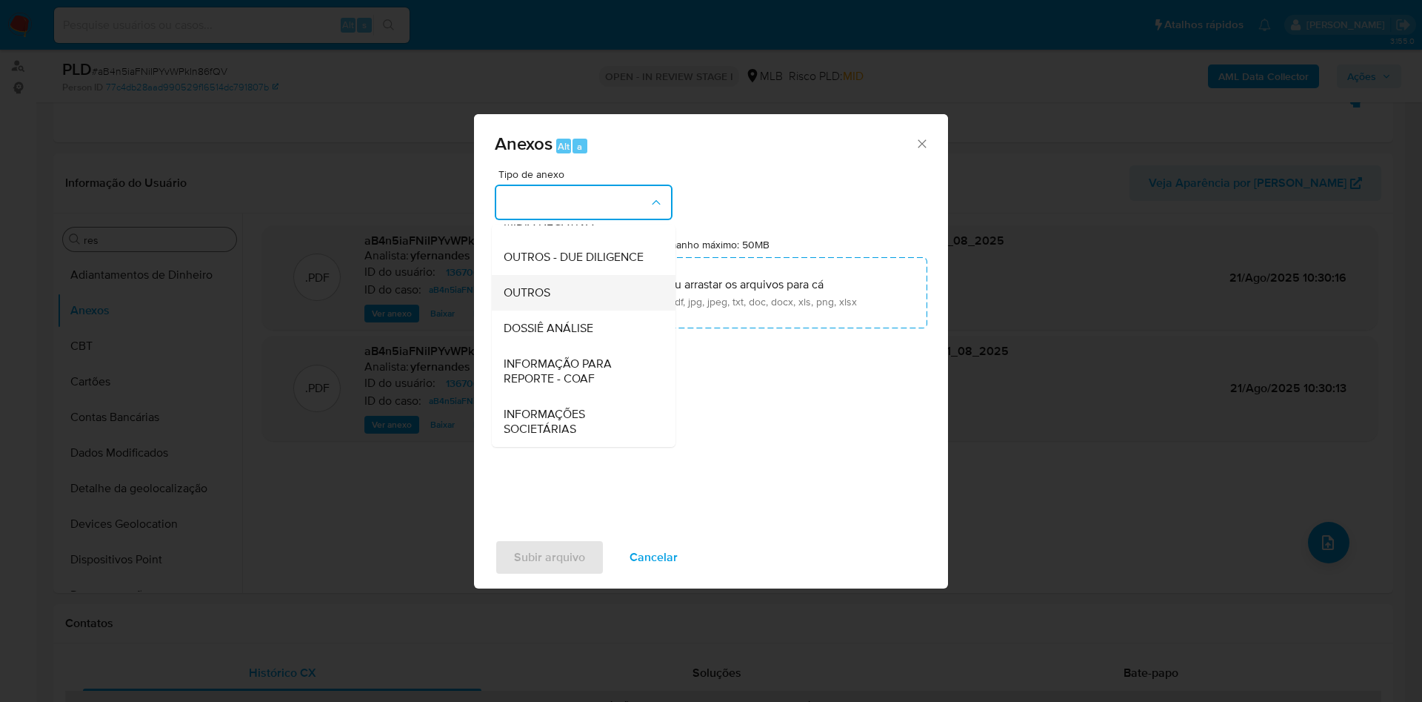
click at [552, 301] on div "OUTROS" at bounding box center [579, 293] width 151 height 36
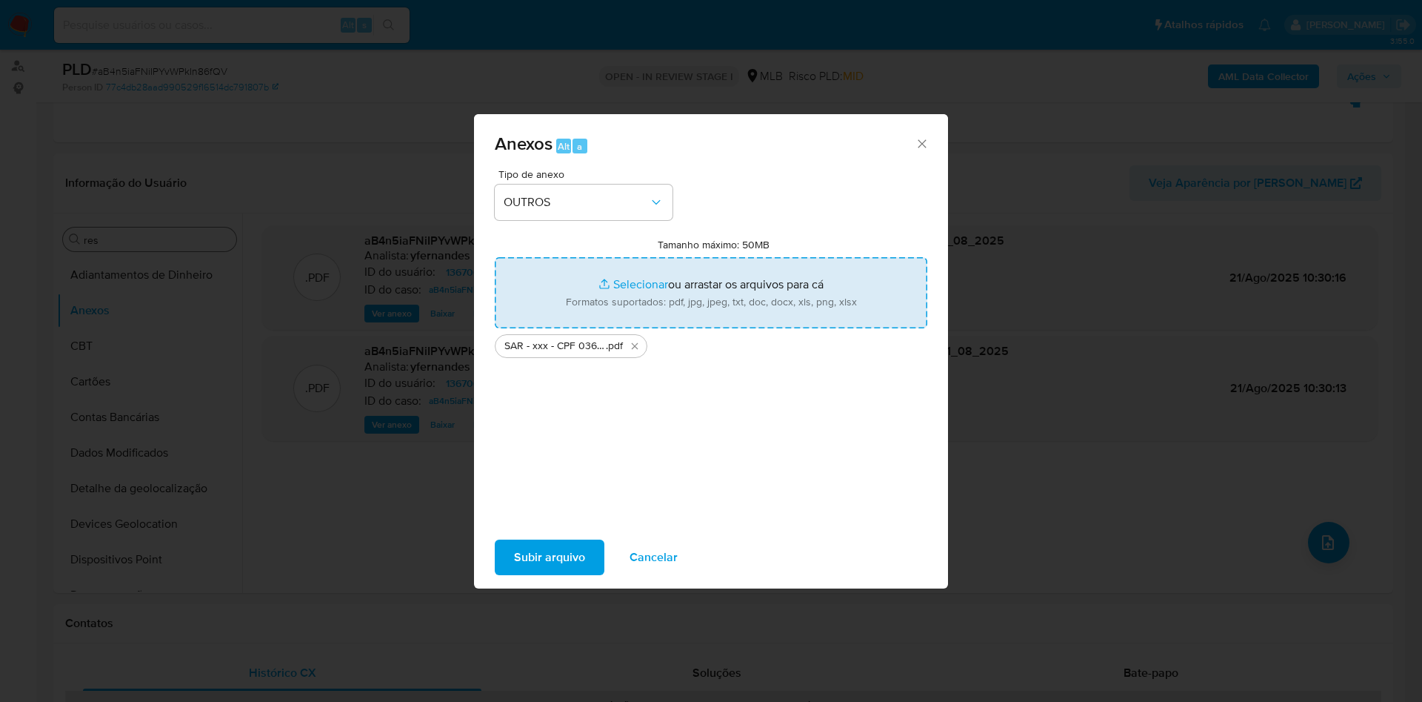
type input "C:\fakepath\Mulan 1367063744_2025_08_21_07_52_43.xlsx"
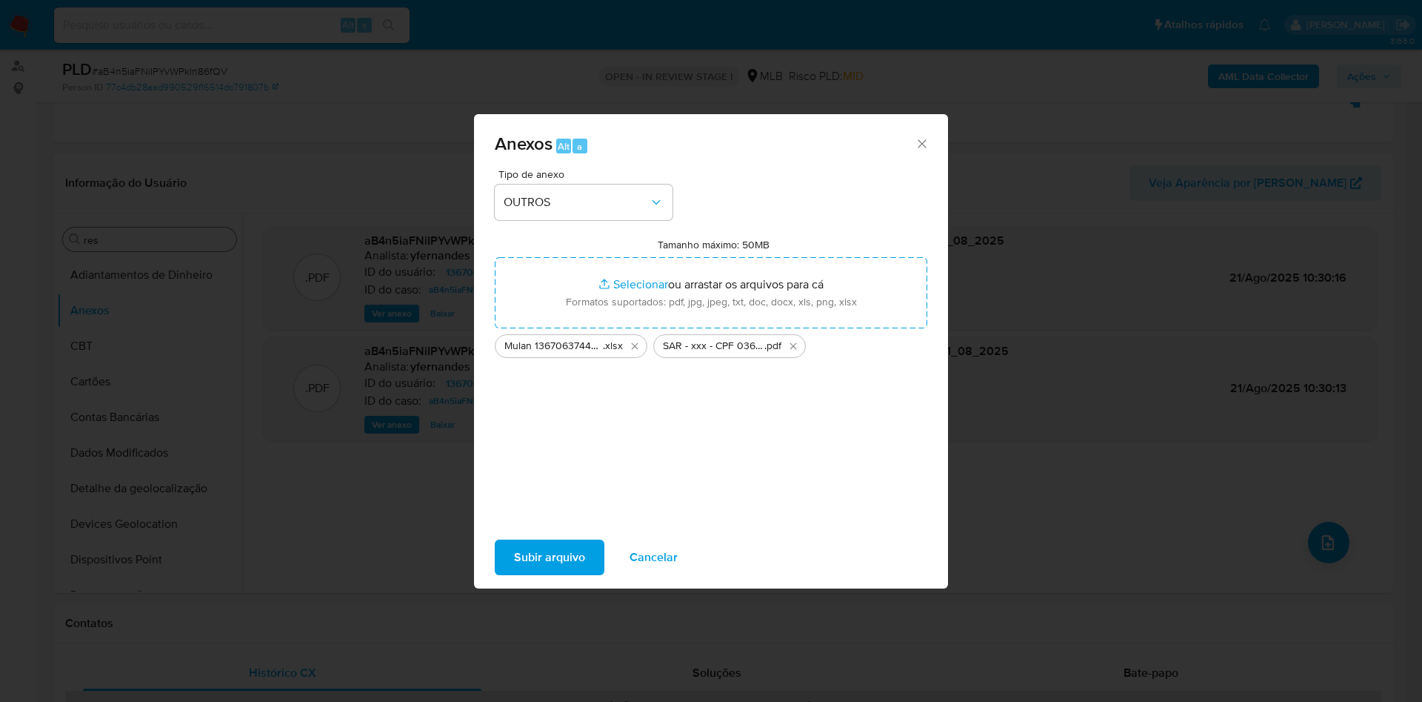
click at [542, 545] on span "Subir arquivo" at bounding box center [549, 557] width 71 height 33
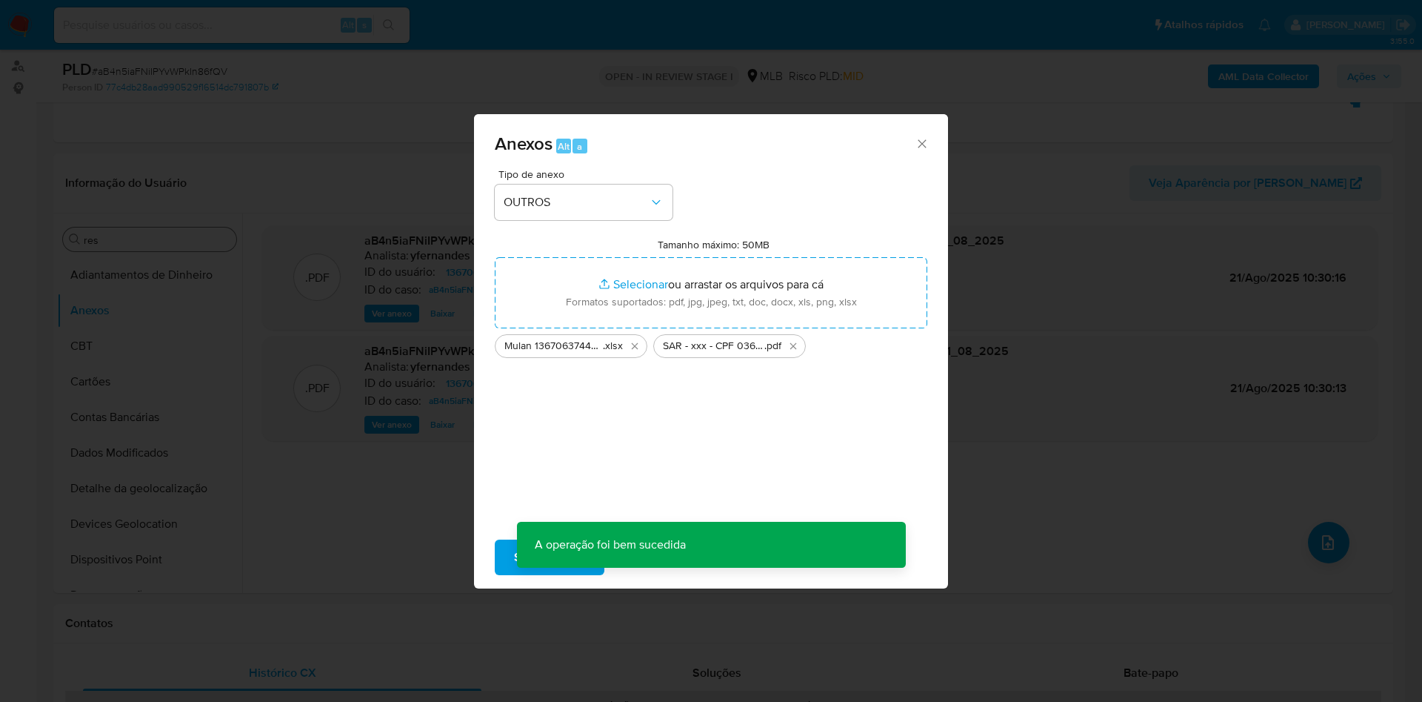
click at [53, 330] on div "Anexos Alt a Tipo de anexo OUTROS Tamanho máximo: 50MB Selecionar arquivos Sele…" at bounding box center [711, 351] width 1422 height 702
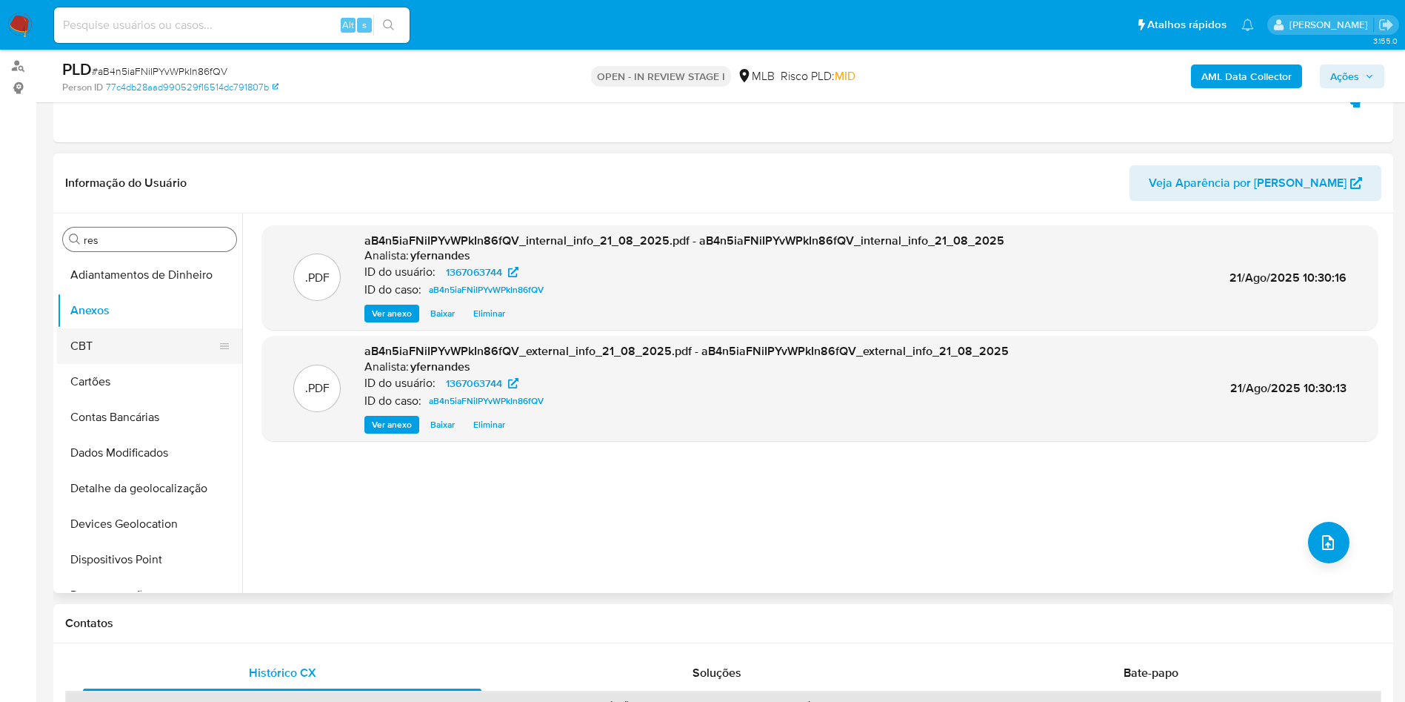
click at [88, 340] on button "CBT" at bounding box center [143, 346] width 173 height 36
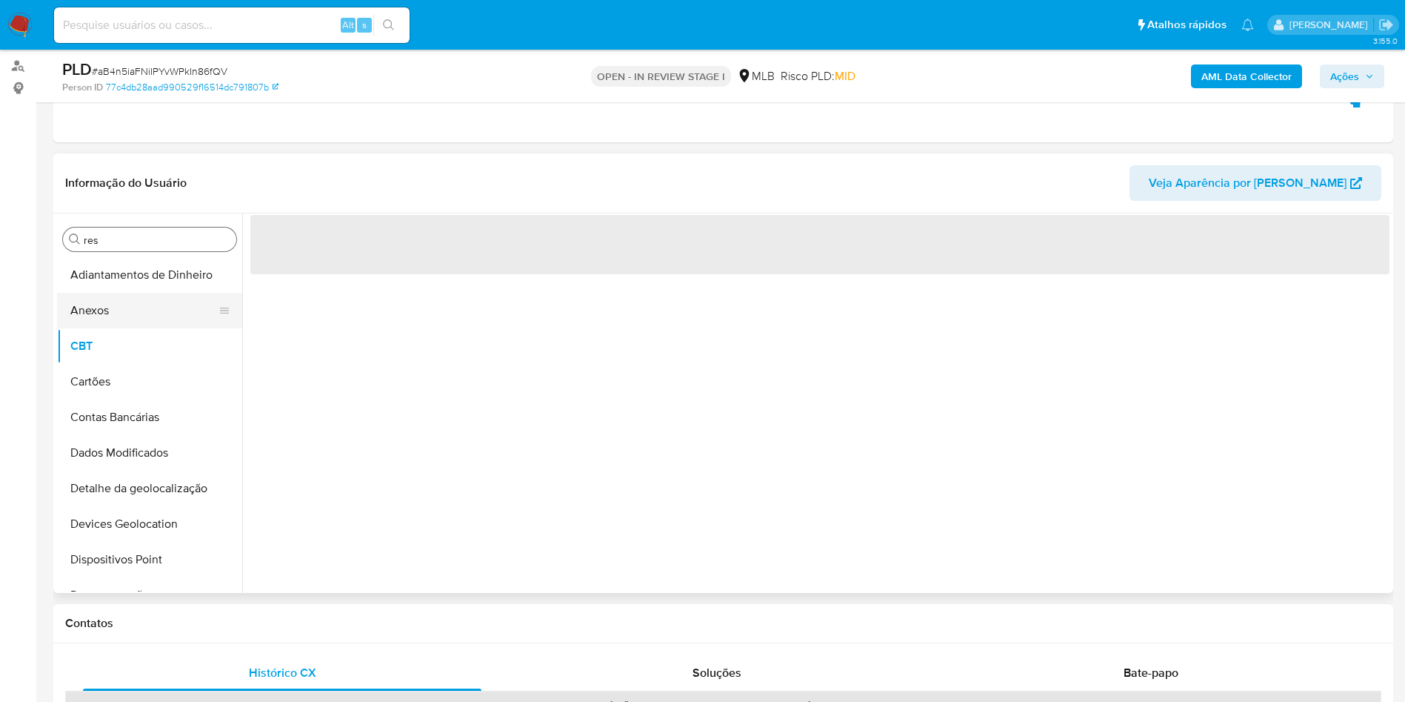
click at [87, 319] on button "Anexos" at bounding box center [143, 311] width 173 height 36
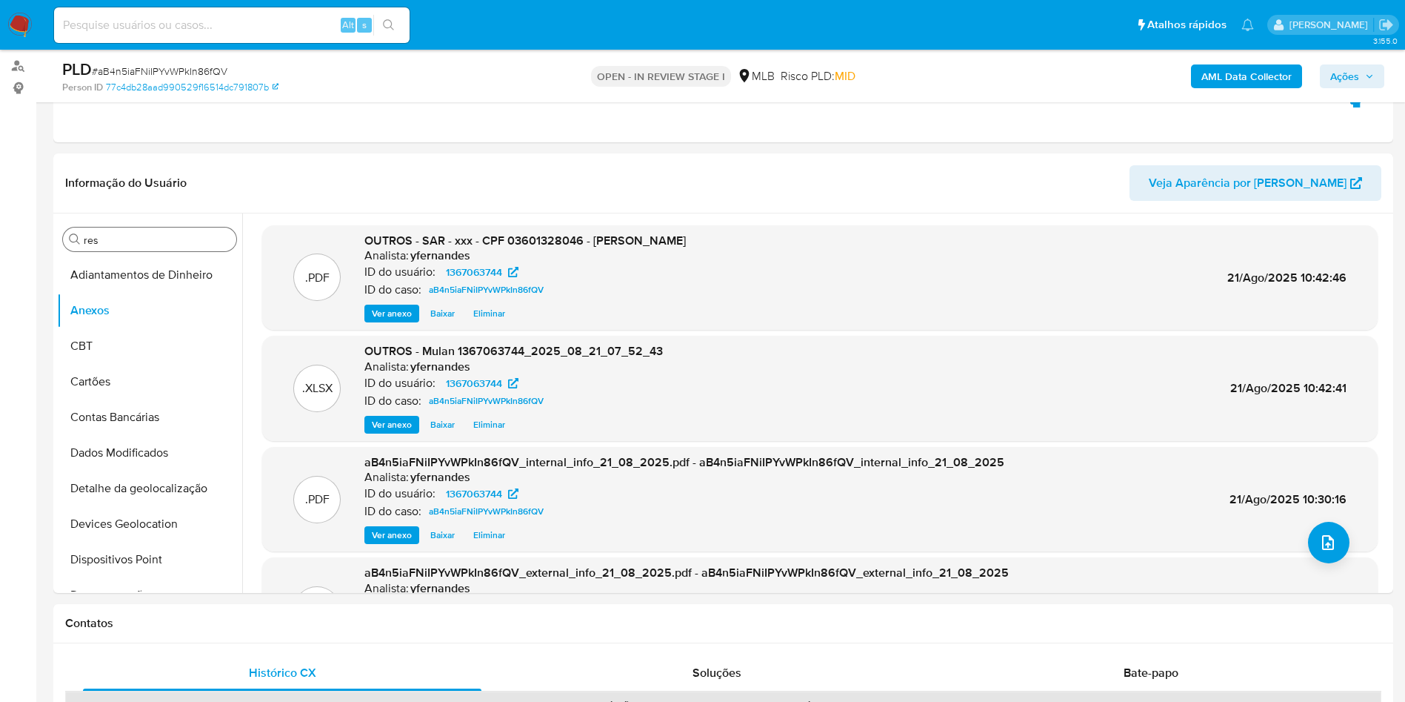
click at [1332, 78] on span "Ações" at bounding box center [1345, 76] width 29 height 24
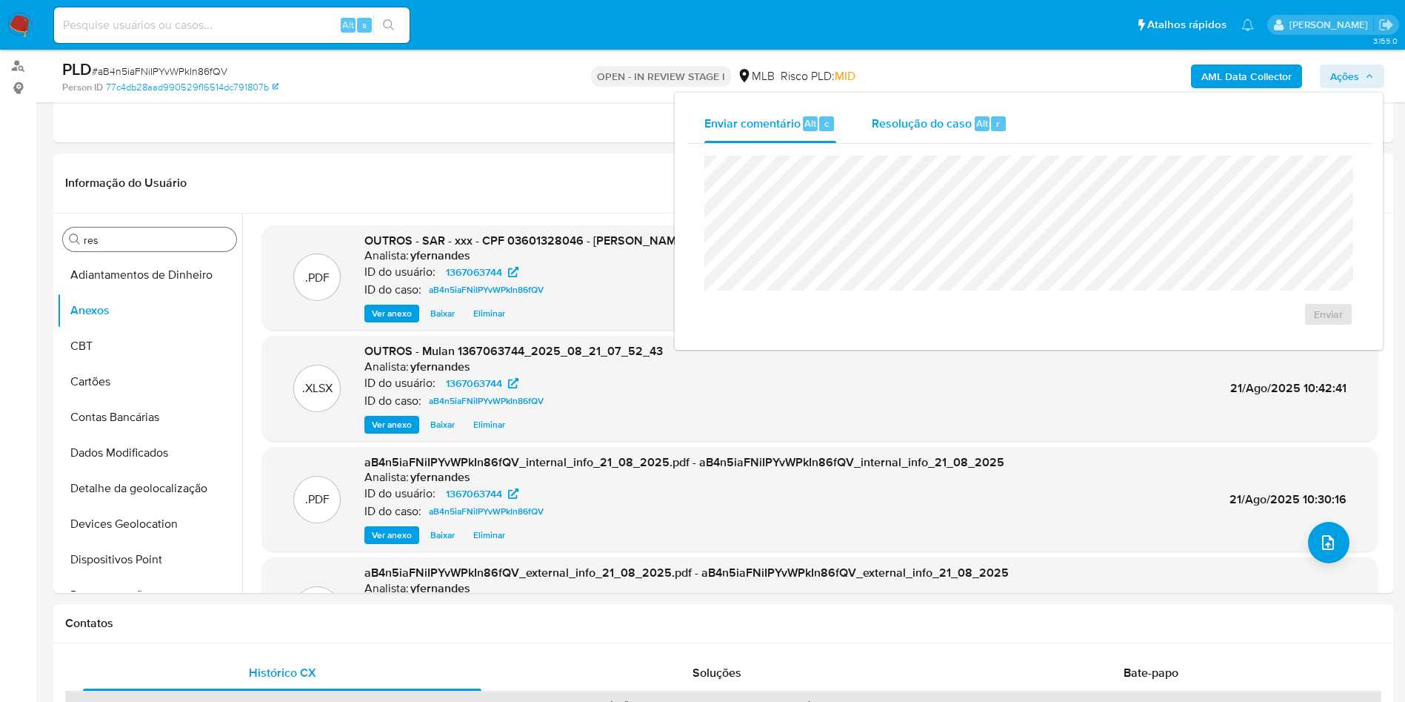
click at [911, 128] on span "Resolução do caso" at bounding box center [922, 122] width 100 height 17
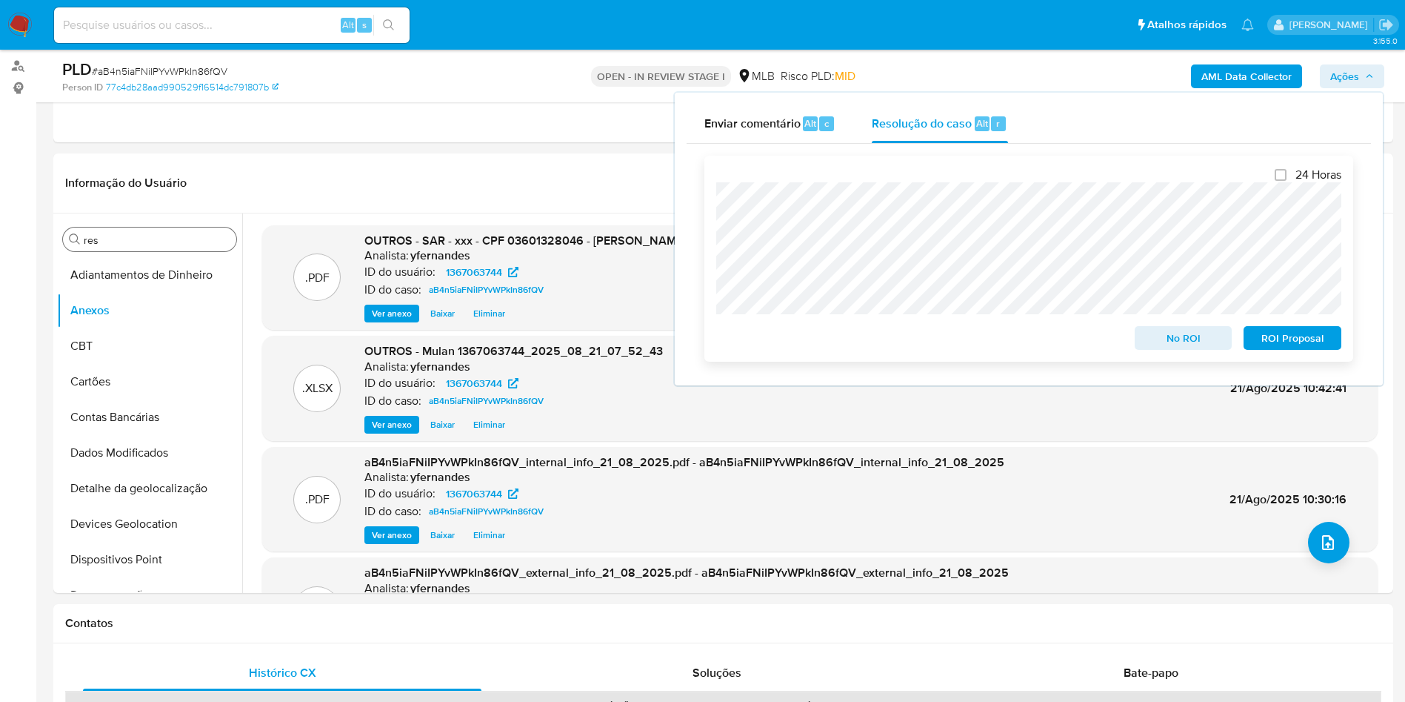
click at [1278, 348] on span "ROI Proposal" at bounding box center [1292, 337] width 77 height 21
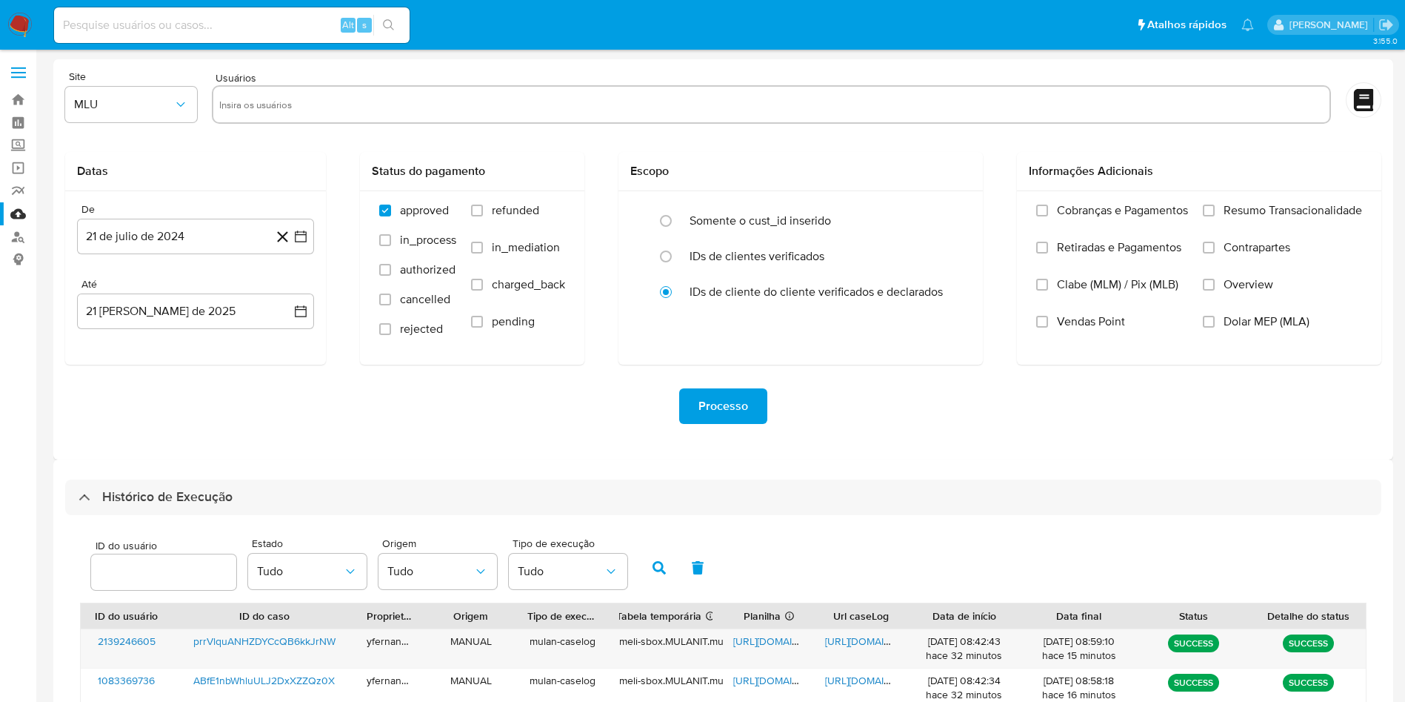
select select "10"
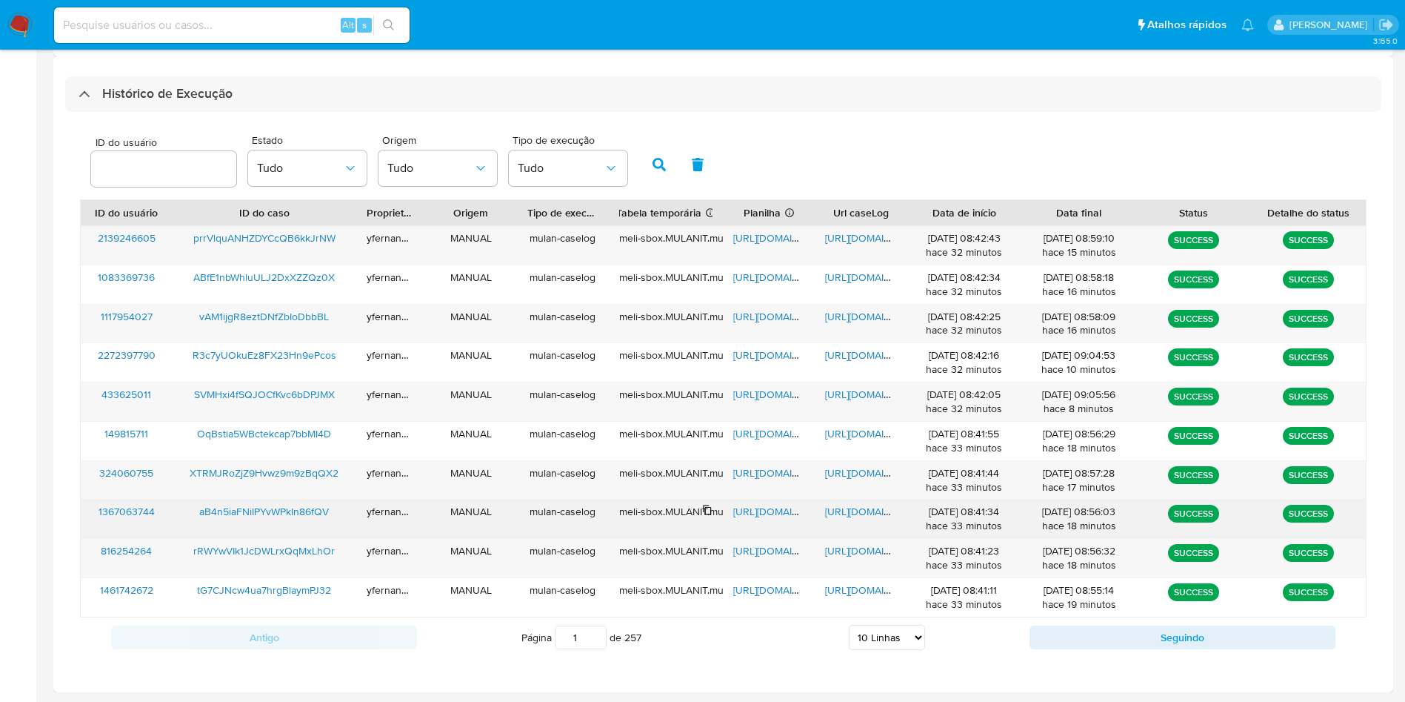
click at [736, 514] on span "[URL][DOMAIN_NAME]" at bounding box center [784, 511] width 102 height 15
click at [859, 514] on span "[URL][DOMAIN_NAME]" at bounding box center [876, 511] width 102 height 15
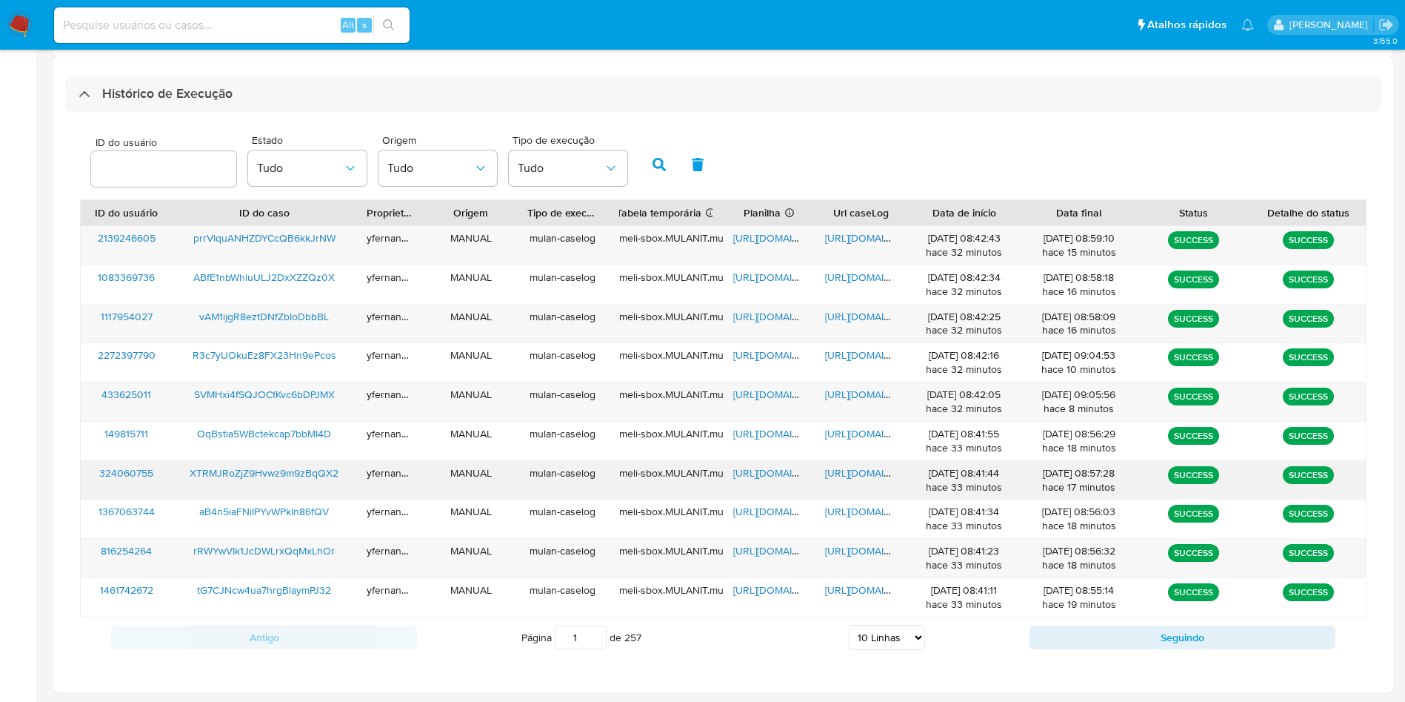
click at [774, 471] on span "[URL][DOMAIN_NAME]" at bounding box center [784, 472] width 102 height 15
click at [862, 470] on span "[URL][DOMAIN_NAME]" at bounding box center [876, 472] width 102 height 15
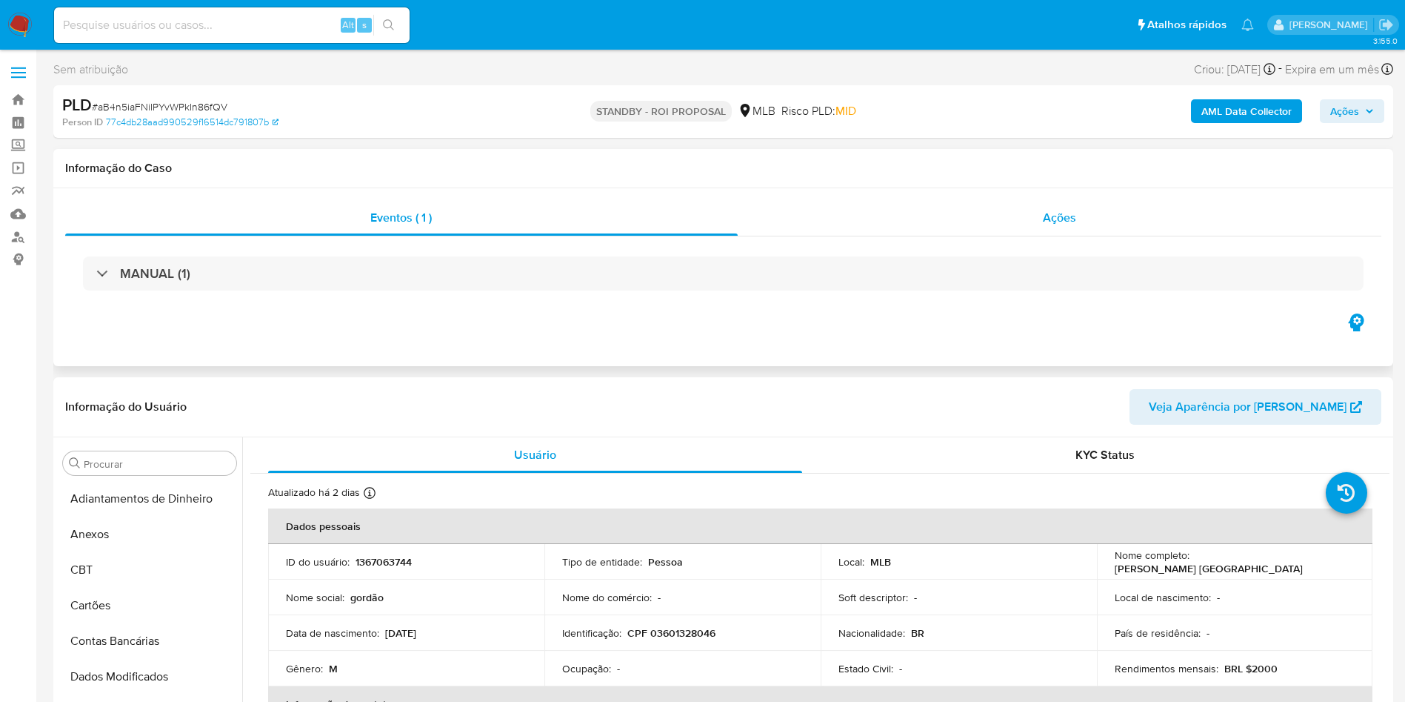
scroll to position [662, 0]
click at [951, 230] on div "Ações" at bounding box center [1060, 218] width 645 height 36
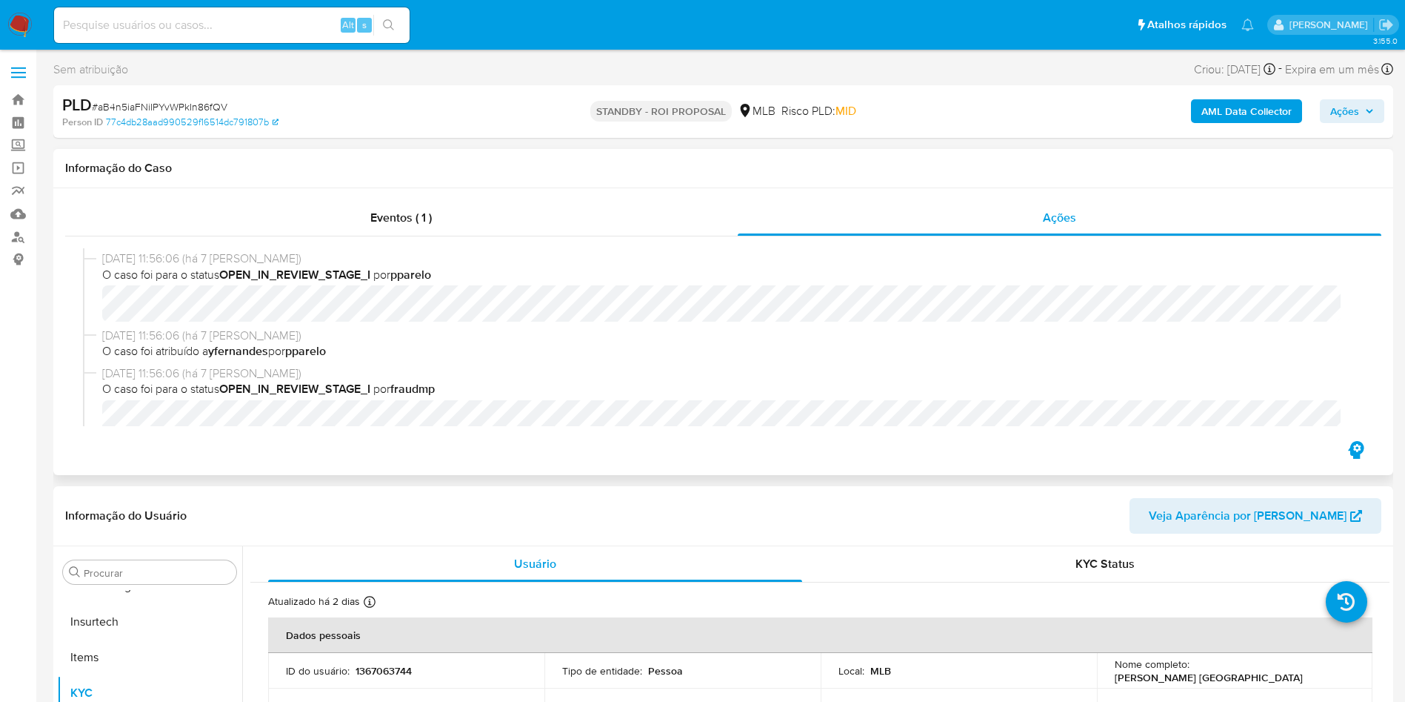
select select "10"
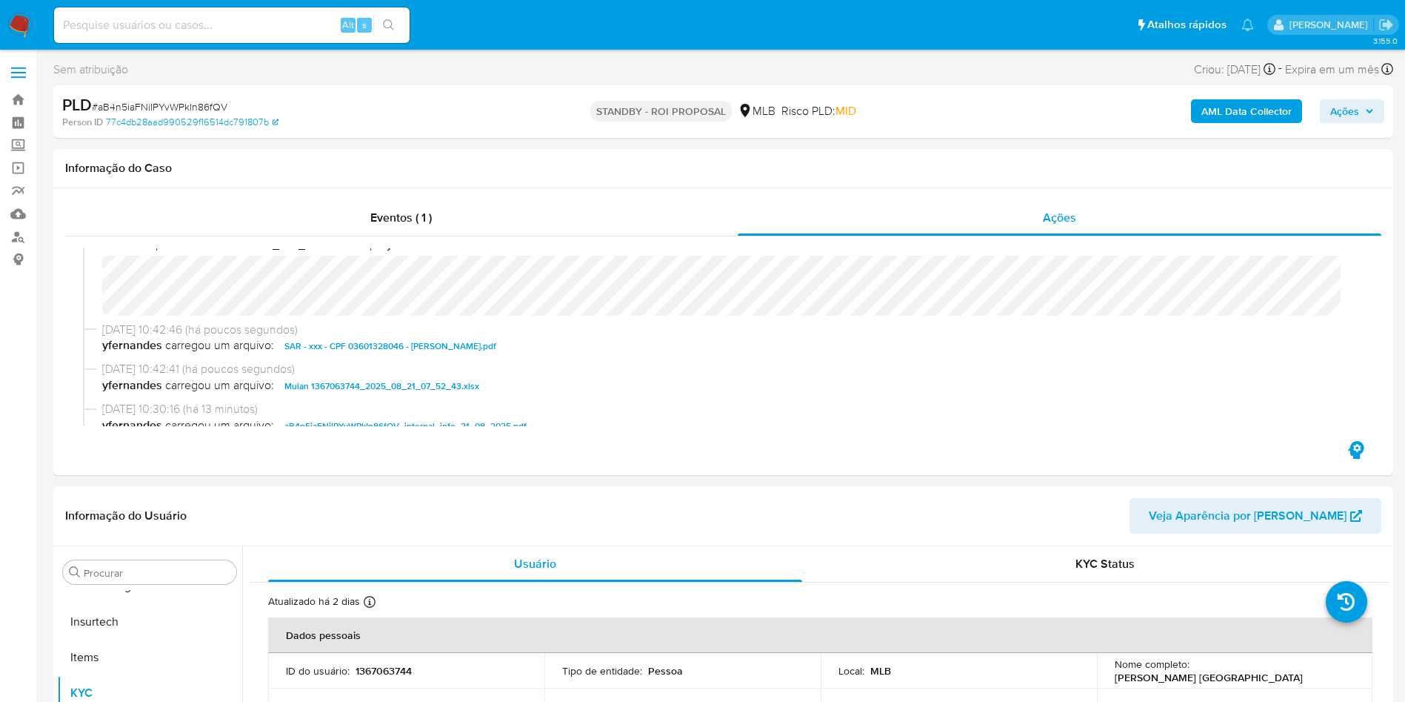
scroll to position [0, 0]
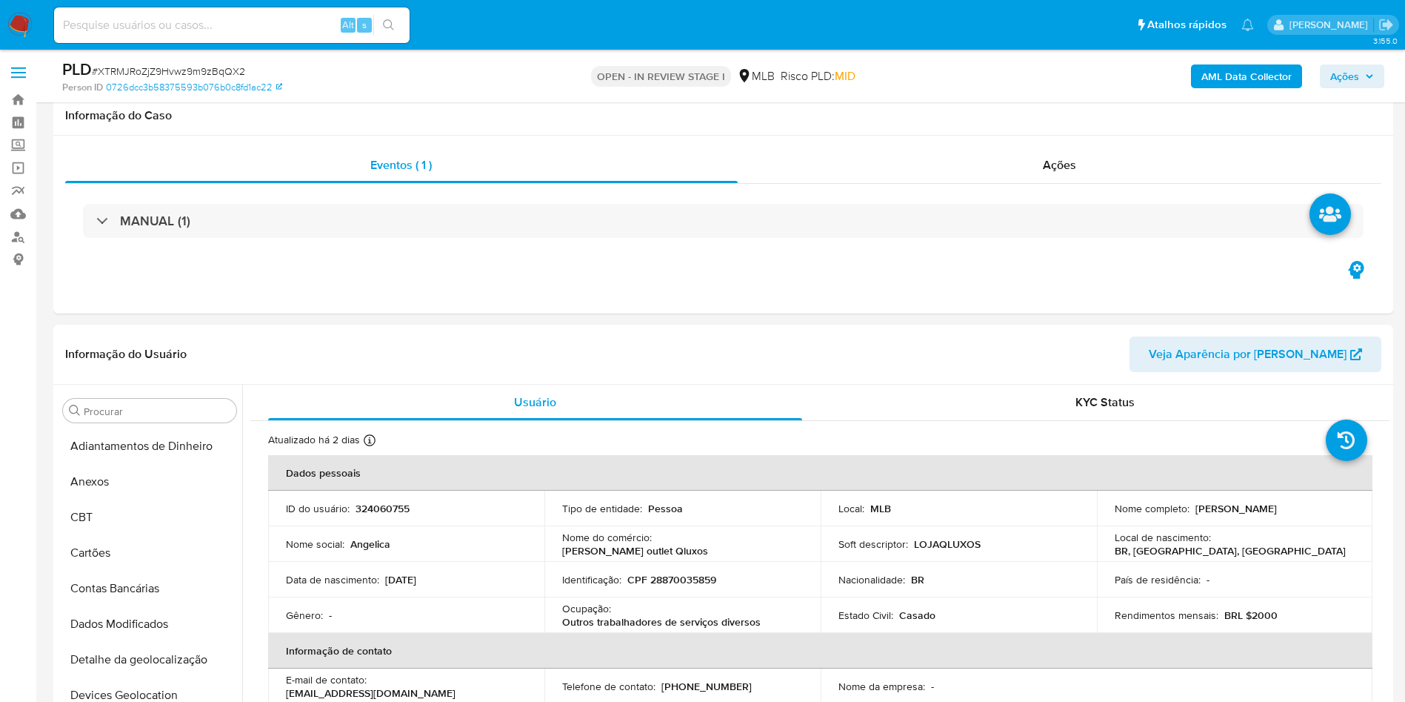
click at [216, 61] on div "PLD # XTRMJRoZjZ9Hvwz9m9zBqQX2" at bounding box center [280, 70] width 436 height 22
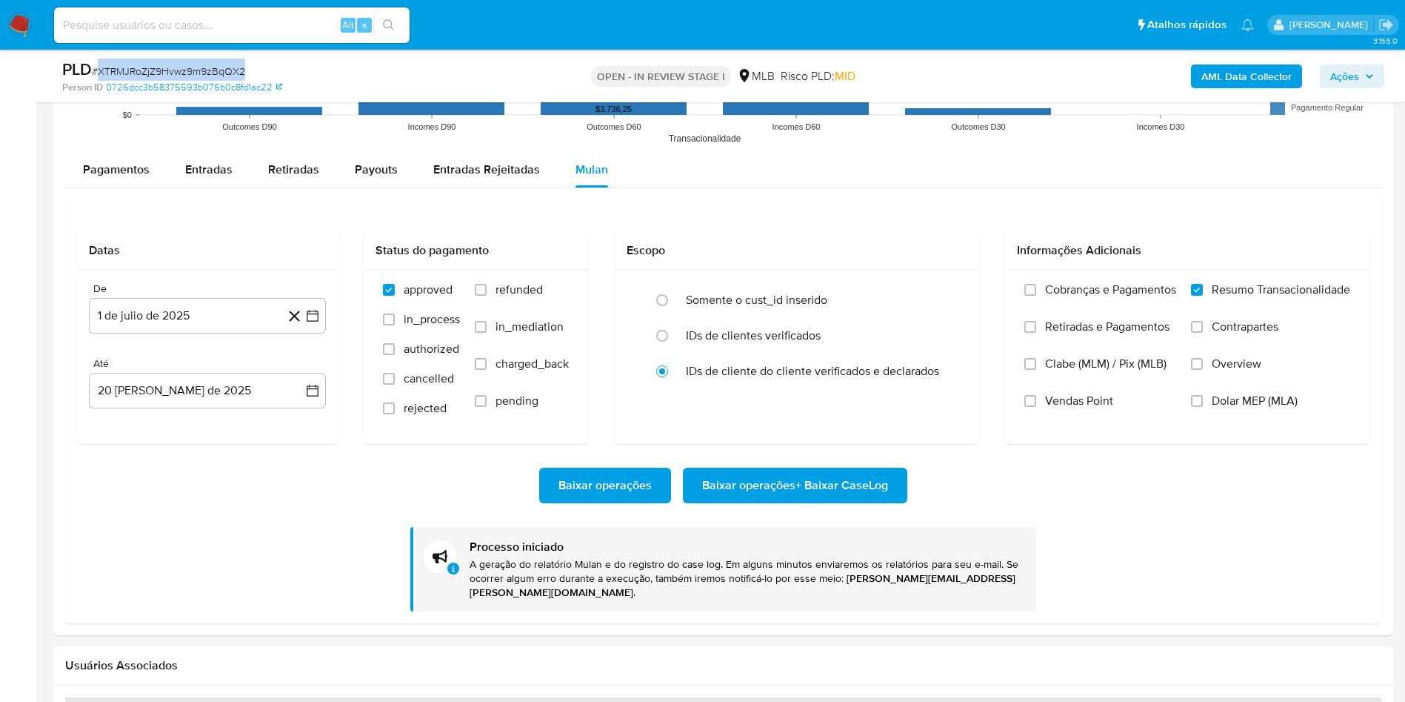
scroll to position [662, 0]
click at [216, 61] on div "PLD # XTRMJRoZjZ9Hvwz9m9zBqQX2" at bounding box center [280, 70] width 436 height 22
copy span "XTRMJRoZjZ9Hvwz9m9zBqQX2"
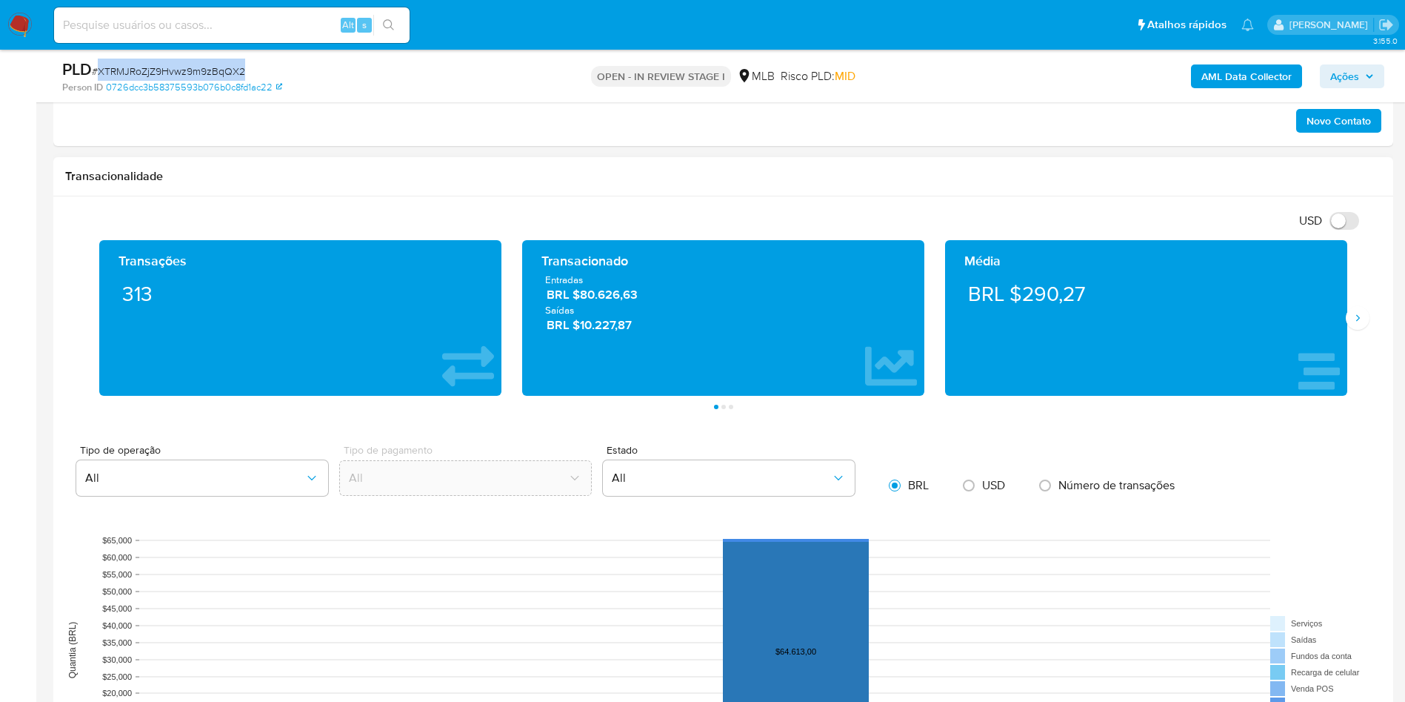
scroll to position [878, 0]
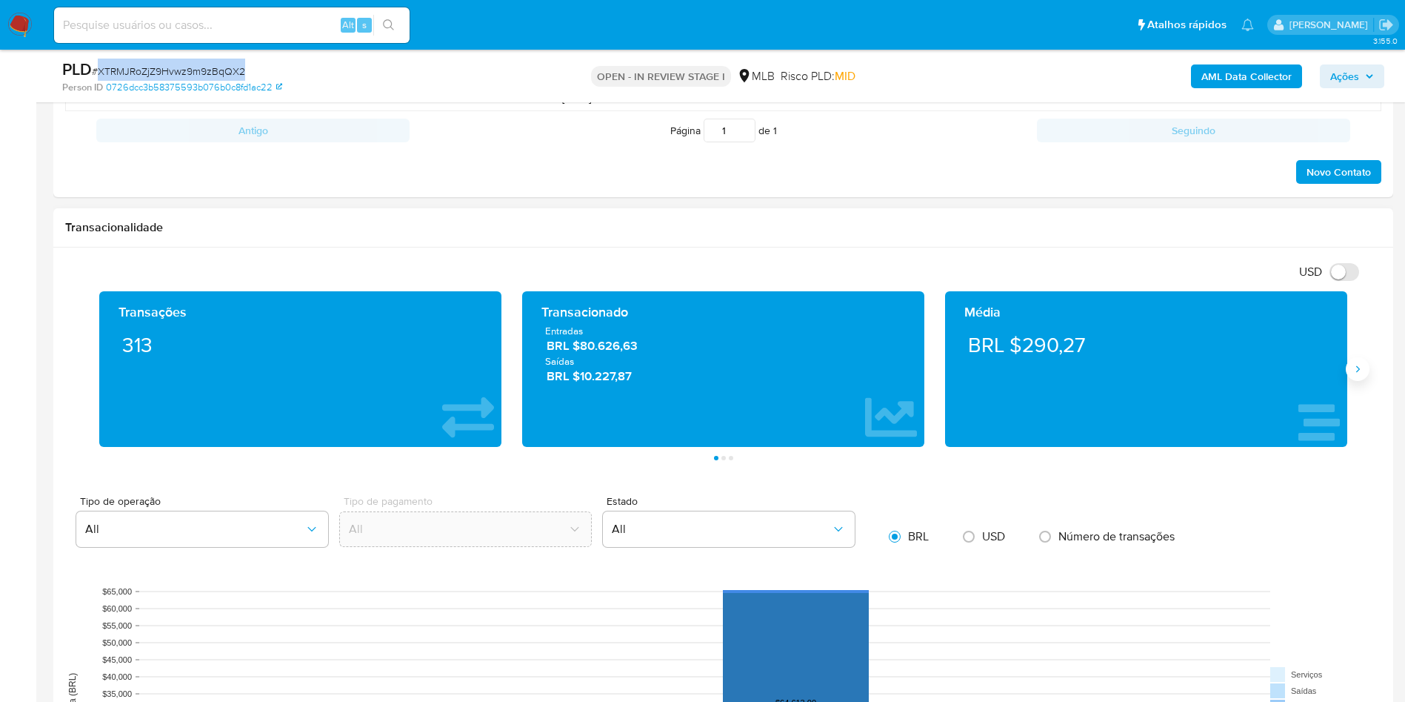
click at [1346, 370] on button "Siguiente" at bounding box center [1358, 369] width 24 height 24
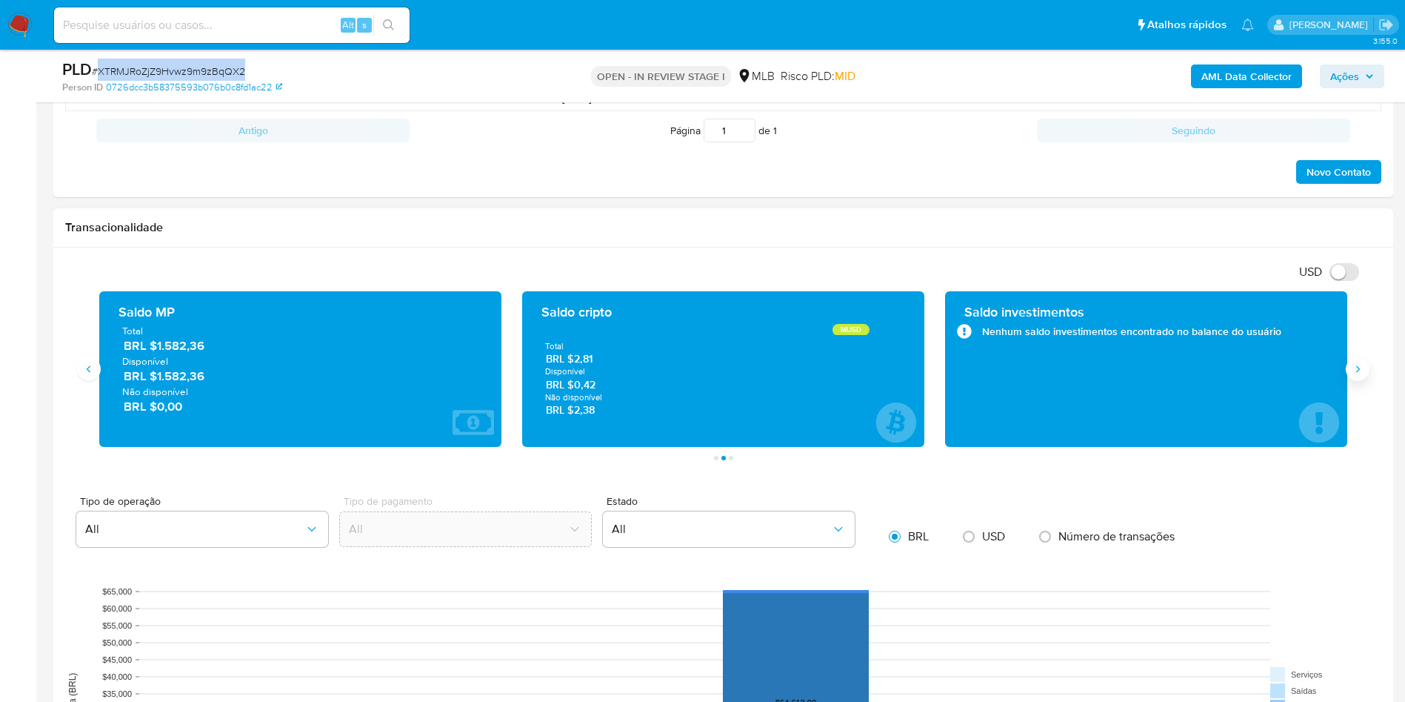
click at [1349, 369] on button "Siguiente" at bounding box center [1358, 369] width 24 height 24
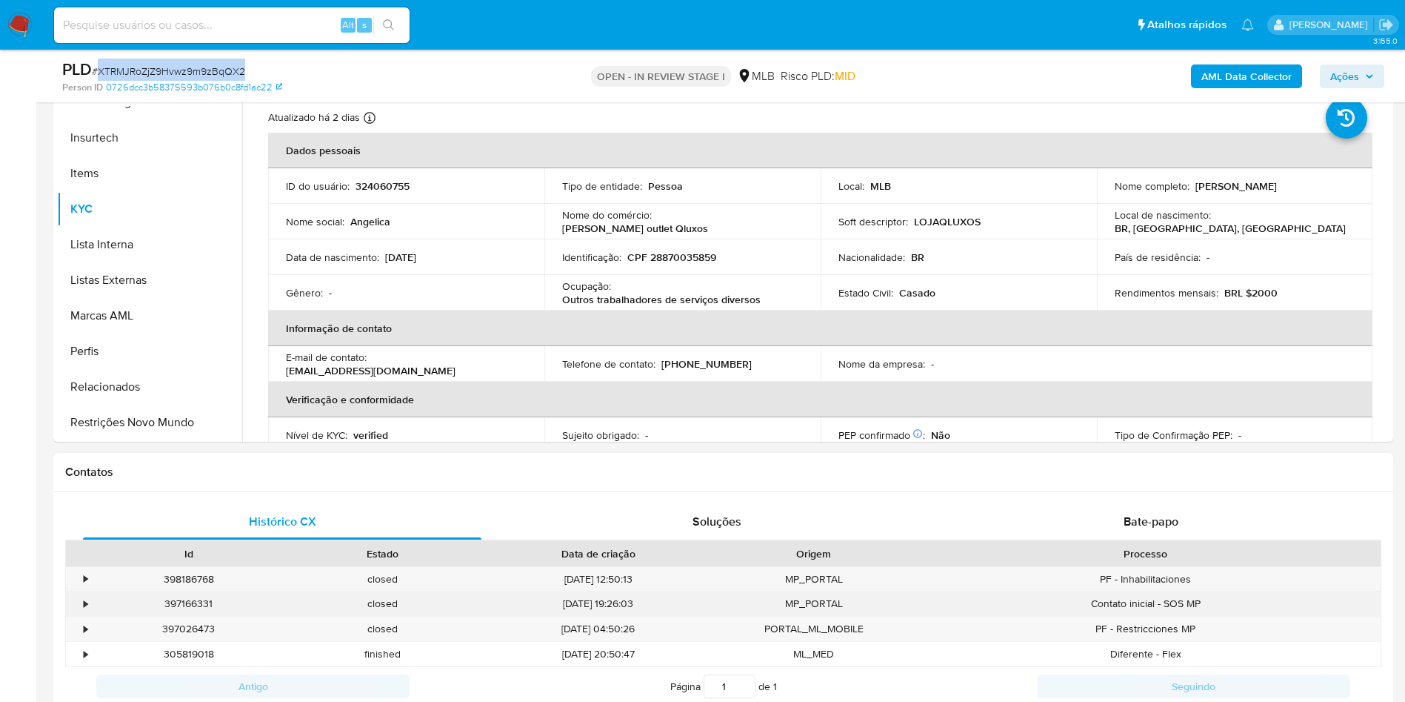
scroll to position [211, 0]
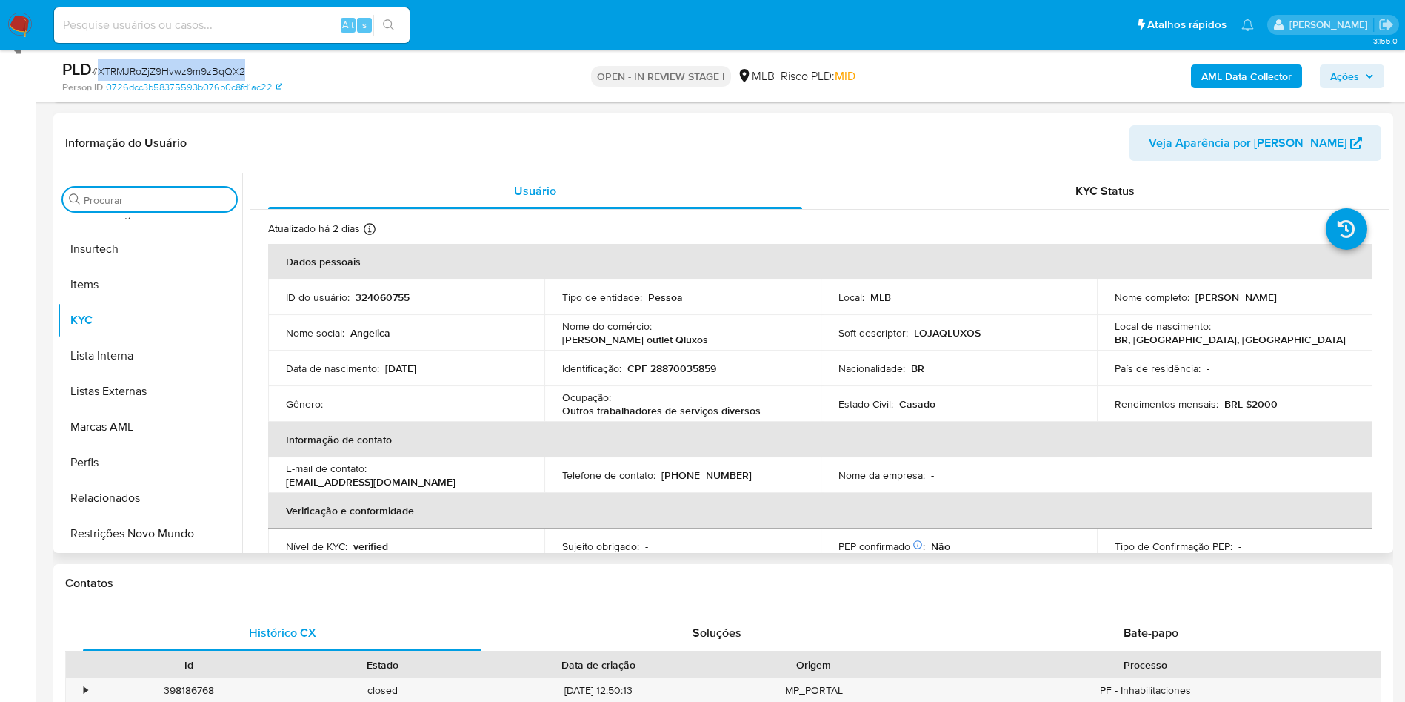
click at [161, 197] on input "Procurar" at bounding box center [157, 199] width 147 height 13
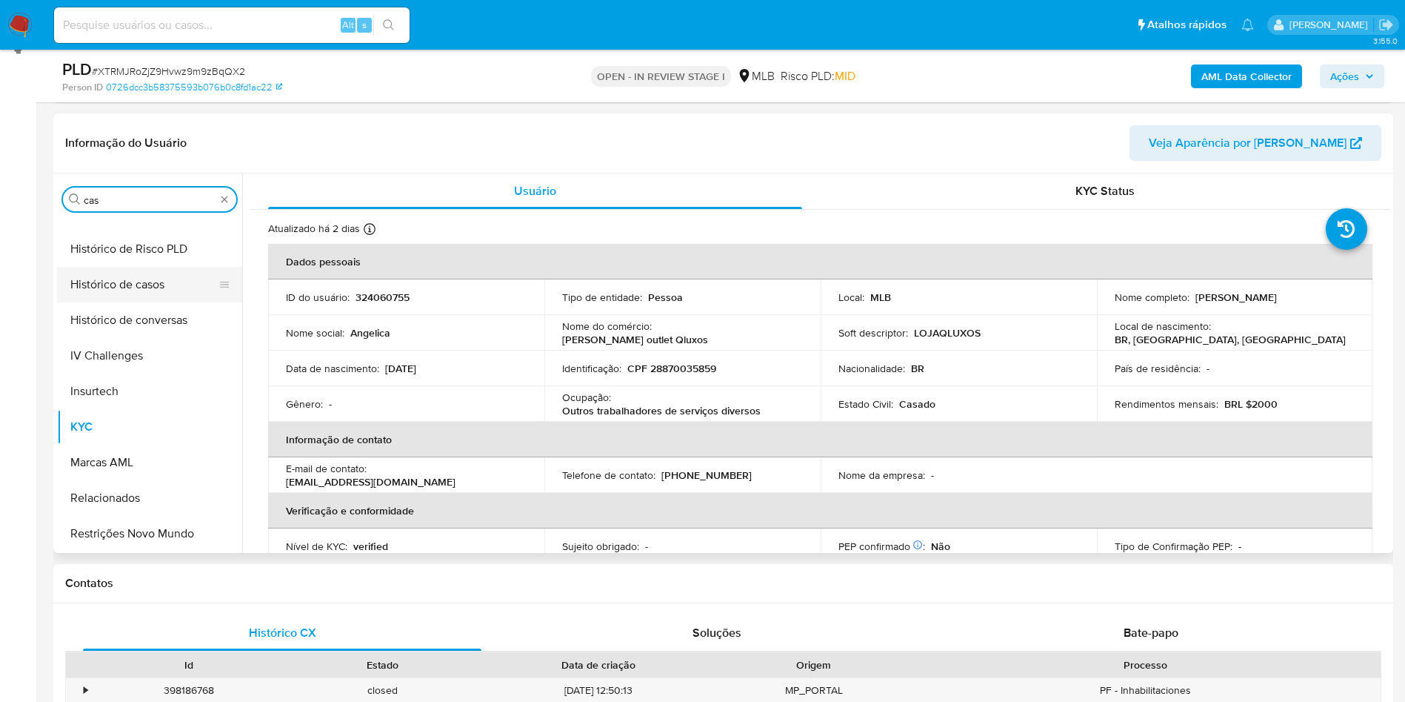
scroll to position [0, 0]
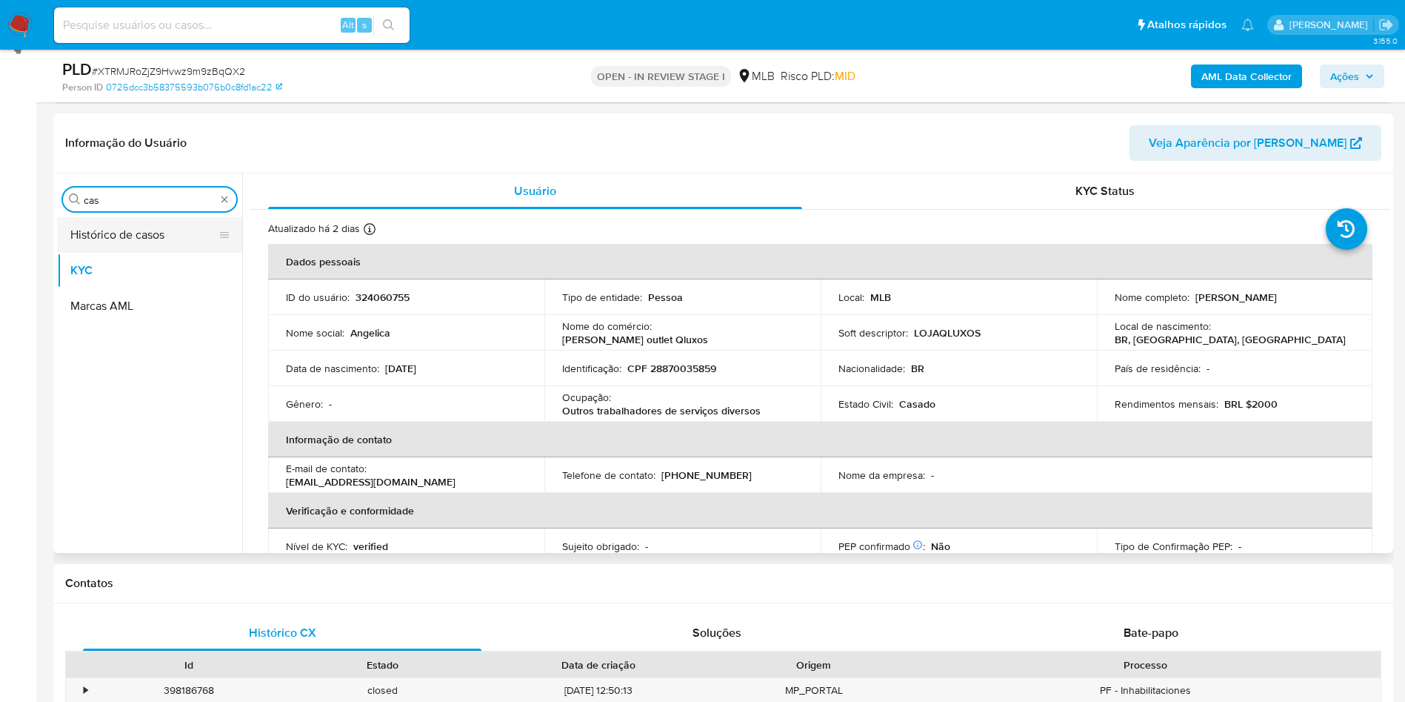
type input "cas"
click at [142, 244] on button "Histórico de casos" at bounding box center [143, 235] width 173 height 36
click at [133, 225] on button "Histórico de casos" at bounding box center [143, 235] width 173 height 36
click at [127, 253] on button "KYC" at bounding box center [143, 271] width 173 height 36
click at [119, 239] on button "Histórico de casos" at bounding box center [143, 235] width 173 height 36
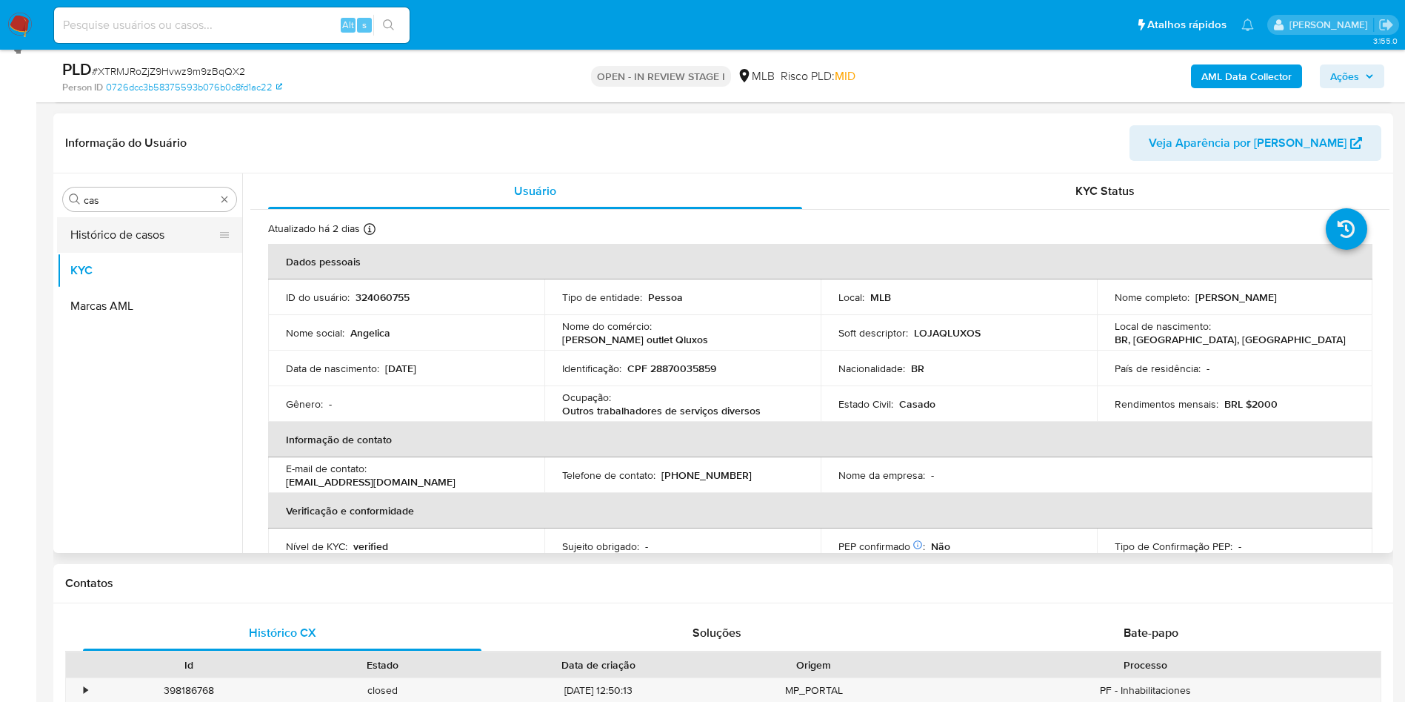
click at [115, 236] on button "Histórico de casos" at bounding box center [143, 235] width 173 height 36
click at [113, 262] on button "KYC" at bounding box center [143, 271] width 173 height 36
click at [107, 247] on button "Histórico de casos" at bounding box center [143, 235] width 173 height 36
click at [104, 244] on button "Histórico de casos" at bounding box center [143, 235] width 173 height 36
type input "cas"
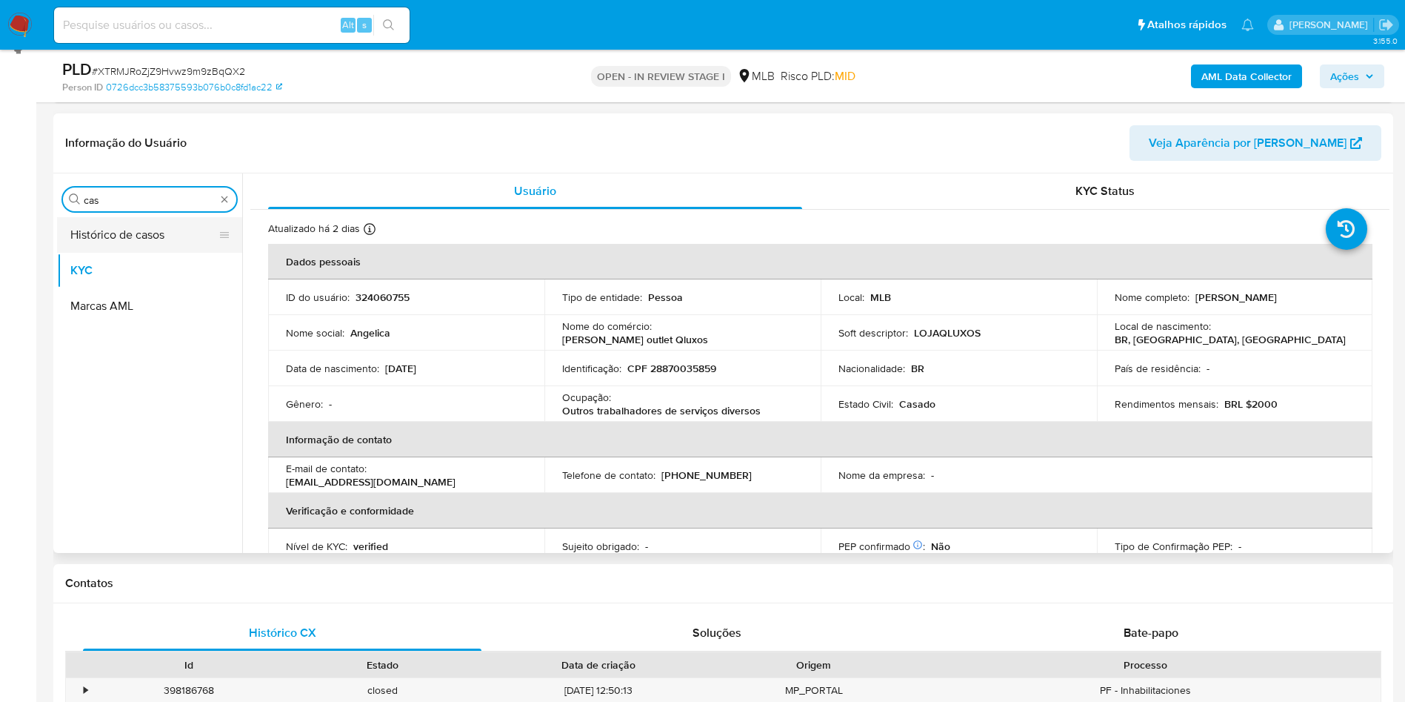
drag, startPoint x: 96, startPoint y: 239, endPoint x: 76, endPoint y: 235, distance: 21.1
click at [93, 242] on button "Histórico de casos" at bounding box center [143, 235] width 173 height 36
click at [76, 235] on button "Histórico de casos" at bounding box center [143, 235] width 173 height 36
click at [110, 291] on button "Marcas AML" at bounding box center [143, 306] width 173 height 36
click at [109, 291] on button "Marcas AML" at bounding box center [143, 306] width 173 height 36
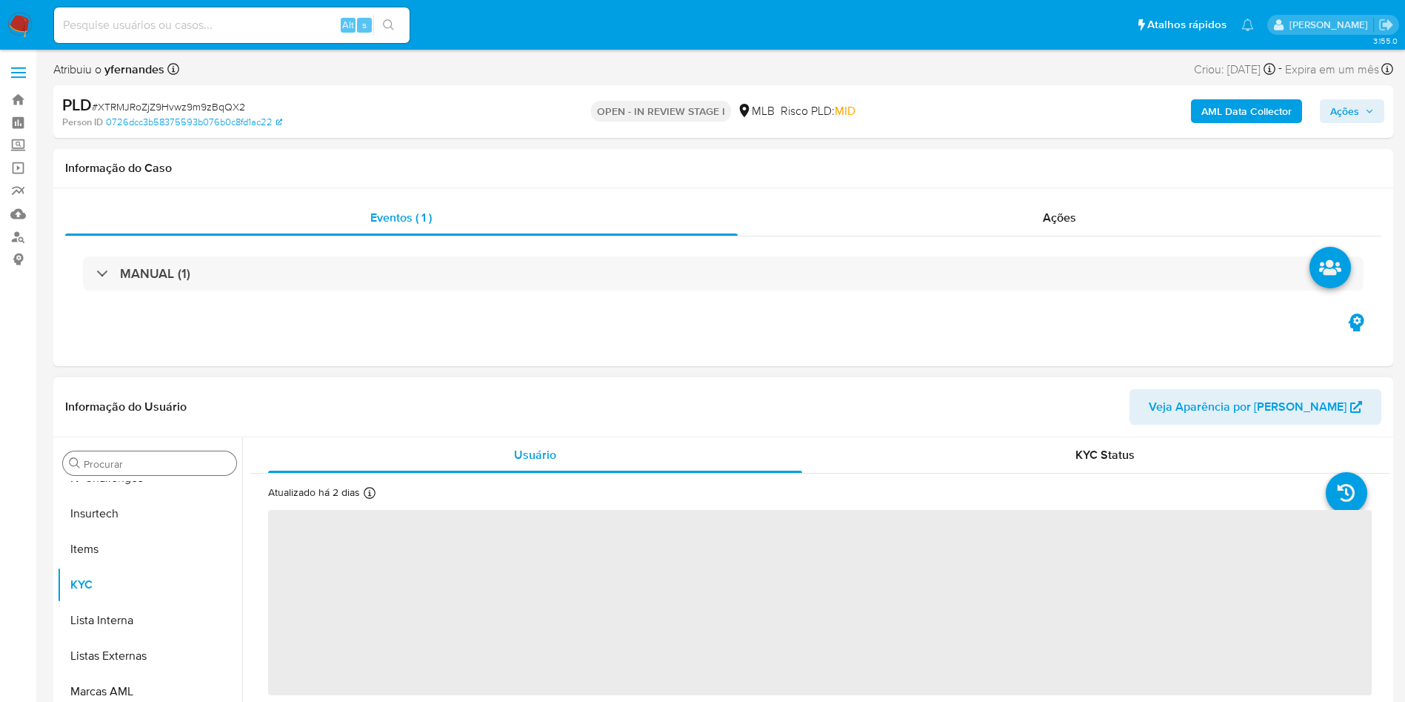
scroll to position [662, 0]
click at [133, 456] on div "Procurar" at bounding box center [149, 463] width 173 height 24
click at [125, 456] on div "Procurar" at bounding box center [149, 463] width 173 height 24
click at [111, 461] on input "Procurar" at bounding box center [157, 463] width 147 height 13
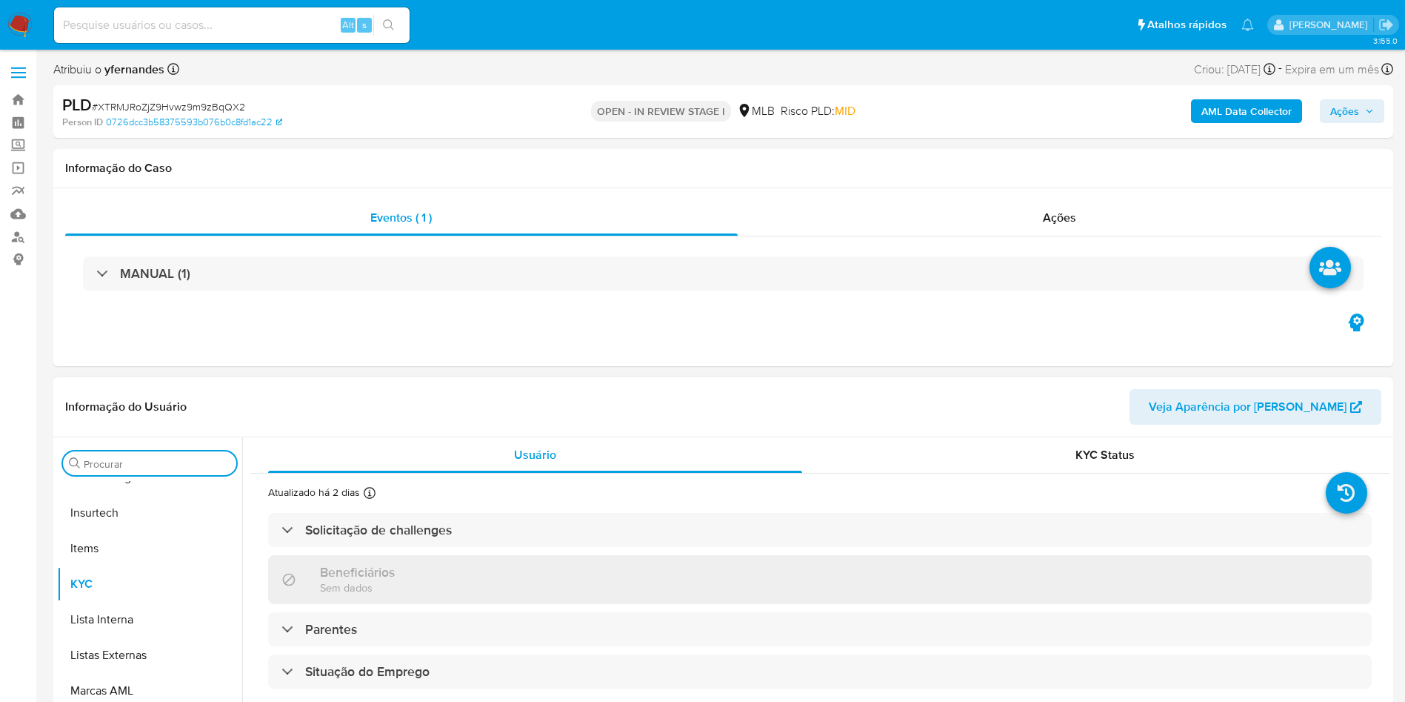
click at [106, 461] on input "Procurar" at bounding box center [157, 463] width 147 height 13
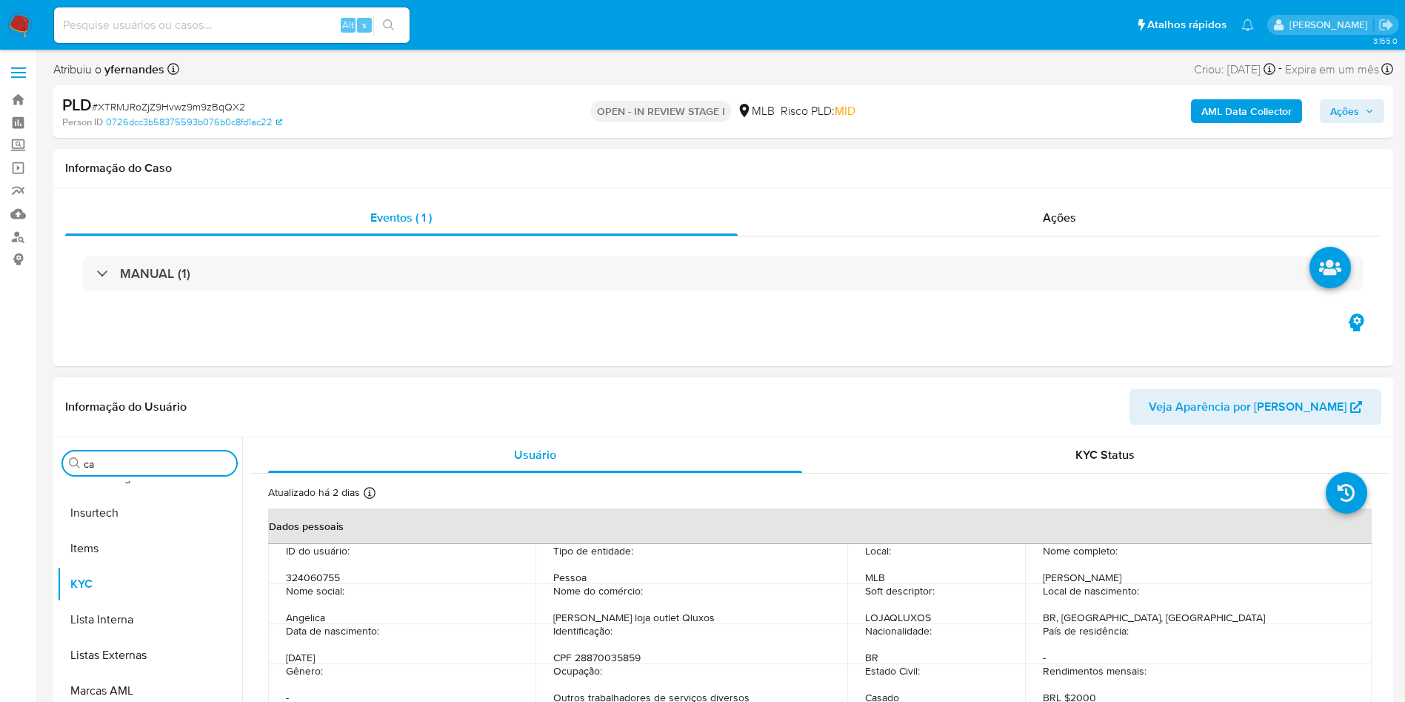
type input "cas"
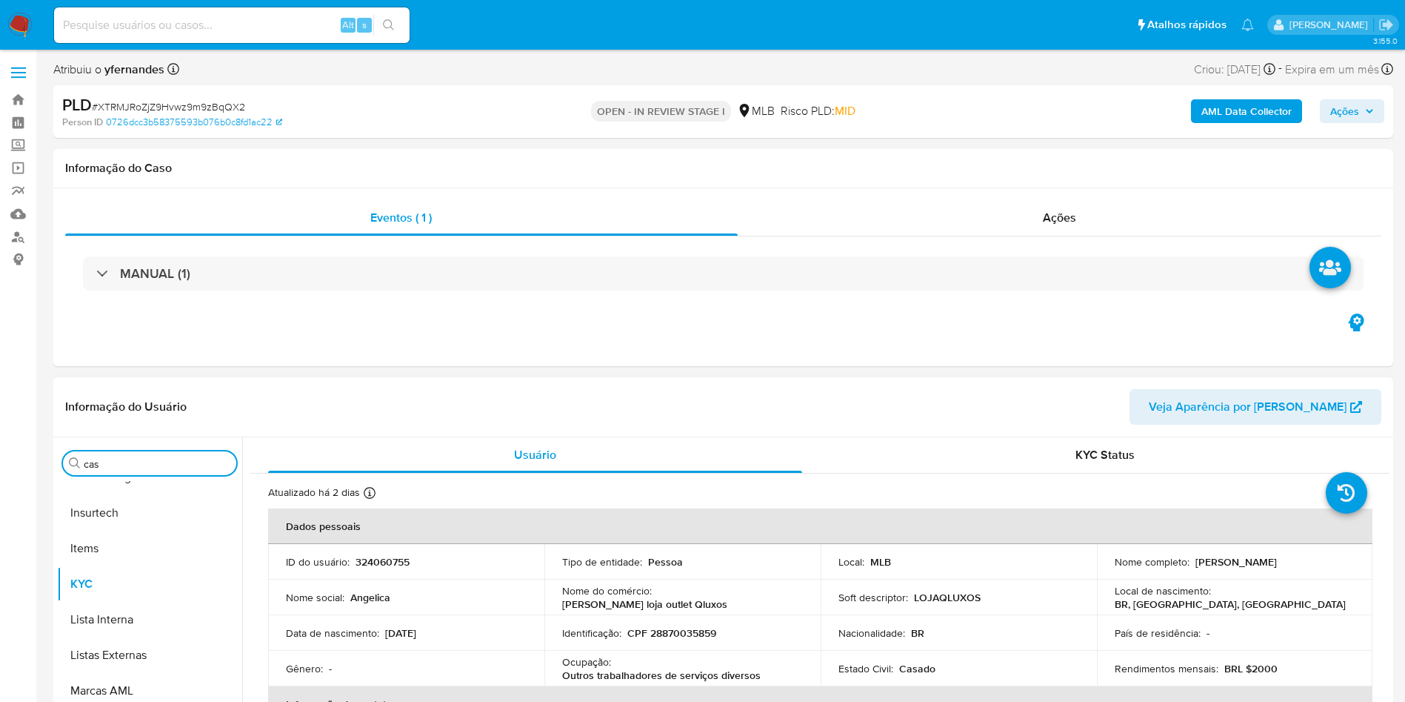
select select "10"
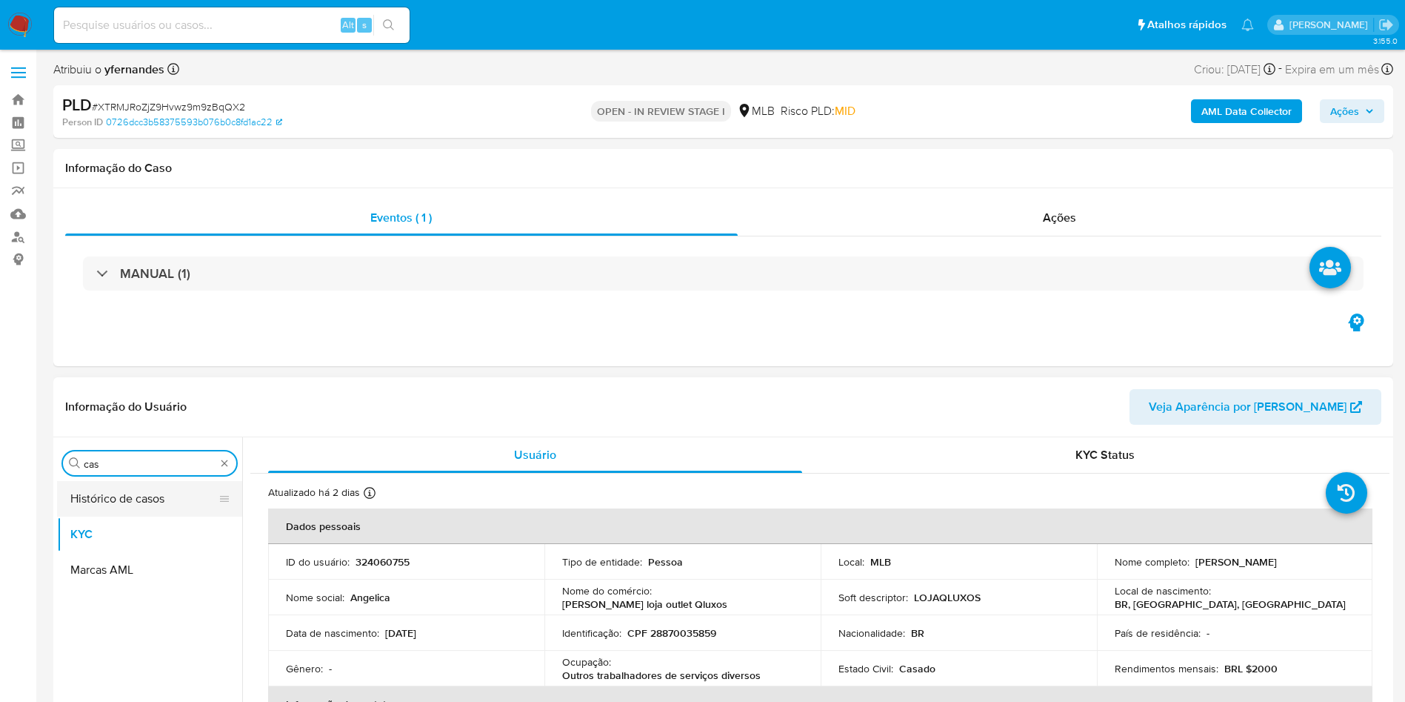
scroll to position [0, 0]
click at [101, 507] on button "Histórico de casos" at bounding box center [143, 499] width 173 height 36
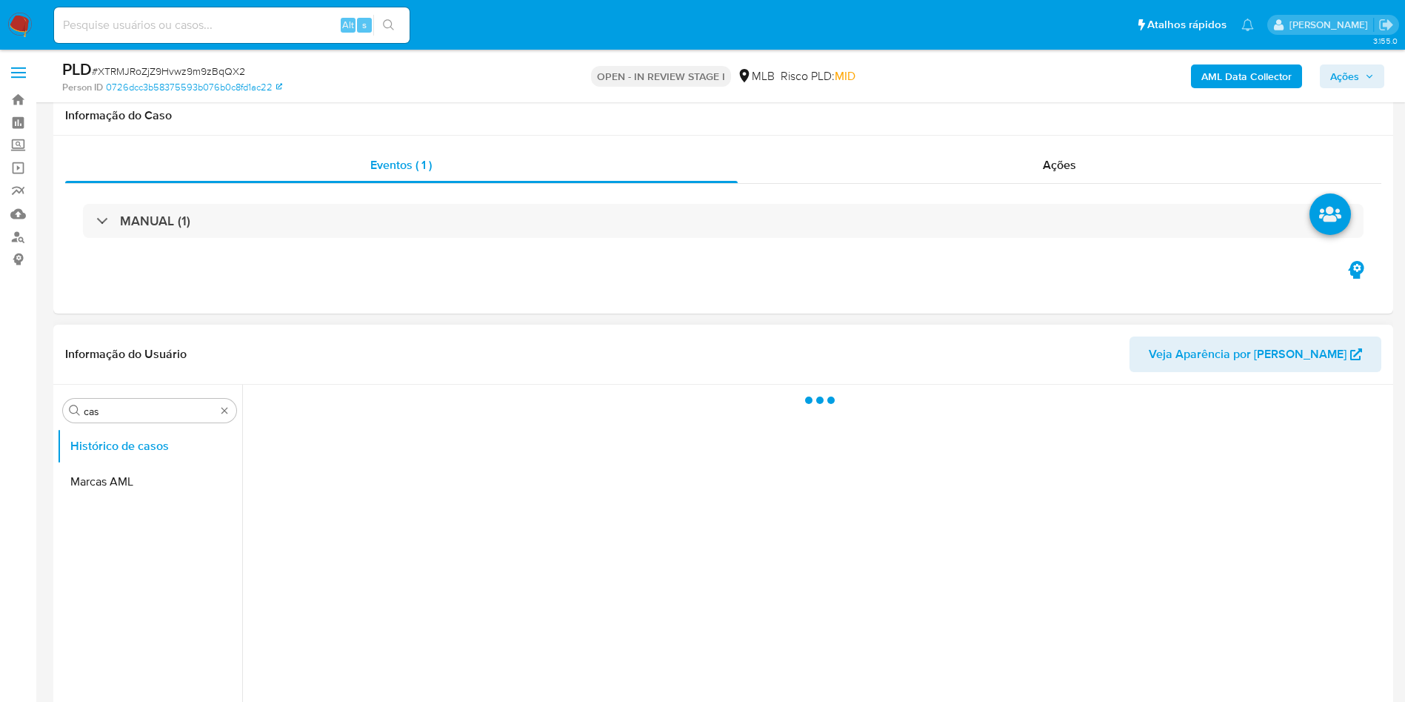
scroll to position [111, 0]
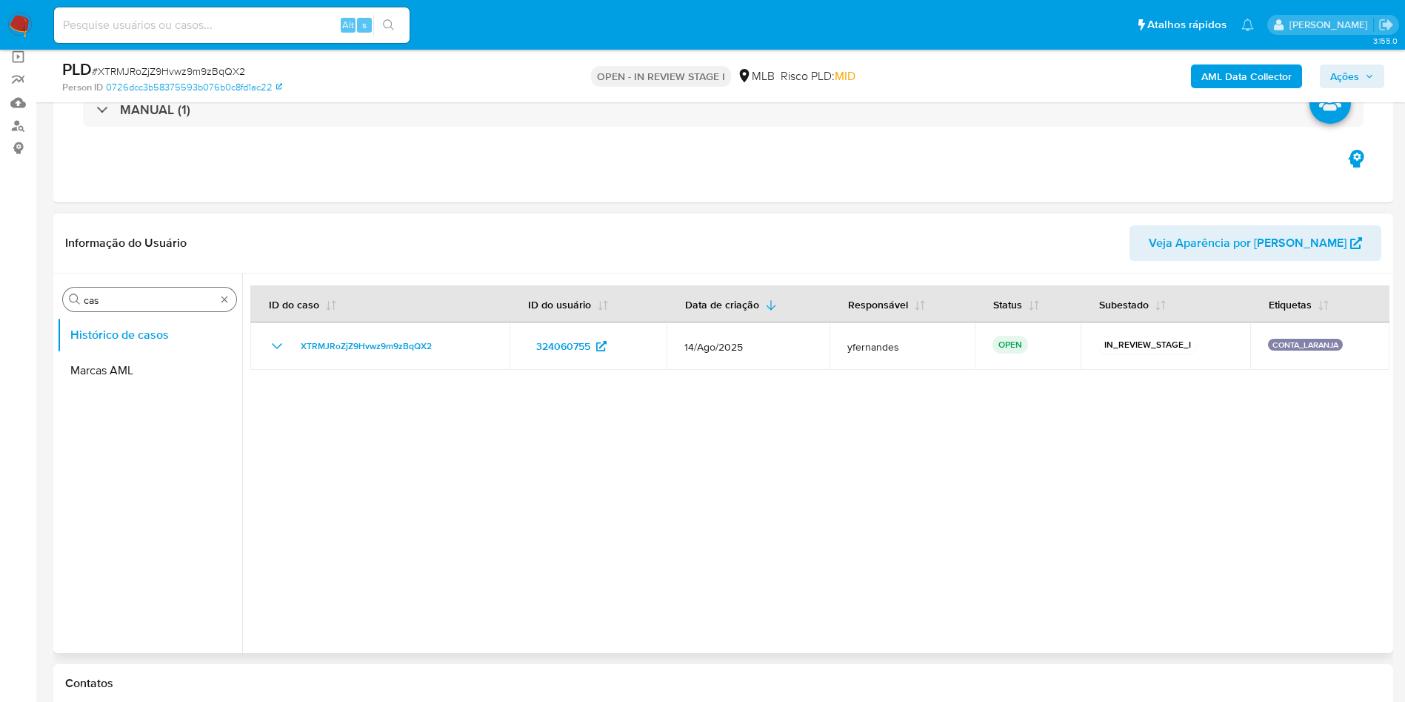
click at [106, 306] on input "cas" at bounding box center [150, 299] width 132 height 13
type input "ger"
click at [136, 335] on button "Geral" at bounding box center [143, 335] width 173 height 36
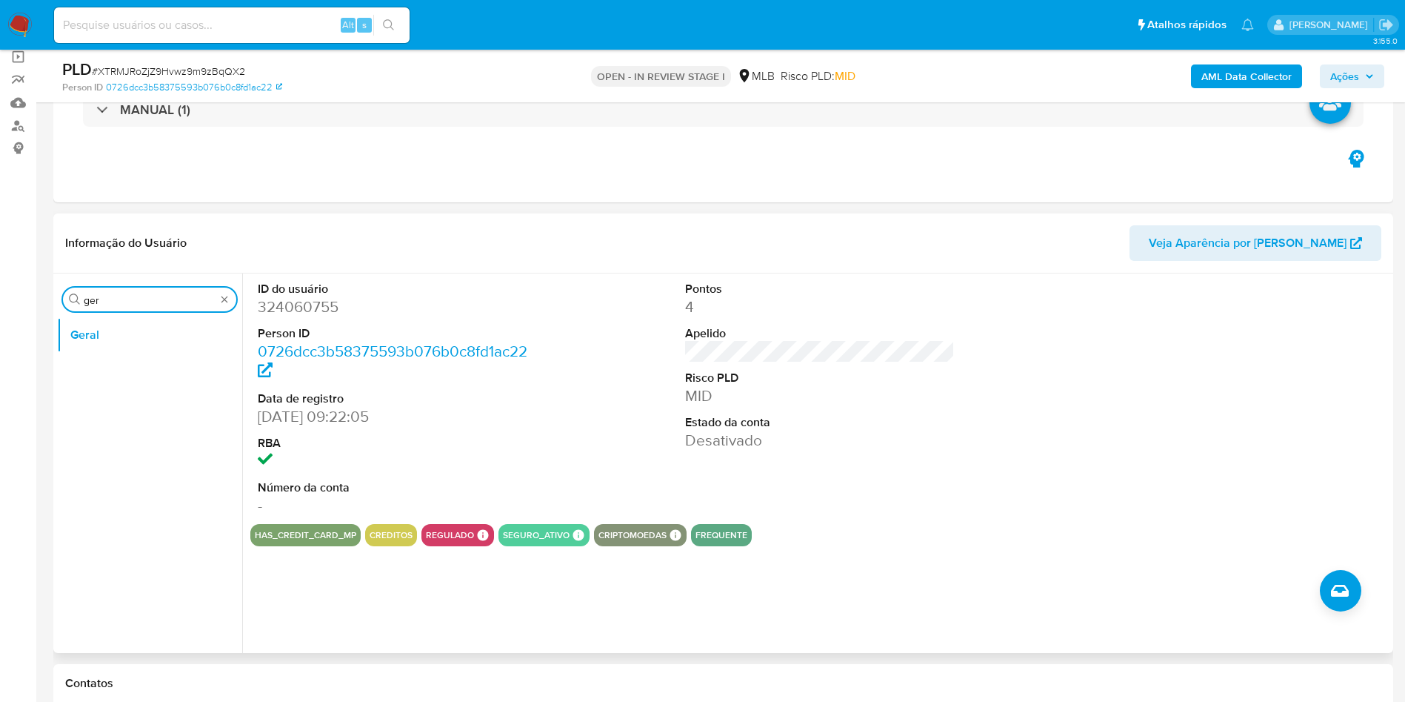
click at [127, 302] on input "ger" at bounding box center [150, 299] width 132 height 13
click at [125, 302] on input "ger" at bounding box center [150, 299] width 132 height 13
type input "do"
click at [124, 364] on button "Documentação" at bounding box center [149, 371] width 185 height 36
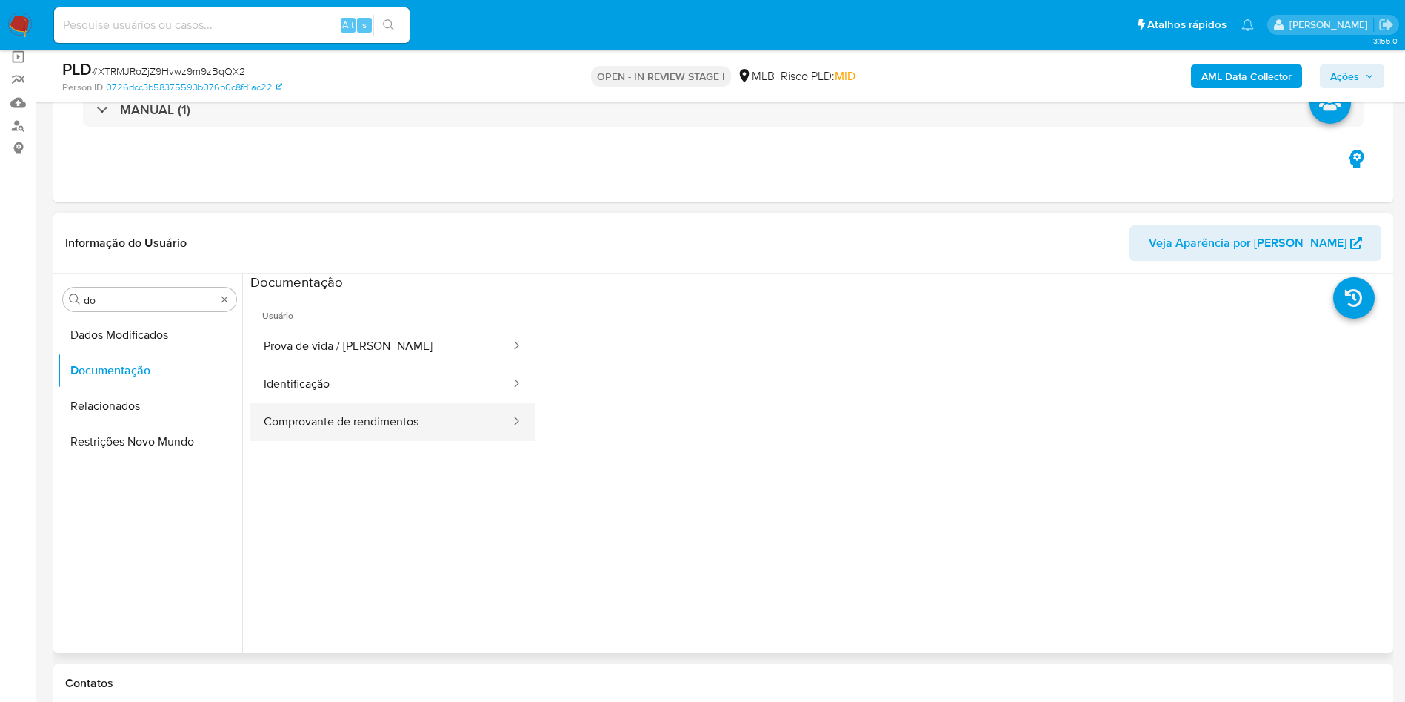
click at [330, 410] on button "Comprovante de rendimentos" at bounding box center [381, 422] width 262 height 38
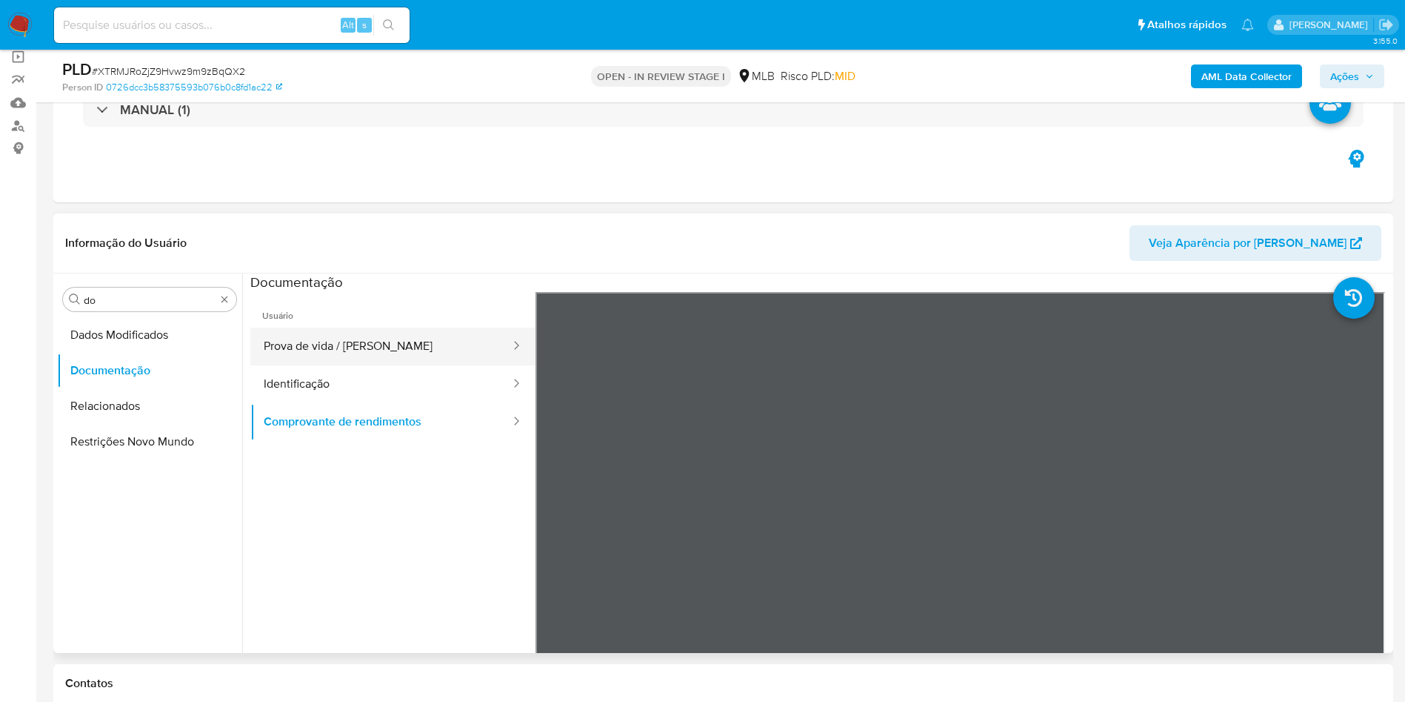
click at [309, 350] on button "Prova de vida / [PERSON_NAME]" at bounding box center [381, 346] width 262 height 38
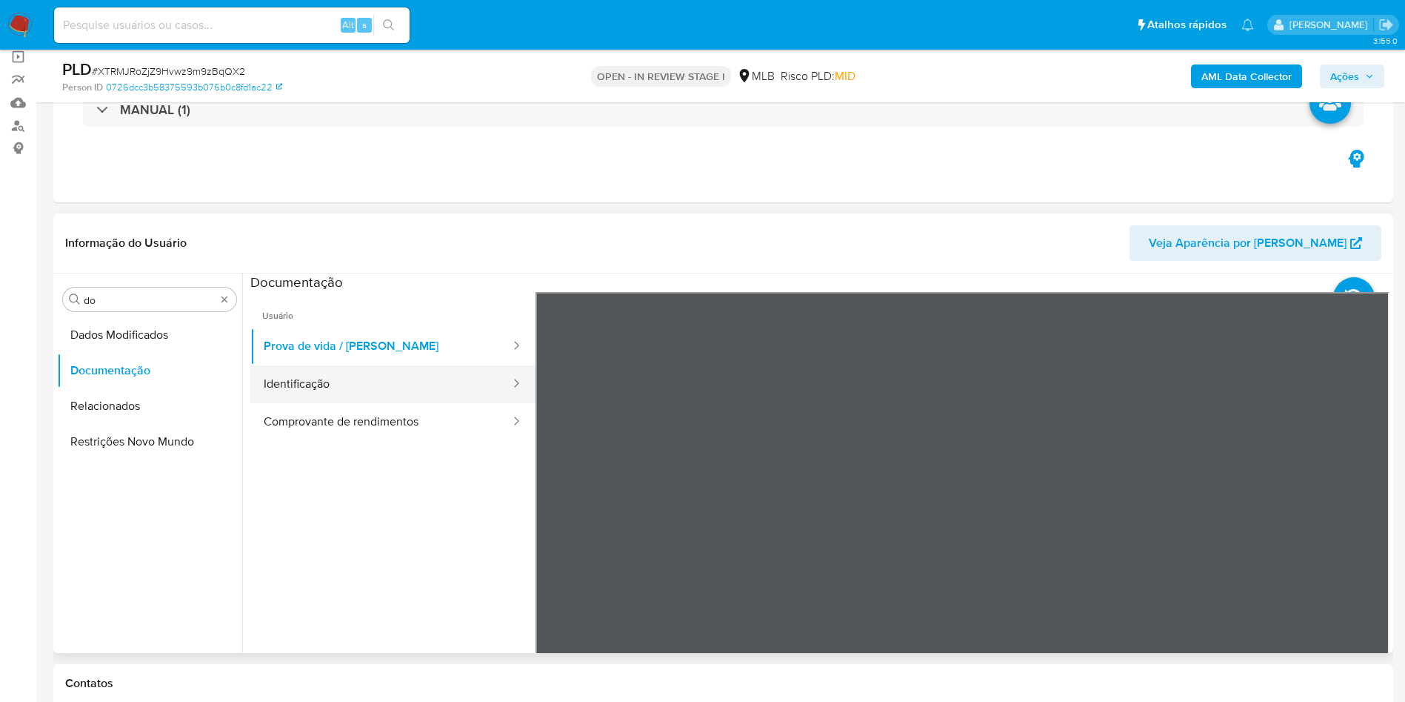
click at [453, 369] on button "Identificação" at bounding box center [381, 384] width 262 height 38
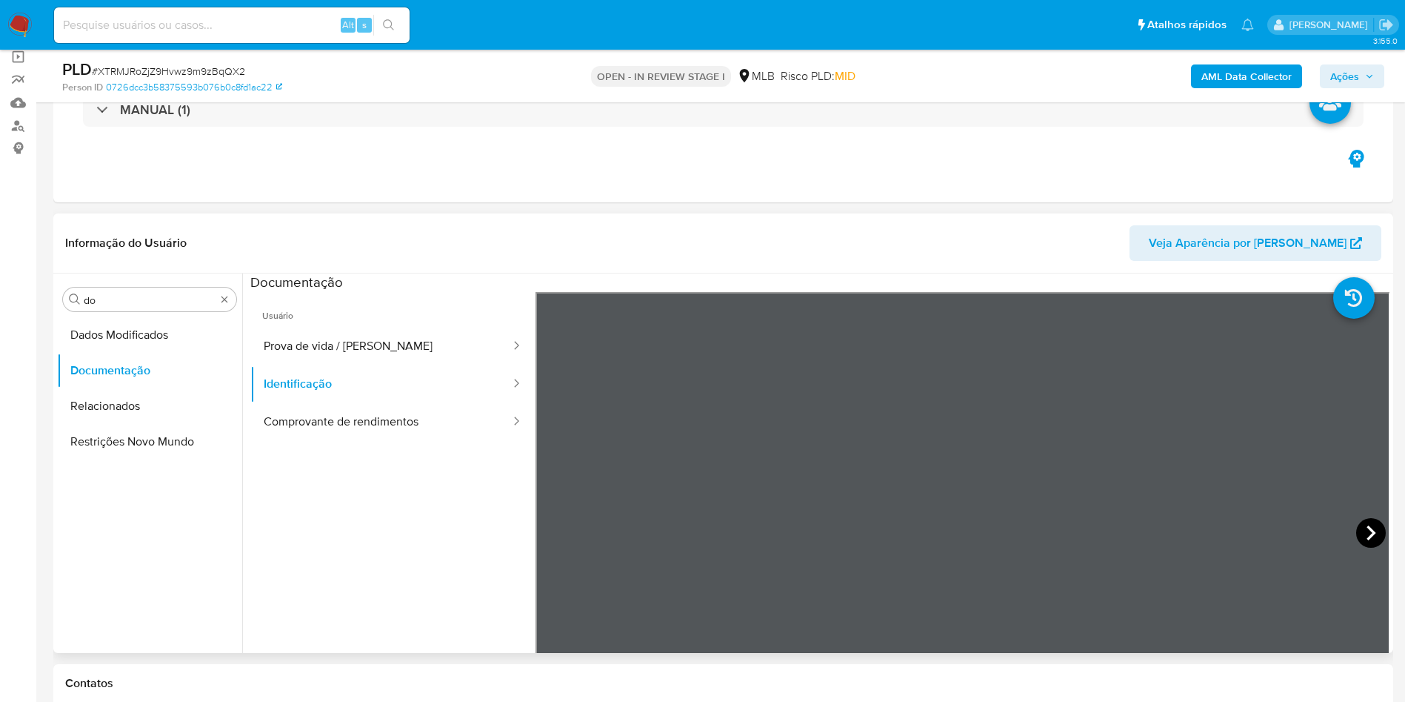
click at [1377, 527] on icon at bounding box center [1371, 533] width 30 height 30
drag, startPoint x: 343, startPoint y: 424, endPoint x: 524, endPoint y: 423, distance: 180.8
click at [343, 423] on button "Comprovante de rendimentos" at bounding box center [381, 422] width 262 height 38
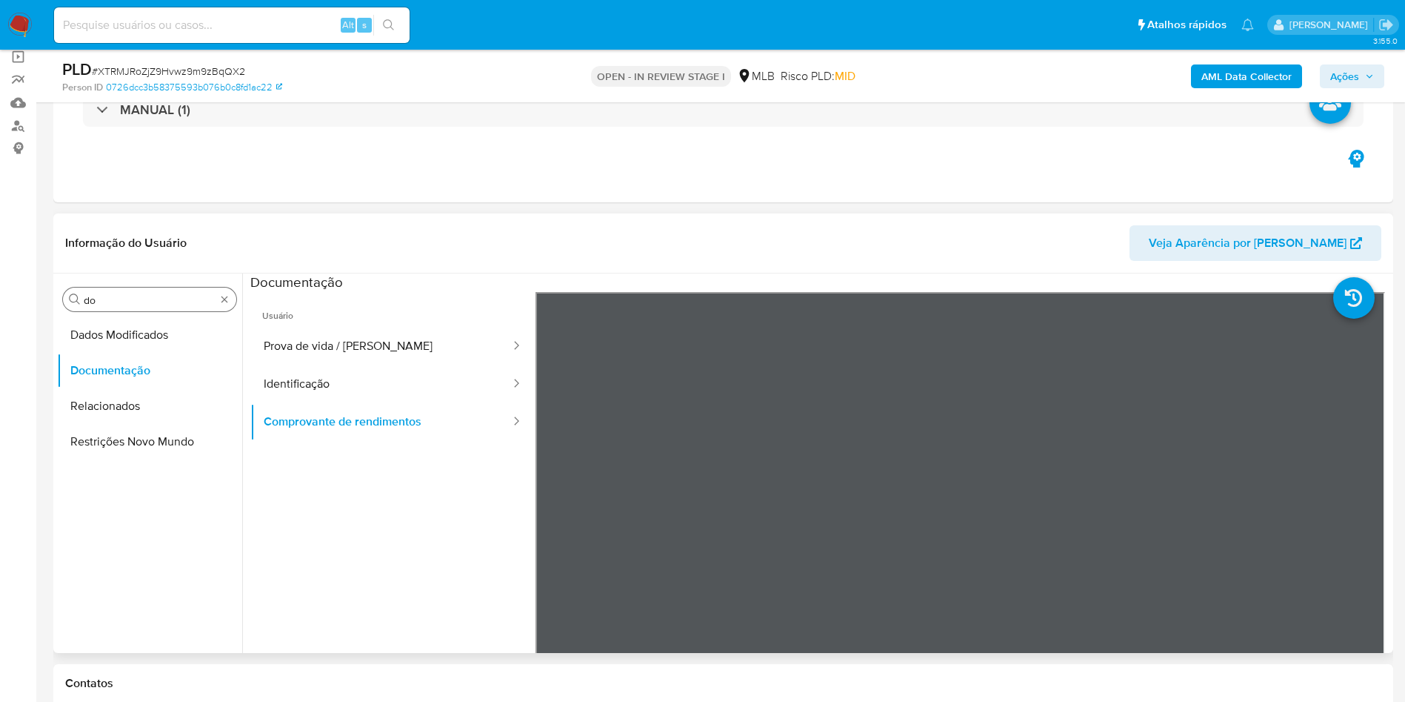
click at [111, 310] on div "Procurar do" at bounding box center [149, 299] width 173 height 24
click at [103, 303] on input "do" at bounding box center [150, 299] width 132 height 13
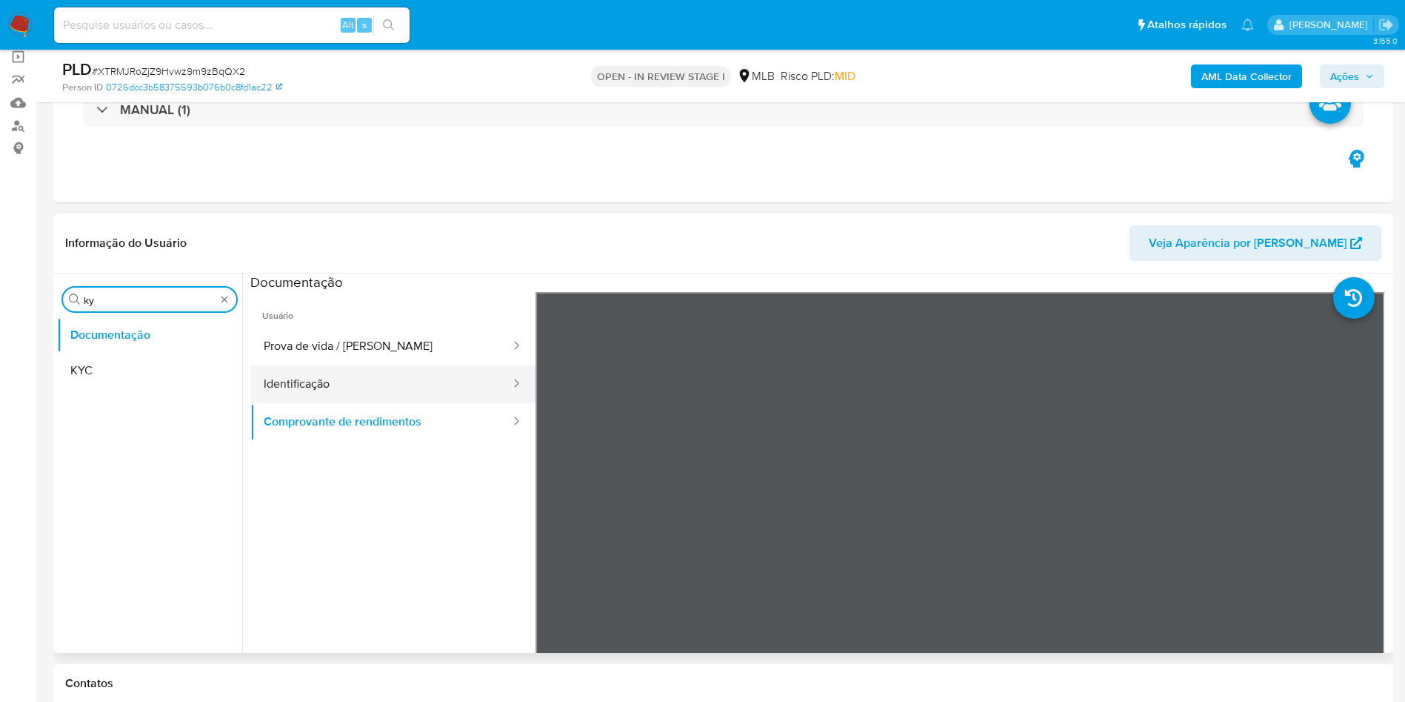
type input "ky"
click at [318, 379] on button "Identificação" at bounding box center [381, 384] width 262 height 38
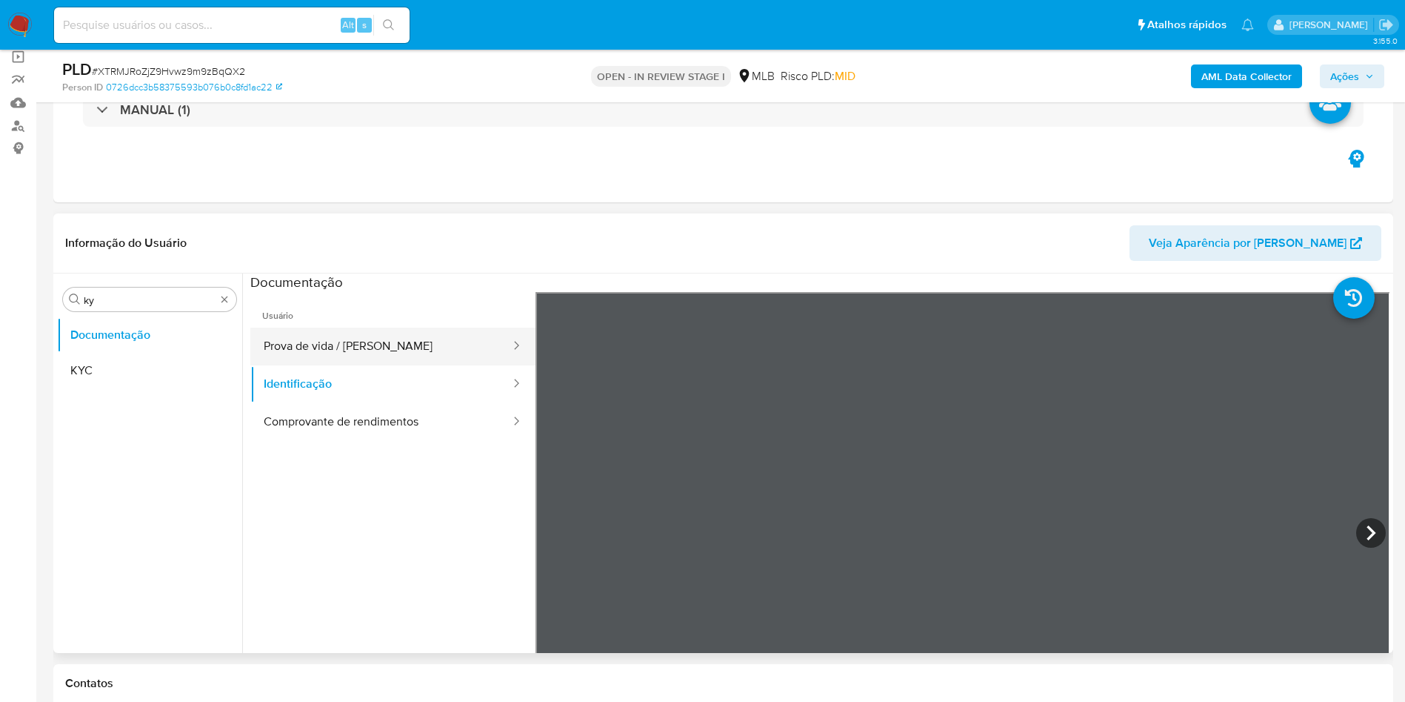
click at [500, 350] on div at bounding box center [512, 346] width 24 height 17
click at [384, 333] on button "Prova de vida / [PERSON_NAME]" at bounding box center [381, 346] width 262 height 38
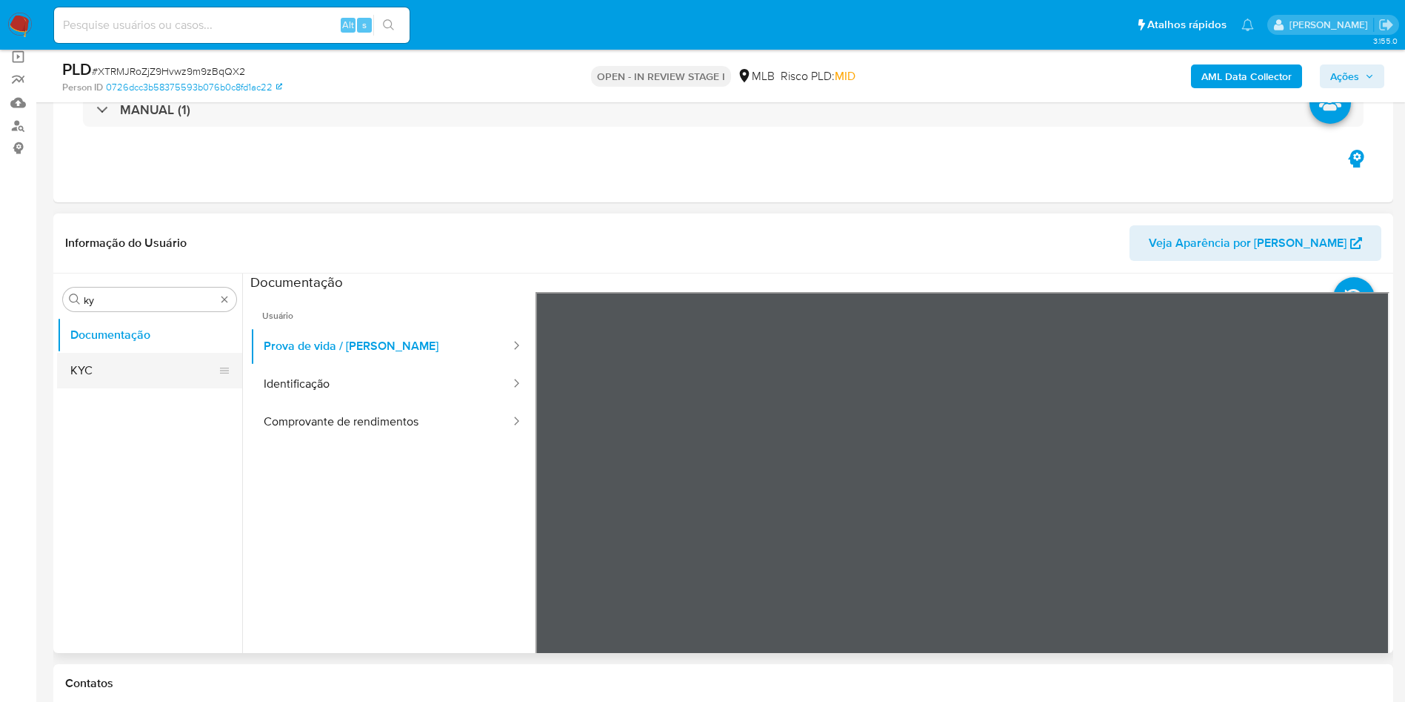
click at [88, 370] on button "KYC" at bounding box center [143, 371] width 173 height 36
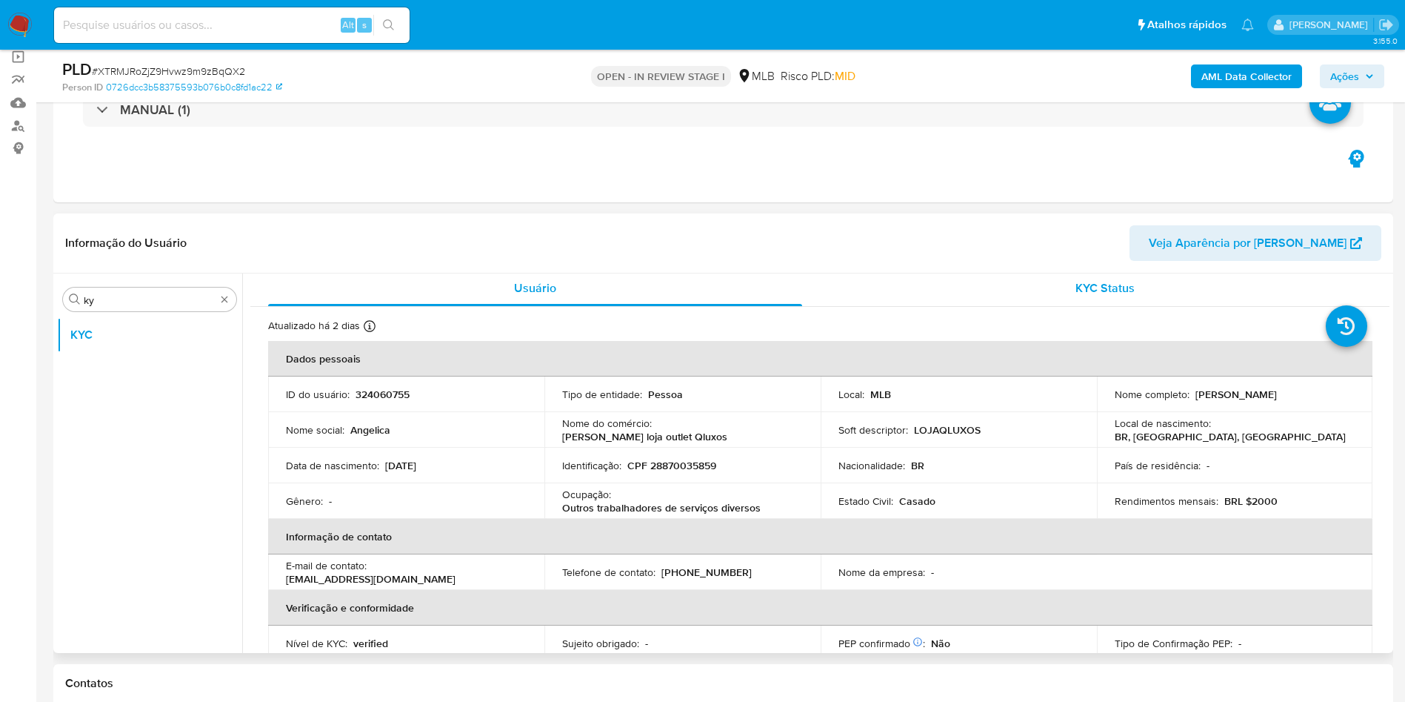
scroll to position [0, 0]
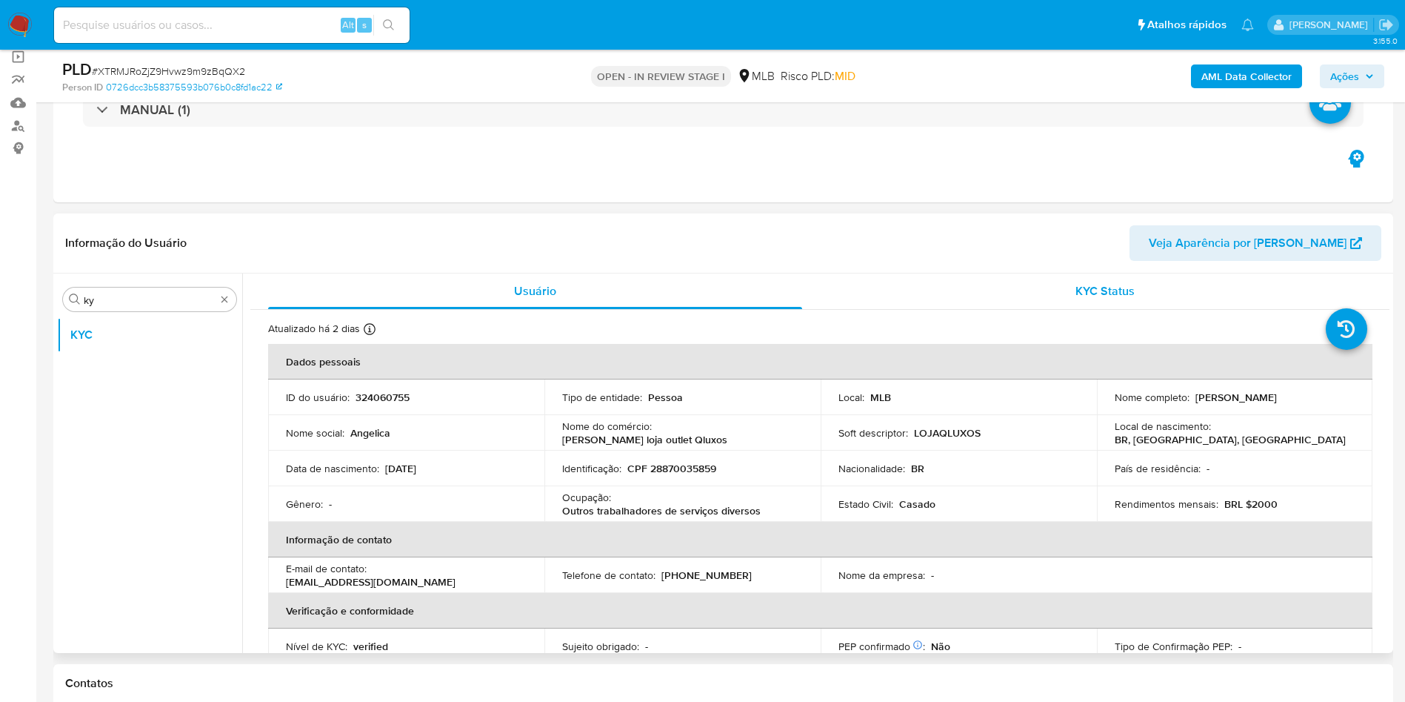
click at [1059, 273] on div "KYC Status" at bounding box center [1105, 291] width 534 height 36
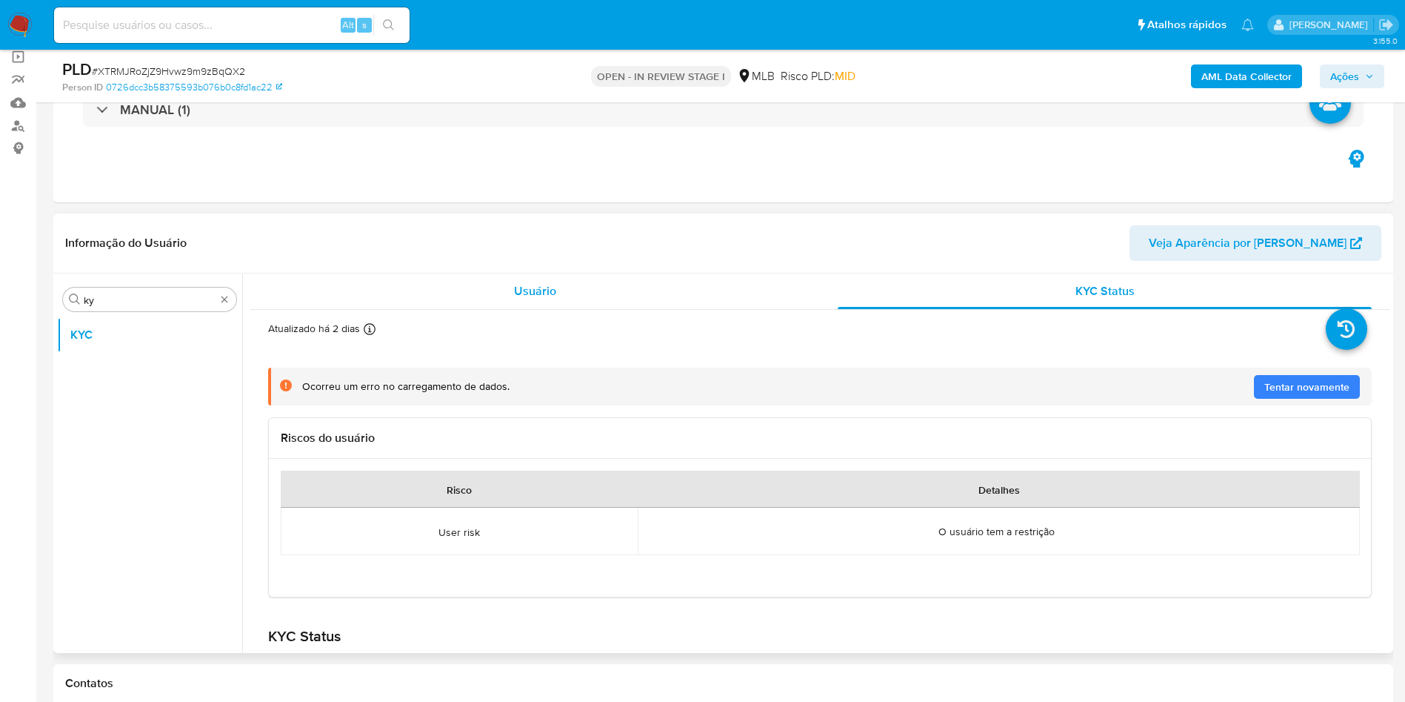
click at [494, 287] on div "Usuário" at bounding box center [535, 291] width 534 height 36
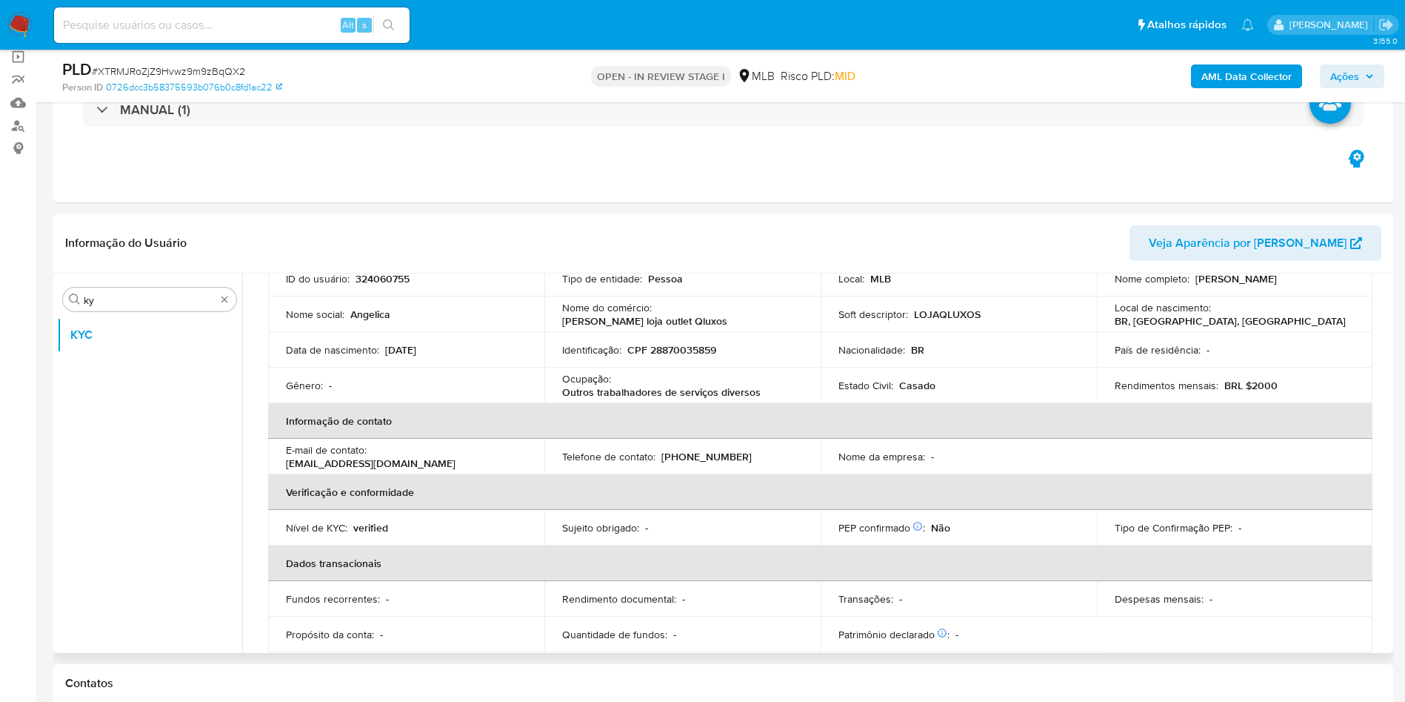
scroll to position [115, 0]
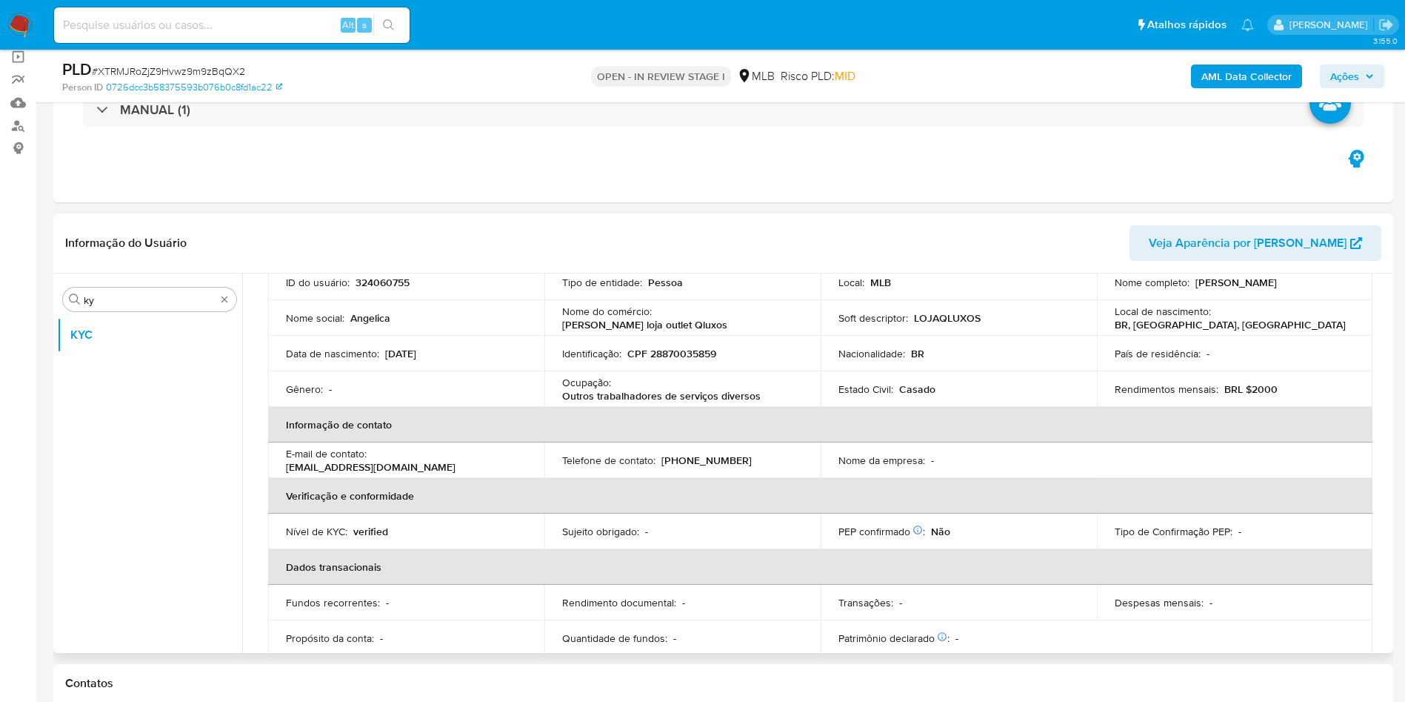
click at [619, 397] on p "Outros trabalhadores de serviços diversos" at bounding box center [661, 395] width 199 height 13
copy div "Ocupação : Outros trabalhadores de serviços diversos"
click at [718, 356] on div "Identificação : CPF 28870035859" at bounding box center [682, 353] width 241 height 13
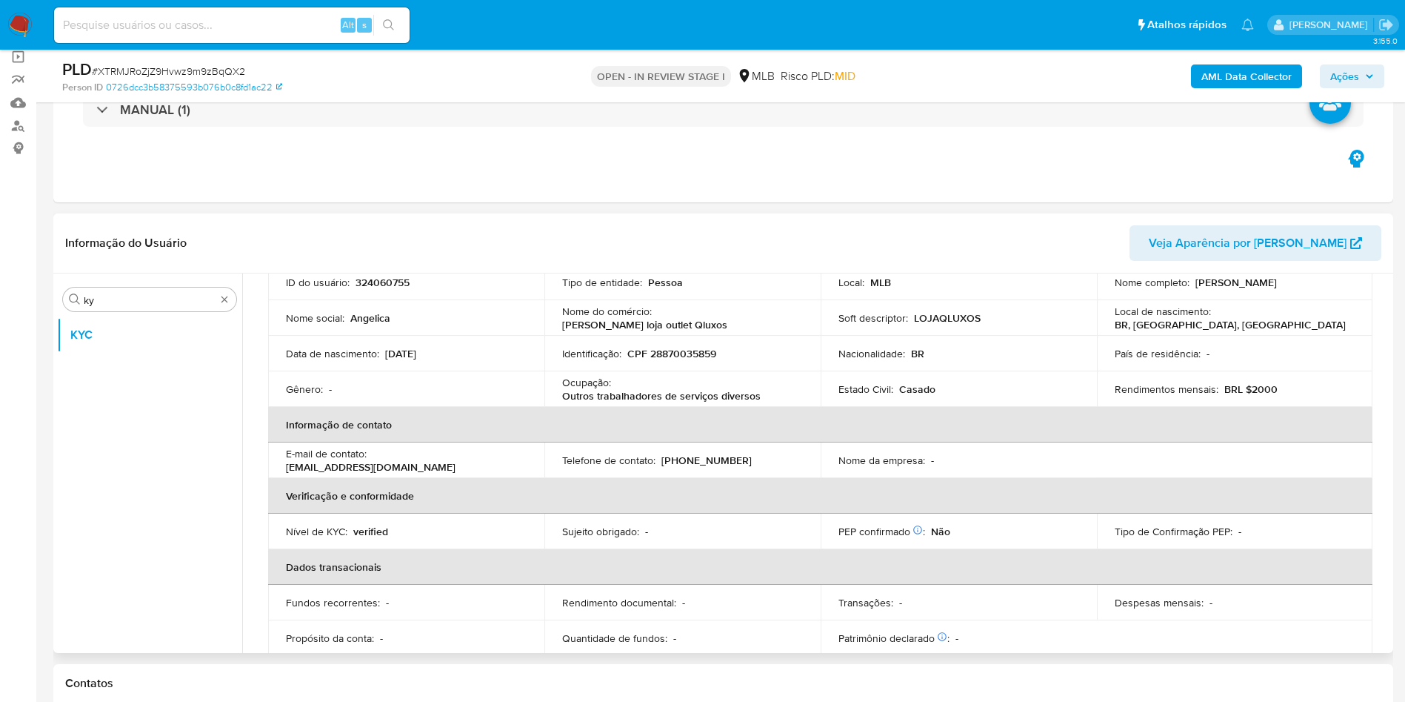
click at [714, 319] on p "[PERSON_NAME] loja outlet Qluxos" at bounding box center [644, 324] width 165 height 13
copy div "Nome do comércio : [PERSON_NAME] loja outlet Qluxos"
click at [673, 476] on td "Telefone de contato : [PHONE_NUMBER]" at bounding box center [683, 460] width 276 height 36
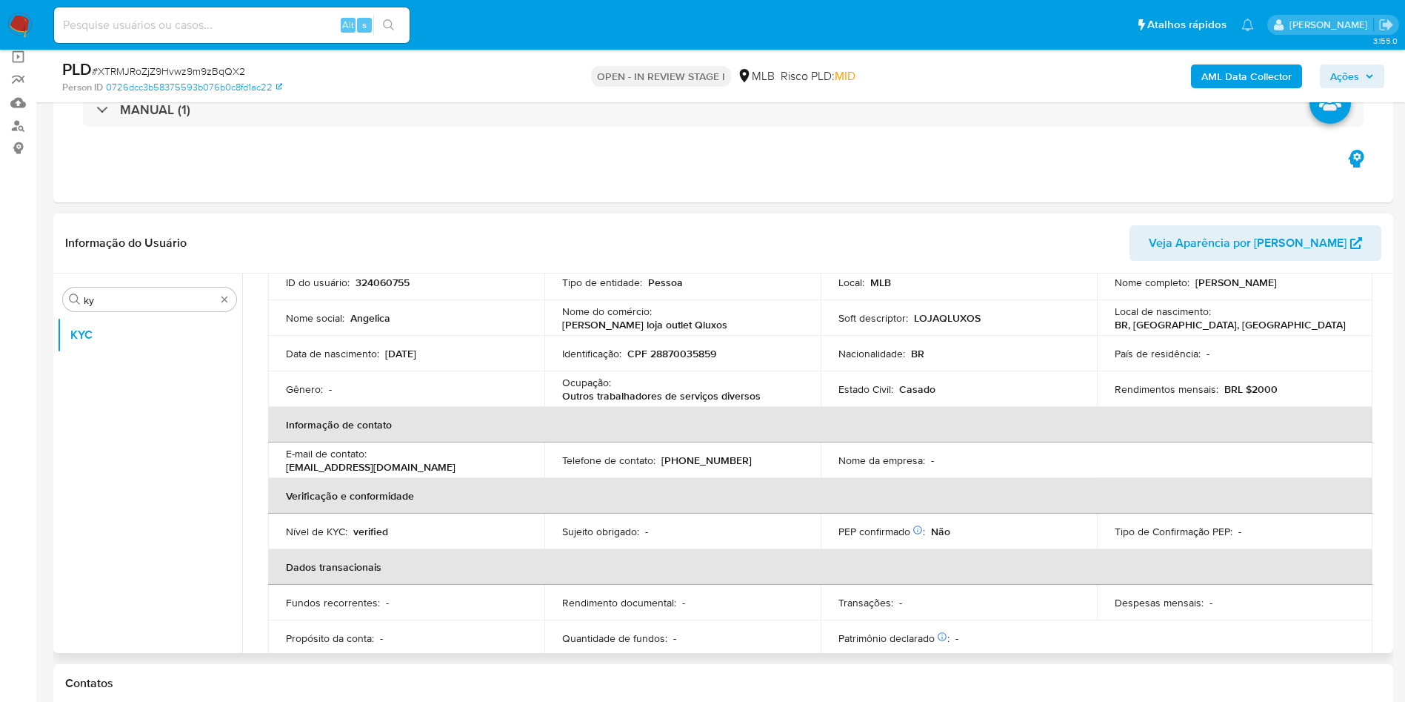
scroll to position [617, 0]
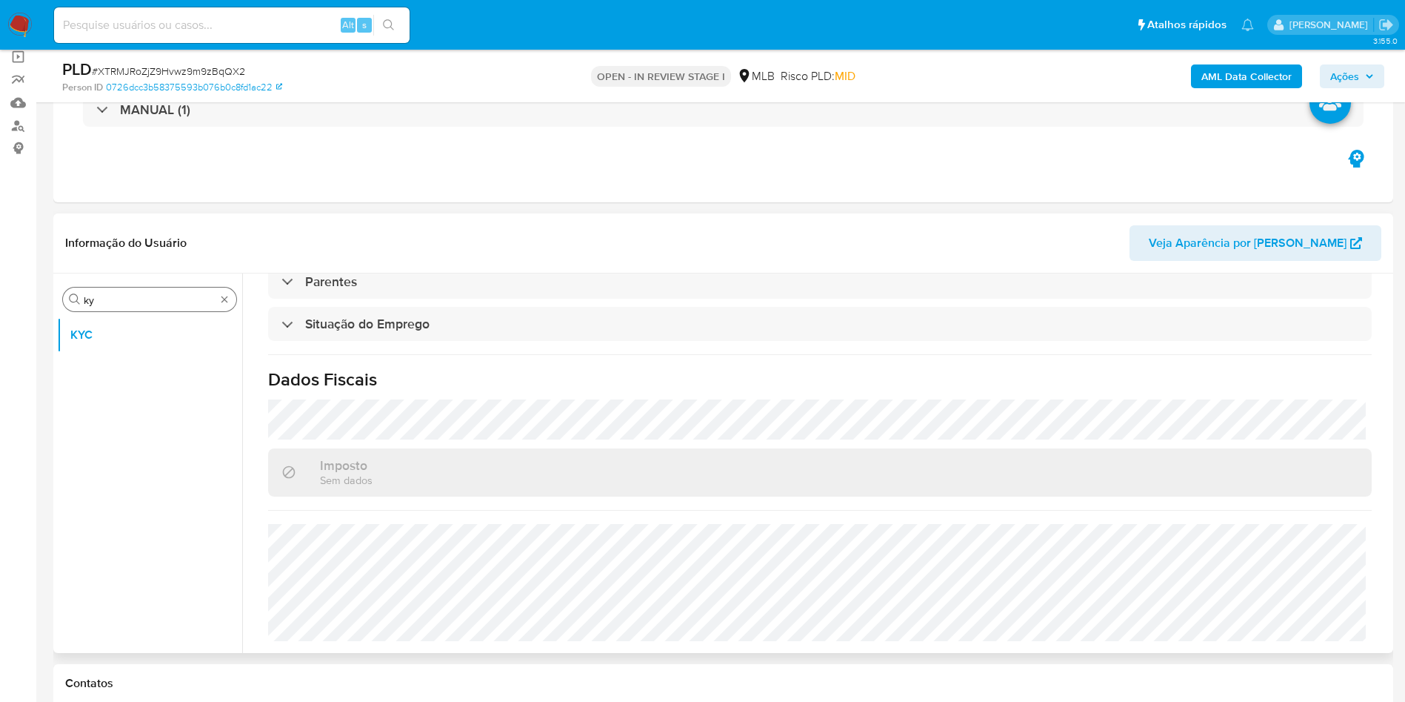
click at [127, 295] on input "ky" at bounding box center [150, 299] width 132 height 13
click at [104, 307] on div "Procurar we" at bounding box center [149, 299] width 173 height 24
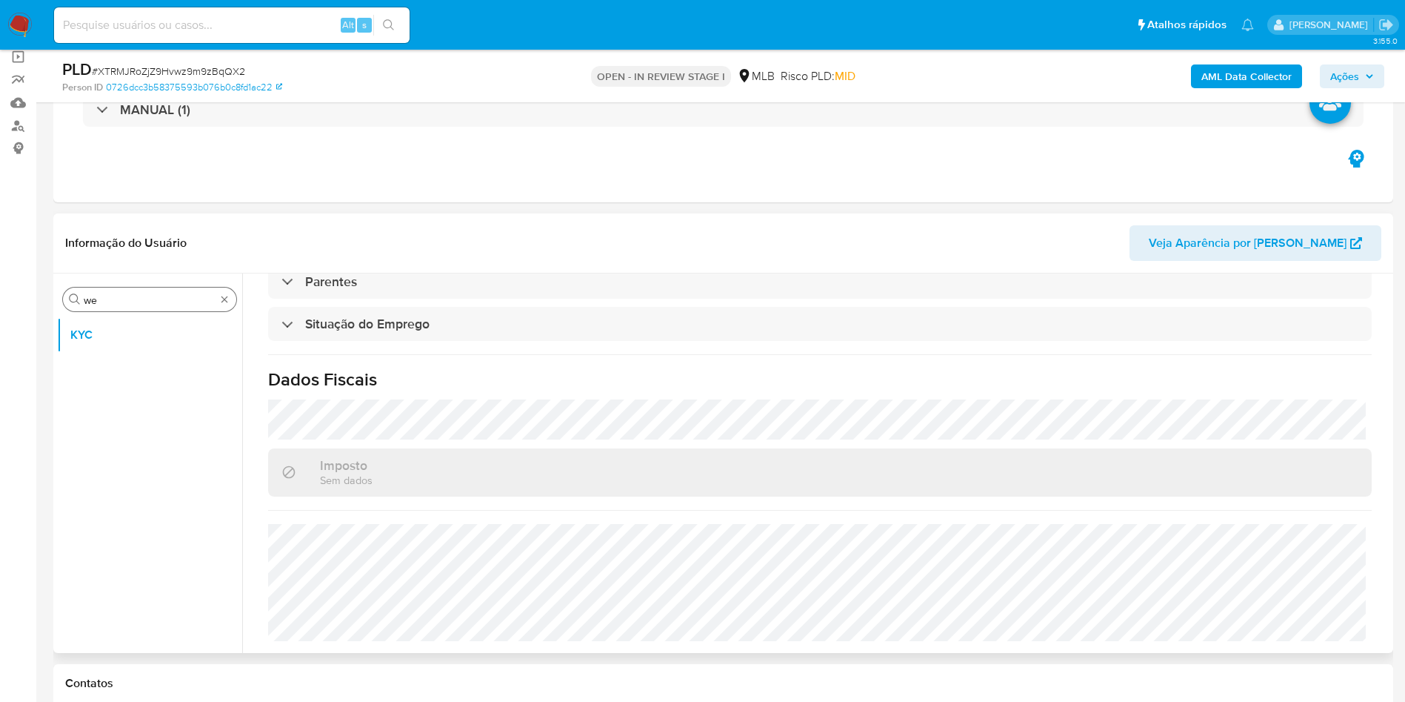
click at [104, 307] on div "Procurar we" at bounding box center [149, 299] width 173 height 24
click at [98, 299] on input "we" at bounding box center [150, 299] width 132 height 13
click at [98, 300] on input "we" at bounding box center [150, 299] width 132 height 13
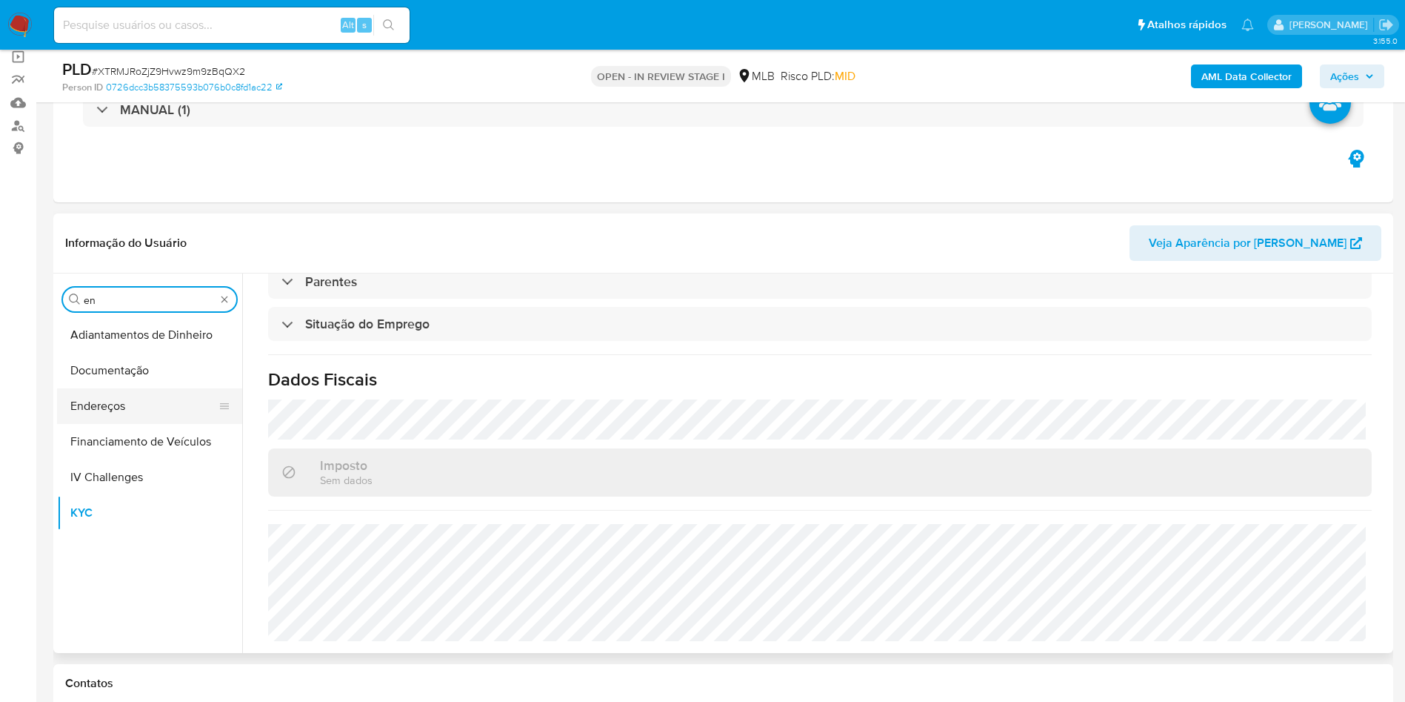
type input "en"
click at [90, 407] on button "Endereços" at bounding box center [143, 406] width 173 height 36
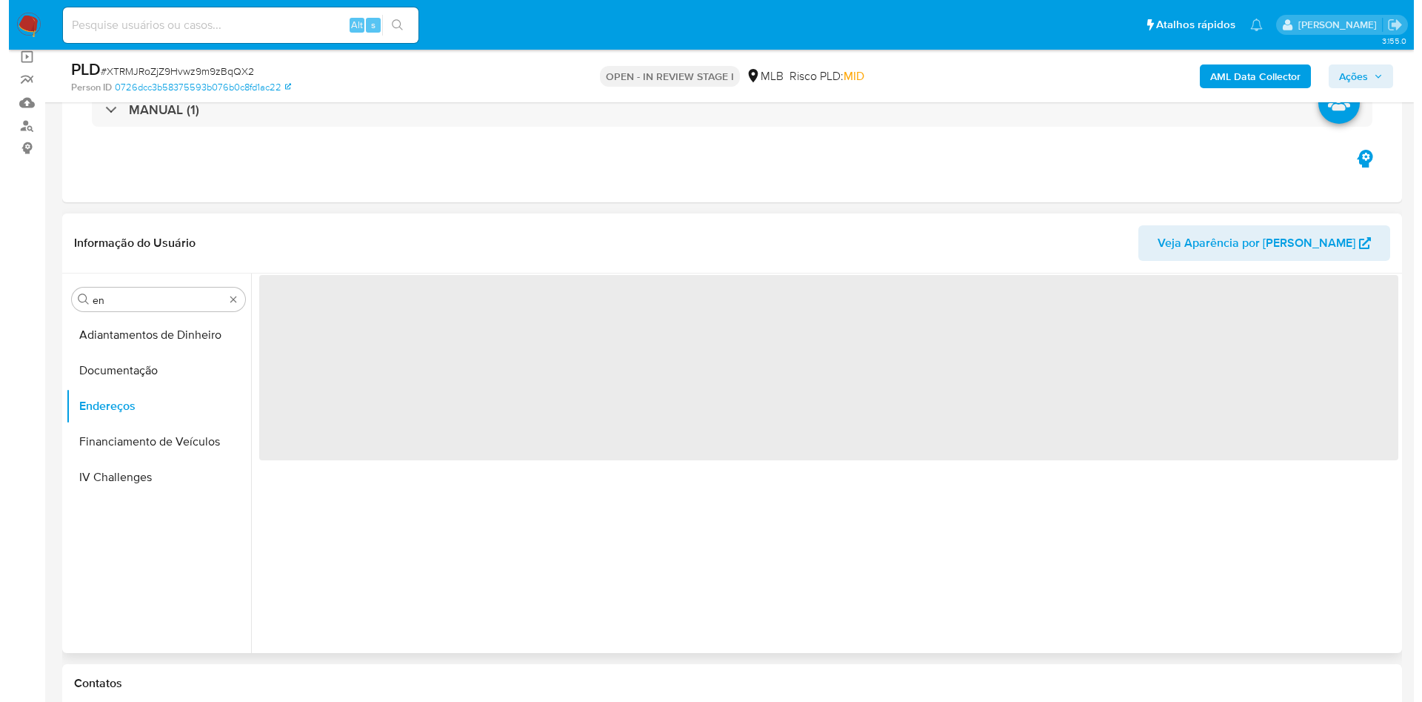
scroll to position [0, 0]
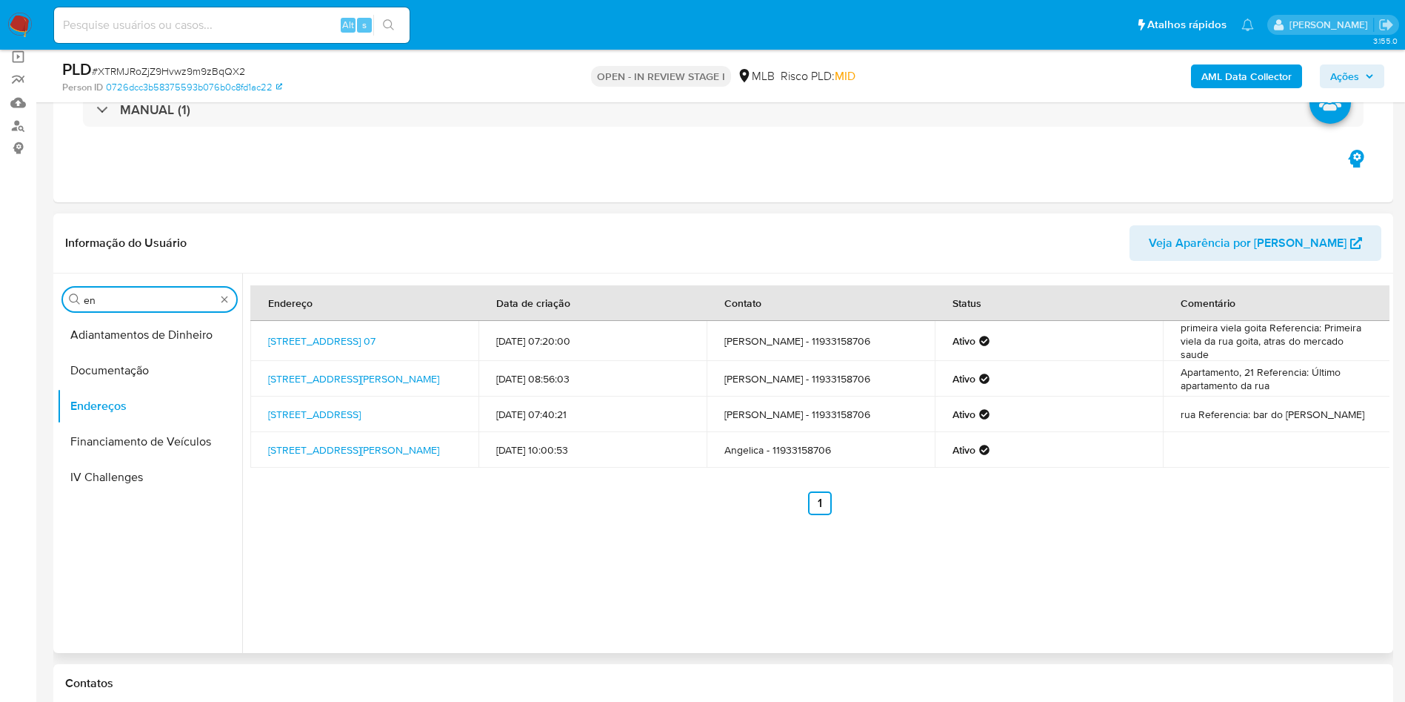
click at [163, 302] on input "en" at bounding box center [150, 299] width 132 height 13
click at [163, 301] on input "en" at bounding box center [150, 299] width 132 height 13
click at [163, 300] on input "en" at bounding box center [150, 299] width 132 height 13
type input "ge"
click at [141, 320] on button "Detalhe da geolocalização" at bounding box center [143, 335] width 173 height 36
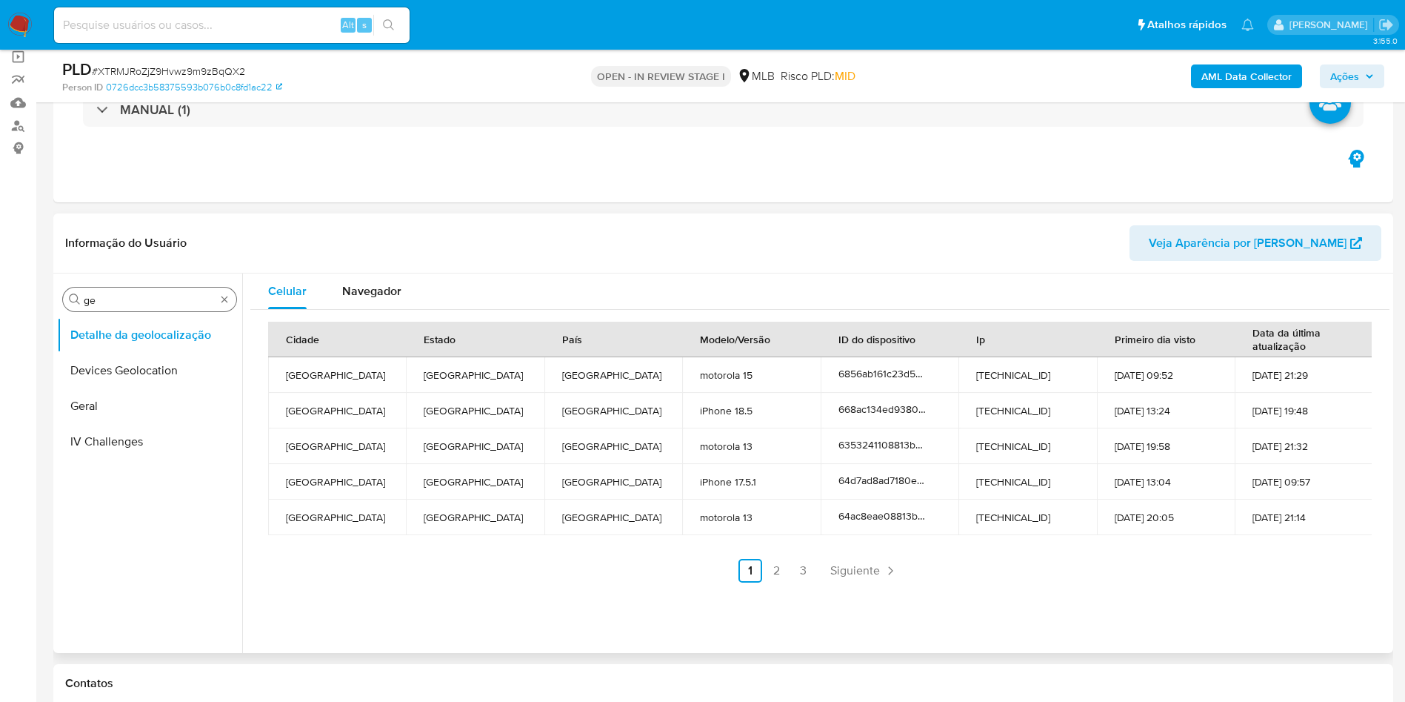
click at [115, 288] on div "Procurar ge" at bounding box center [149, 299] width 173 height 24
click at [125, 299] on input "ge" at bounding box center [150, 299] width 132 height 13
type input "res"
click at [110, 384] on button "Empréstimos" at bounding box center [143, 371] width 173 height 36
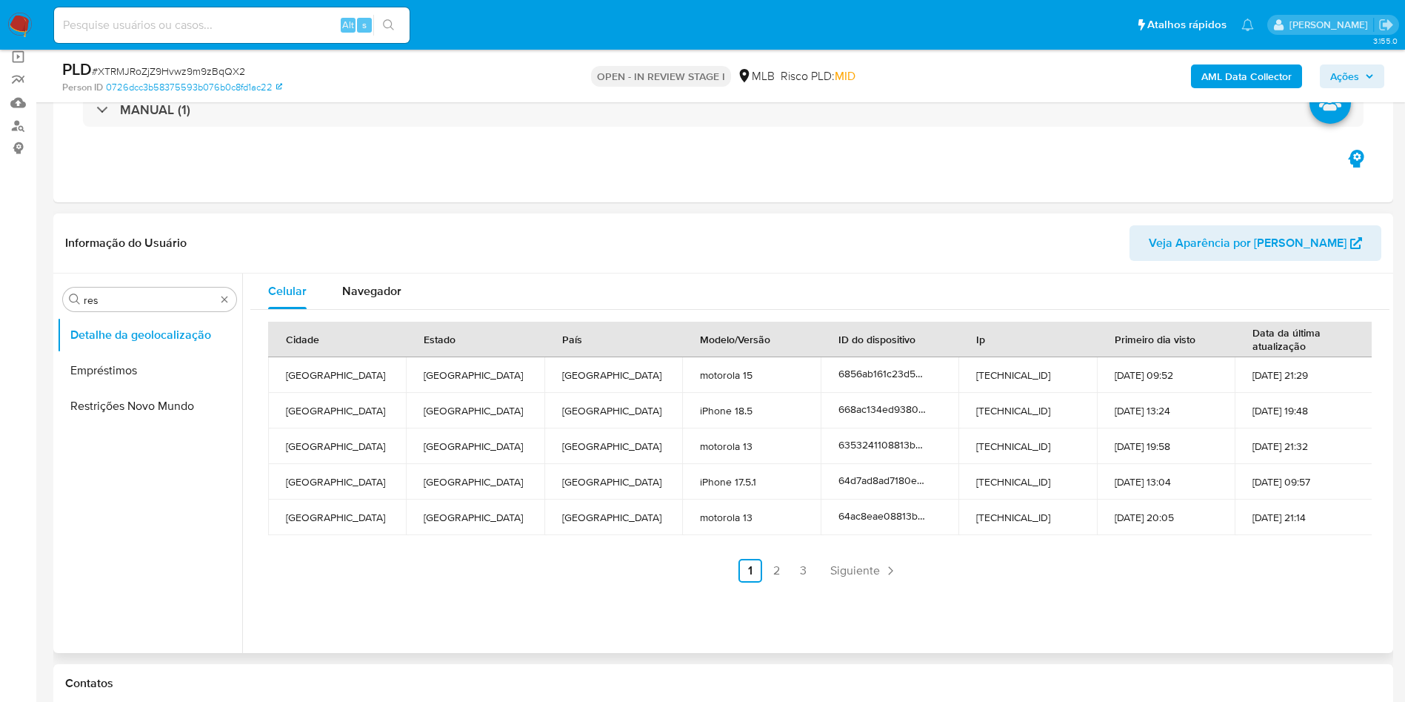
click at [111, 388] on ul "Detalhe da geolocalização Empréstimos Restrições Novo Mundo" at bounding box center [149, 484] width 185 height 334
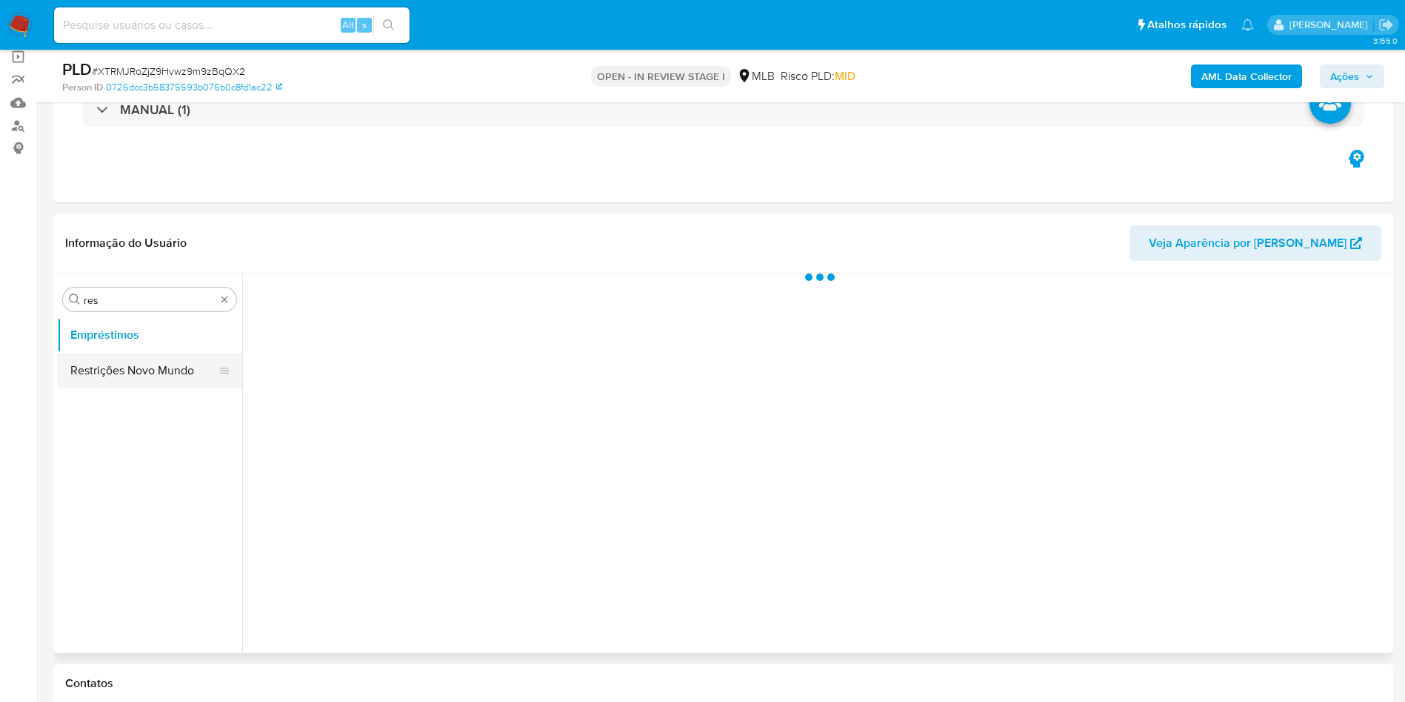
click at [116, 382] on button "Restrições Novo Mundo" at bounding box center [143, 371] width 173 height 36
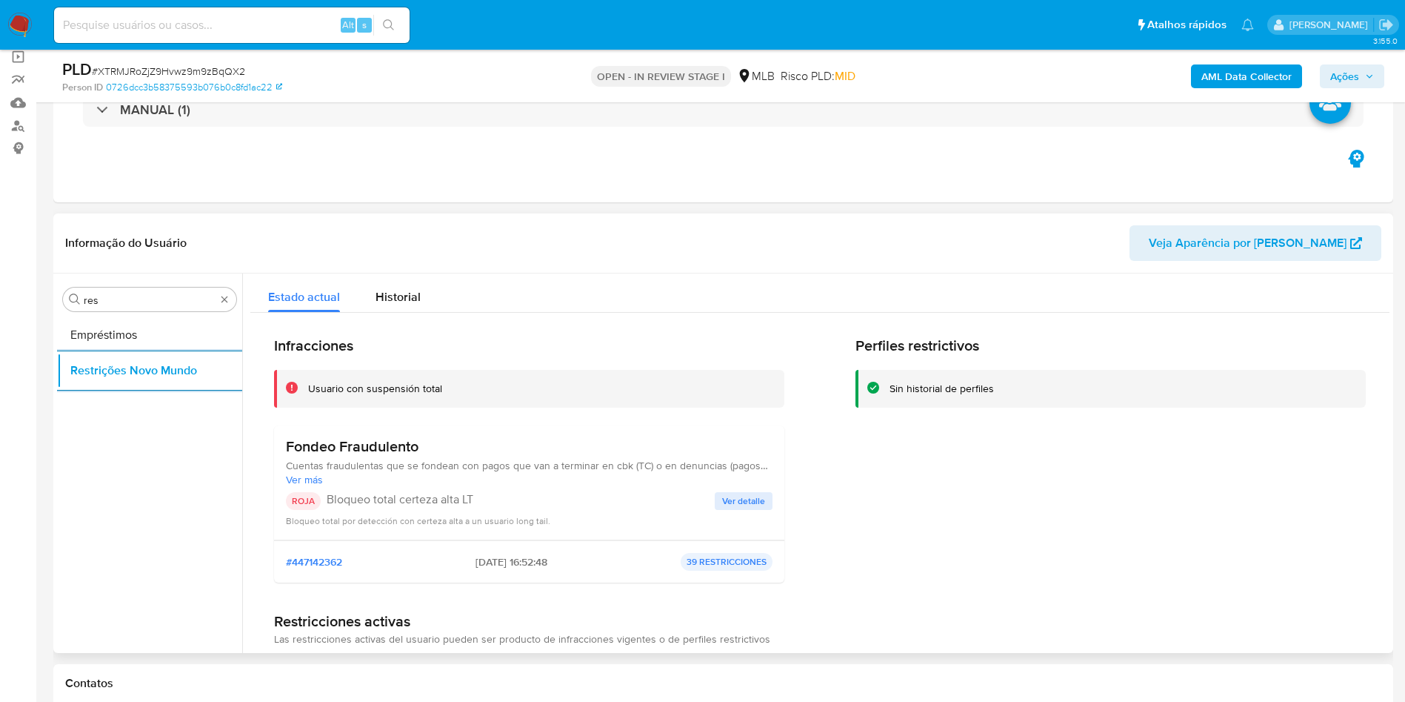
click at [335, 455] on h3 "Fondeo Fraudulento" at bounding box center [529, 446] width 487 height 19
click at [445, 498] on p "Bloqueo total certeza alta LT" at bounding box center [521, 499] width 388 height 15
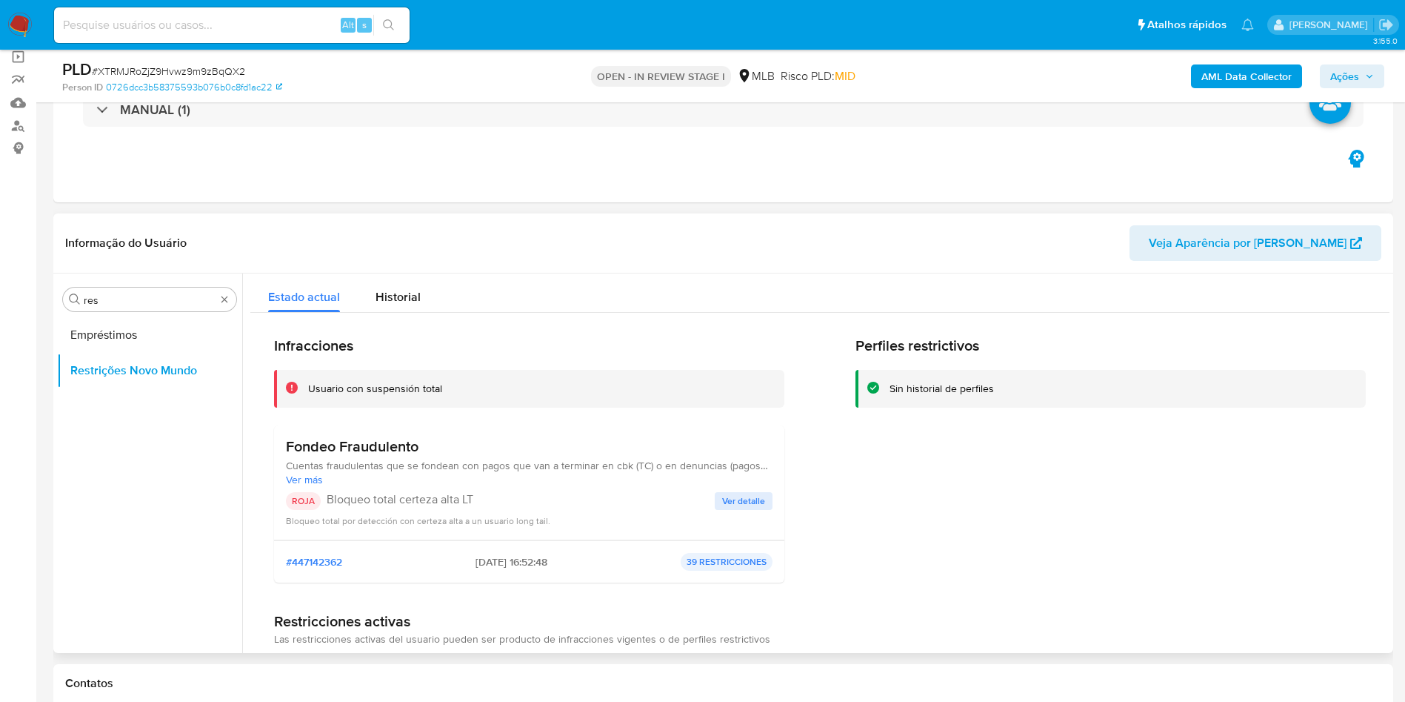
click at [445, 498] on p "Bloqueo total certeza alta LT" at bounding box center [521, 499] width 388 height 15
click at [732, 498] on span "Ver detalle" at bounding box center [743, 500] width 43 height 15
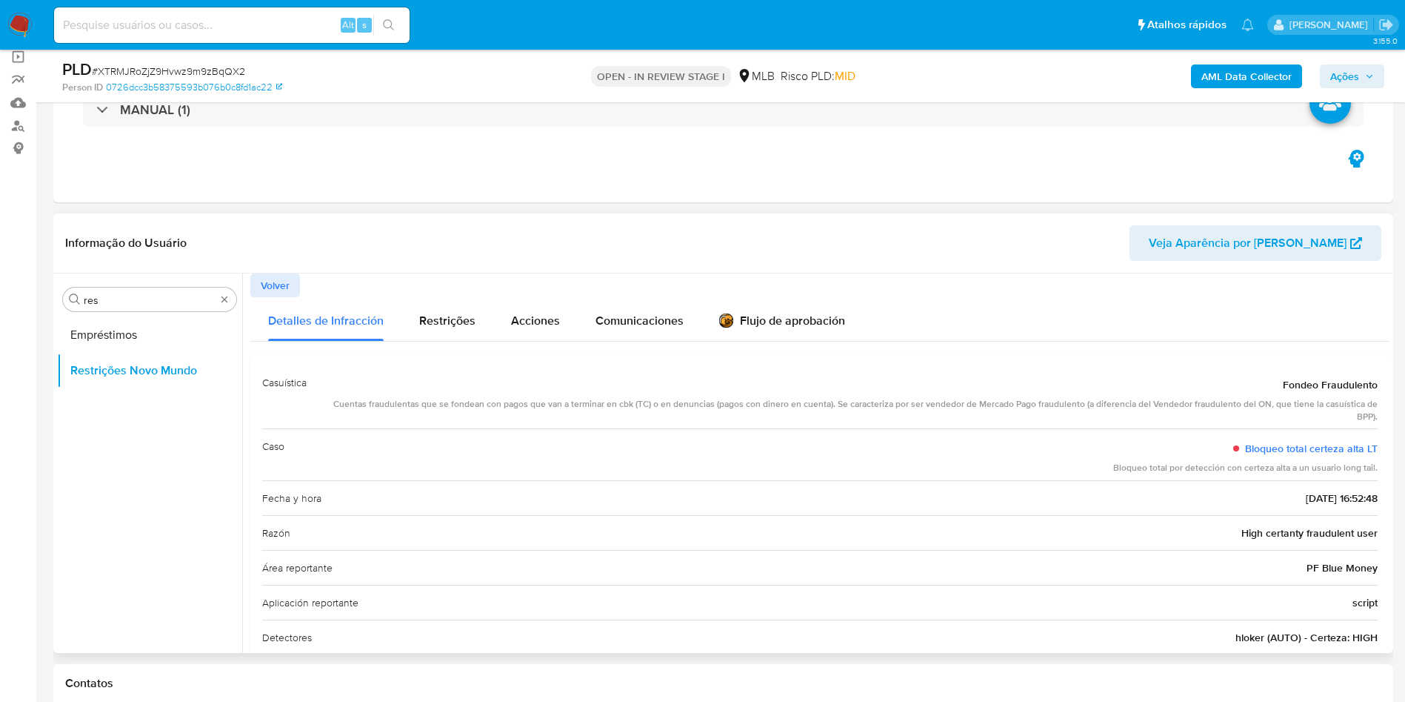
click at [1279, 533] on span "High certanty fraudulent user" at bounding box center [1310, 532] width 136 height 15
click at [1278, 533] on span "High certanty fraudulent user" at bounding box center [1310, 532] width 136 height 15
click at [433, 488] on div "Fecha y hora [DATE] 16:52:48" at bounding box center [820, 497] width 1116 height 35
click at [290, 271] on div "Informação do Usuário Veja Aparência por [PERSON_NAME]" at bounding box center [723, 243] width 1340 height 60
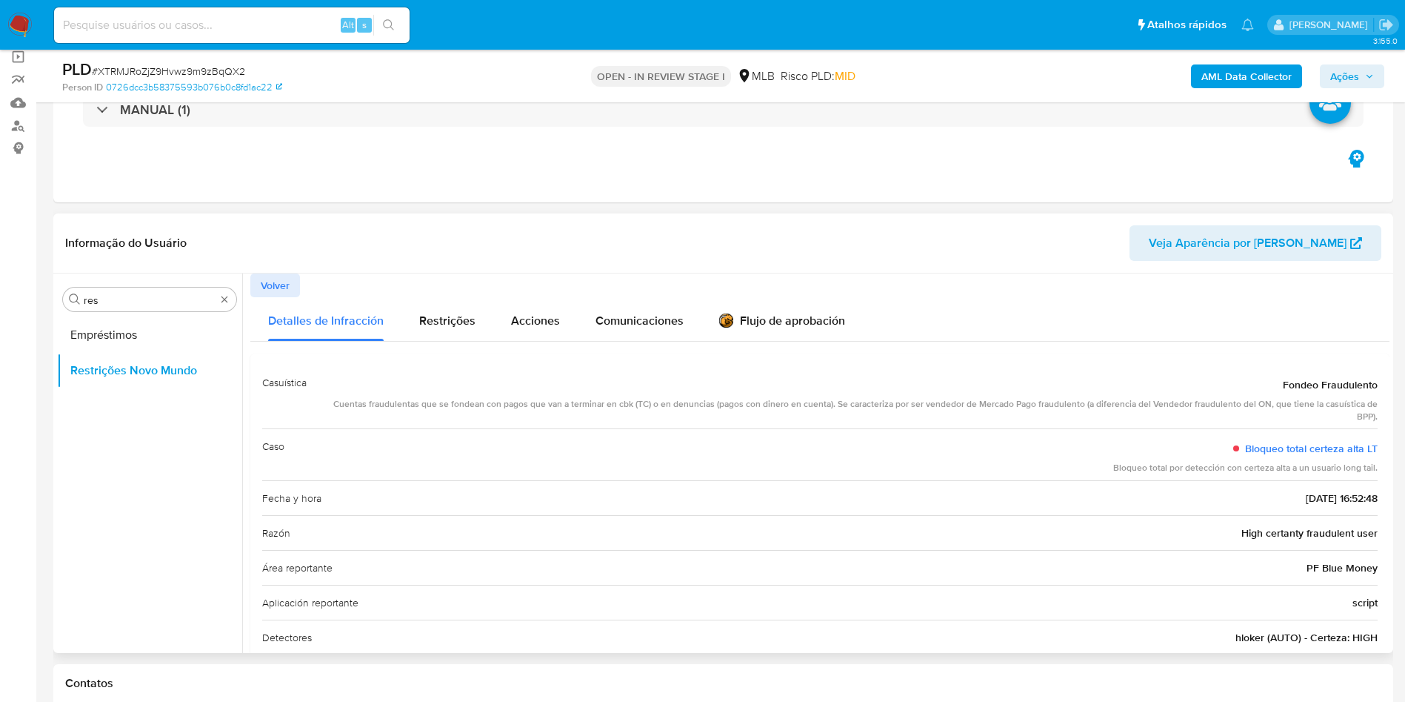
click at [276, 295] on span "Volver" at bounding box center [275, 285] width 29 height 21
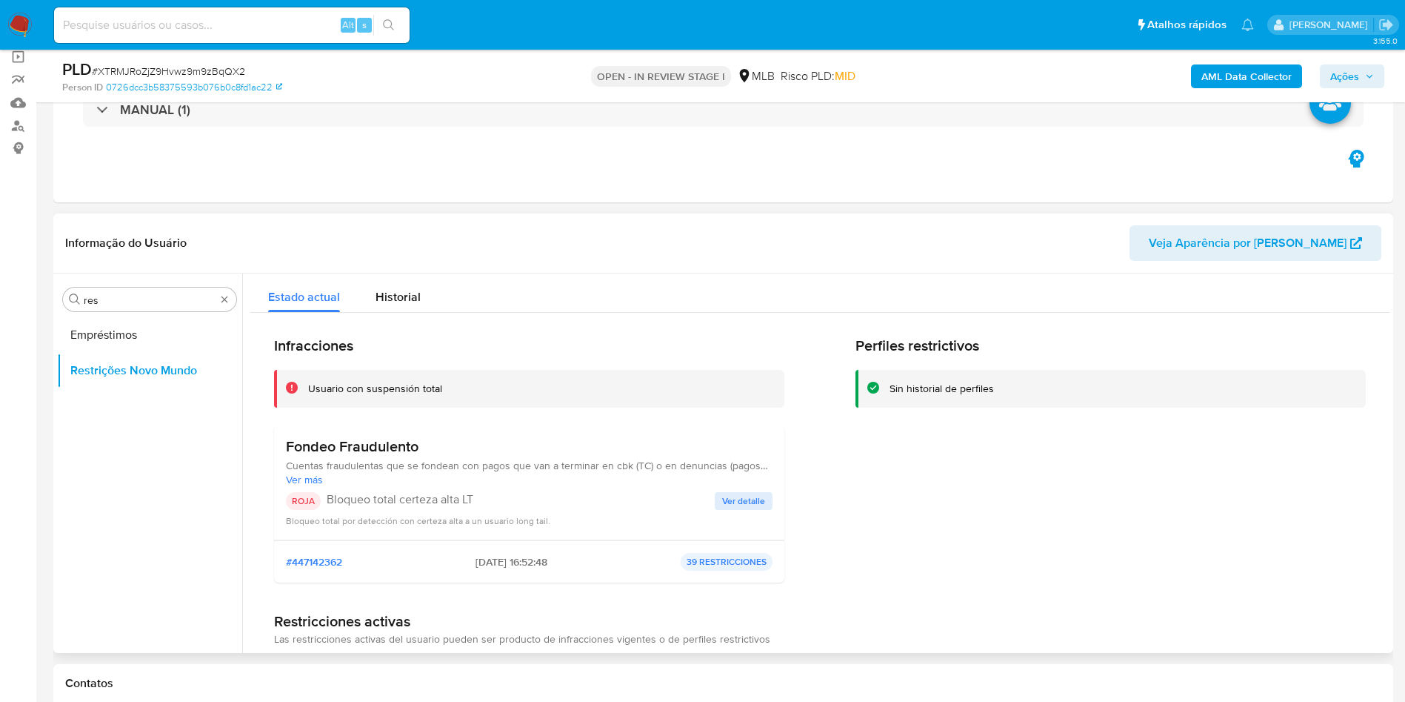
drag, startPoint x: 636, startPoint y: 213, endPoint x: 330, endPoint y: 337, distance: 330.3
click at [636, 213] on div "Informação do Usuário Veja Aparência por [PERSON_NAME]" at bounding box center [723, 243] width 1340 height 60
click at [127, 299] on input "res" at bounding box center [150, 299] width 132 height 13
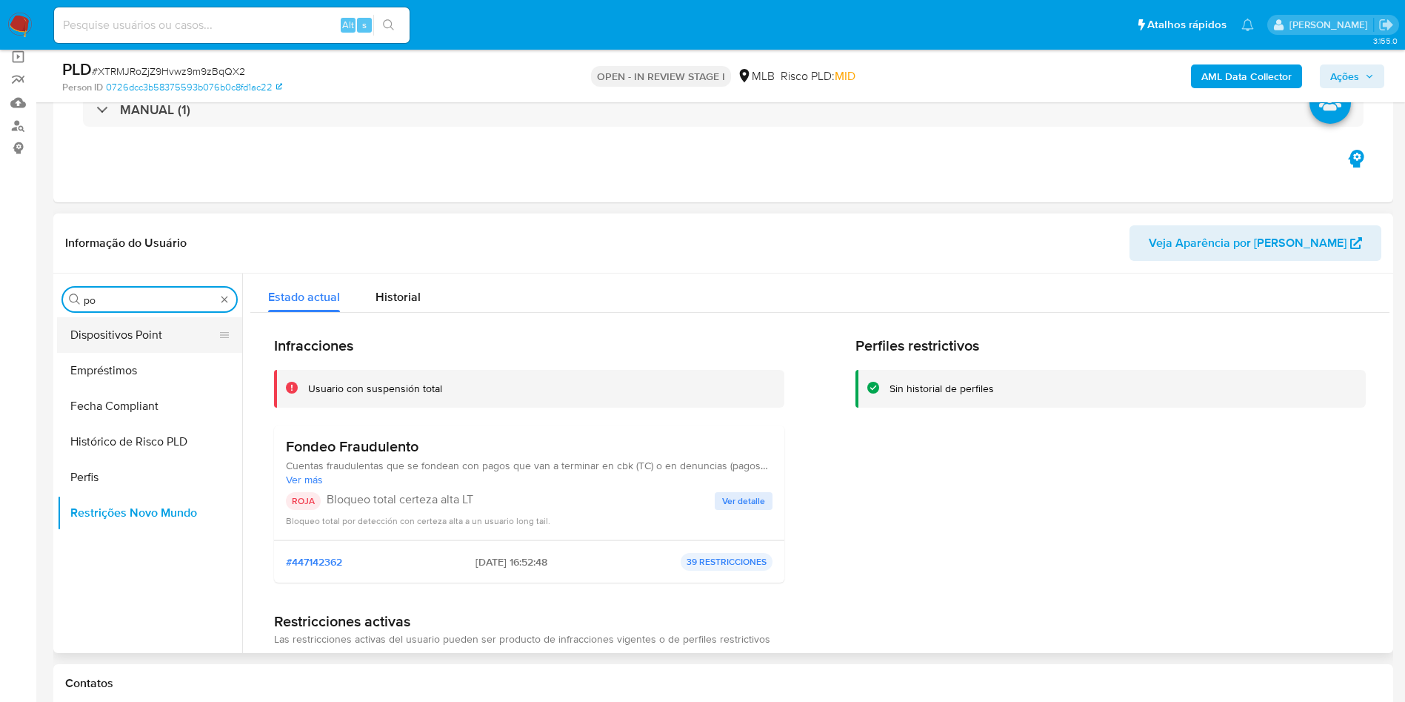
type input "po"
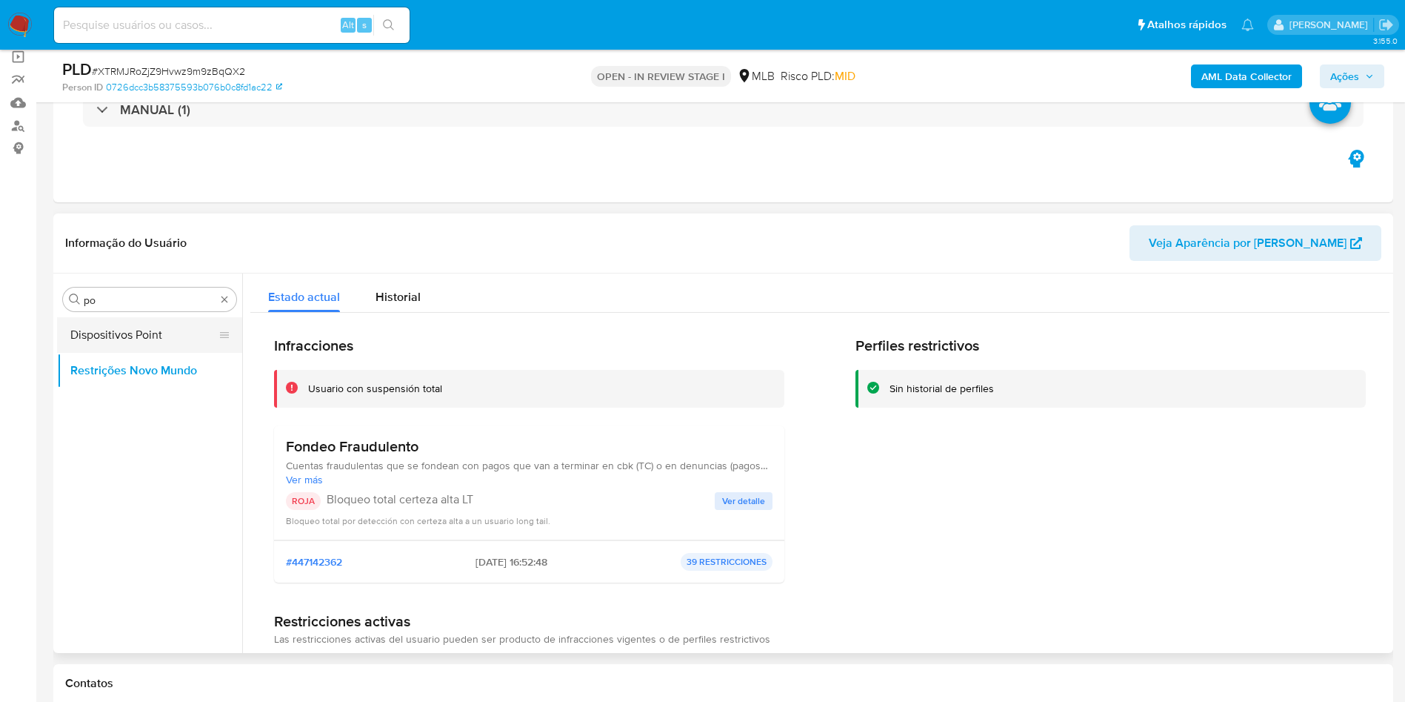
click at [69, 347] on button "Dispositivos Point" at bounding box center [143, 335] width 173 height 36
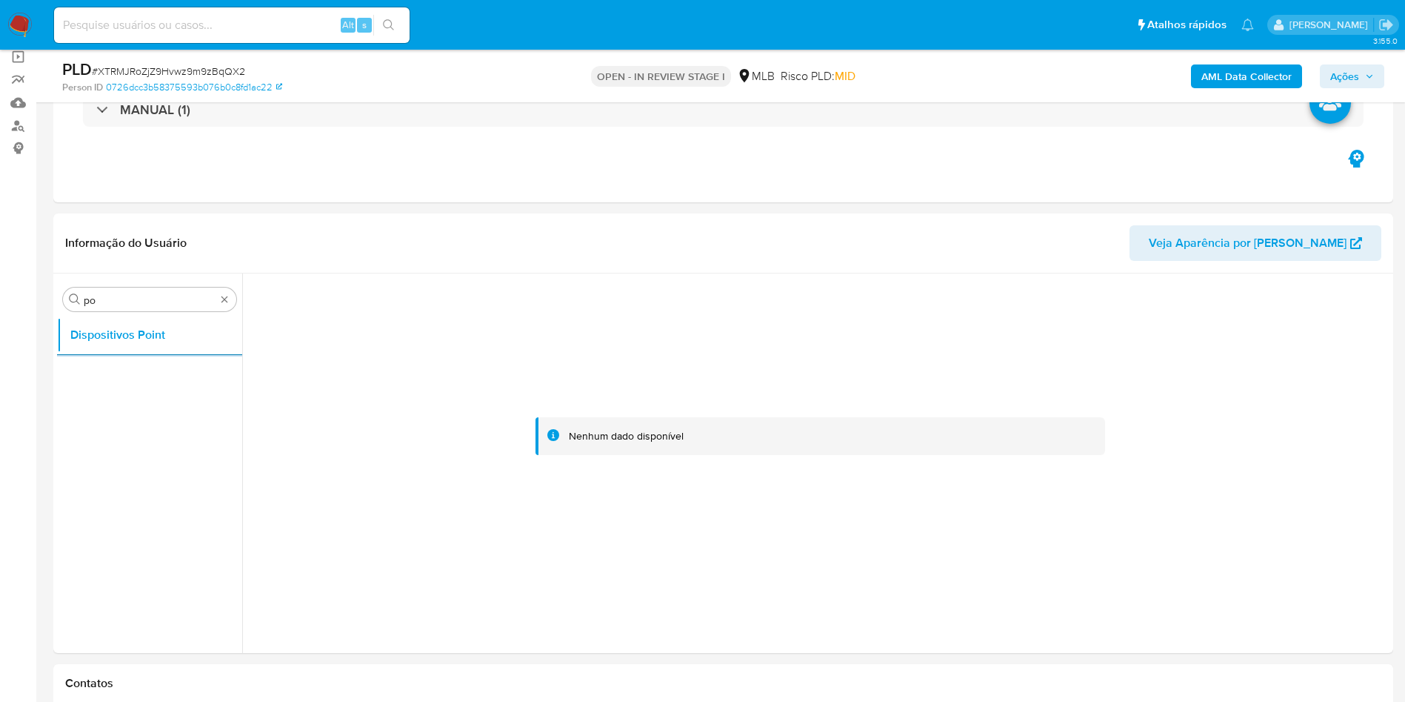
click at [1260, 70] on b "AML Data Collector" at bounding box center [1247, 76] width 90 height 24
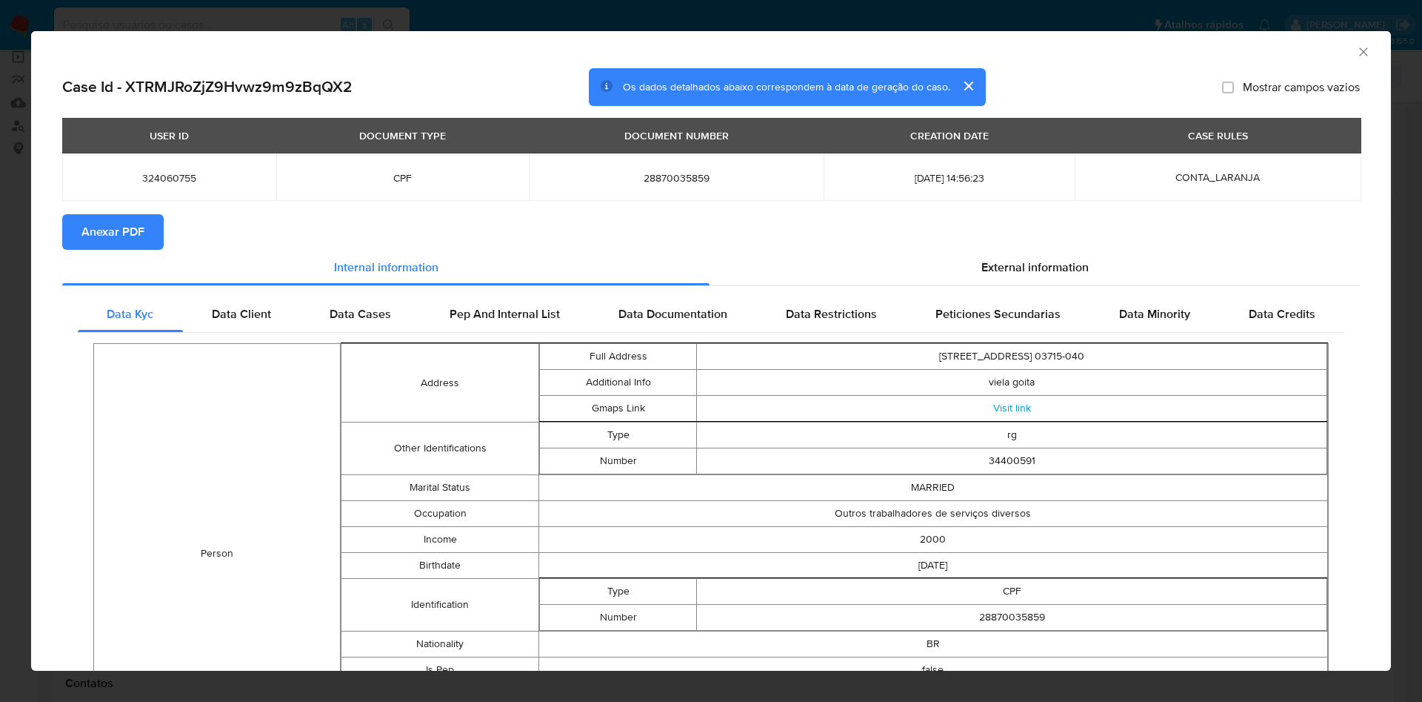
click at [96, 216] on span "Anexar PDF" at bounding box center [112, 232] width 63 height 33
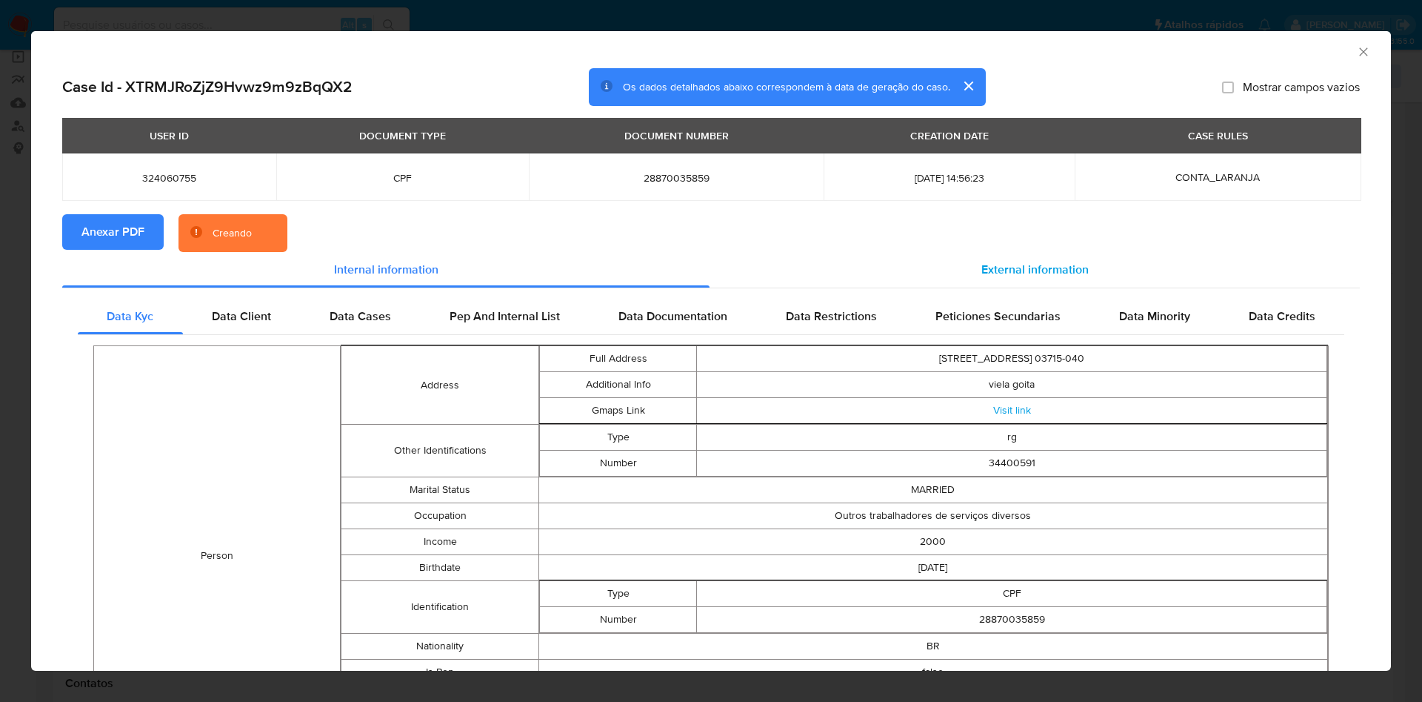
click at [981, 259] on div "External information" at bounding box center [1035, 270] width 650 height 36
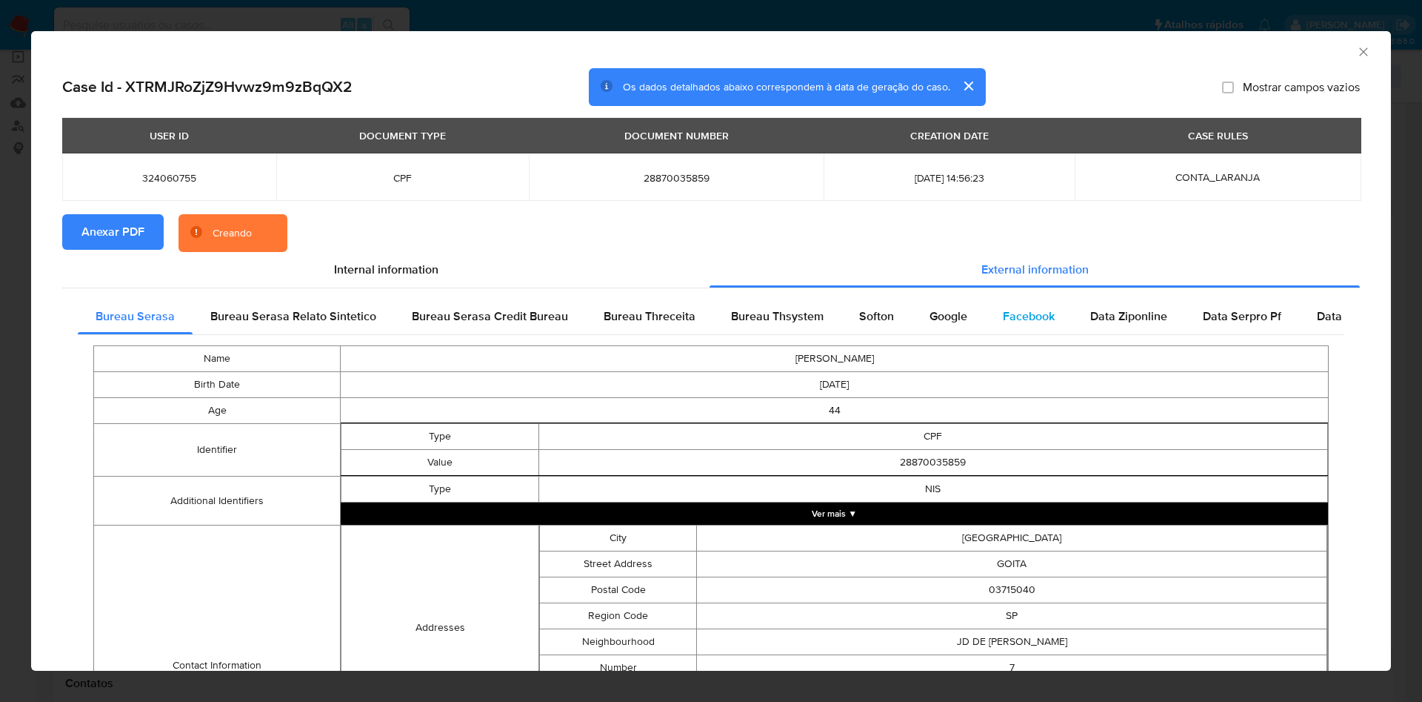
click at [1003, 319] on span "Facebook" at bounding box center [1029, 315] width 52 height 17
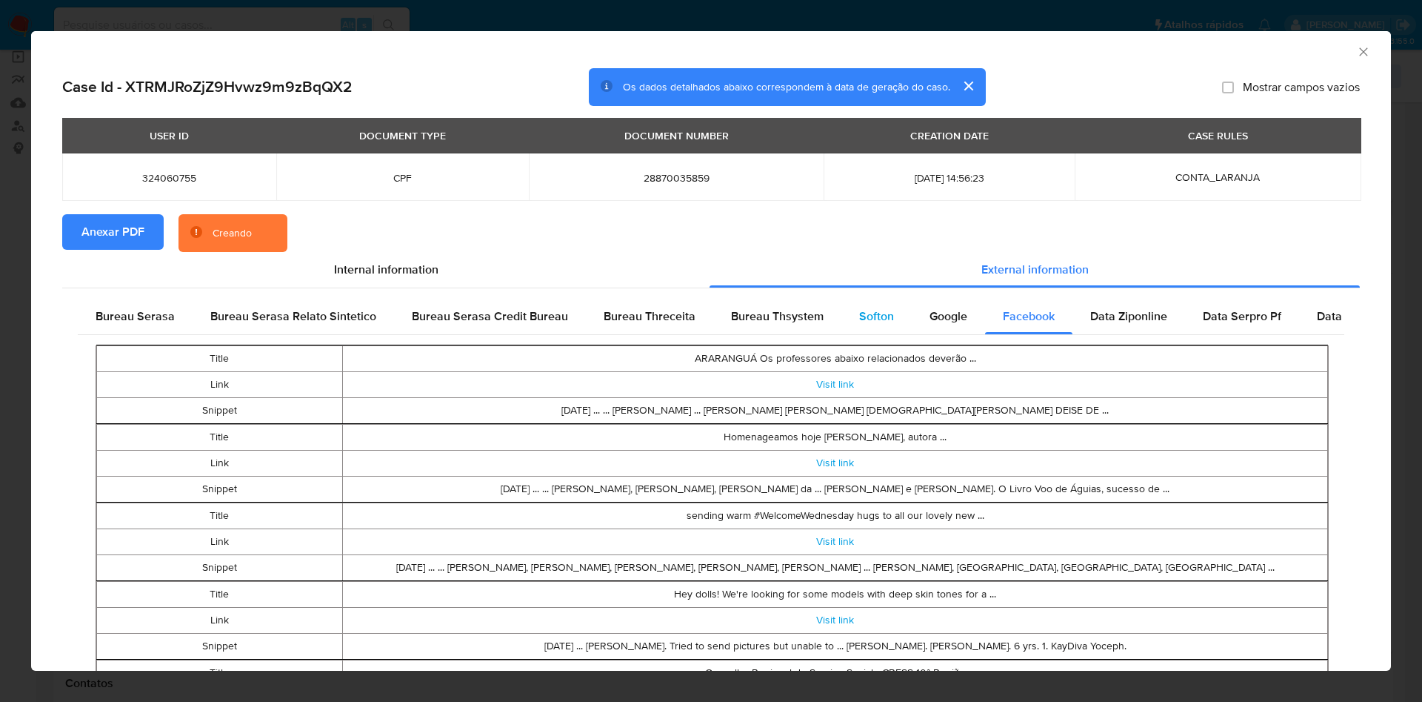
drag, startPoint x: 933, startPoint y: 317, endPoint x: 876, endPoint y: 320, distance: 56.4
click at [933, 317] on span "Google" at bounding box center [949, 315] width 38 height 17
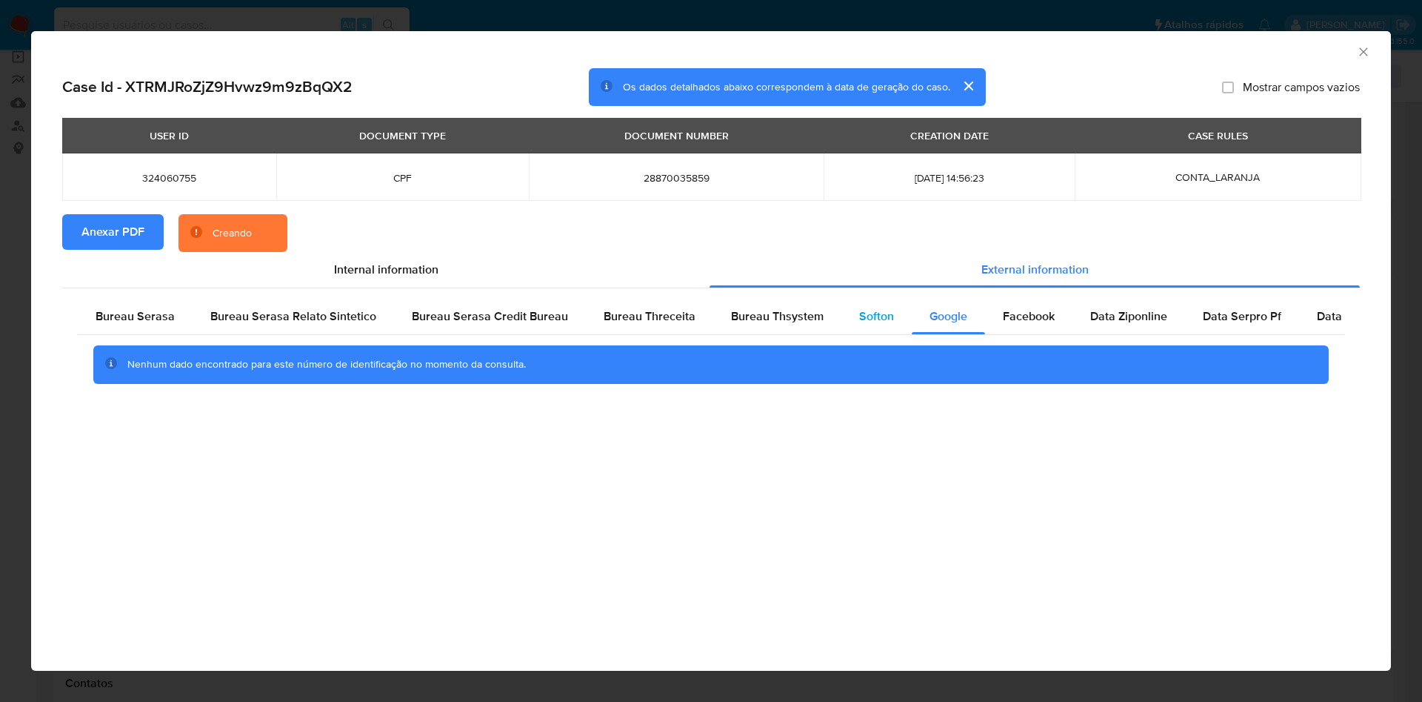
click at [871, 321] on span "Softon" at bounding box center [876, 315] width 35 height 17
click at [817, 316] on div "Bureau Thsystem" at bounding box center [777, 317] width 128 height 36
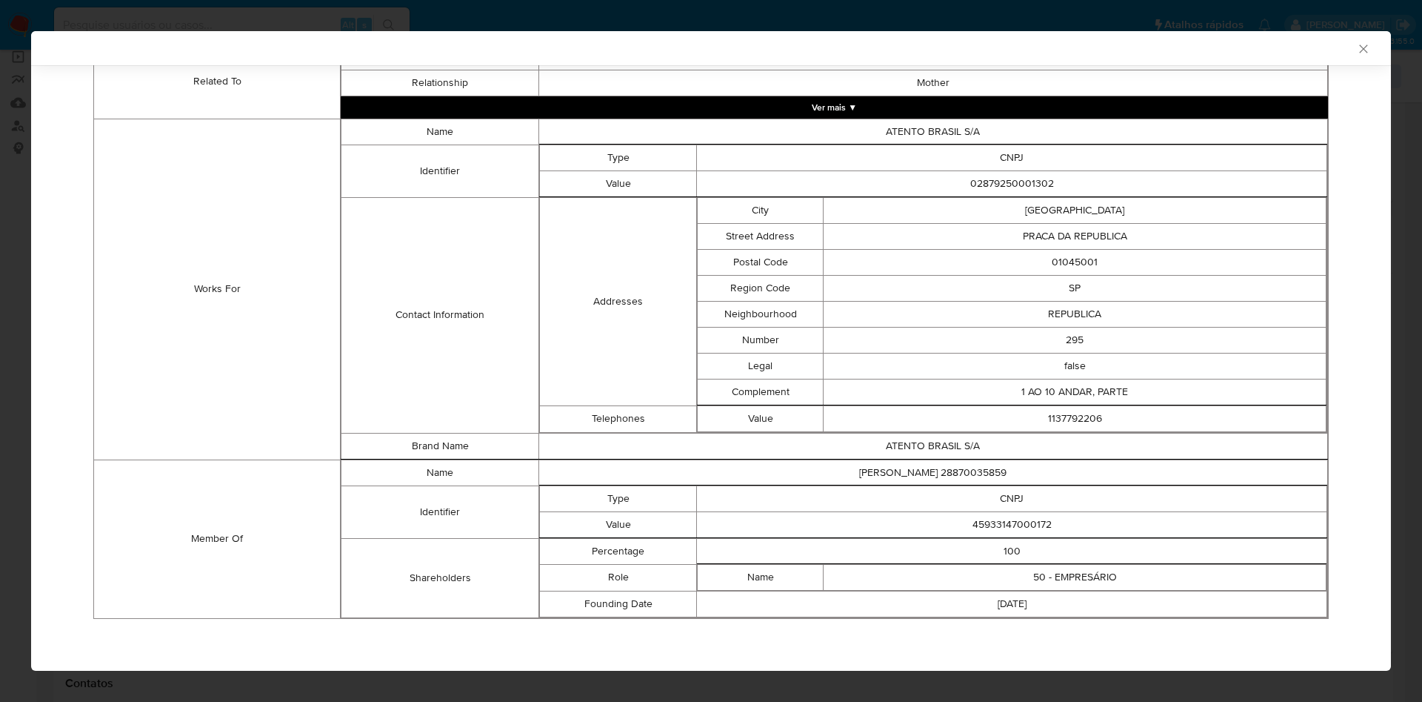
scroll to position [995, 0]
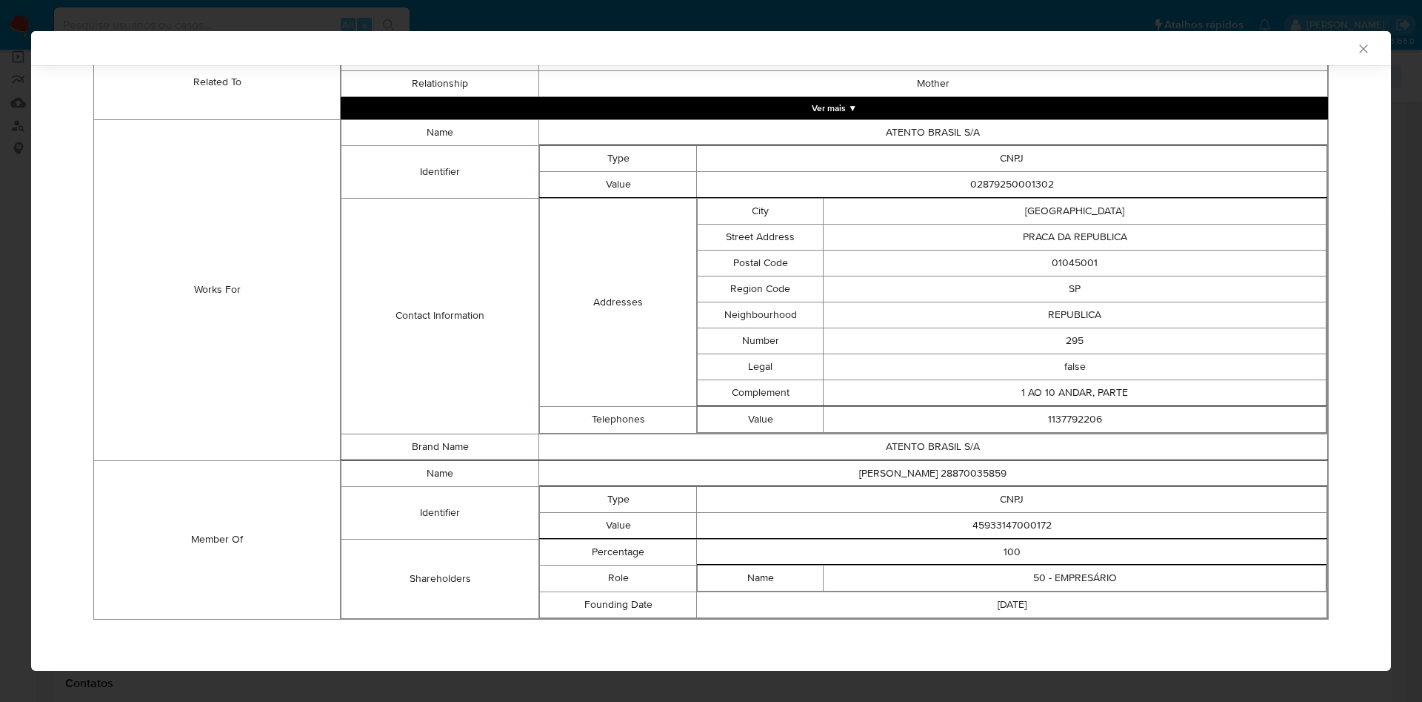
click at [997, 520] on td "45933147000172" at bounding box center [1012, 525] width 630 height 26
click at [997, 521] on td "45933147000172" at bounding box center [1012, 525] width 630 height 26
copy td "45933147000172"
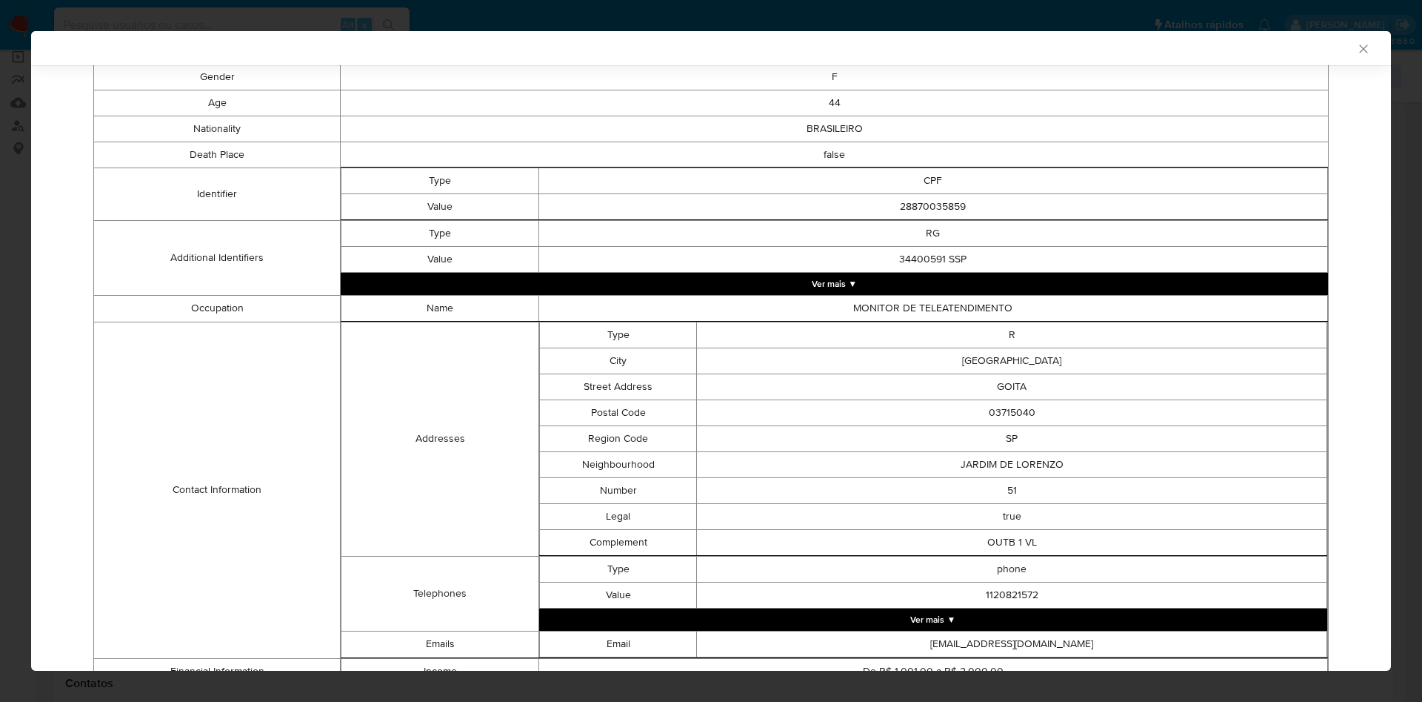
scroll to position [0, 0]
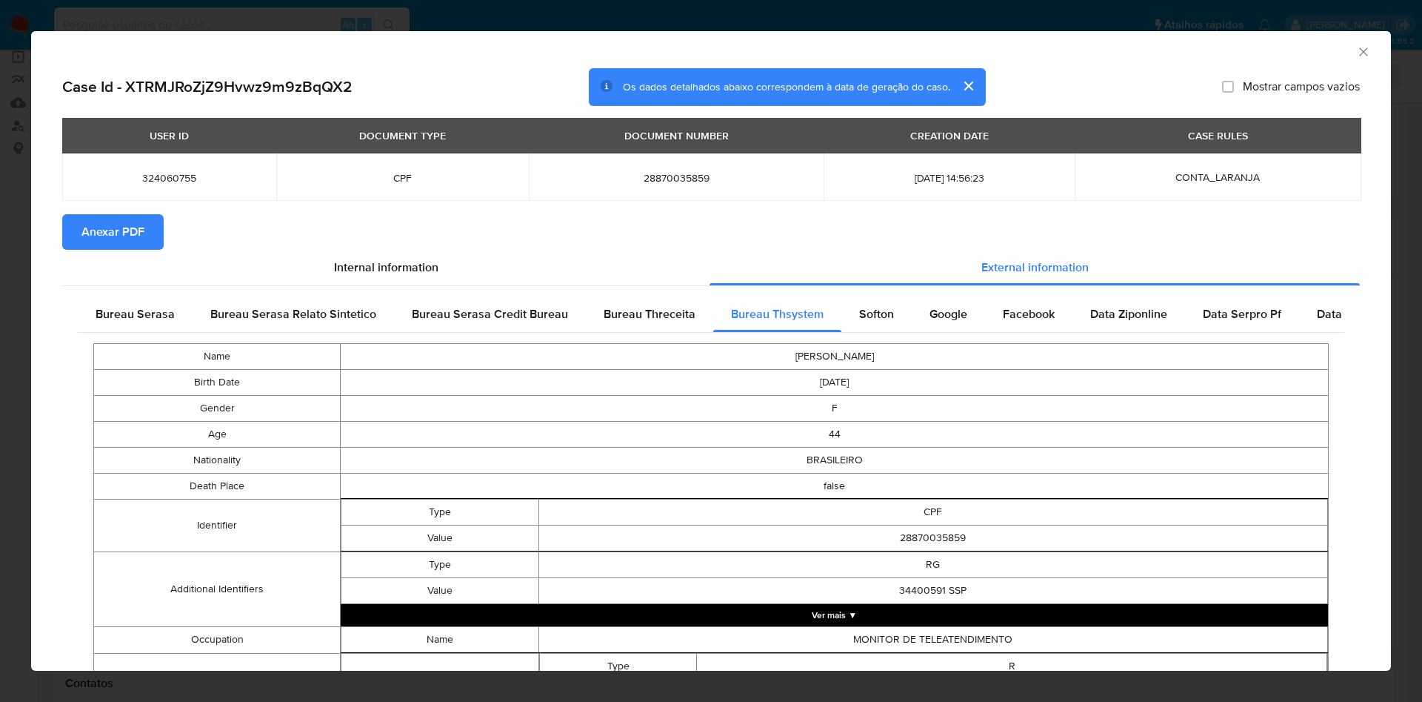
click at [130, 306] on span "Bureau Serasa" at bounding box center [135, 313] width 79 height 17
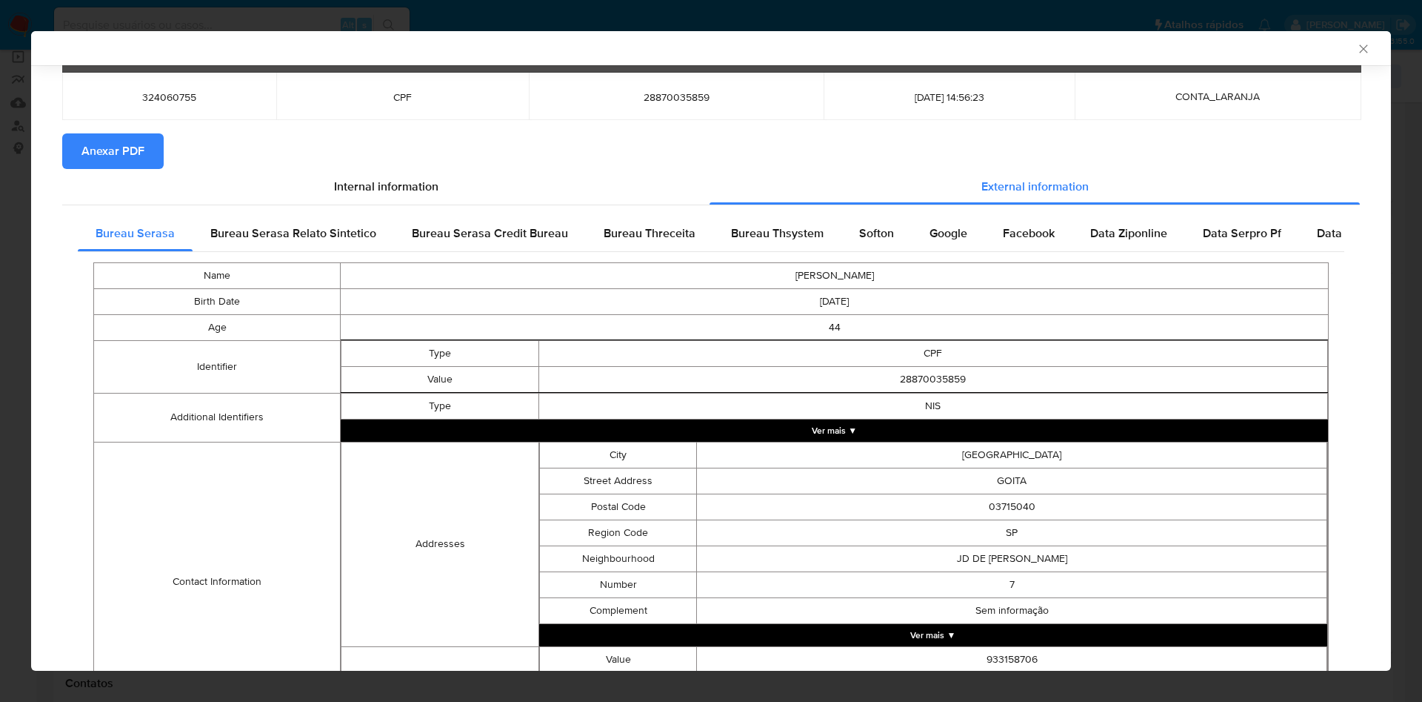
scroll to position [260, 0]
